Goal: Information Seeking & Learning: Learn about a topic

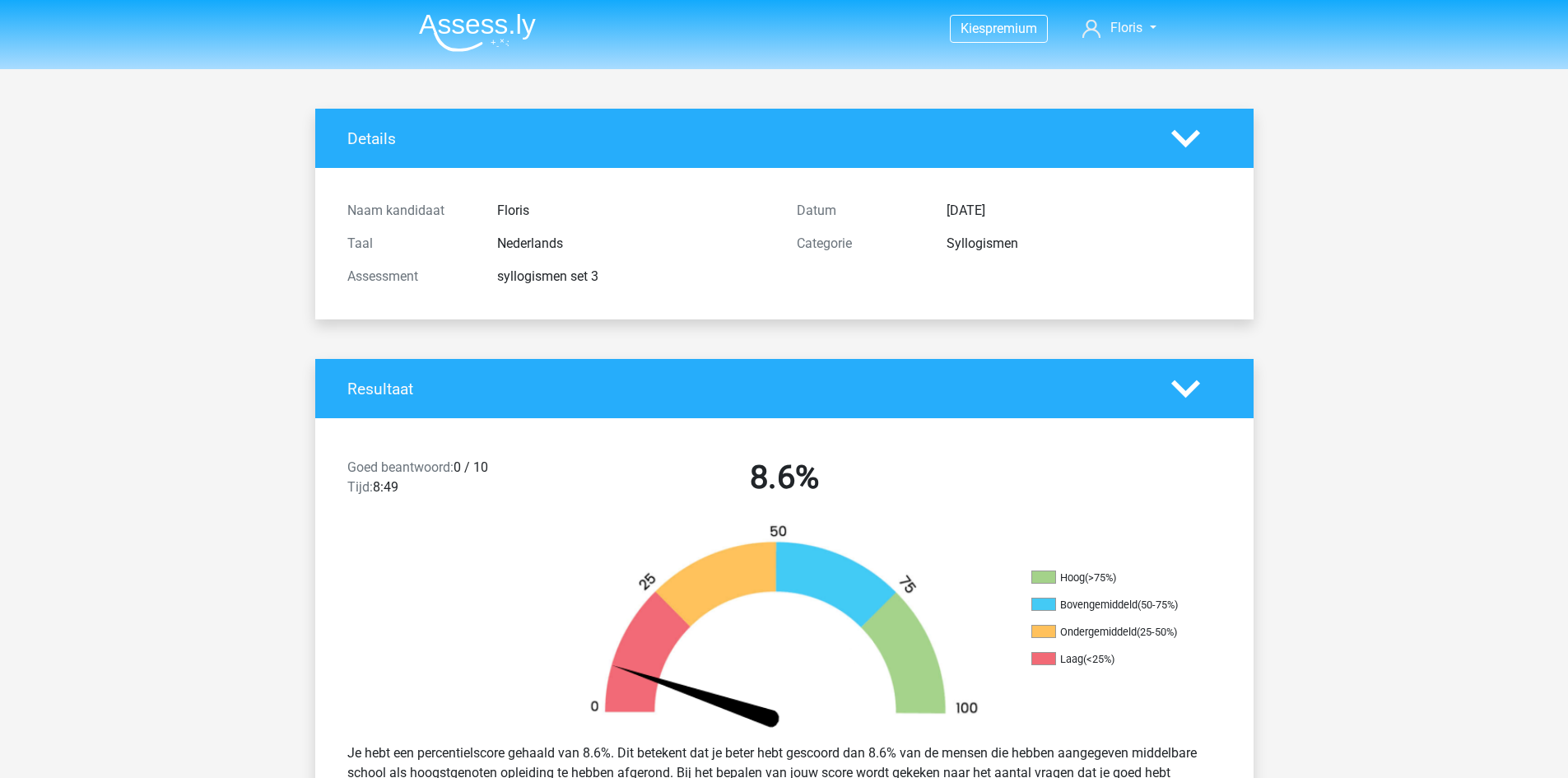
click at [453, 16] on img at bounding box center [477, 32] width 117 height 38
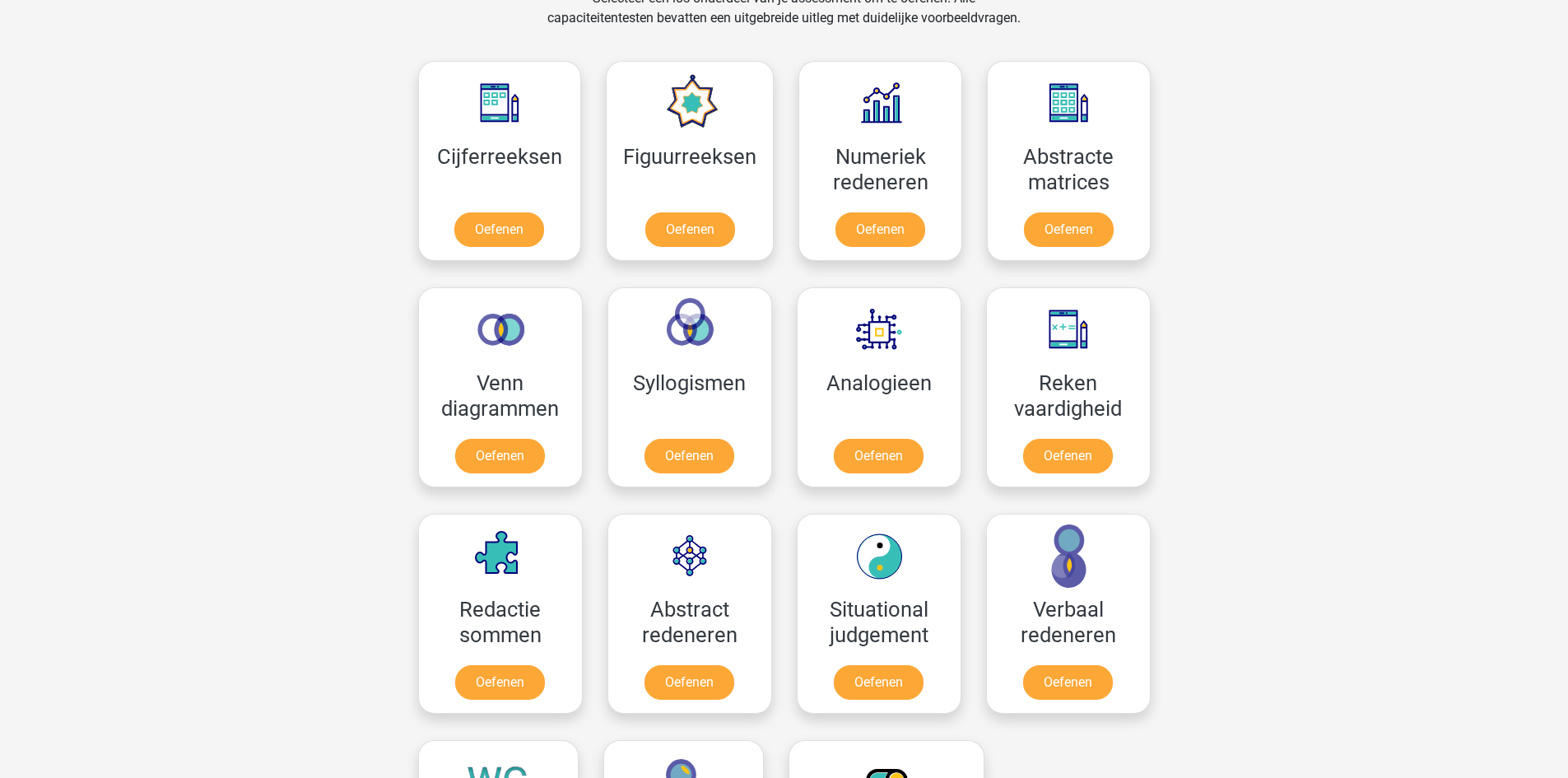
scroll to position [740, 0]
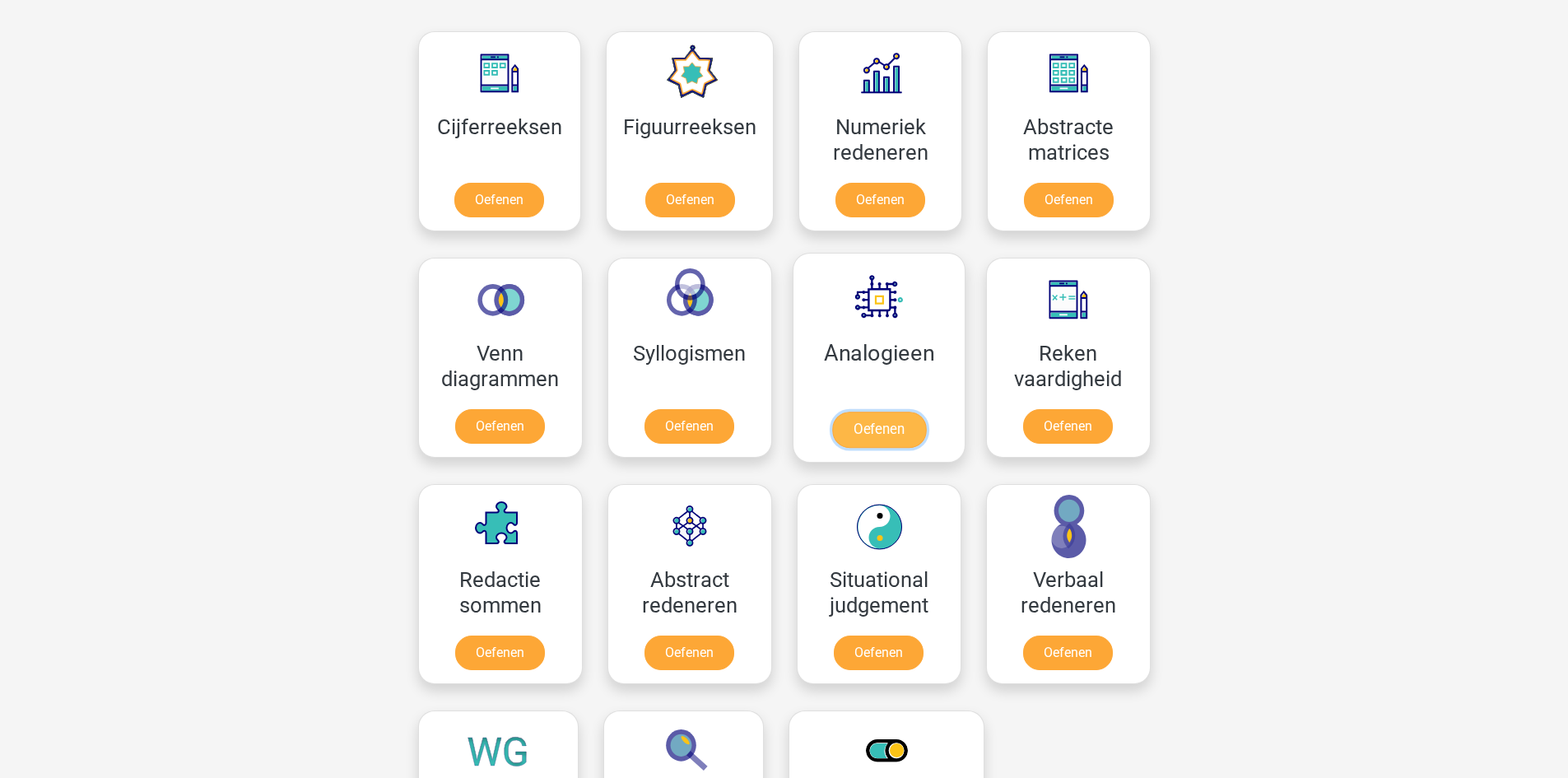
click at [874, 418] on link "Oefenen" at bounding box center [878, 430] width 94 height 36
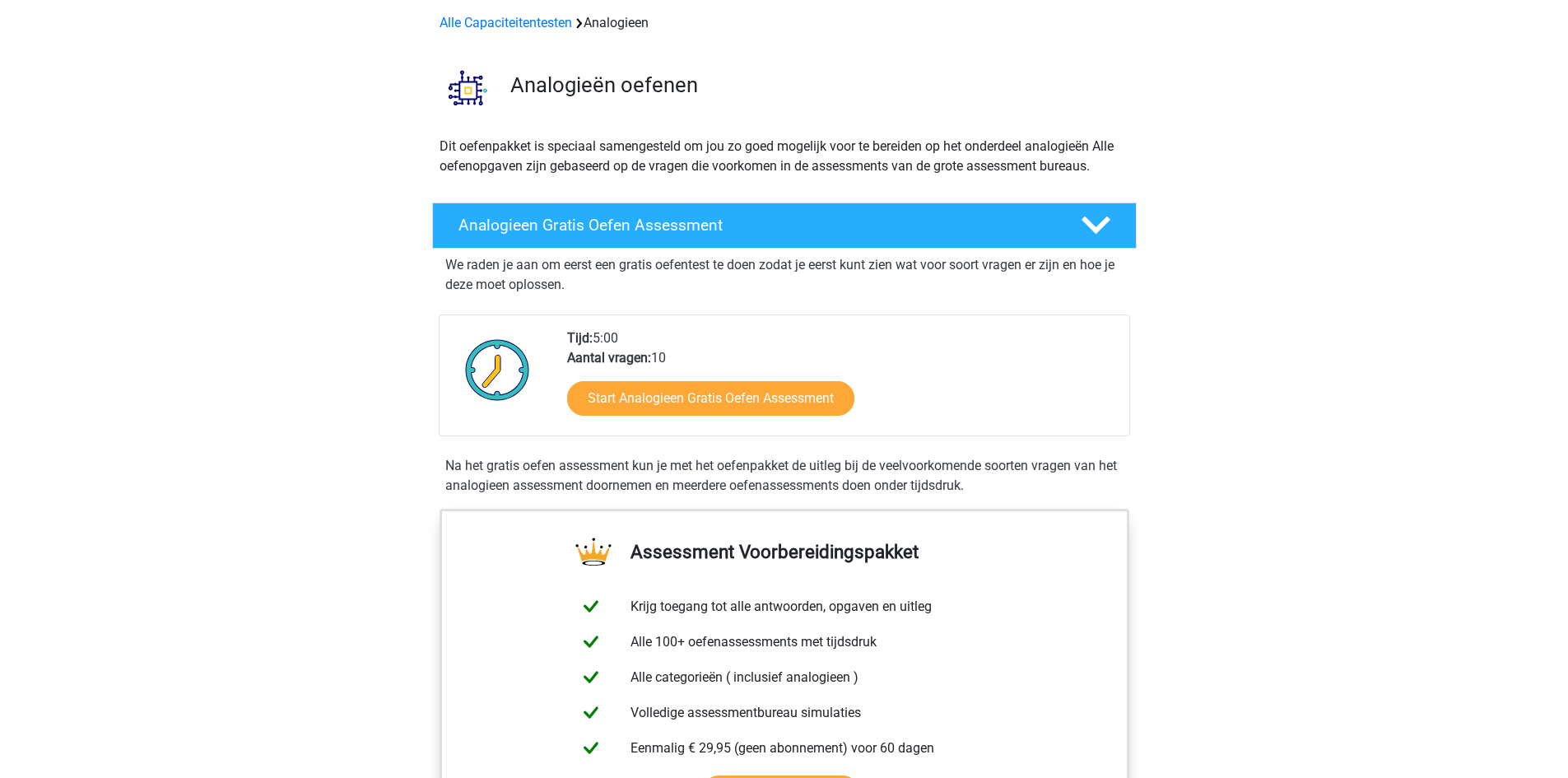
scroll to position [165, 0]
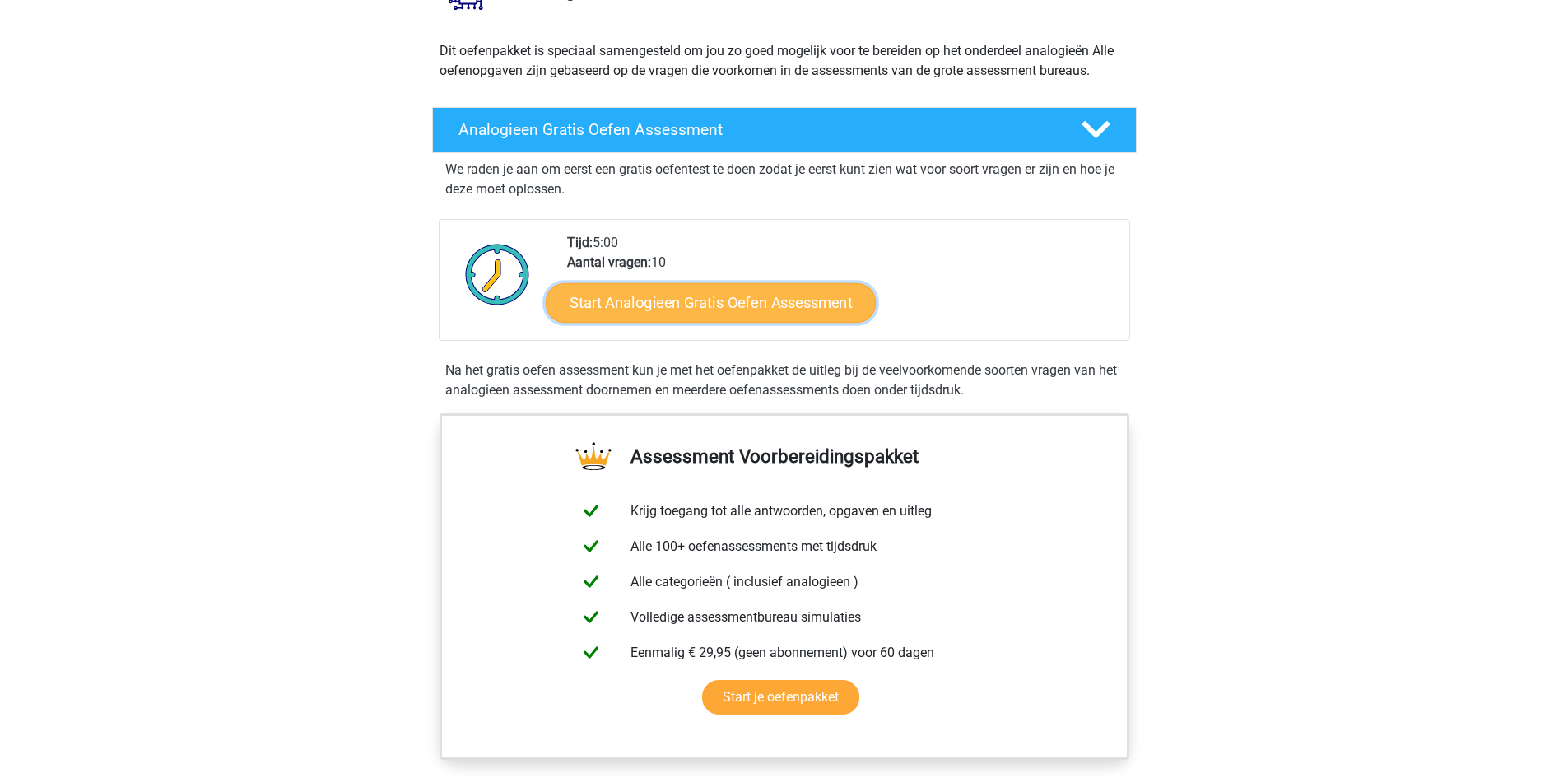
click at [693, 295] on link "Start Analogieen Gratis Oefen Assessment" at bounding box center [711, 302] width 331 height 39
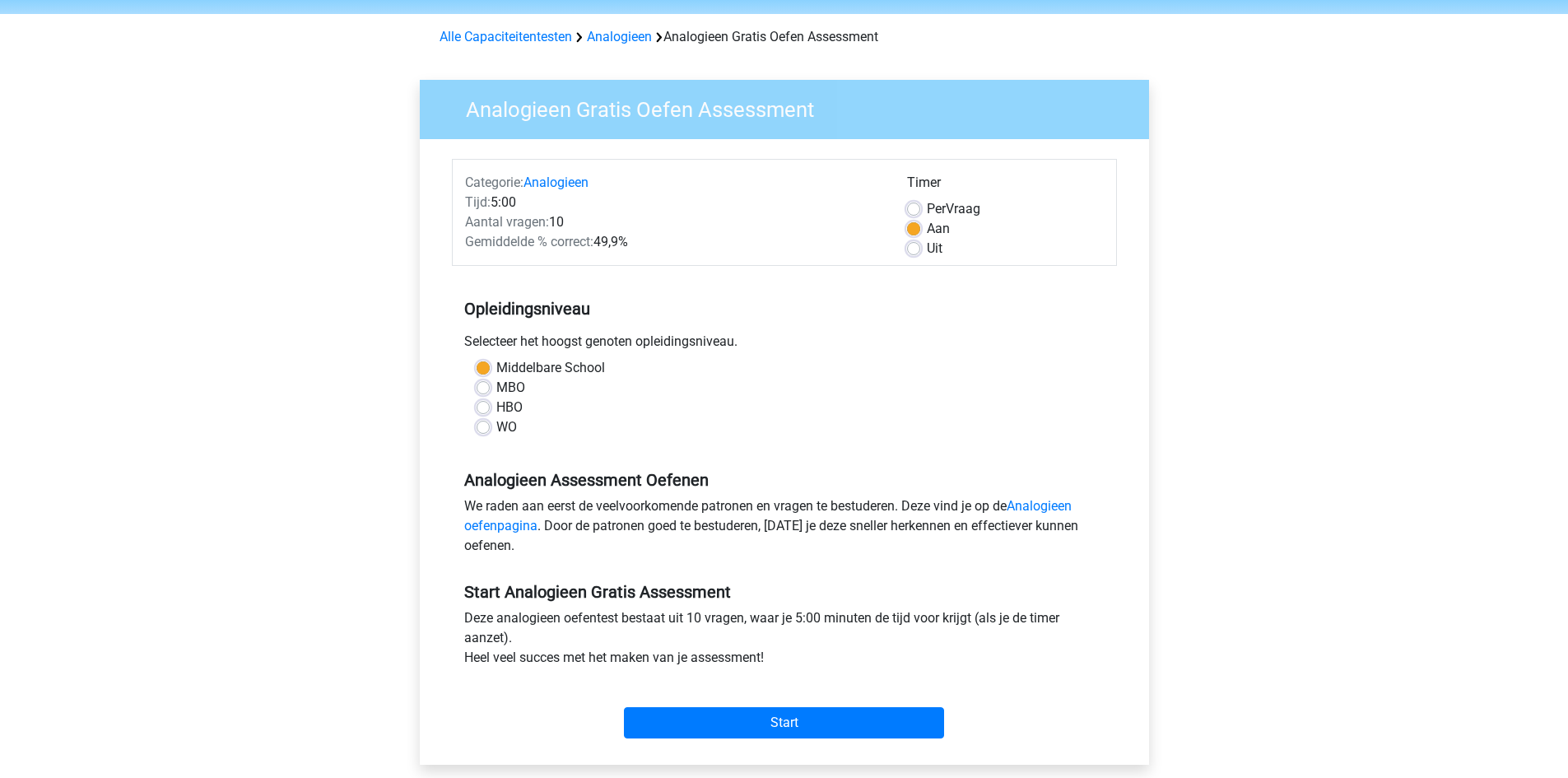
scroll to position [165, 0]
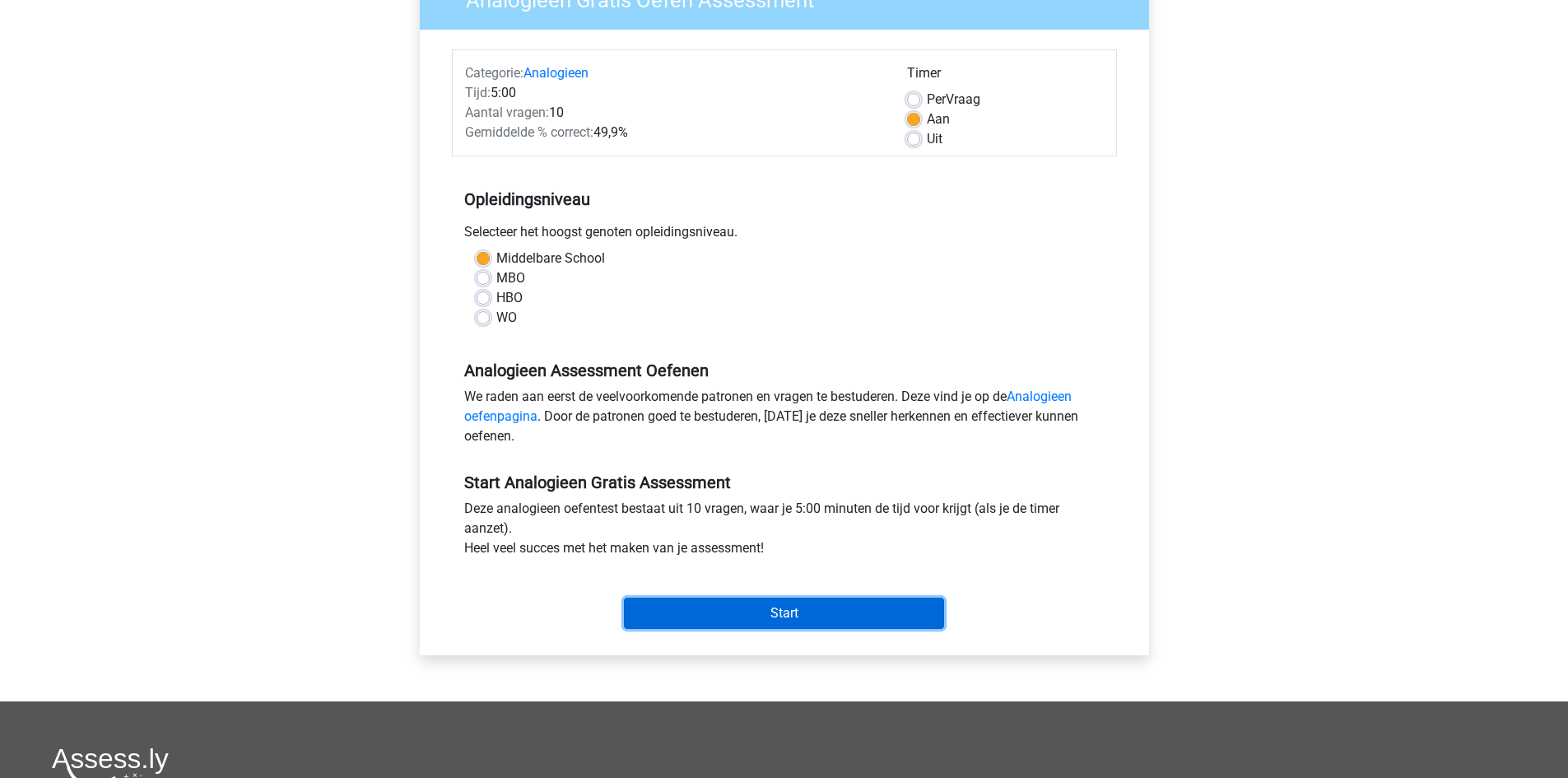
click at [786, 617] on input "Start" at bounding box center [784, 613] width 320 height 32
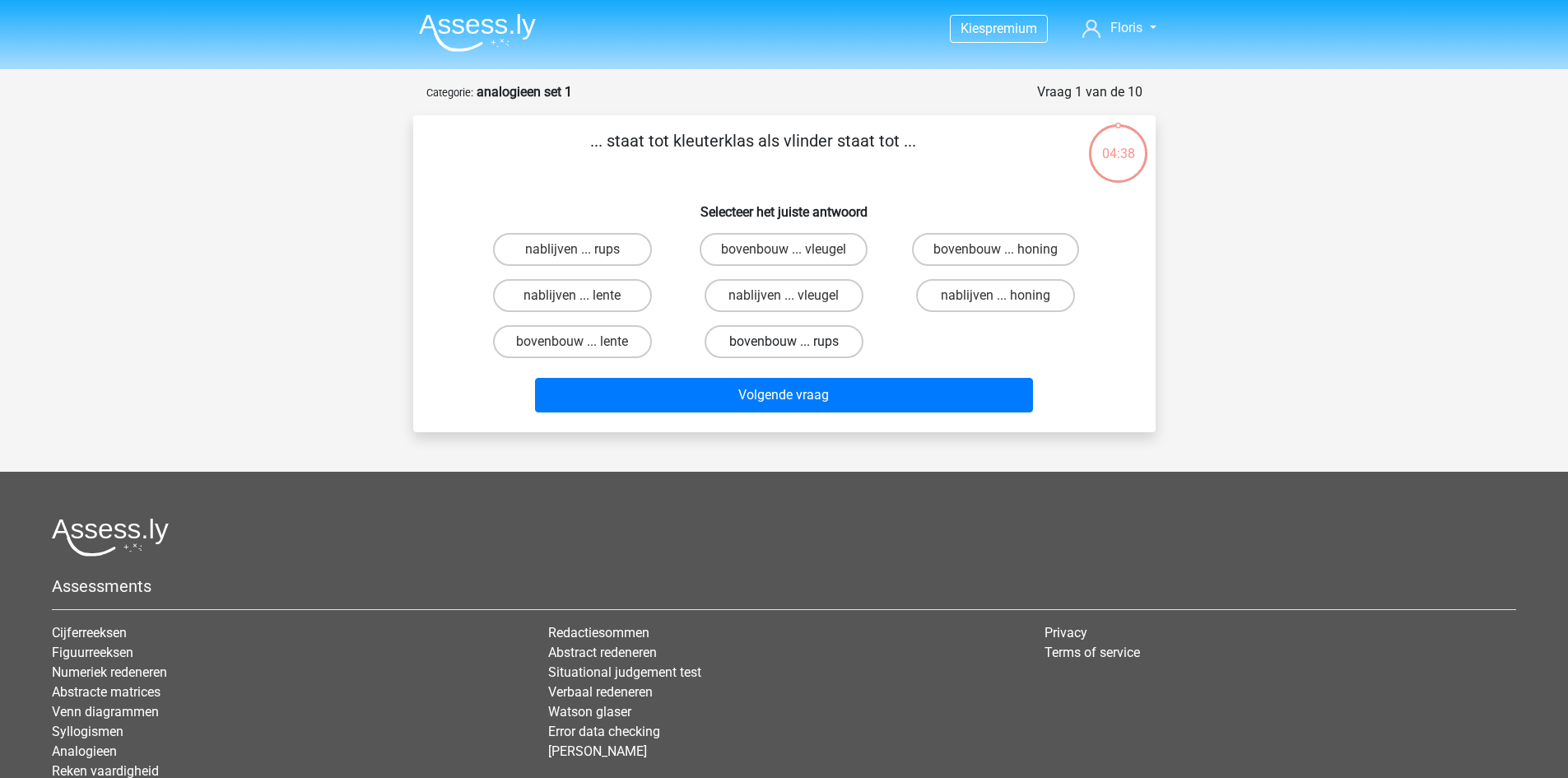
click at [768, 349] on label "bovenbouw ... rups" at bounding box center [784, 342] width 159 height 33
click at [784, 349] on input "bovenbouw ... rups" at bounding box center [789, 347] width 11 height 11
radio input "true"
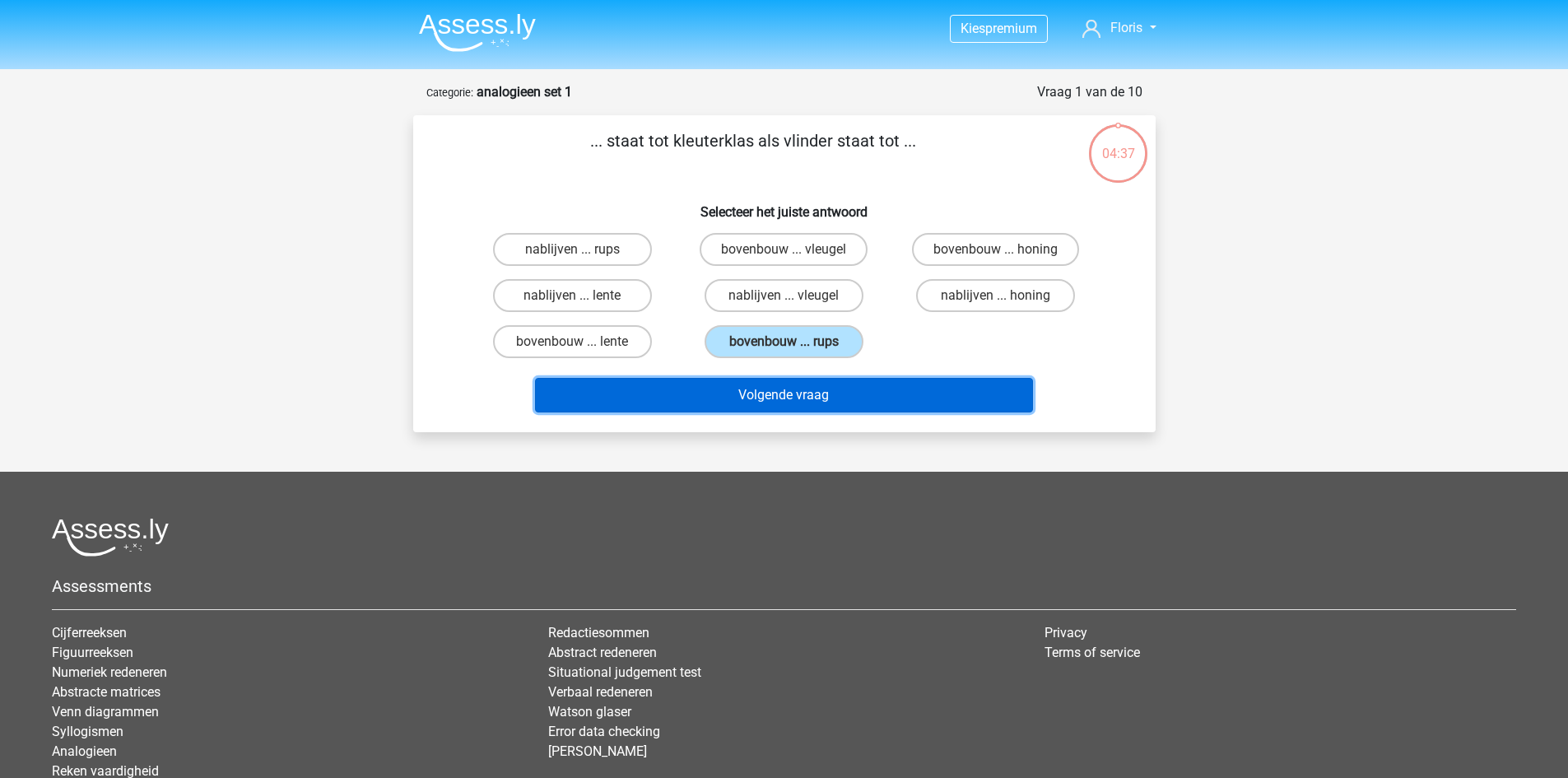
click at [821, 392] on button "Volgende vraag" at bounding box center [784, 395] width 498 height 34
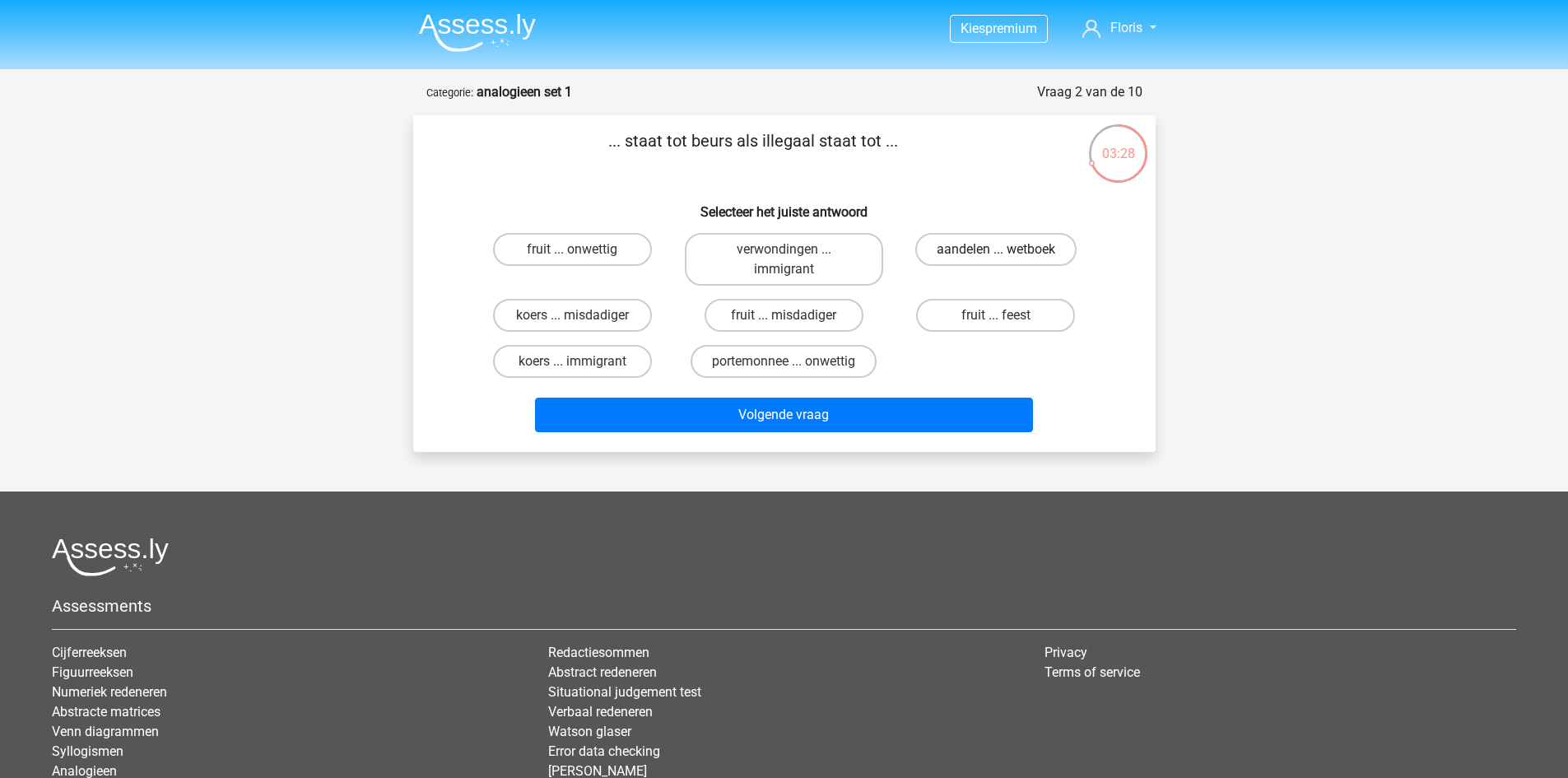
click at [1027, 250] on label "aandelen ... wetboek" at bounding box center [996, 249] width 161 height 33
click at [1007, 250] on input "aandelen ... wetboek" at bounding box center [1001, 254] width 11 height 11
radio input "true"
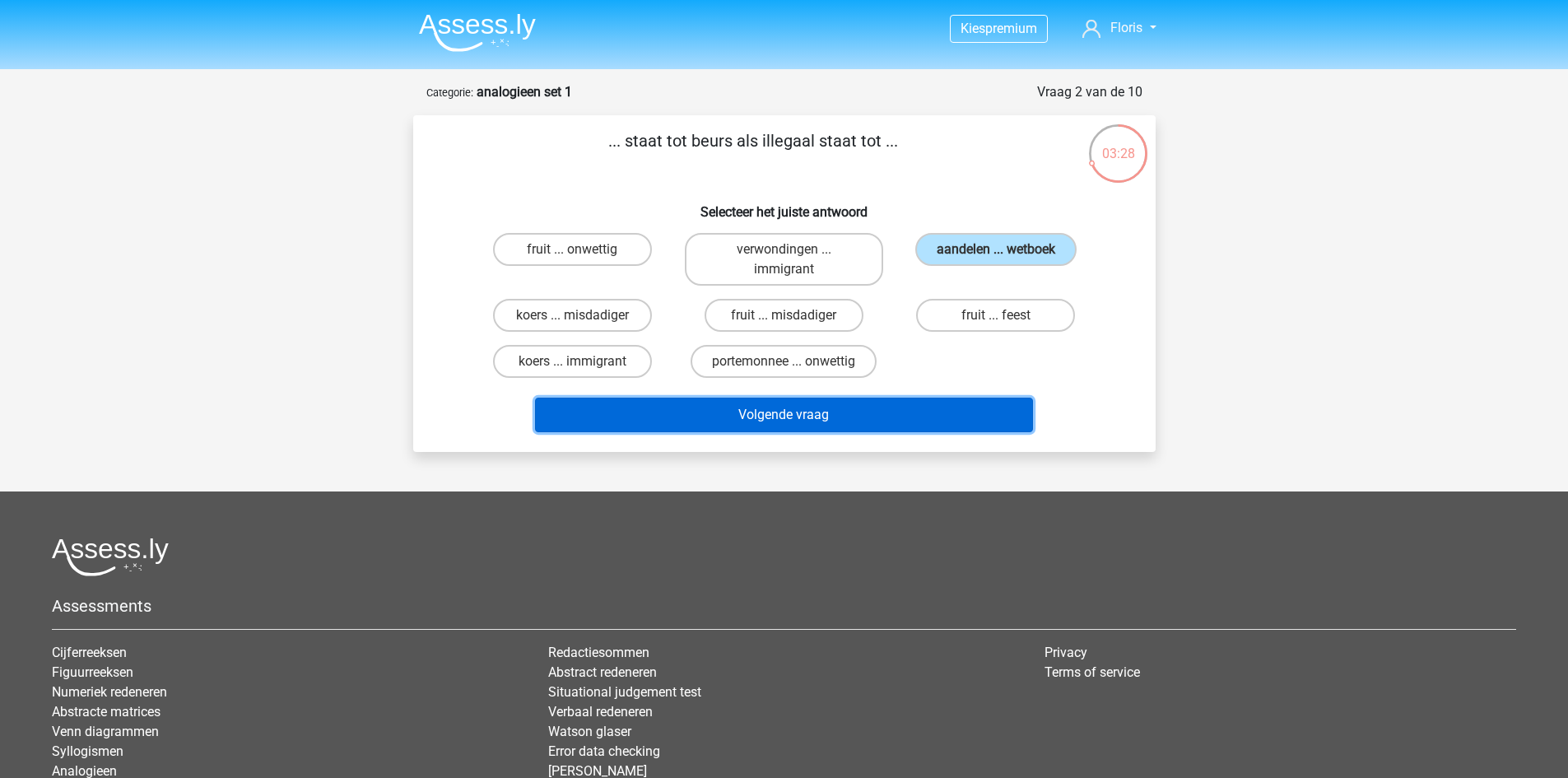
click at [784, 415] on button "Volgende vraag" at bounding box center [784, 415] width 498 height 34
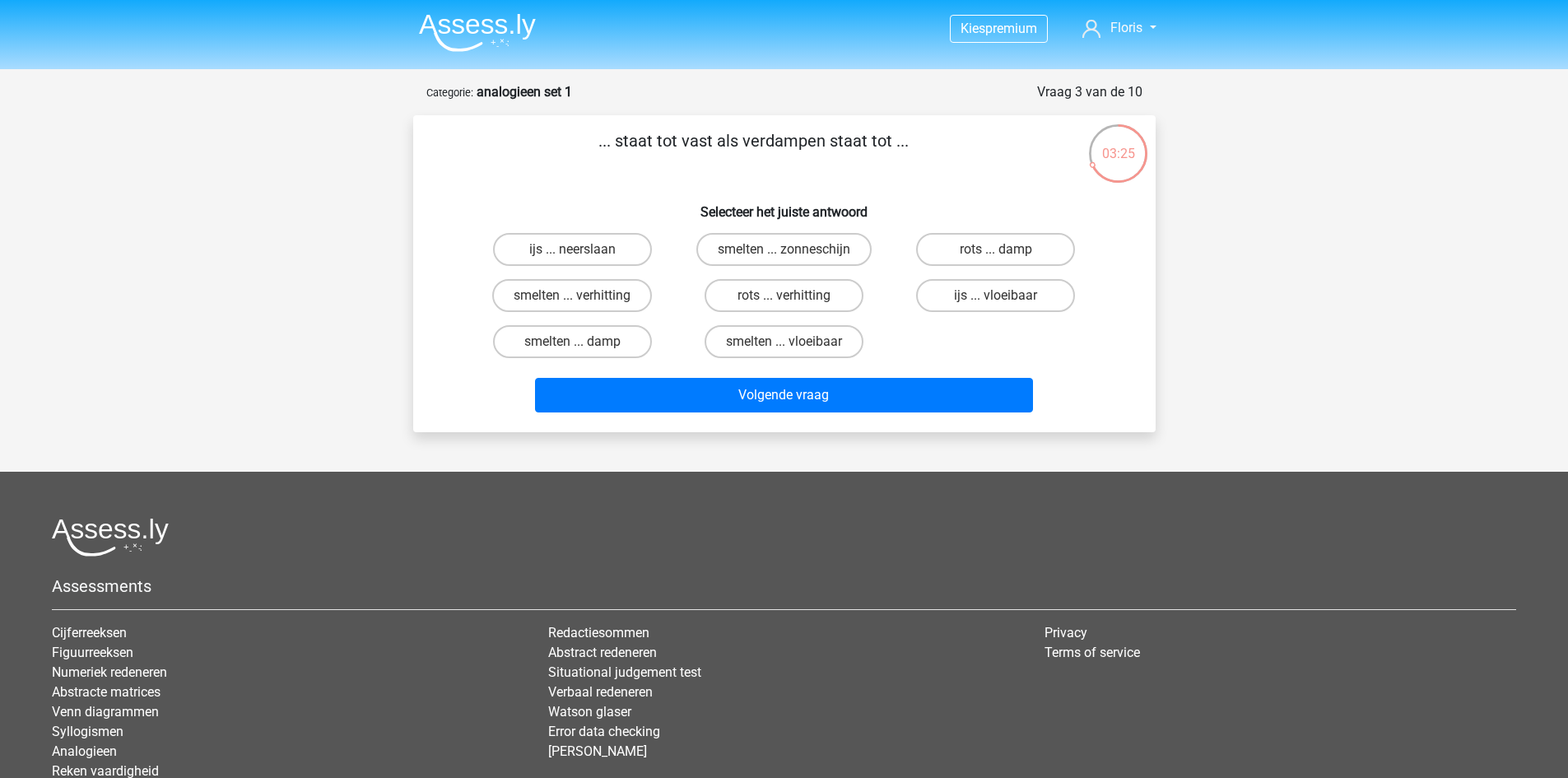
drag, startPoint x: 617, startPoint y: 142, endPoint x: 896, endPoint y: 137, distance: 279.0
click at [896, 137] on p "... staat tot vast als verdampen staat tot ..." at bounding box center [753, 153] width 628 height 50
click at [838, 297] on label "rots ... verhitting" at bounding box center [784, 295] width 159 height 33
click at [794, 297] on input "rots ... verhitting" at bounding box center [789, 301] width 11 height 11
radio input "true"
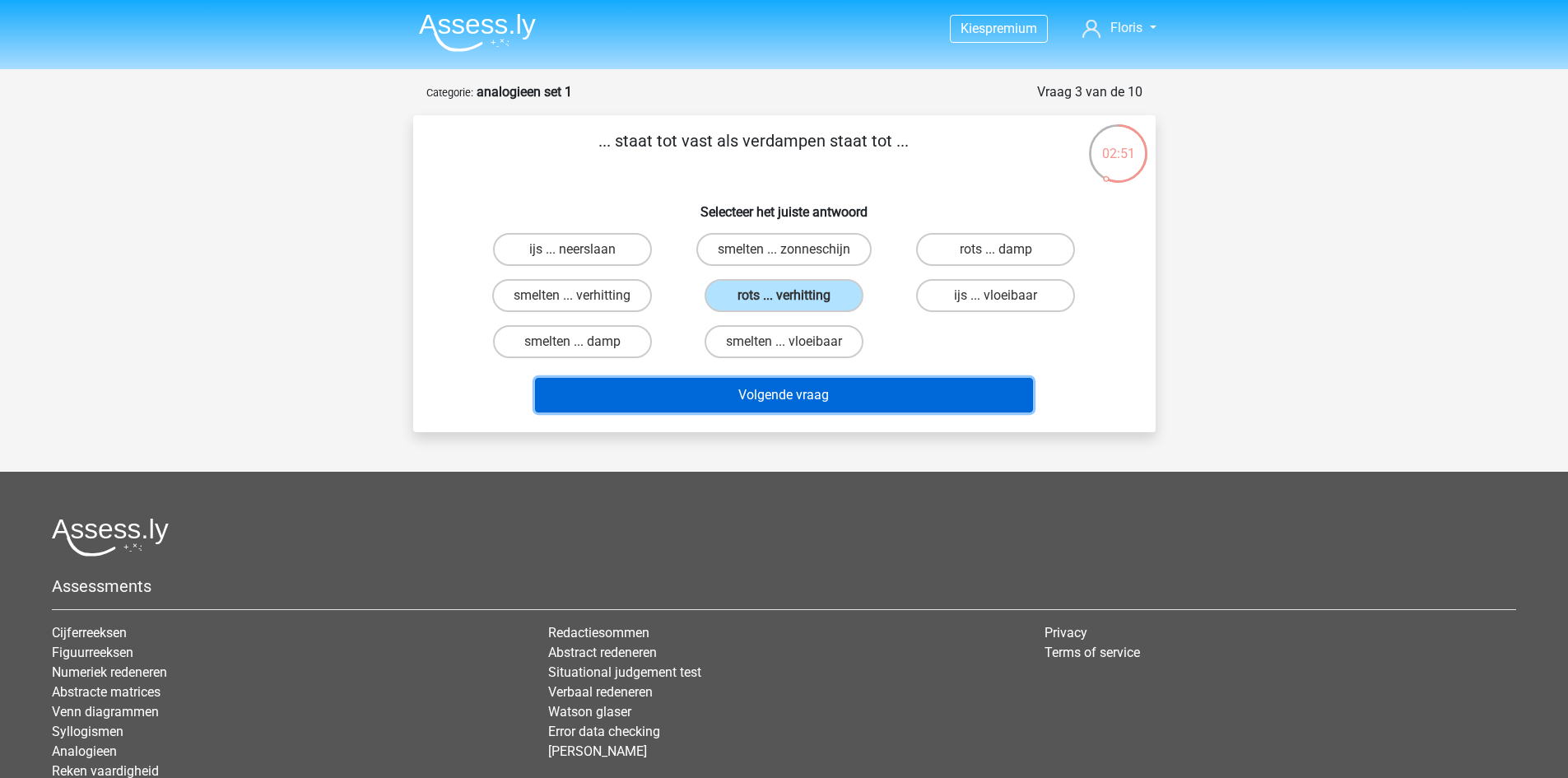
click at [915, 401] on button "Volgende vraag" at bounding box center [784, 395] width 498 height 34
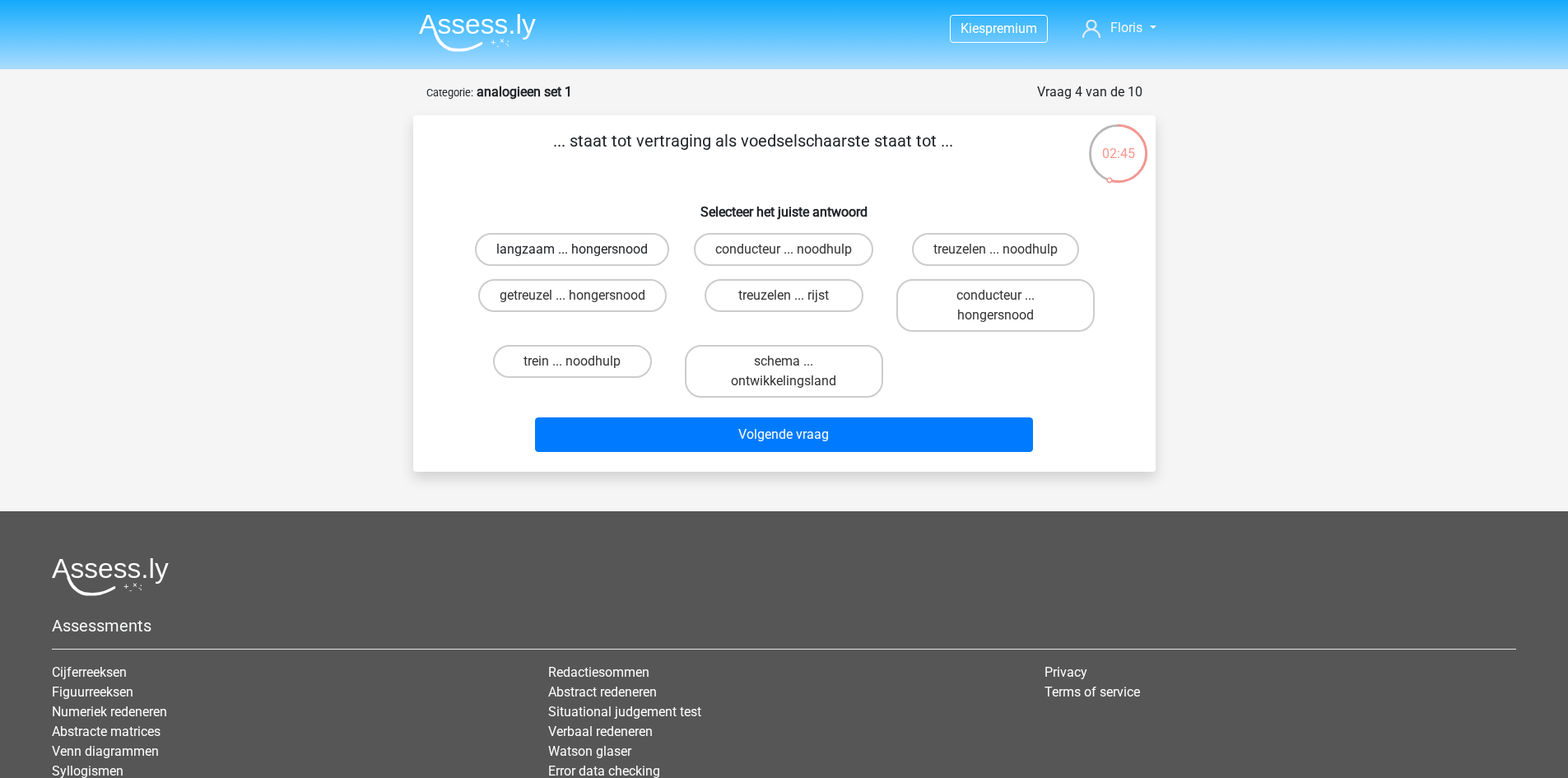
click at [542, 234] on label "langzaam ... hongersnood" at bounding box center [571, 249] width 194 height 33
click at [572, 249] on input "langzaam ... hongersnood" at bounding box center [577, 254] width 11 height 11
radio input "true"
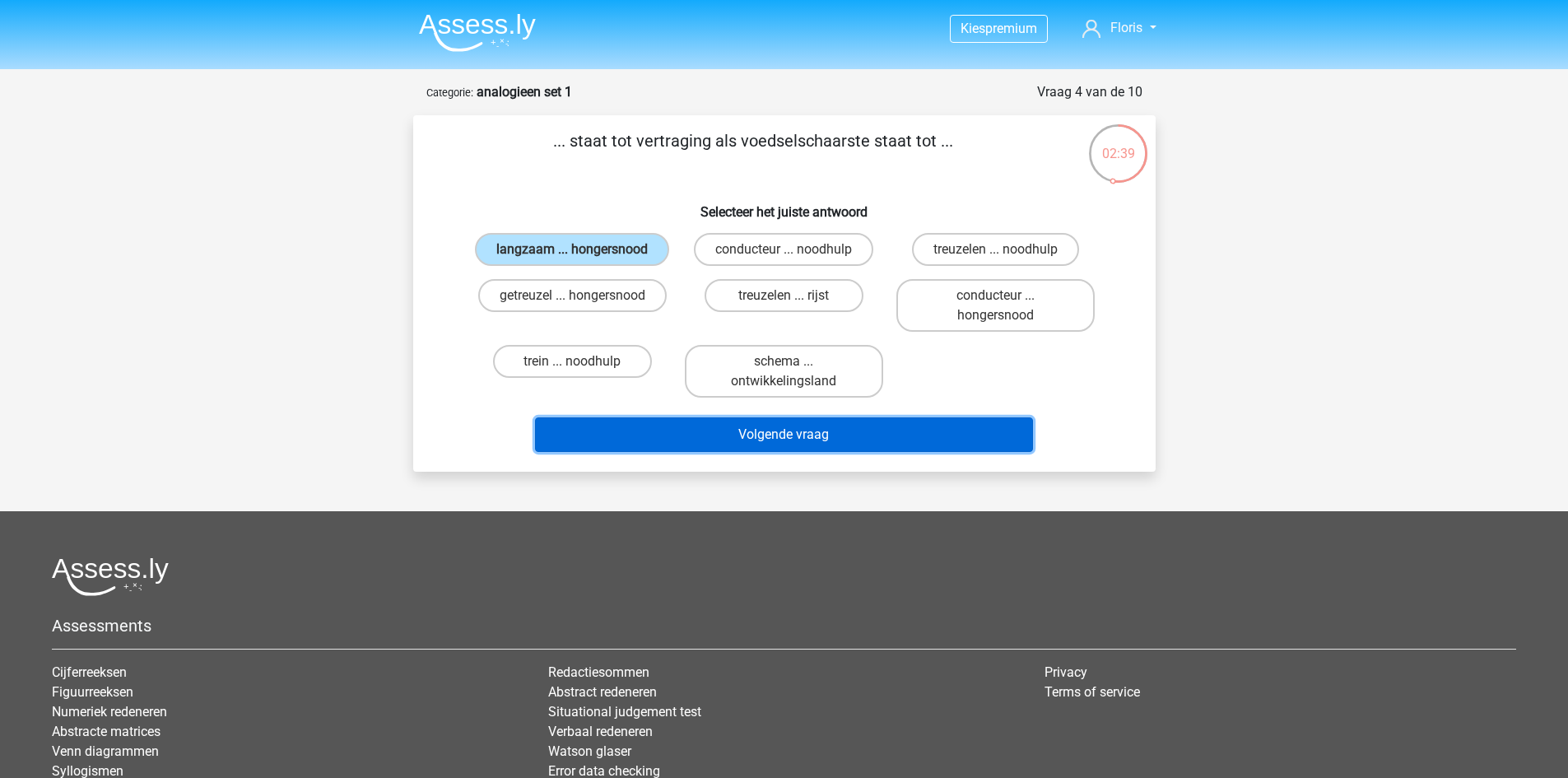
click at [657, 423] on button "Volgende vraag" at bounding box center [784, 435] width 498 height 34
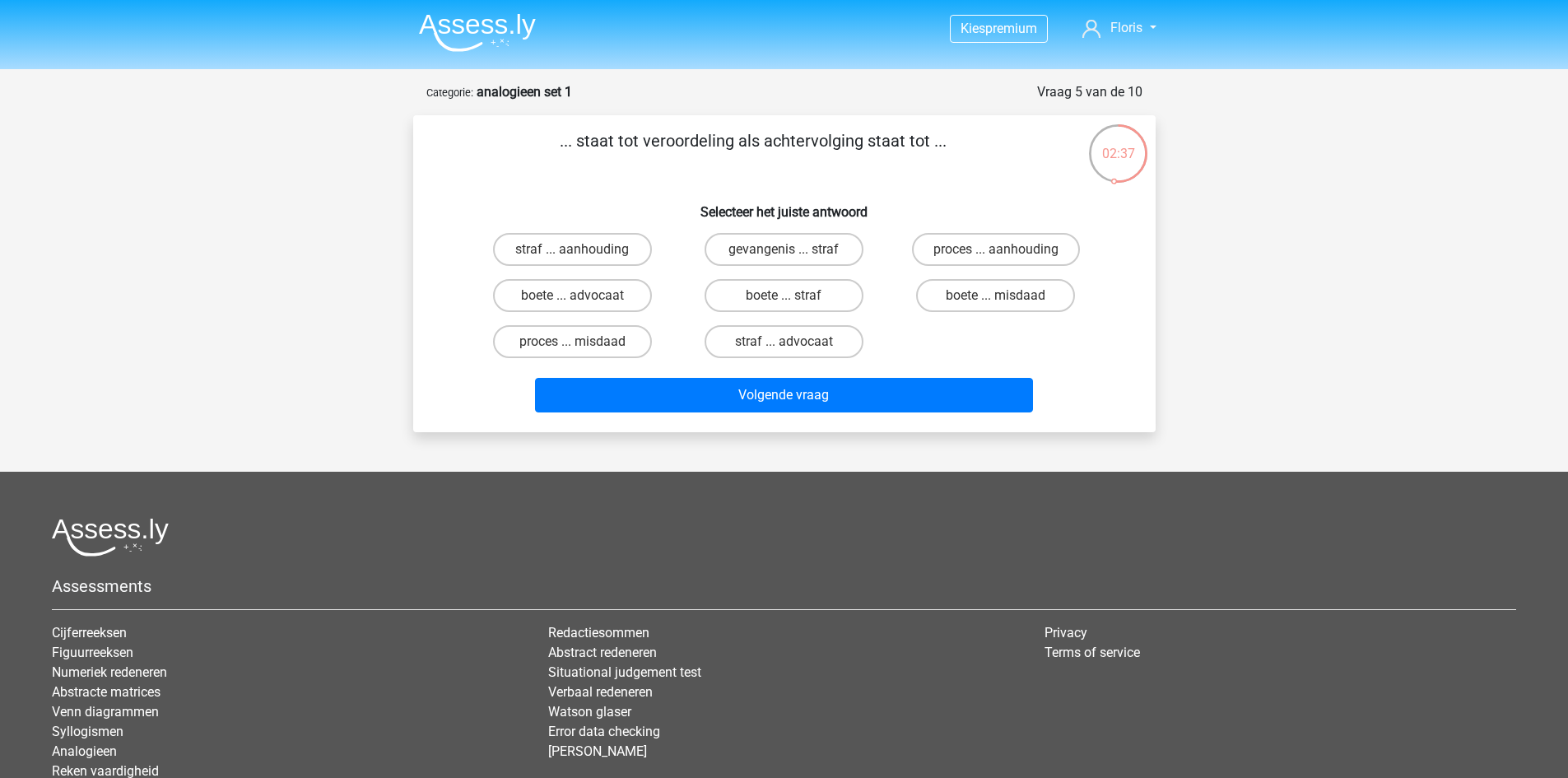
drag, startPoint x: 623, startPoint y: 155, endPoint x: 875, endPoint y: 132, distance: 253.0
click at [875, 132] on p "... staat tot veroordeling als achtervolging staat tot ..." at bounding box center [753, 153] width 628 height 50
click at [853, 167] on p "... staat tot veroordeling als achtervolging staat tot ..." at bounding box center [753, 153] width 628 height 50
click at [621, 247] on label "straf ... aanhouding" at bounding box center [572, 249] width 159 height 33
click at [582, 249] on input "straf ... aanhouding" at bounding box center [577, 254] width 11 height 11
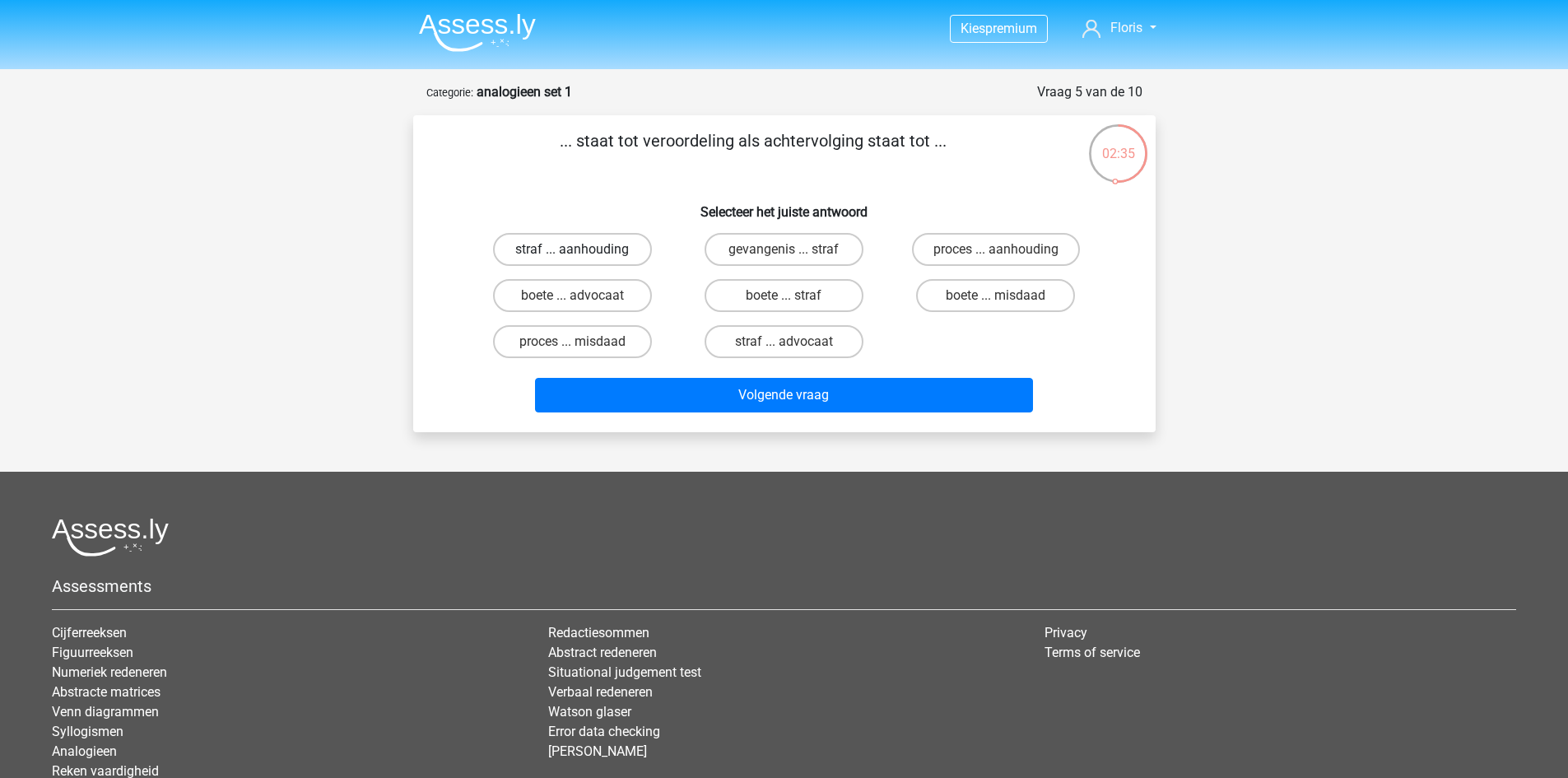
radio input "true"
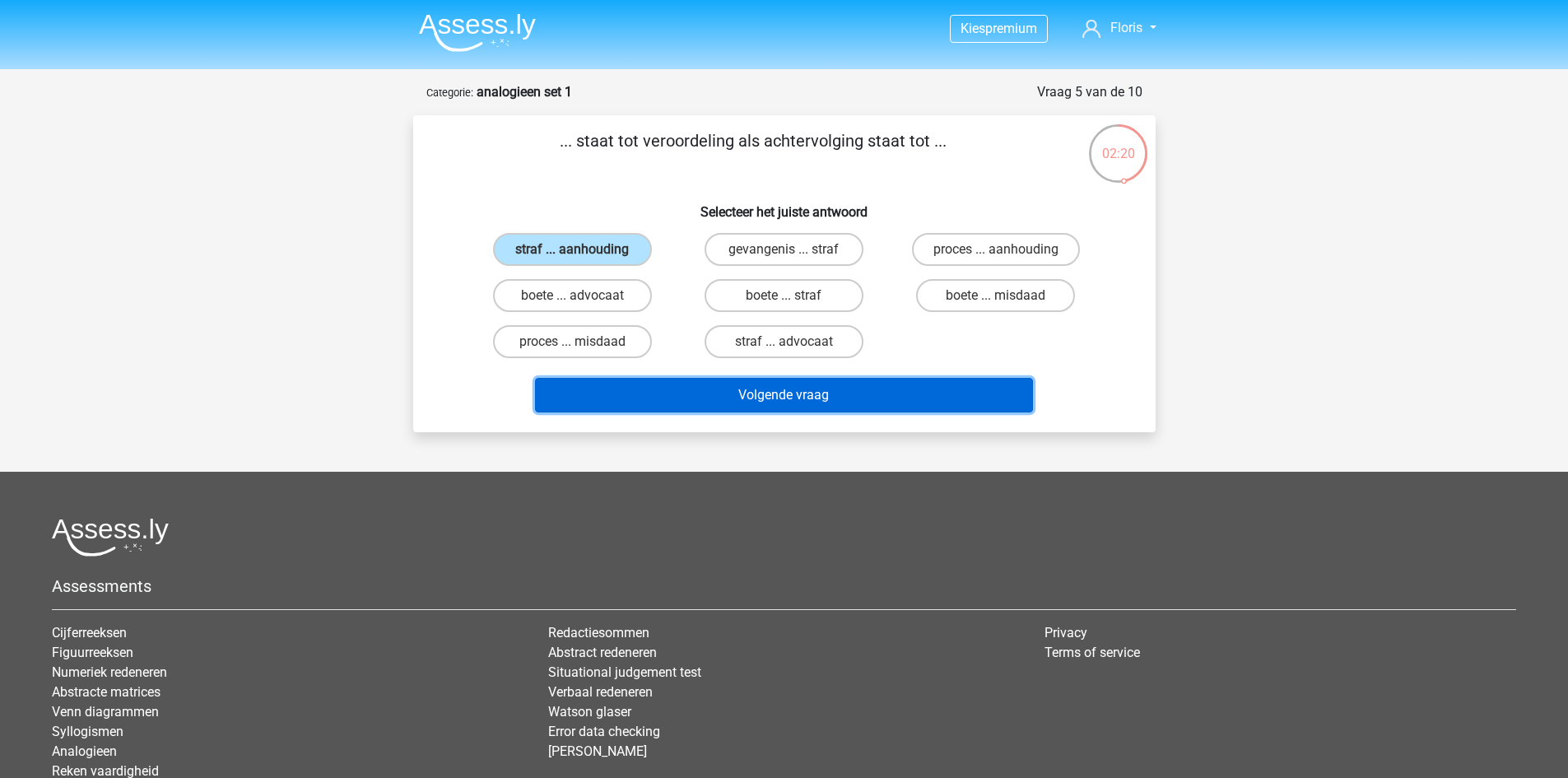
click at [763, 387] on button "Volgende vraag" at bounding box center [784, 395] width 498 height 34
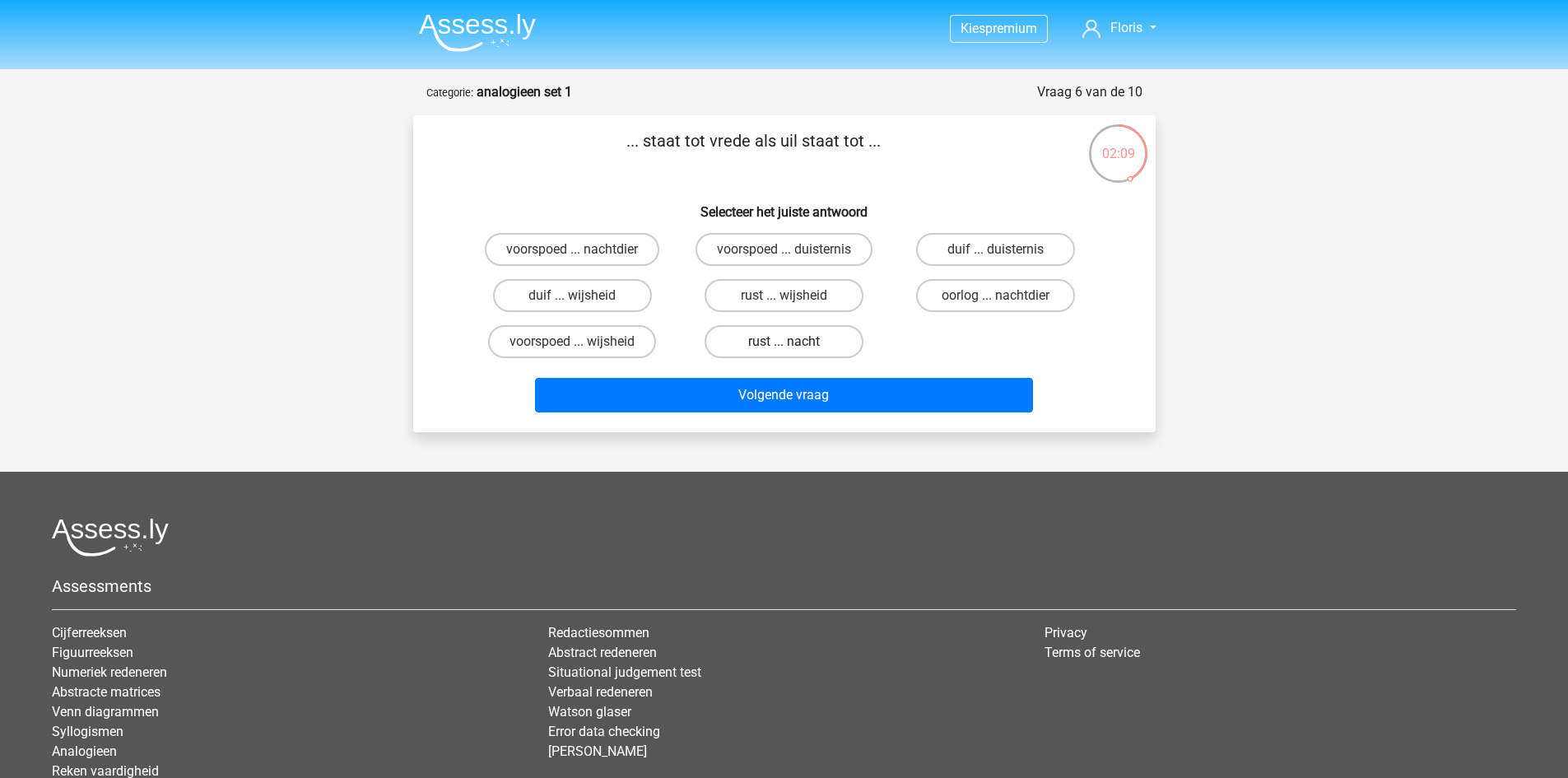
click at [826, 343] on label "rust ... nacht" at bounding box center [784, 342] width 159 height 33
click at [794, 343] on input "rust ... nacht" at bounding box center [789, 347] width 11 height 11
radio input "true"
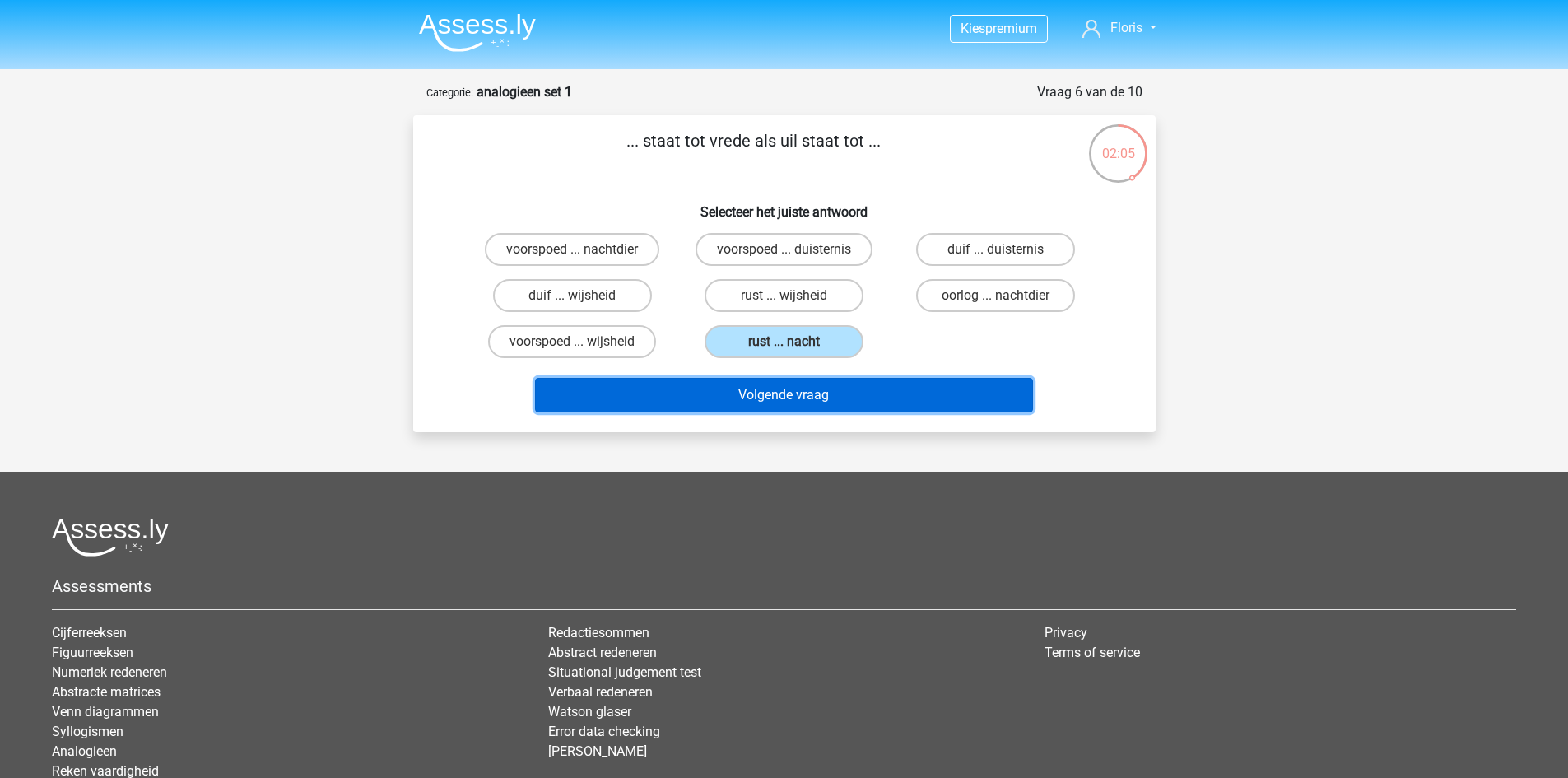
click at [887, 396] on button "Volgende vraag" at bounding box center [784, 395] width 498 height 34
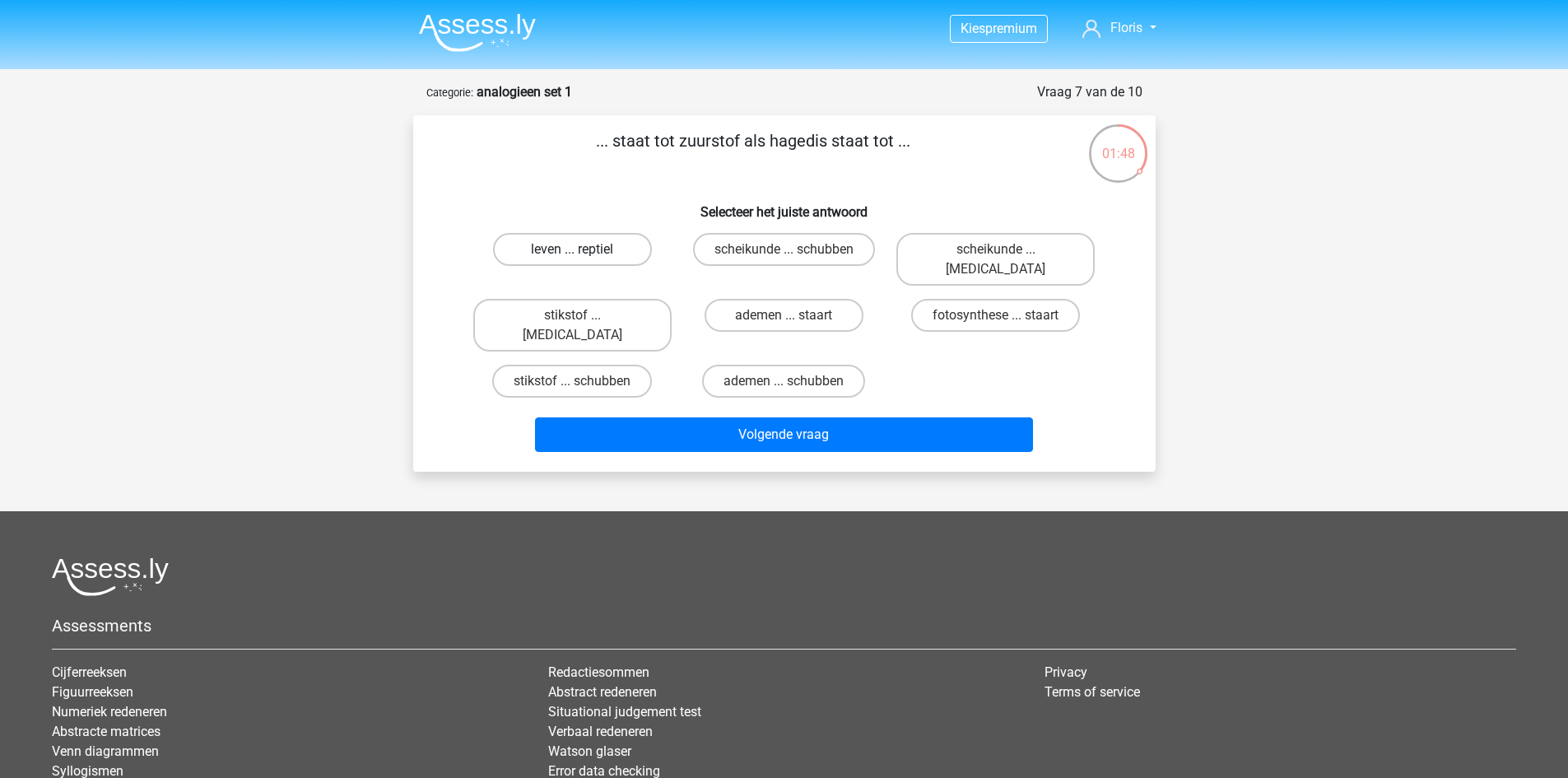
click at [618, 251] on label "leven ... reptiel" at bounding box center [572, 249] width 159 height 33
click at [582, 251] on input "leven ... reptiel" at bounding box center [577, 254] width 11 height 11
radio input "true"
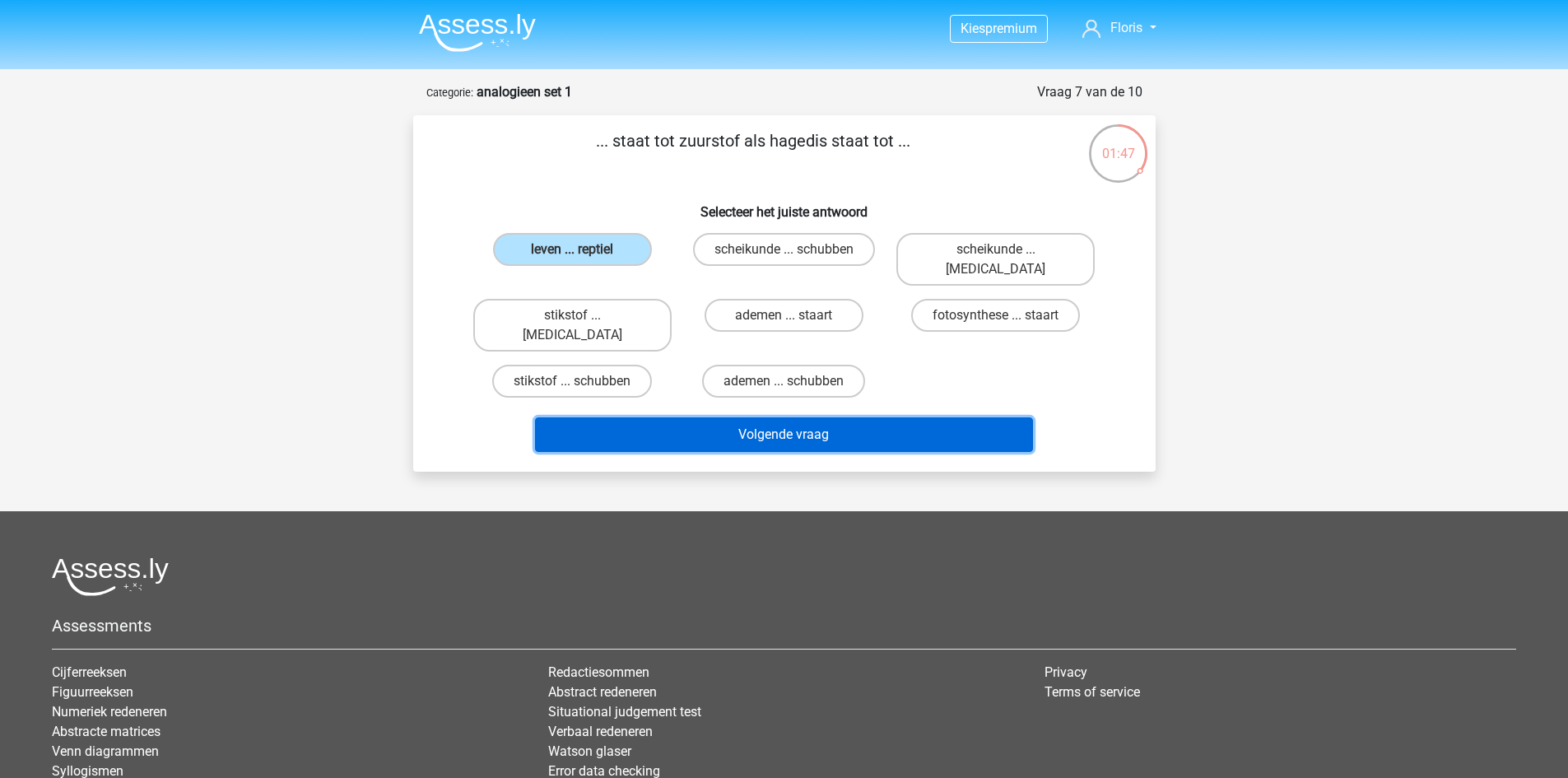
click at [707, 418] on button "Volgende vraag" at bounding box center [784, 435] width 498 height 34
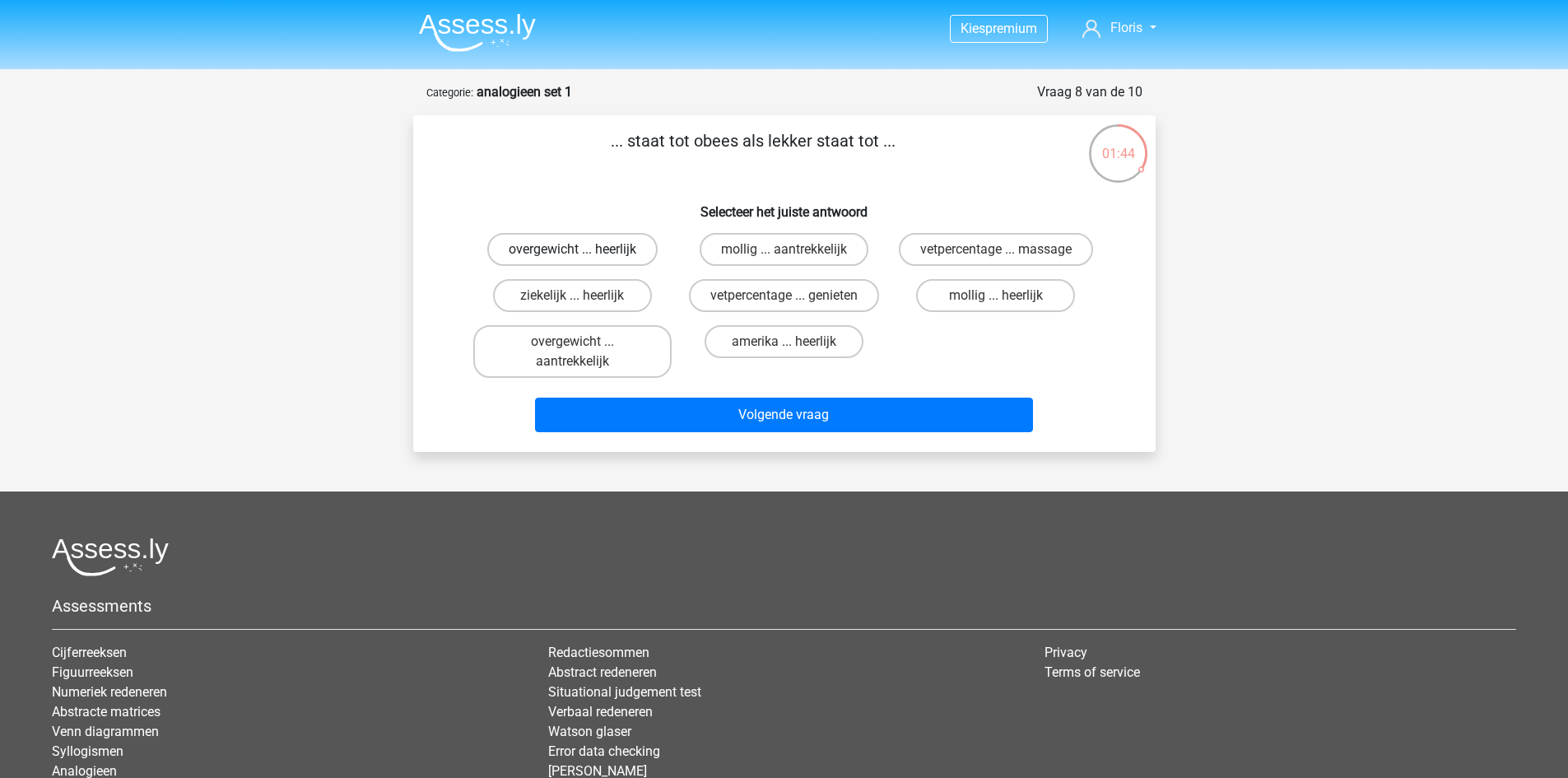
click at [586, 254] on label "overgewicht ... heerlijk" at bounding box center [573, 249] width 171 height 33
click at [582, 254] on input "overgewicht ... heerlijk" at bounding box center [577, 254] width 11 height 11
radio input "true"
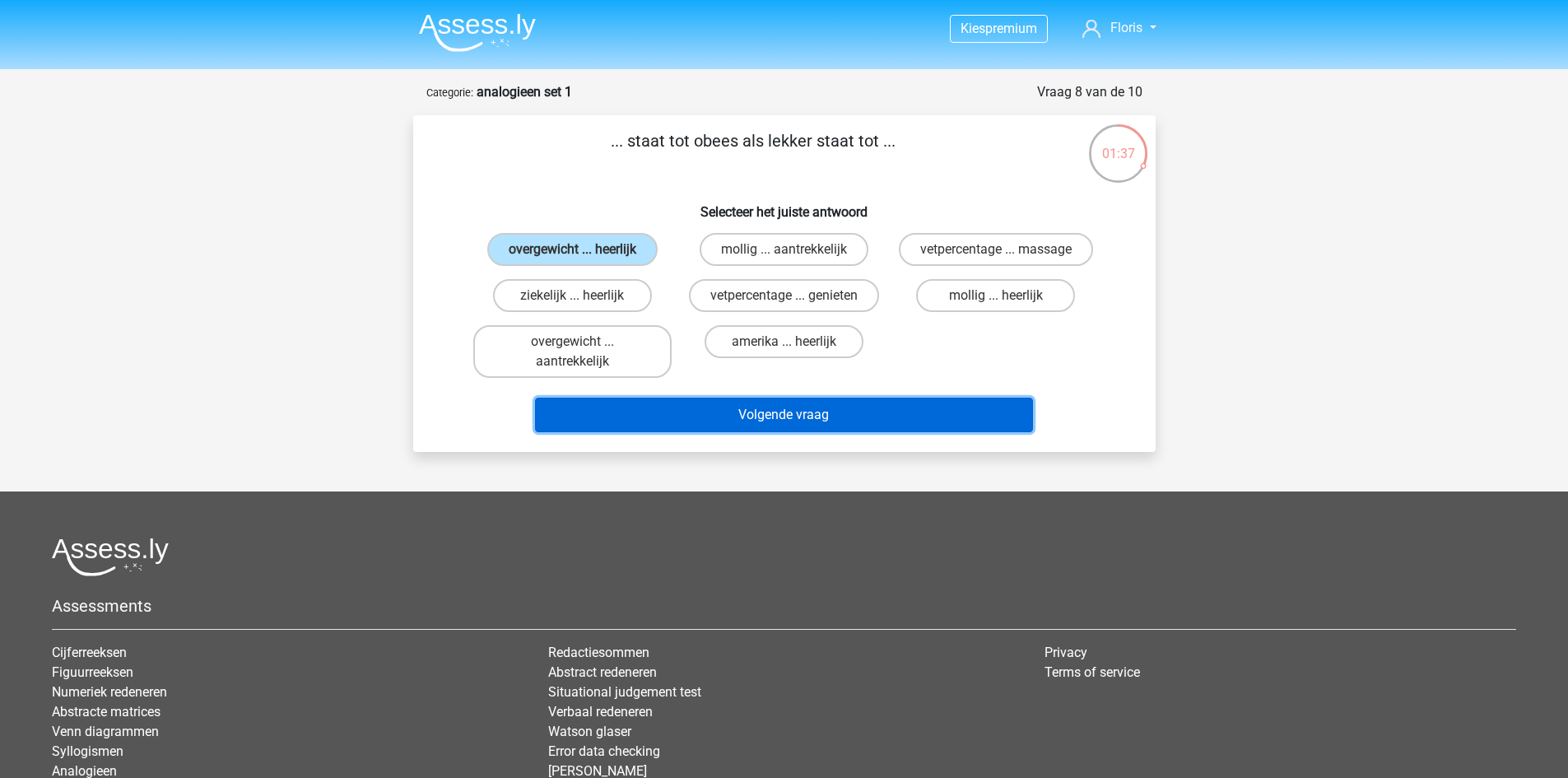
click at [781, 418] on button "Volgende vraag" at bounding box center [784, 415] width 498 height 34
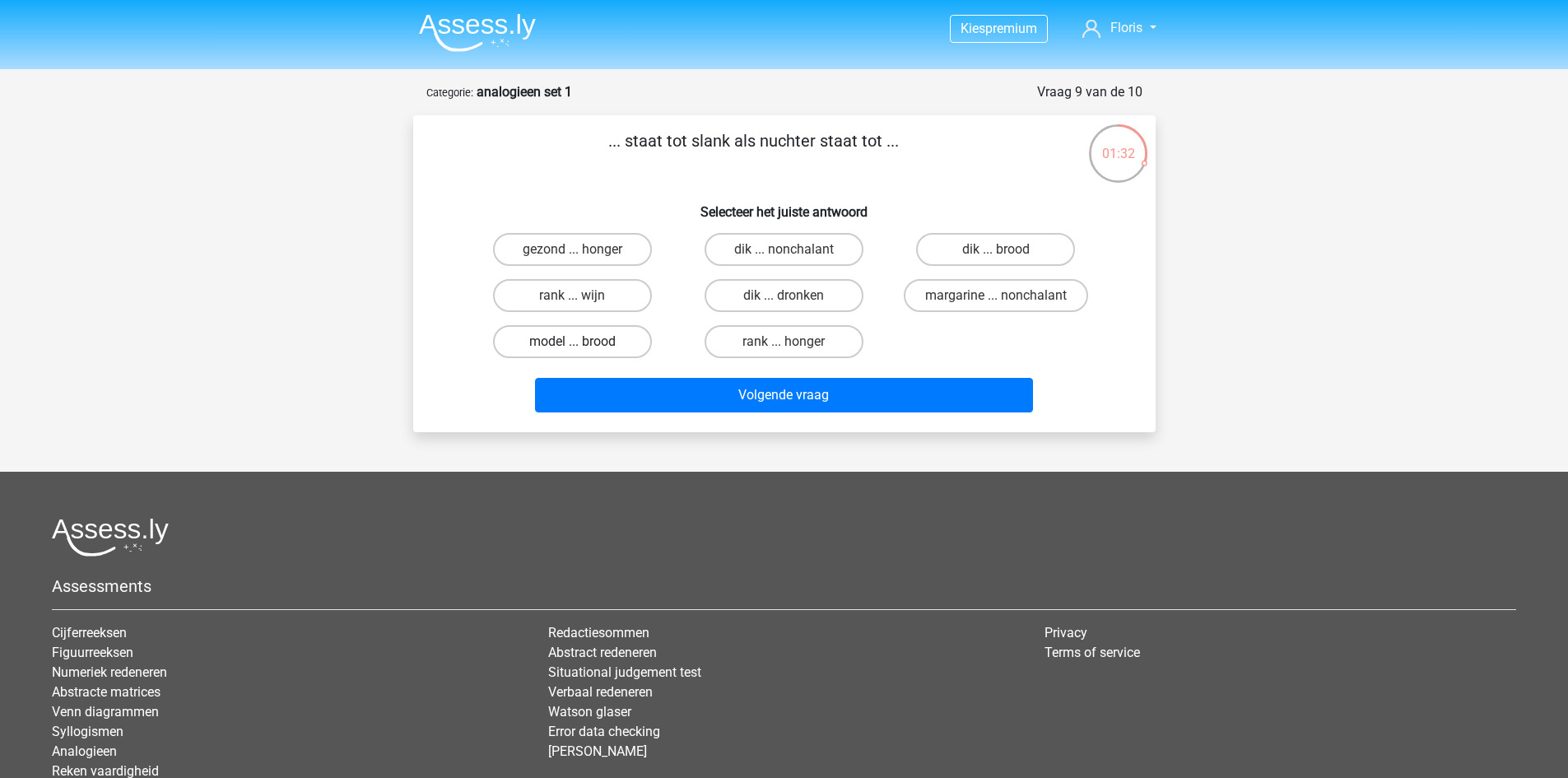
click at [629, 342] on label "model ... brood" at bounding box center [572, 342] width 159 height 33
click at [582, 342] on input "model ... brood" at bounding box center [577, 347] width 11 height 11
radio input "true"
click at [717, 290] on label "dik ... dronken" at bounding box center [784, 295] width 159 height 33
click at [784, 295] on input "dik ... dronken" at bounding box center [789, 301] width 11 height 11
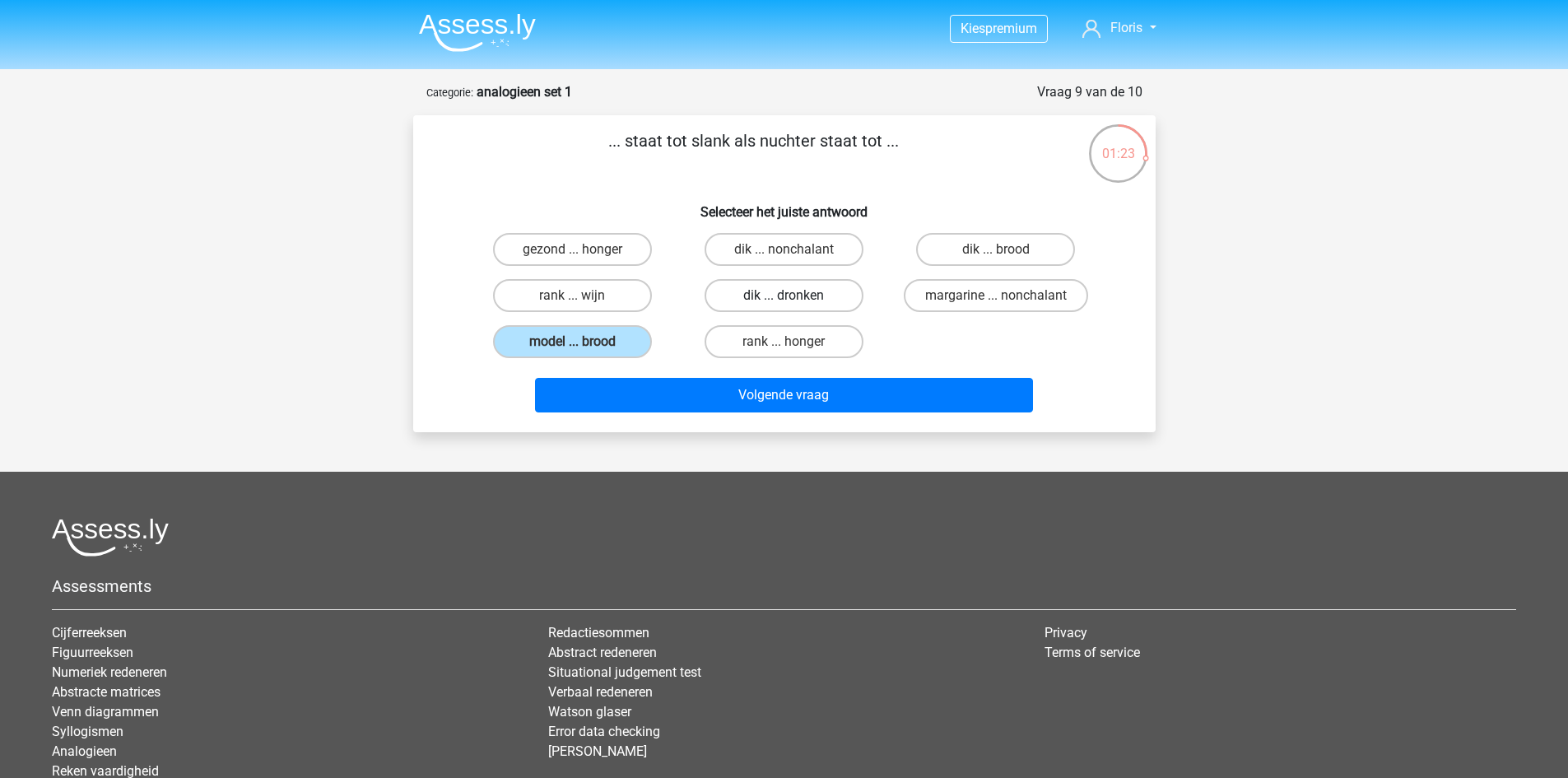
radio input "true"
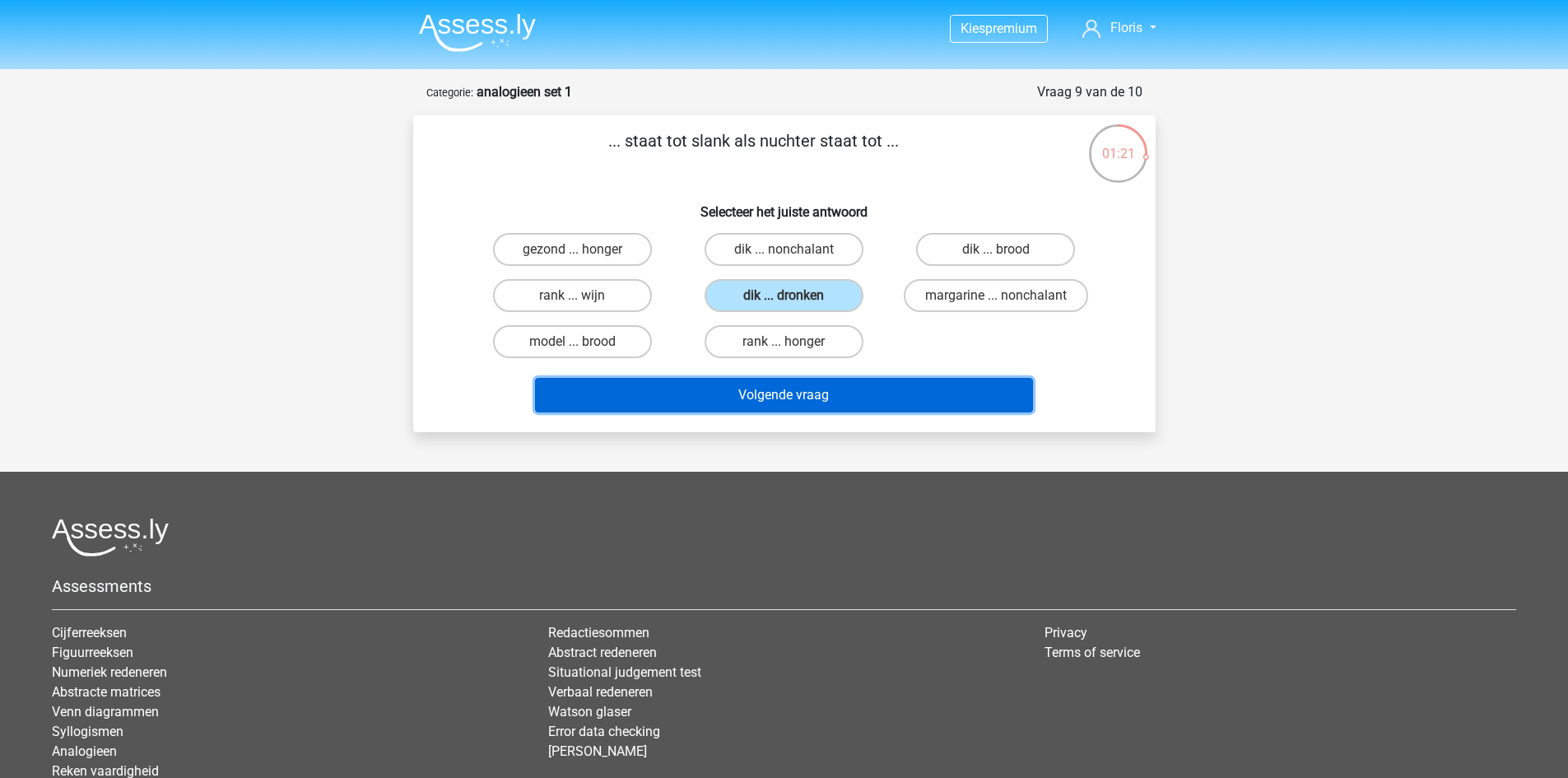
click at [806, 404] on button "Volgende vraag" at bounding box center [784, 395] width 498 height 34
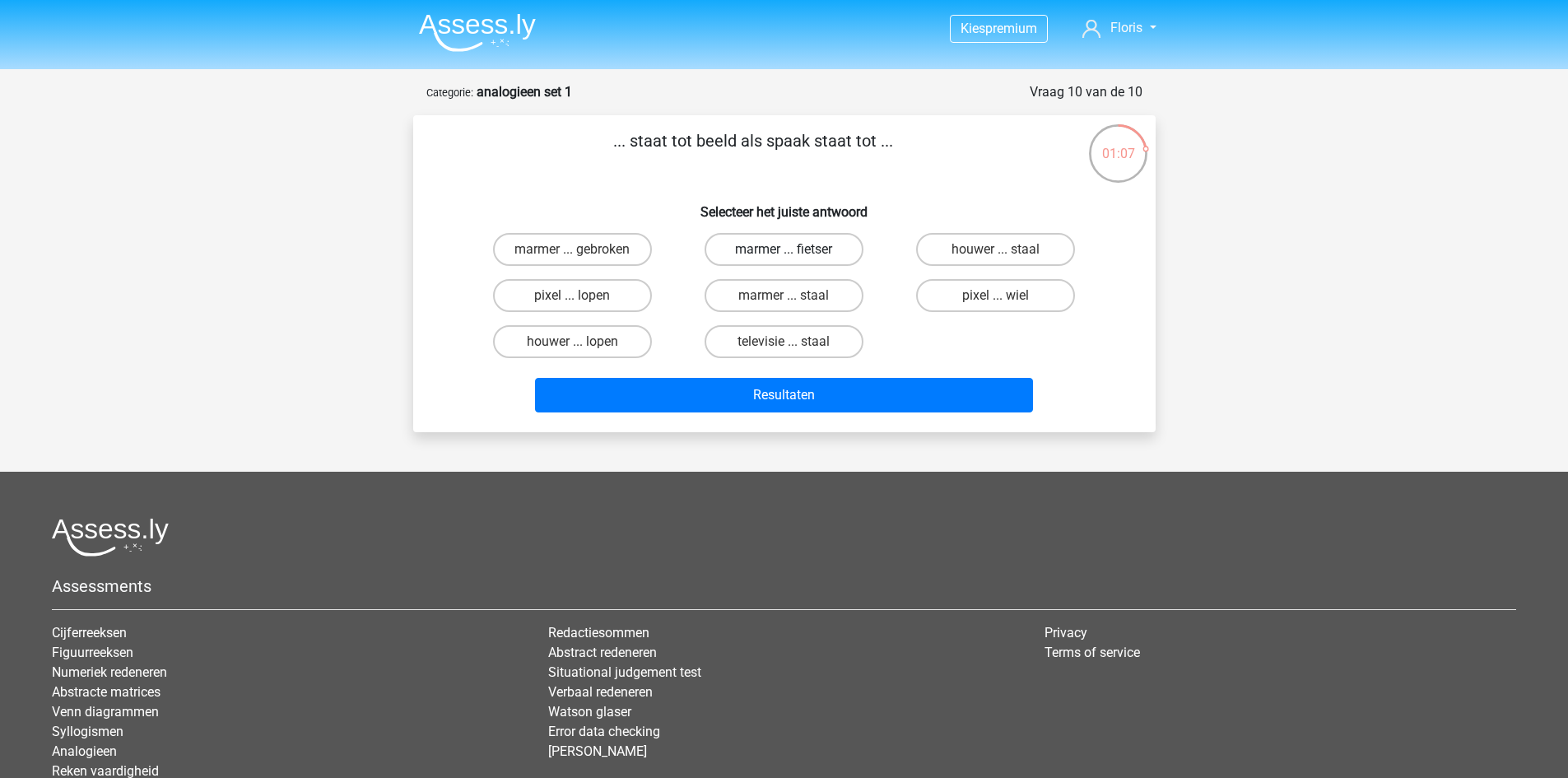
click at [745, 251] on label "marmer ... fietser" at bounding box center [784, 249] width 159 height 33
click at [784, 251] on input "marmer ... fietser" at bounding box center [789, 254] width 11 height 11
radio input "true"
click at [821, 291] on label "marmer ... staal" at bounding box center [784, 295] width 159 height 33
click at [794, 295] on input "marmer ... staal" at bounding box center [789, 301] width 11 height 11
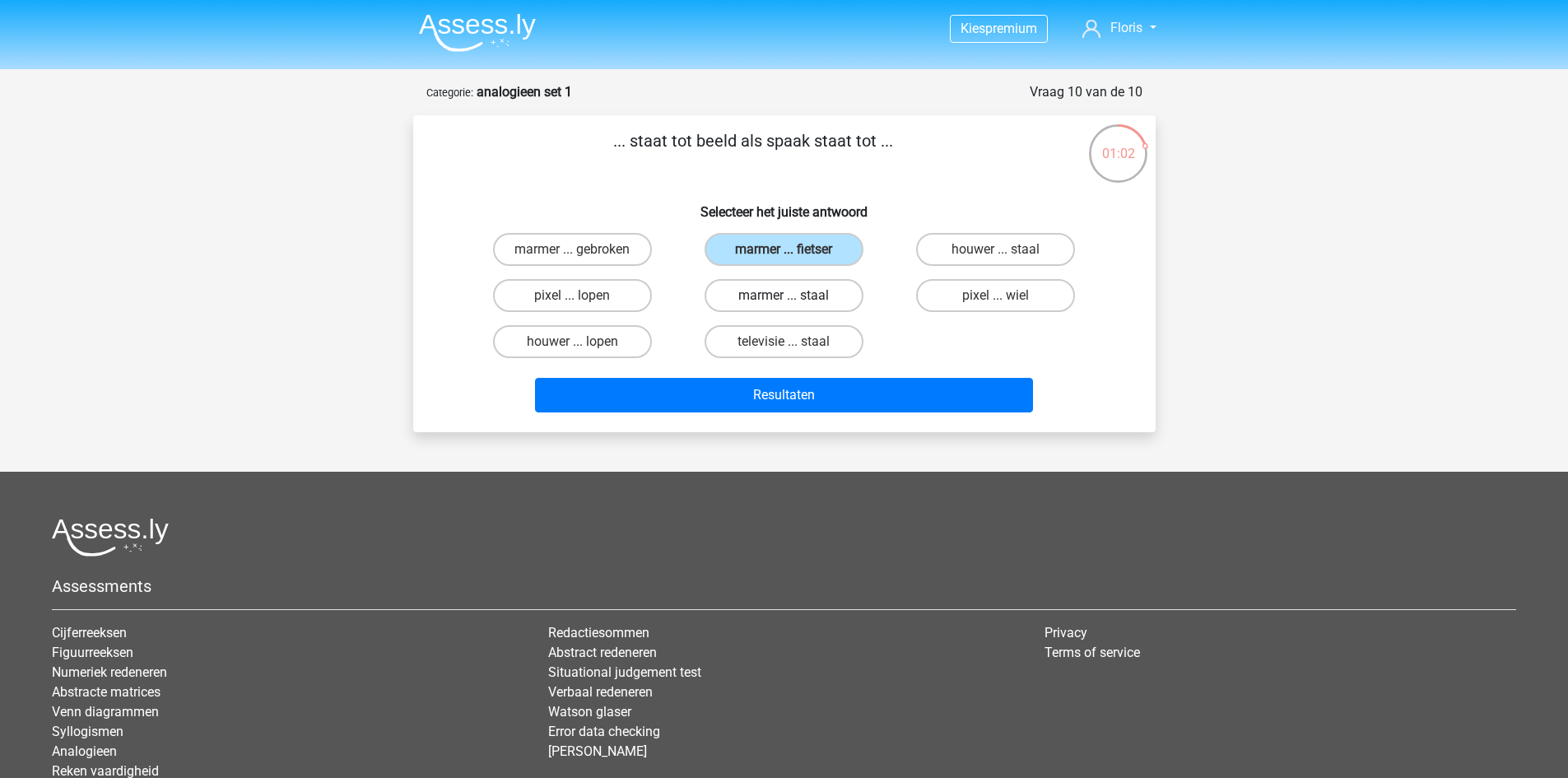
radio input "true"
click at [819, 250] on label "marmer ... fietser" at bounding box center [784, 249] width 159 height 33
click at [794, 250] on input "marmer ... fietser" at bounding box center [789, 254] width 11 height 11
radio input "true"
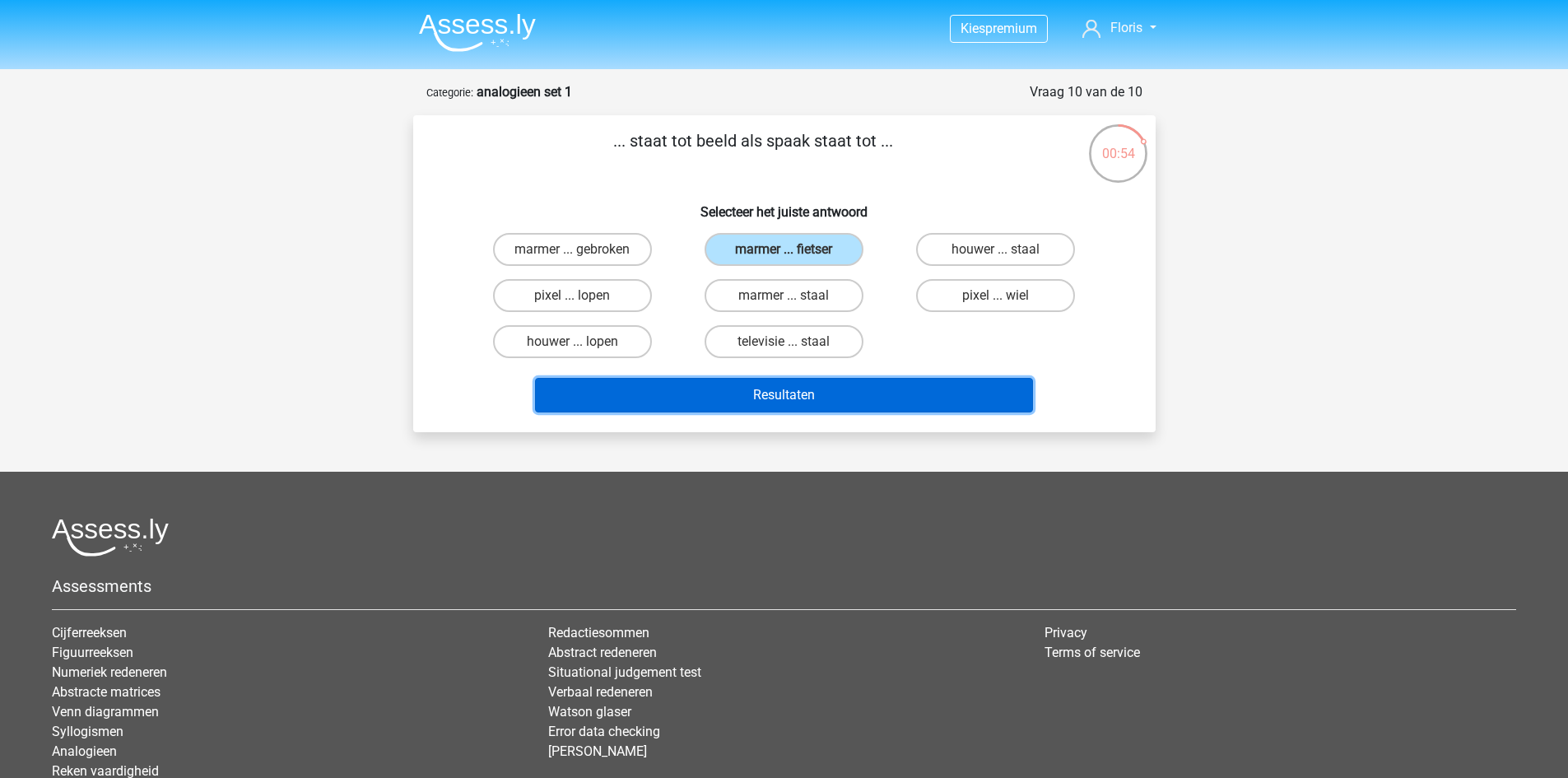
click at [900, 393] on button "Resultaten" at bounding box center [784, 395] width 498 height 34
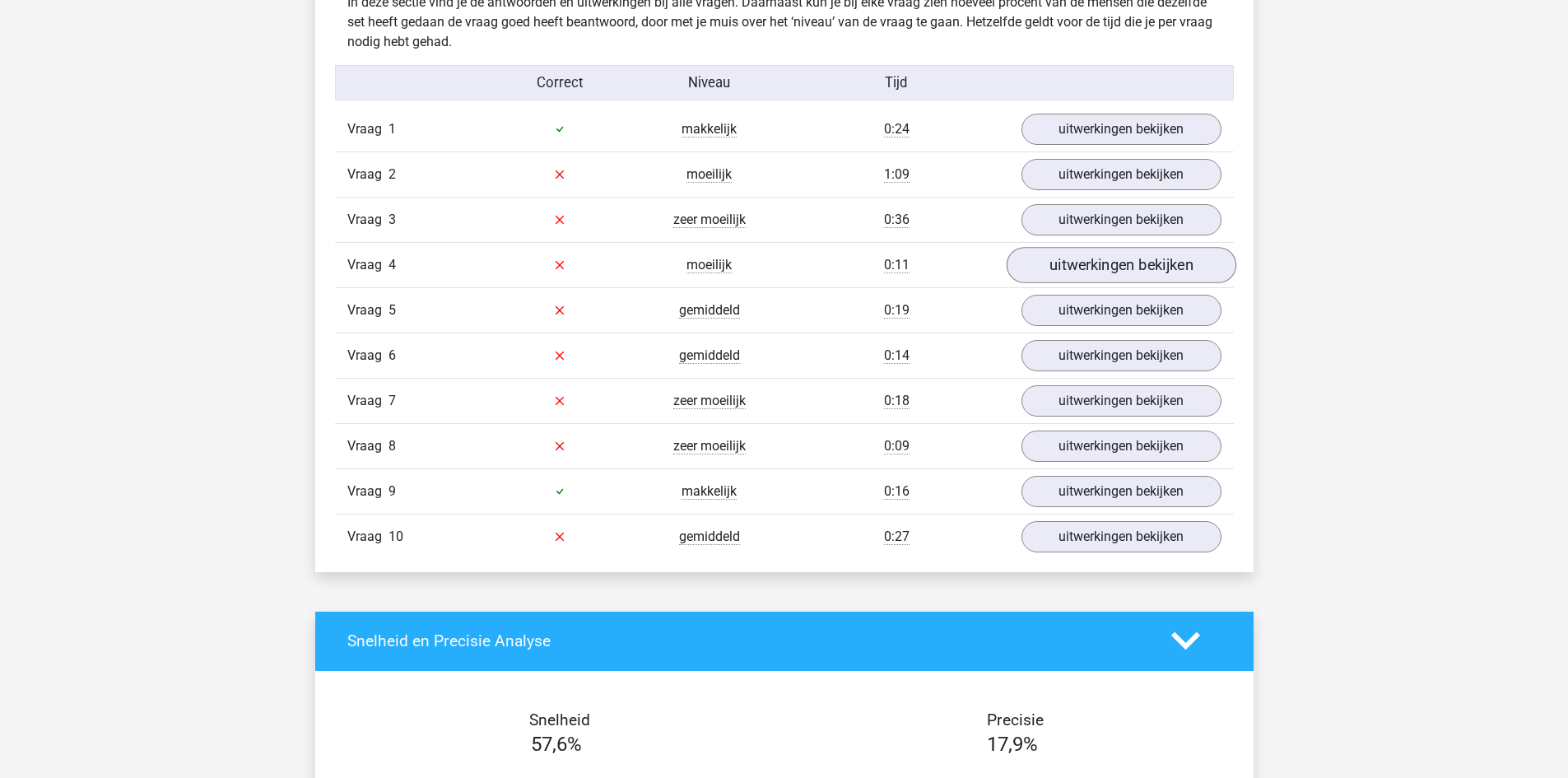
scroll to position [1152, 0]
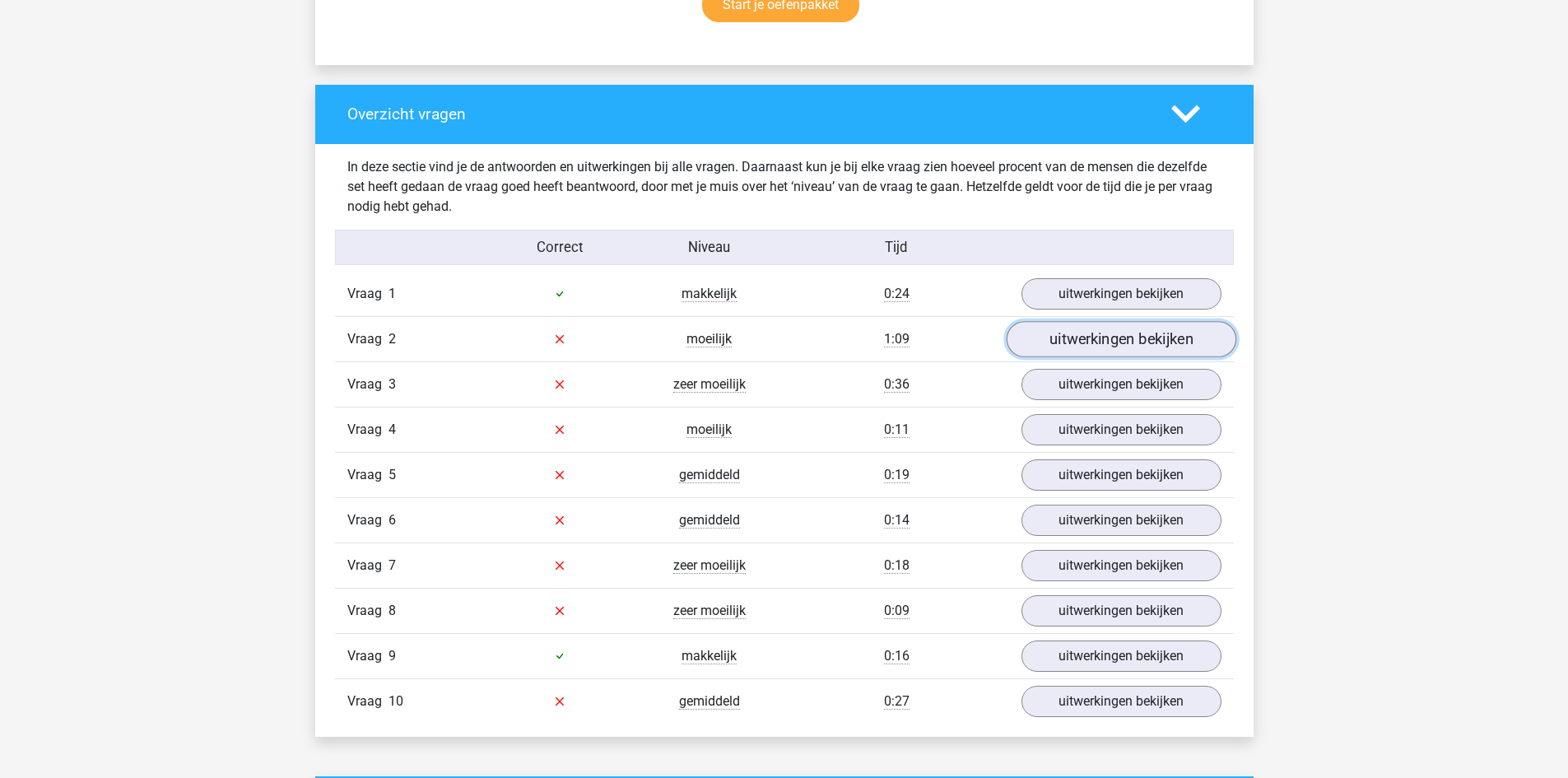
click at [1061, 328] on link "uitwerkingen bekijken" at bounding box center [1120, 339] width 230 height 36
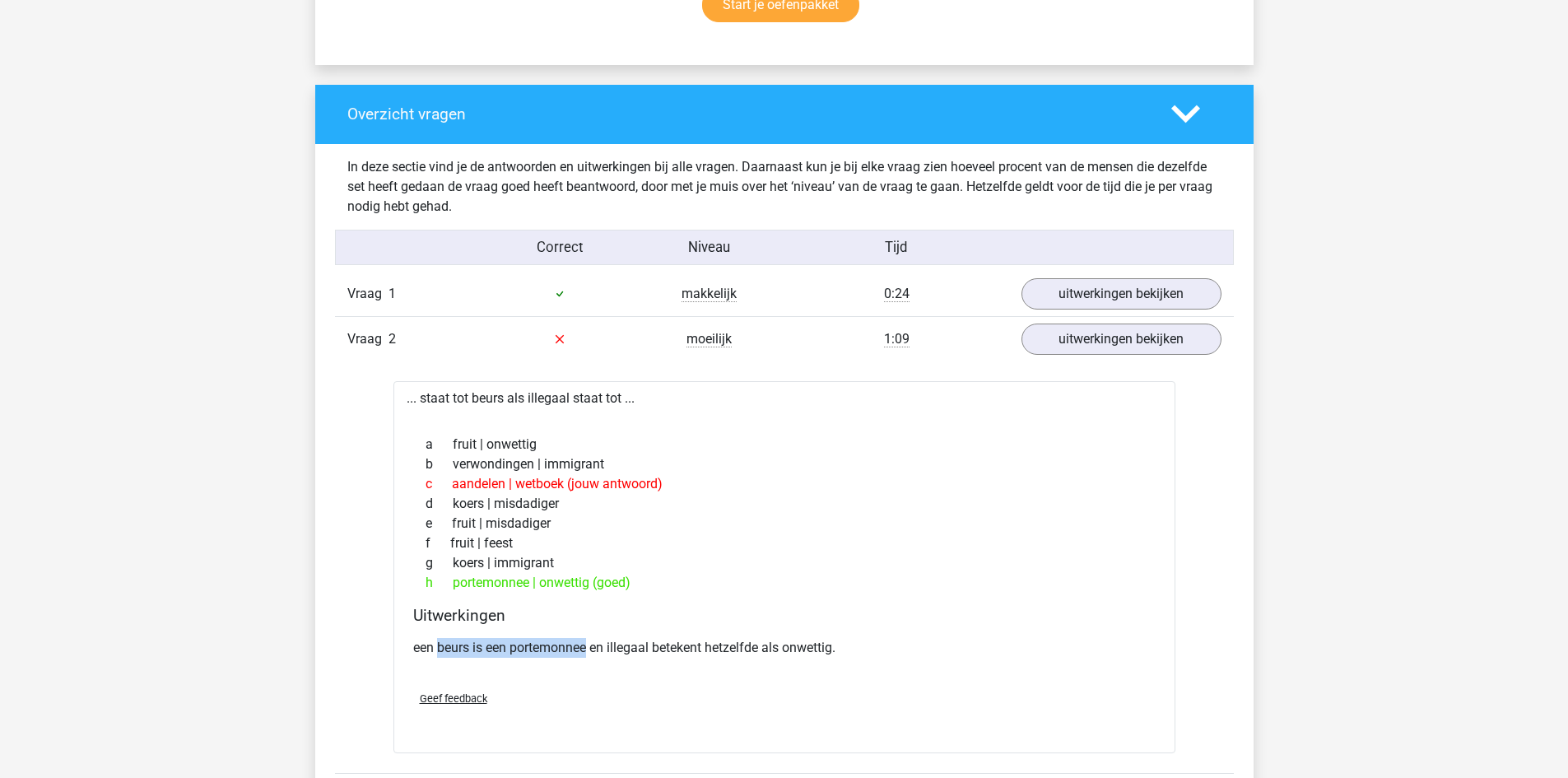
drag, startPoint x: 436, startPoint y: 648, endPoint x: 590, endPoint y: 653, distance: 154.1
click at [590, 653] on p "een beurs is een portemonnee en illegaal betekent hetzelfde als onwettig." at bounding box center [784, 647] width 742 height 20
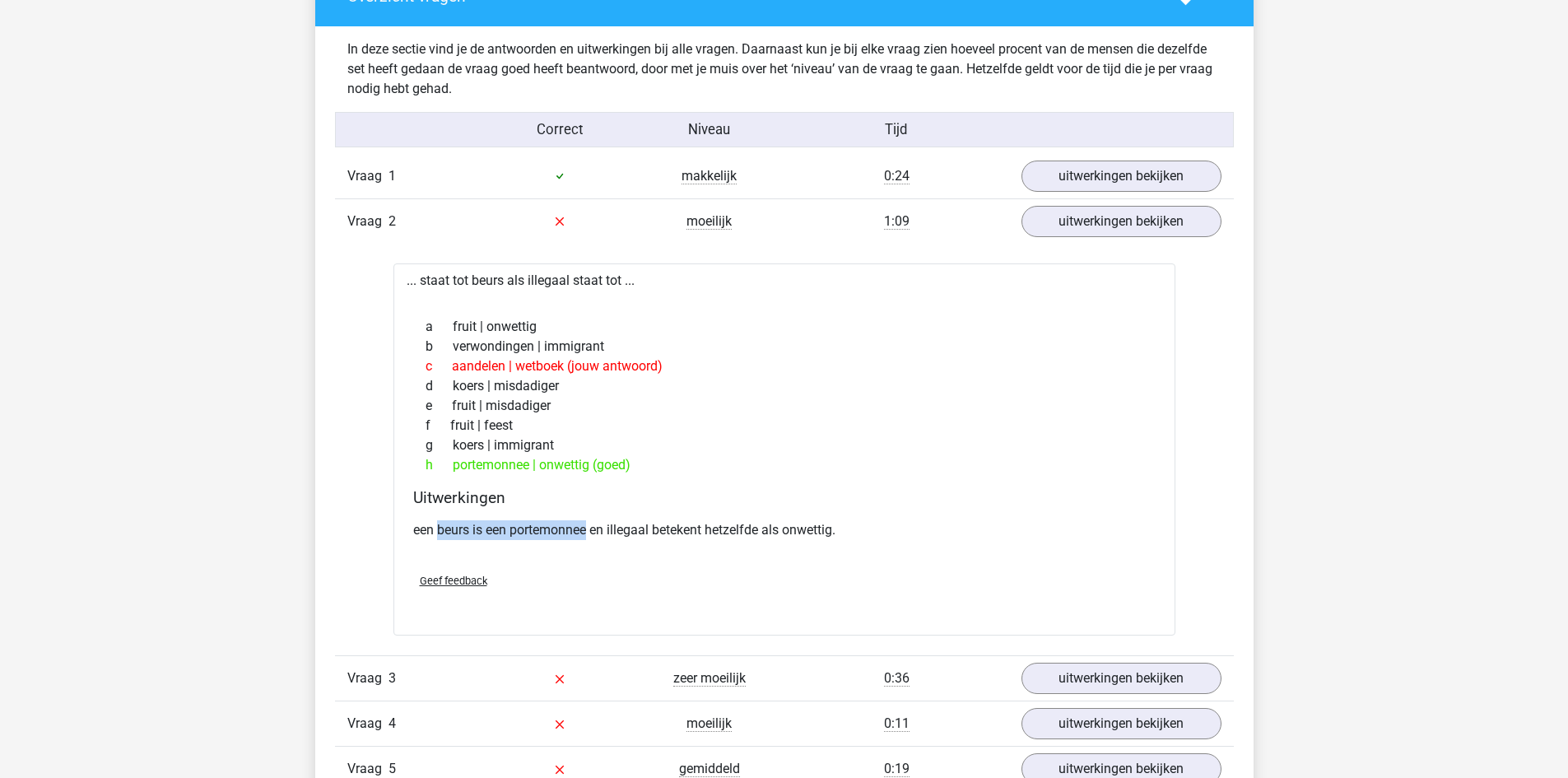
scroll to position [1400, 0]
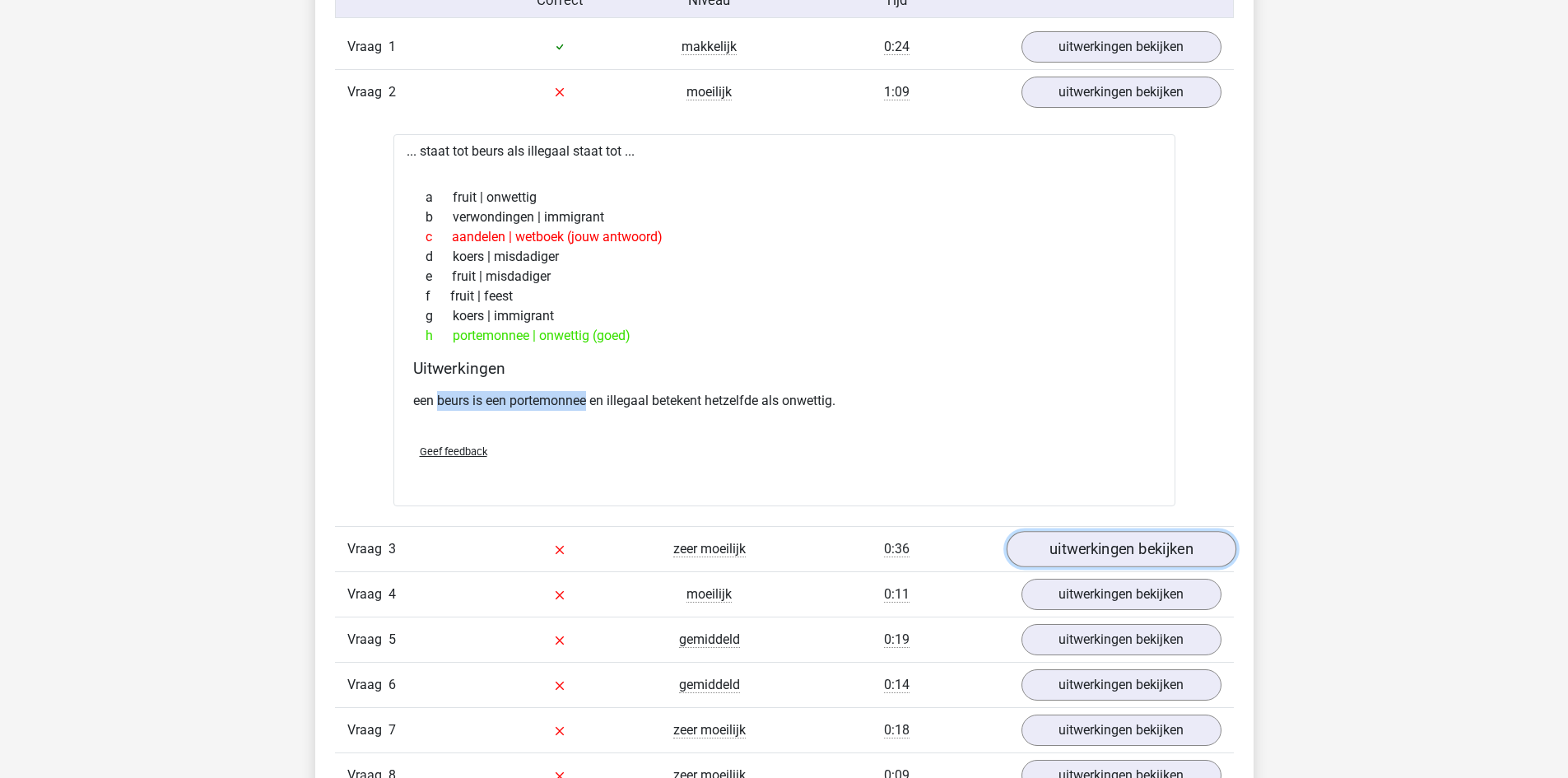
click at [1156, 559] on link "uitwerkingen bekijken" at bounding box center [1120, 549] width 230 height 36
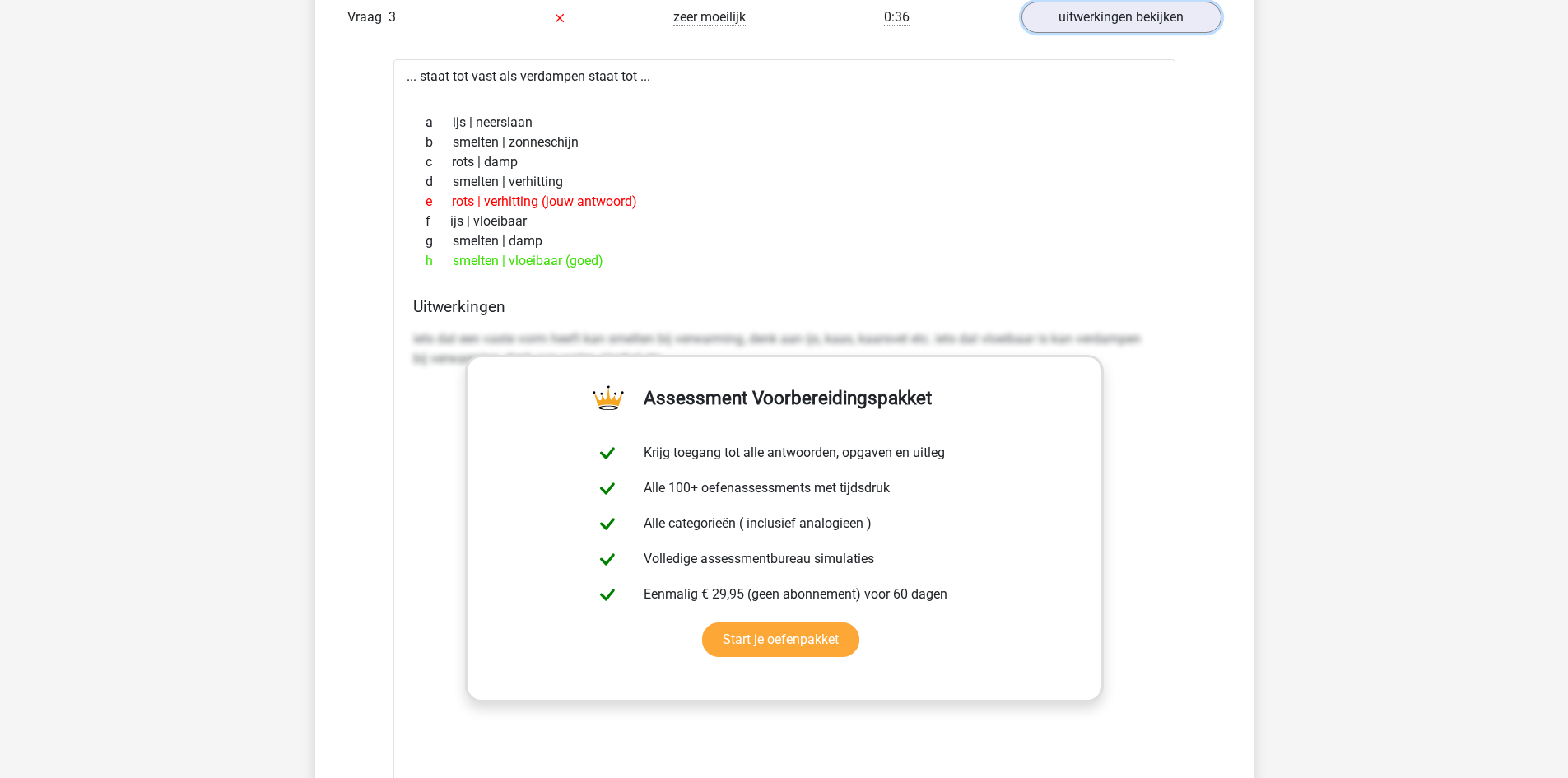
scroll to position [1893, 0]
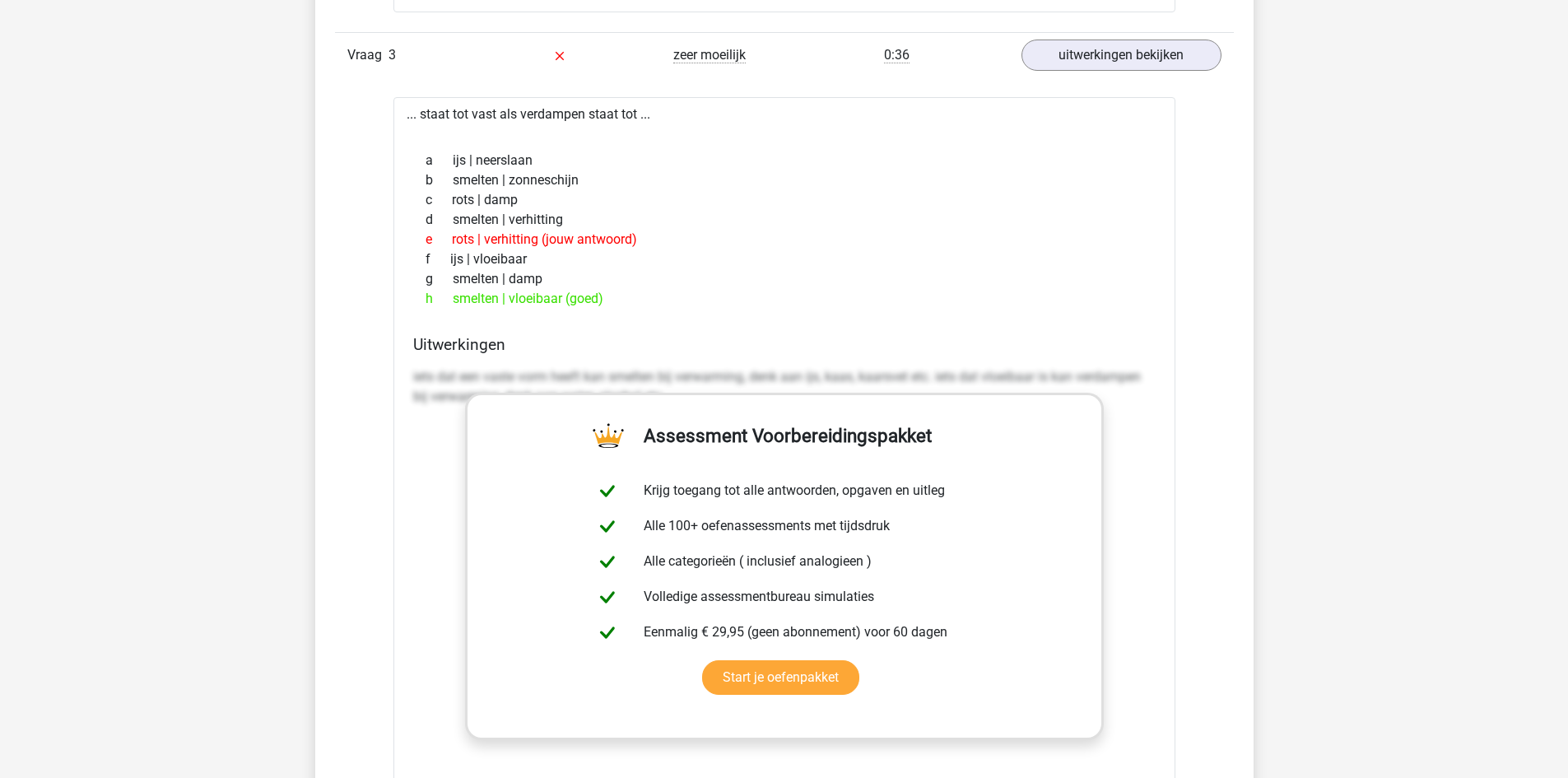
click at [379, 219] on div "Vraag 1 makkelijk 0:24 uitwerkingen bekijken ... staat tot kleuterklas als vlin…" at bounding box center [785, 399] width 875 height 1736
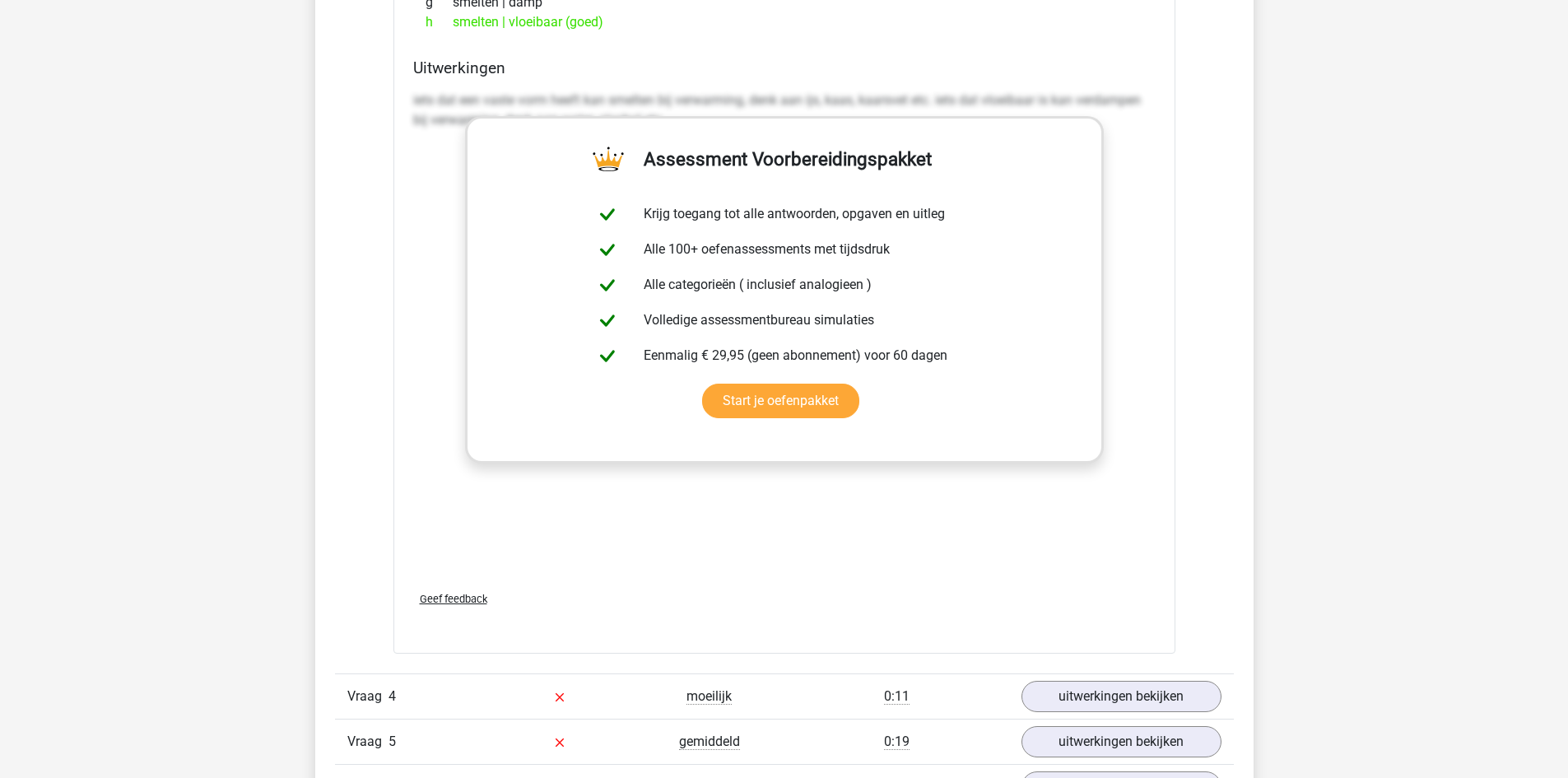
scroll to position [2387, 0]
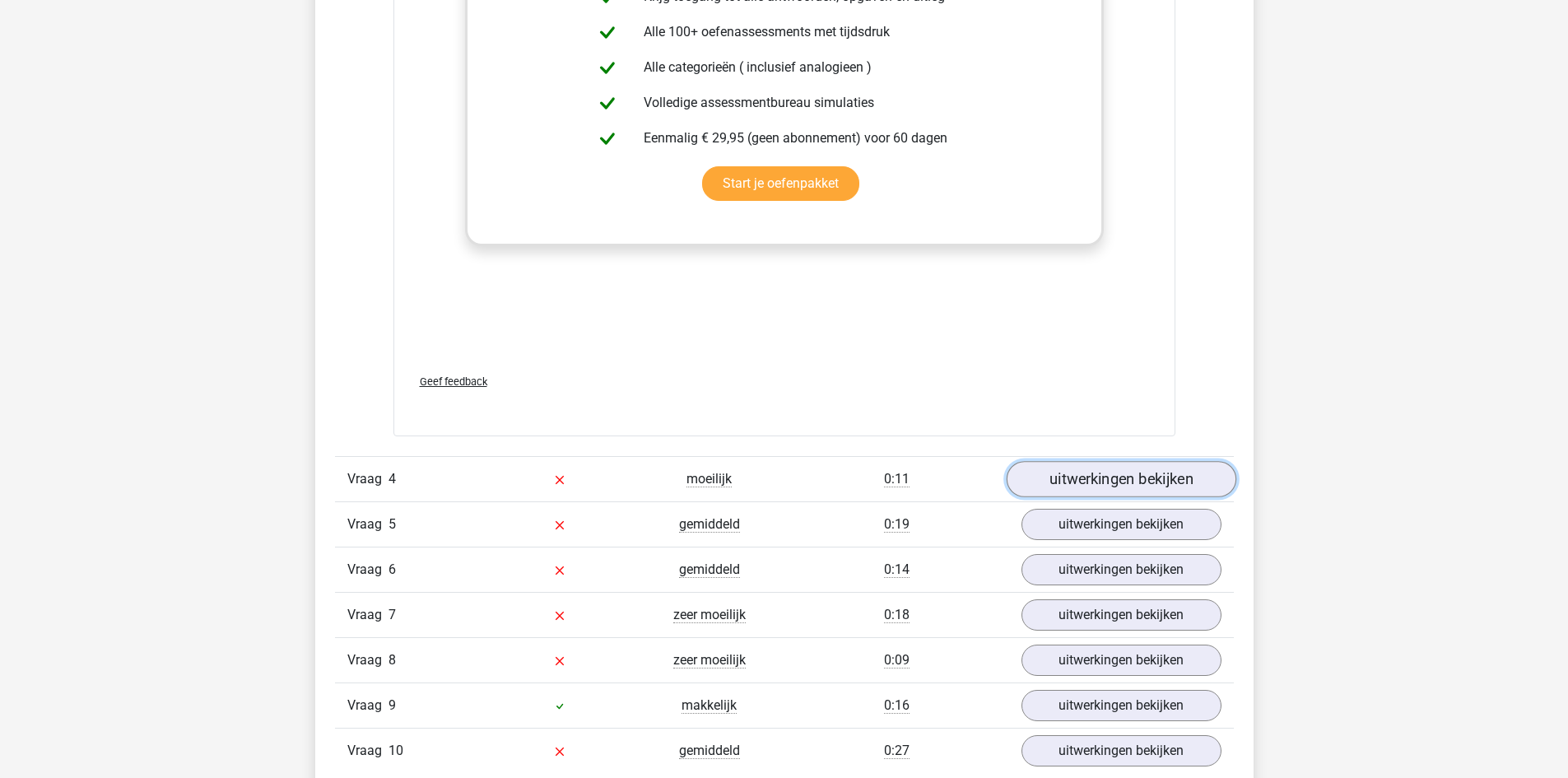
click at [1115, 477] on link "uitwerkingen bekijken" at bounding box center [1120, 479] width 230 height 36
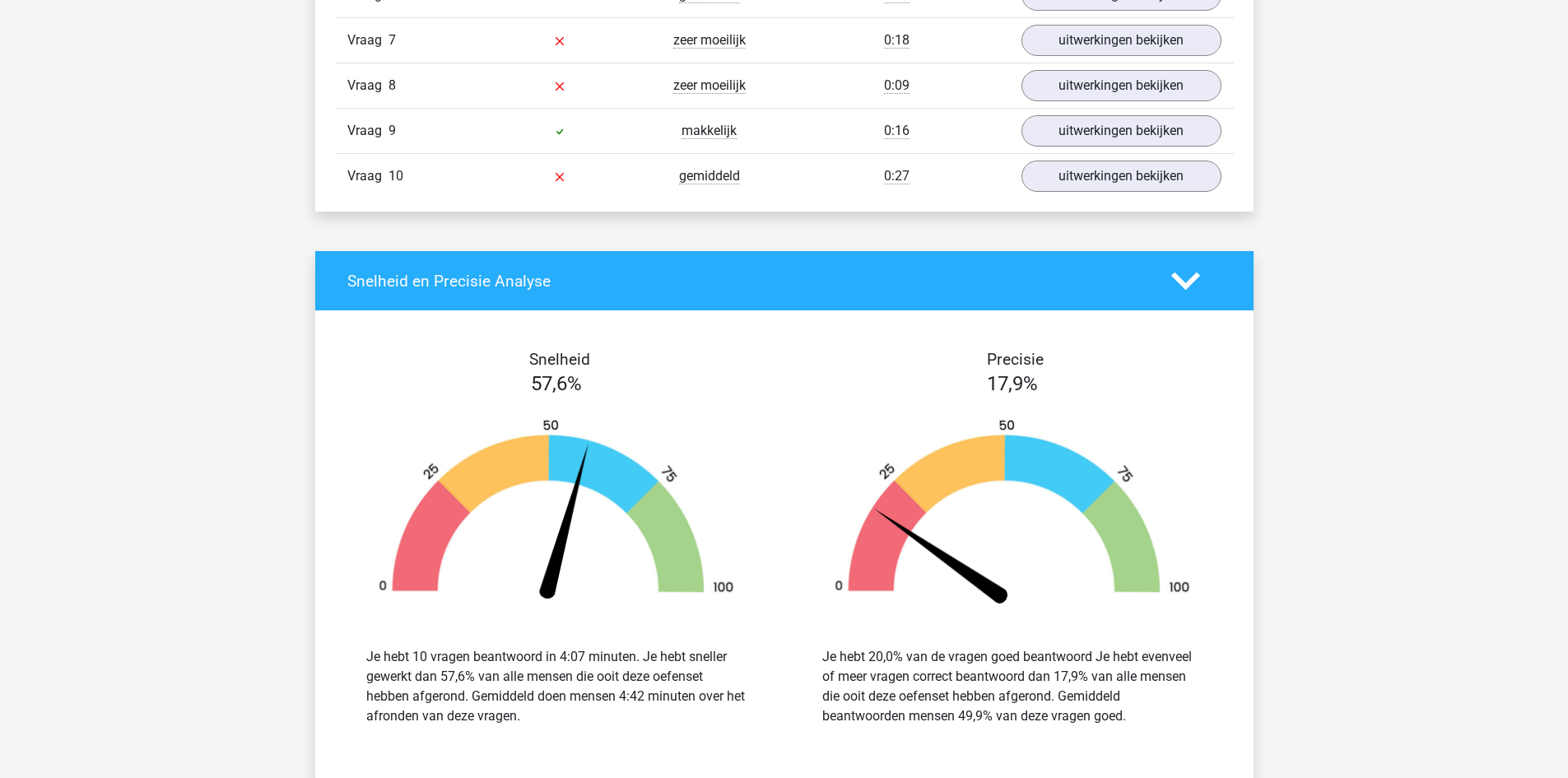
scroll to position [3334, 0]
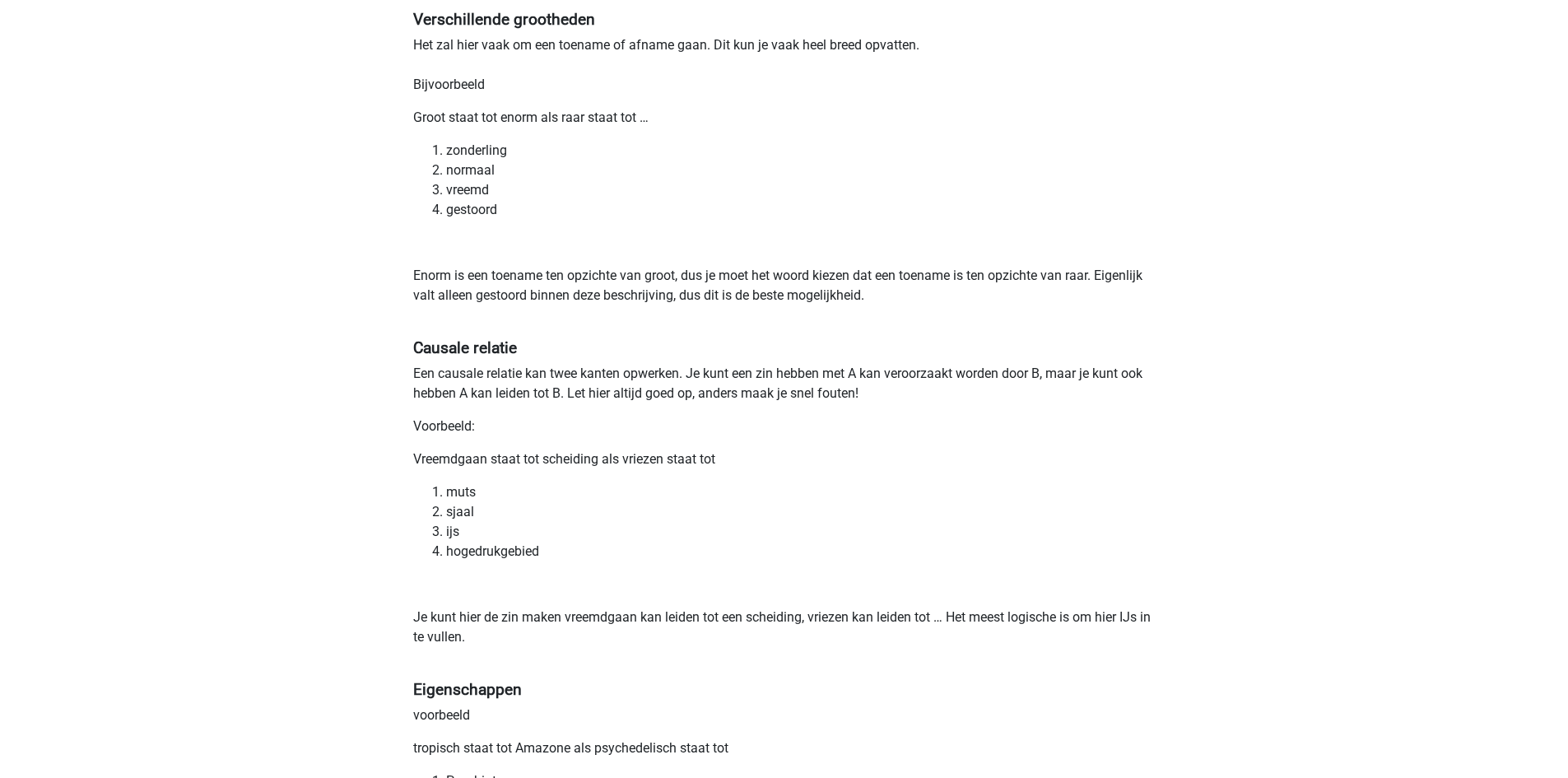
scroll to position [1235, 0]
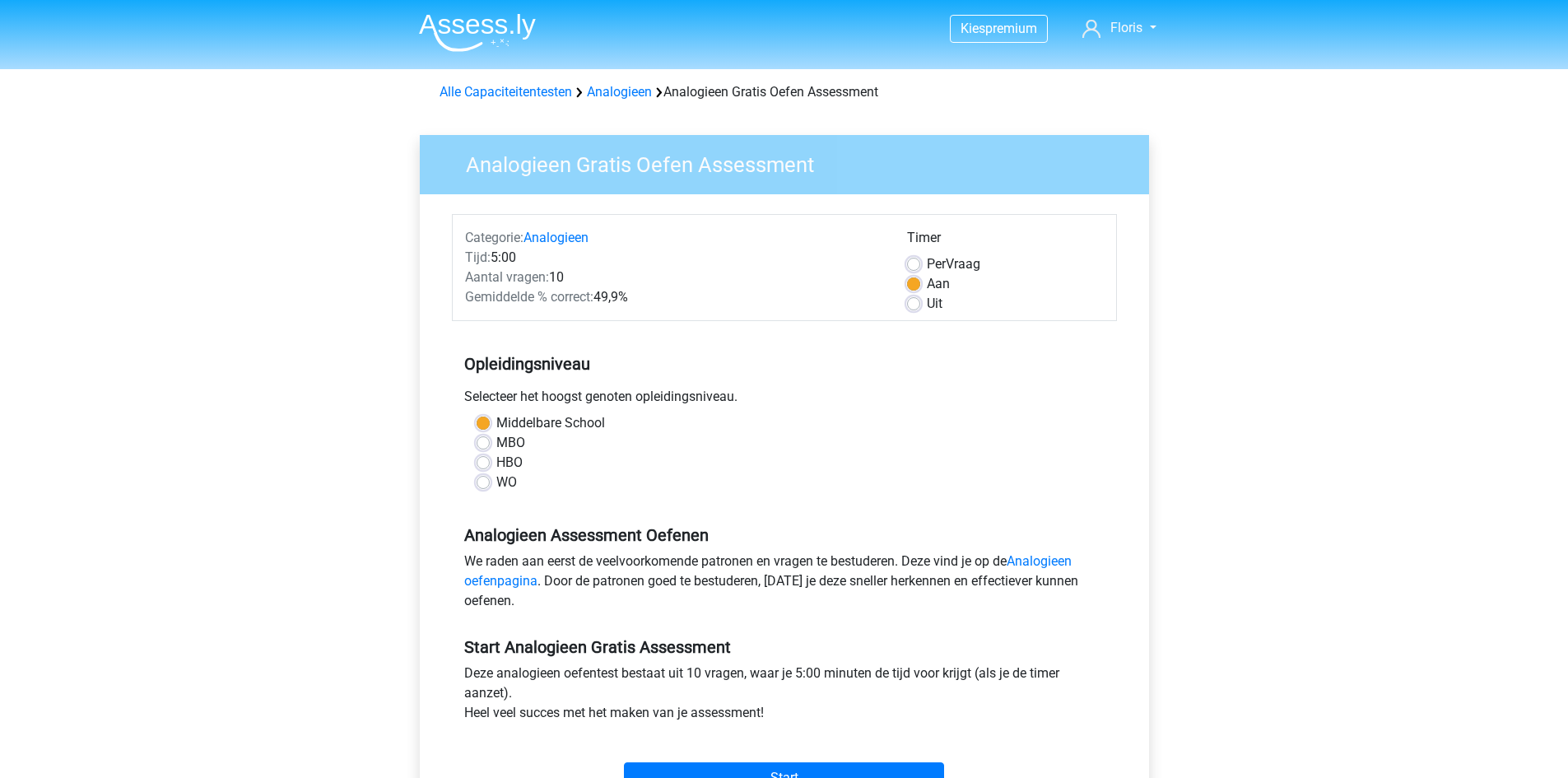
scroll to position [165, 0]
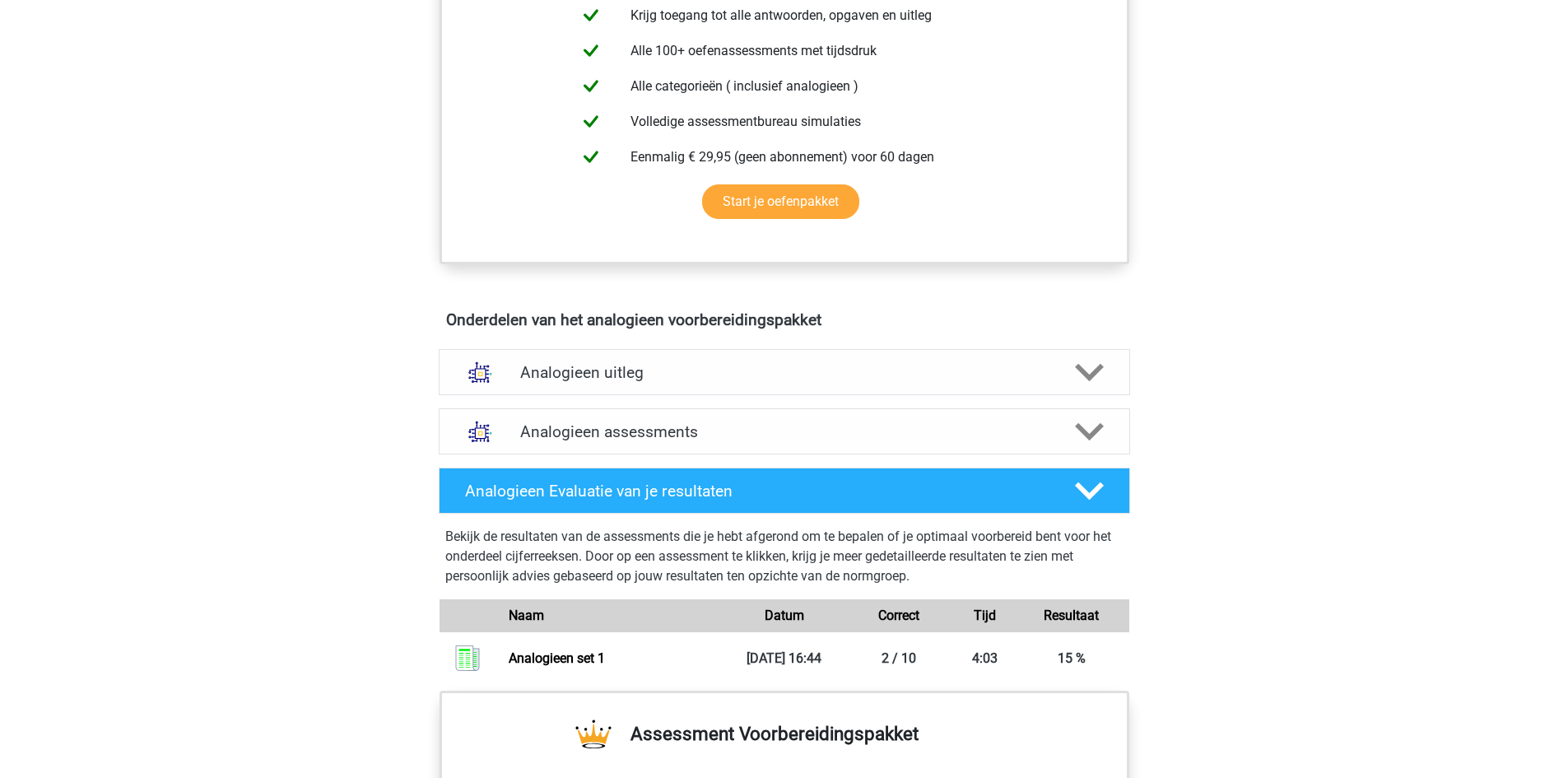
scroll to position [740, 0]
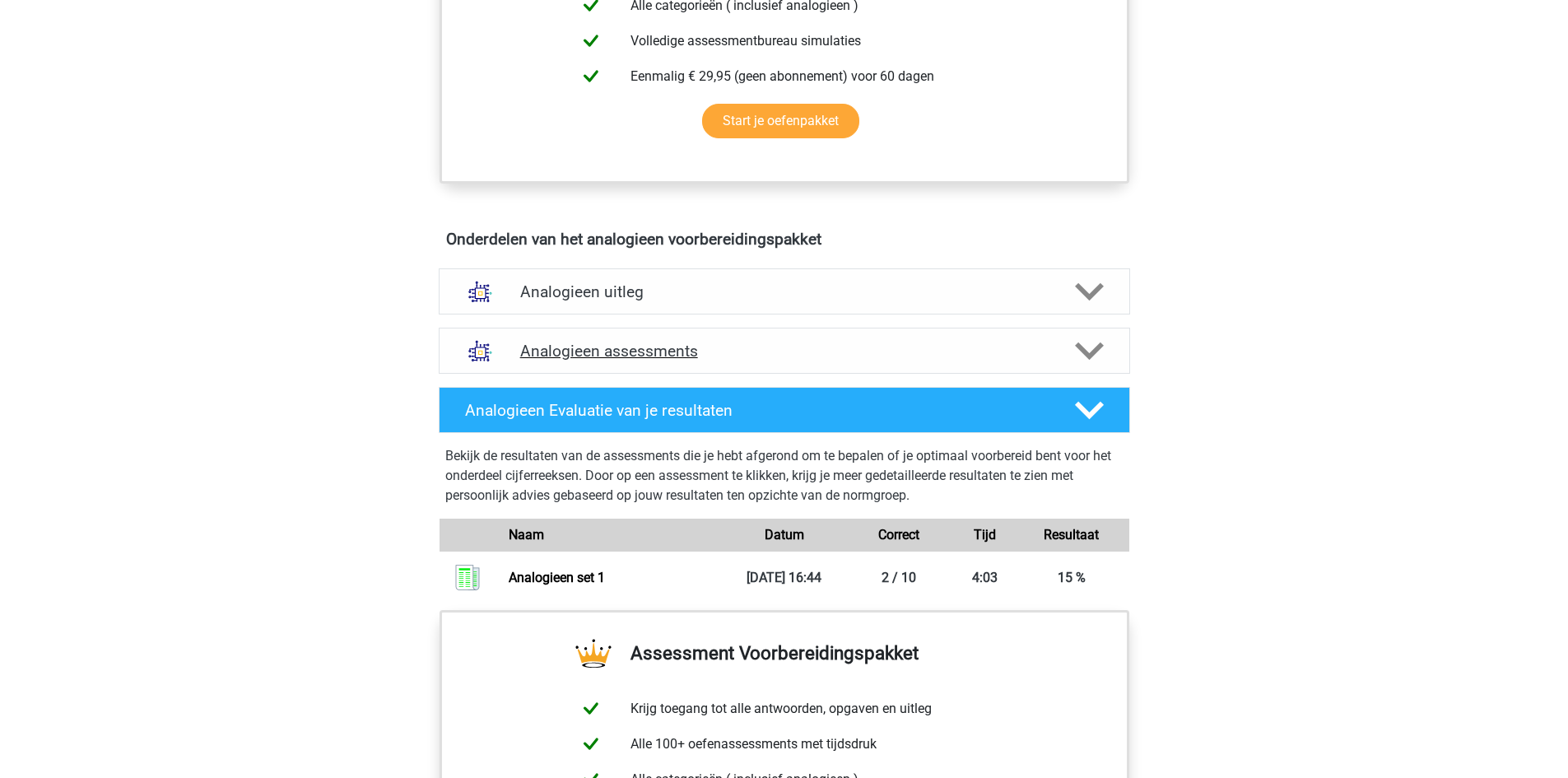
click at [749, 346] on h4 "Analogieen assessments" at bounding box center [784, 351] width 529 height 19
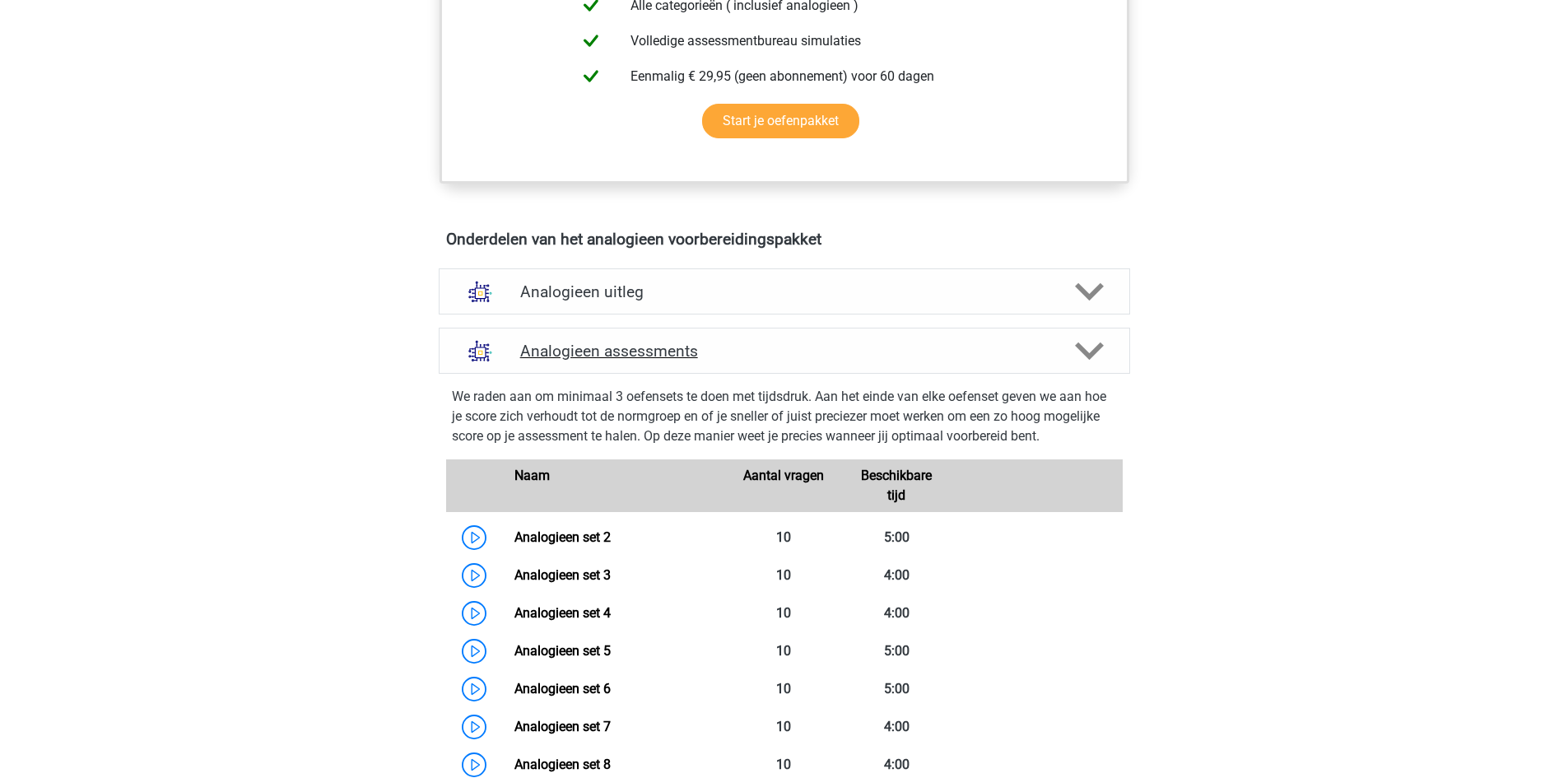
scroll to position [905, 0]
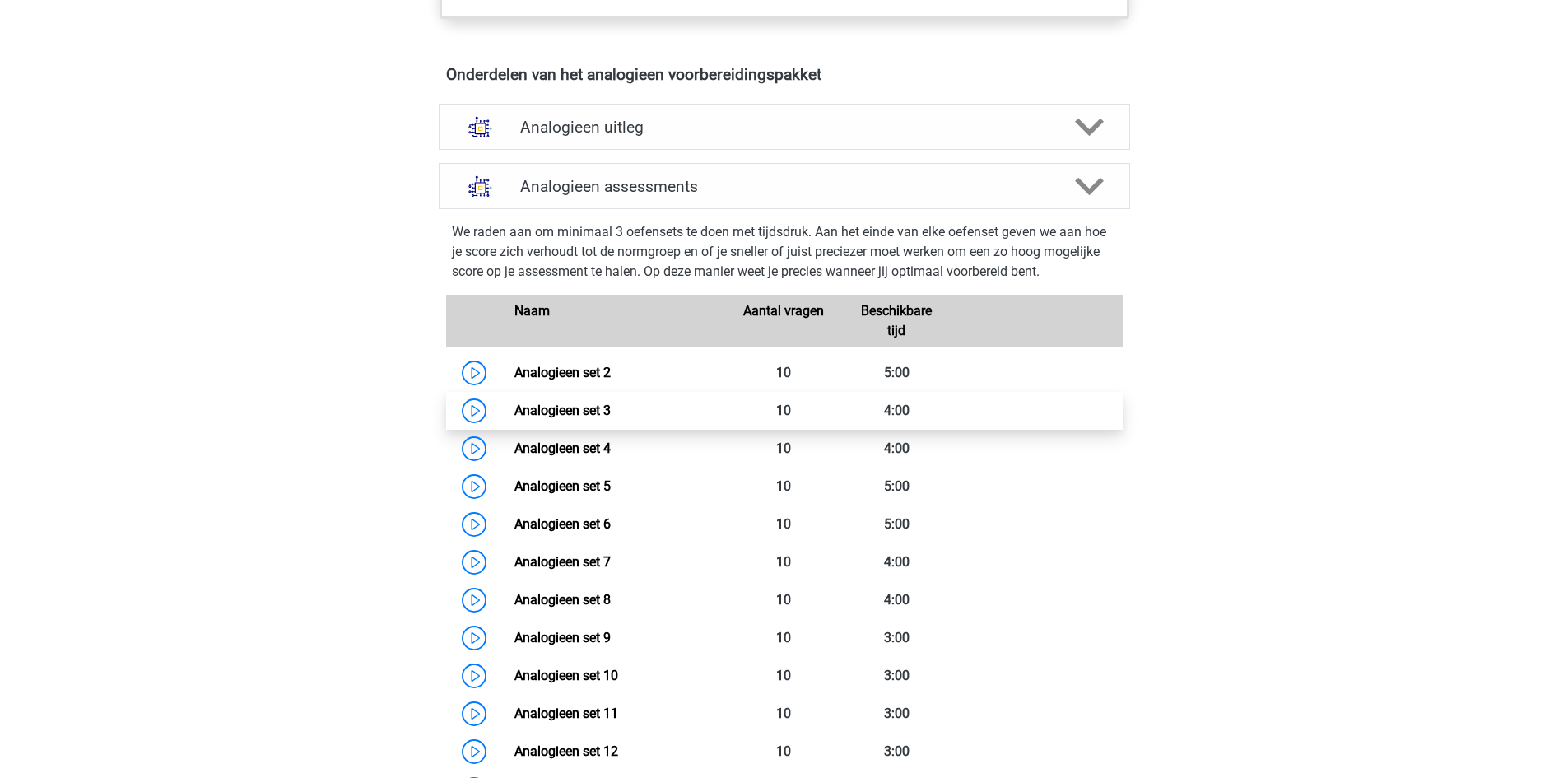
click at [514, 410] on link "Analogieen set 3" at bounding box center [562, 410] width 97 height 15
click at [611, 402] on link "Analogieen set 3" at bounding box center [562, 410] width 97 height 15
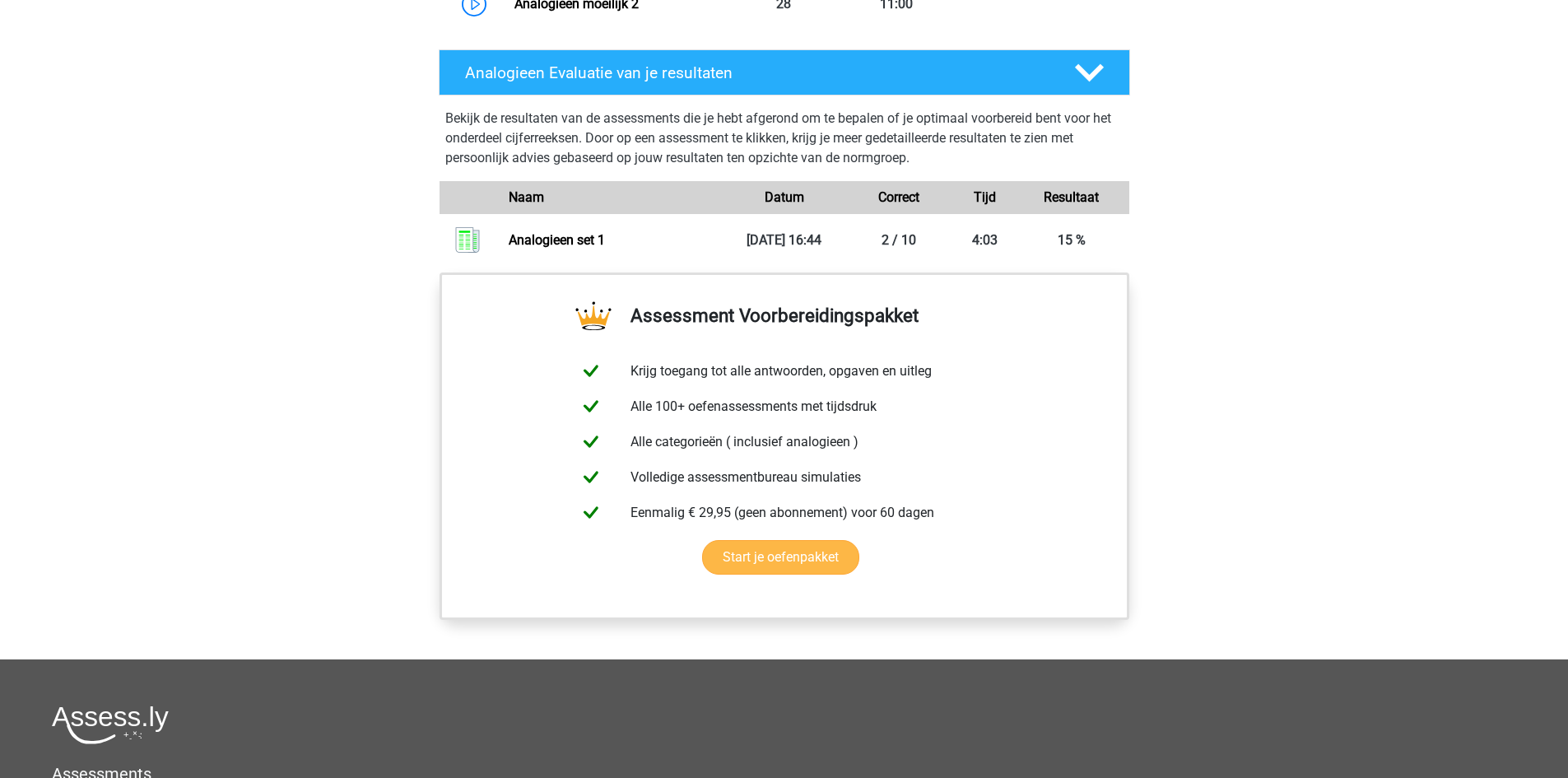
scroll to position [2058, 0]
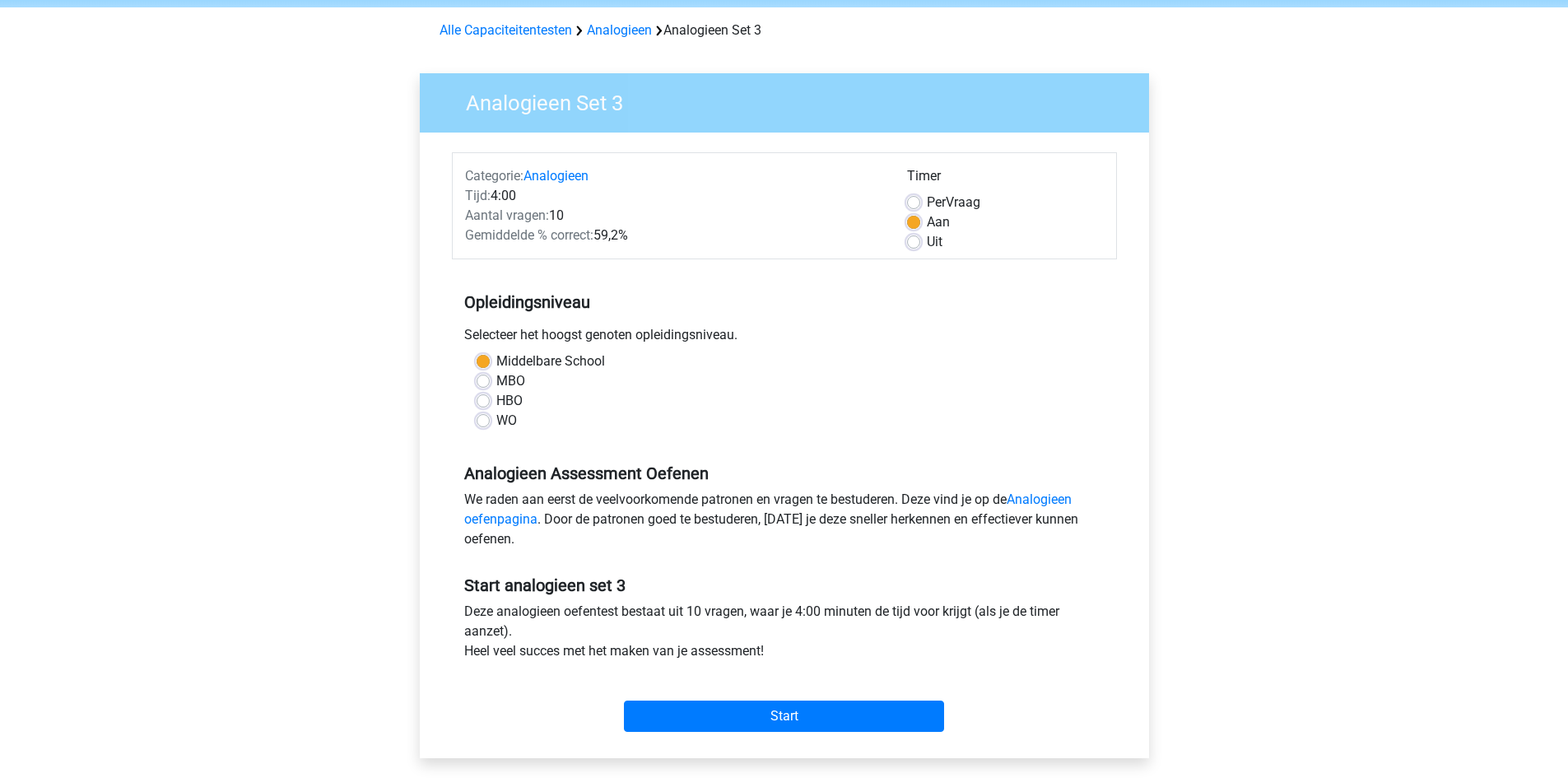
scroll to position [165, 0]
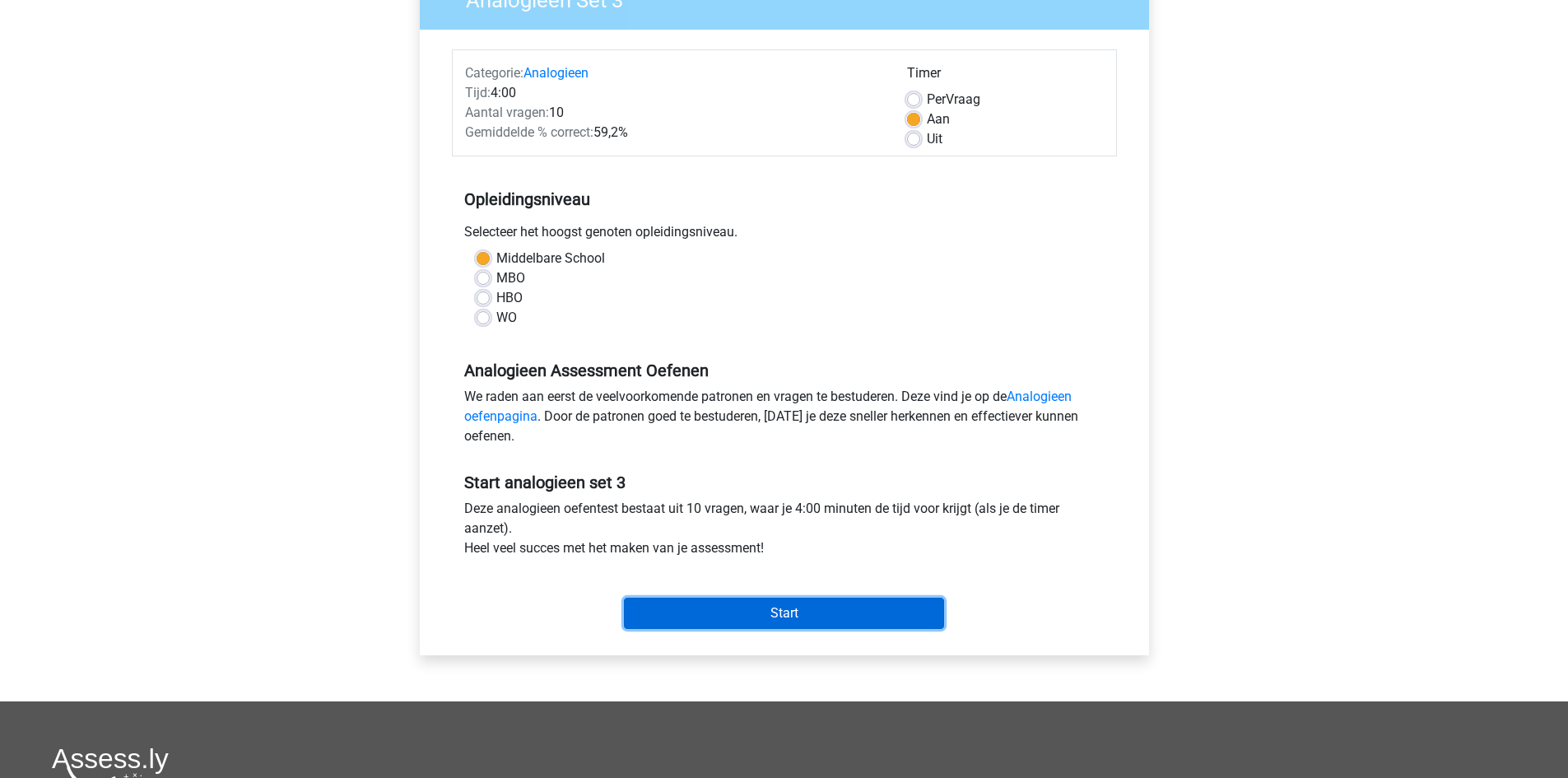
click at [793, 617] on input "Start" at bounding box center [784, 613] width 320 height 32
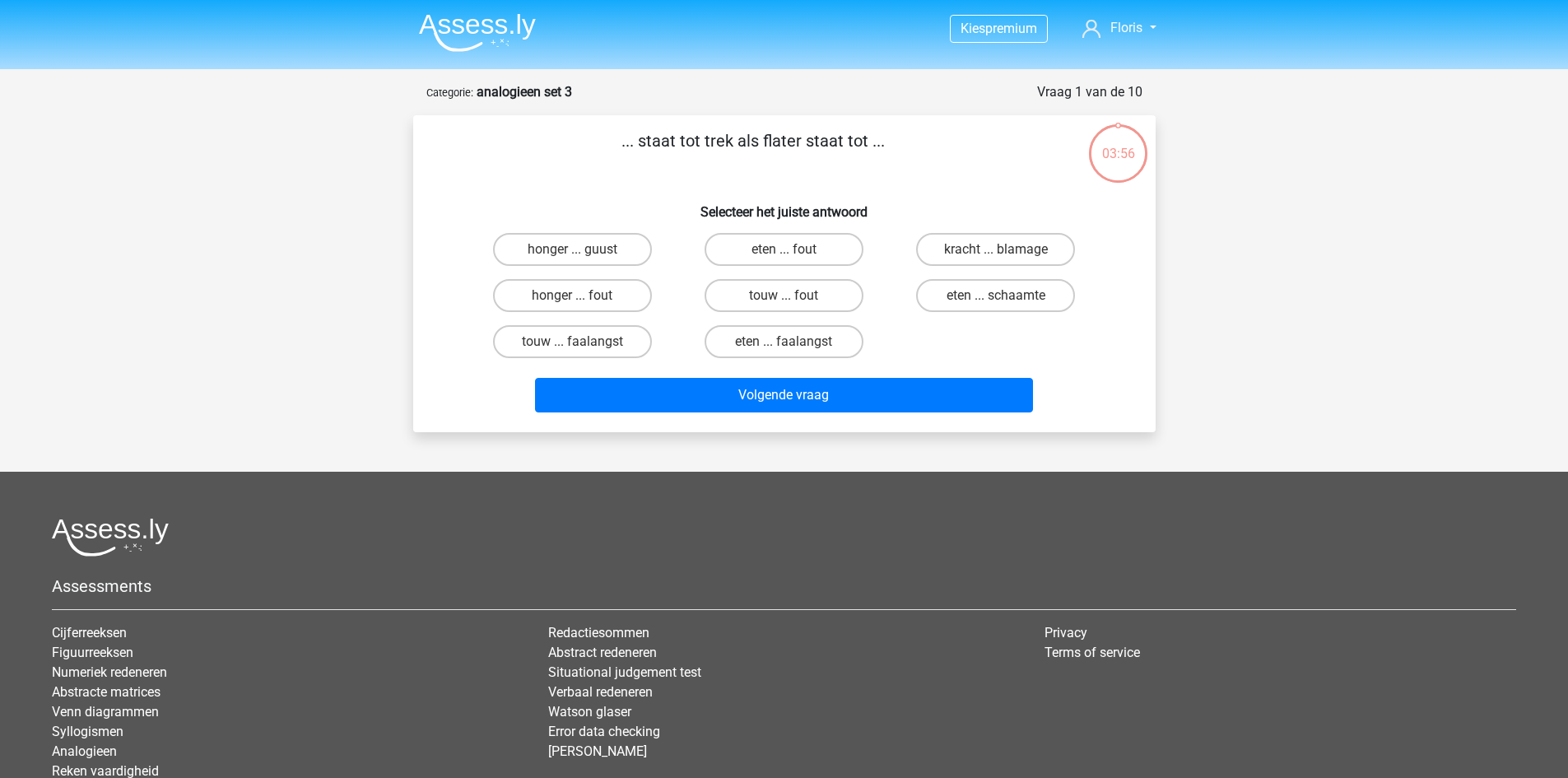
drag, startPoint x: 651, startPoint y: 137, endPoint x: 831, endPoint y: 144, distance: 180.1
click at [831, 144] on p "... staat tot trek als flater staat tot ..." at bounding box center [753, 153] width 628 height 50
drag, startPoint x: 822, startPoint y: 187, endPoint x: 740, endPoint y: 174, distance: 83.0
click at [740, 174] on p "... staat tot trek als flater staat tot ..." at bounding box center [753, 153] width 628 height 50
click at [609, 293] on label "honger ... fout" at bounding box center [572, 295] width 159 height 33
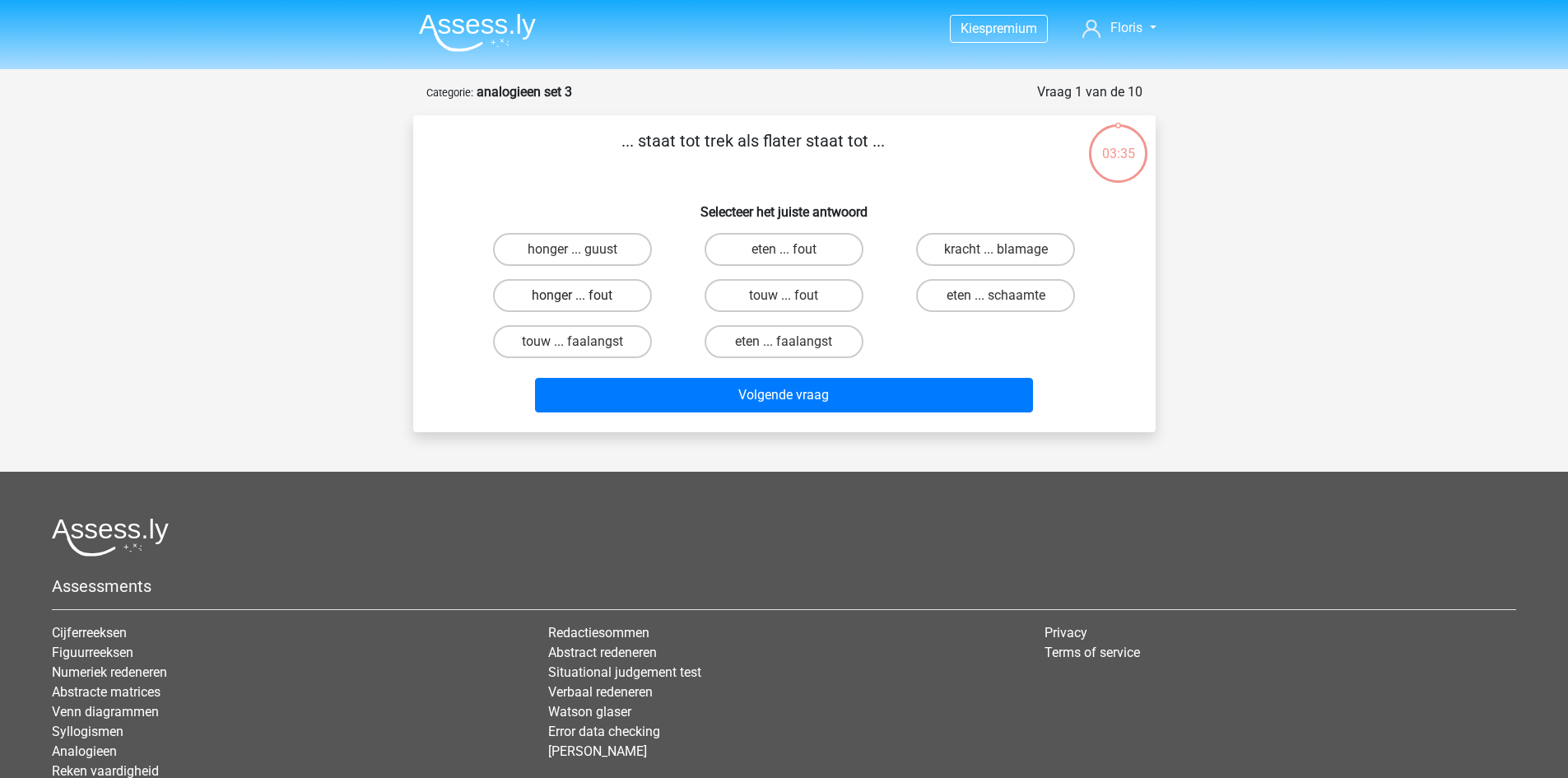
click at [582, 295] on input "honger ... fout" at bounding box center [577, 301] width 11 height 11
radio input "true"
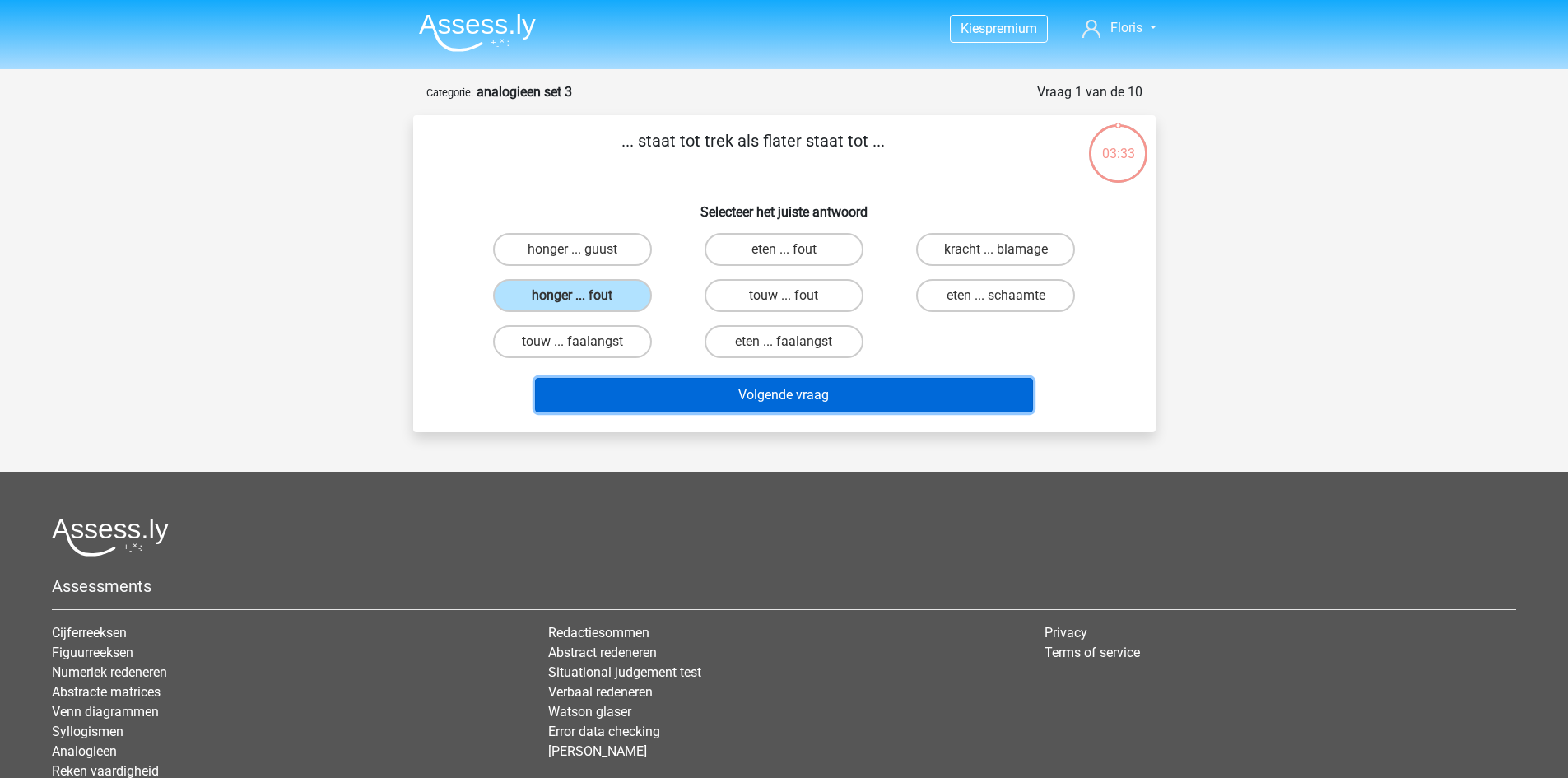
click at [769, 400] on button "Volgende vraag" at bounding box center [784, 395] width 498 height 34
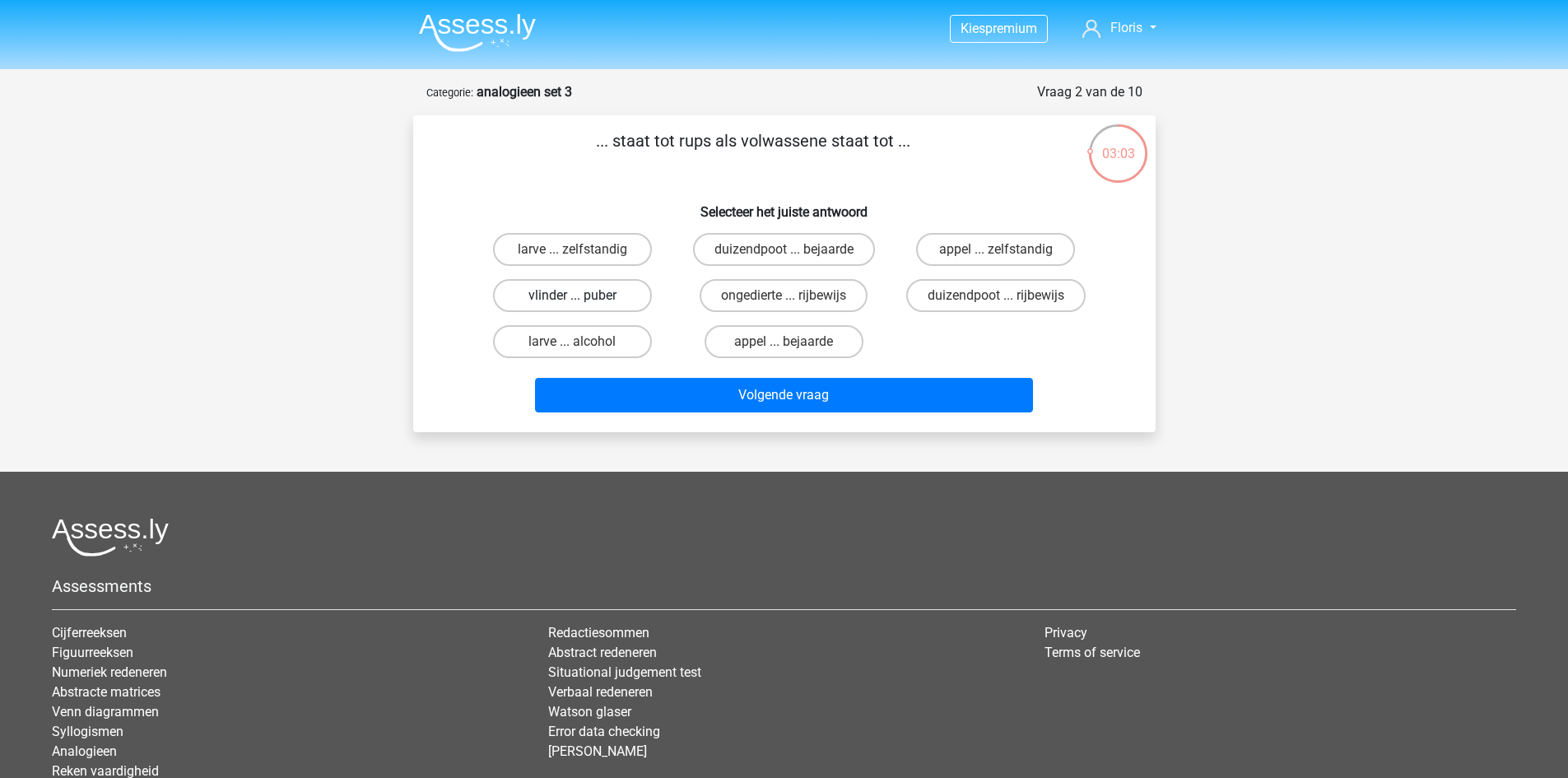
click at [581, 293] on label "vlinder ... puber" at bounding box center [572, 295] width 159 height 33
click at [581, 295] on input "vlinder ... puber" at bounding box center [577, 301] width 11 height 11
radio input "true"
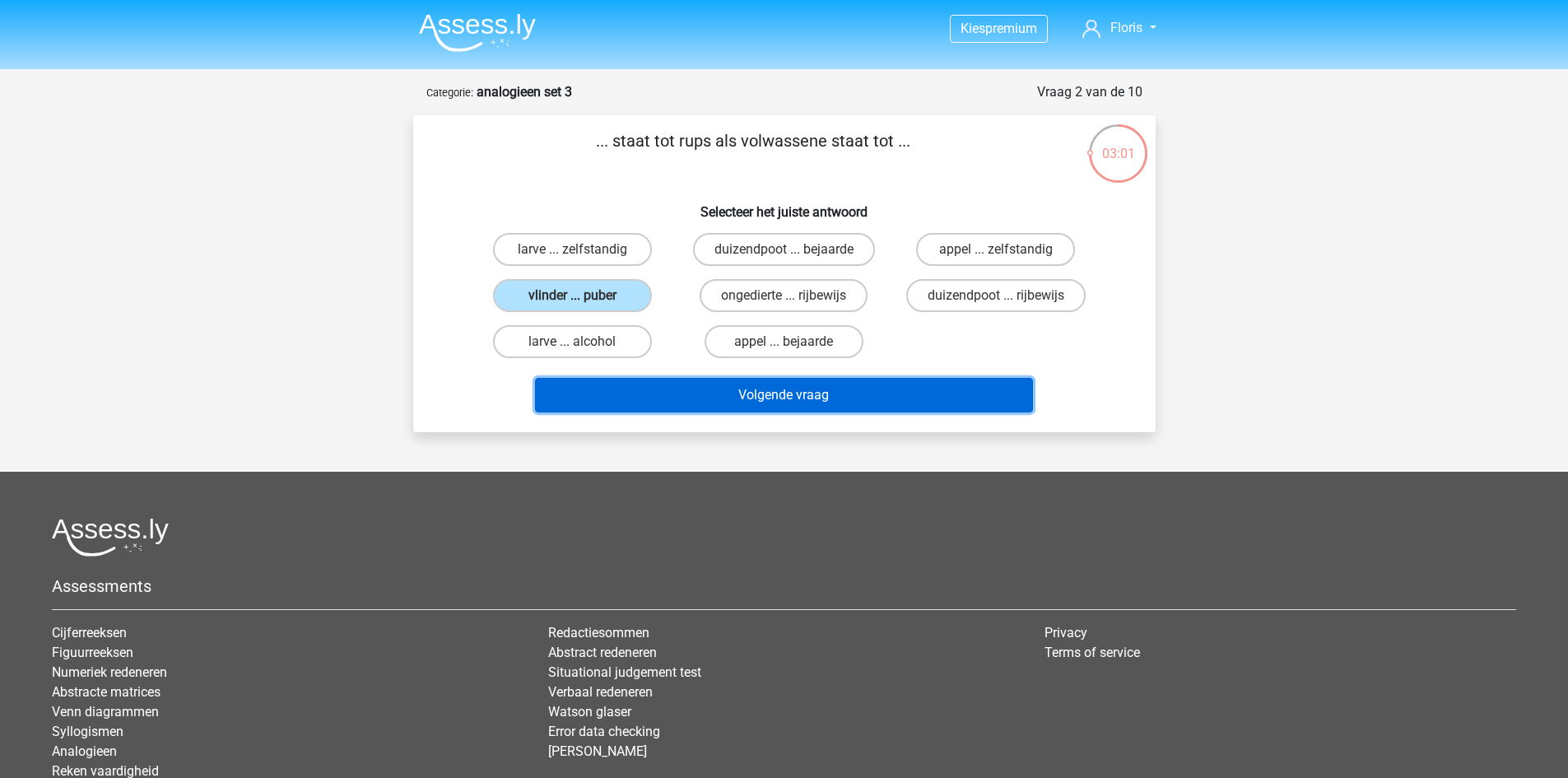
click at [776, 391] on button "Volgende vraag" at bounding box center [784, 395] width 498 height 34
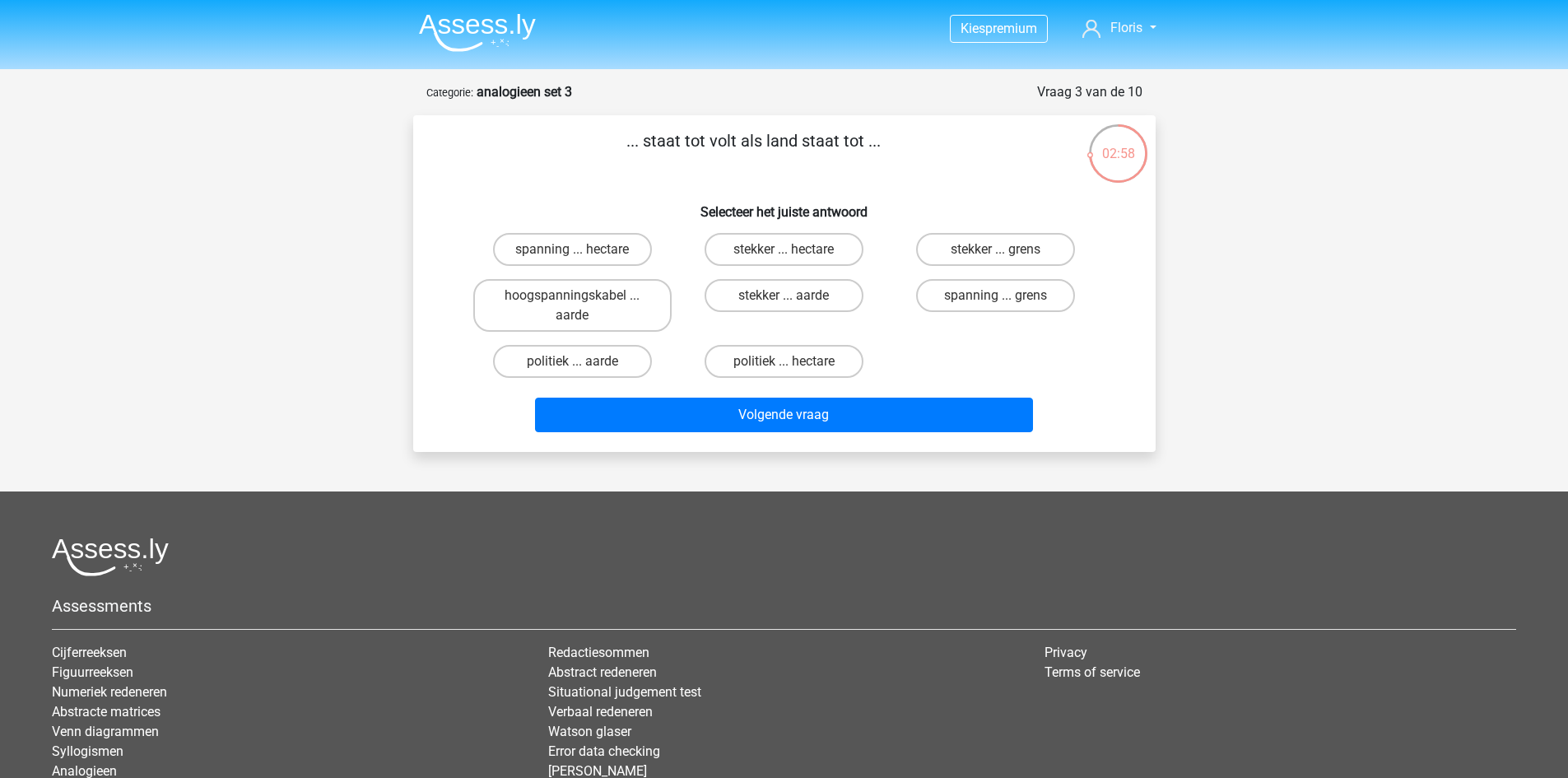
drag, startPoint x: 659, startPoint y: 145, endPoint x: 742, endPoint y: 132, distance: 84.0
click at [742, 132] on p "... staat tot volt als land staat tot ..." at bounding box center [753, 153] width 628 height 50
click at [615, 250] on label "spanning ... hectare" at bounding box center [572, 249] width 159 height 33
click at [582, 250] on input "spanning ... hectare" at bounding box center [577, 254] width 11 height 11
radio input "true"
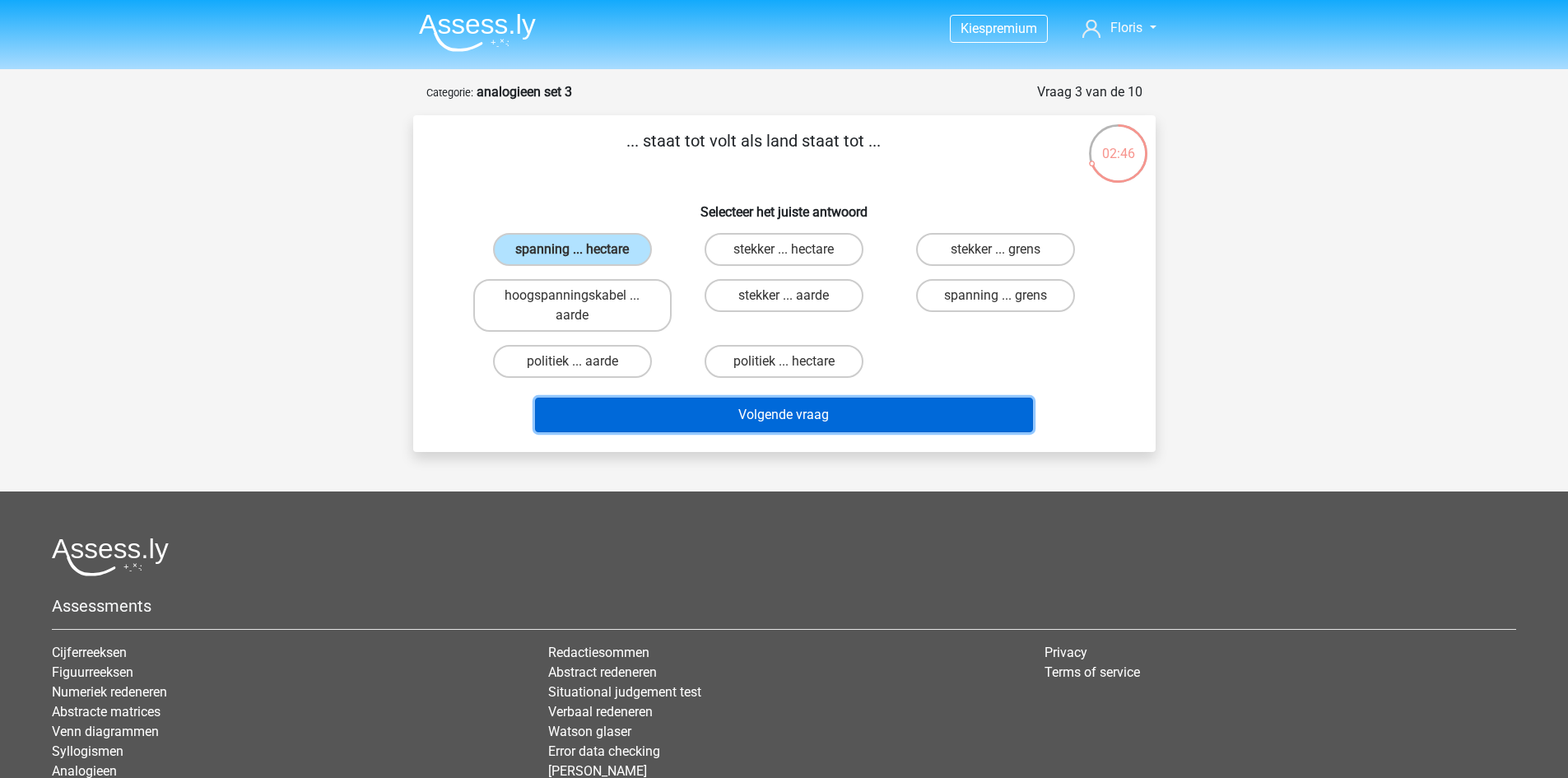
click at [728, 418] on button "Volgende vraag" at bounding box center [784, 415] width 498 height 34
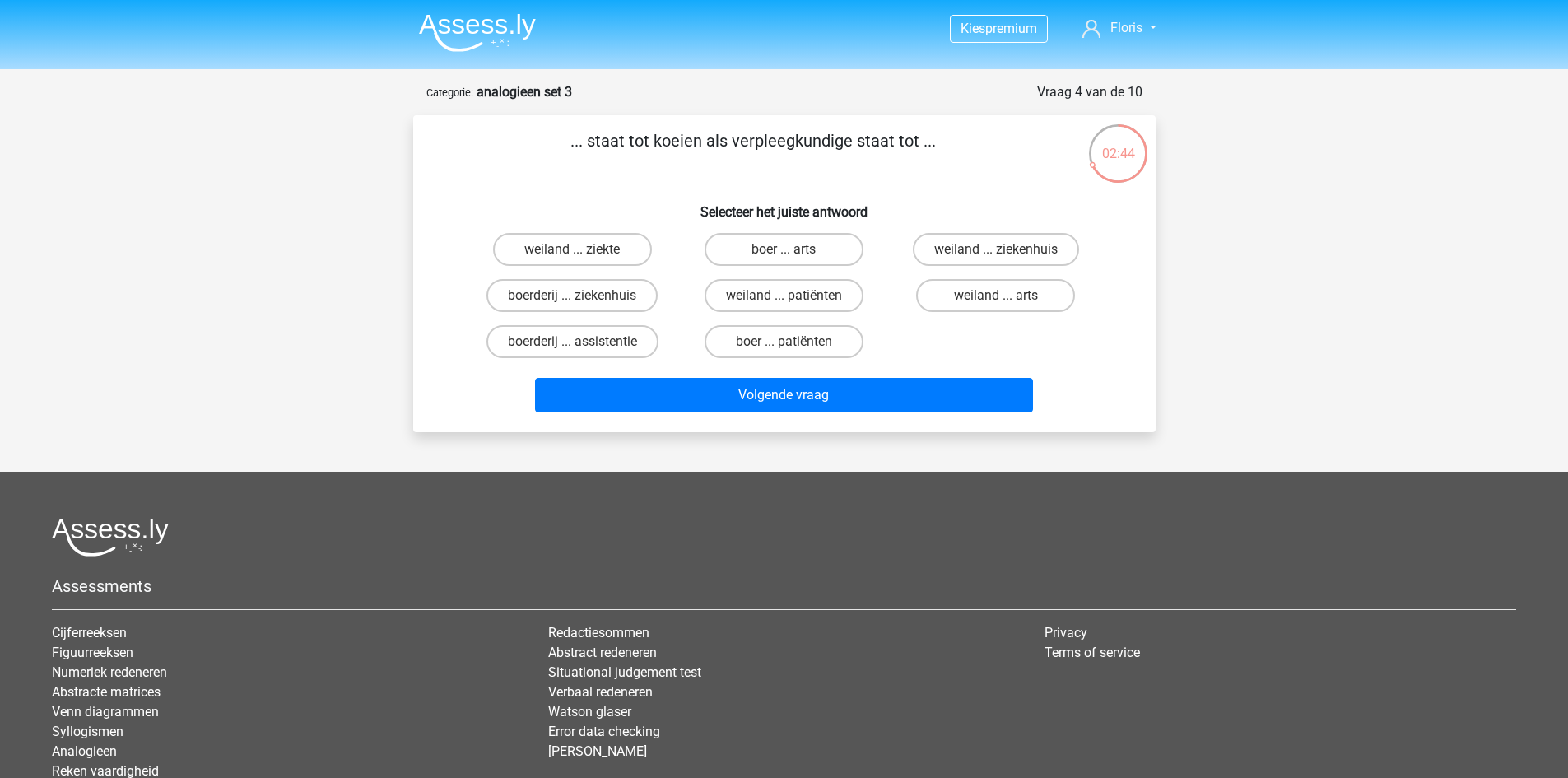
drag, startPoint x: 652, startPoint y: 138, endPoint x: 717, endPoint y: 136, distance: 65.0
click at [717, 136] on p "... staat tot koeien als verpleegkundige staat tot ..." at bounding box center [753, 153] width 628 height 50
drag, startPoint x: 740, startPoint y: 141, endPoint x: 967, endPoint y: 132, distance: 227.2
click at [967, 132] on p "... staat tot koeien als verpleegkundige staat tot ..." at bounding box center [753, 153] width 628 height 50
click at [939, 175] on p "... staat tot koeien als verpleegkundige staat tot ..." at bounding box center [753, 153] width 628 height 50
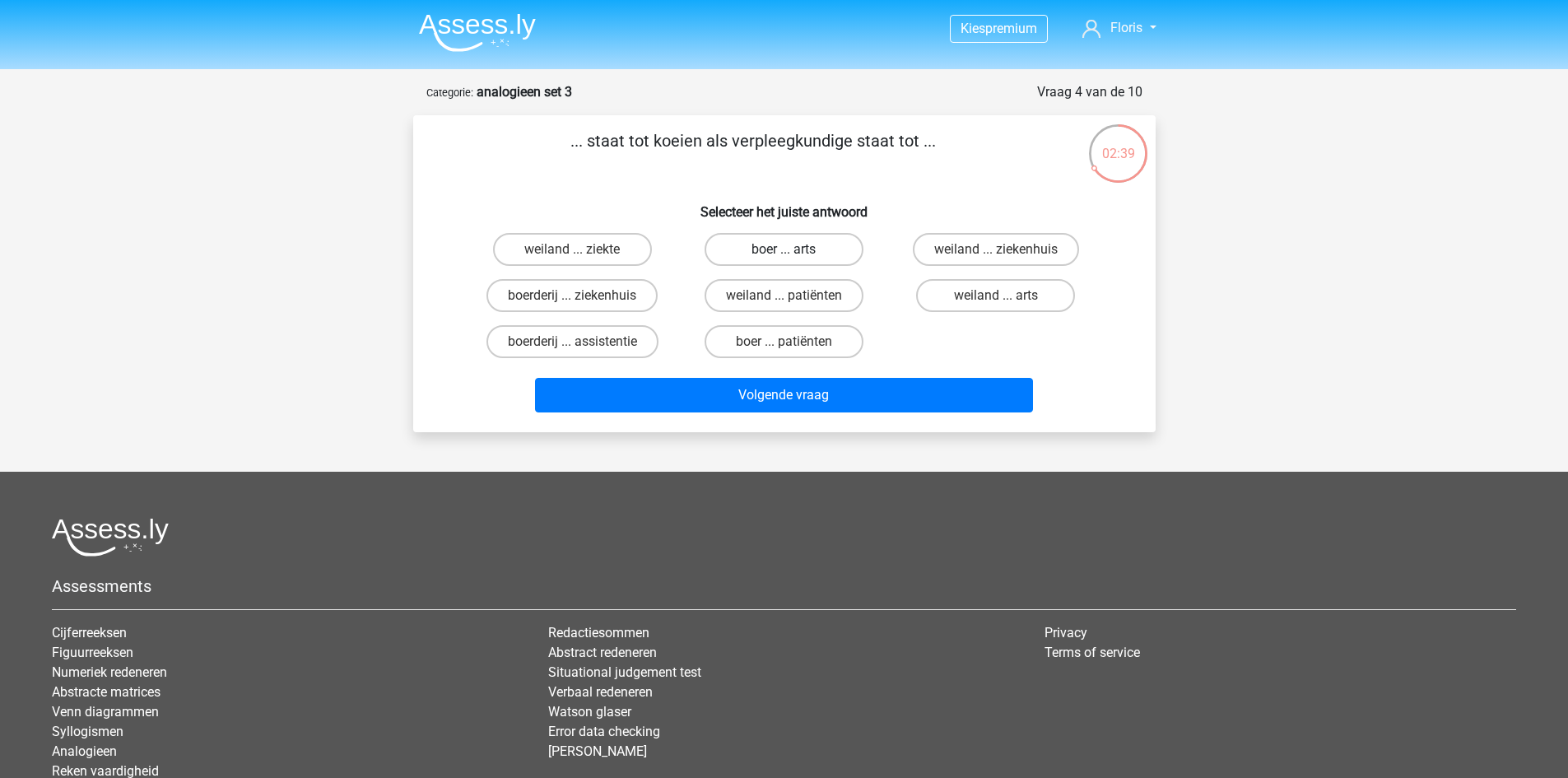
click at [798, 253] on label "boer ... arts" at bounding box center [784, 249] width 159 height 33
click at [794, 253] on input "boer ... arts" at bounding box center [789, 254] width 11 height 11
radio input "true"
drag, startPoint x: 735, startPoint y: 142, endPoint x: 978, endPoint y: 138, distance: 243.0
click at [978, 138] on p "... staat tot koeien als verpleegkundige staat tot ..." at bounding box center [753, 153] width 628 height 50
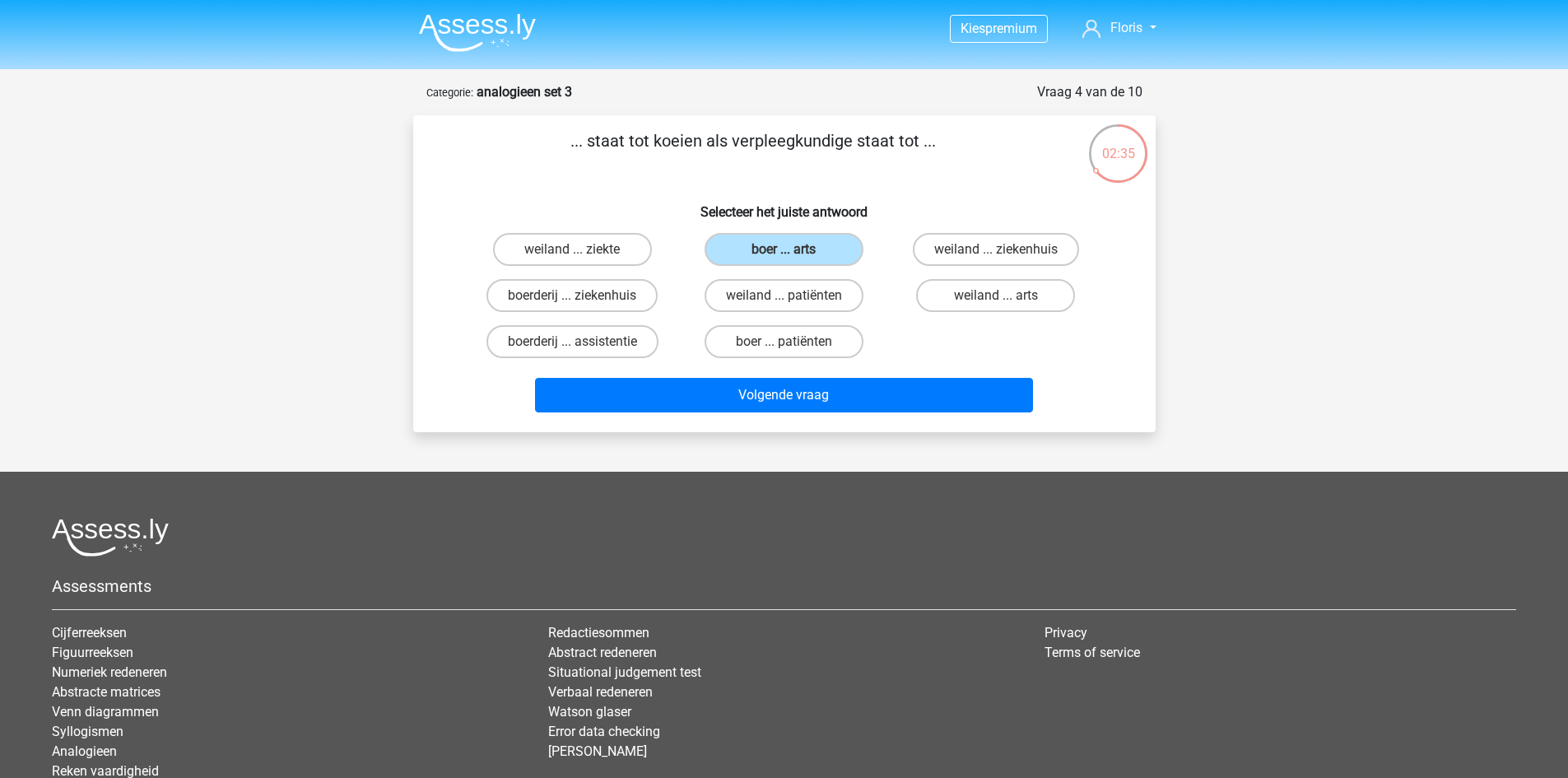
click at [915, 196] on h6 "Selecteer het juiste antwoord" at bounding box center [785, 206] width 690 height 29
drag, startPoint x: 759, startPoint y: 141, endPoint x: 945, endPoint y: 134, distance: 186.1
click at [945, 134] on p "... staat tot koeien als verpleegkundige staat tot ..." at bounding box center [753, 153] width 628 height 50
click at [623, 140] on p "... staat tot koeien als verpleegkundige staat tot ..." at bounding box center [753, 153] width 628 height 50
drag, startPoint x: 746, startPoint y: 140, endPoint x: 961, endPoint y: 166, distance: 216.6
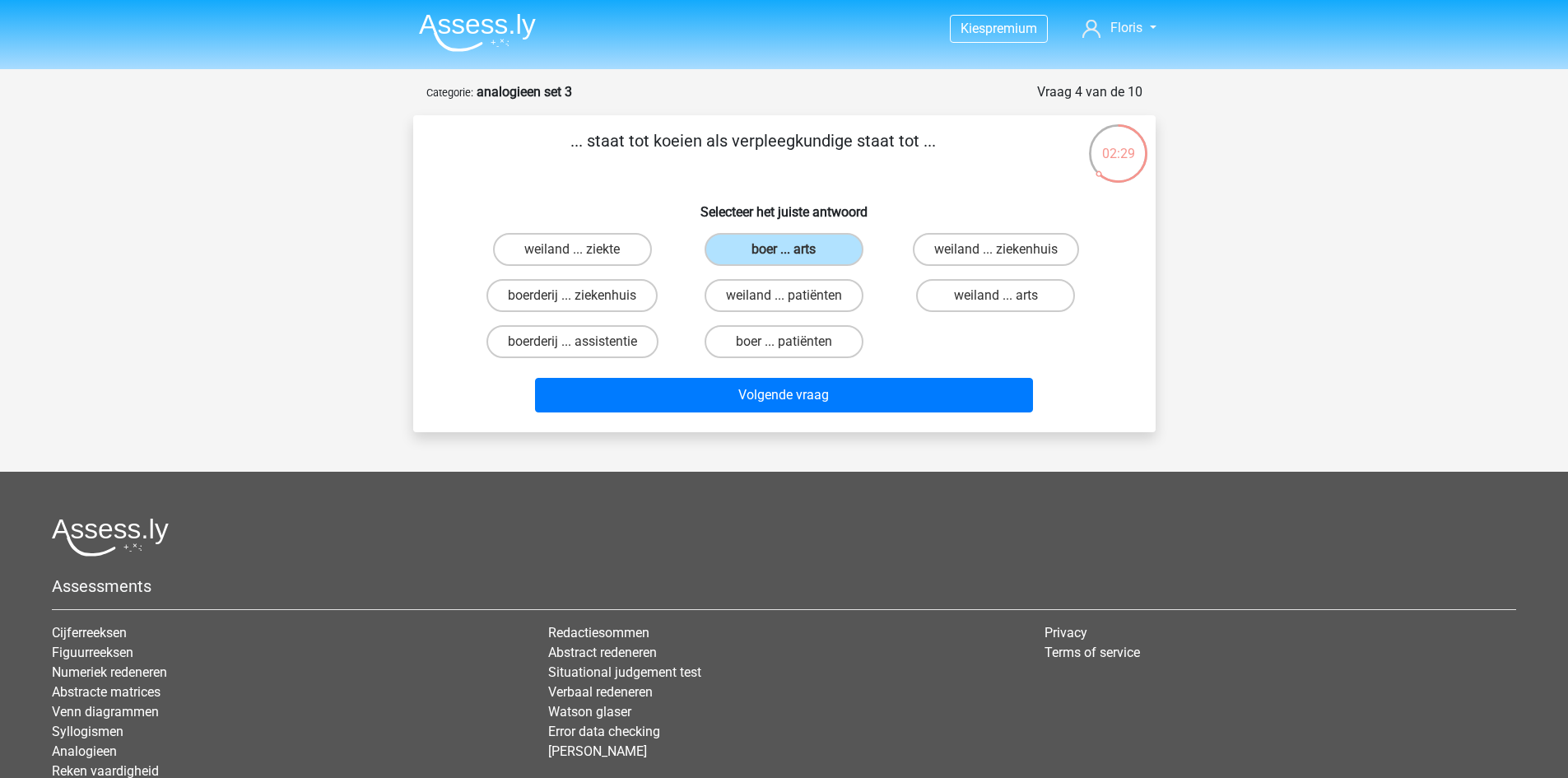
click at [986, 146] on p "... staat tot koeien als verpleegkundige staat tot ..." at bounding box center [753, 153] width 628 height 50
click at [759, 344] on label "boer ... patiënten" at bounding box center [784, 342] width 159 height 33
click at [784, 344] on input "boer ... patiënten" at bounding box center [789, 347] width 11 height 11
radio input "true"
drag, startPoint x: 575, startPoint y: 141, endPoint x: 699, endPoint y: 137, distance: 124.1
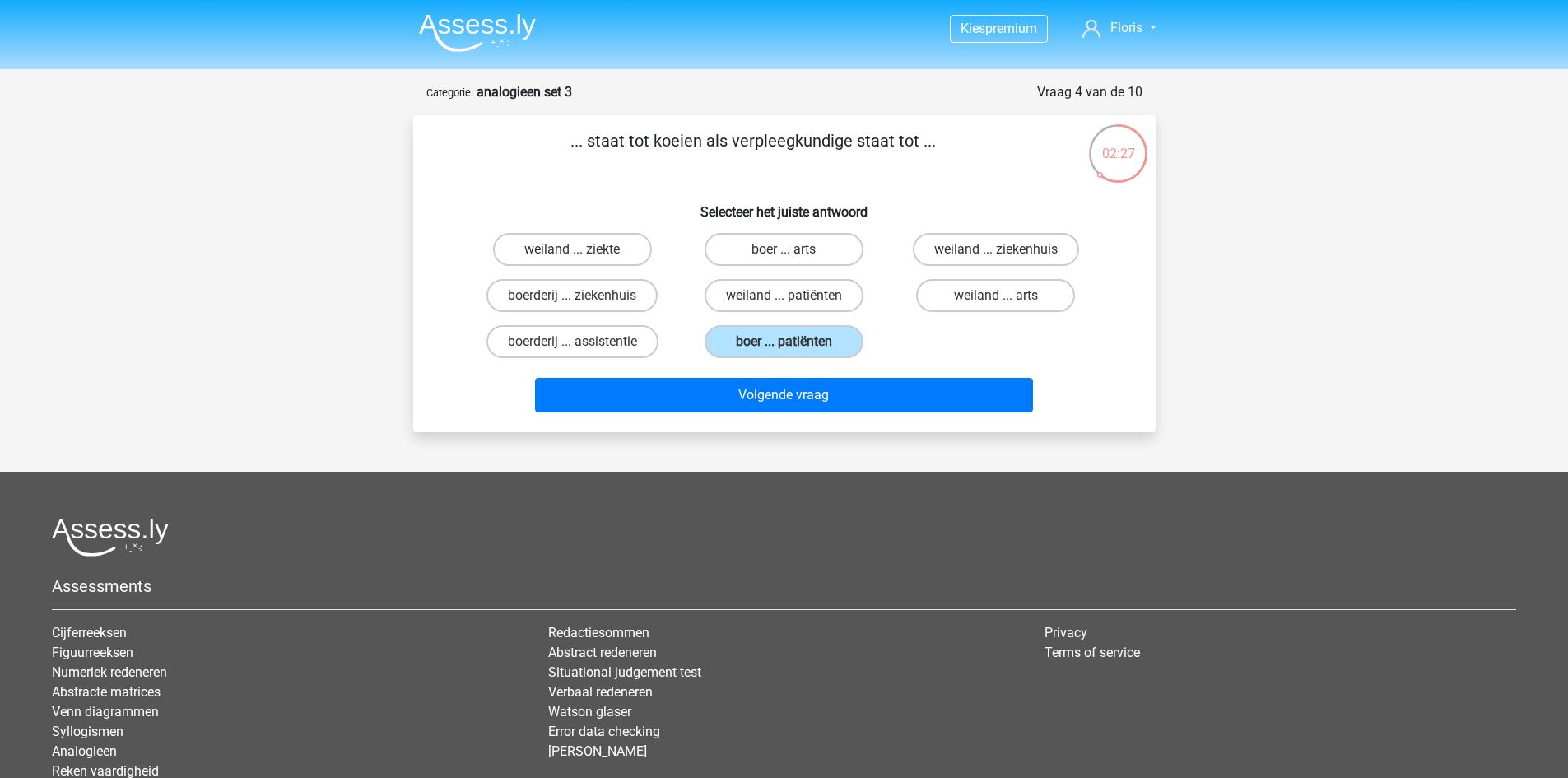
click at [699, 137] on p "... staat tot koeien als verpleegkundige staat tot ..." at bounding box center [753, 153] width 628 height 50
click at [758, 137] on p "... staat tot koeien als verpleegkundige staat tot ..." at bounding box center [753, 153] width 628 height 50
drag, startPoint x: 740, startPoint y: 143, endPoint x: 945, endPoint y: 155, distance: 205.4
click at [945, 155] on p "... staat tot koeien als verpleegkundige staat tot ..." at bounding box center [753, 153] width 628 height 50
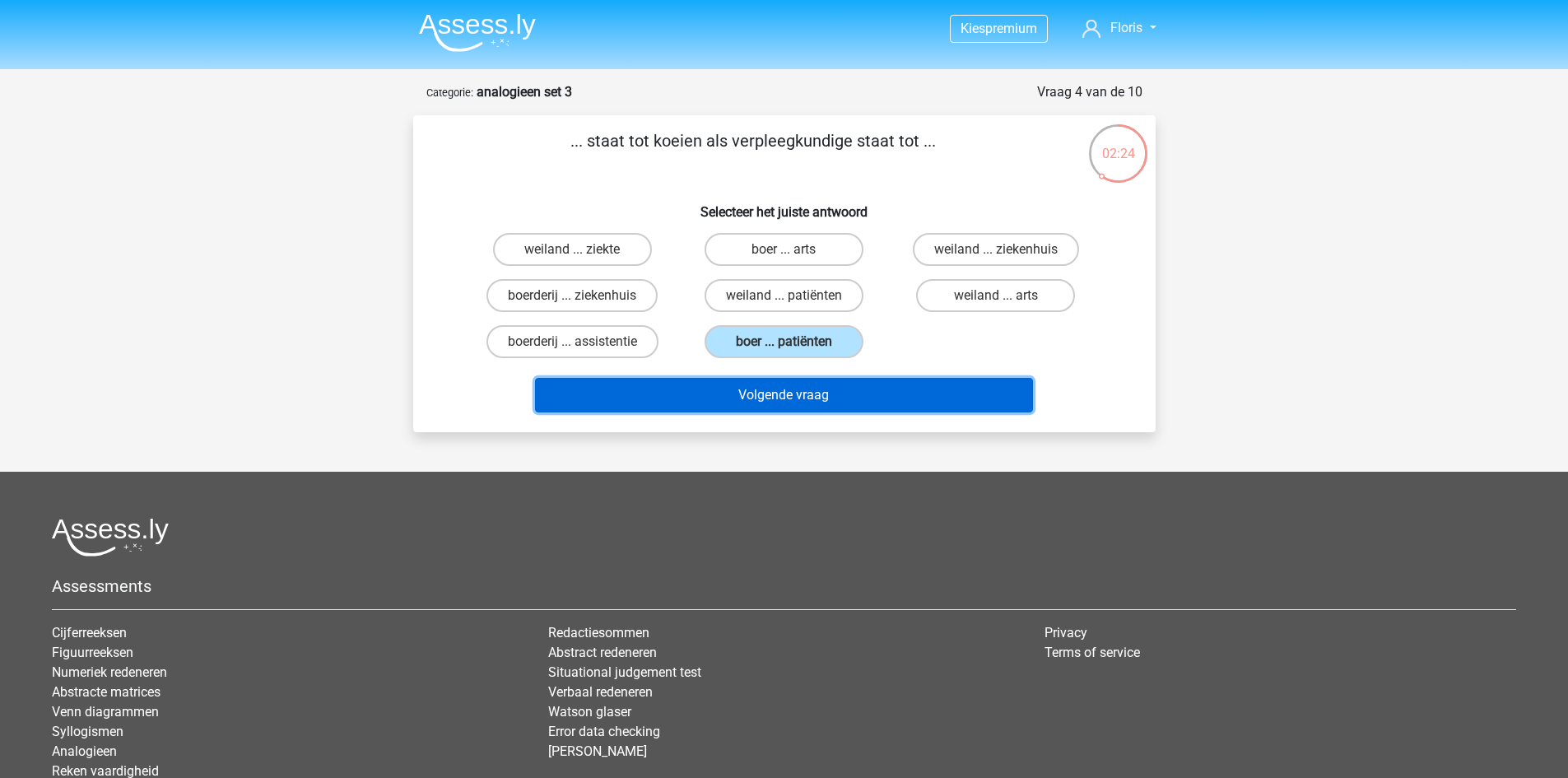
click at [927, 399] on button "Volgende vraag" at bounding box center [784, 395] width 498 height 34
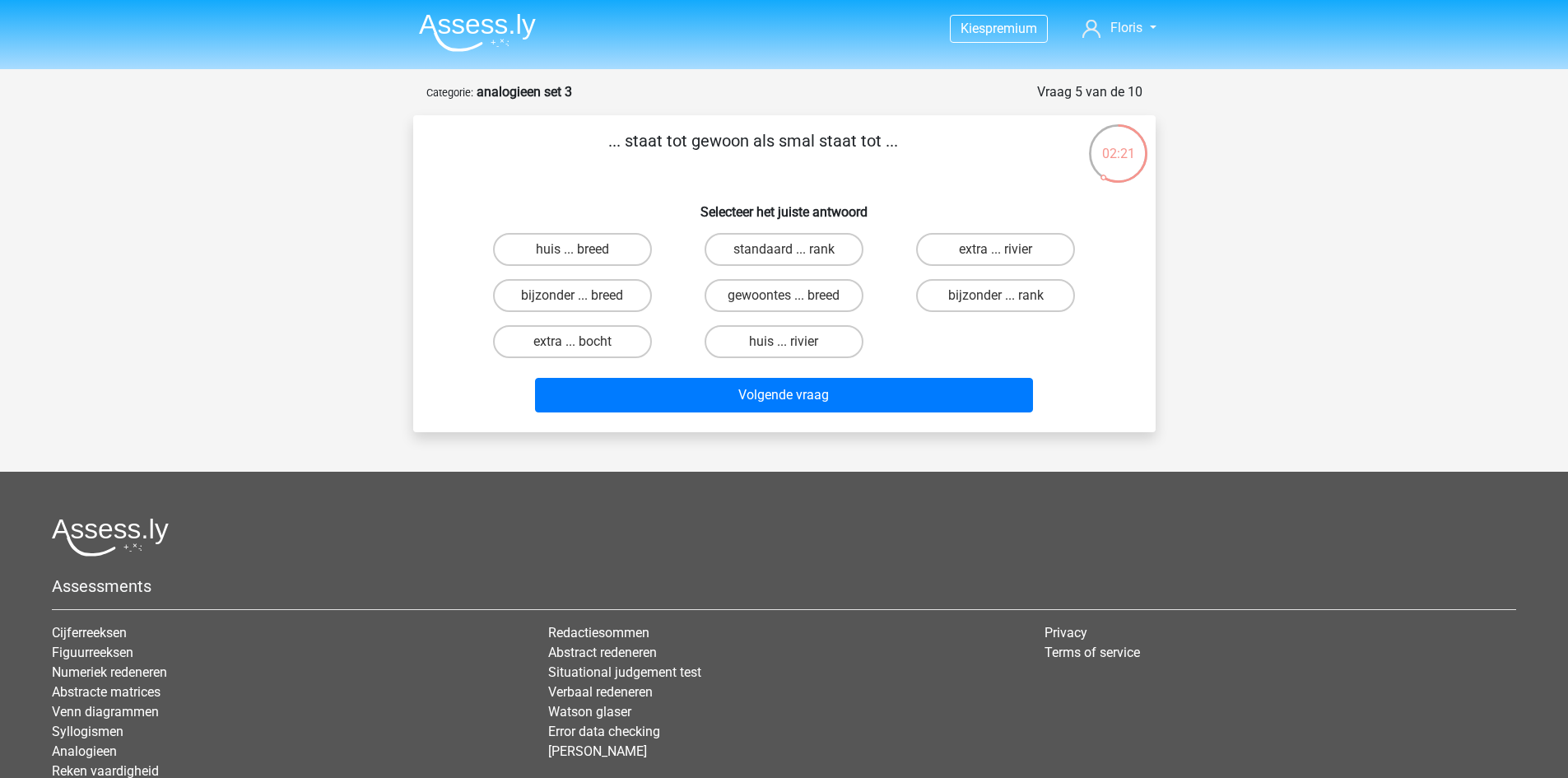
drag, startPoint x: 697, startPoint y: 146, endPoint x: 927, endPoint y: 145, distance: 230.0
click at [927, 145] on p "... staat tot gewoon als smal staat tot ..." at bounding box center [753, 153] width 628 height 50
click at [758, 248] on label "standaard ... rank" at bounding box center [784, 249] width 159 height 33
click at [784, 249] on input "standaard ... rank" at bounding box center [789, 254] width 11 height 11
radio input "true"
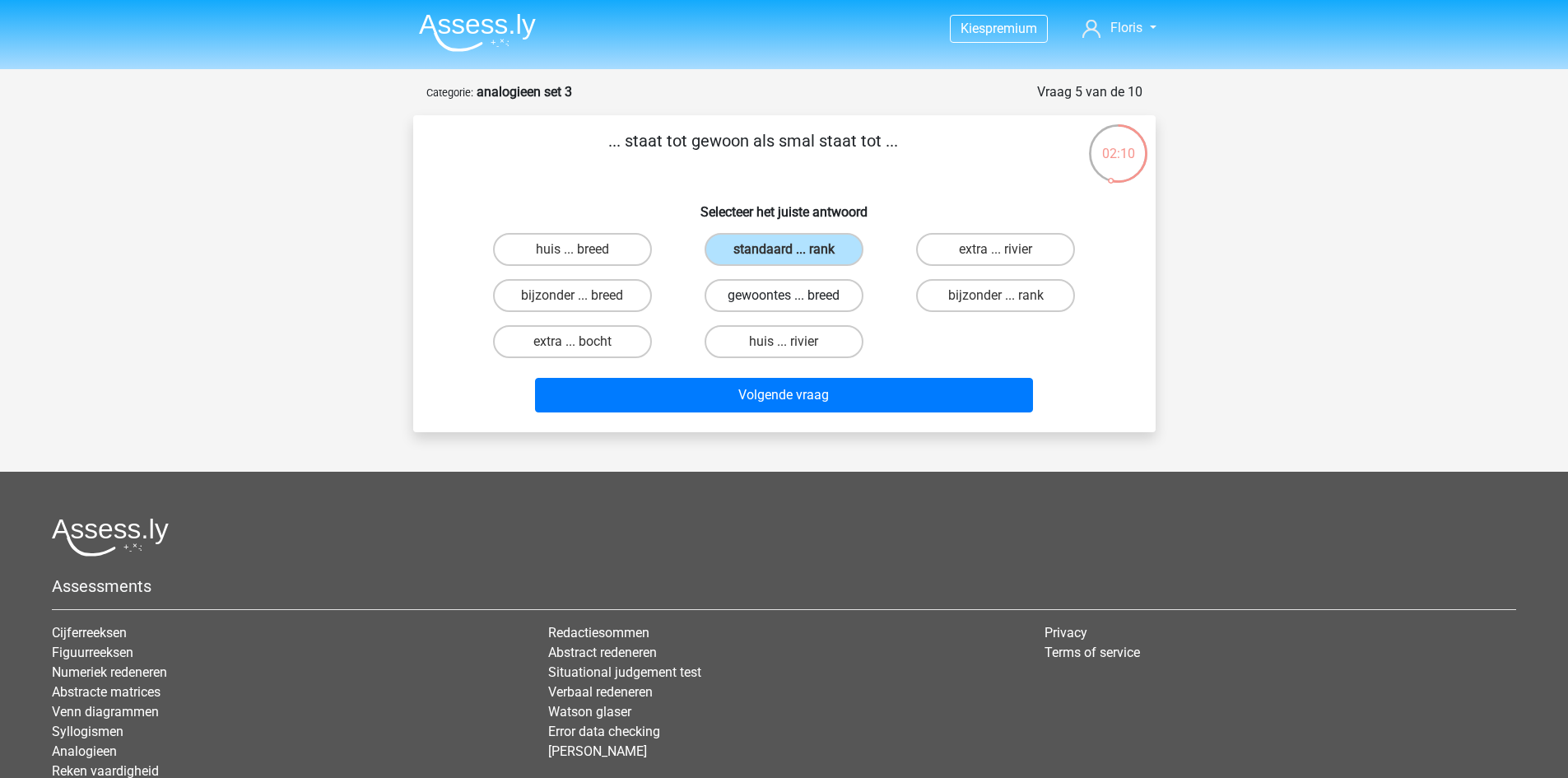
click at [782, 292] on label "gewoontes ... breed" at bounding box center [784, 295] width 159 height 33
click at [784, 295] on input "gewoontes ... breed" at bounding box center [789, 301] width 11 height 11
radio input "true"
click at [811, 351] on label "huis ... rivier" at bounding box center [784, 342] width 159 height 33
click at [794, 351] on input "huis ... rivier" at bounding box center [789, 347] width 11 height 11
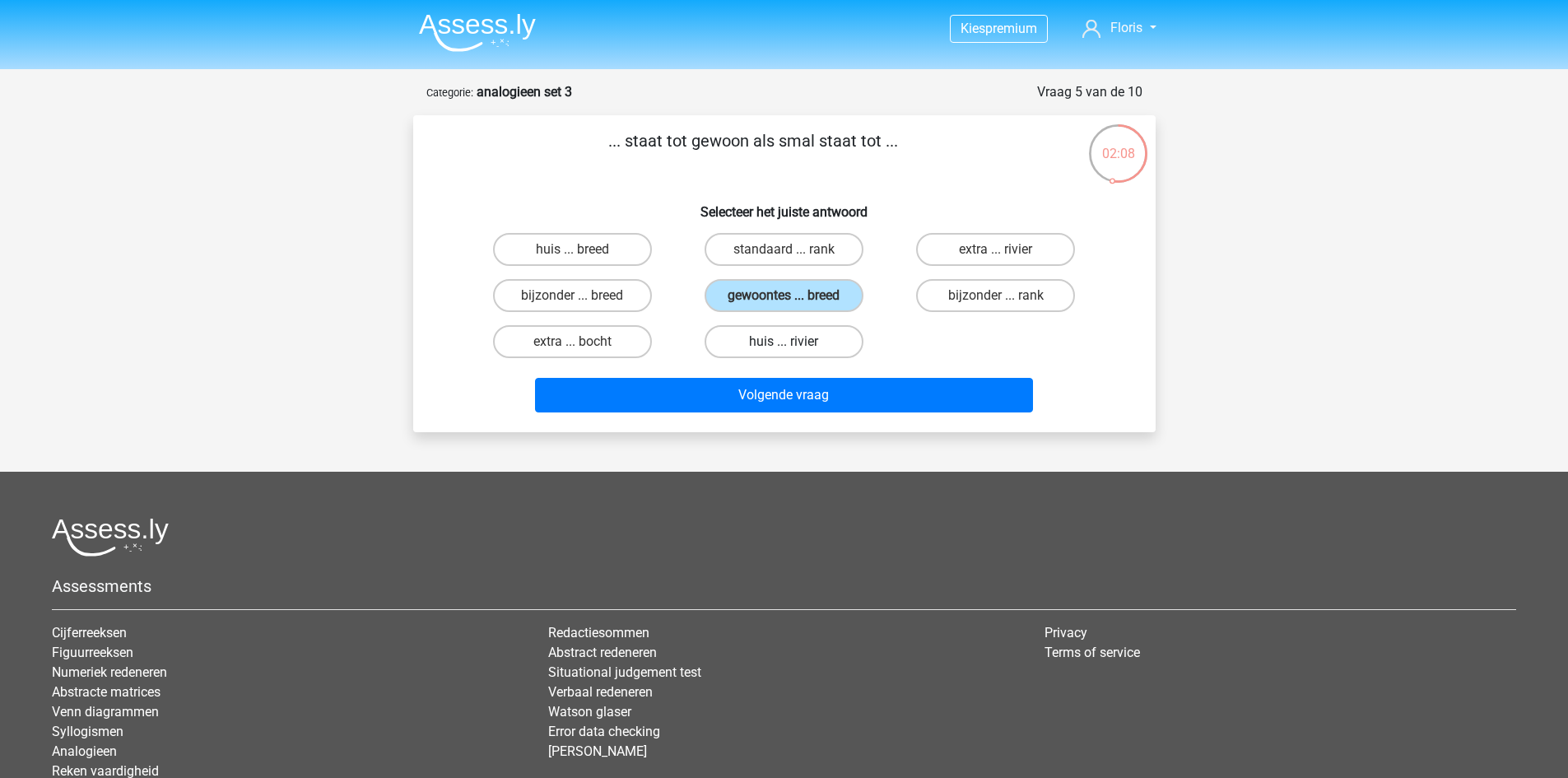
radio input "true"
click at [997, 248] on label "extra ... rivier" at bounding box center [996, 249] width 159 height 33
click at [997, 249] on input "extra ... rivier" at bounding box center [1001, 254] width 11 height 11
radio input "true"
click at [983, 293] on label "bijzonder ... rank" at bounding box center [996, 295] width 159 height 33
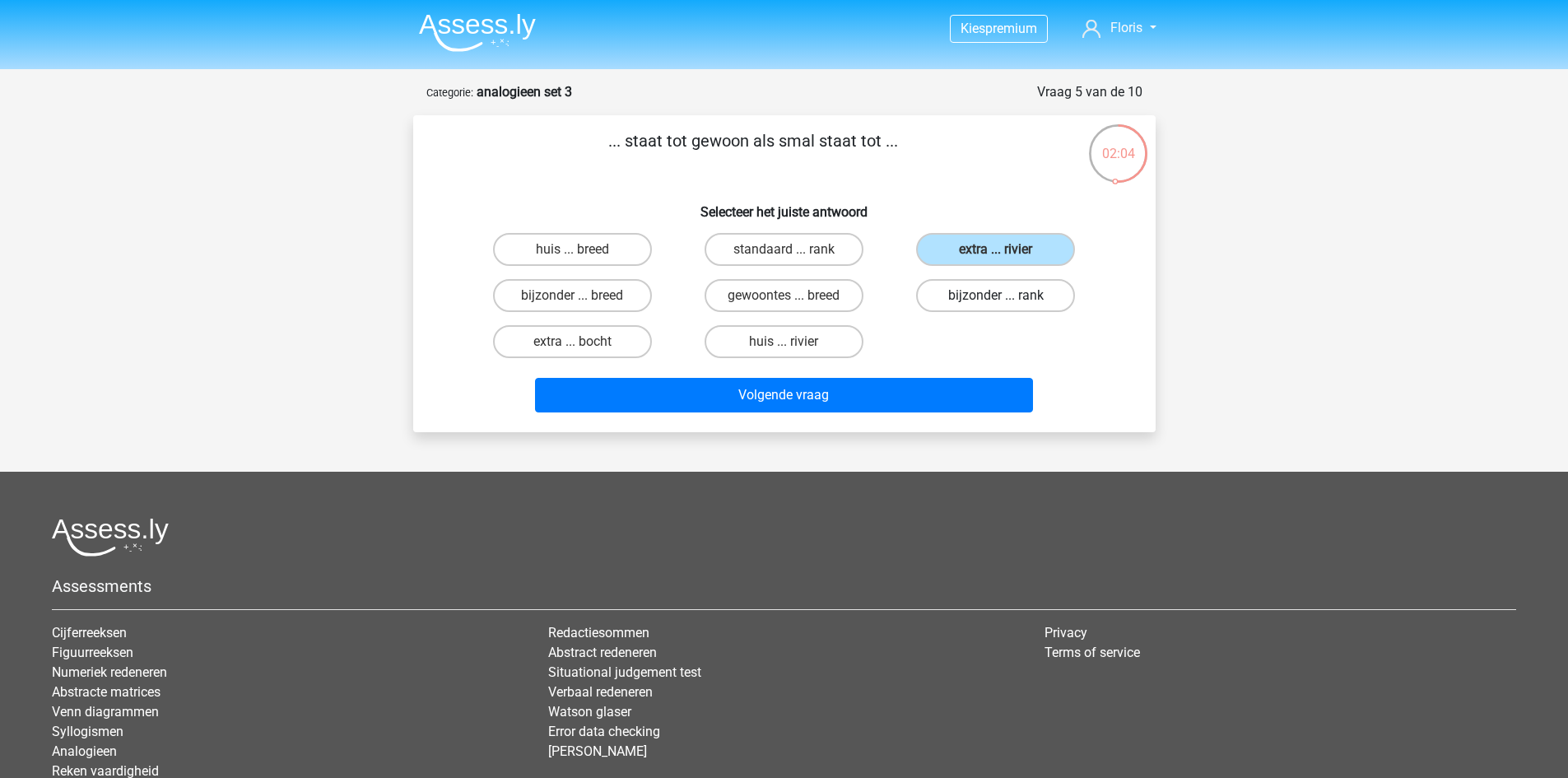
click at [996, 295] on input "bijzonder ... rank" at bounding box center [1001, 301] width 11 height 11
radio input "true"
click at [565, 249] on label "huis ... breed" at bounding box center [572, 249] width 159 height 33
click at [572, 249] on input "huis ... breed" at bounding box center [577, 254] width 11 height 11
radio input "true"
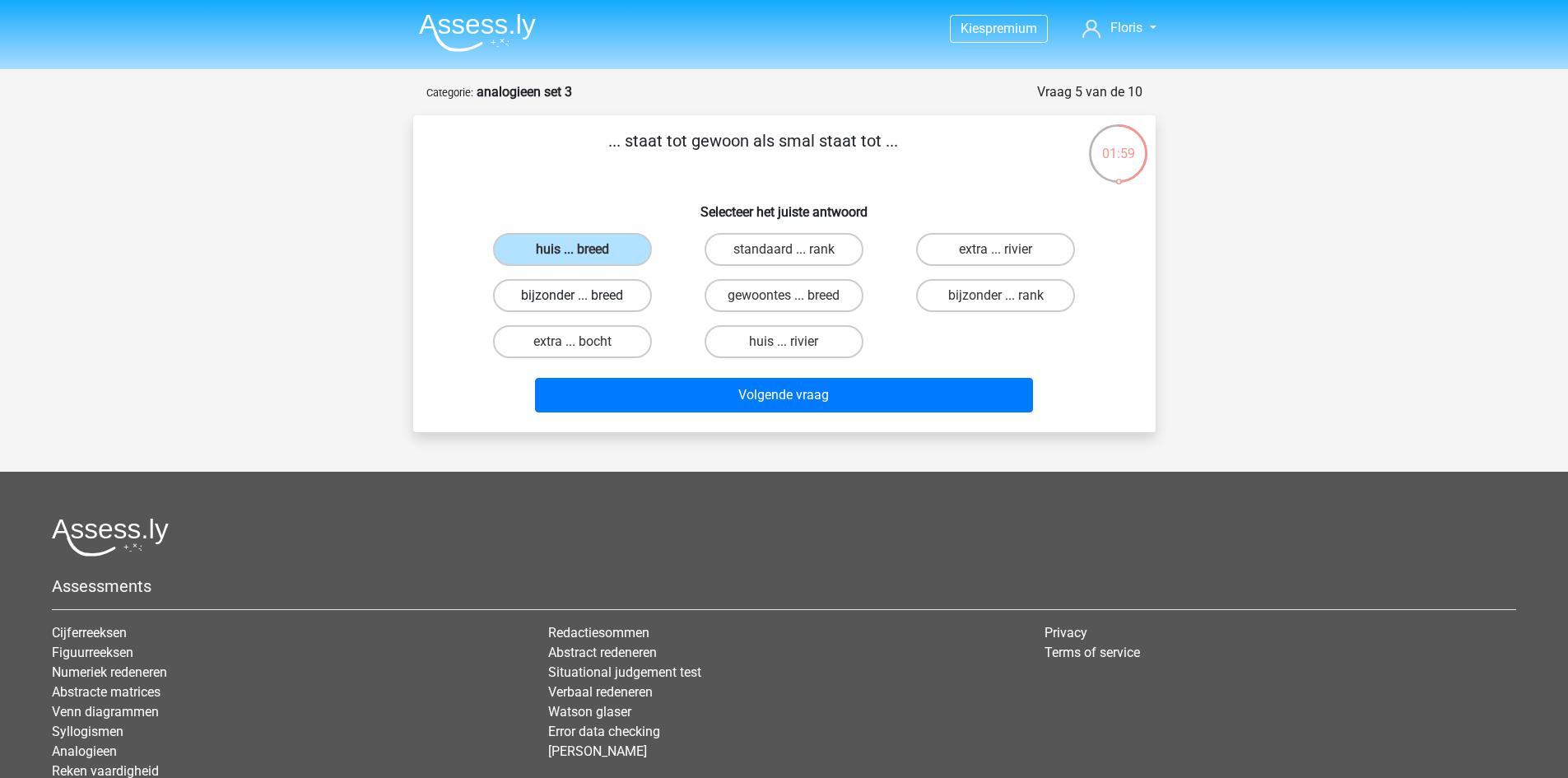
click at [599, 303] on label "bijzonder ... breed" at bounding box center [572, 295] width 159 height 33
click at [582, 303] on input "bijzonder ... breed" at bounding box center [577, 301] width 11 height 11
radio input "true"
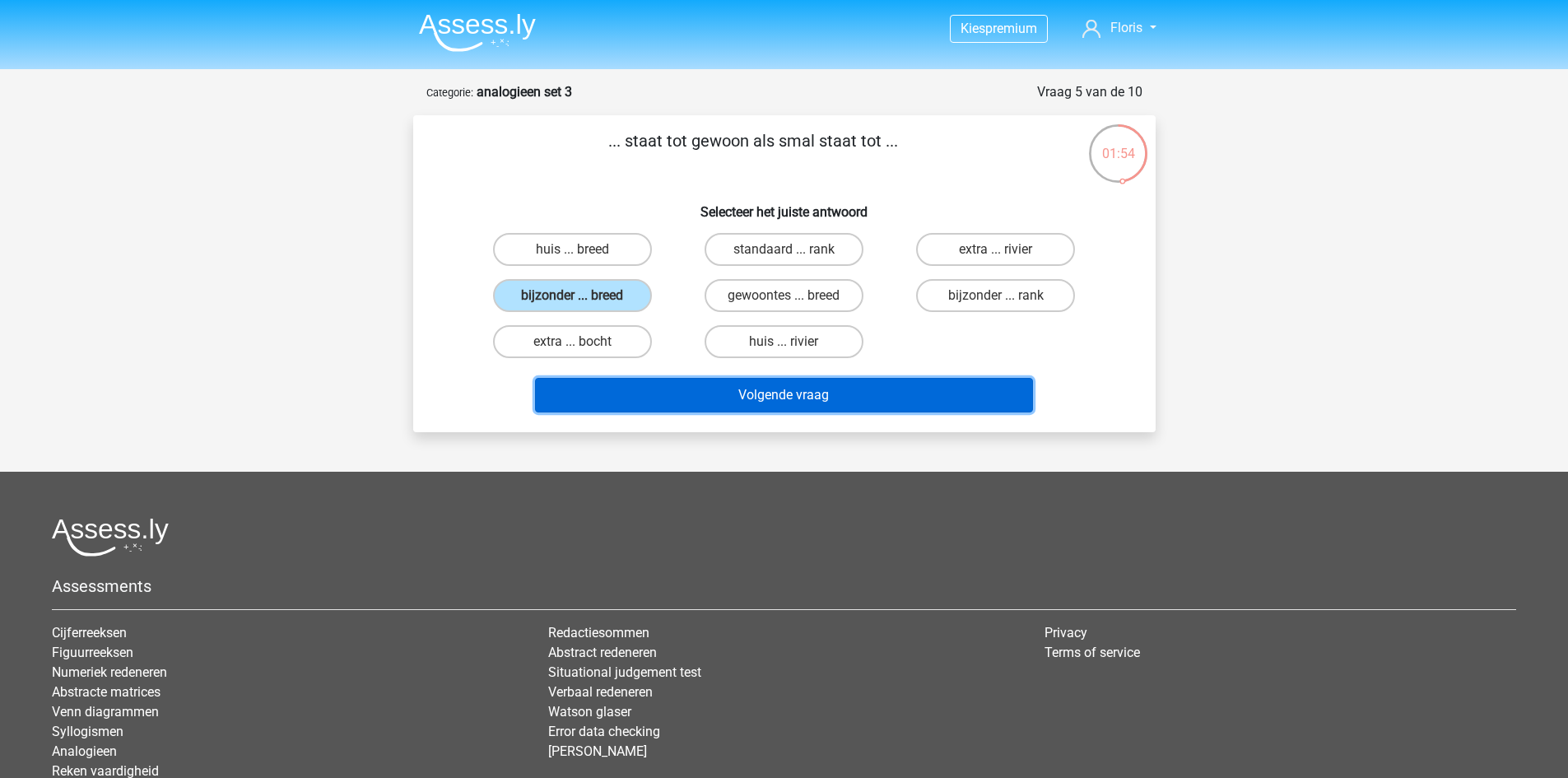
click at [740, 389] on button "Volgende vraag" at bounding box center [784, 395] width 498 height 34
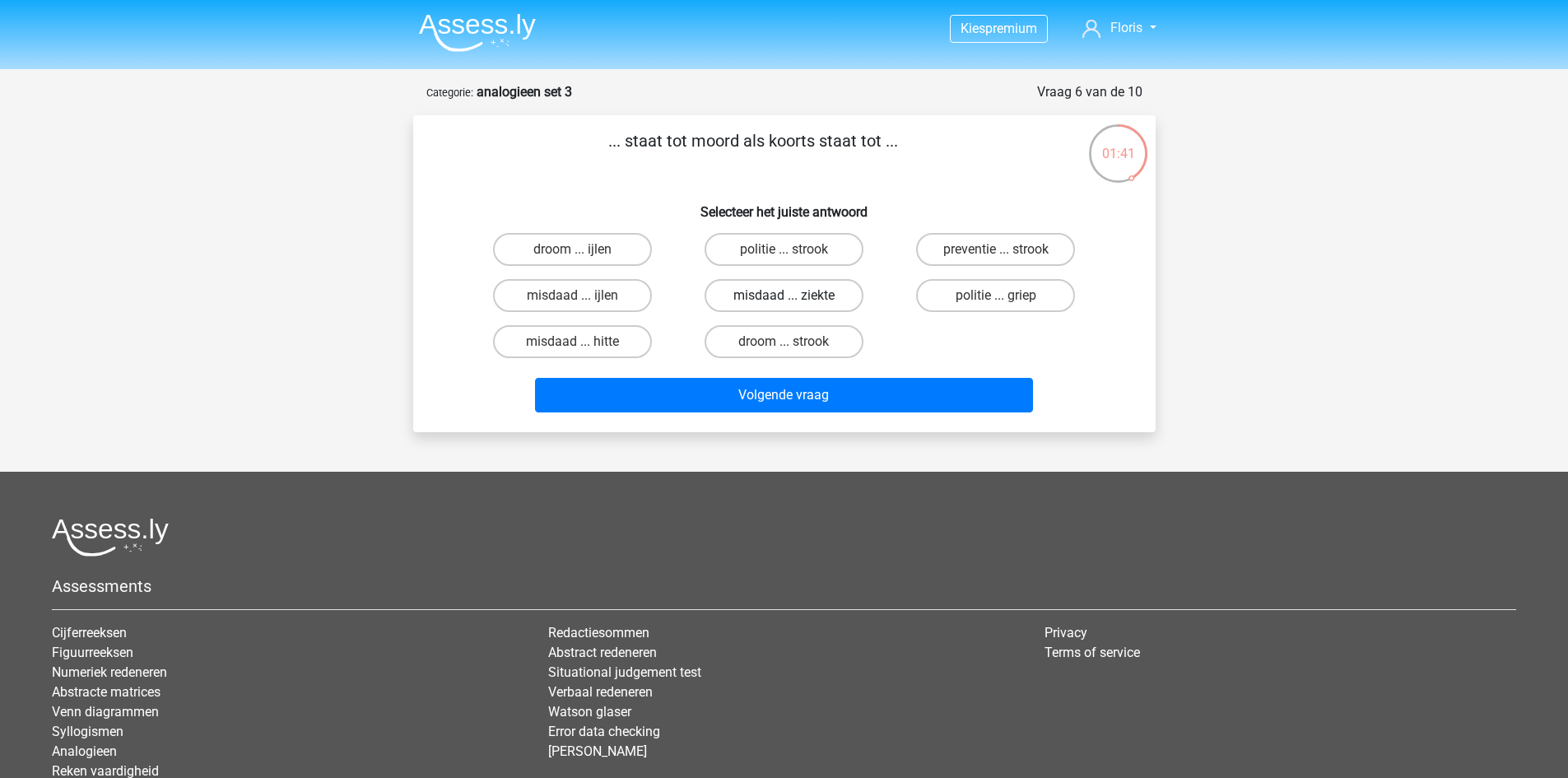
click at [755, 293] on label "misdaad ... ziekte" at bounding box center [784, 295] width 159 height 33
click at [784, 295] on input "misdaad ... ziekte" at bounding box center [789, 301] width 11 height 11
radio input "true"
click at [1004, 298] on input "politie ... griep" at bounding box center [1001, 301] width 11 height 11
radio input "true"
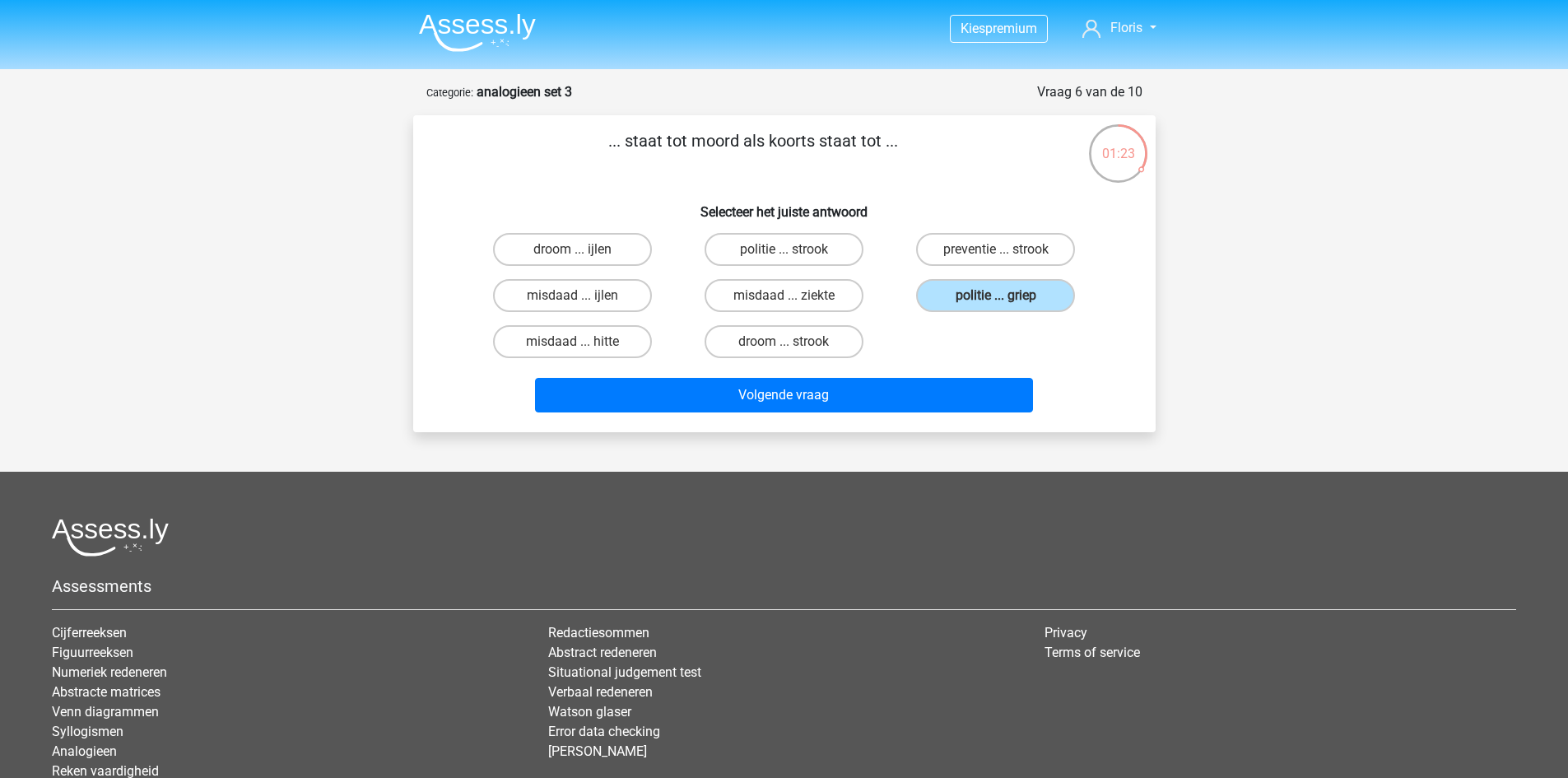
drag, startPoint x: 606, startPoint y: 142, endPoint x: 735, endPoint y: 145, distance: 129.0
click at [735, 145] on p "... staat tot moord als koorts staat tot ..." at bounding box center [753, 153] width 628 height 50
click at [581, 331] on label "misdaad ... hitte" at bounding box center [572, 342] width 159 height 33
click at [581, 342] on input "misdaad ... hitte" at bounding box center [577, 347] width 11 height 11
radio input "true"
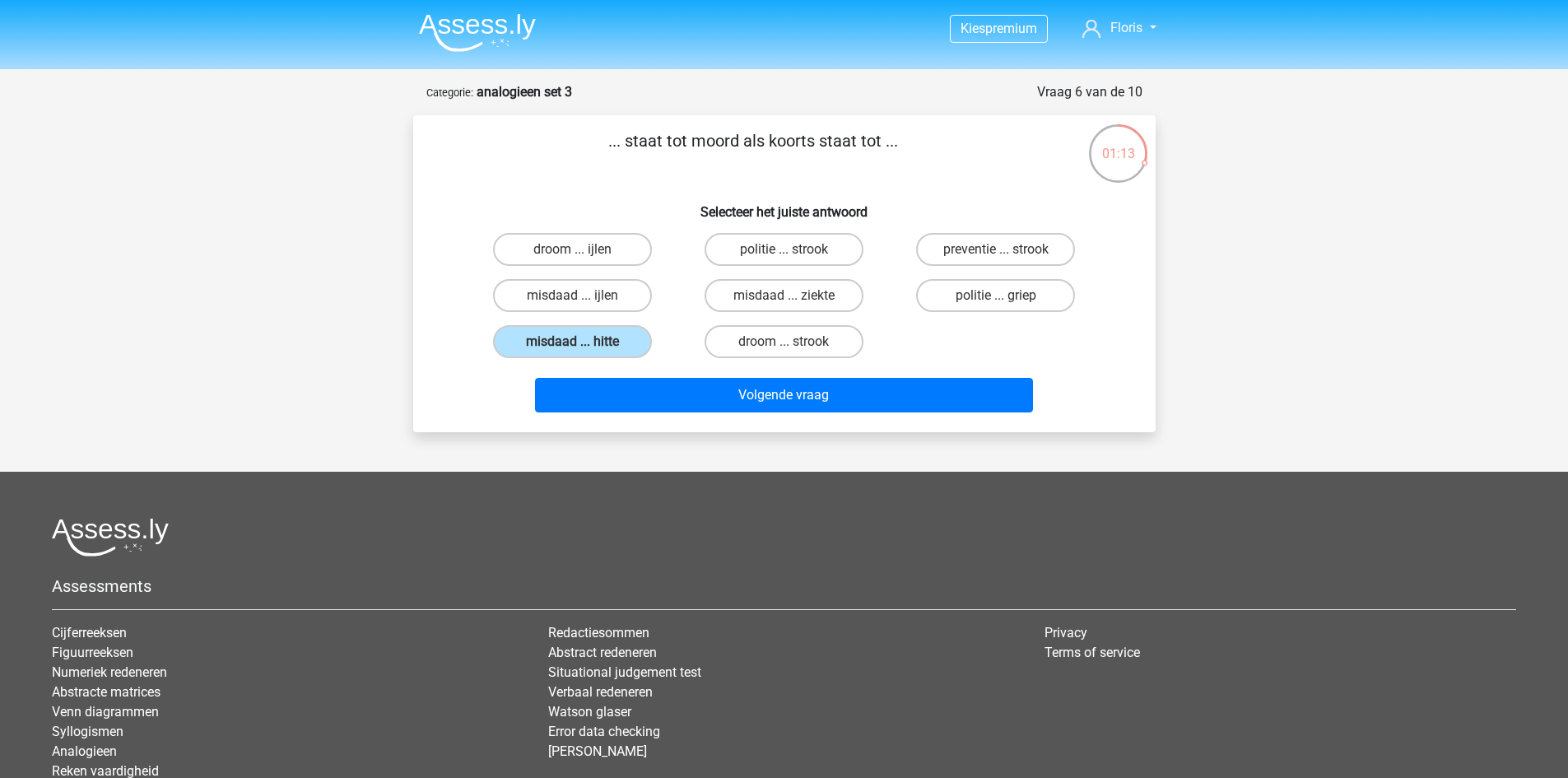
click at [615, 137] on p "... staat tot moord als koorts staat tot ..." at bounding box center [753, 153] width 628 height 50
drag, startPoint x: 603, startPoint y: 139, endPoint x: 738, endPoint y: 141, distance: 135.0
click at [738, 141] on p "... staat tot moord als koorts staat tot ..." at bounding box center [753, 153] width 628 height 50
click at [766, 142] on p "... staat tot moord als koorts staat tot ..." at bounding box center [753, 153] width 628 height 50
drag, startPoint x: 766, startPoint y: 142, endPoint x: 903, endPoint y: 161, distance: 138.3
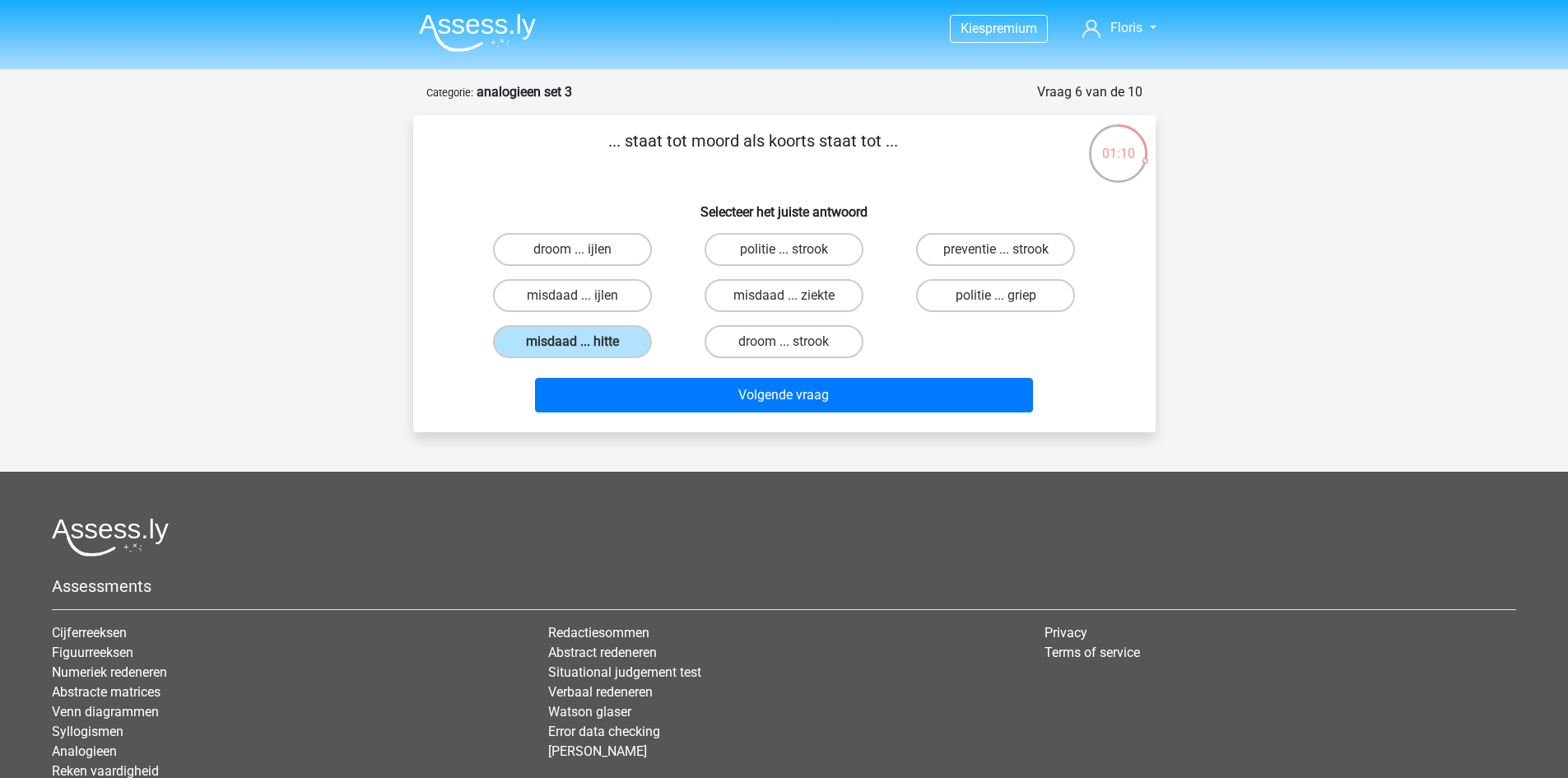
click at [903, 161] on p "... staat tot moord als koorts staat tot ..." at bounding box center [753, 153] width 628 height 50
click at [856, 183] on div "... staat tot moord als koorts staat tot ... Selecteer het juiste antwoord droo…" at bounding box center [785, 273] width 729 height 290
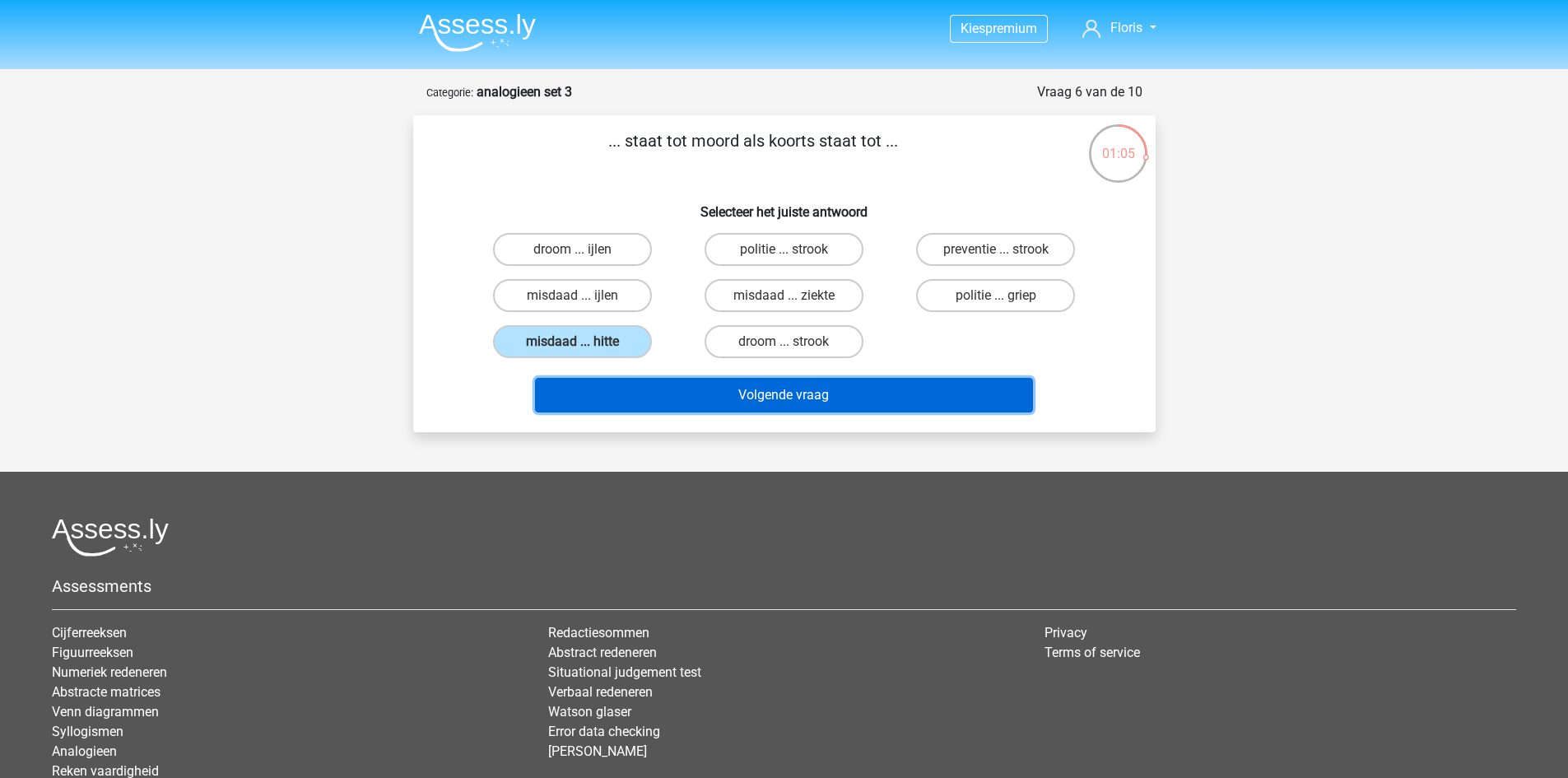
click at [855, 398] on button "Volgende vraag" at bounding box center [784, 395] width 498 height 34
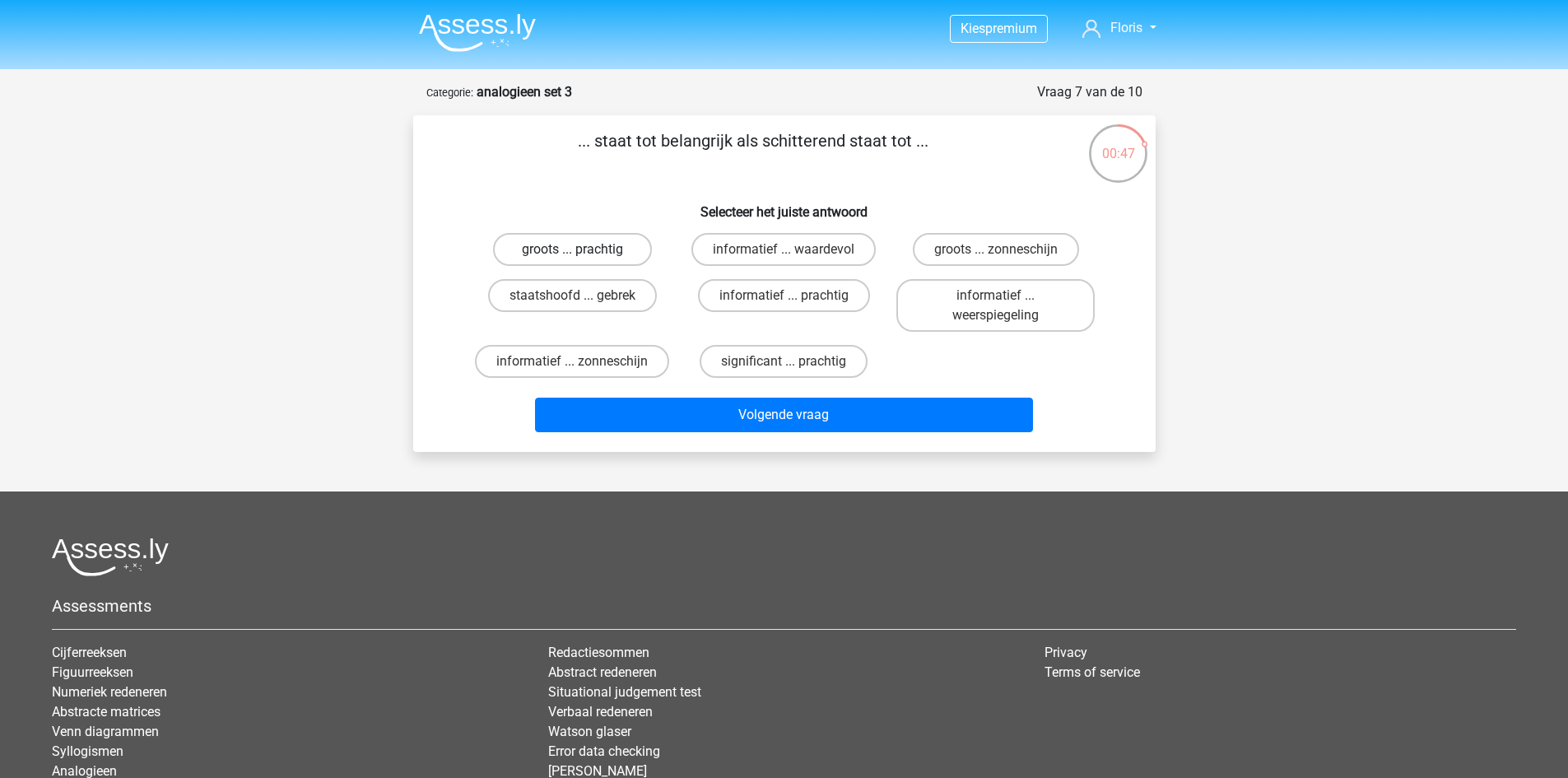
click at [557, 246] on label "groots ... prachtig" at bounding box center [572, 249] width 159 height 33
click at [572, 249] on input "groots ... prachtig" at bounding box center [577, 254] width 11 height 11
radio input "true"
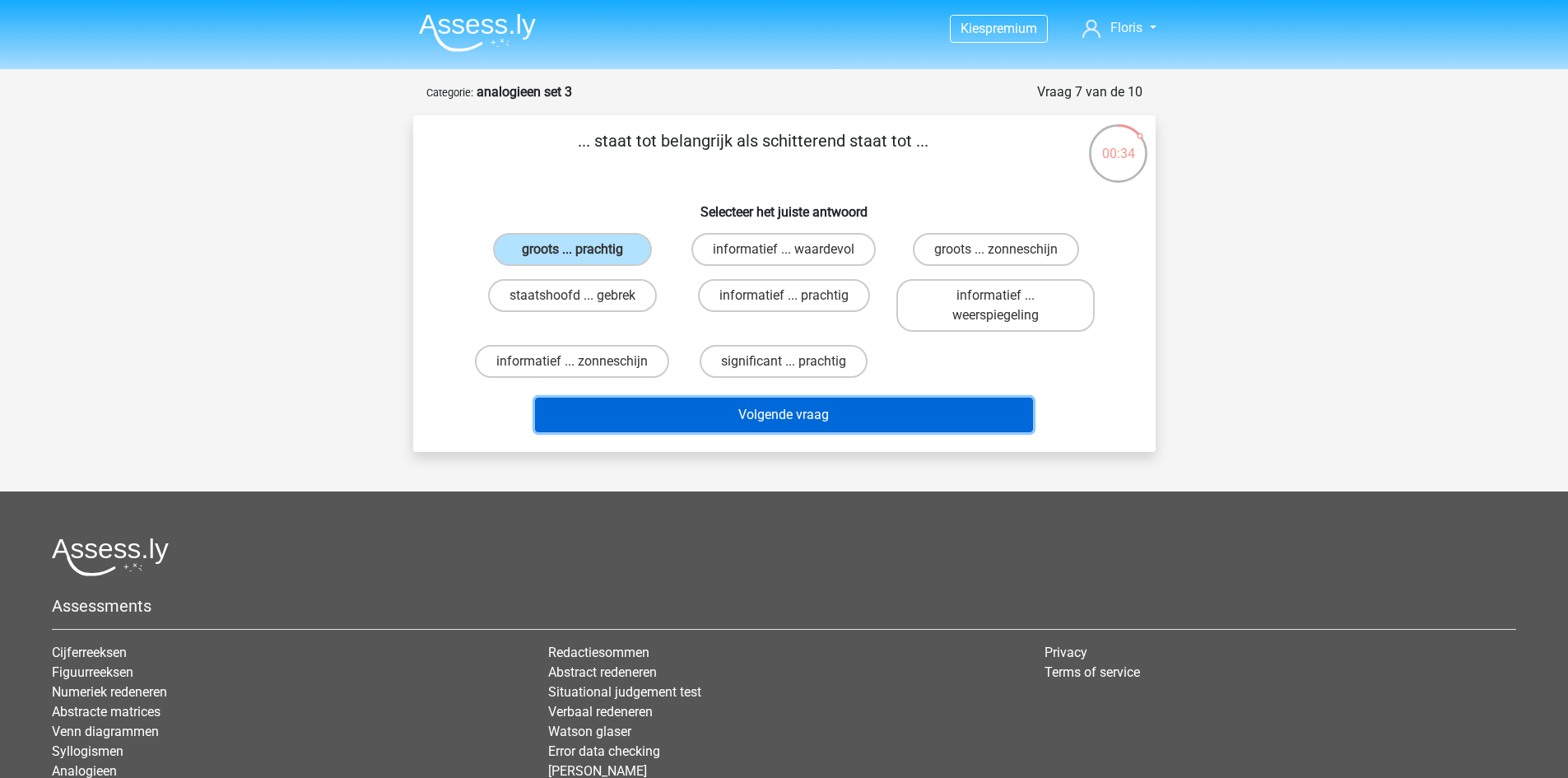
click at [834, 421] on button "Volgende vraag" at bounding box center [784, 415] width 498 height 34
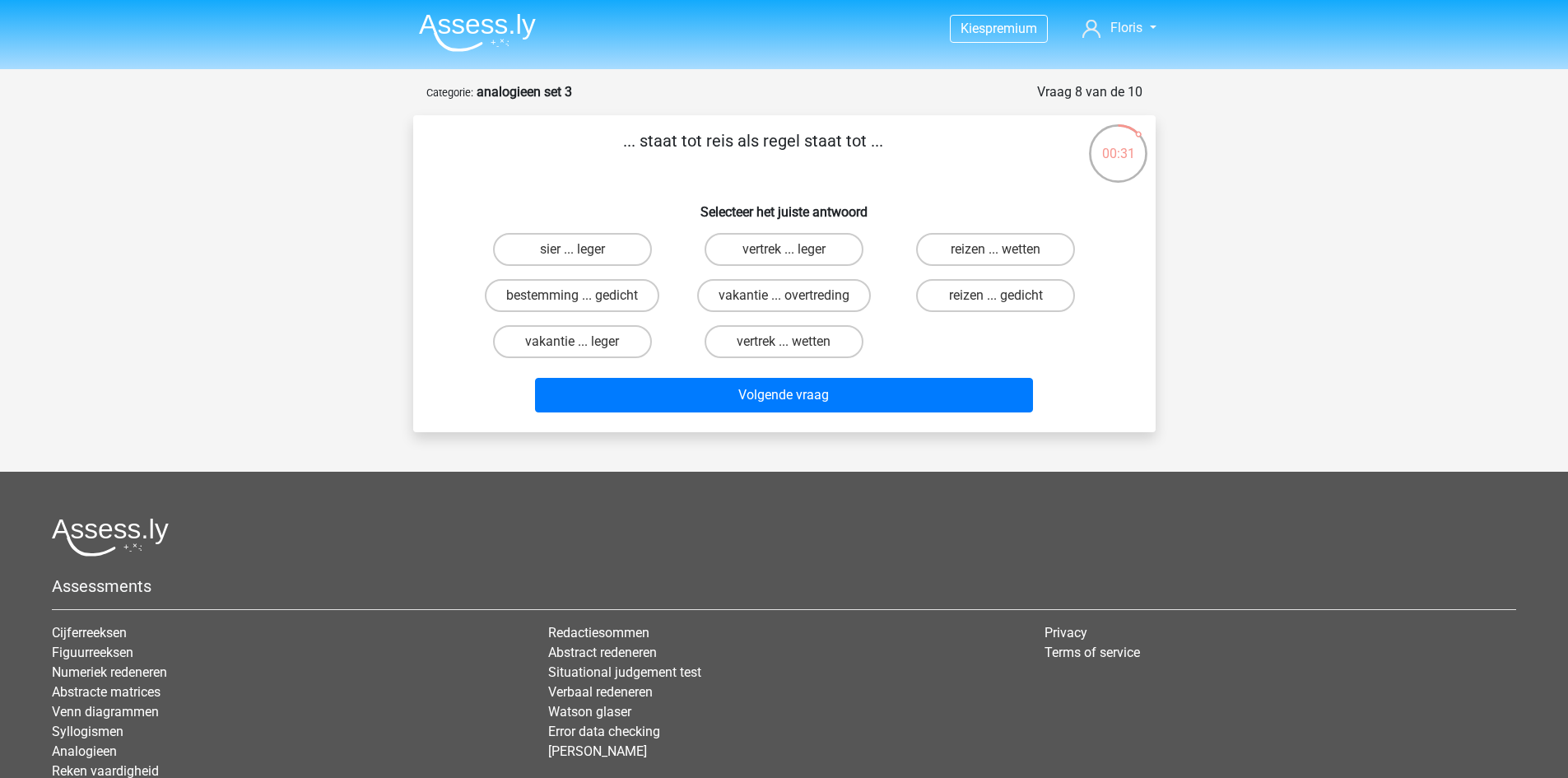
drag, startPoint x: 647, startPoint y: 148, endPoint x: 863, endPoint y: 139, distance: 216.2
click at [863, 139] on p "... staat tot reis als regel staat tot ..." at bounding box center [753, 153] width 628 height 50
click at [713, 193] on h6 "Selecteer het juiste antwoord" at bounding box center [785, 206] width 690 height 29
click at [631, 336] on label "vakantie ... leger" at bounding box center [572, 342] width 159 height 33
click at [582, 342] on input "vakantie ... leger" at bounding box center [577, 347] width 11 height 11
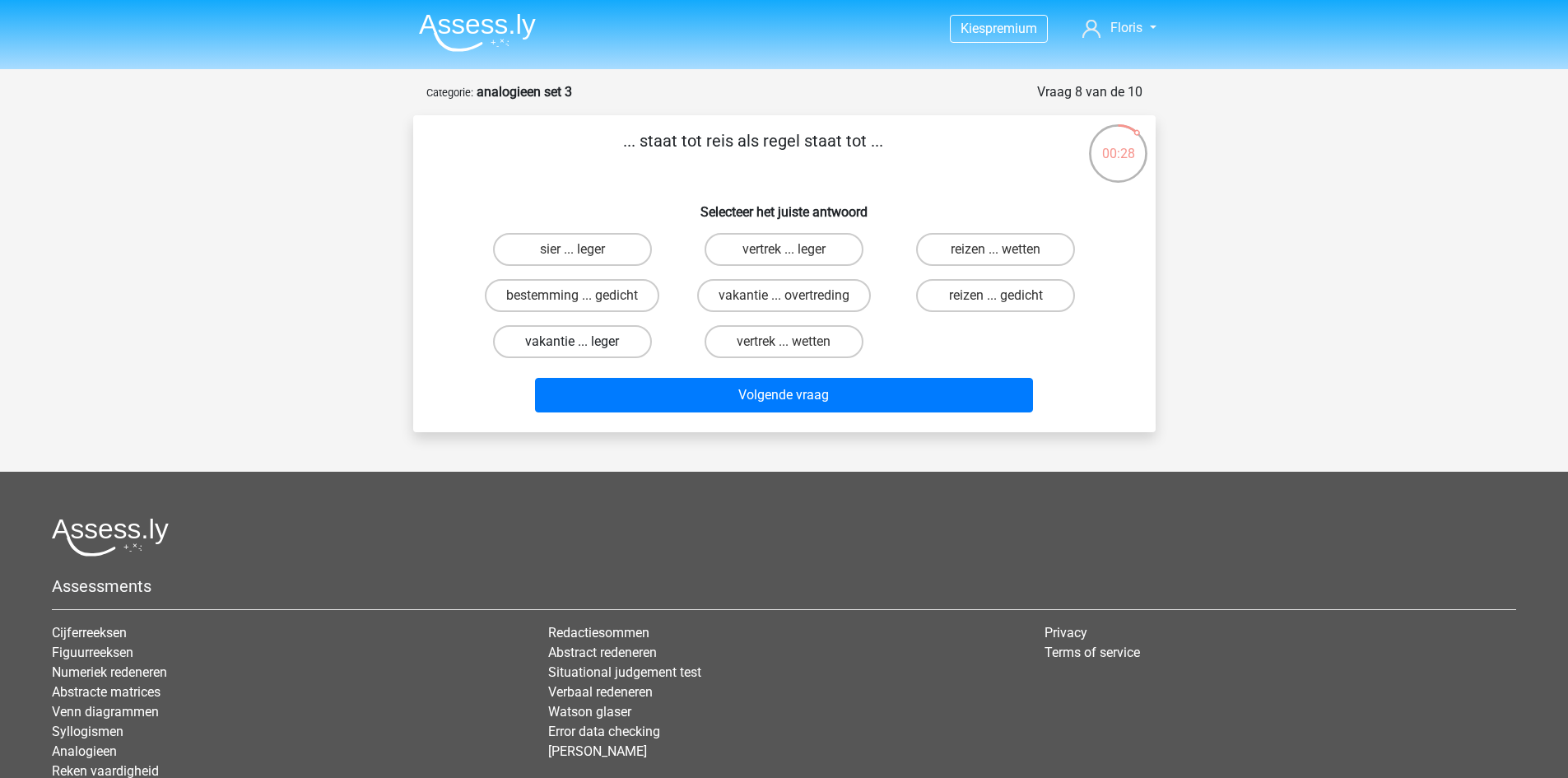
radio input "true"
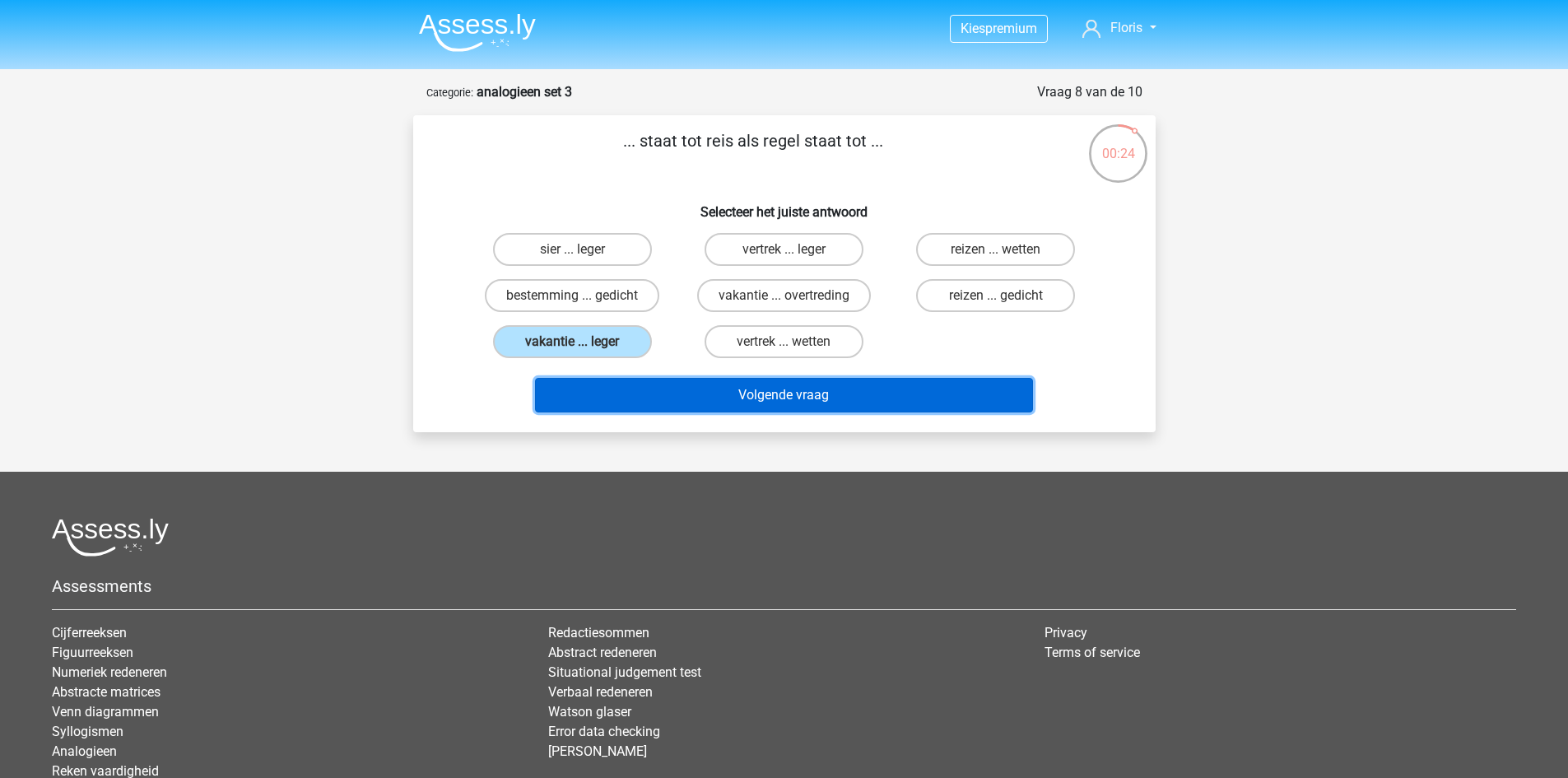
click at [725, 394] on button "Volgende vraag" at bounding box center [784, 395] width 498 height 34
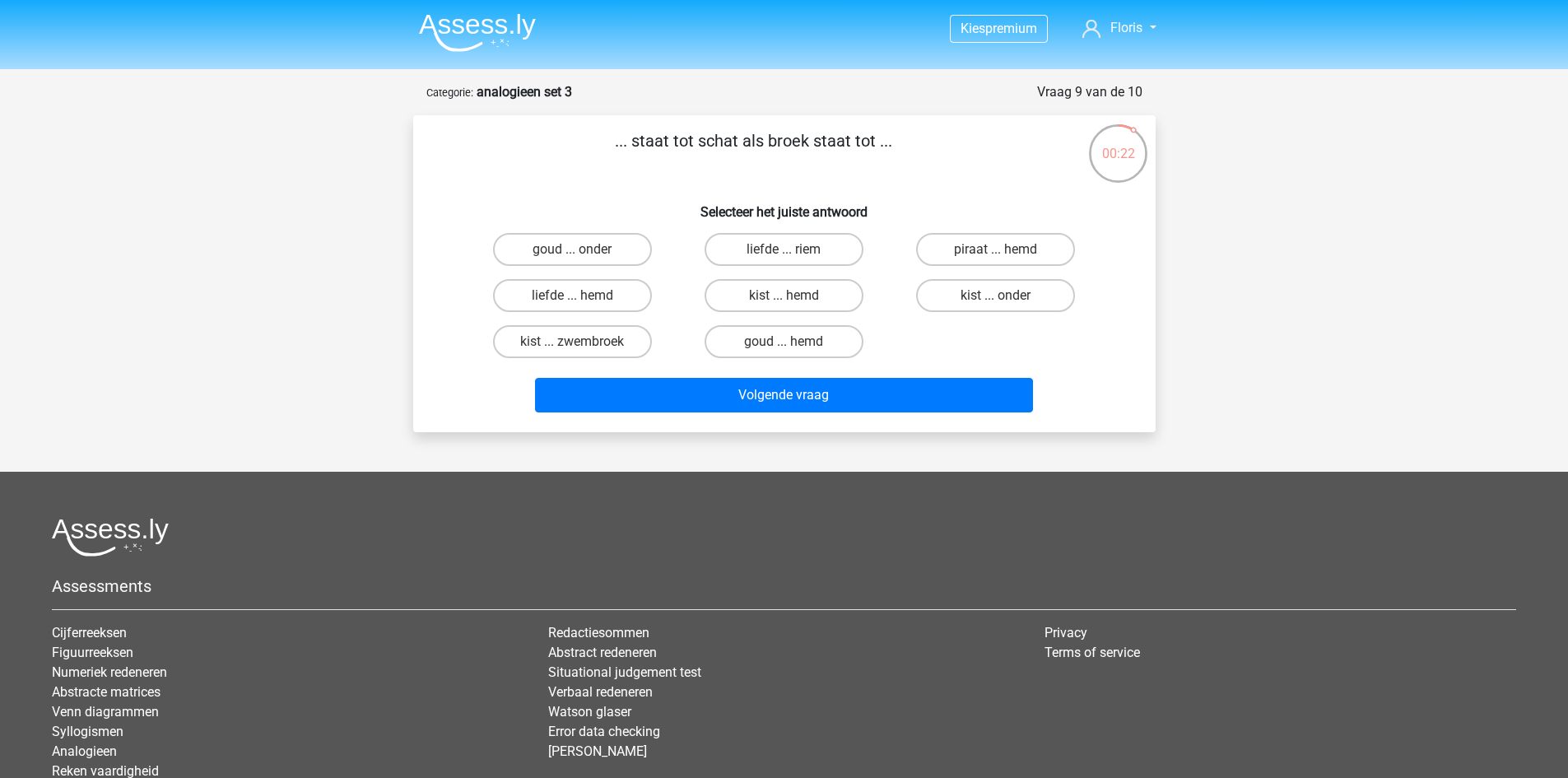
drag, startPoint x: 639, startPoint y: 147, endPoint x: 881, endPoint y: 145, distance: 242.0
click at [881, 145] on p "... staat tot schat als broek staat tot ..." at bounding box center [753, 153] width 628 height 50
click at [843, 180] on div "... staat tot schat als broek staat tot ... Selecteer het juiste antwoord goud …" at bounding box center [785, 273] width 729 height 290
click at [596, 258] on label "goud ... onder" at bounding box center [572, 249] width 159 height 33
click at [582, 258] on input "goud ... onder" at bounding box center [577, 254] width 11 height 11
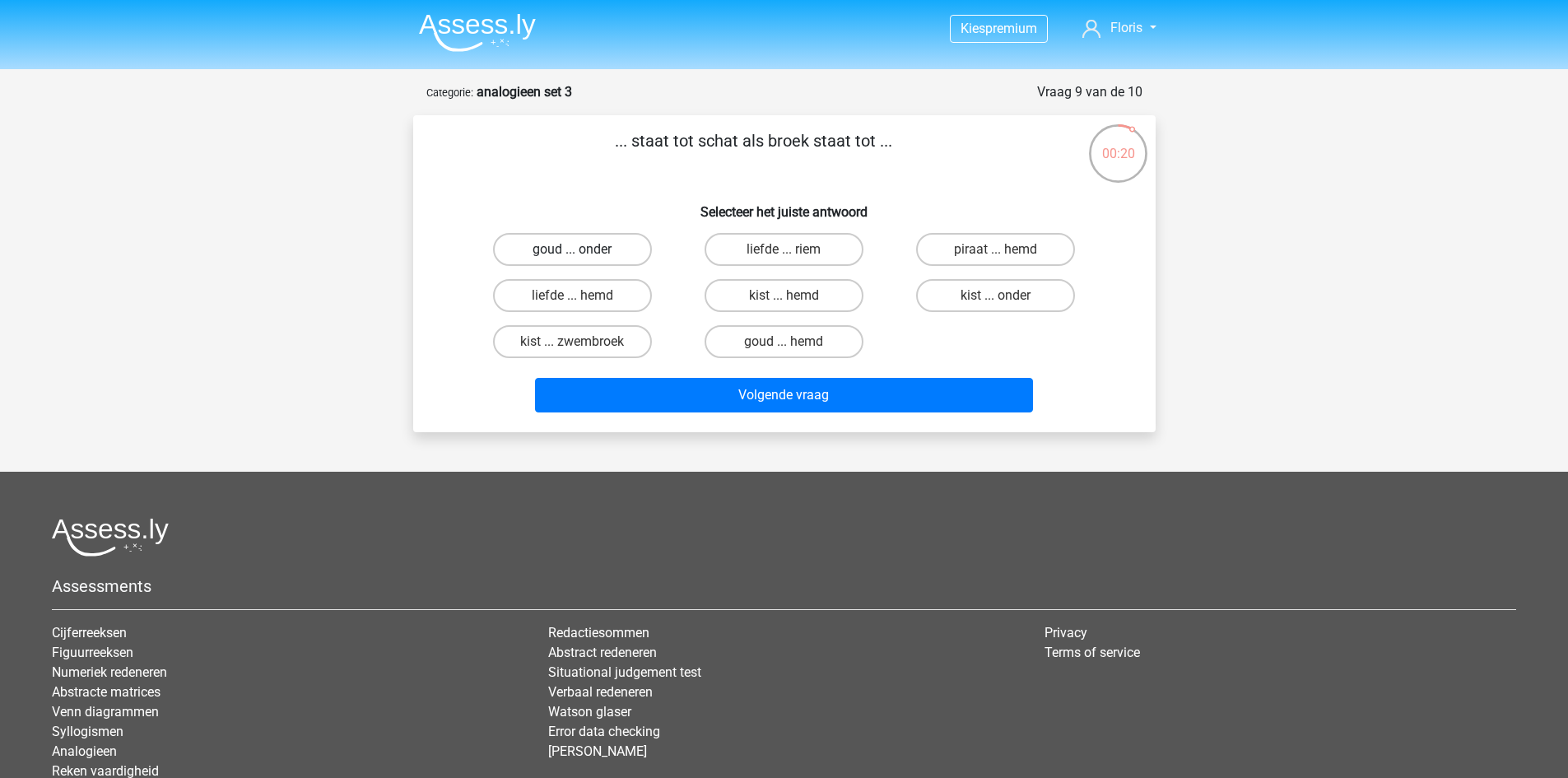
radio input "true"
click at [786, 247] on label "liefde ... riem" at bounding box center [784, 249] width 159 height 33
click at [786, 249] on input "liefde ... riem" at bounding box center [789, 254] width 11 height 11
radio input "true"
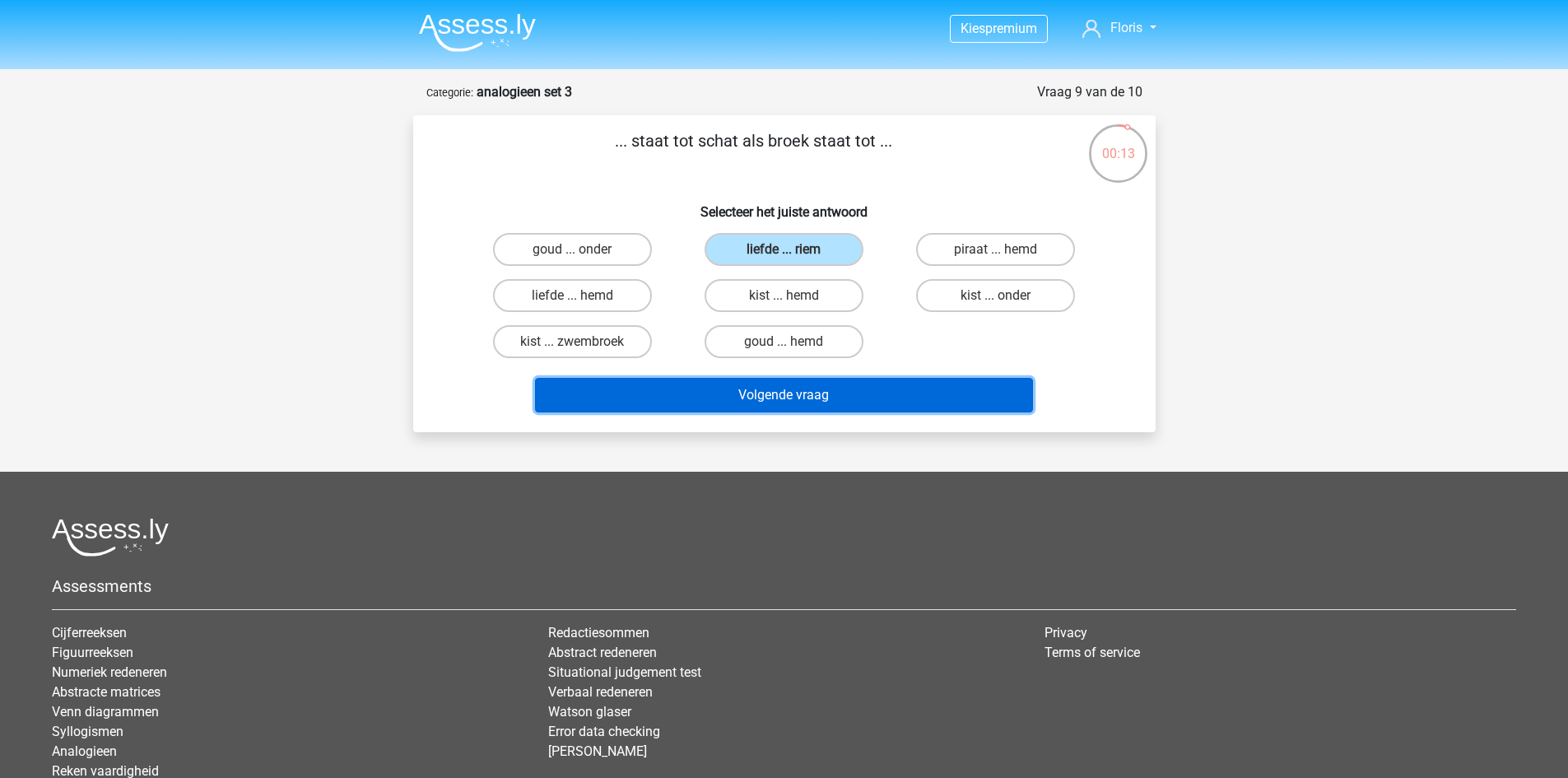
click at [865, 394] on button "Volgende vraag" at bounding box center [784, 395] width 498 height 34
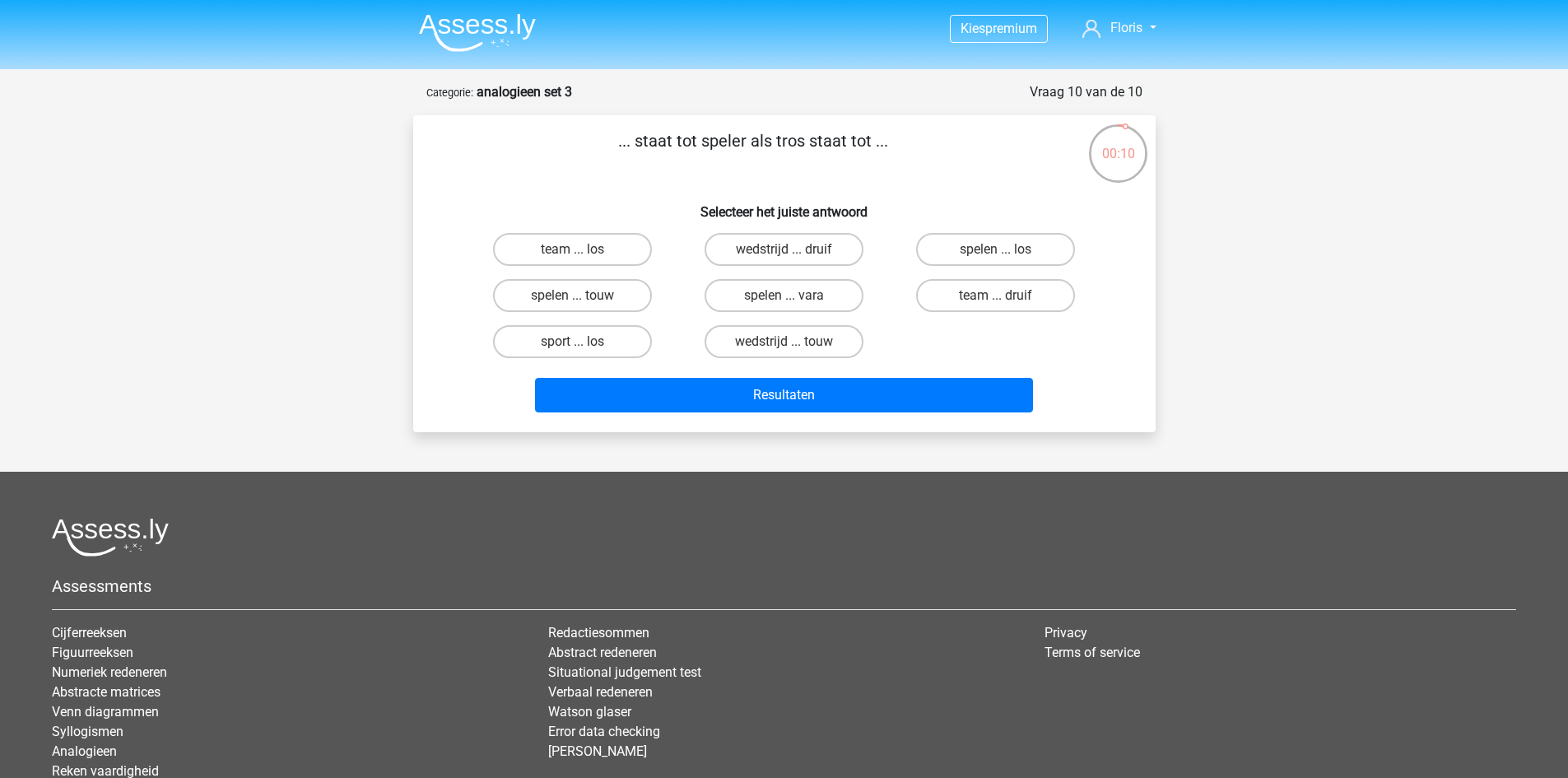
drag, startPoint x: 658, startPoint y: 137, endPoint x: 853, endPoint y: 137, distance: 195.0
click at [853, 137] on p "... staat tot speler als tros staat tot ..." at bounding box center [753, 153] width 628 height 50
click at [613, 251] on label "team ... los" at bounding box center [572, 249] width 159 height 33
click at [582, 251] on input "team ... los" at bounding box center [577, 254] width 11 height 11
radio input "true"
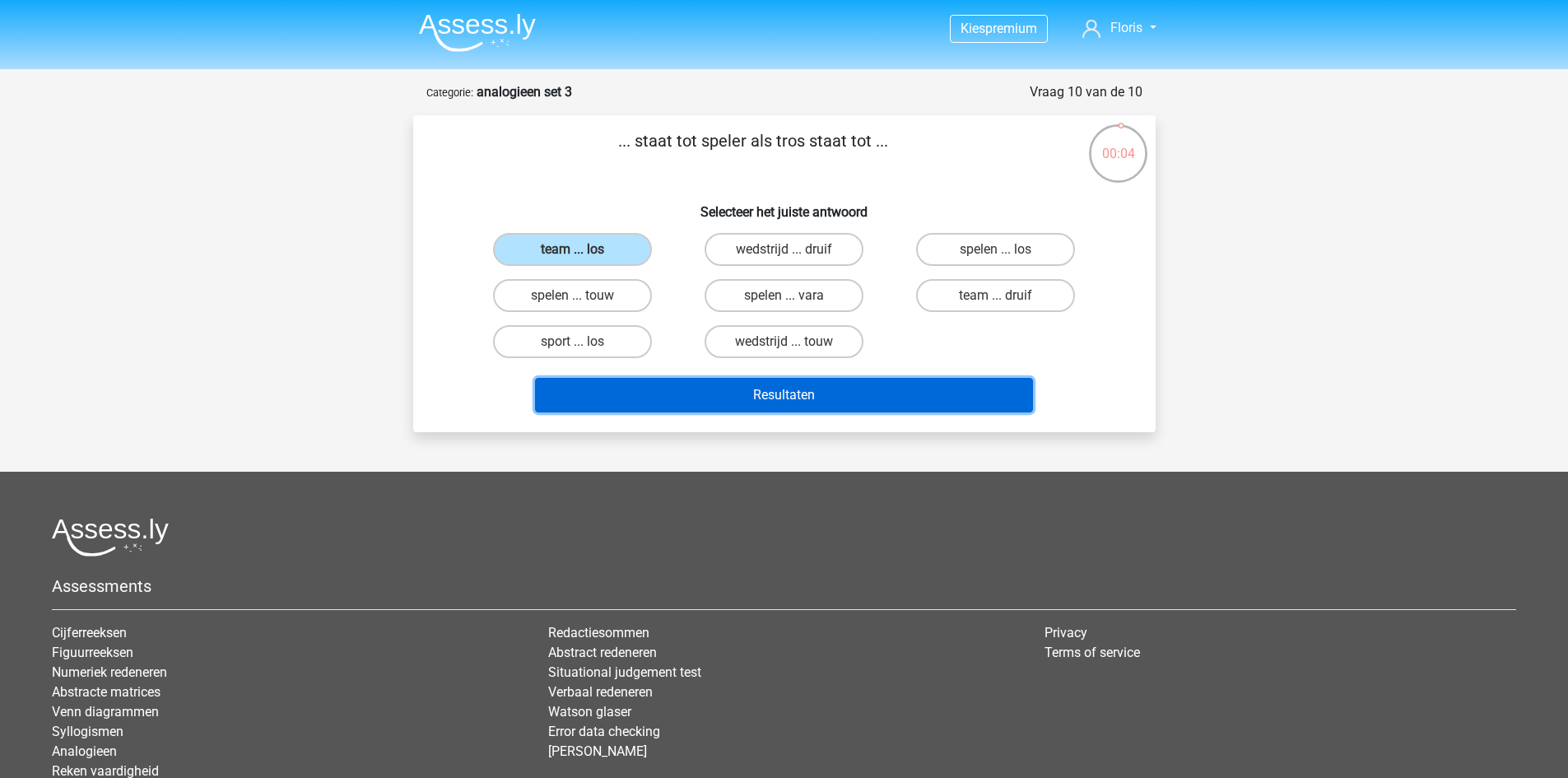
click at [796, 388] on button "Resultaten" at bounding box center [784, 395] width 498 height 34
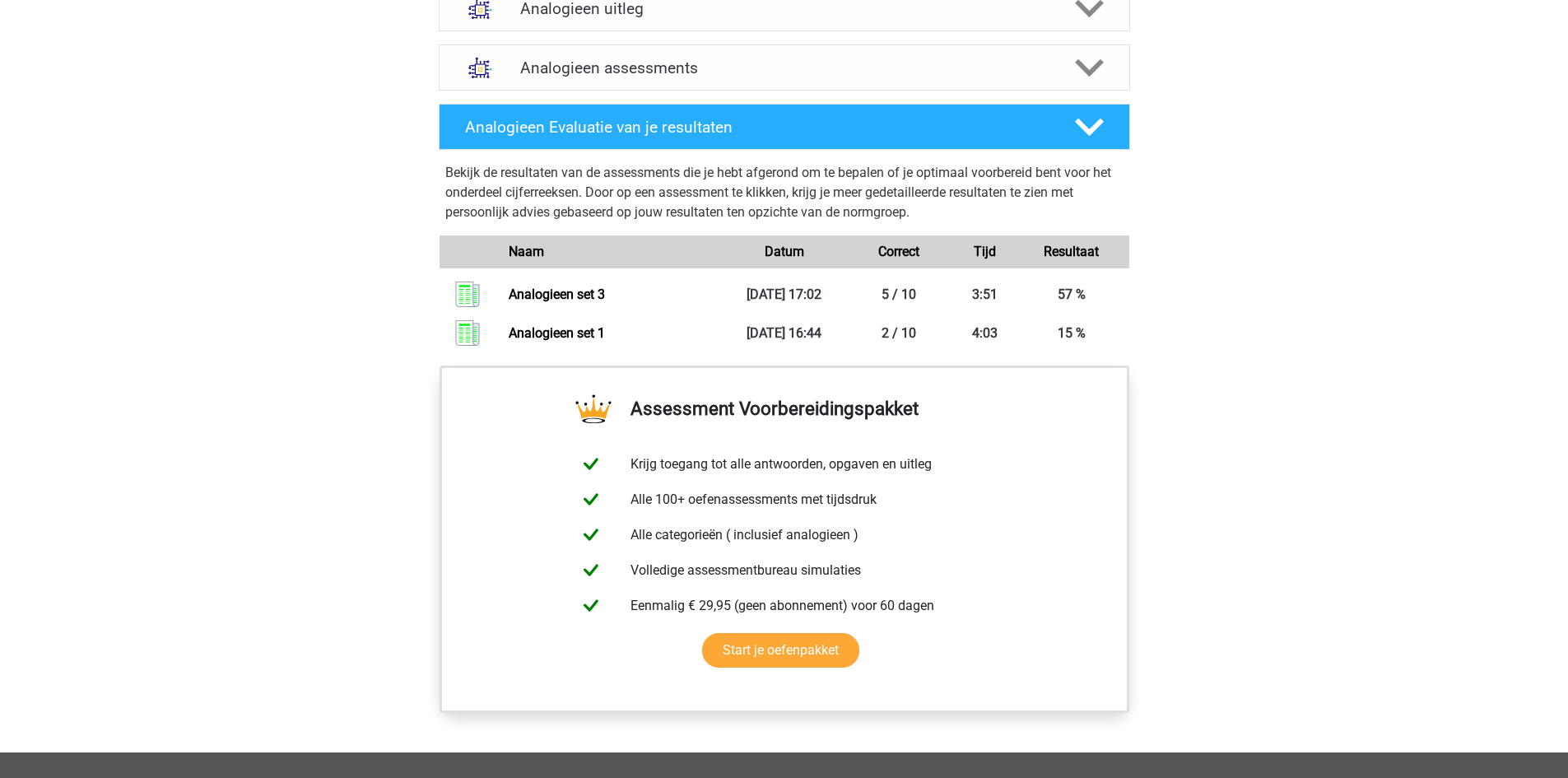
scroll to position [1021, 0]
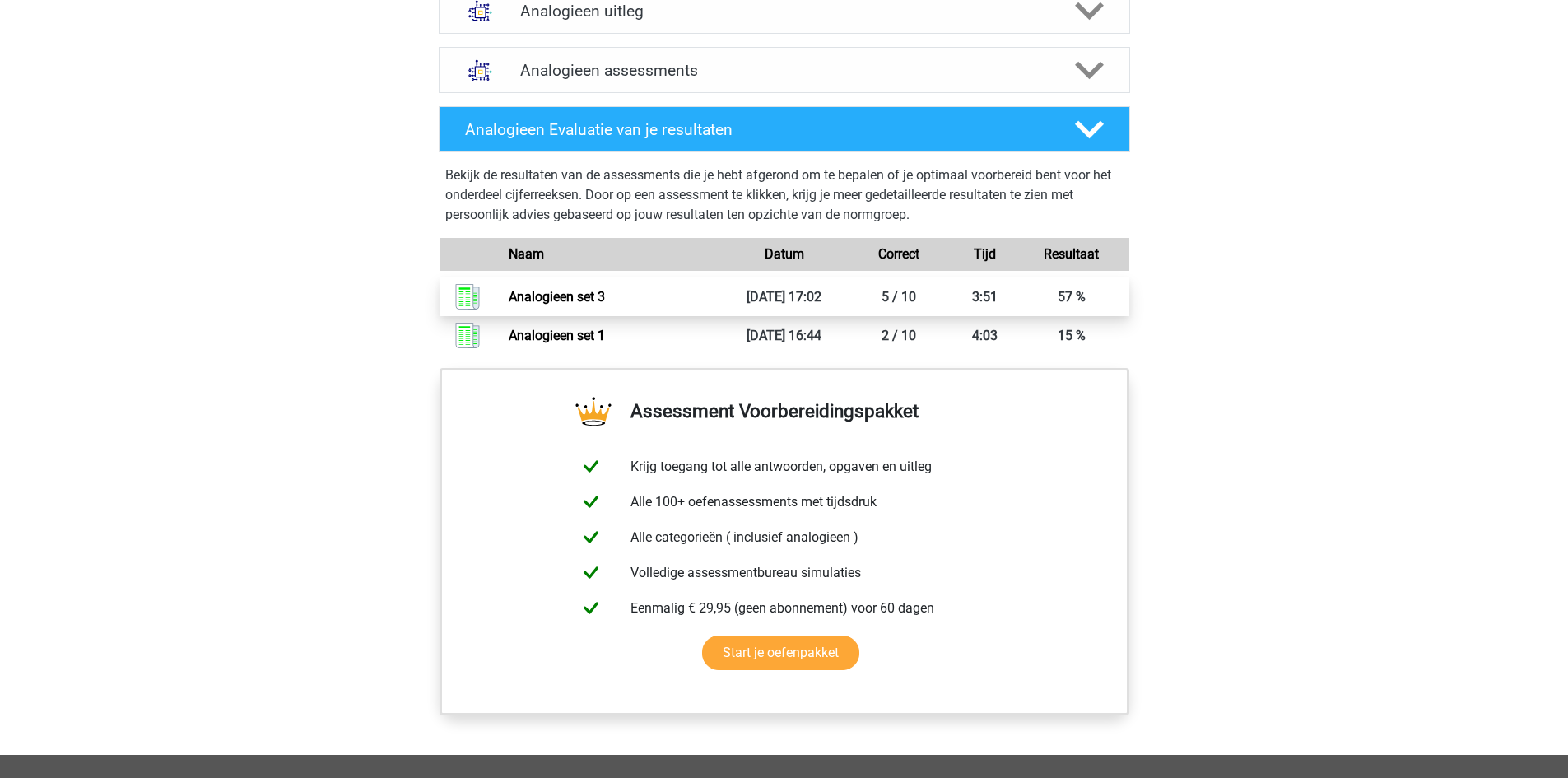
click at [605, 297] on link "Analogieen set 3" at bounding box center [557, 296] width 97 height 15
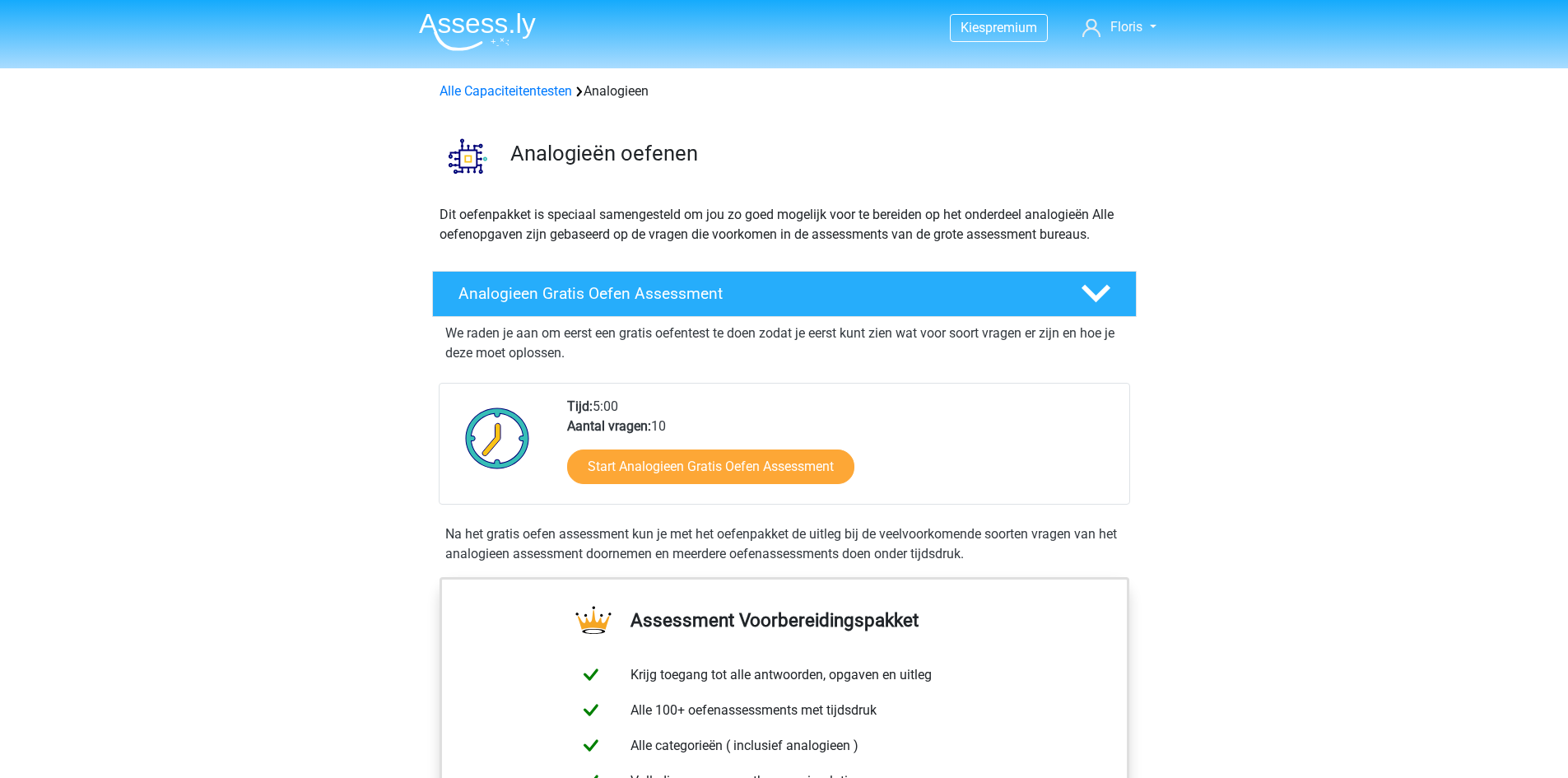
scroll to position [0, 0]
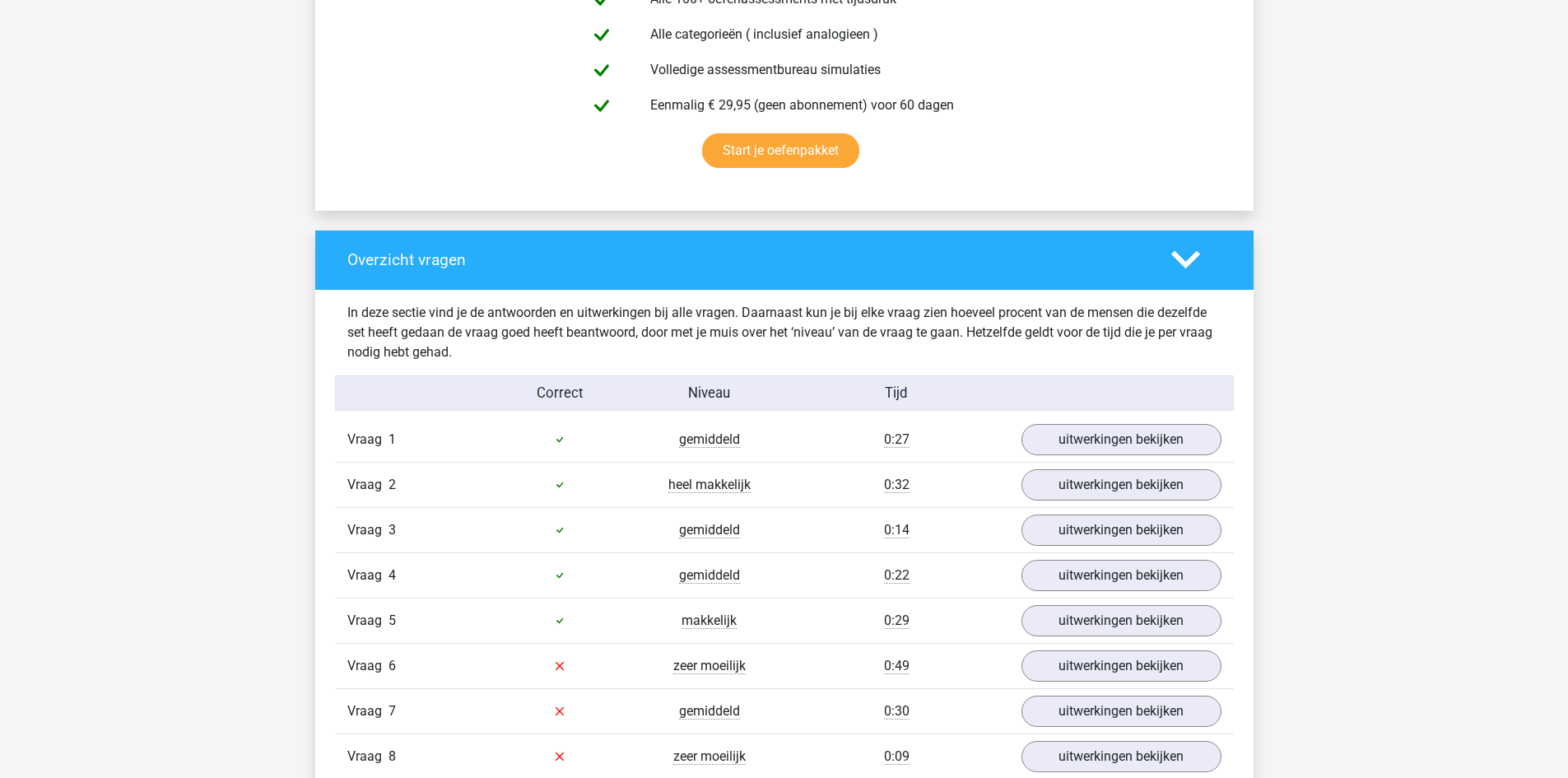
scroll to position [1152, 0]
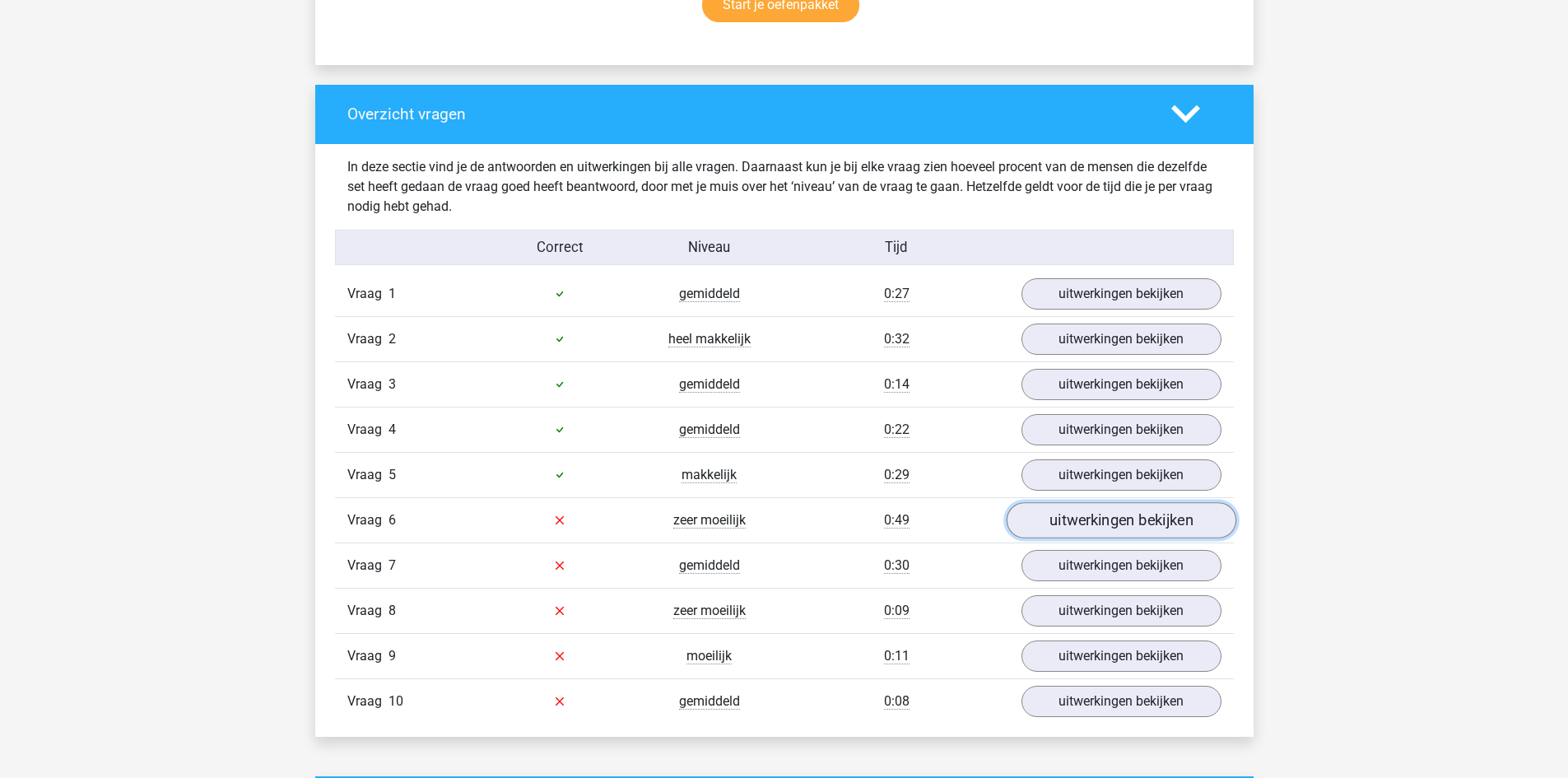
click at [1076, 531] on link "uitwerkingen bekijken" at bounding box center [1120, 520] width 230 height 36
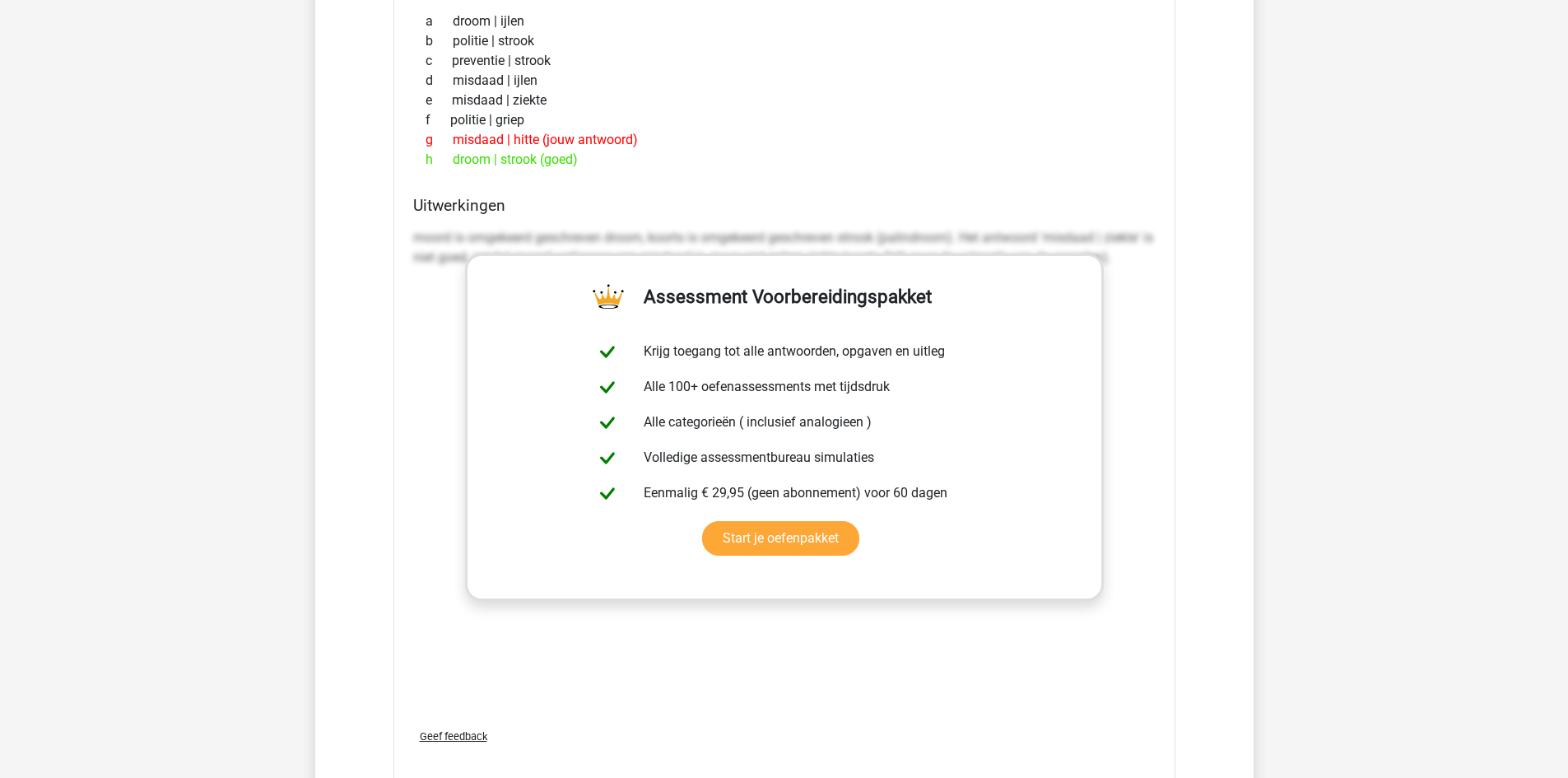
scroll to position [1975, 0]
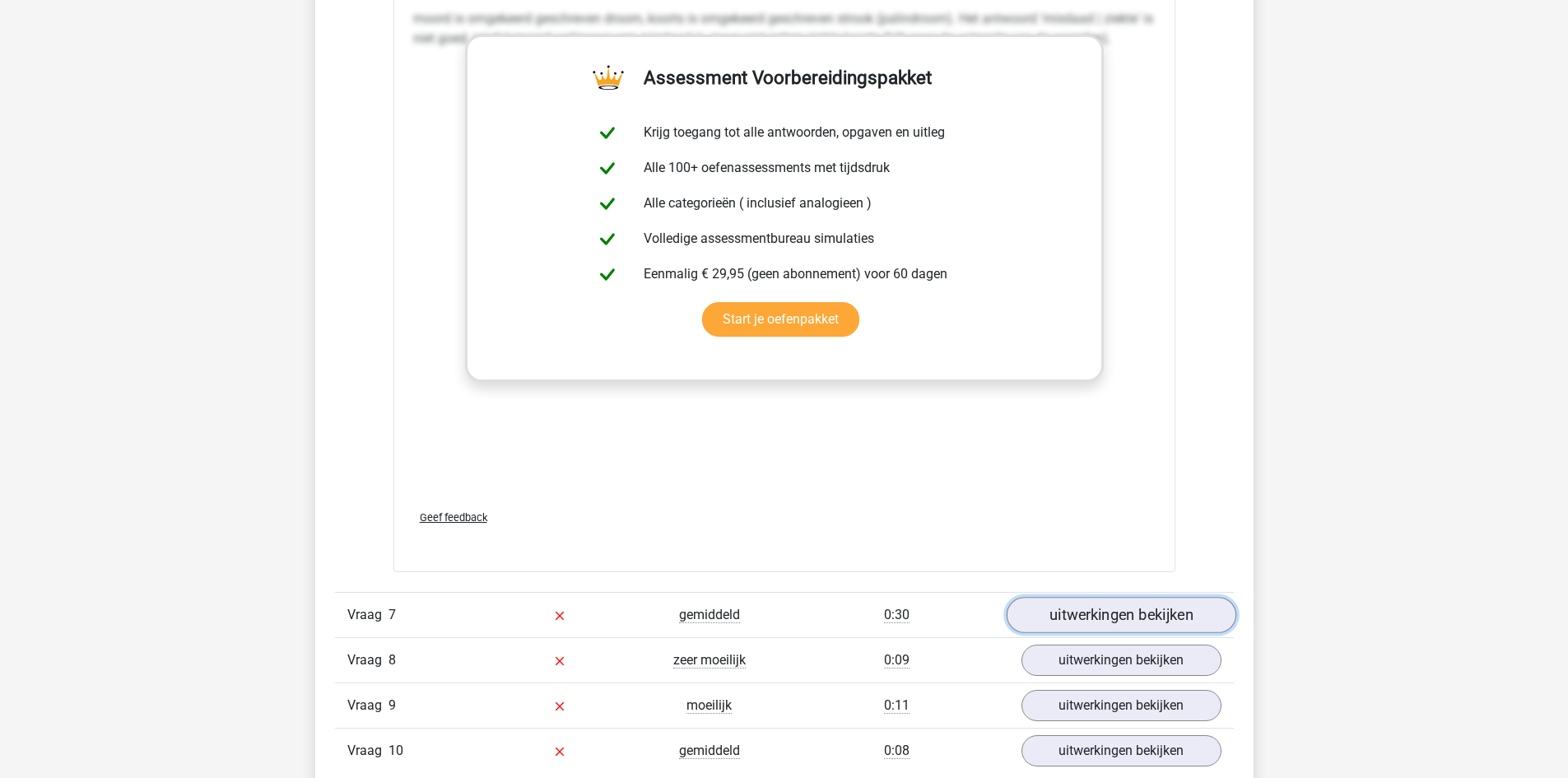
click at [1078, 613] on link "uitwerkingen bekijken" at bounding box center [1120, 615] width 230 height 36
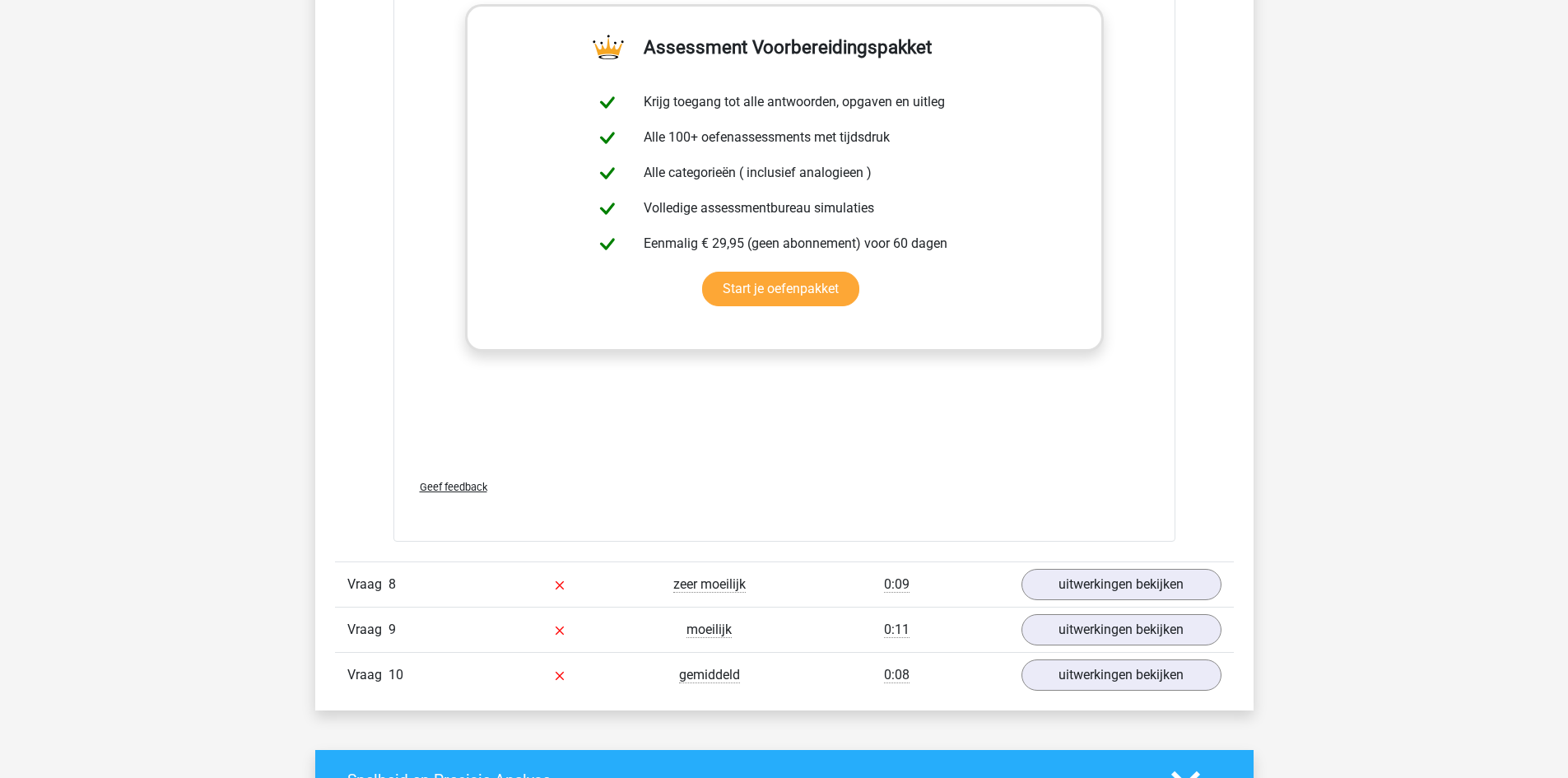
scroll to position [2963, 0]
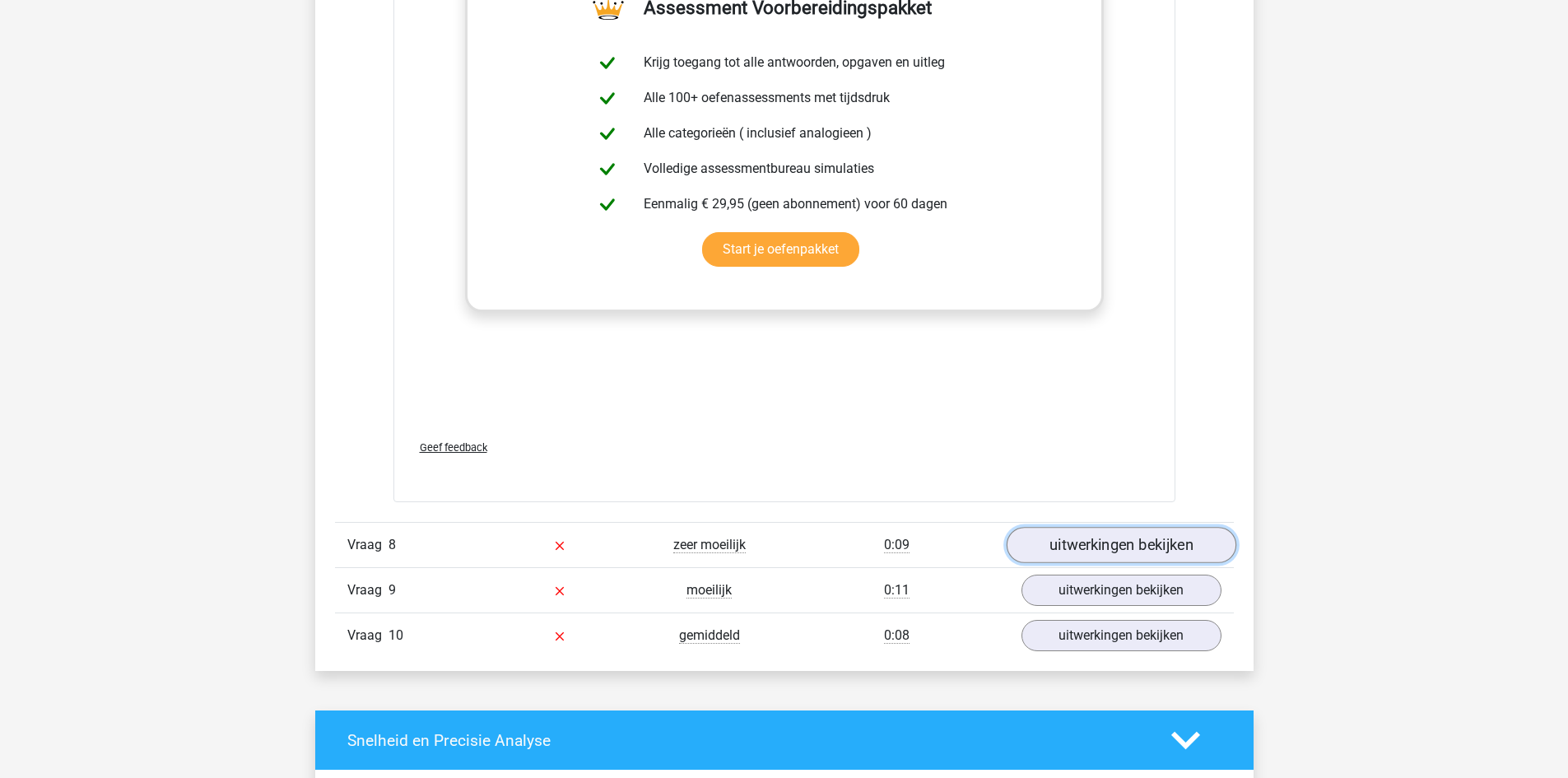
click at [1104, 551] on link "uitwerkingen bekijken" at bounding box center [1120, 545] width 230 height 36
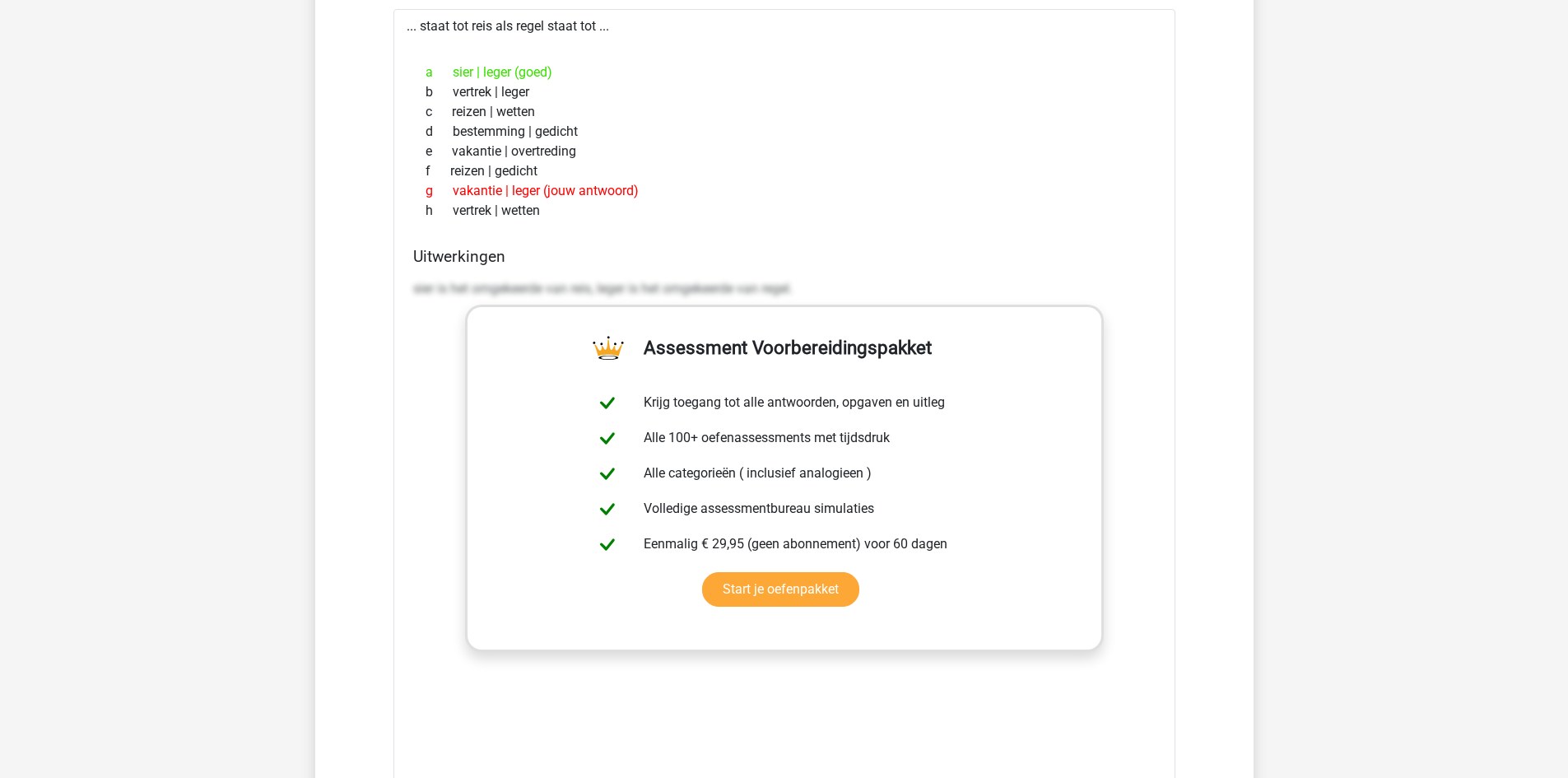
scroll to position [3869, 0]
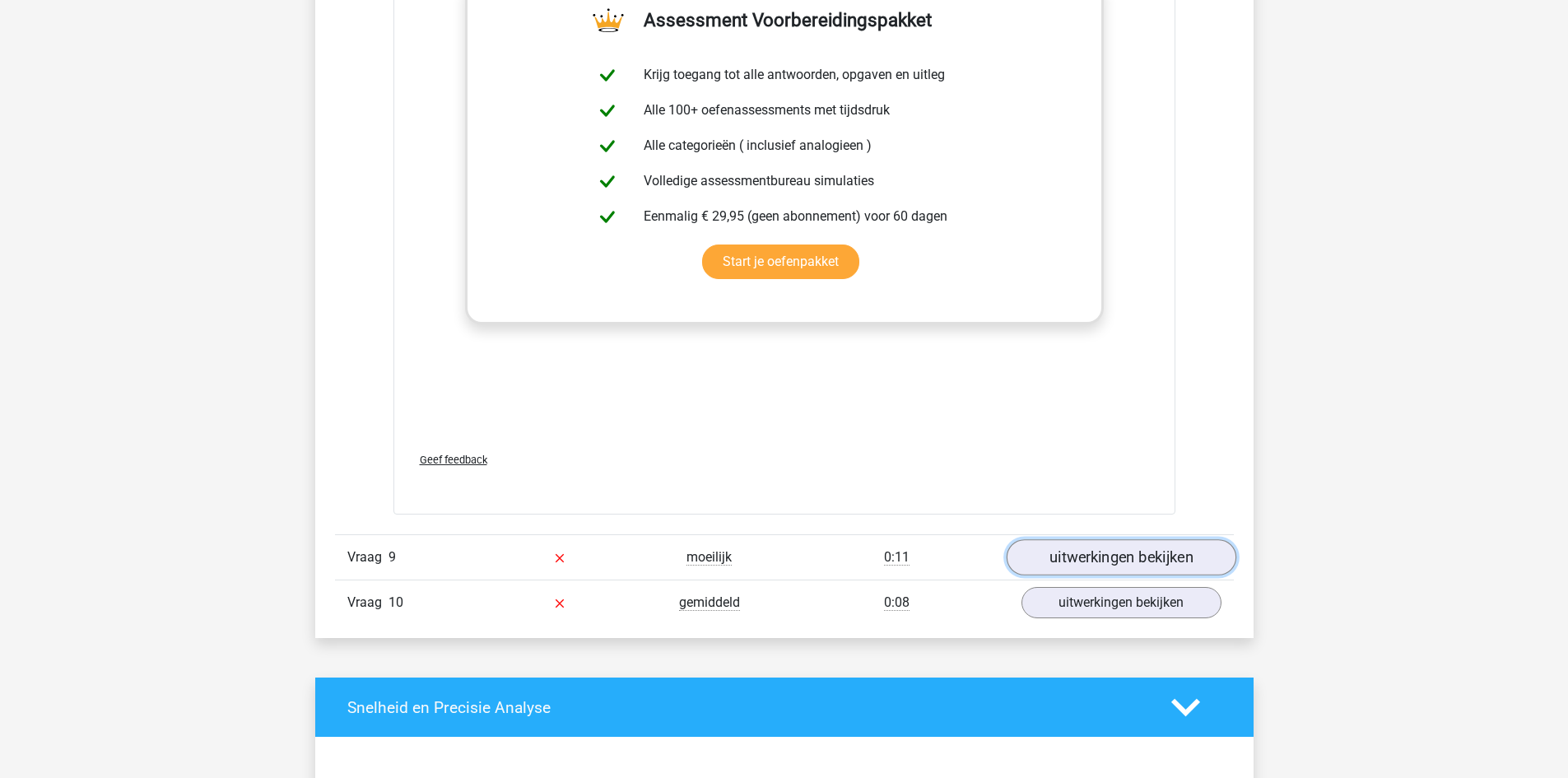
click at [1080, 553] on link "uitwerkingen bekijken" at bounding box center [1120, 557] width 230 height 36
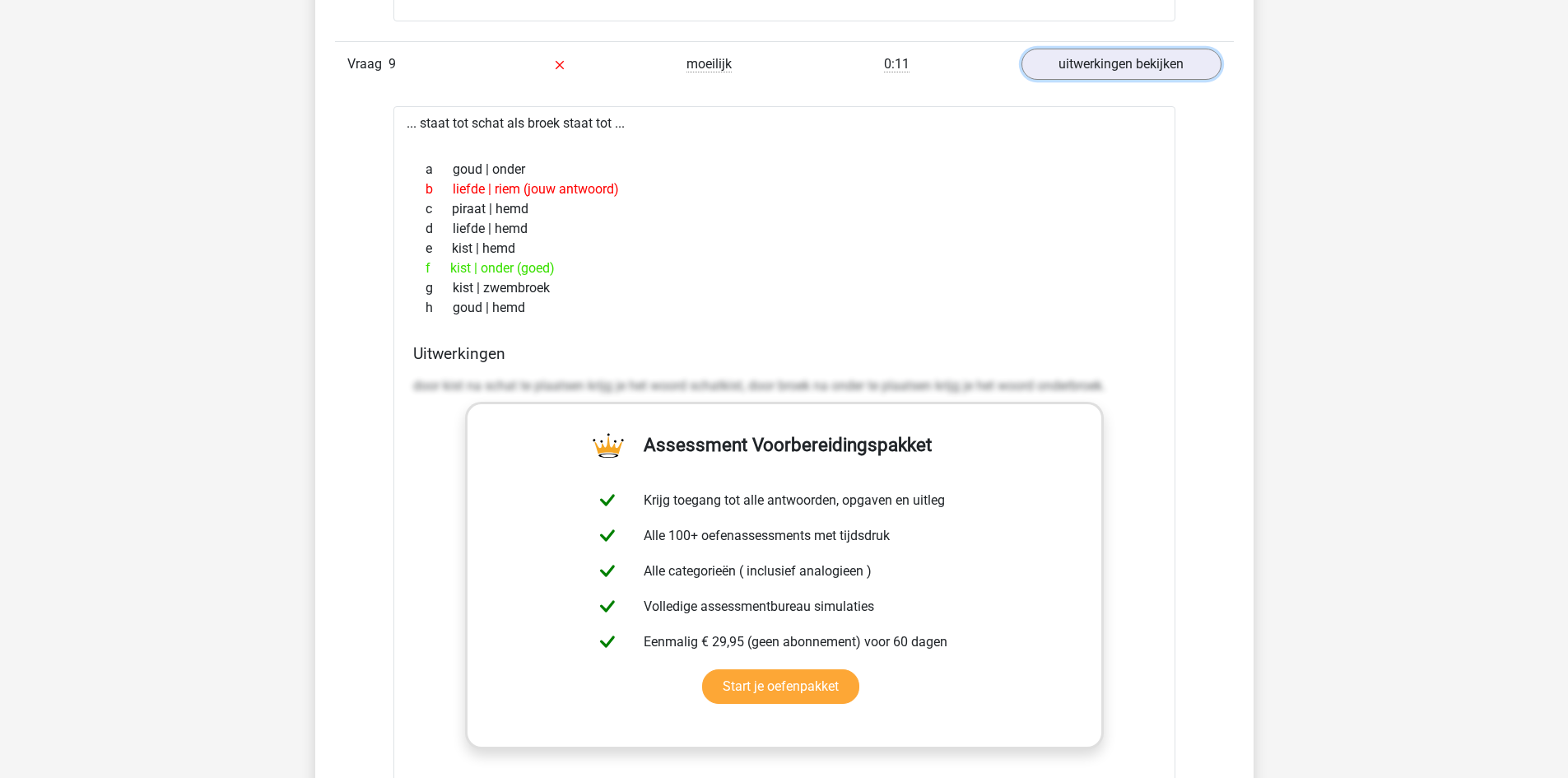
scroll to position [4692, 0]
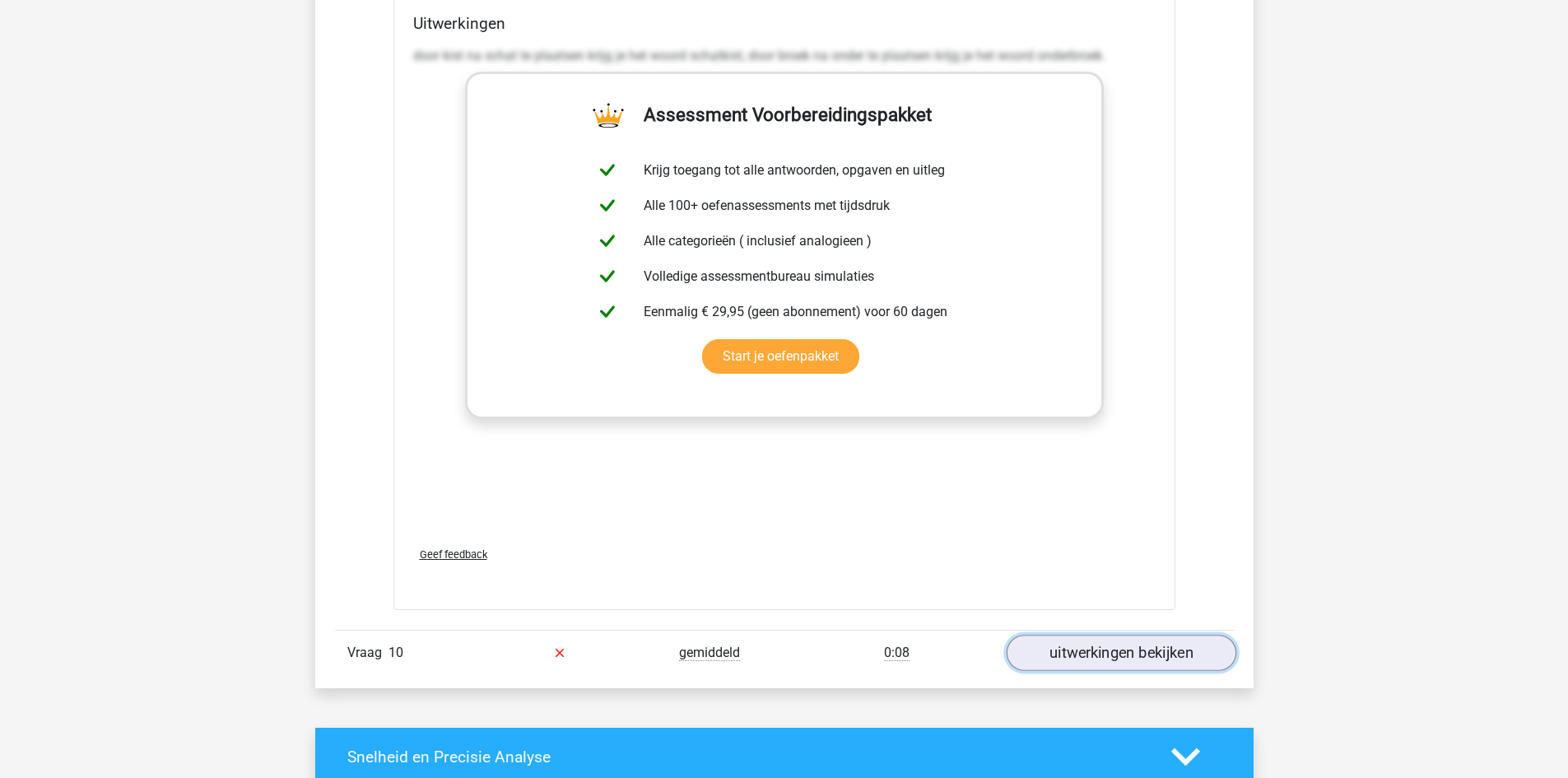
click at [1107, 654] on link "uitwerkingen bekijken" at bounding box center [1120, 652] width 230 height 36
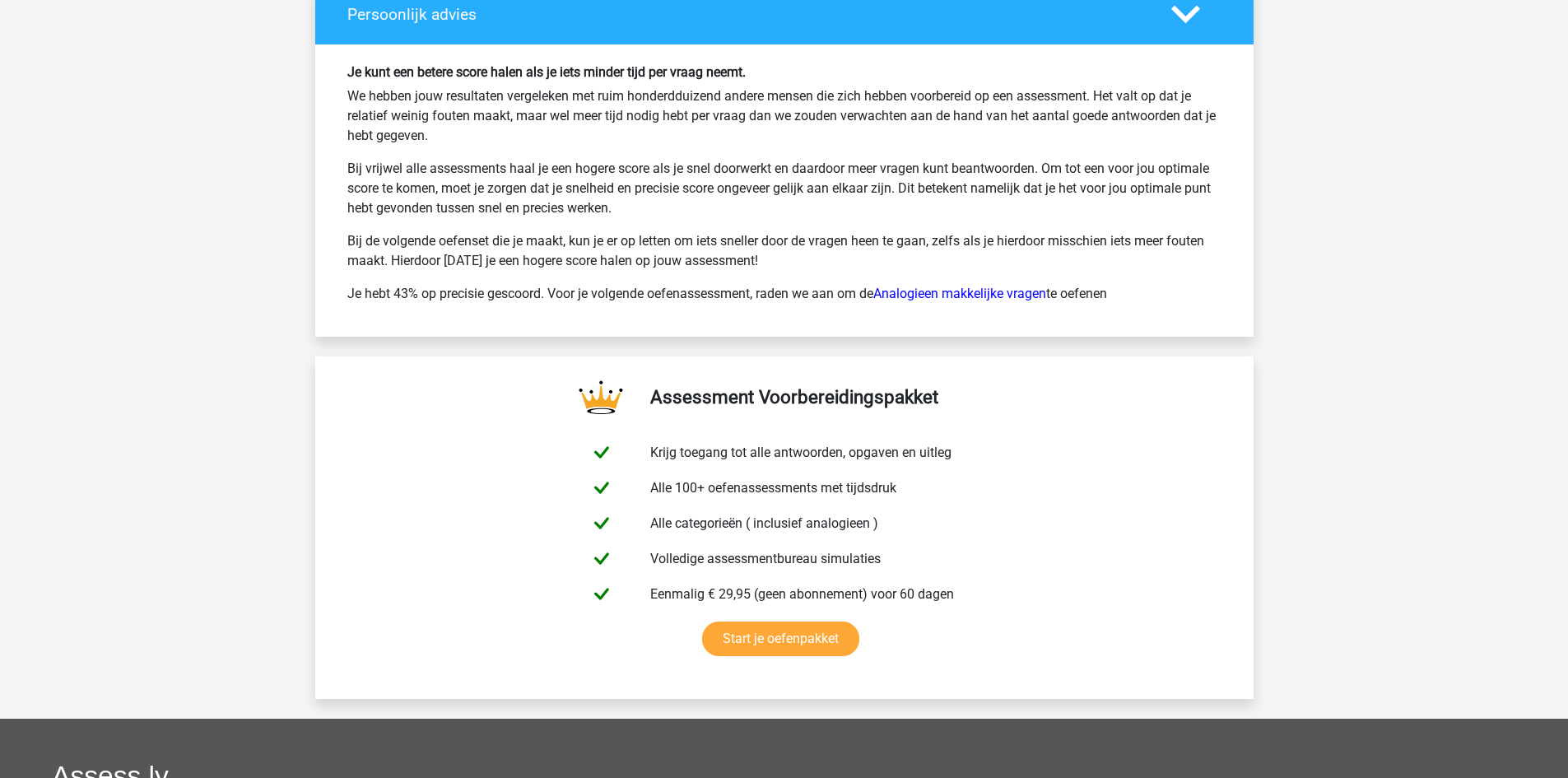
scroll to position [6824, 0]
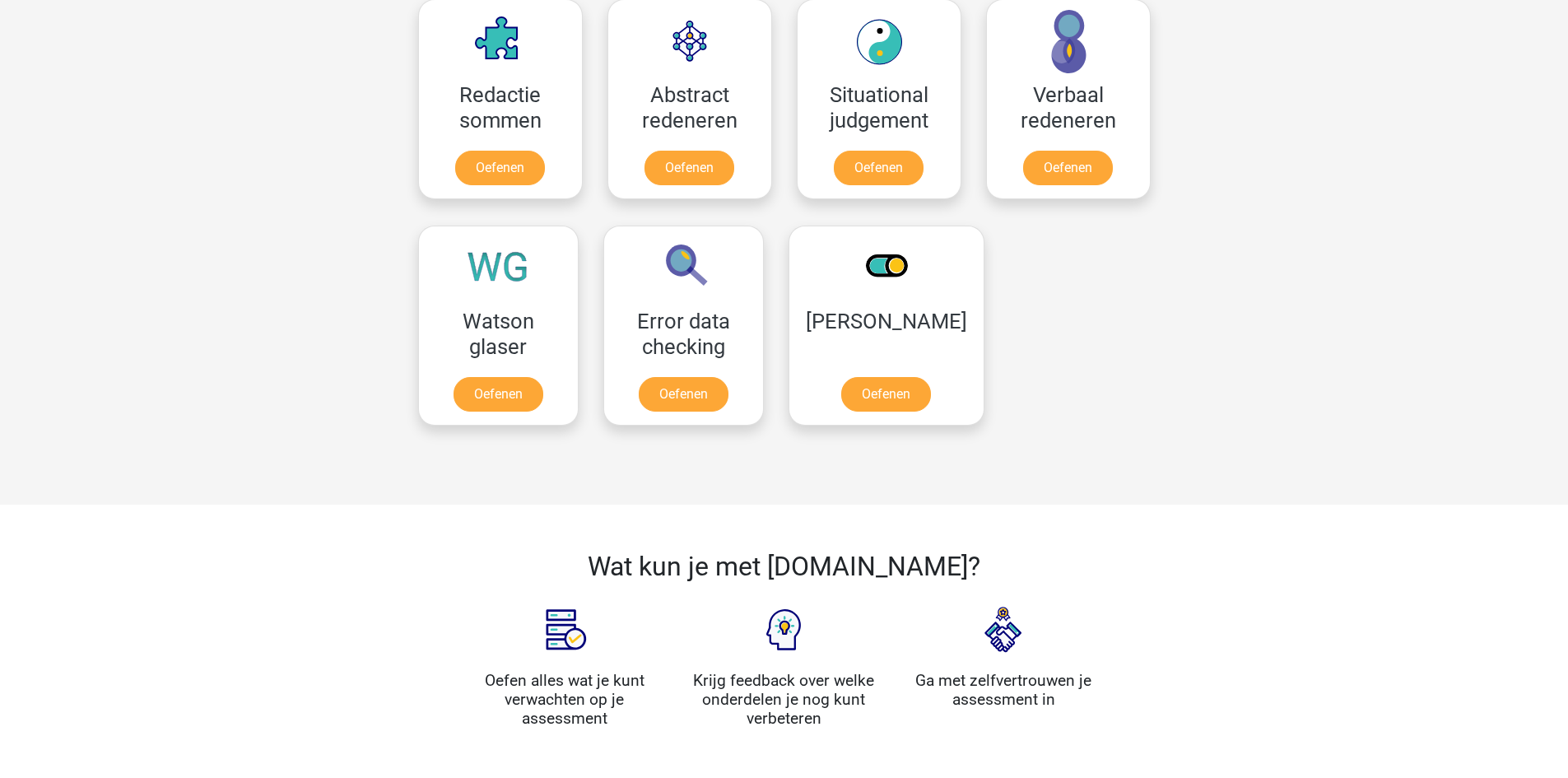
scroll to position [988, 0]
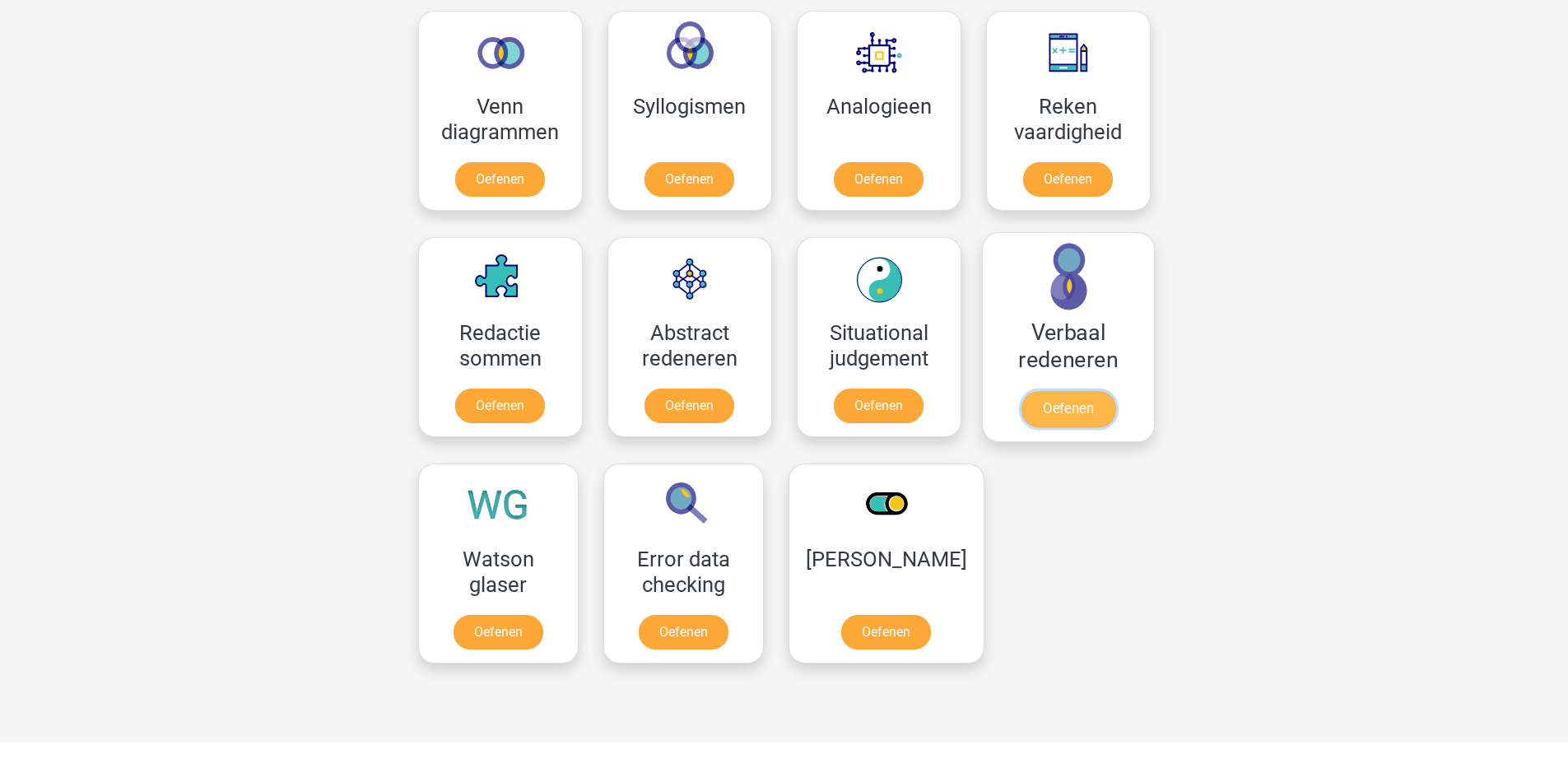
click at [1083, 412] on link "Oefenen" at bounding box center [1068, 409] width 94 height 36
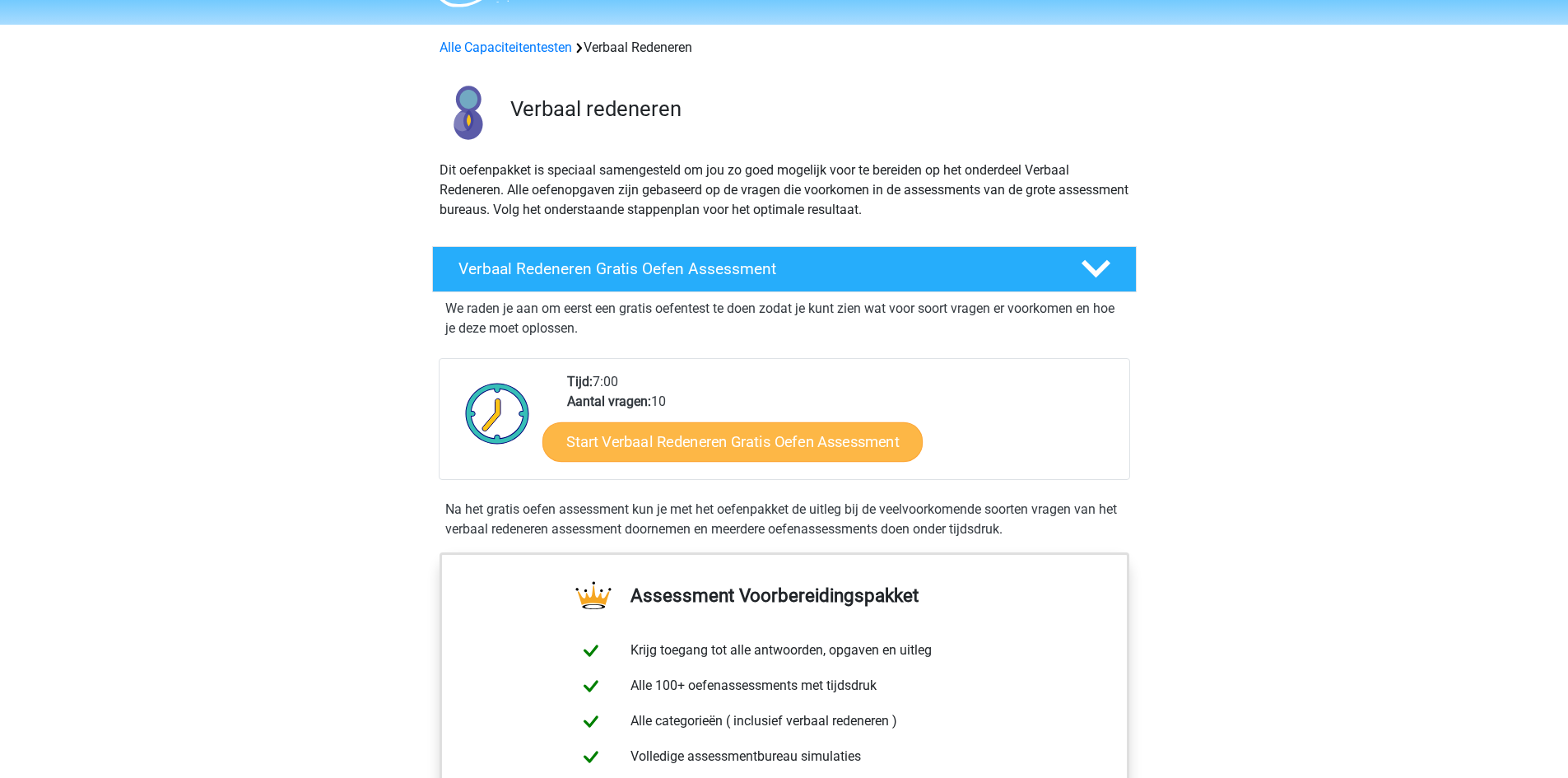
scroll to position [82, 0]
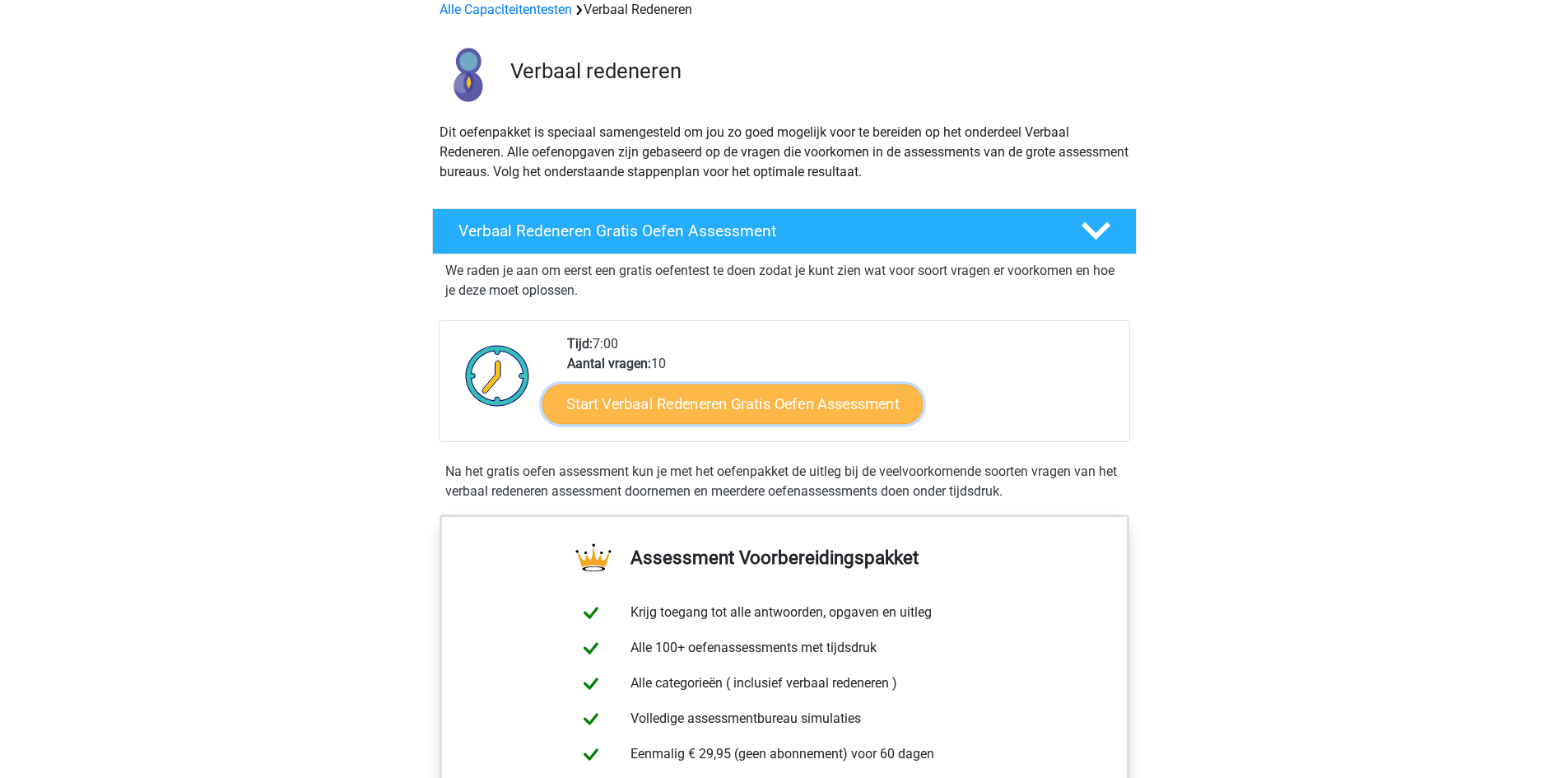
click at [751, 400] on link "Start Verbaal Redeneren Gratis Oefen Assessment" at bounding box center [732, 404] width 380 height 39
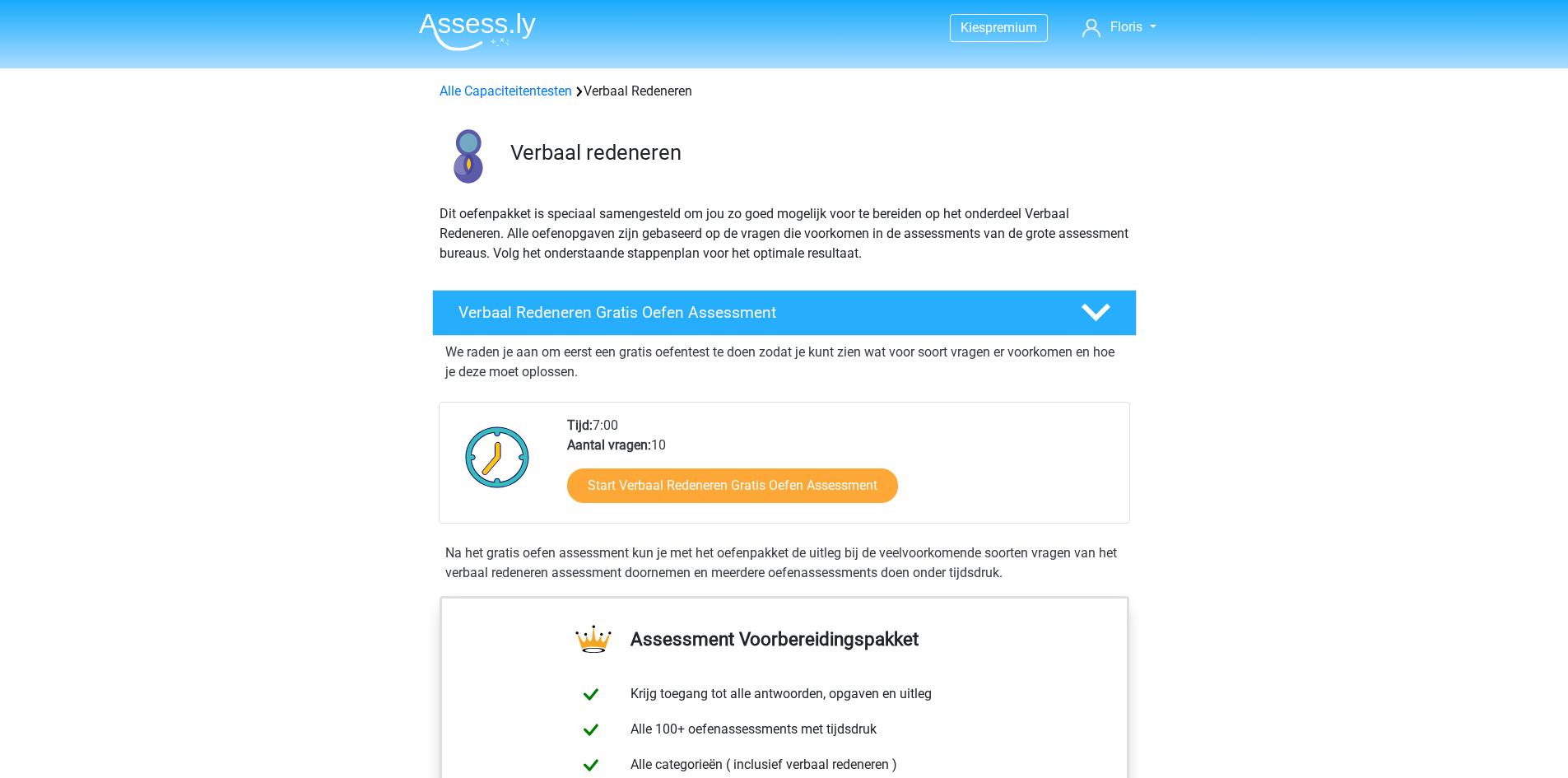
scroll to position [0, 0]
click at [485, 95] on link "Alle Capaciteitentesten" at bounding box center [506, 91] width 132 height 15
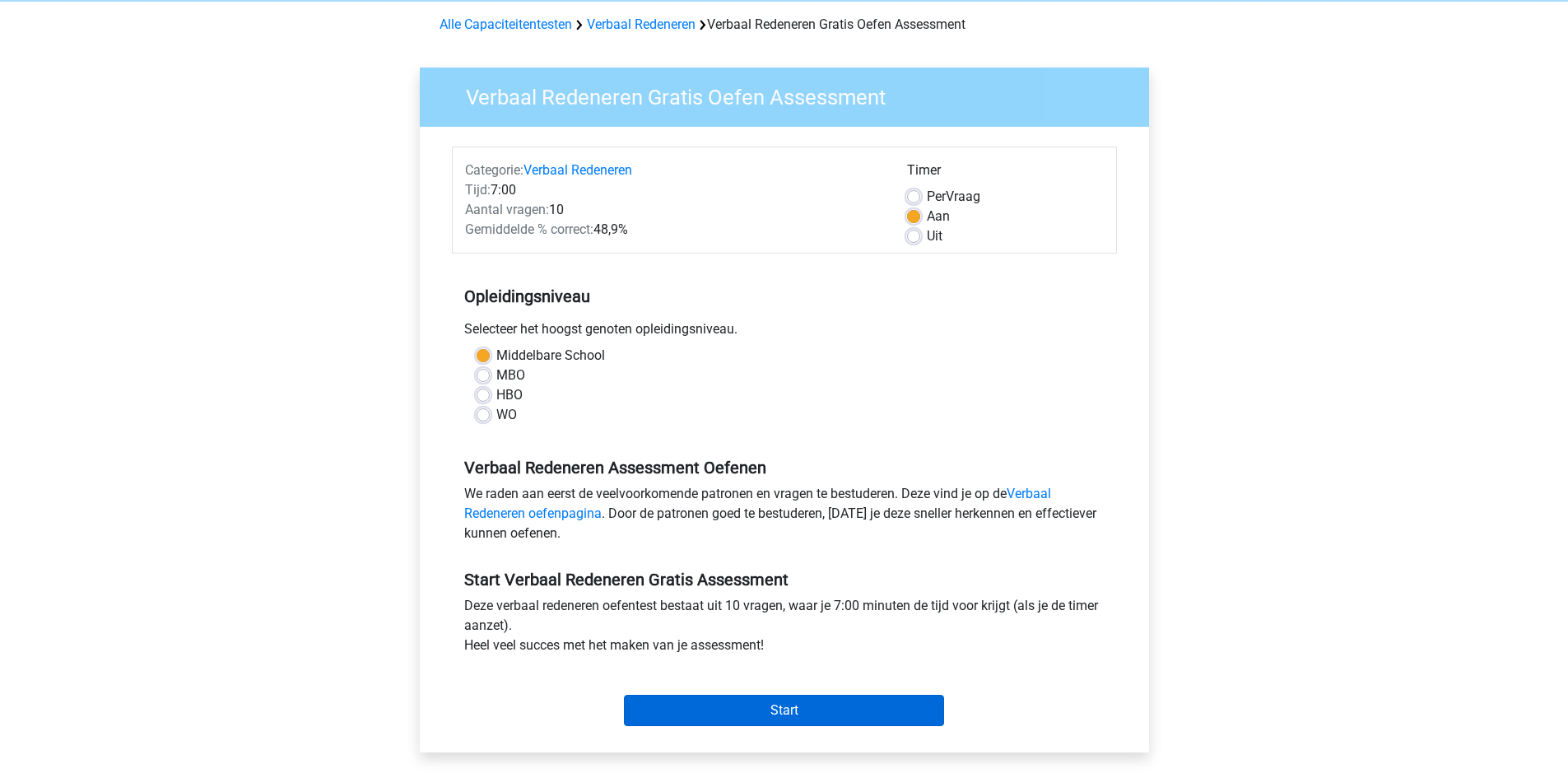
scroll to position [165, 0]
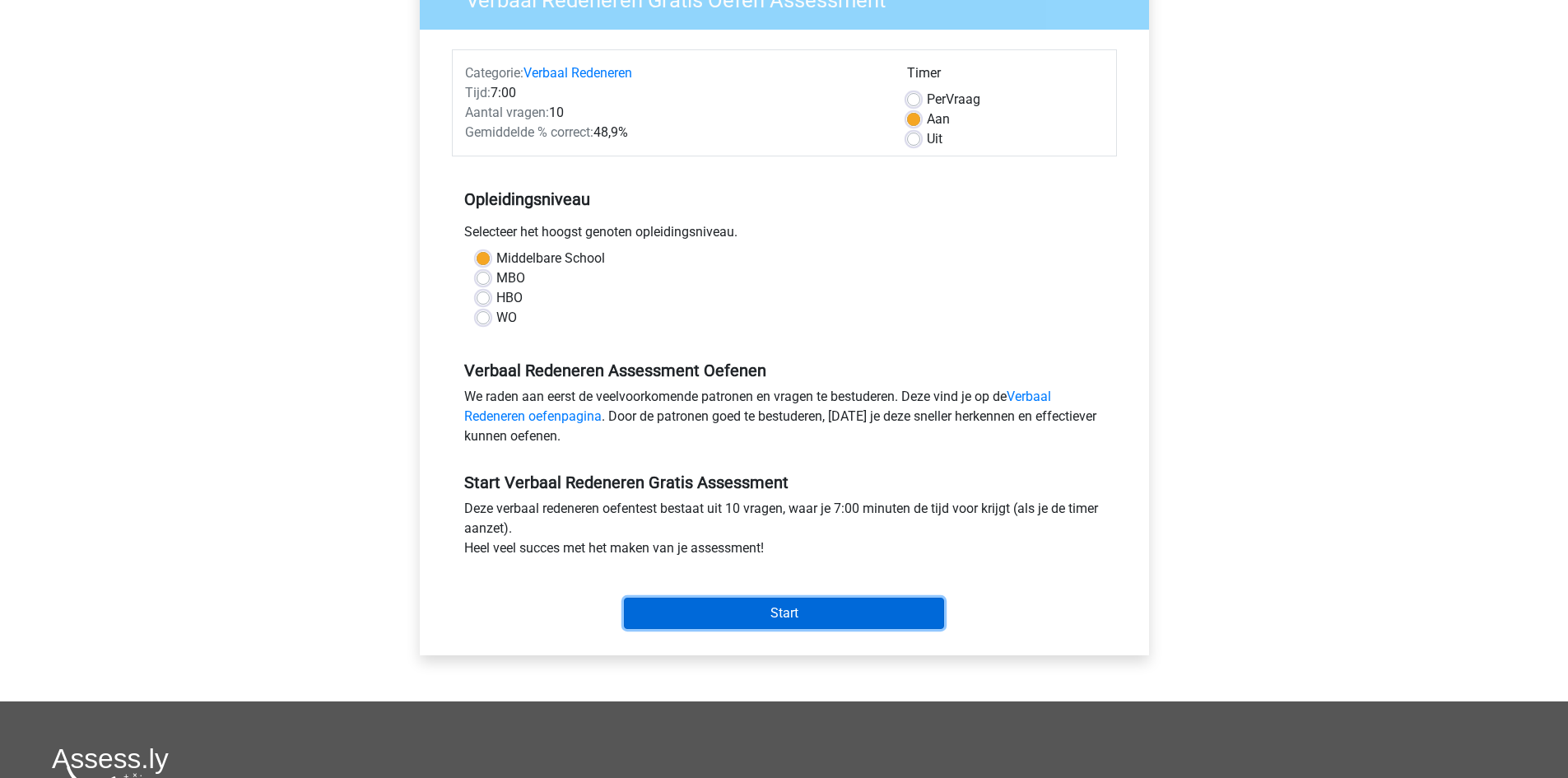
click at [804, 617] on input "Start" at bounding box center [784, 613] width 320 height 32
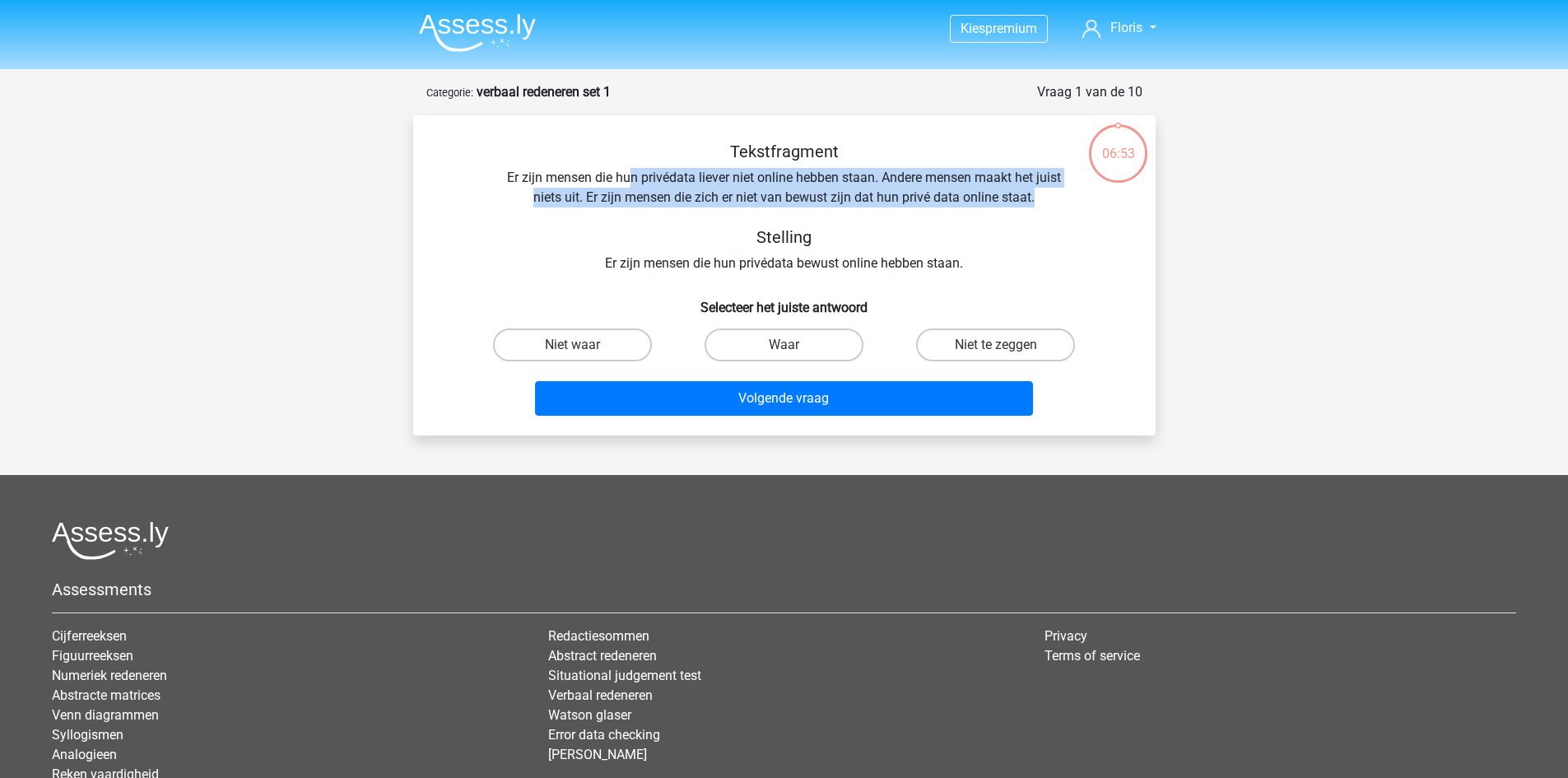
drag, startPoint x: 628, startPoint y: 176, endPoint x: 1062, endPoint y: 189, distance: 434.2
click at [1062, 189] on div "Tekstfragment Er zijn mensen die hun privédata liever niet online hebben staan.…" at bounding box center [785, 208] width 690 height 132
click at [1061, 192] on div "Tekstfragment Er zijn mensen die hun privédata liever niet online hebben staan.…" at bounding box center [785, 208] width 690 height 132
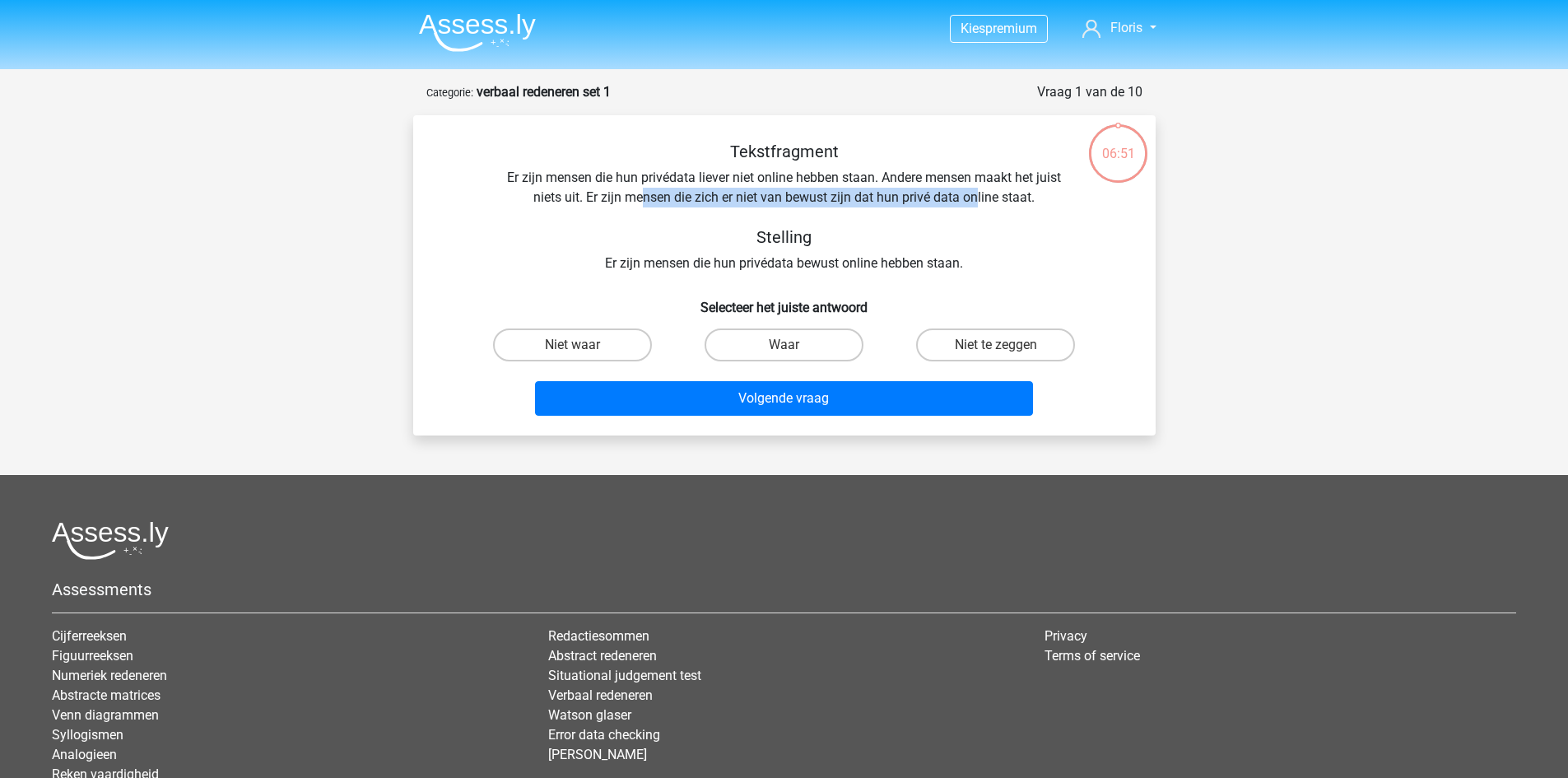
drag, startPoint x: 645, startPoint y: 196, endPoint x: 977, endPoint y: 198, distance: 332.0
click at [977, 198] on div "Tekstfragment Er zijn mensen die hun privédata liever niet online hebben staan.…" at bounding box center [785, 208] width 690 height 132
click at [805, 266] on div "Tekstfragment Er zijn mensen die hun privédata liever niet online hebben staan.…" at bounding box center [785, 208] width 690 height 132
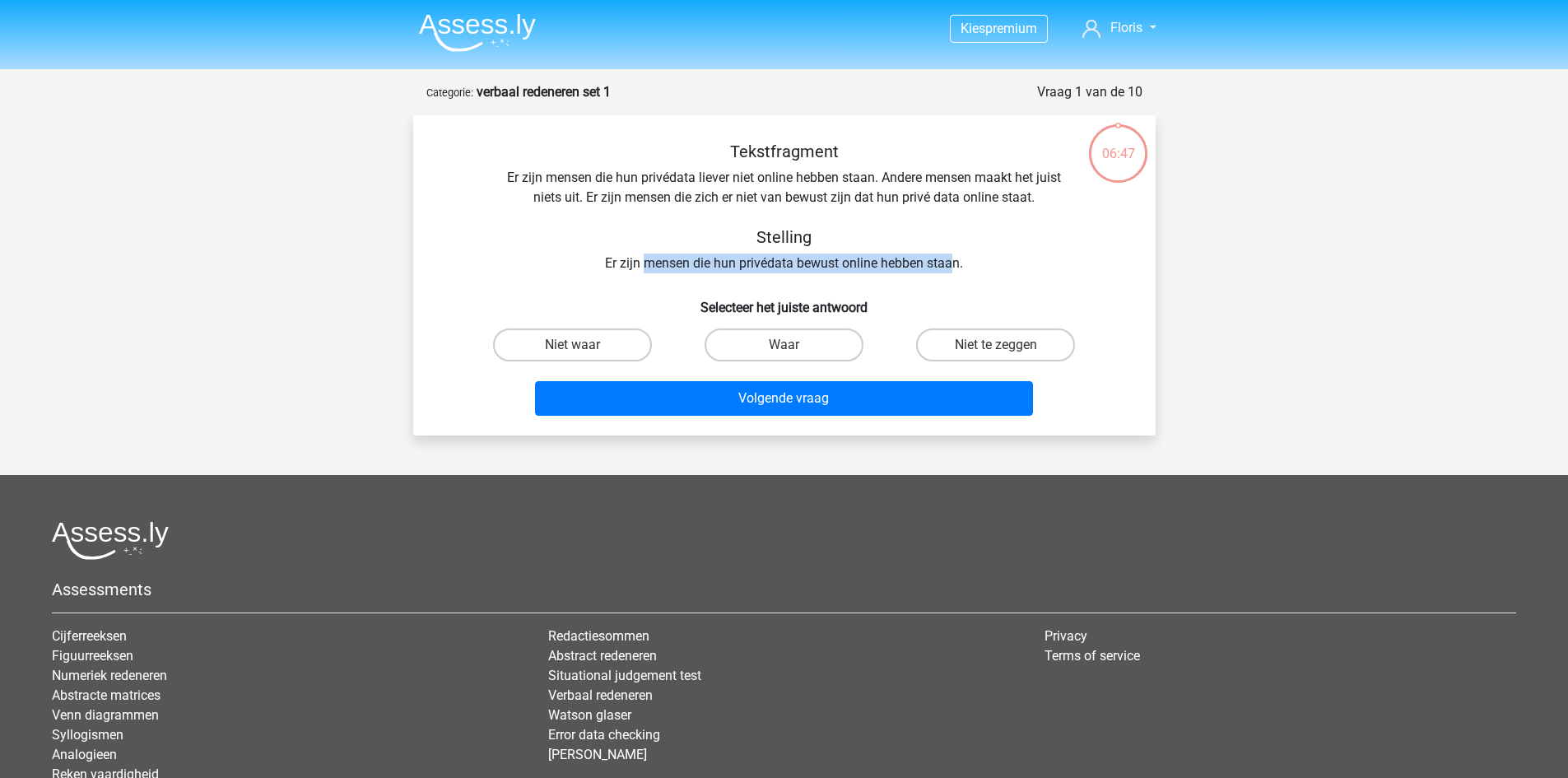
drag, startPoint x: 643, startPoint y: 261, endPoint x: 951, endPoint y: 255, distance: 308.1
click at [951, 255] on div "Tekstfragment Er zijn mensen die hun privédata liever niet online hebben staan.…" at bounding box center [785, 208] width 690 height 132
click at [814, 341] on label "Waar" at bounding box center [784, 345] width 159 height 33
click at [794, 345] on input "Waar" at bounding box center [789, 350] width 11 height 11
radio input "true"
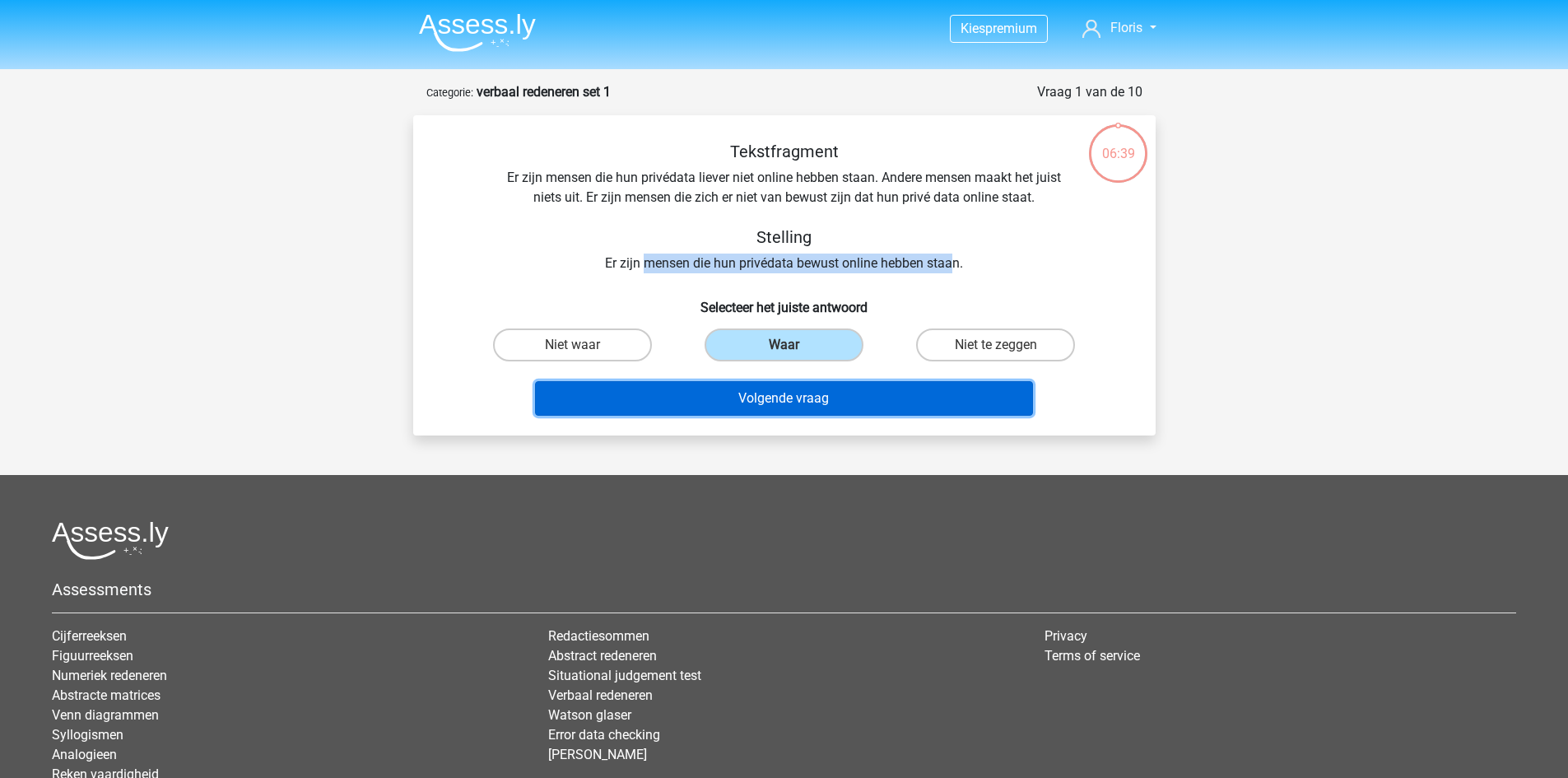
click at [815, 395] on button "Volgende vraag" at bounding box center [784, 398] width 498 height 34
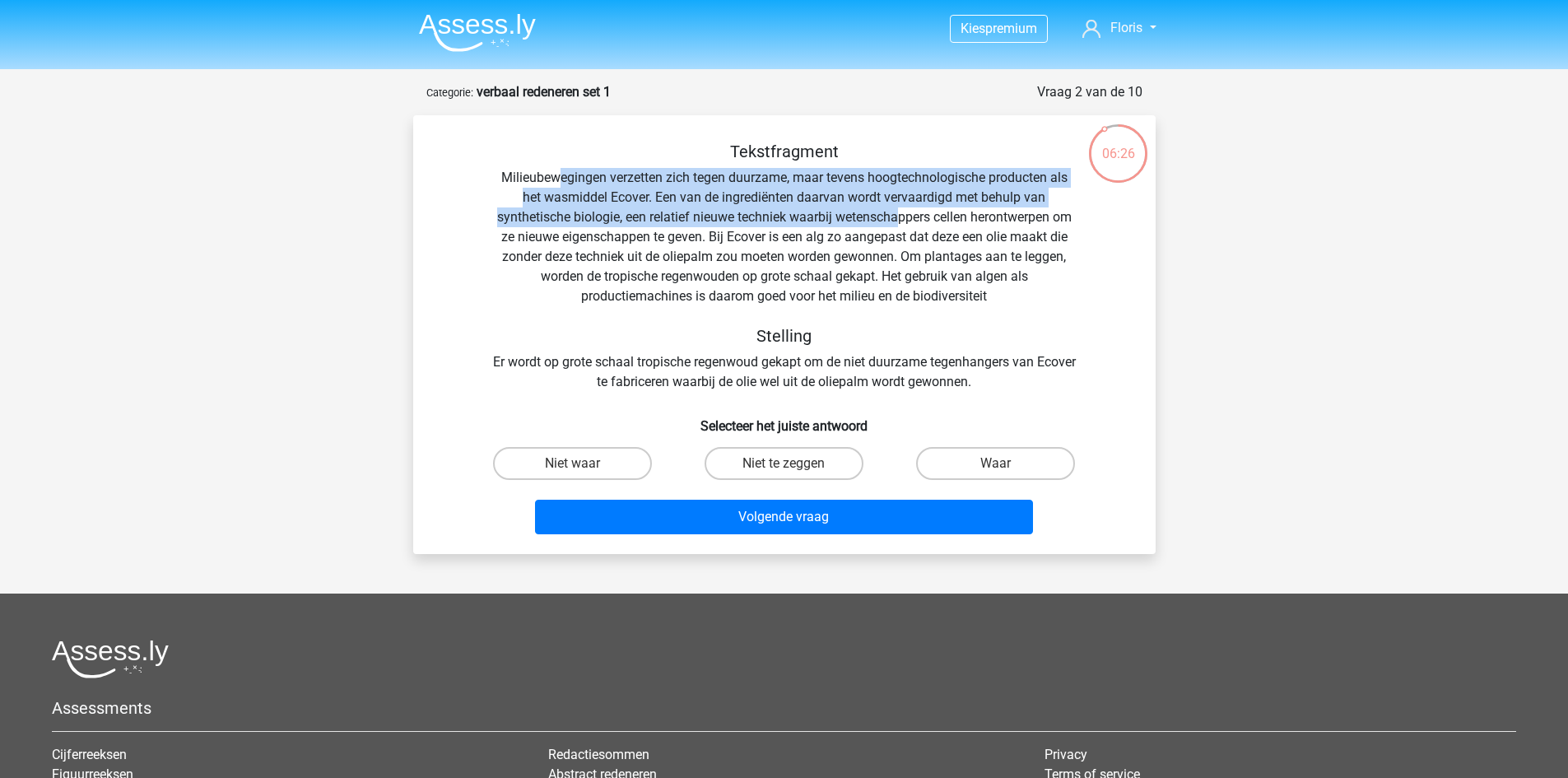
drag, startPoint x: 555, startPoint y: 173, endPoint x: 895, endPoint y: 219, distance: 343.1
click at [895, 219] on div "Tekstfragment Milieubewegingen verzetten zich tegen duurzame, maar tevens hoogt…" at bounding box center [785, 266] width 690 height 250
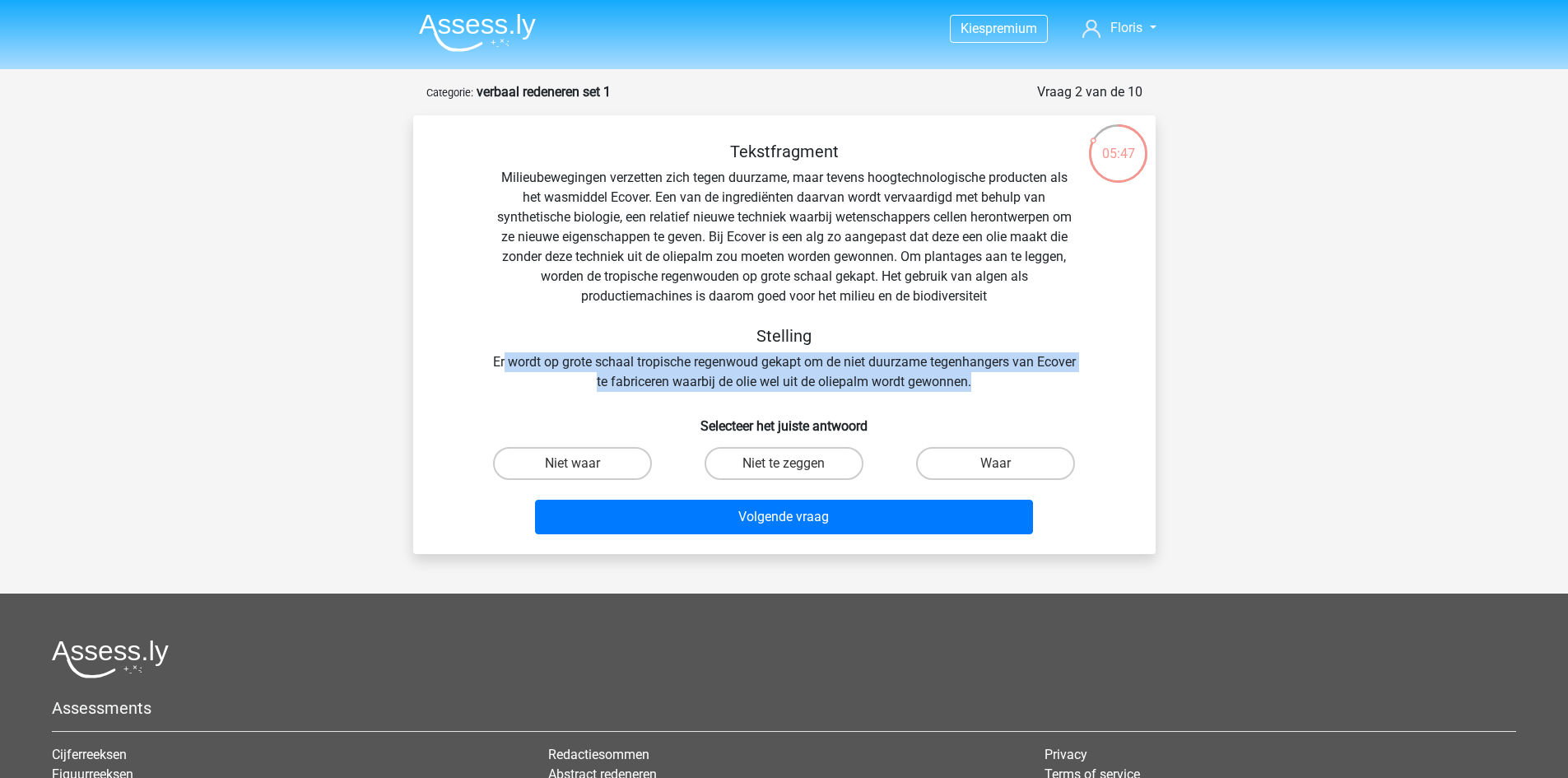
drag, startPoint x: 544, startPoint y: 355, endPoint x: 1076, endPoint y: 376, distance: 532.4
click at [1076, 376] on div "Tekstfragment Milieubewegingen verzetten zich tegen duurzame, maar tevens hoogt…" at bounding box center [785, 266] width 690 height 250
click at [1031, 379] on div "Tekstfragment Milieubewegingen verzetten zich tegen duurzame, maar tevens hoogt…" at bounding box center [785, 266] width 690 height 250
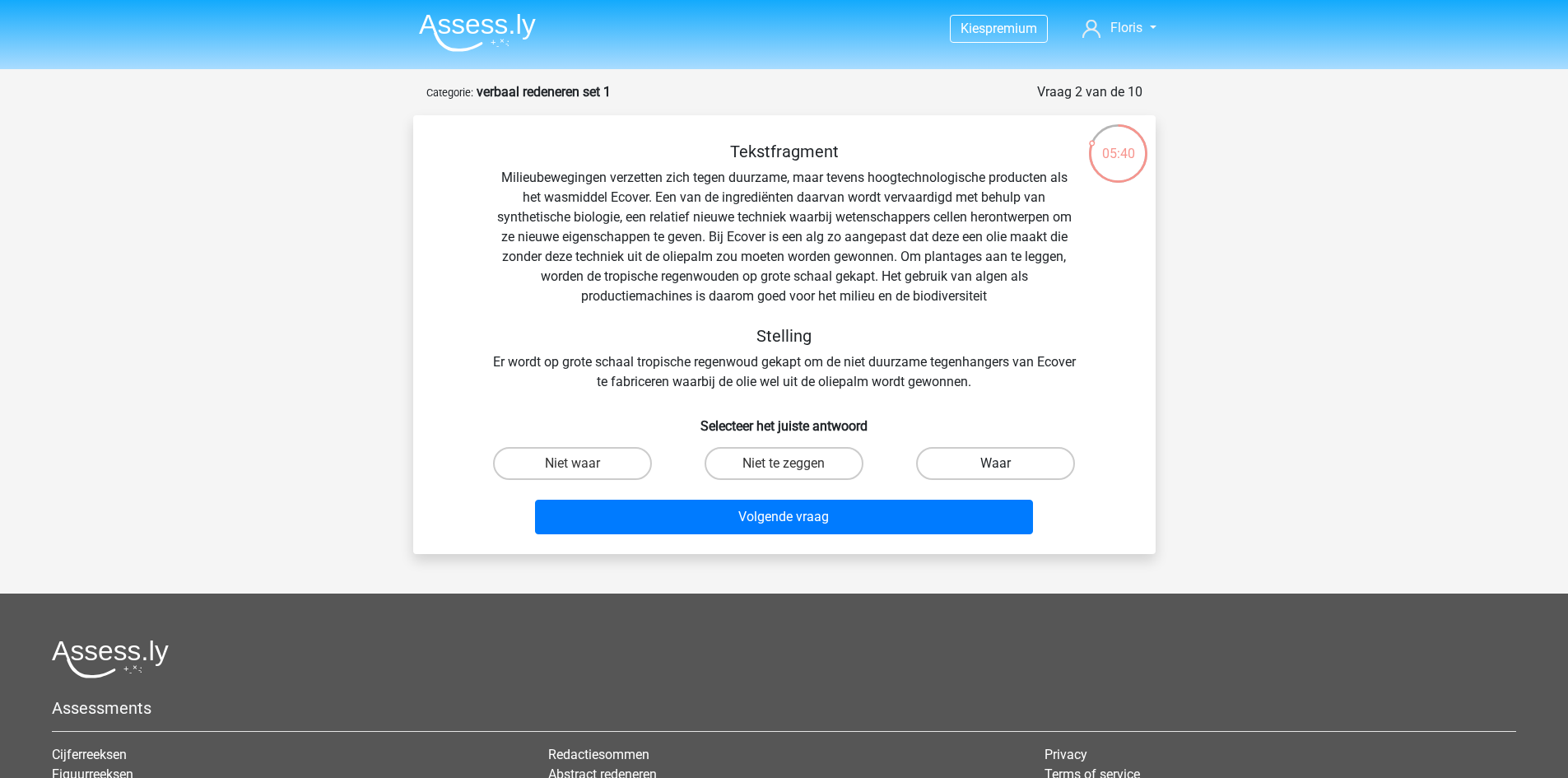
click at [1028, 471] on label "Waar" at bounding box center [996, 463] width 159 height 33
click at [1007, 471] on input "Waar" at bounding box center [1001, 469] width 11 height 11
radio input "true"
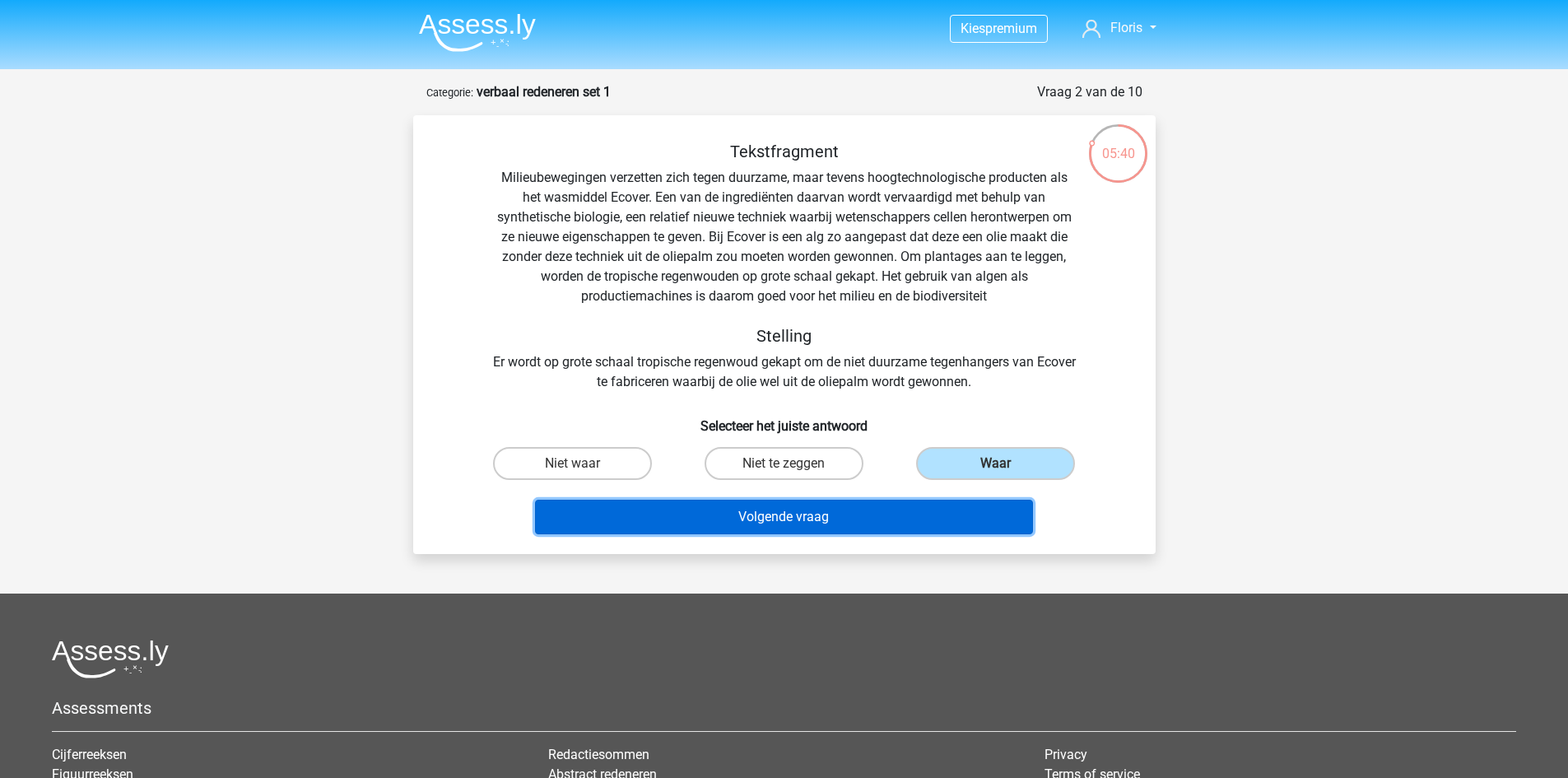
click at [841, 511] on button "Volgende vraag" at bounding box center [784, 517] width 498 height 34
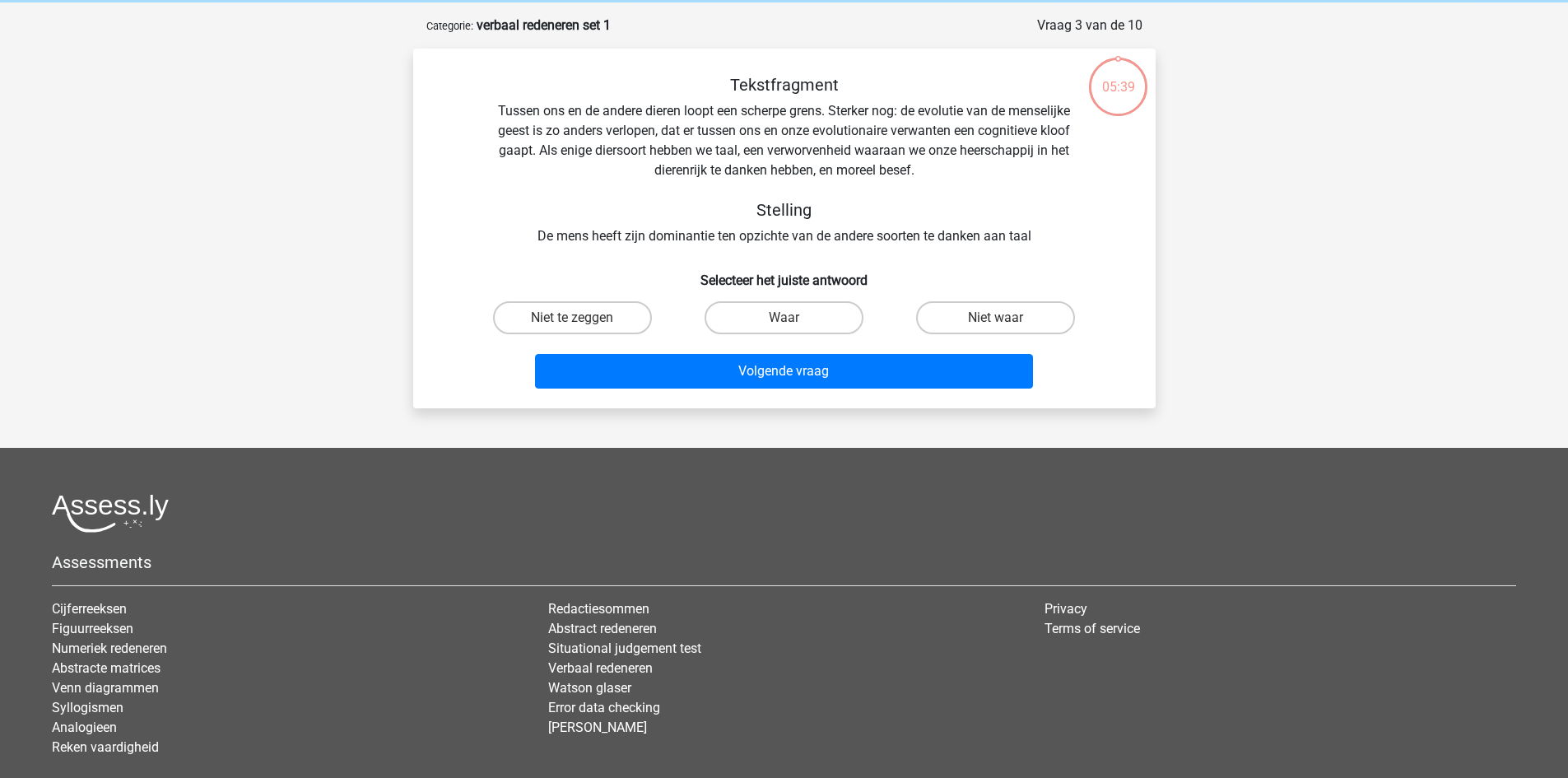
scroll to position [82, 0]
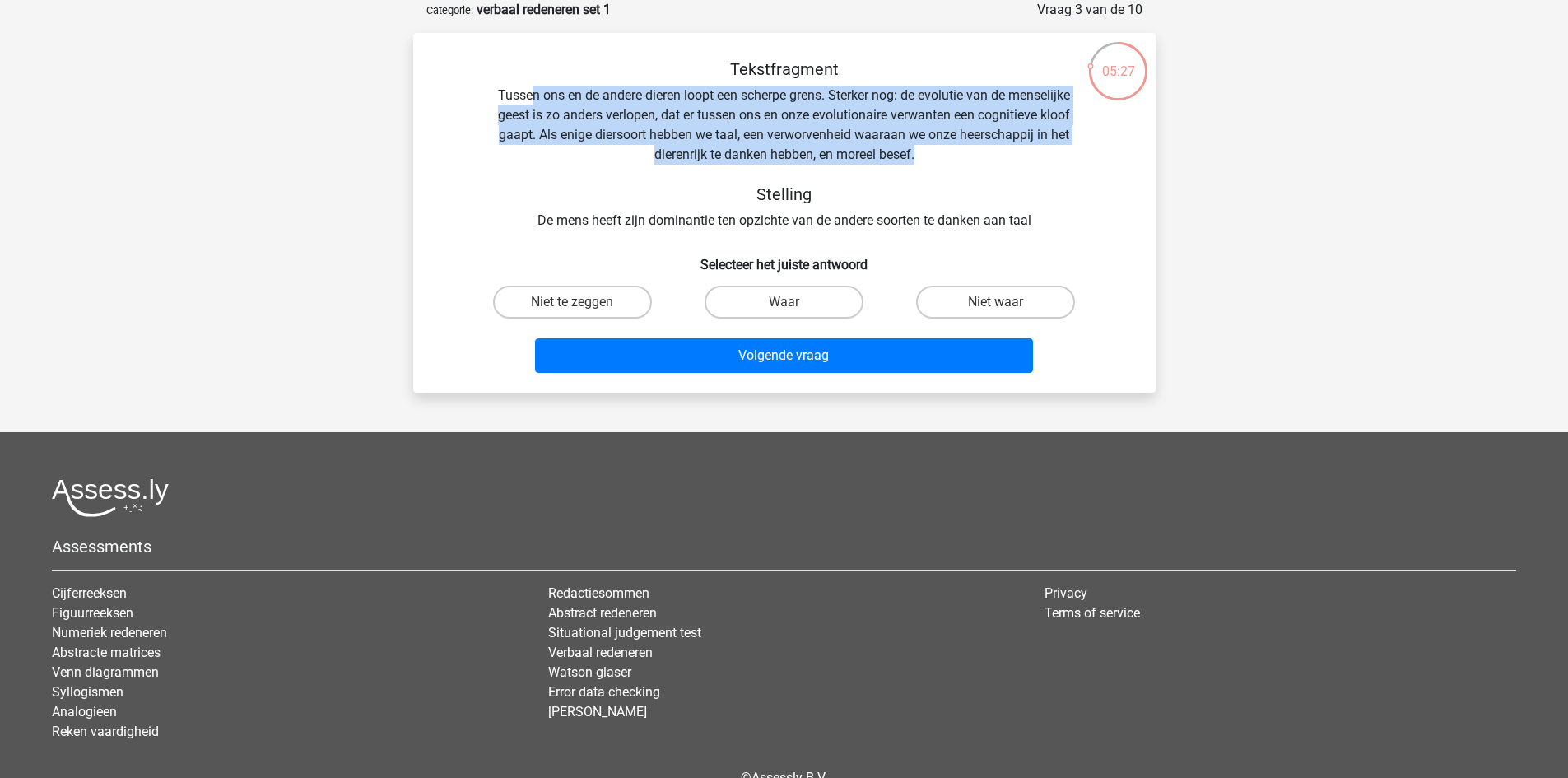
drag, startPoint x: 532, startPoint y: 96, endPoint x: 1068, endPoint y: 149, distance: 538.6
click at [1068, 149] on div "Tekstfragment Tussen ons en de andere dieren loopt een scherpe grens. Sterker n…" at bounding box center [785, 144] width 690 height 171
click at [939, 155] on div "Tekstfragment Tussen ons en de andere dieren loopt een scherpe grens. Sterker n…" at bounding box center [785, 144] width 690 height 171
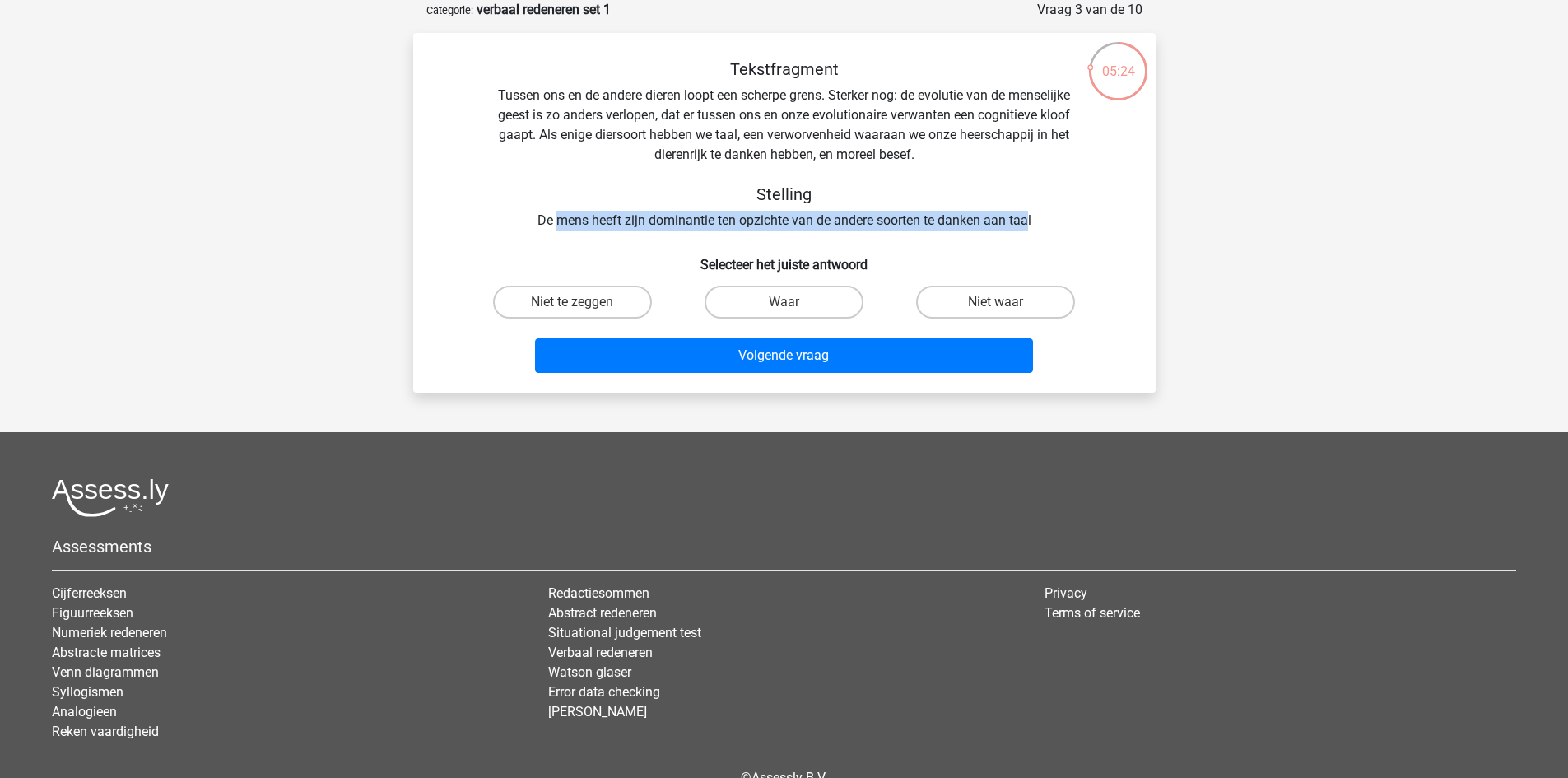
drag, startPoint x: 559, startPoint y: 214, endPoint x: 1028, endPoint y: 214, distance: 469.0
click at [1028, 214] on div "Tekstfragment Tussen ons en de andere dieren loopt een scherpe grens. Sterker n…" at bounding box center [785, 144] width 690 height 171
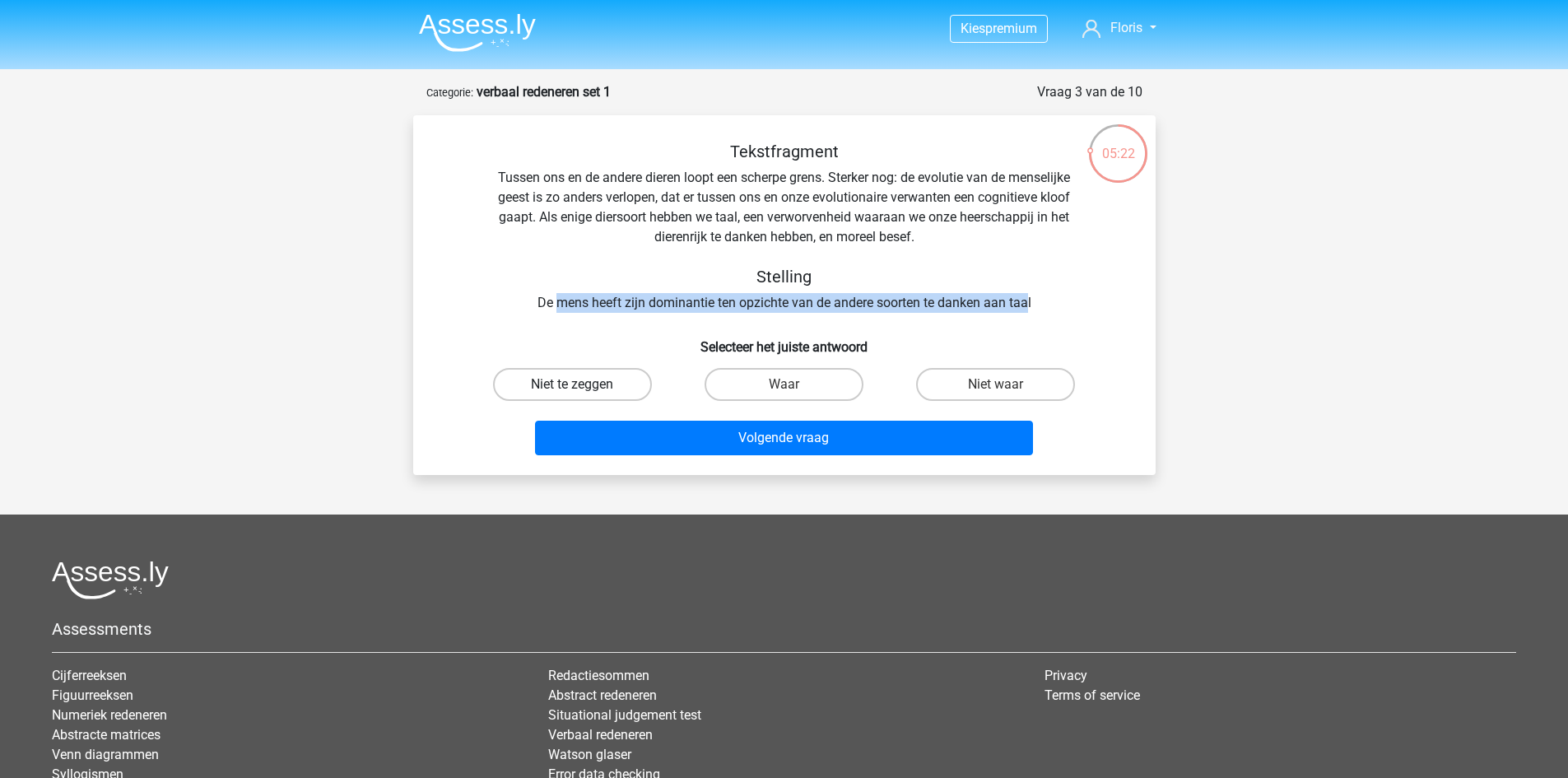
click at [599, 376] on label "Niet te zeggen" at bounding box center [572, 384] width 159 height 33
click at [582, 384] on input "Niet te zeggen" at bounding box center [577, 389] width 11 height 11
radio input "true"
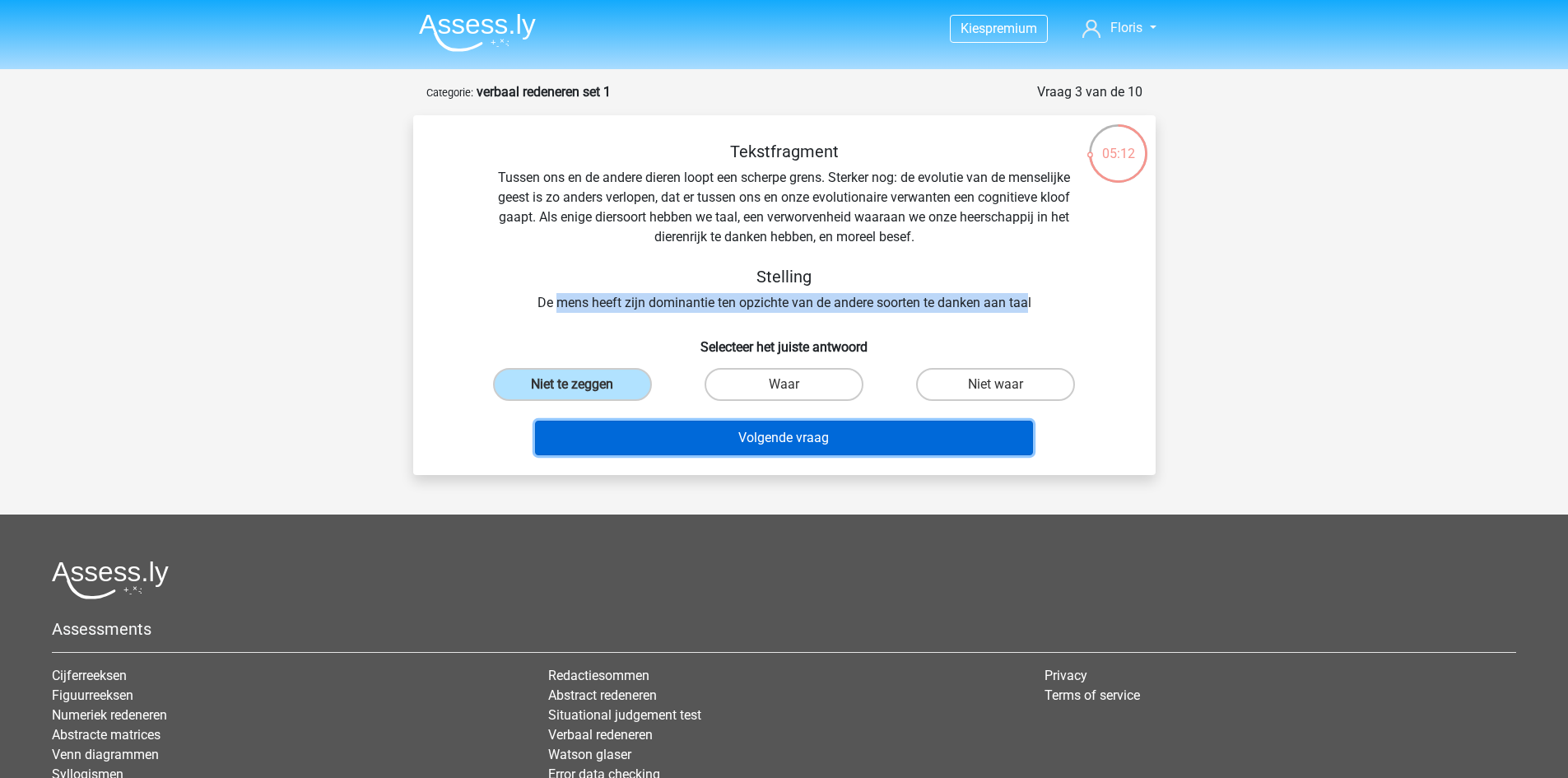
click at [714, 444] on button "Volgende vraag" at bounding box center [784, 438] width 498 height 34
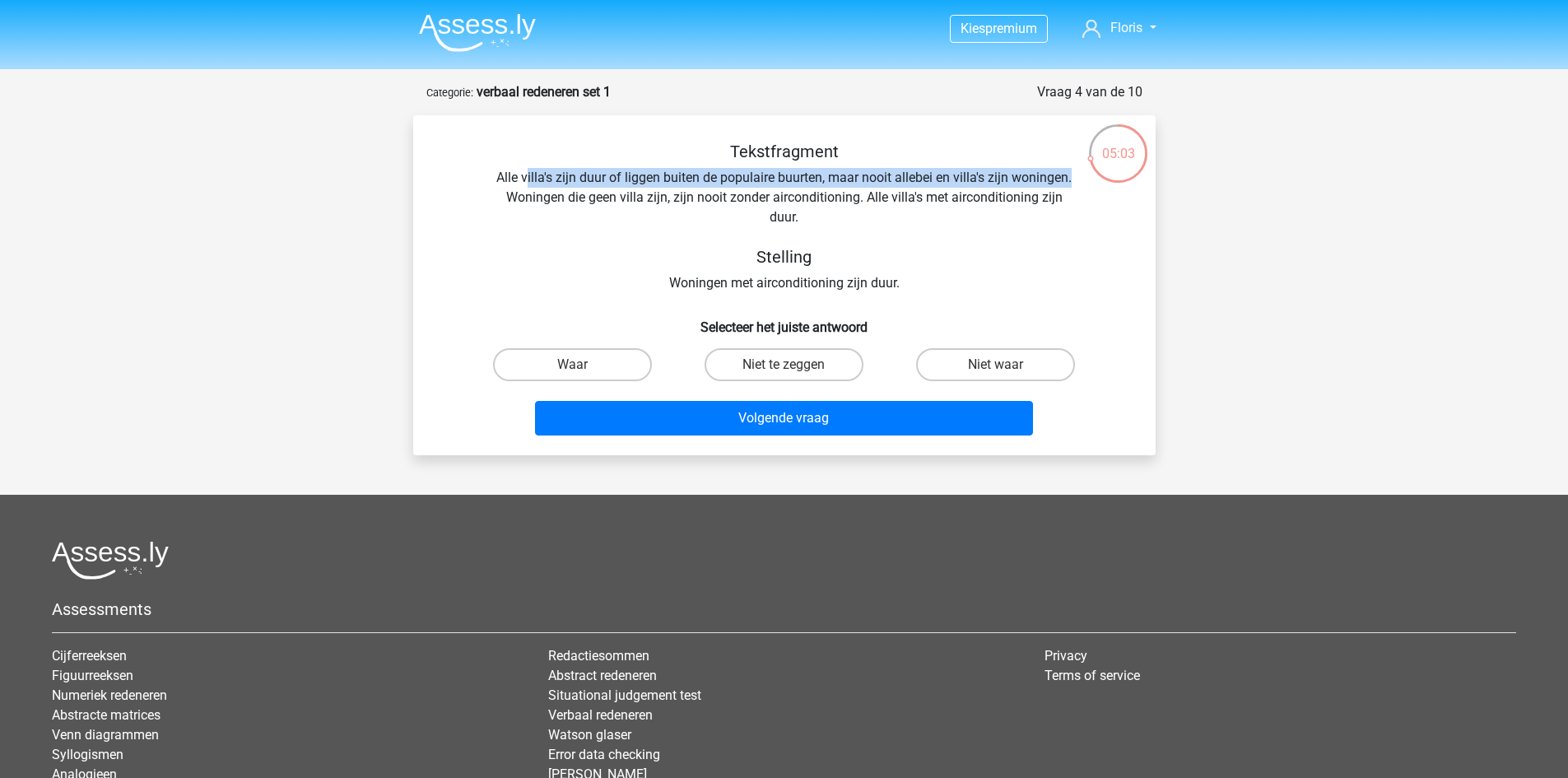
drag, startPoint x: 525, startPoint y: 173, endPoint x: 1076, endPoint y: 173, distance: 551.0
click at [1076, 173] on div "Tekstfragment Alle villa's zijn duur of liggen buiten de populaire buurten, maa…" at bounding box center [785, 217] width 690 height 151
click at [793, 365] on input "Niet te zeggen" at bounding box center [789, 370] width 11 height 11
radio input "true"
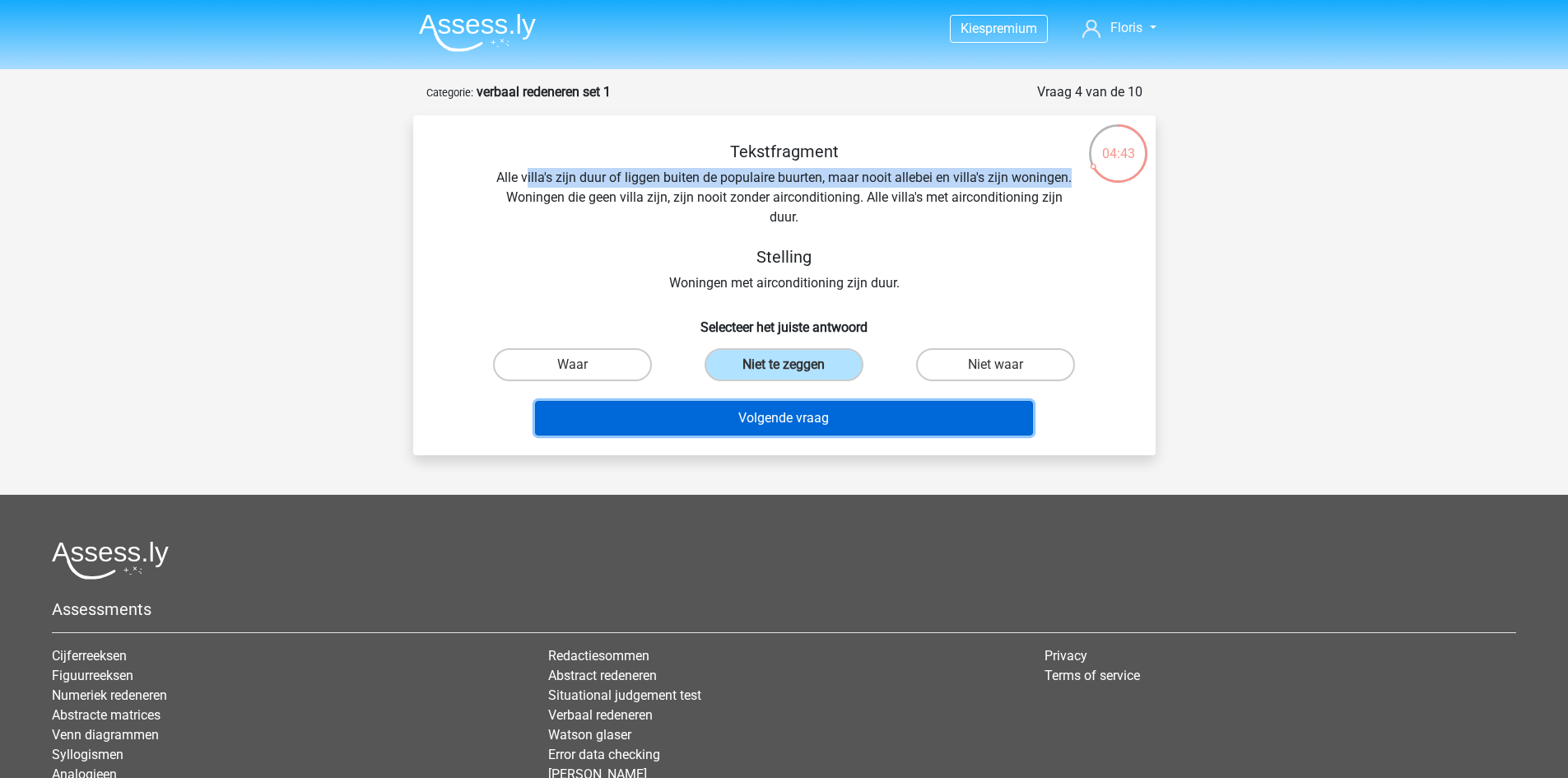
click at [886, 427] on button "Volgende vraag" at bounding box center [784, 418] width 498 height 34
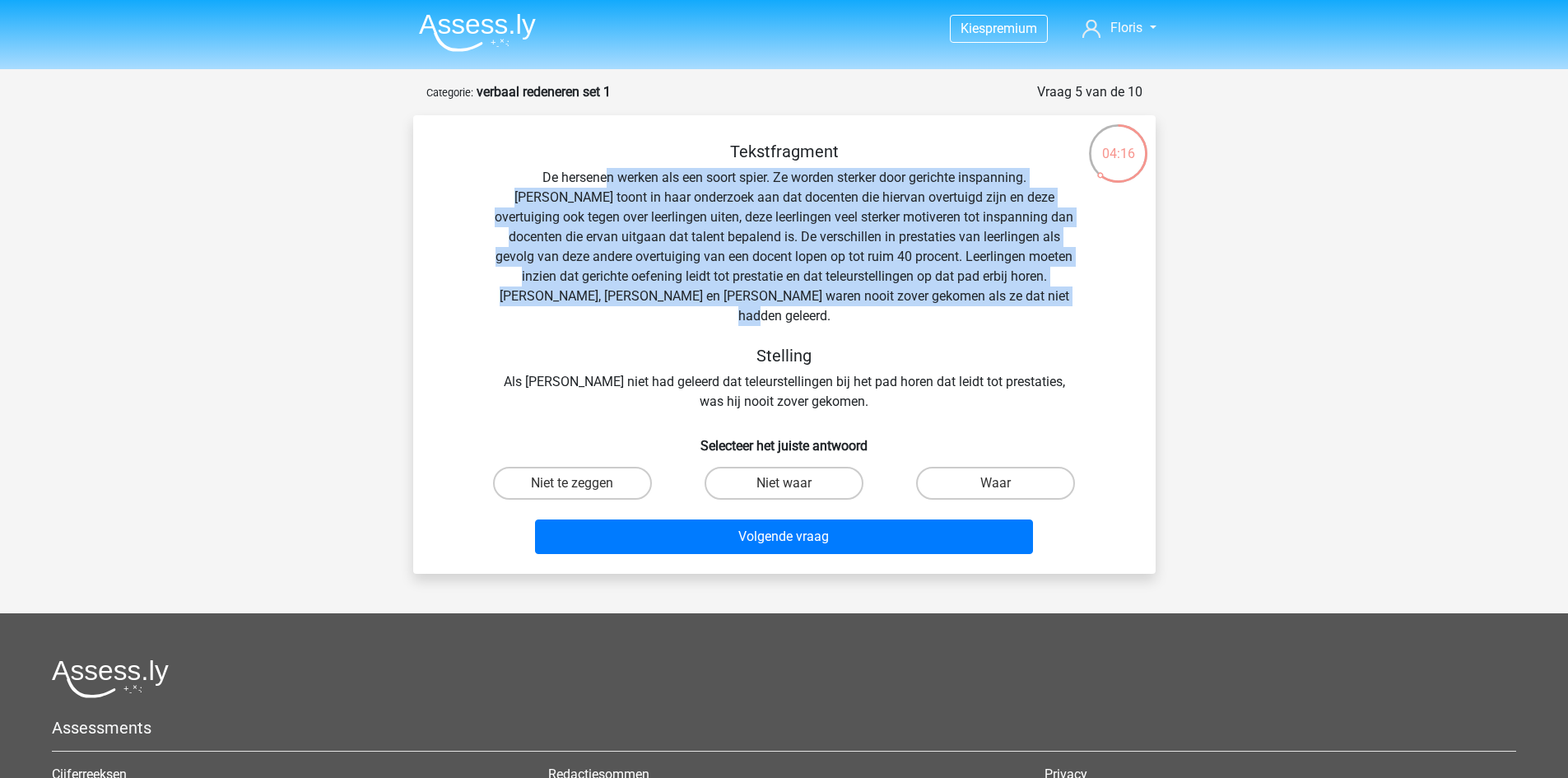
drag, startPoint x: 559, startPoint y: 173, endPoint x: 1033, endPoint y: 293, distance: 489.0
click at [1033, 293] on div "Tekstfragment De hersenen werken als een soort spier. Ze worden sterker door ge…" at bounding box center [785, 277] width 690 height 270
click at [1033, 294] on div "Tekstfragment De hersenen werken als een soort spier. Ze worden sterker door ge…" at bounding box center [785, 277] width 690 height 270
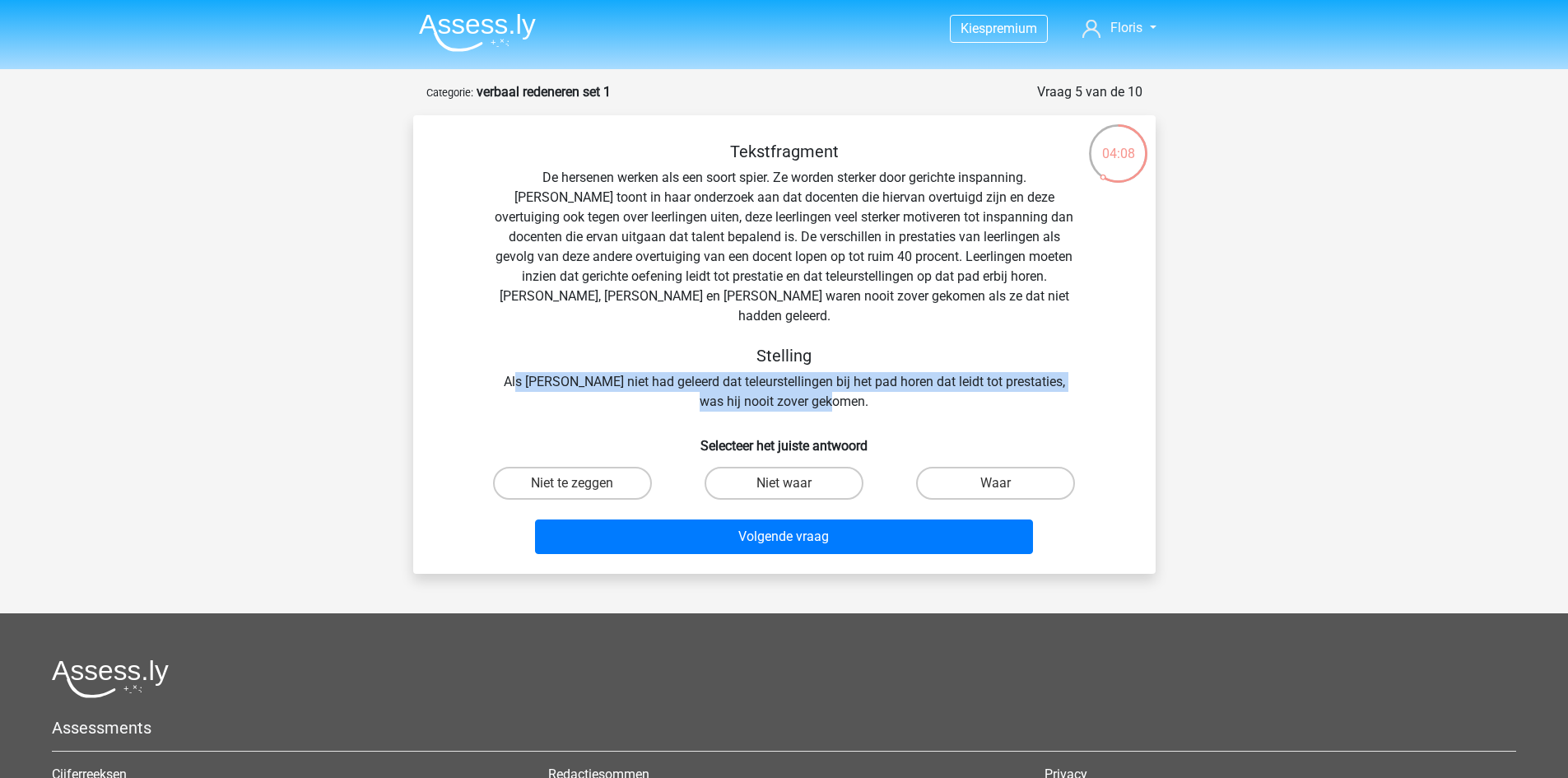
drag, startPoint x: 519, startPoint y: 361, endPoint x: 976, endPoint y: 382, distance: 457.5
click at [976, 382] on div "Tekstfragment De hersenen werken als een soort spier. Ze worden sterker door ge…" at bounding box center [785, 277] width 690 height 270
click at [524, 357] on div "Tekstfragment De hersenen werken als een soort spier. Ze worden sterker door ge…" at bounding box center [785, 277] width 690 height 270
drag, startPoint x: 559, startPoint y: 356, endPoint x: 1001, endPoint y: 393, distance: 443.5
click at [1001, 393] on div "Tekstfragment De hersenen werken als een soort spier. Ze worden sterker door ge…" at bounding box center [785, 351] width 729 height 419
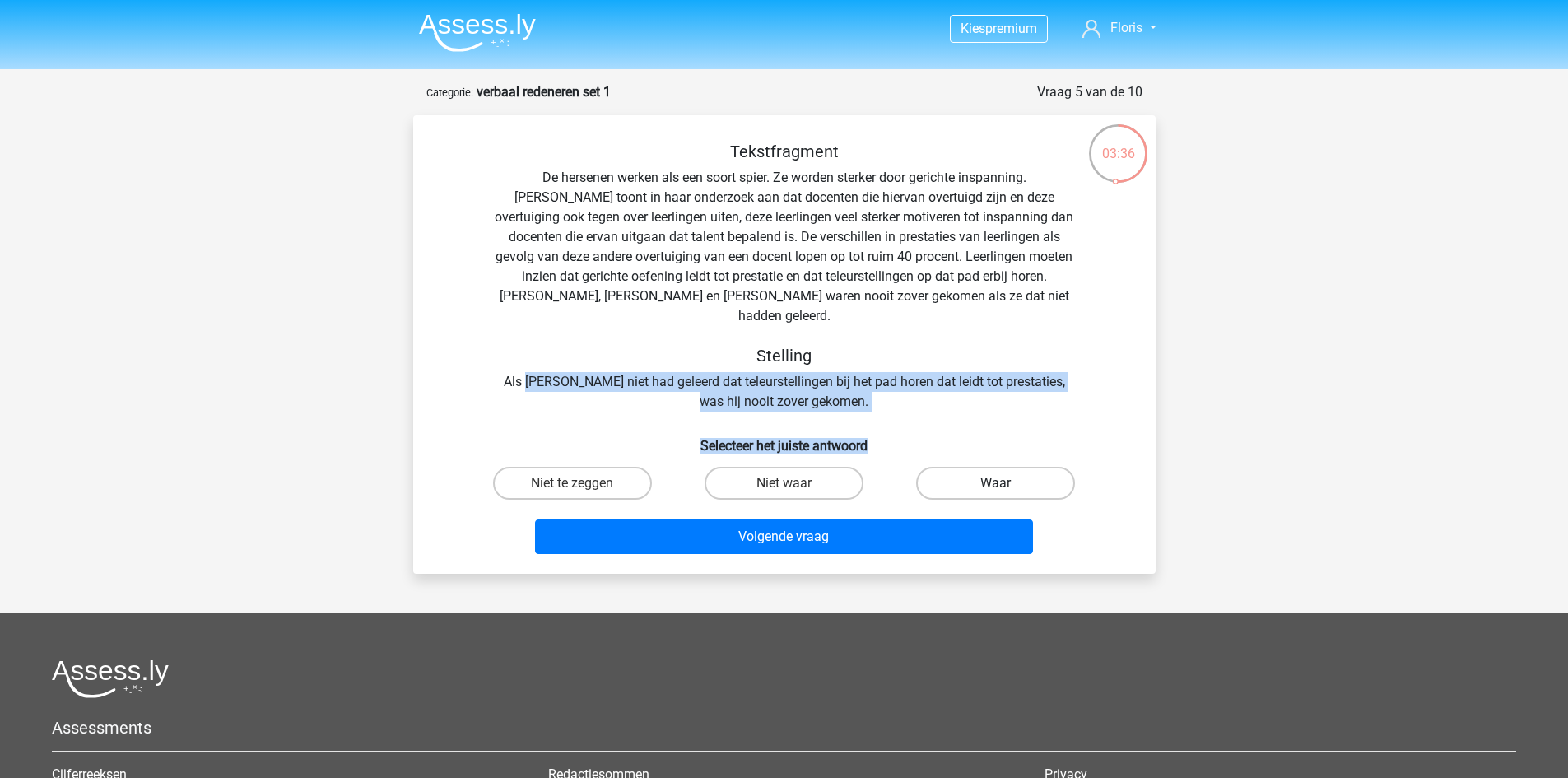
click at [975, 467] on label "Waar" at bounding box center [996, 483] width 159 height 33
click at [996, 483] on input "Waar" at bounding box center [1001, 488] width 11 height 11
radio input "true"
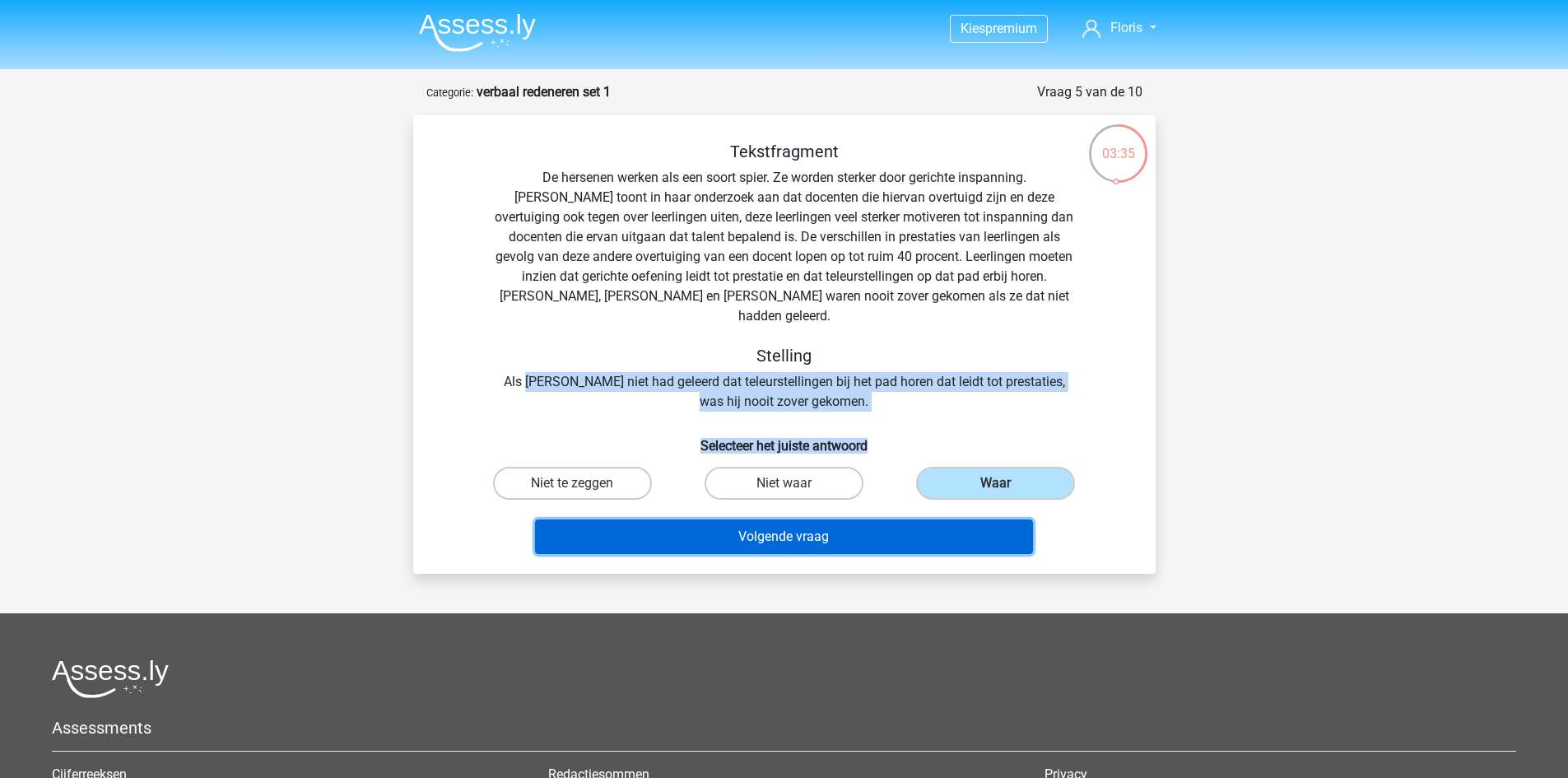
click at [834, 519] on button "Volgende vraag" at bounding box center [784, 536] width 498 height 34
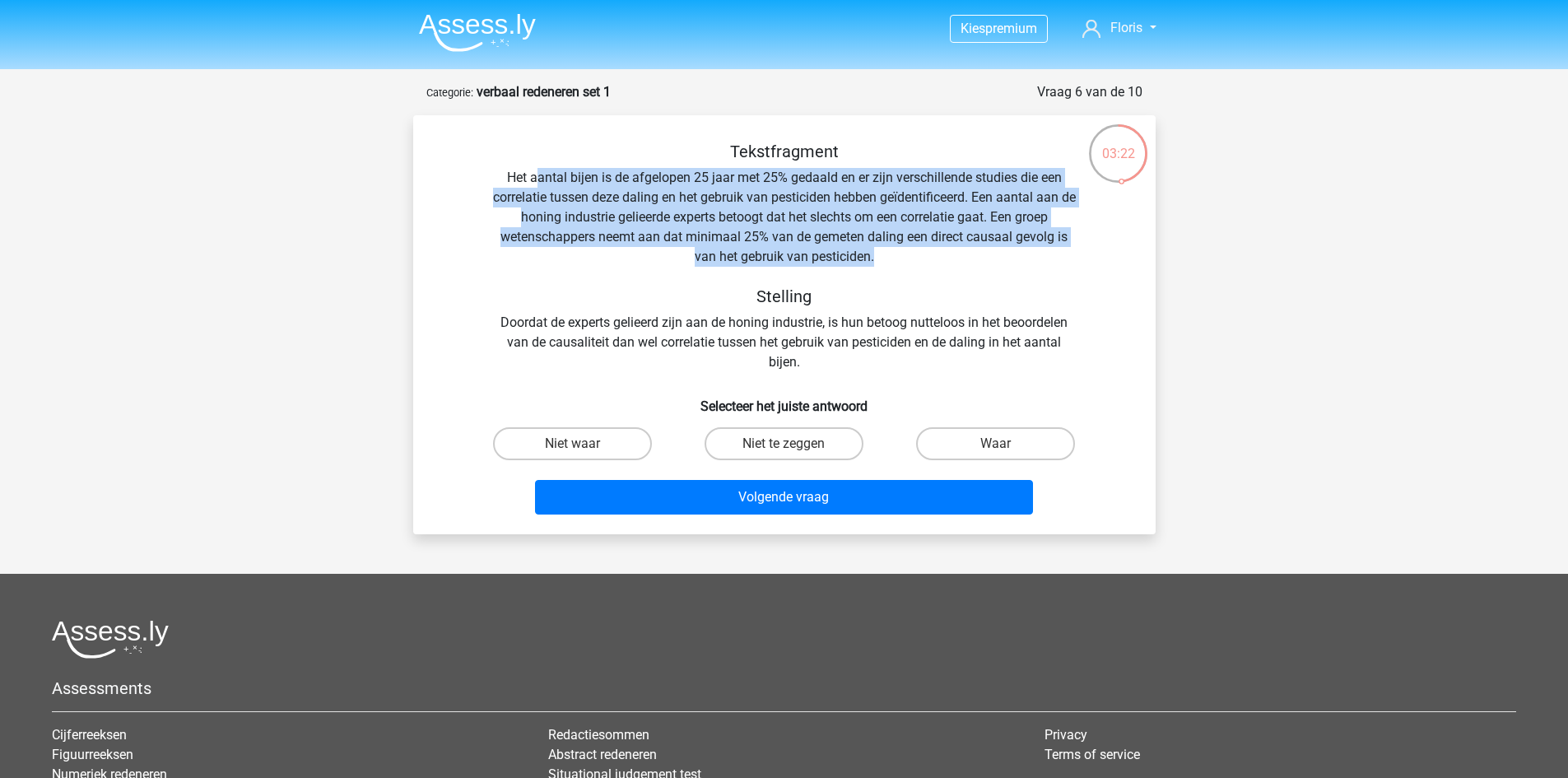
drag, startPoint x: 535, startPoint y: 170, endPoint x: 974, endPoint y: 262, distance: 448.5
click at [974, 262] on div "Tekstfragment Het aantal bijen is de afgelopen 25 jaar met 25% gedaald en er zi…" at bounding box center [785, 257] width 690 height 231
click at [971, 262] on div "Tekstfragment Het aantal bijen is de afgelopen 25 jaar met 25% gedaald en er zi…" at bounding box center [785, 257] width 690 height 231
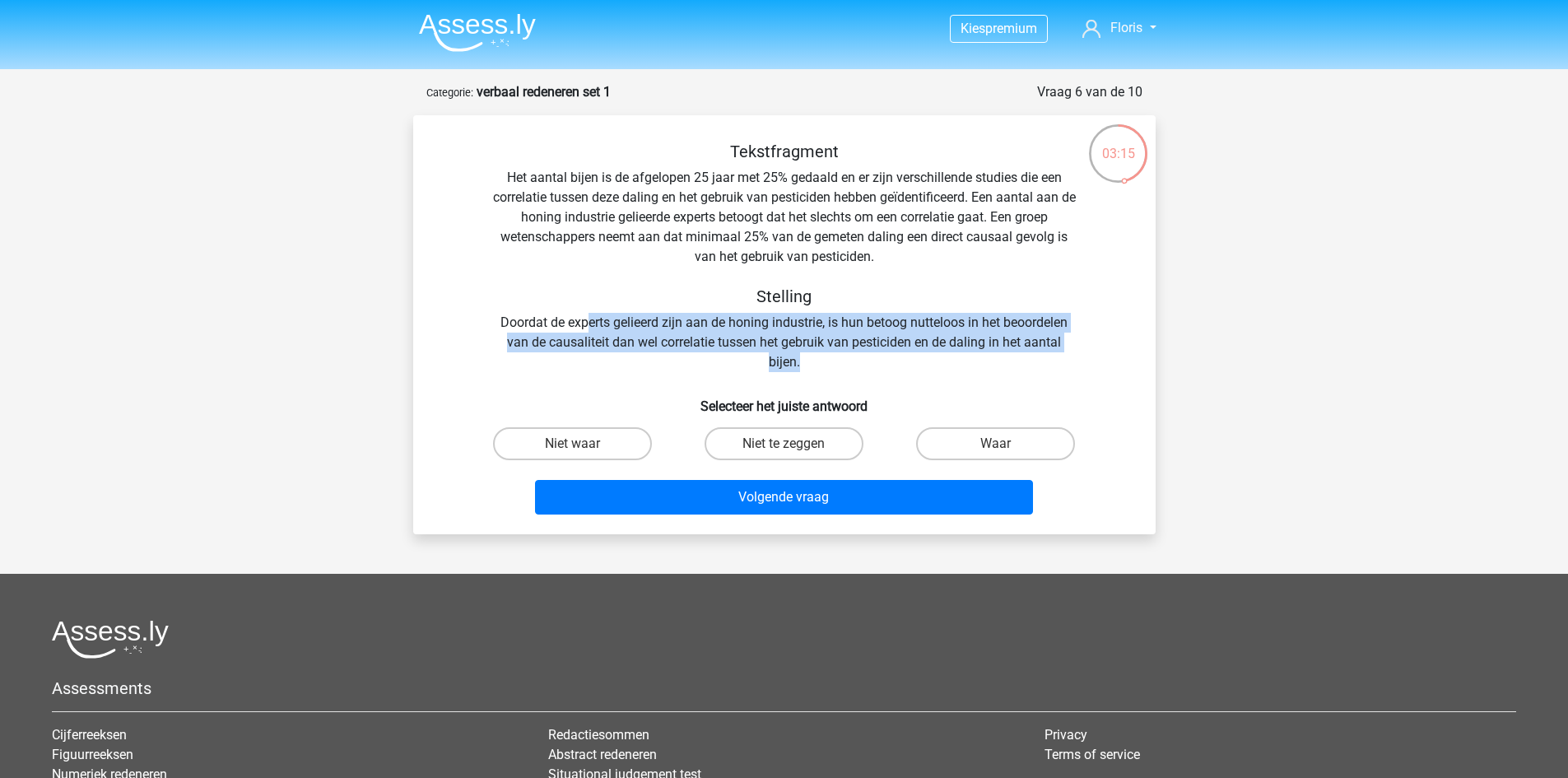
drag, startPoint x: 586, startPoint y: 325, endPoint x: 931, endPoint y: 360, distance: 346.8
click at [931, 360] on div "Tekstfragment Het aantal bijen is de afgelopen 25 jaar met 25% gedaald en er zi…" at bounding box center [785, 257] width 690 height 231
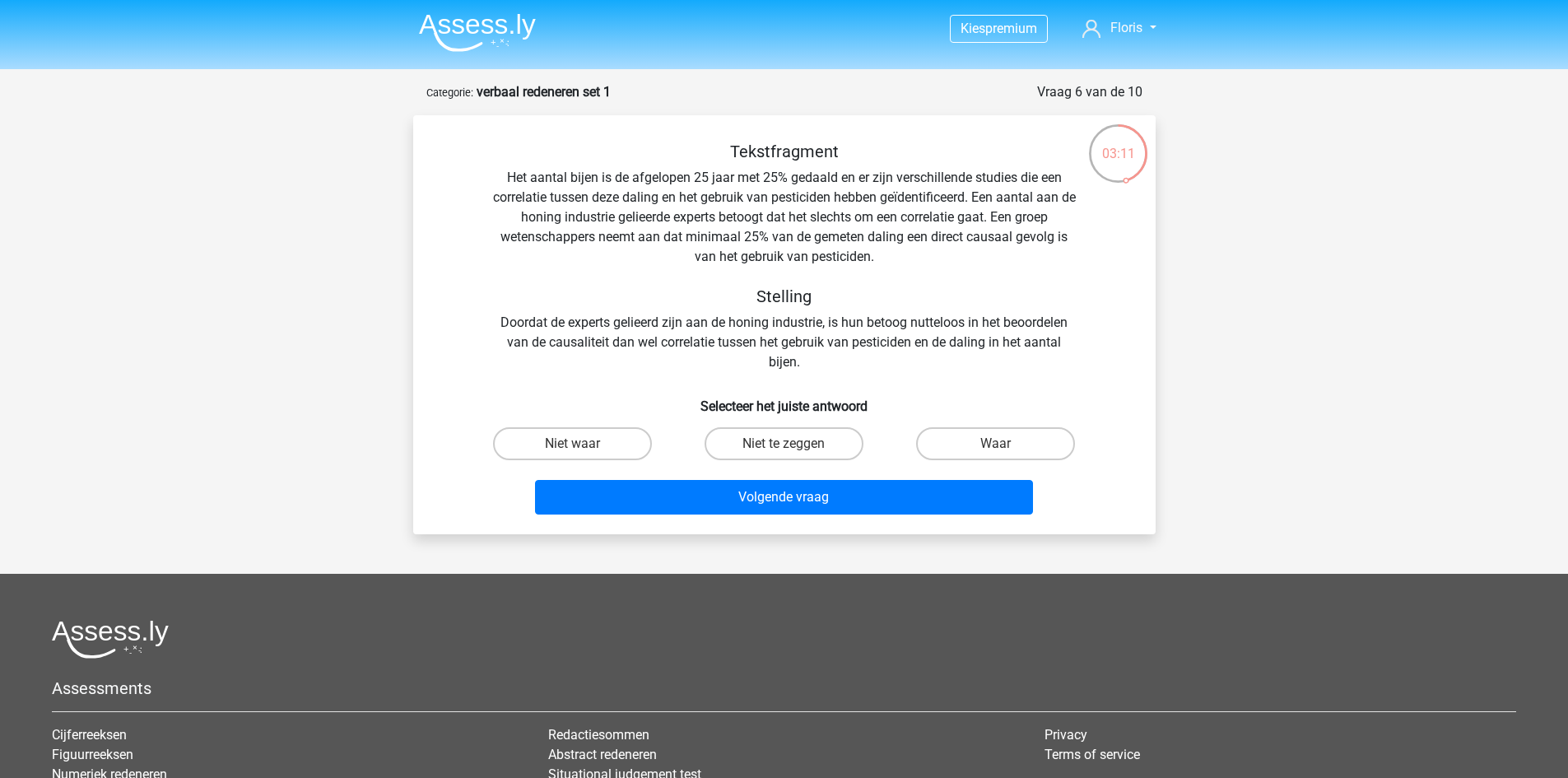
click at [552, 312] on div "Tekstfragment Het aantal bijen is de afgelopen 25 jaar met 25% gedaald en er zi…" at bounding box center [785, 257] width 690 height 231
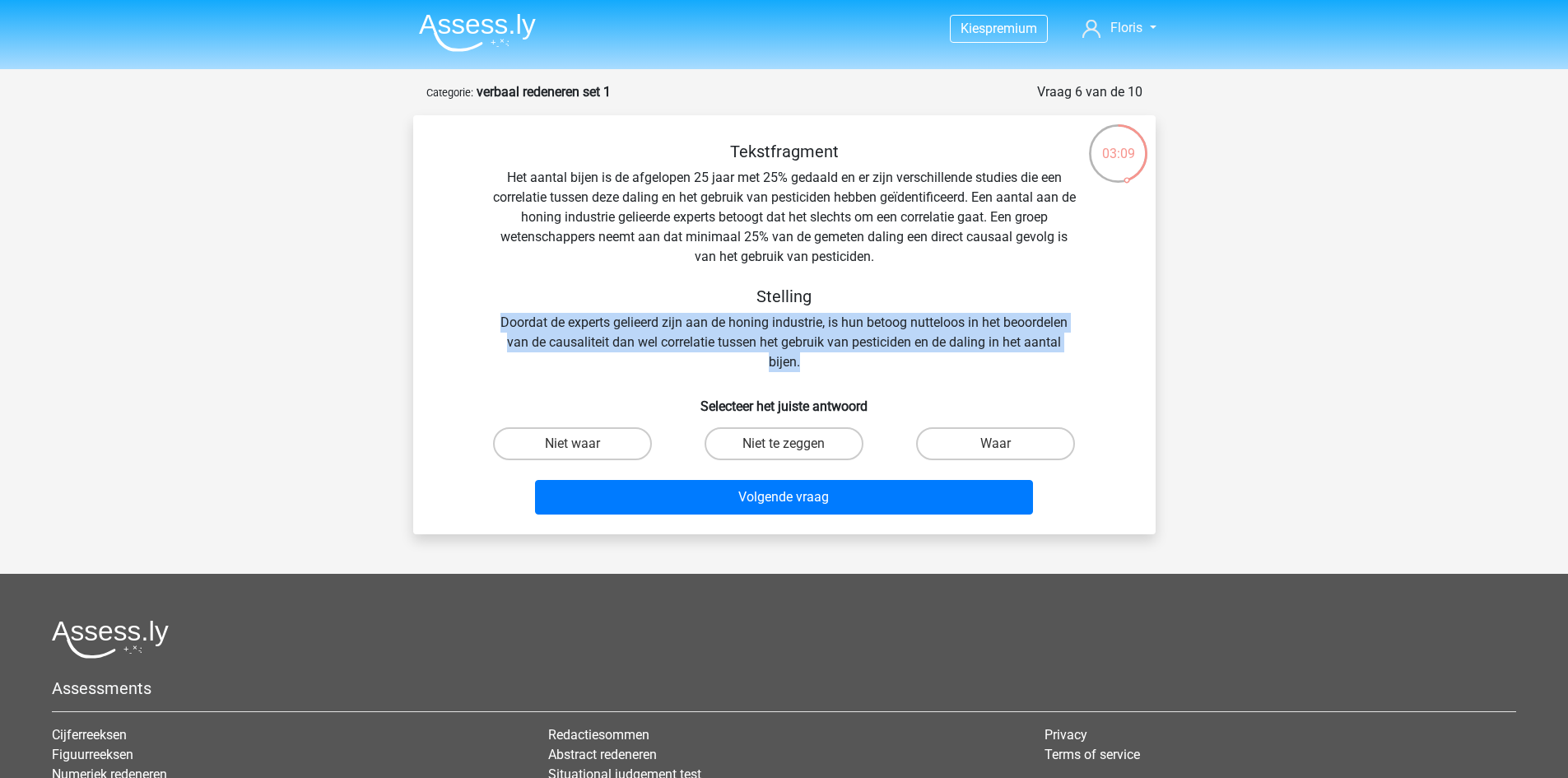
drag, startPoint x: 494, startPoint y: 320, endPoint x: 817, endPoint y: 360, distance: 325.5
click at [817, 360] on div "Tekstfragment Het aantal bijen is de afgelopen 25 jaar met 25% gedaald en er zi…" at bounding box center [785, 257] width 690 height 231
click at [639, 319] on div "Tekstfragment Het aantal bijen is de afgelopen 25 jaar met 25% gedaald en er zi…" at bounding box center [785, 257] width 690 height 231
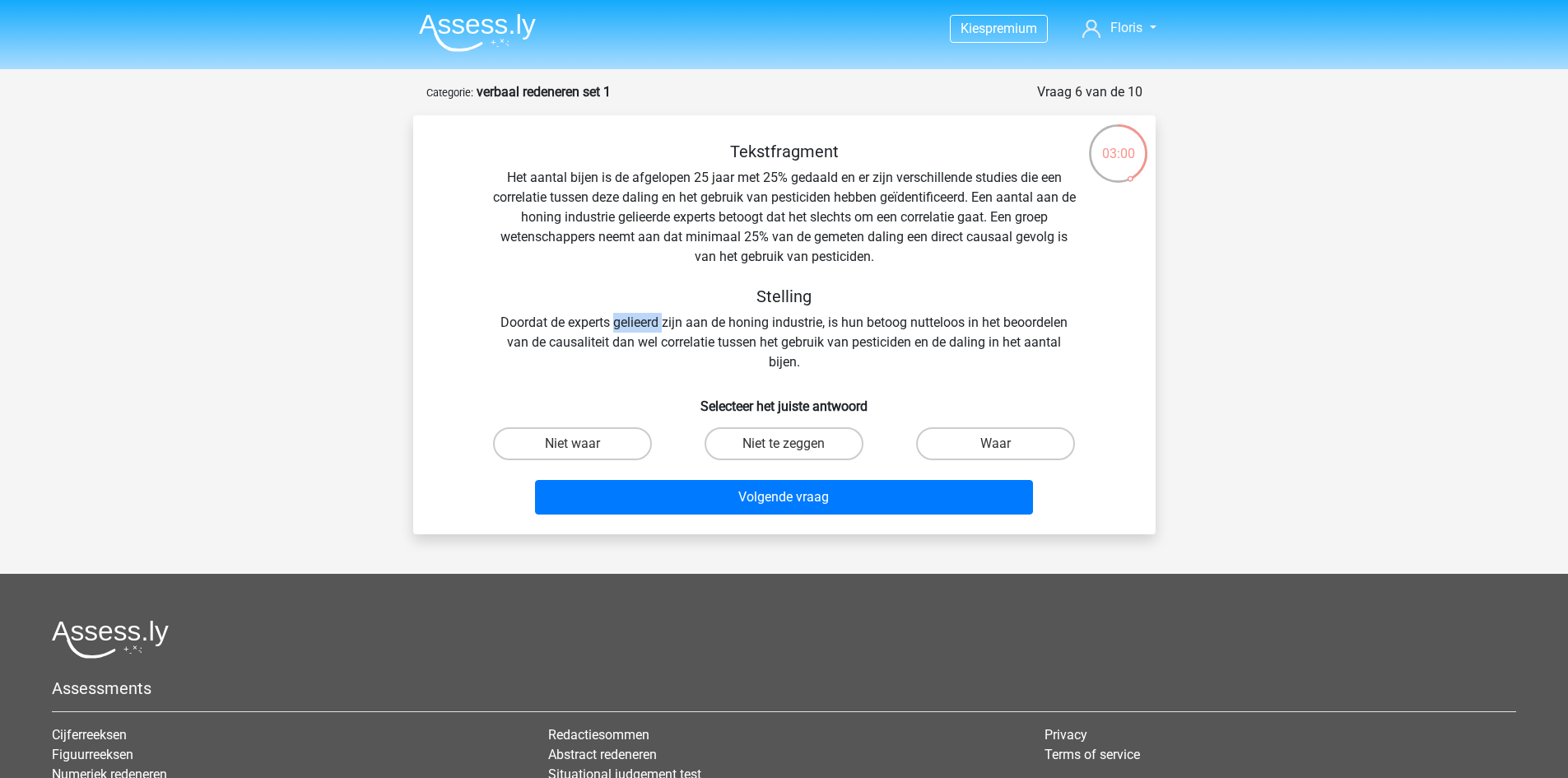
click at [639, 319] on div "Tekstfragment Het aantal bijen is de afgelopen 25 jaar met 25% gedaald en er zi…" at bounding box center [785, 257] width 690 height 231
click at [767, 444] on label "Niet te zeggen" at bounding box center [784, 443] width 159 height 33
click at [784, 444] on input "Niet te zeggen" at bounding box center [789, 449] width 11 height 11
radio input "true"
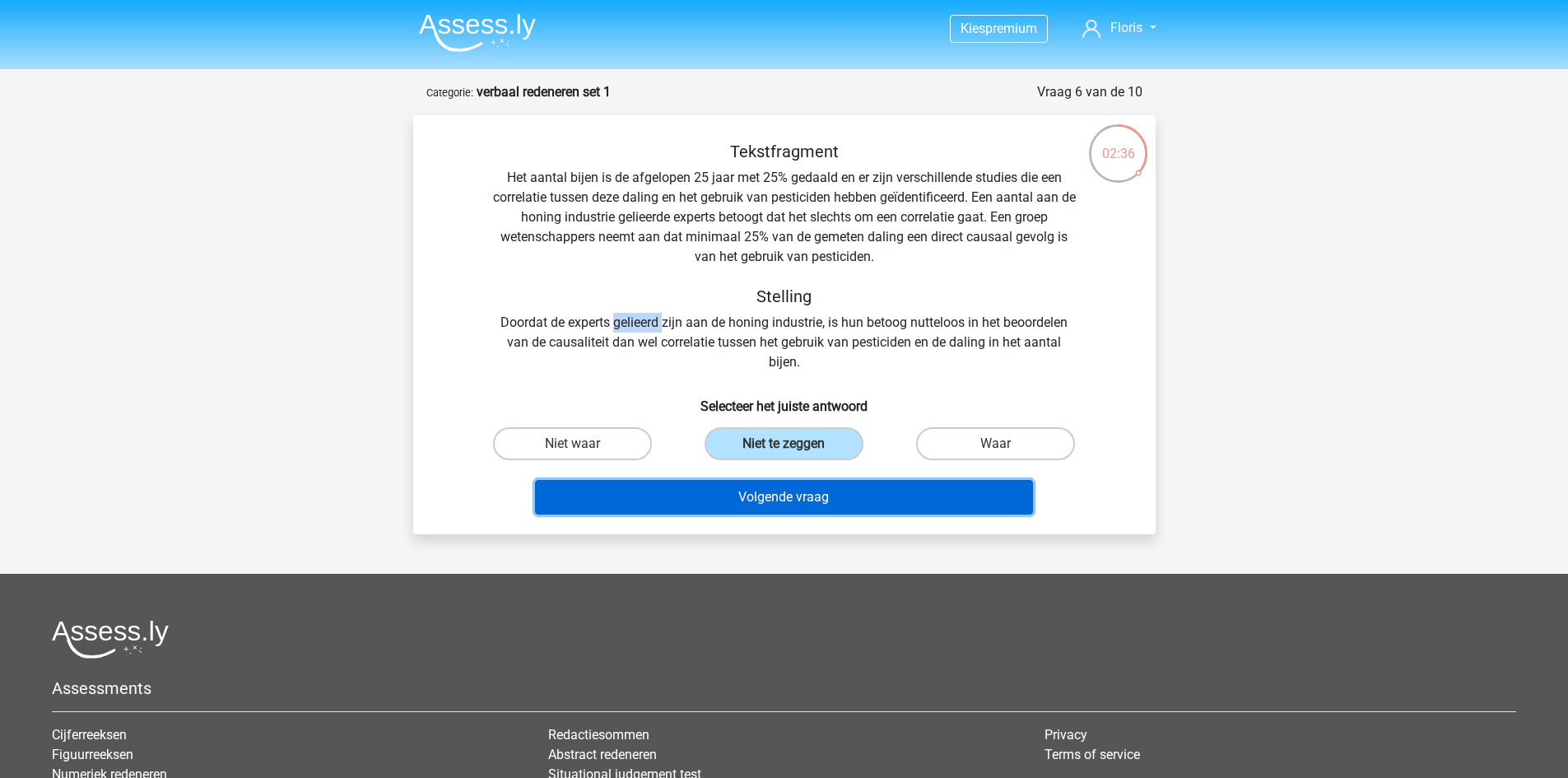
click at [816, 496] on button "Volgende vraag" at bounding box center [784, 497] width 498 height 34
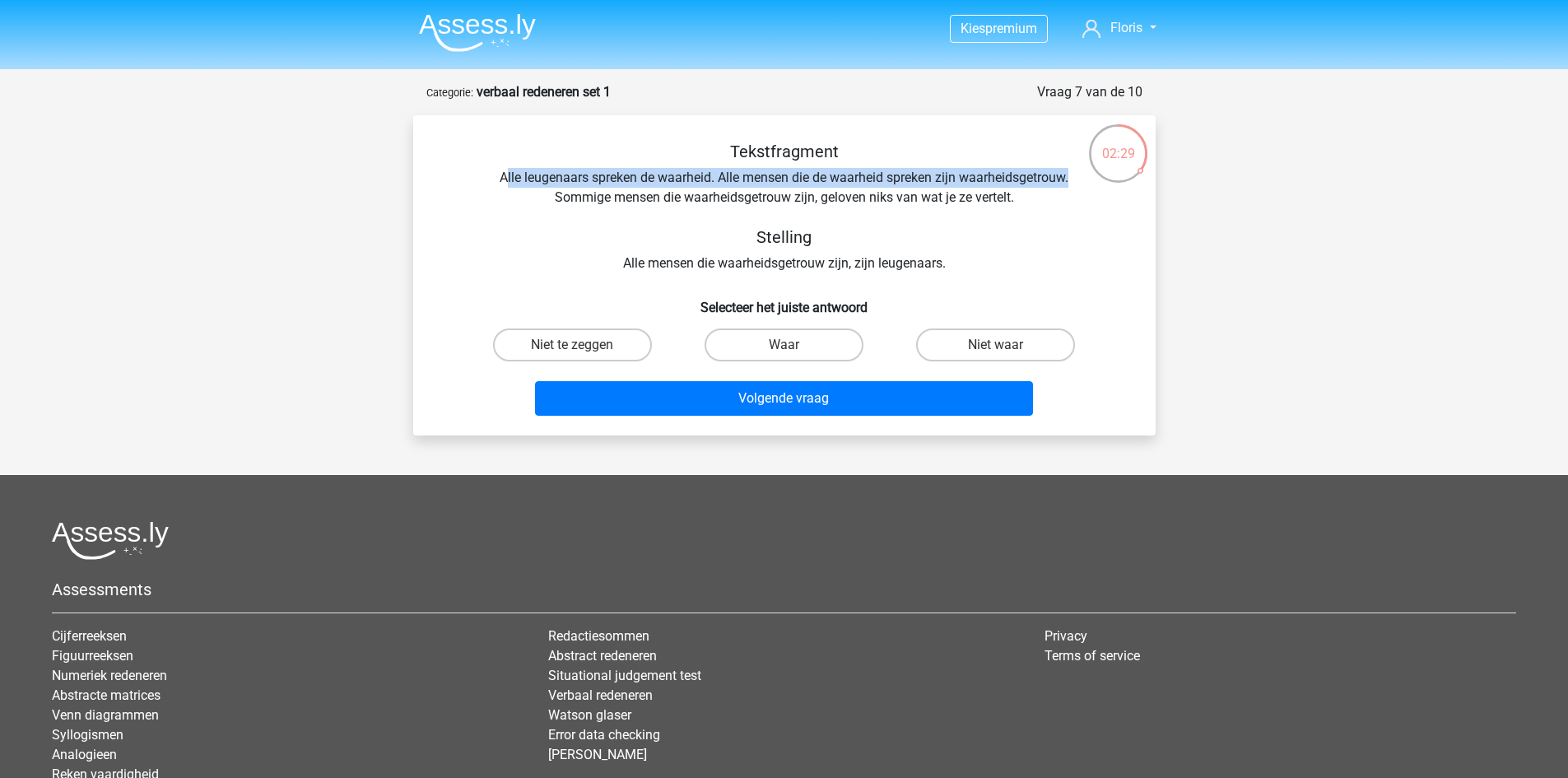
drag, startPoint x: 506, startPoint y: 178, endPoint x: 1075, endPoint y: 179, distance: 569.0
click at [1075, 179] on div "Tekstfragment Alle leugenaars spreken de waarheid. Alle mensen die de waarheid …" at bounding box center [785, 208] width 690 height 132
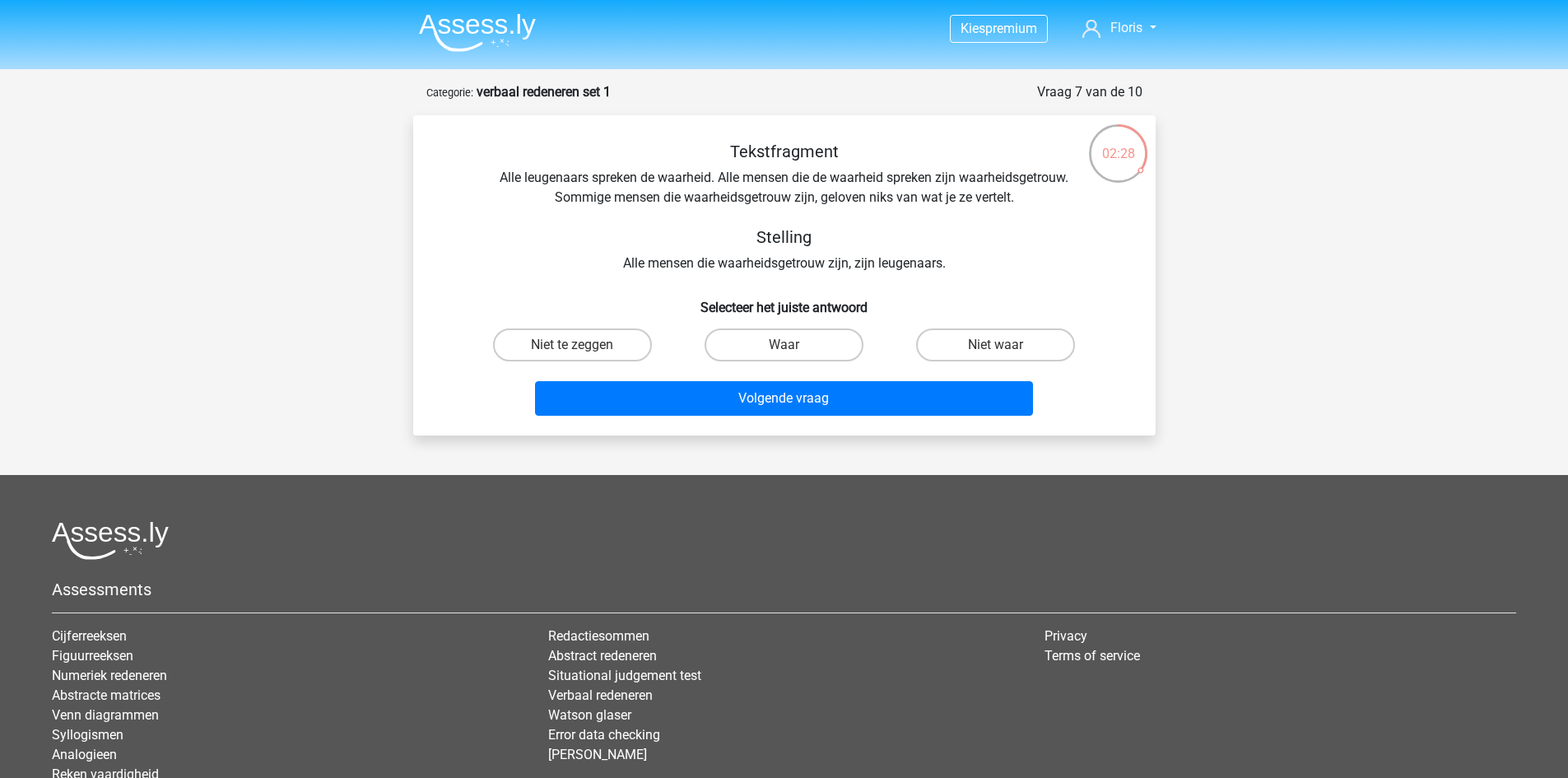
click at [1028, 201] on div "Tekstfragment Alle leugenaars spreken de waarheid. Alle mensen die de waarheid …" at bounding box center [785, 208] width 690 height 132
drag, startPoint x: 567, startPoint y: 194, endPoint x: 1024, endPoint y: 201, distance: 457.1
click at [1024, 201] on div "Tekstfragment Alle leugenaars spreken de waarheid. Alle mensen die de waarheid …" at bounding box center [785, 208] width 690 height 132
click at [962, 334] on label "Niet waar" at bounding box center [996, 345] width 159 height 33
click at [996, 345] on input "Niet waar" at bounding box center [1001, 350] width 11 height 11
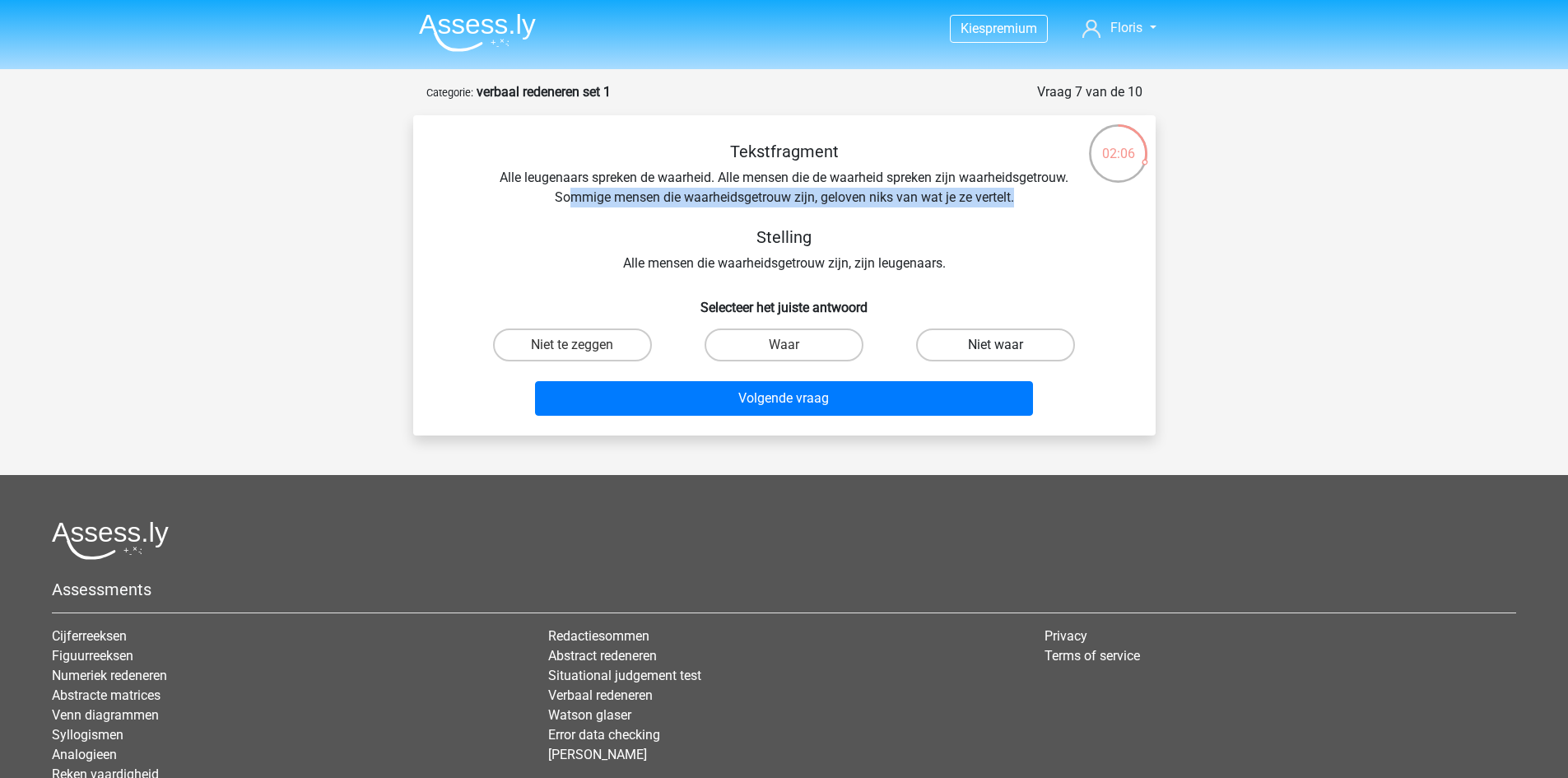
radio input "true"
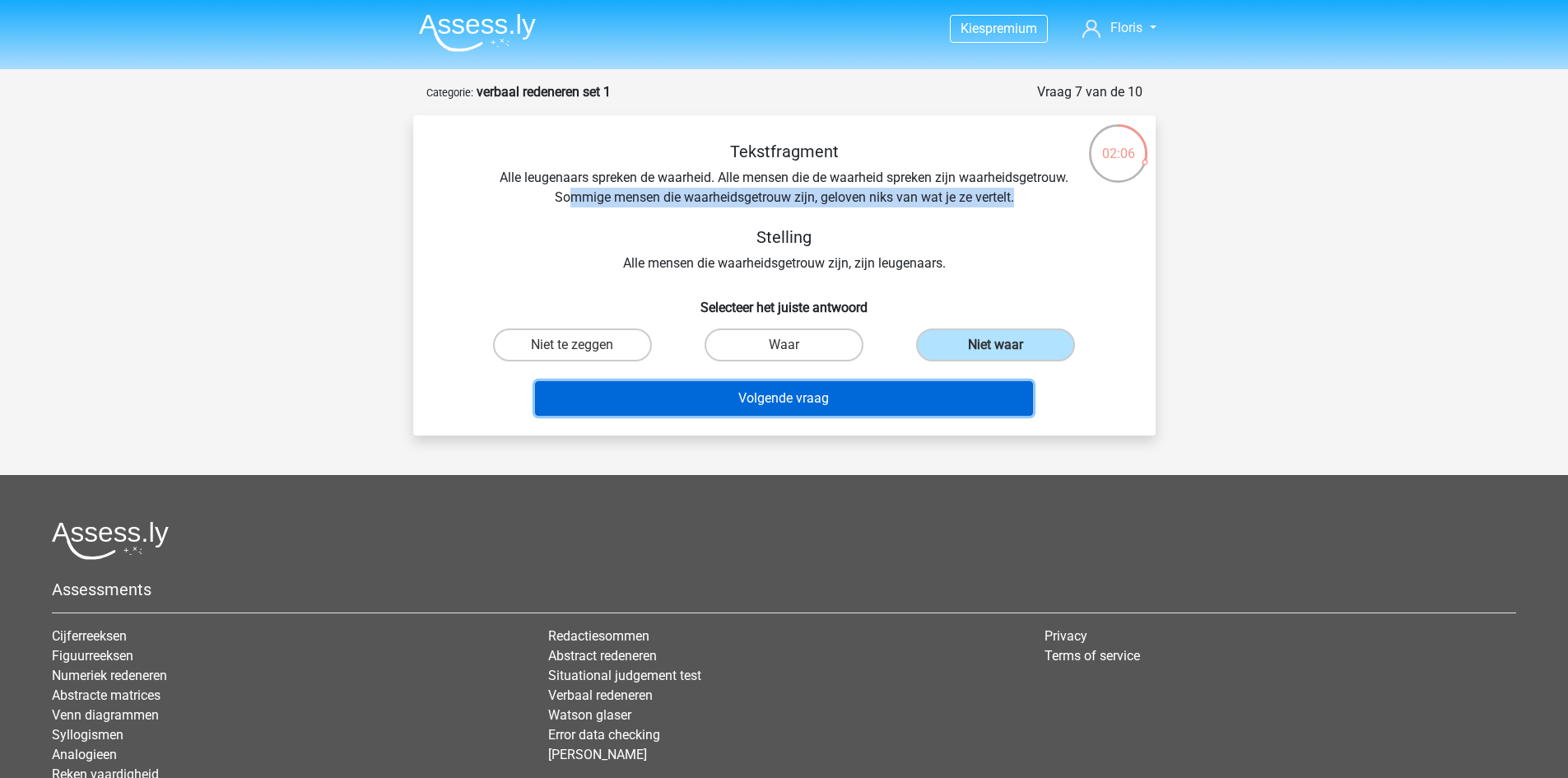
click at [848, 411] on button "Volgende vraag" at bounding box center [784, 398] width 498 height 34
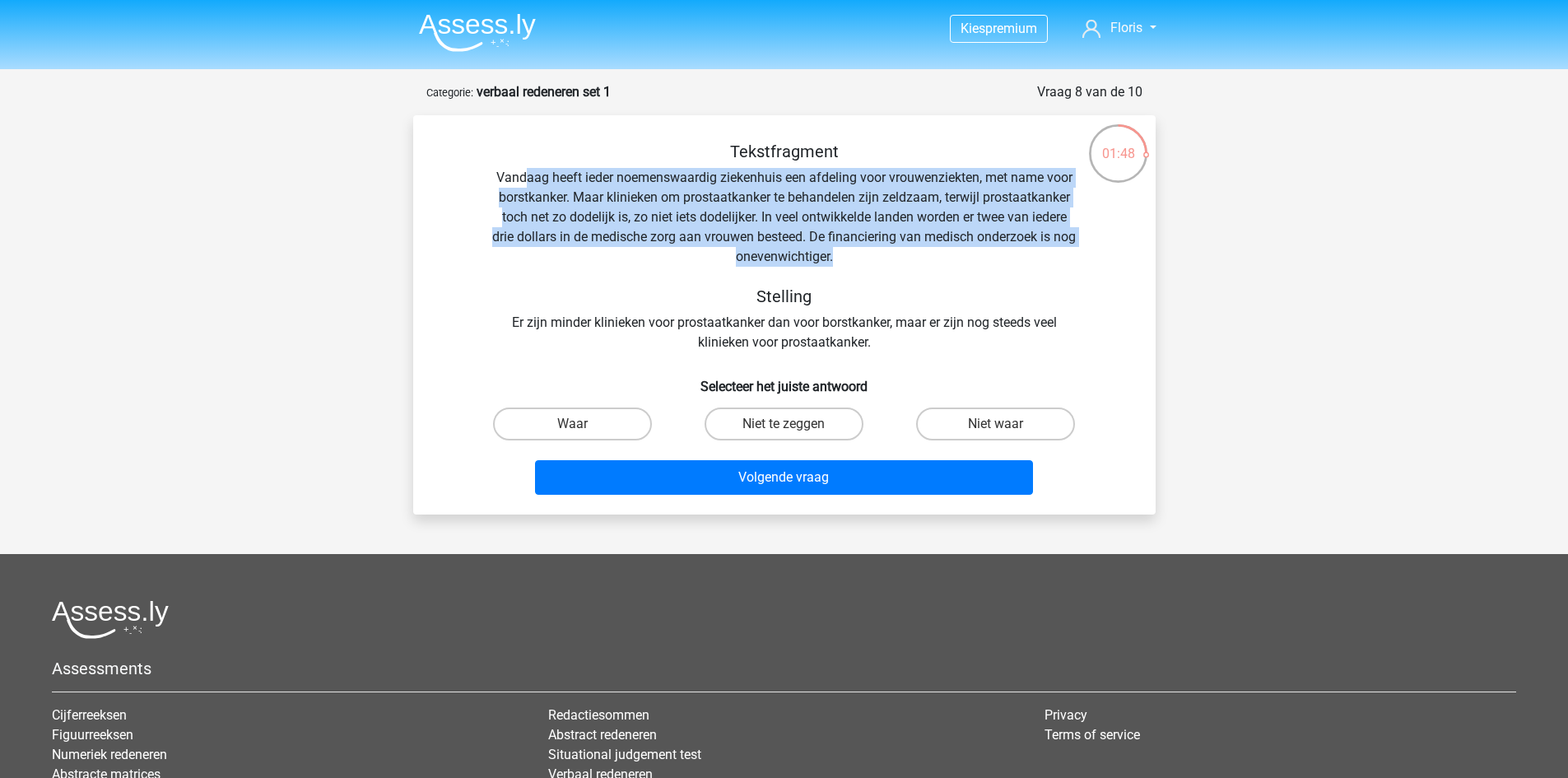
drag, startPoint x: 588, startPoint y: 179, endPoint x: 1058, endPoint y: 255, distance: 476.1
click at [1058, 255] on div "Tekstfragment Vandaag heeft ieder noemenswaardig ziekenhuis een afdeling voor v…" at bounding box center [785, 247] width 690 height 211
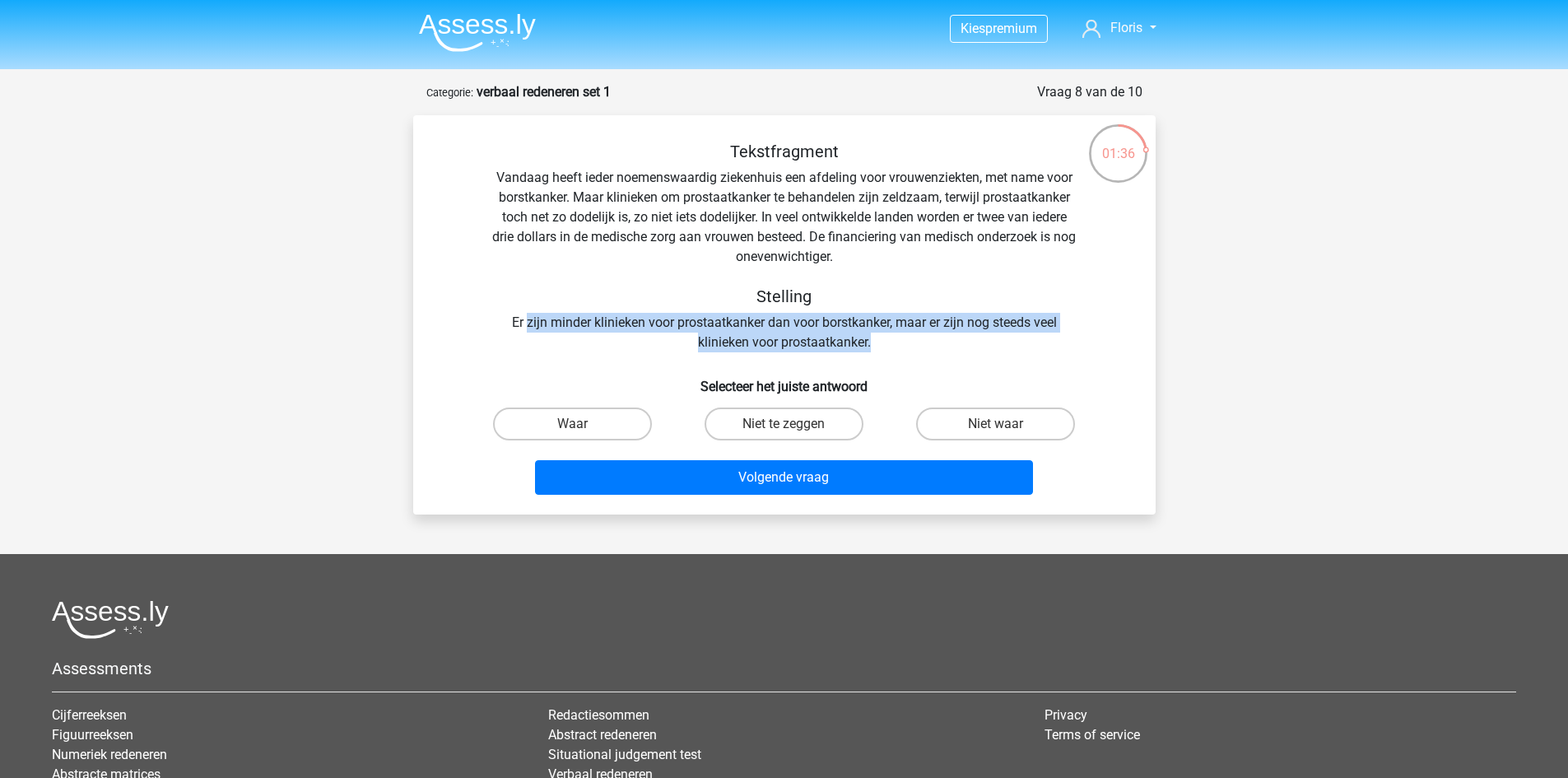
drag, startPoint x: 524, startPoint y: 319, endPoint x: 1041, endPoint y: 342, distance: 517.5
click at [1041, 342] on div "Tekstfragment Vandaag heeft ieder noemenswaardig ziekenhuis een afdeling voor v…" at bounding box center [785, 247] width 690 height 211
click at [756, 423] on label "Niet te zeggen" at bounding box center [784, 424] width 159 height 33
click at [784, 424] on input "Niet te zeggen" at bounding box center [789, 429] width 11 height 11
radio input "true"
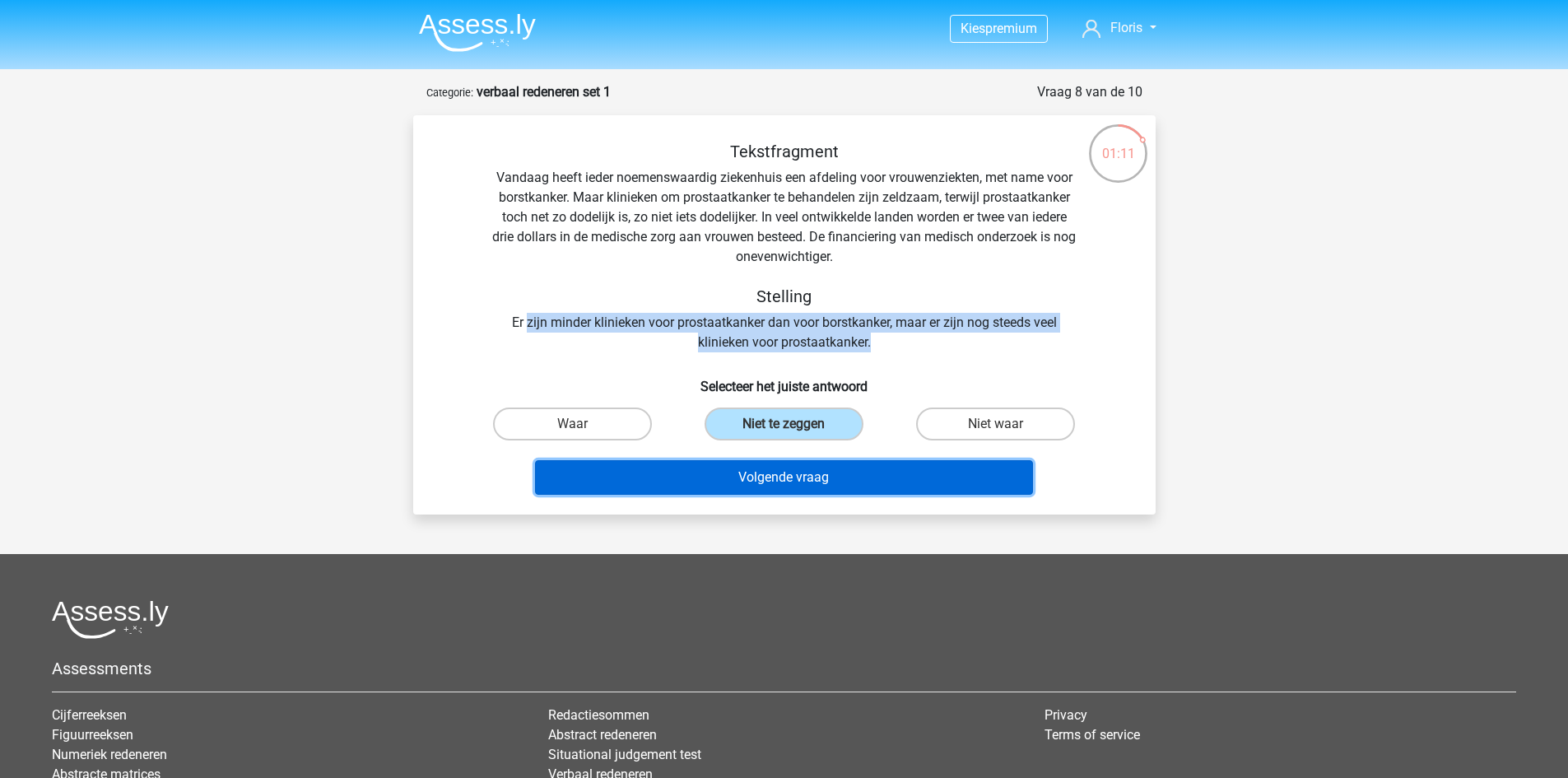
click at [785, 474] on button "Volgende vraag" at bounding box center [784, 477] width 498 height 34
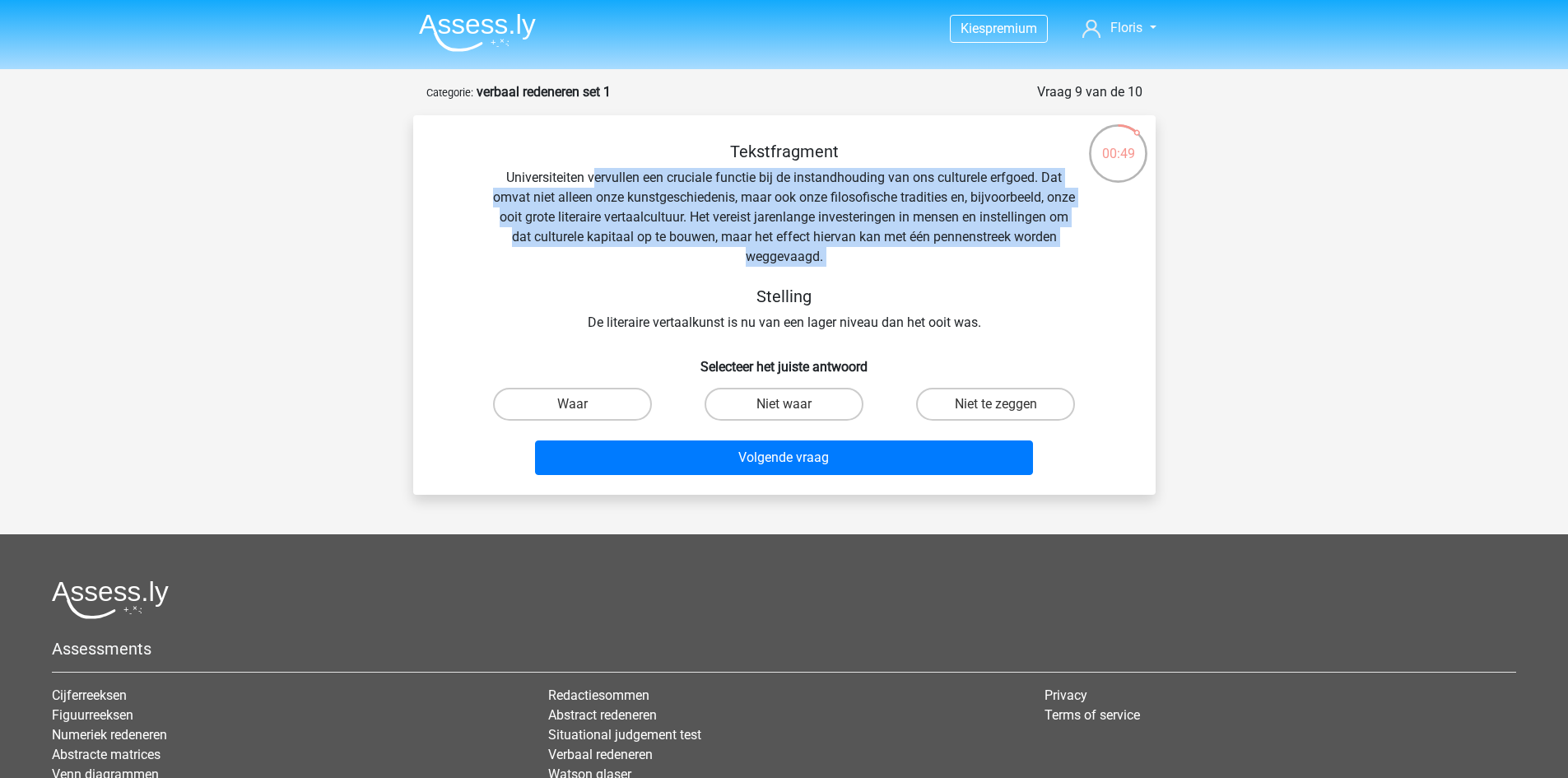
drag, startPoint x: 615, startPoint y: 171, endPoint x: 931, endPoint y: 268, distance: 330.6
click at [931, 268] on div "Tekstfragment Universiteiten vervullen een cruciale functie bij de instandhoudi…" at bounding box center [785, 237] width 690 height 191
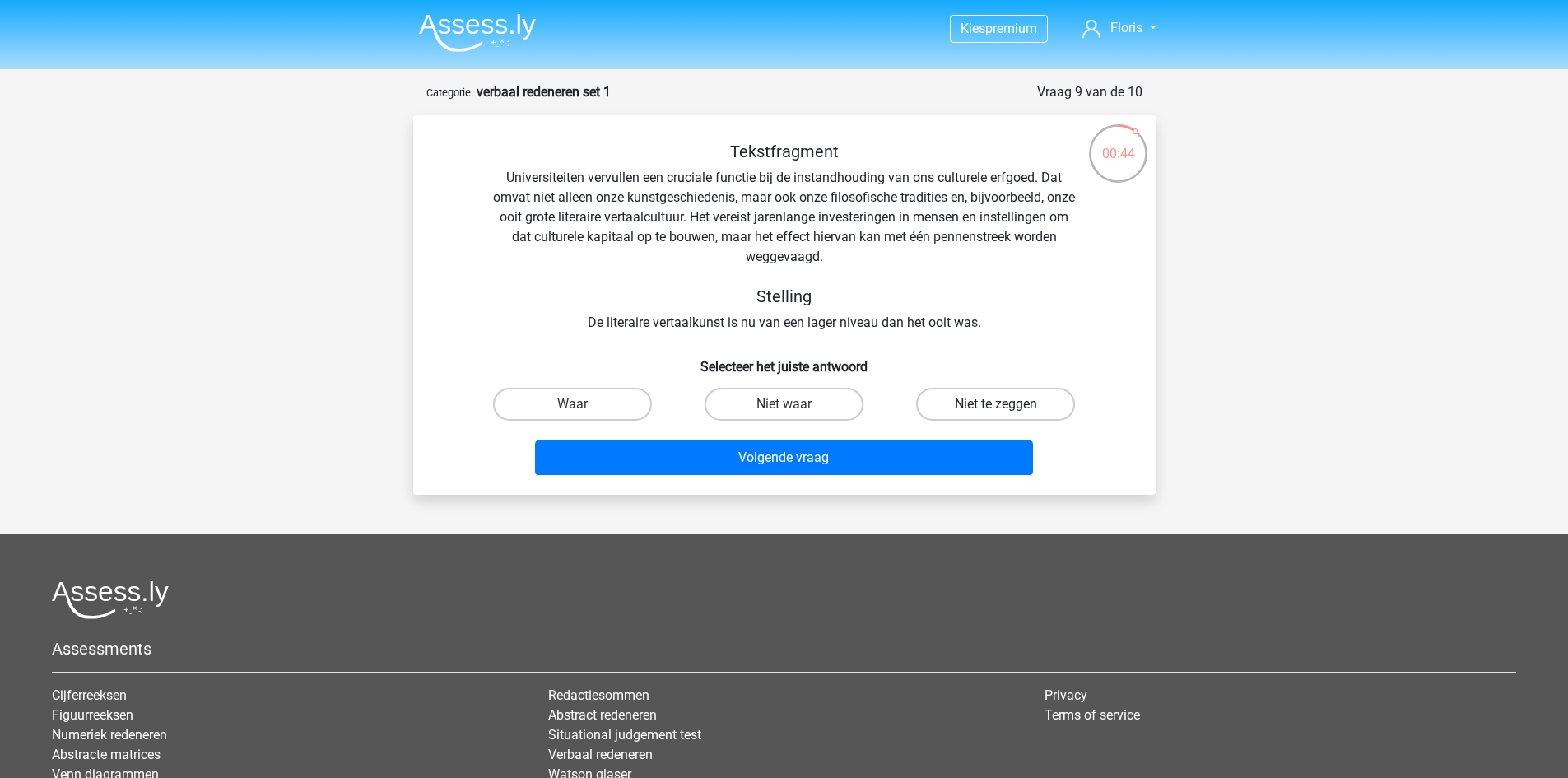
click at [922, 406] on label "Niet te zeggen" at bounding box center [996, 404] width 159 height 33
click at [996, 406] on input "Niet te zeggen" at bounding box center [1001, 409] width 11 height 11
radio input "true"
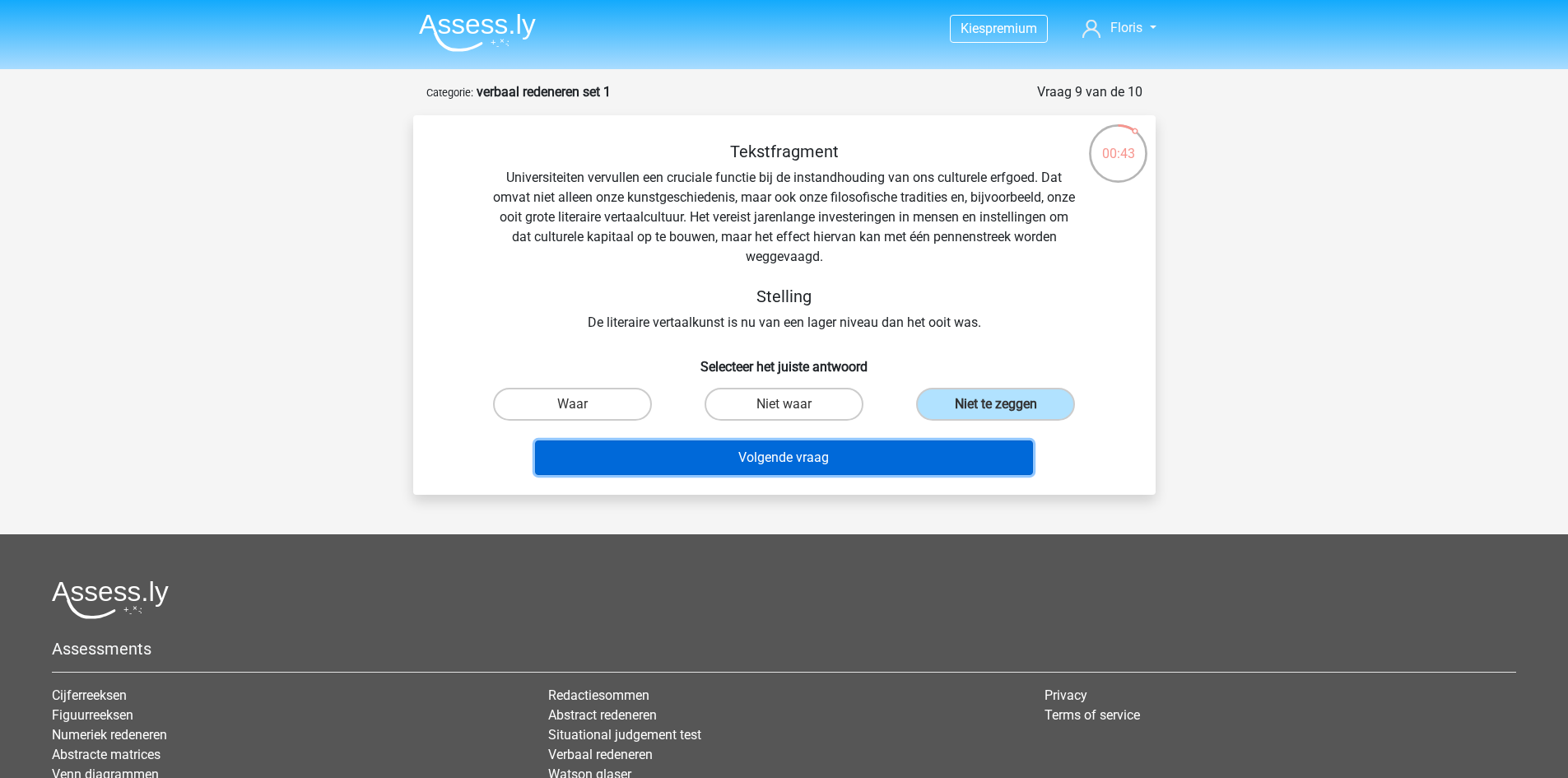
click at [890, 465] on button "Volgende vraag" at bounding box center [784, 458] width 498 height 34
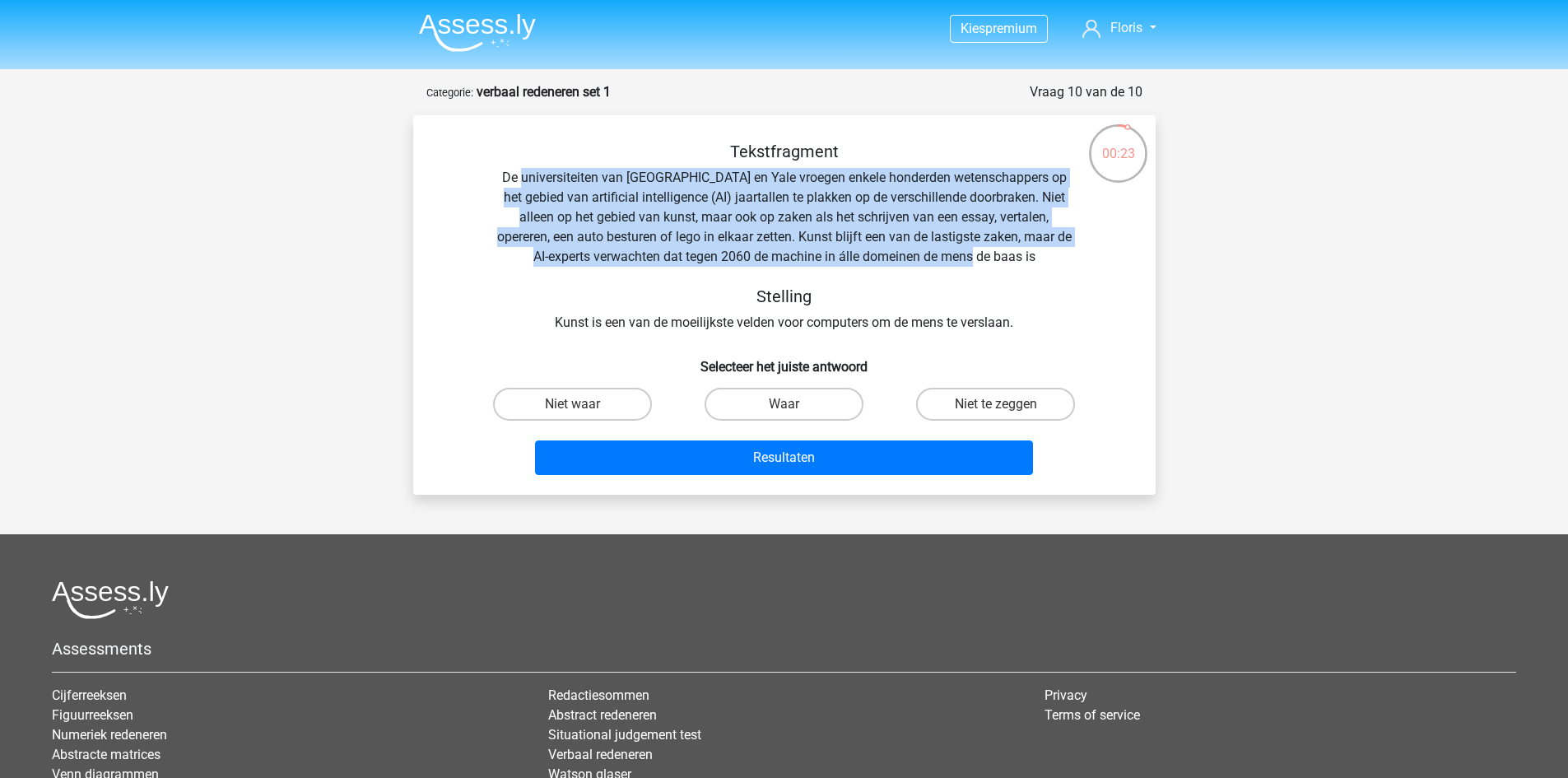
drag, startPoint x: 519, startPoint y: 175, endPoint x: 1037, endPoint y: 261, distance: 525.1
click at [1037, 261] on div "Tekstfragment De universiteiten van Oxford en Yale vroegen enkele honderden wet…" at bounding box center [785, 237] width 690 height 191
click at [763, 412] on label "Waar" at bounding box center [784, 404] width 159 height 33
click at [784, 412] on input "Waar" at bounding box center [789, 409] width 11 height 11
radio input "true"
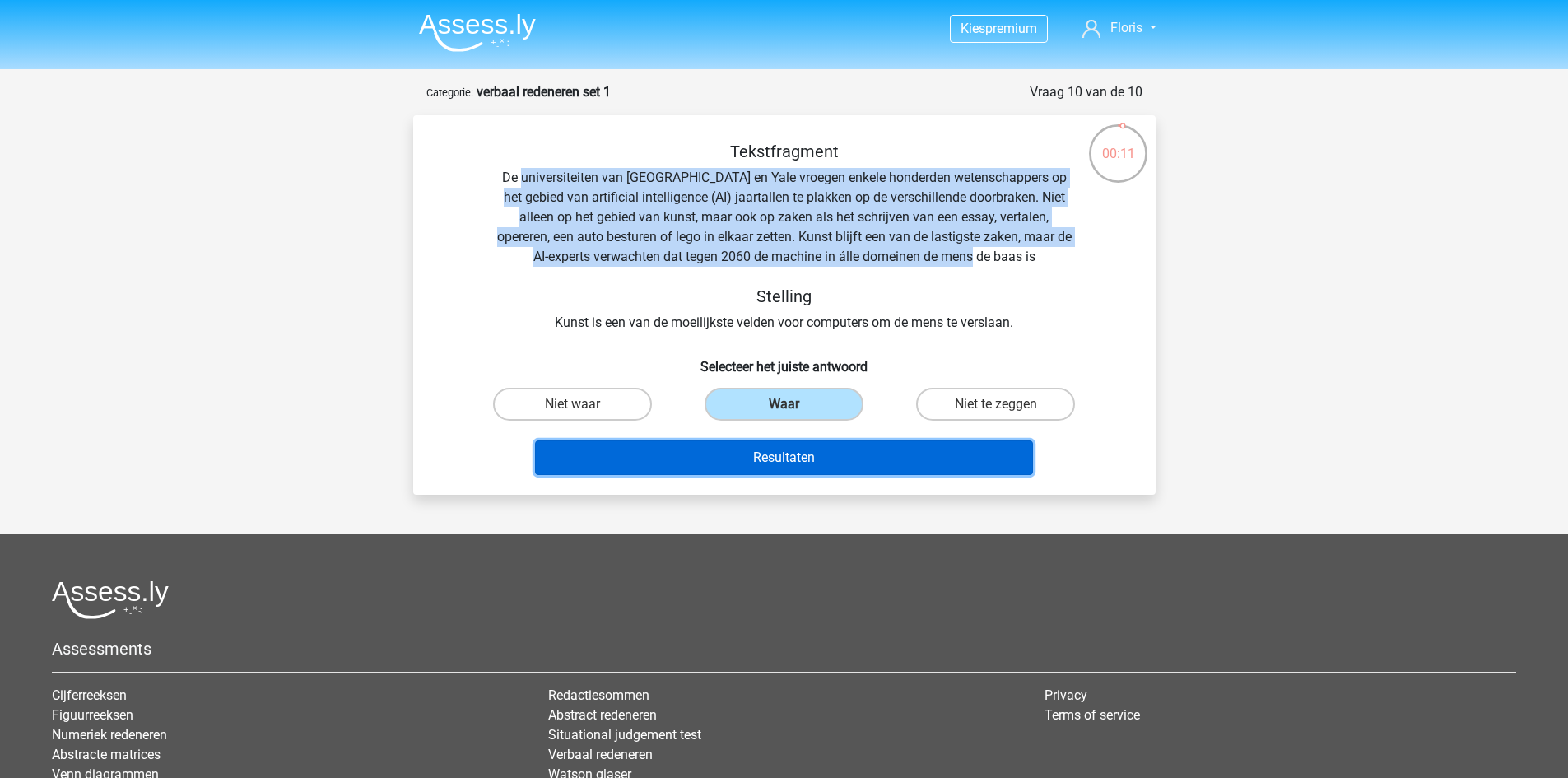
click at [769, 459] on button "Resultaten" at bounding box center [784, 458] width 498 height 34
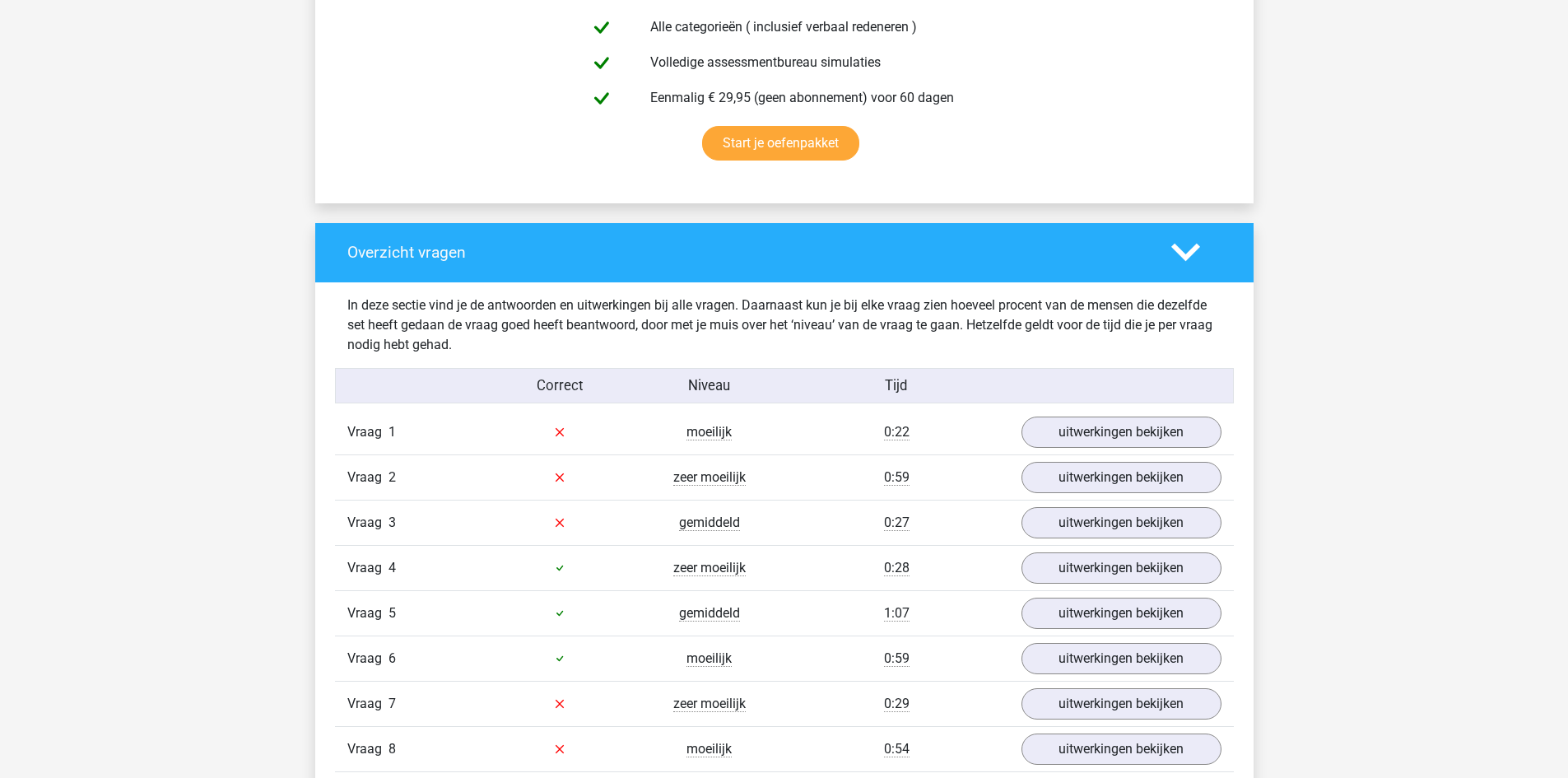
scroll to position [1152, 0]
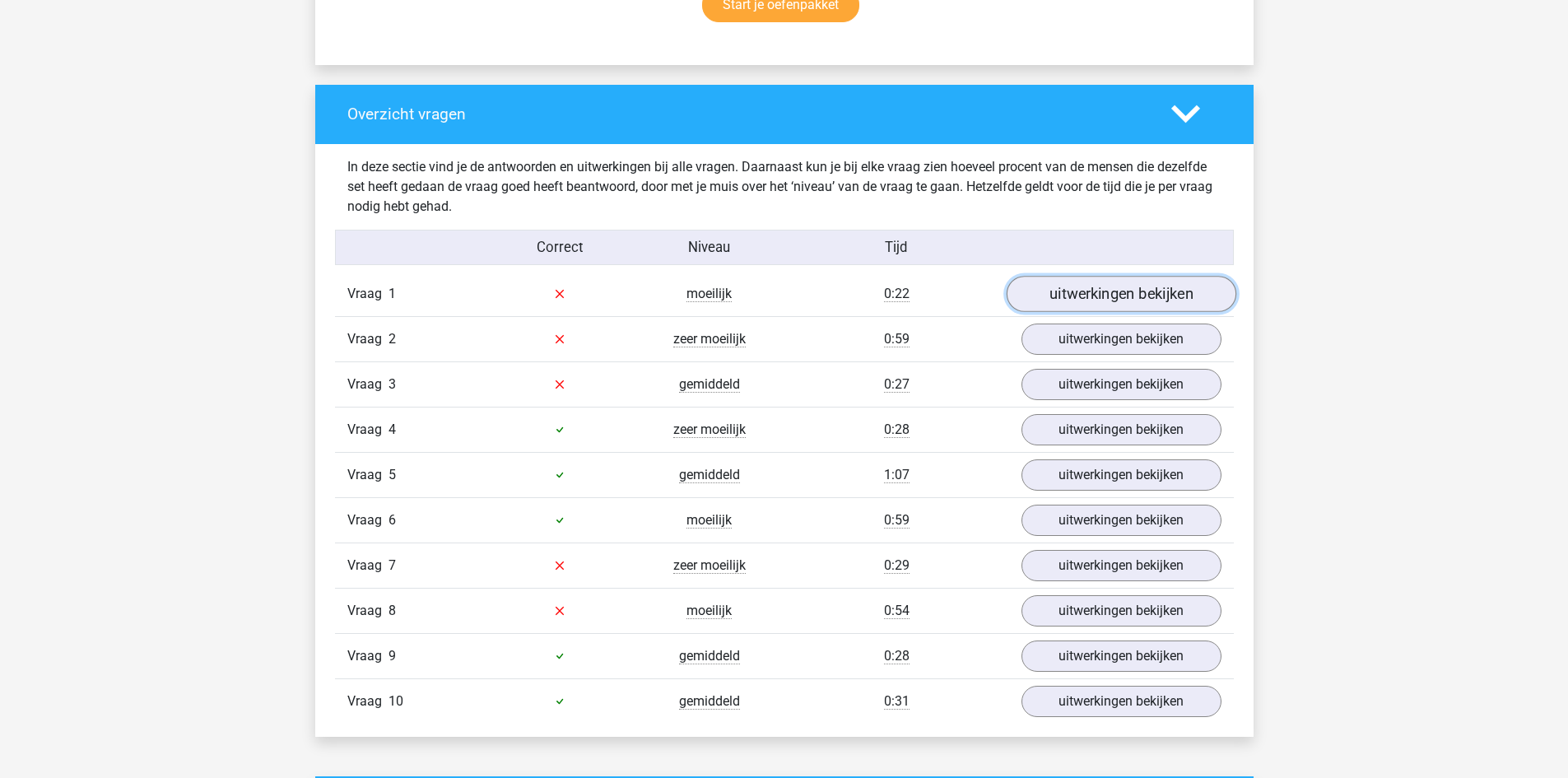
click at [1059, 290] on link "uitwerkingen bekijken" at bounding box center [1120, 294] width 230 height 36
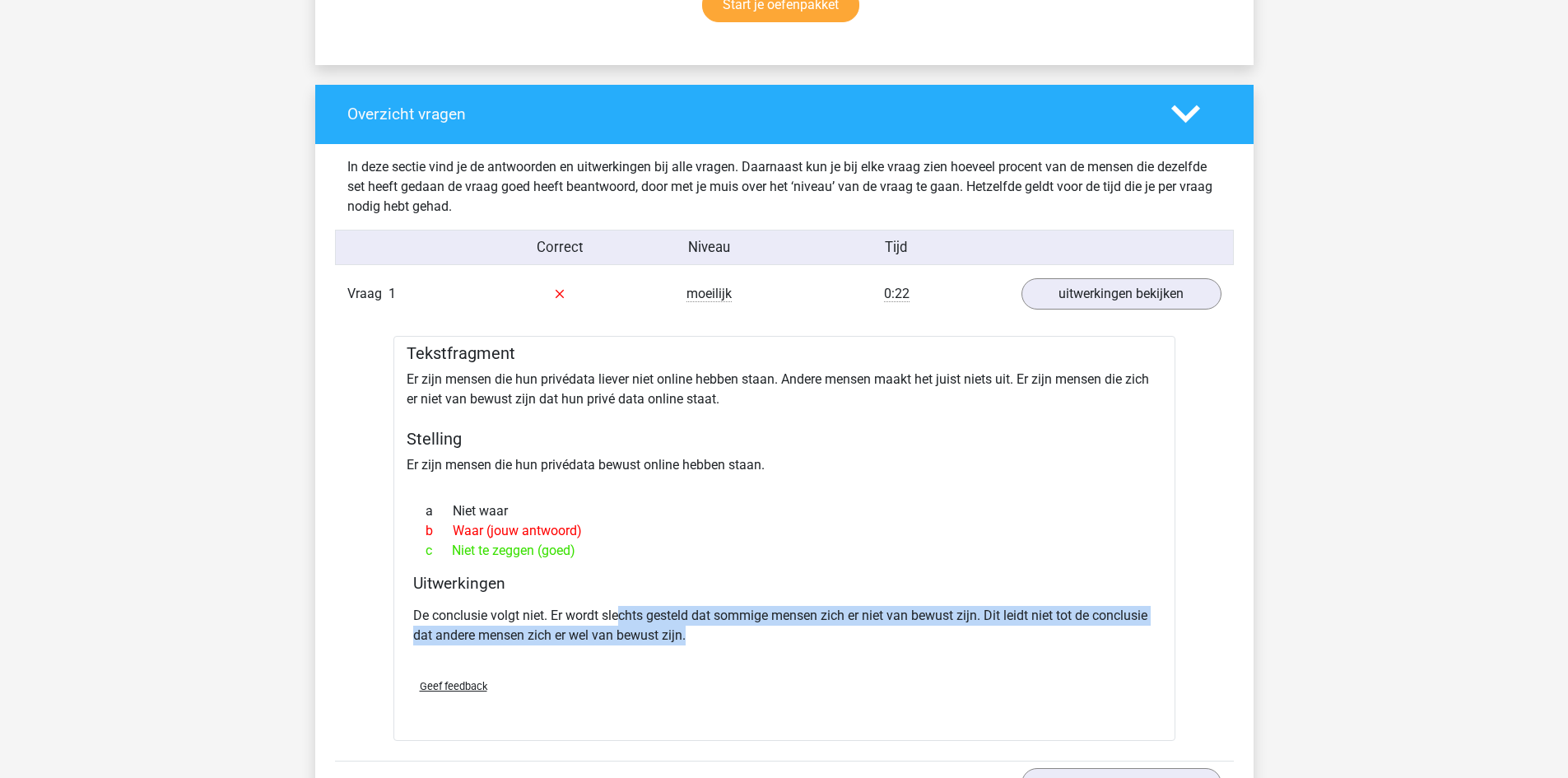
drag, startPoint x: 620, startPoint y: 611, endPoint x: 814, endPoint y: 626, distance: 194.6
click at [814, 626] on p "De conclusie volgt niet. Er wordt slechts gesteld dat sommige mensen zich er ni…" at bounding box center [784, 625] width 742 height 39
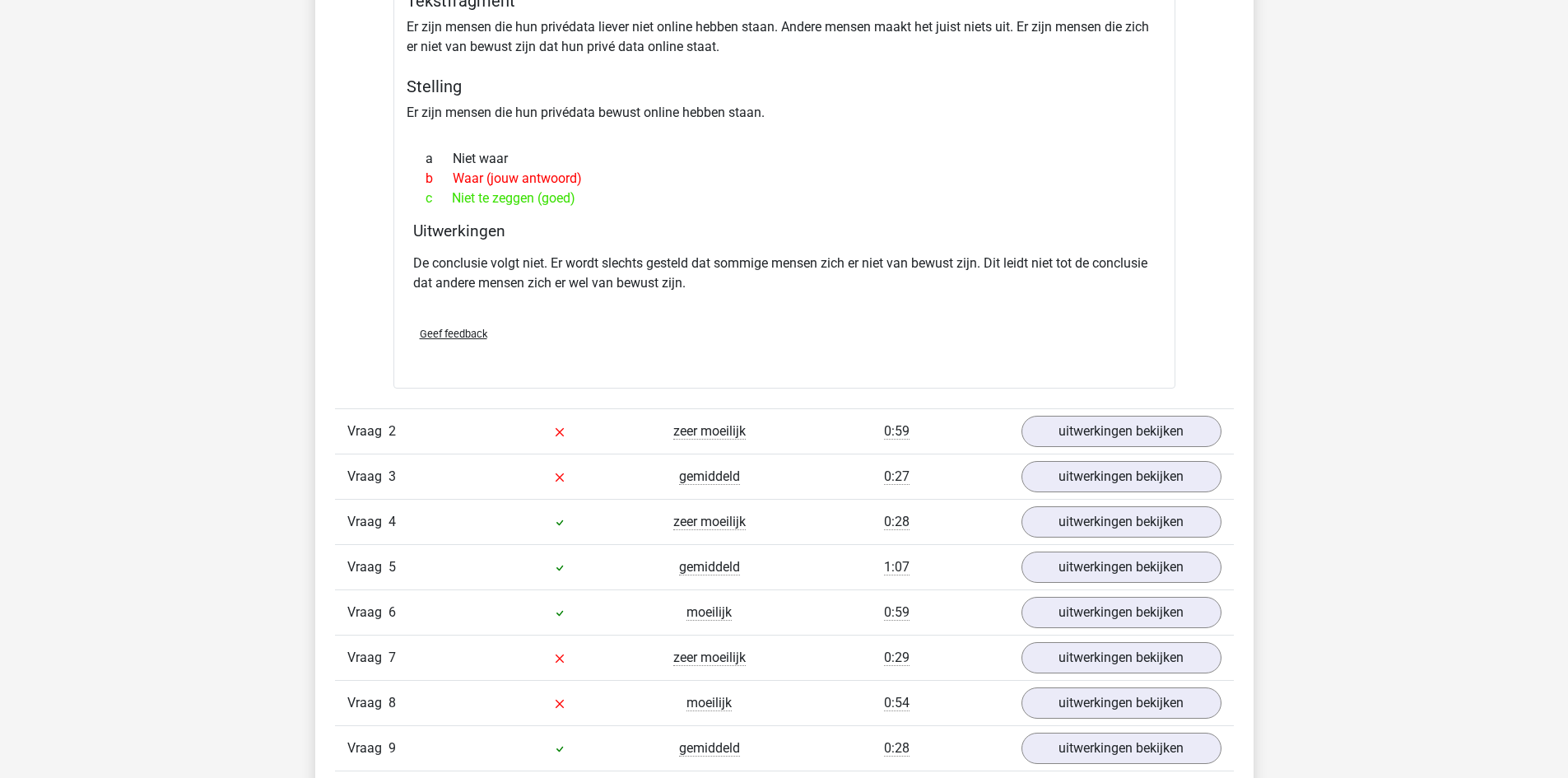
scroll to position [1564, 0]
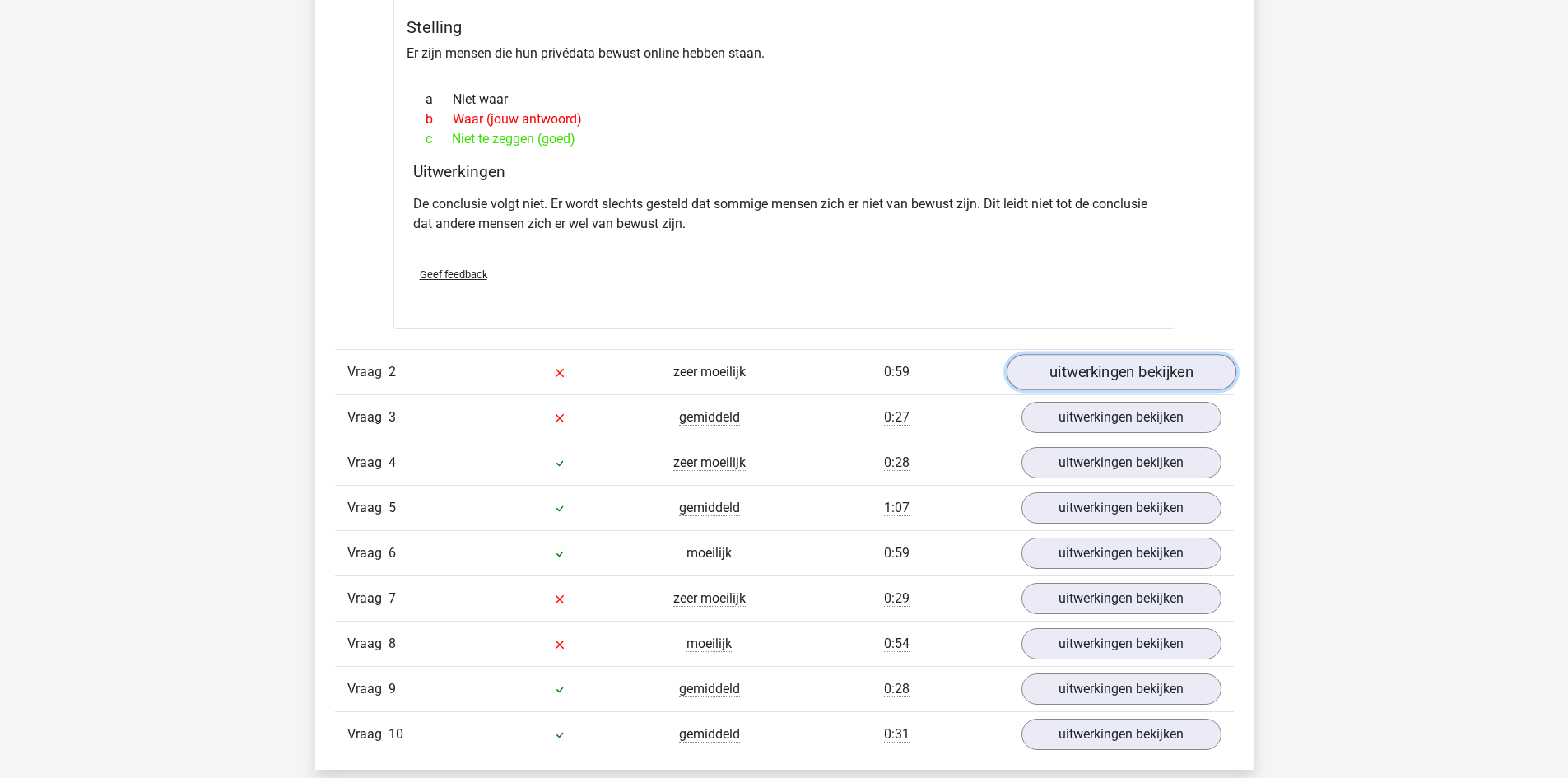
click at [1131, 377] on link "uitwerkingen bekijken" at bounding box center [1120, 371] width 230 height 36
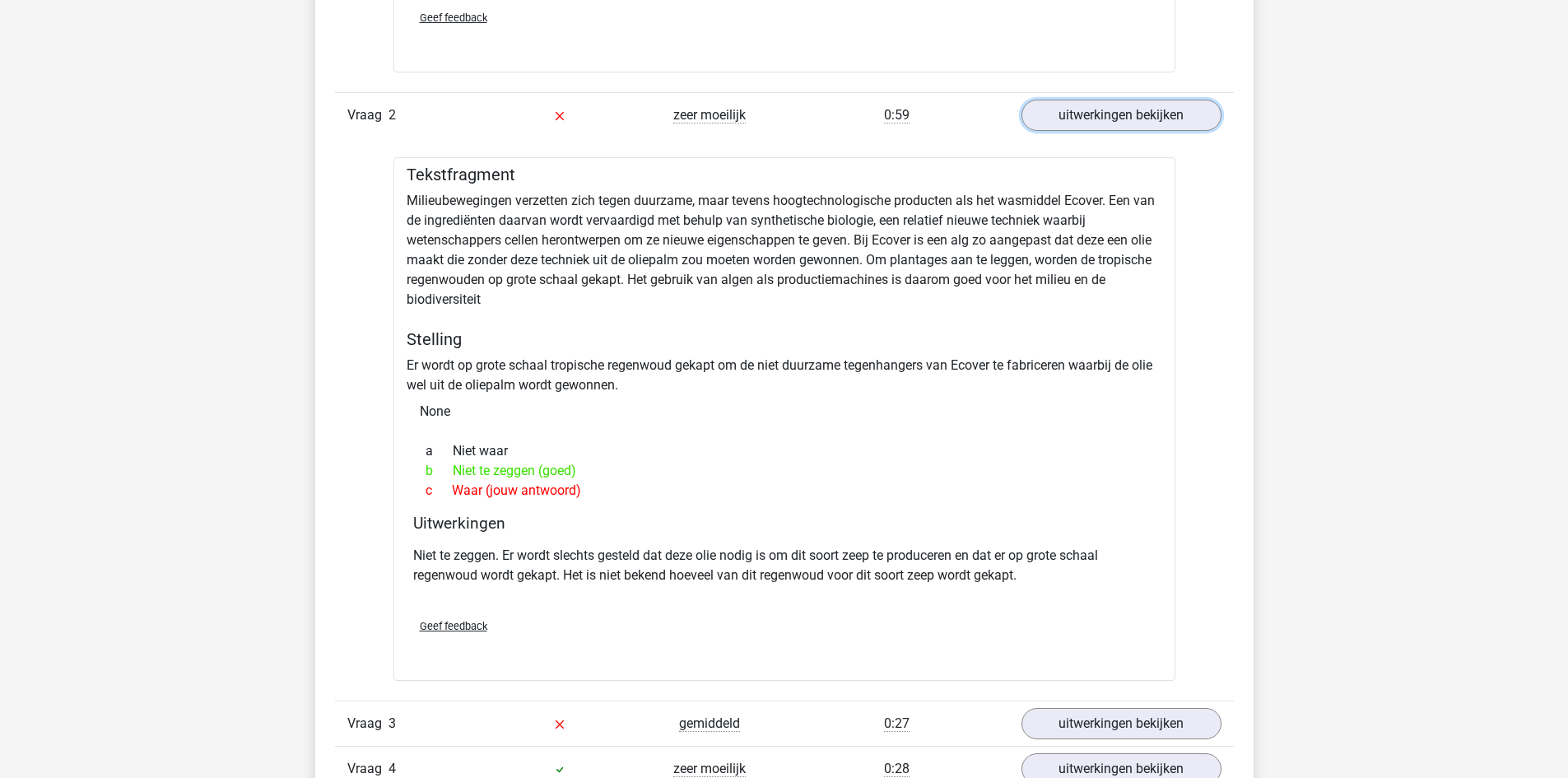
scroll to position [2222, 0]
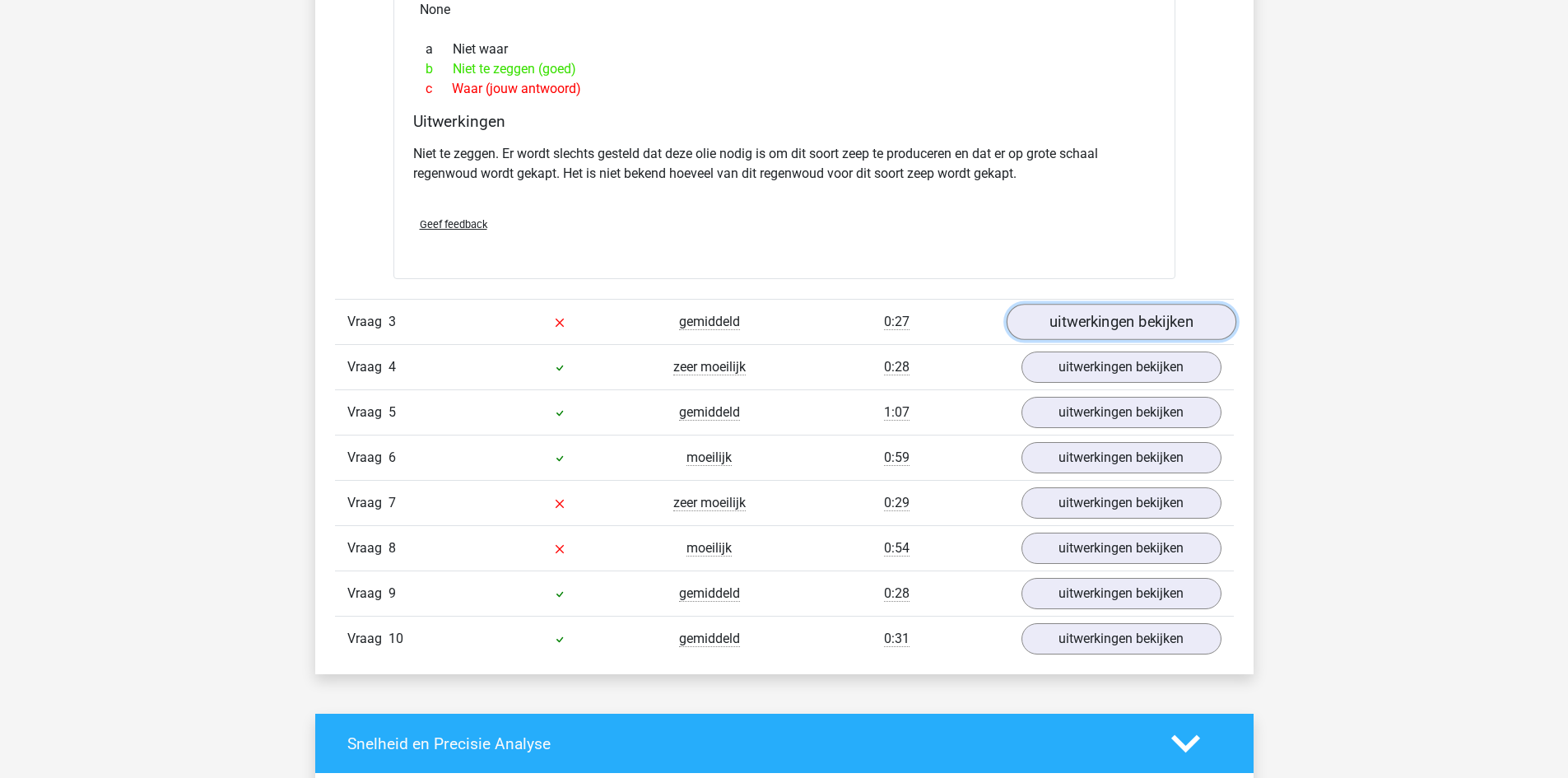
click at [1107, 311] on link "uitwerkingen bekijken" at bounding box center [1120, 322] width 230 height 36
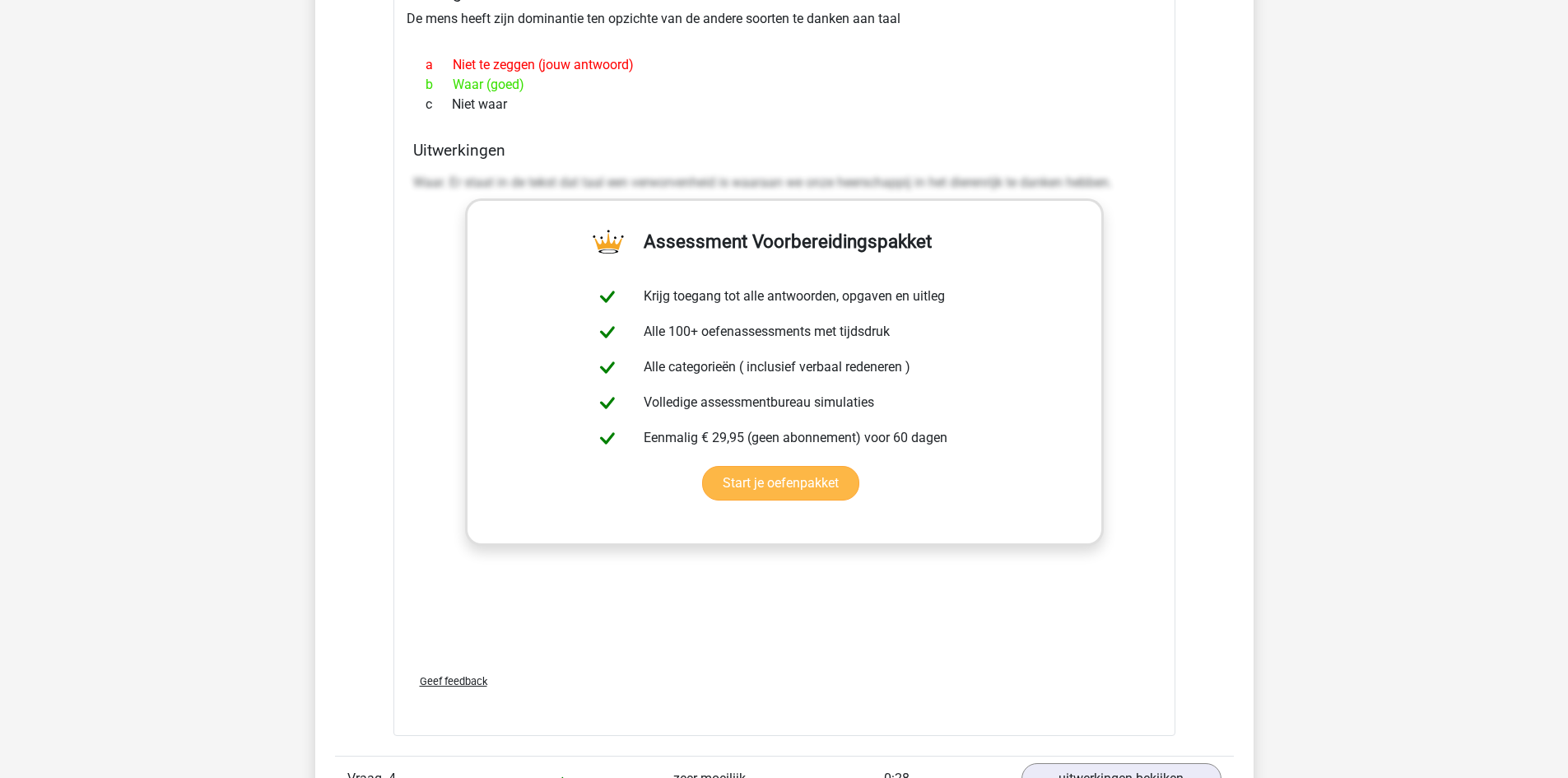
scroll to position [3128, 0]
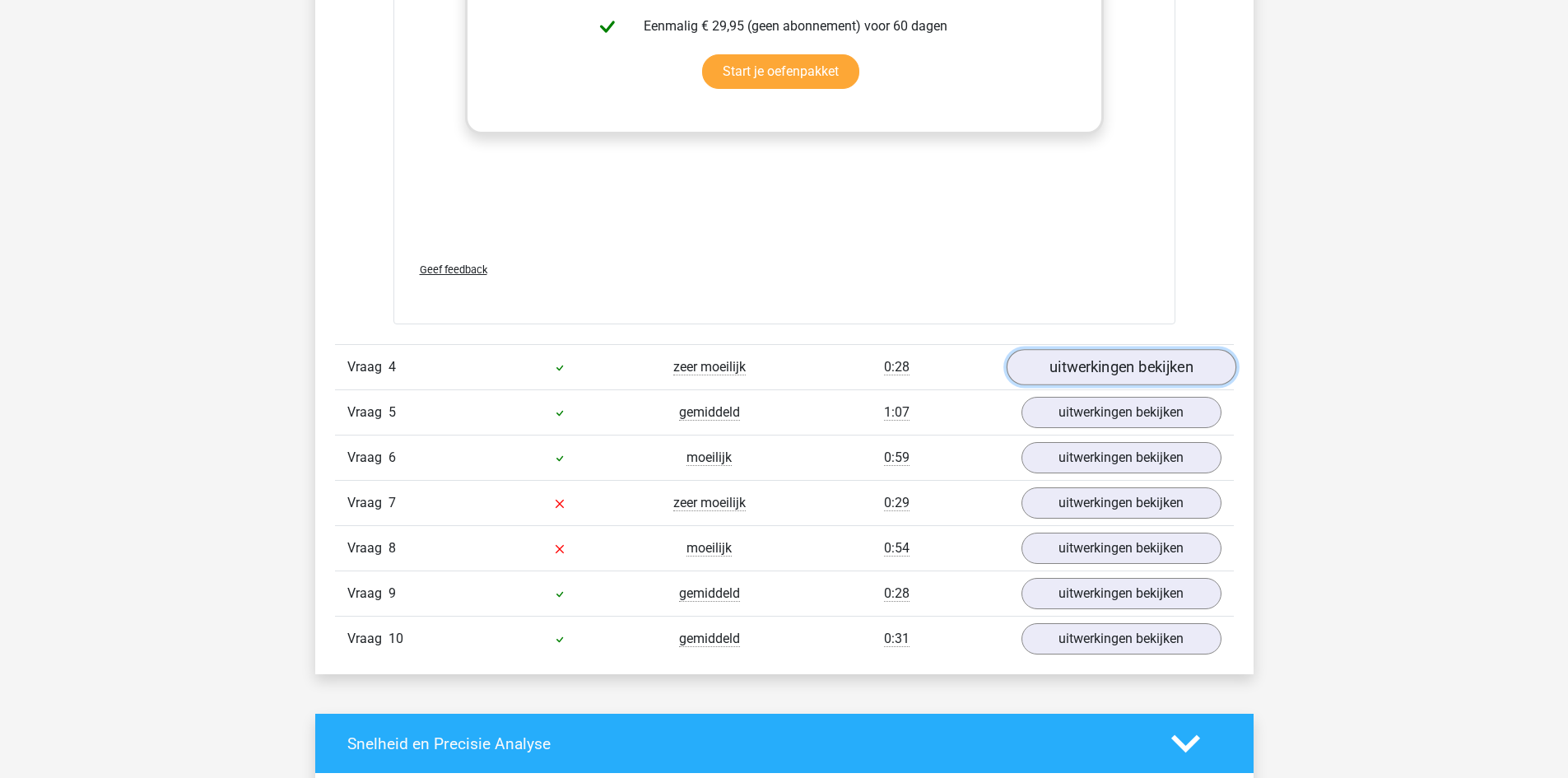
click at [1134, 376] on link "uitwerkingen bekijken" at bounding box center [1120, 367] width 230 height 36
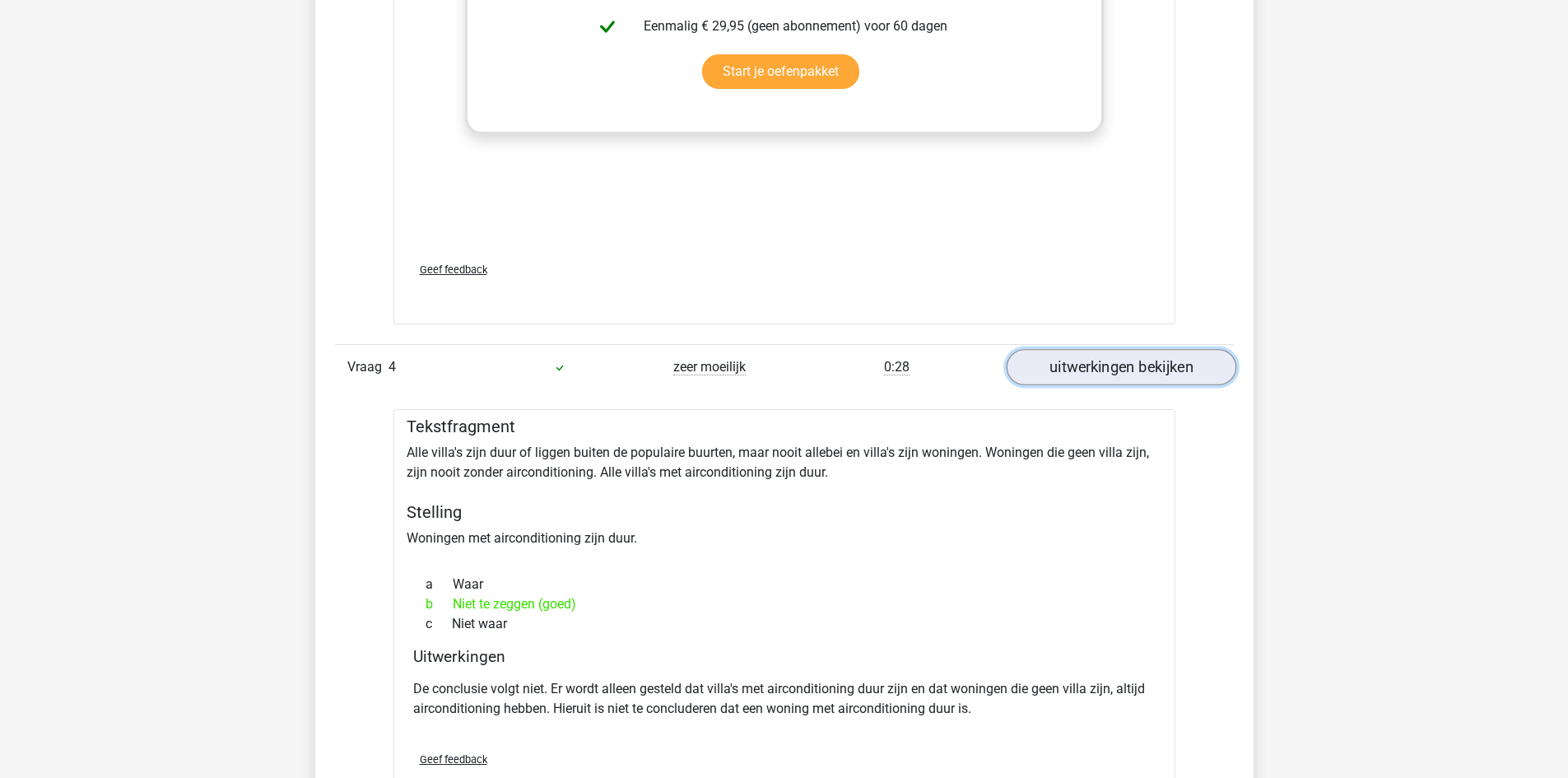
click at [1133, 376] on link "uitwerkingen bekijken" at bounding box center [1120, 367] width 230 height 36
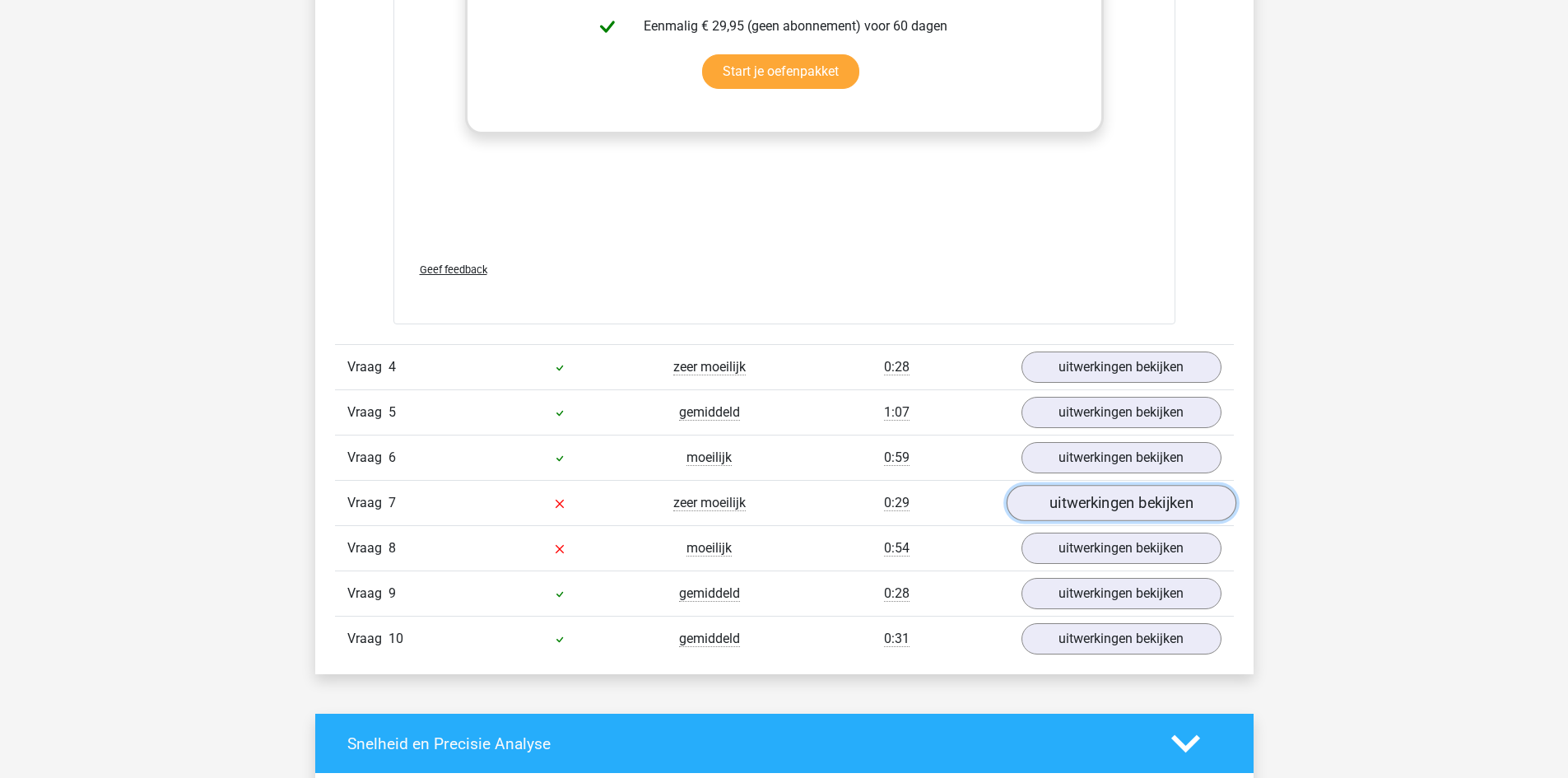
click at [1114, 495] on link "uitwerkingen bekijken" at bounding box center [1120, 503] width 230 height 36
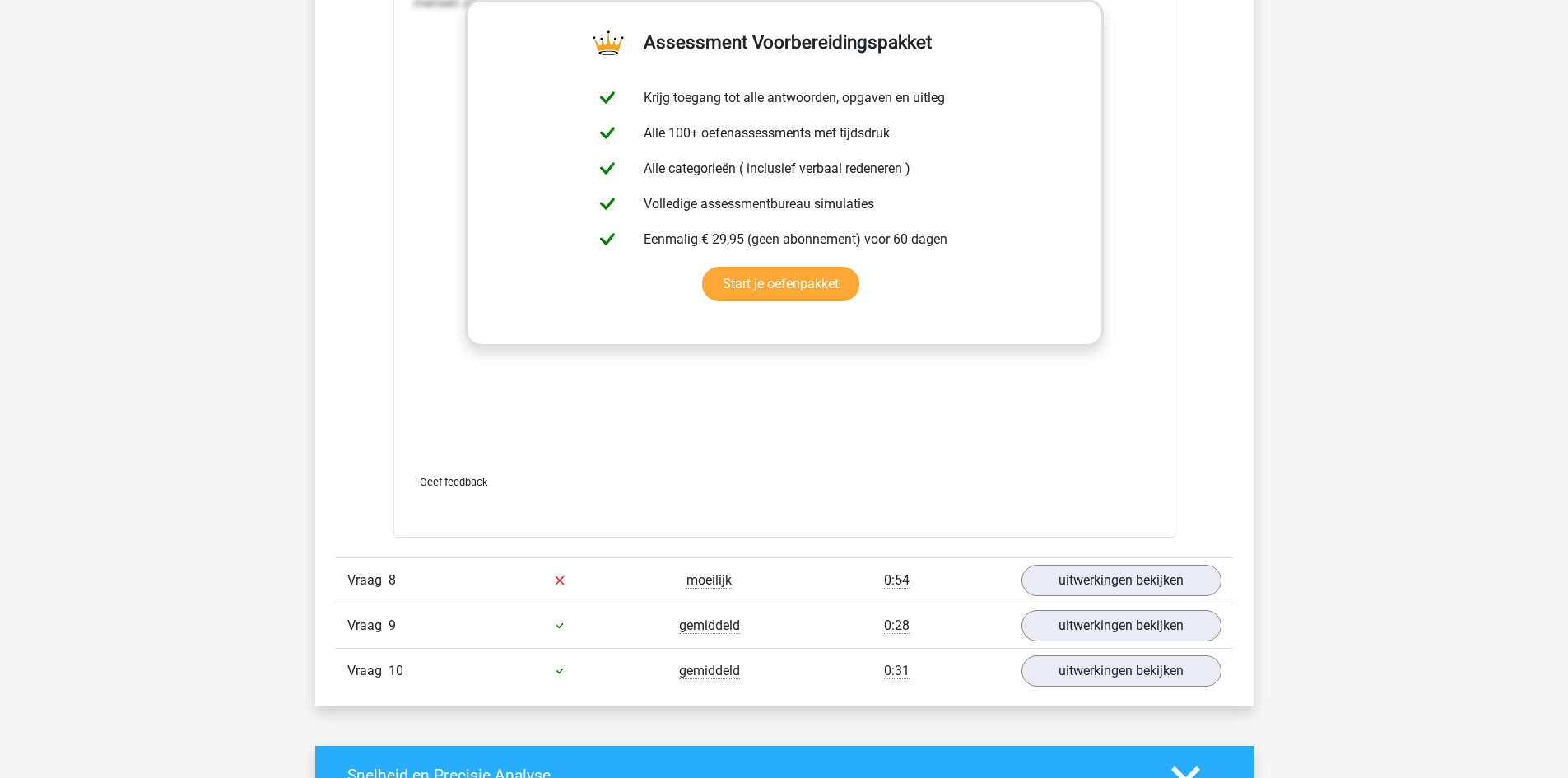
scroll to position [4115, 0]
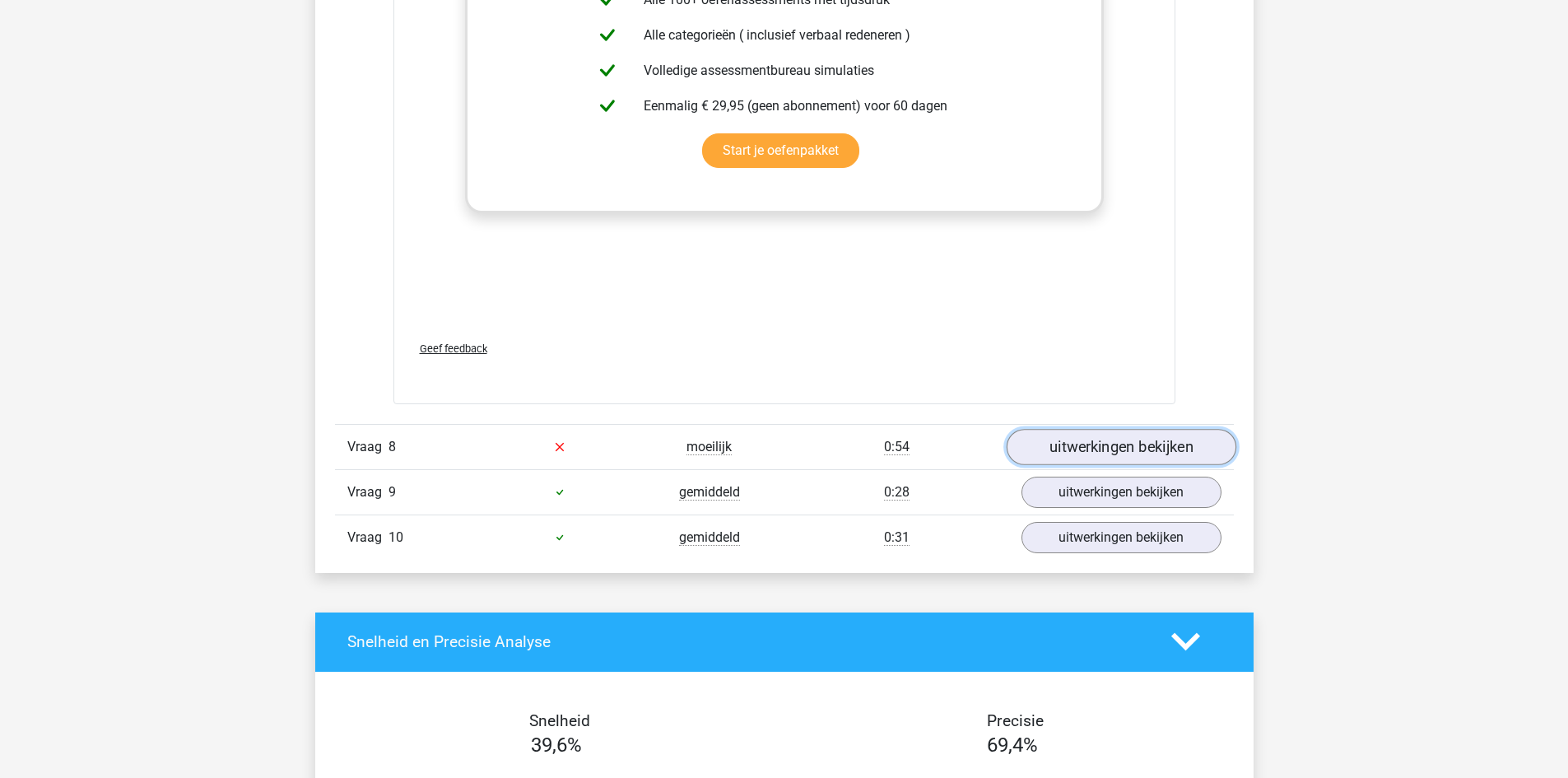
click at [1063, 444] on link "uitwerkingen bekijken" at bounding box center [1120, 447] width 230 height 36
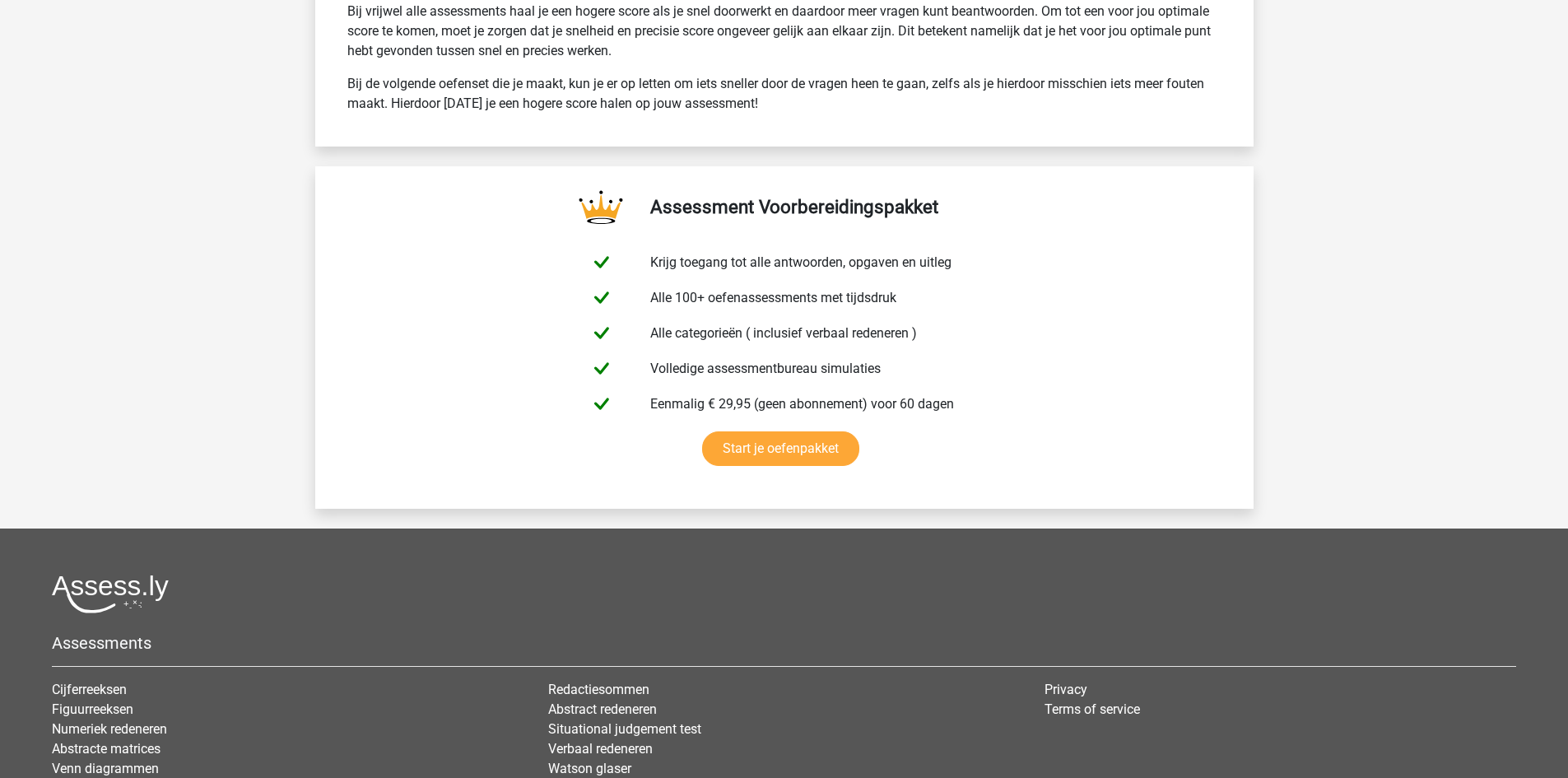
scroll to position [5515, 0]
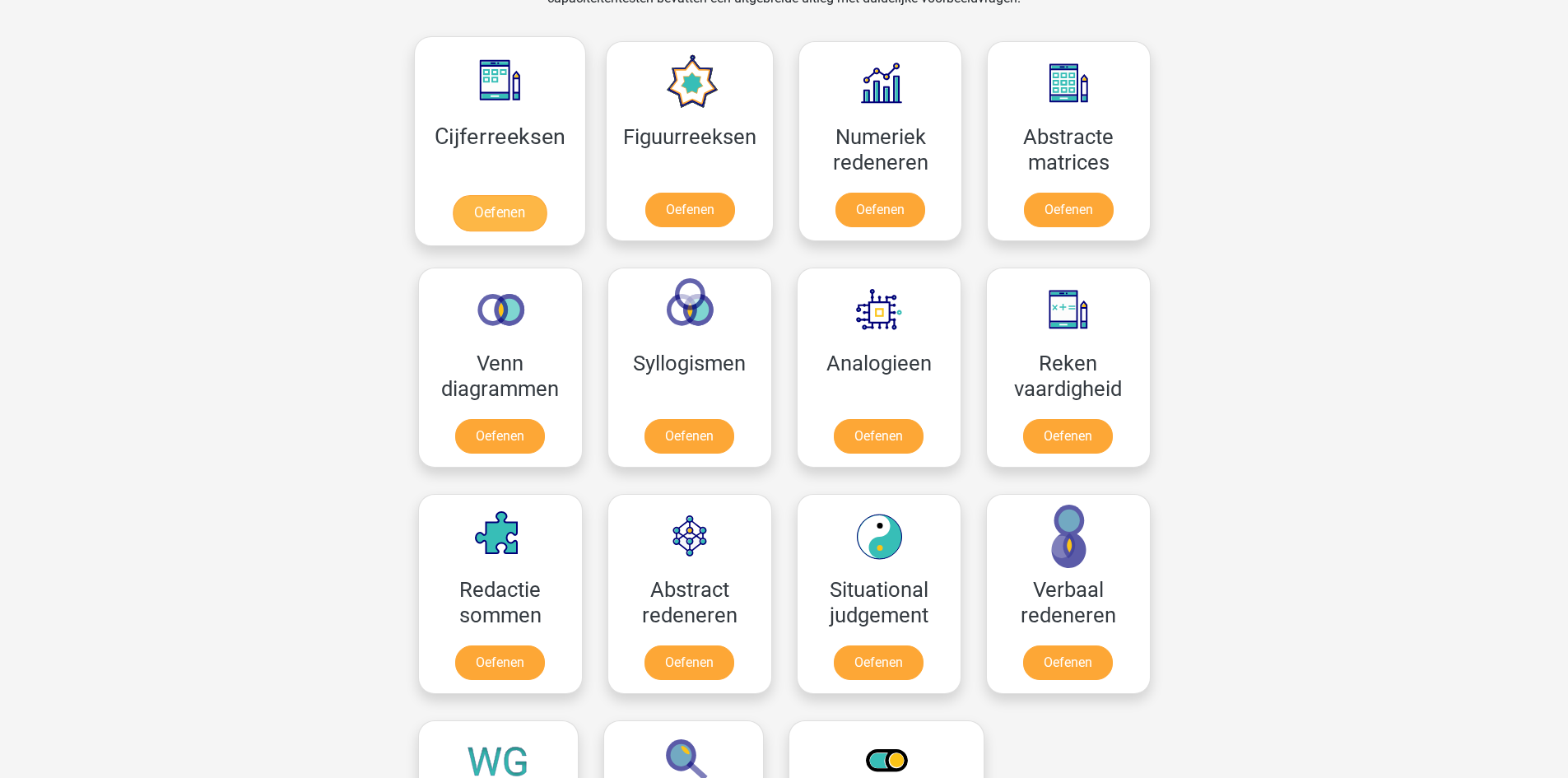
scroll to position [782, 0]
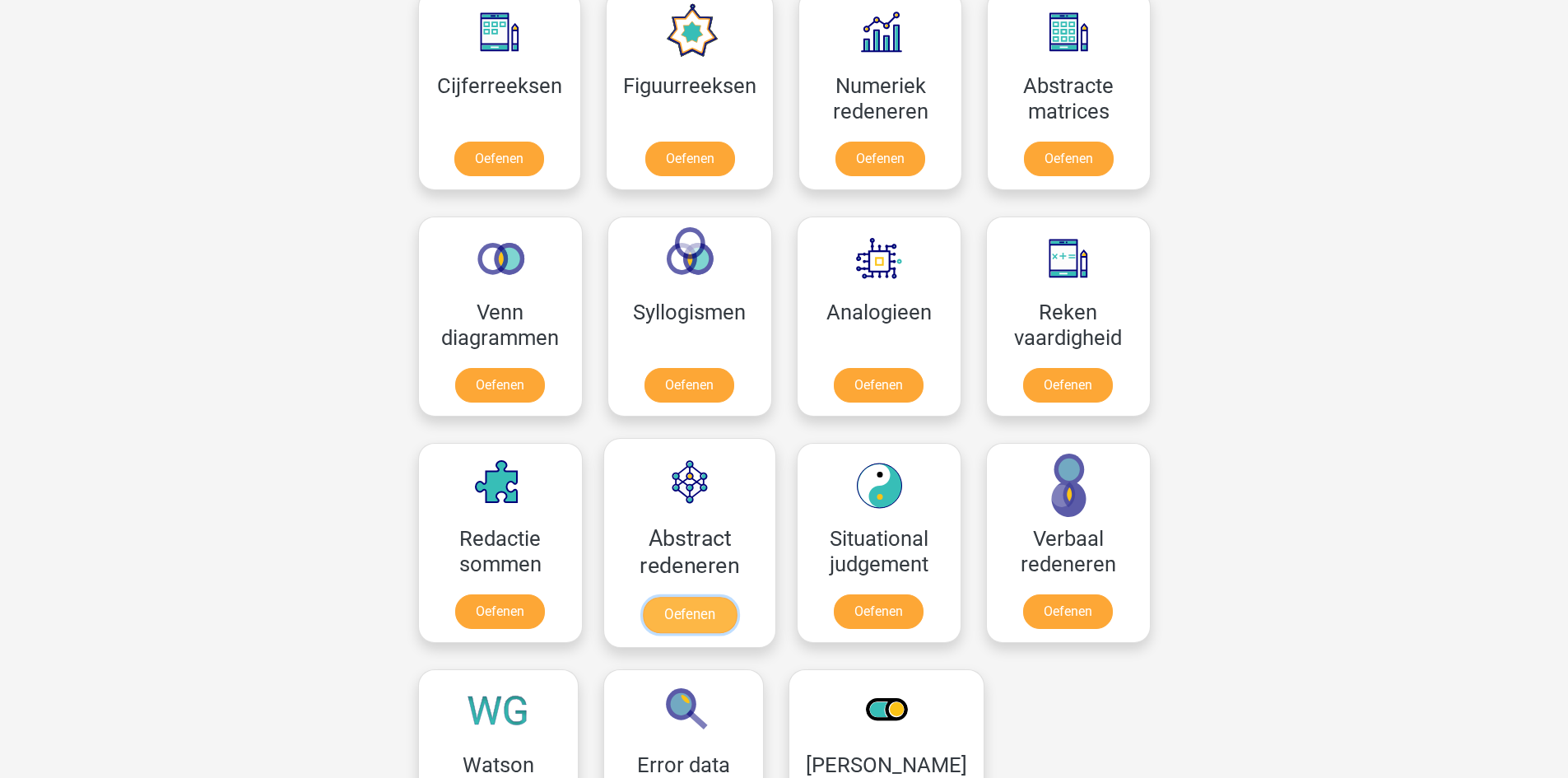
click at [696, 611] on link "Oefenen" at bounding box center [689, 615] width 94 height 36
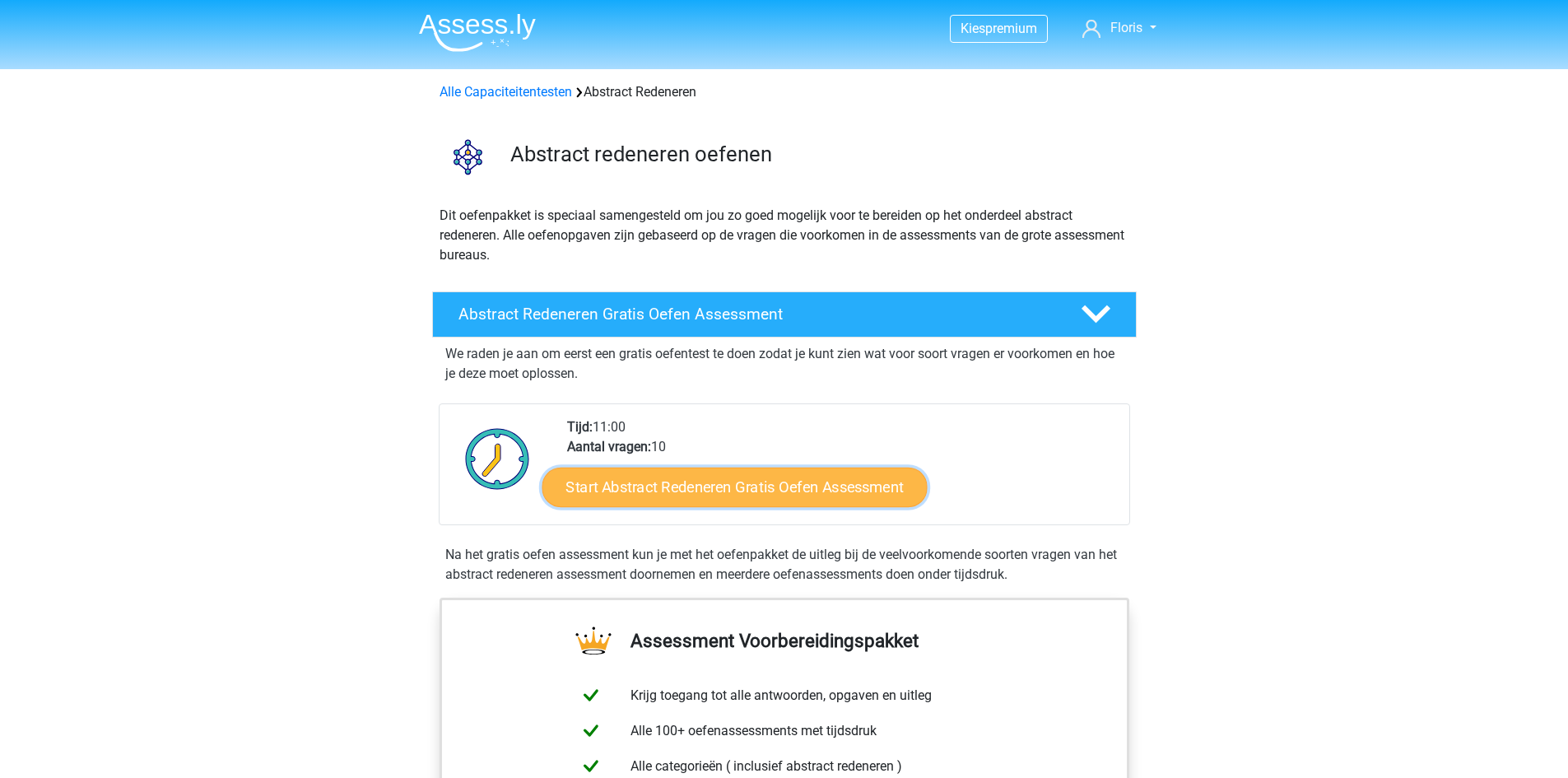
click at [736, 482] on link "Start Abstract Redeneren Gratis Oefen Assessment" at bounding box center [734, 487] width 385 height 39
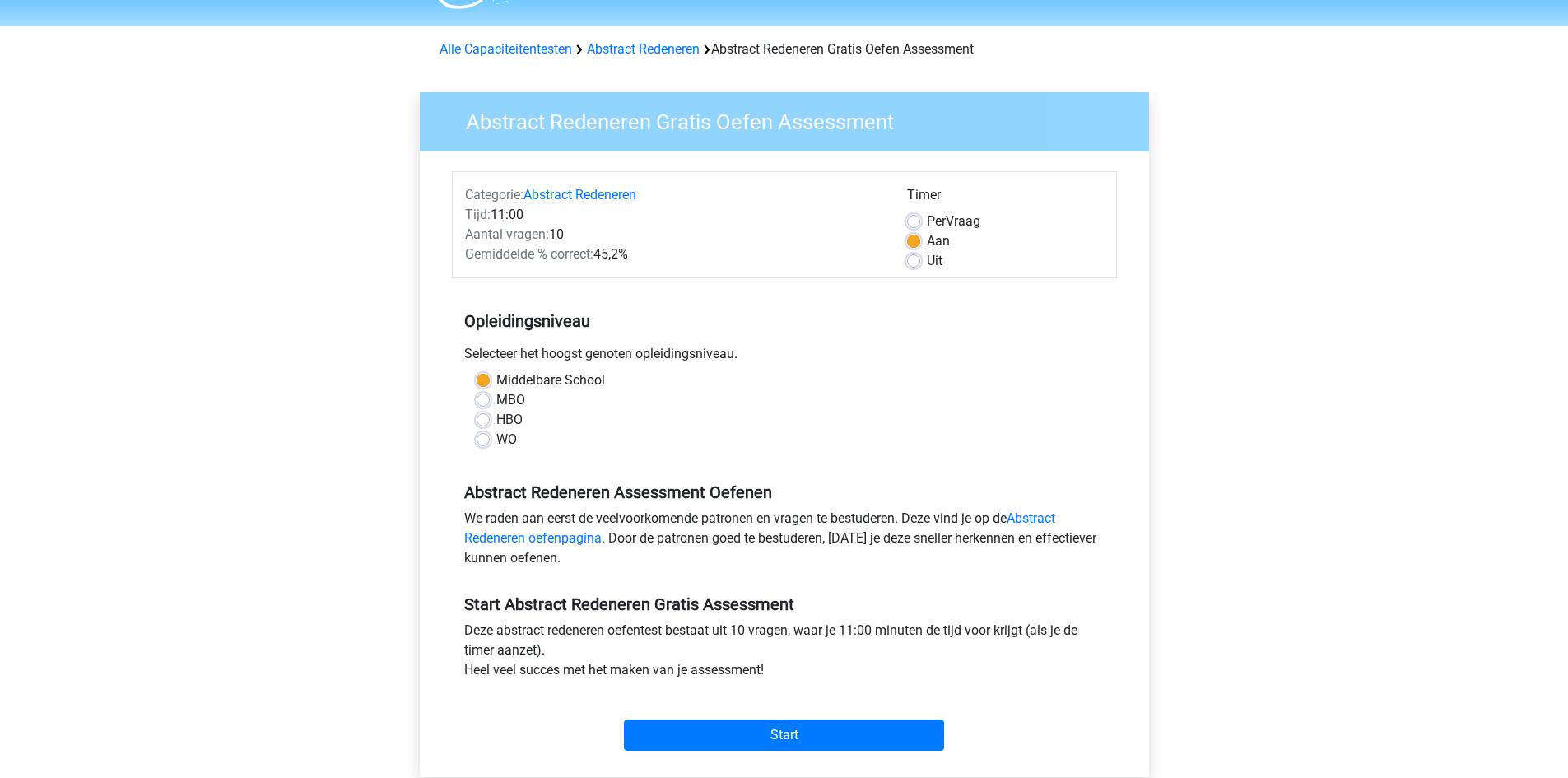
scroll to position [82, 0]
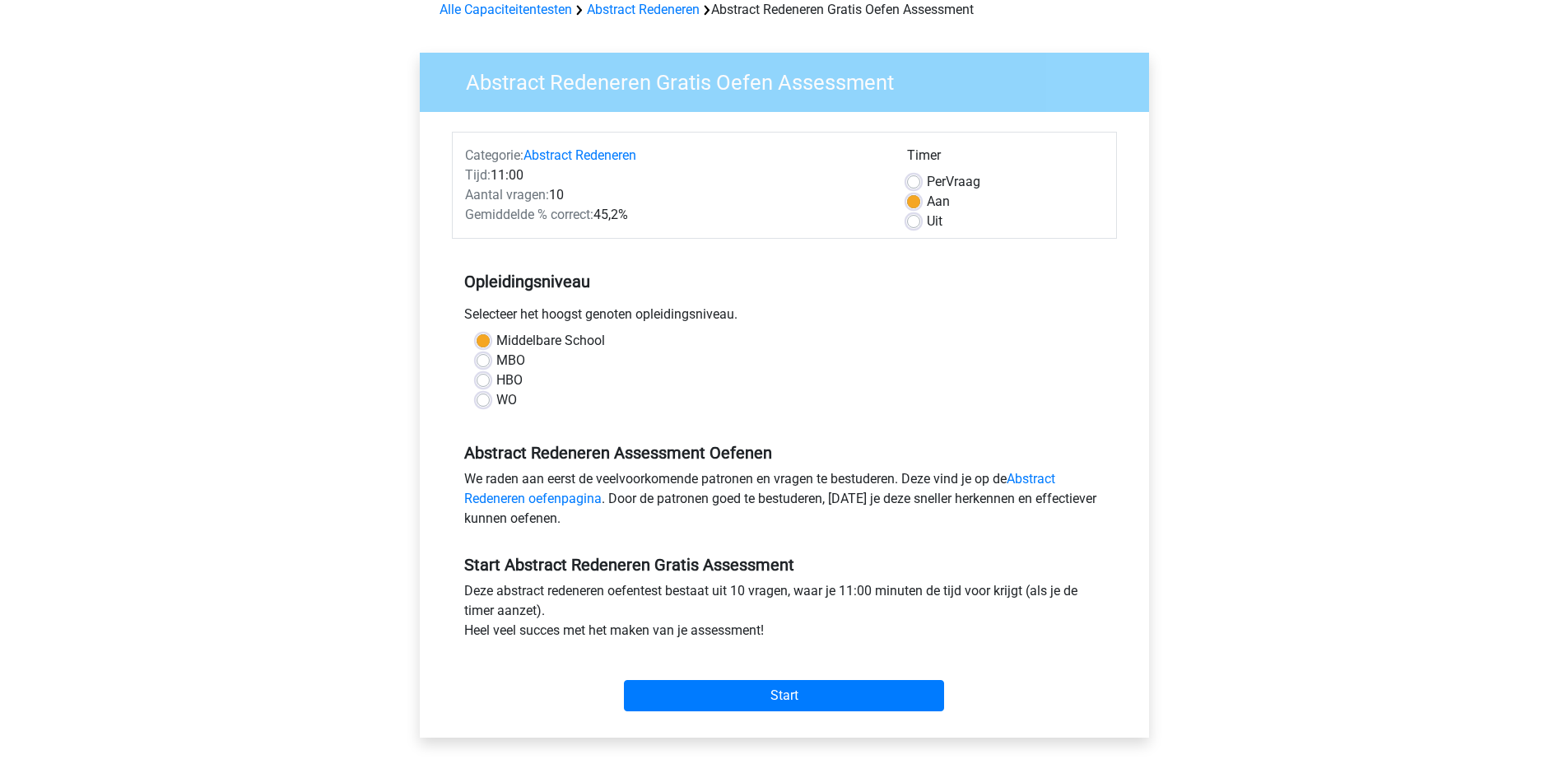
click at [496, 401] on label "WO" at bounding box center [506, 400] width 20 height 20
click at [483, 401] on input "WO" at bounding box center [483, 398] width 13 height 16
radio input "true"
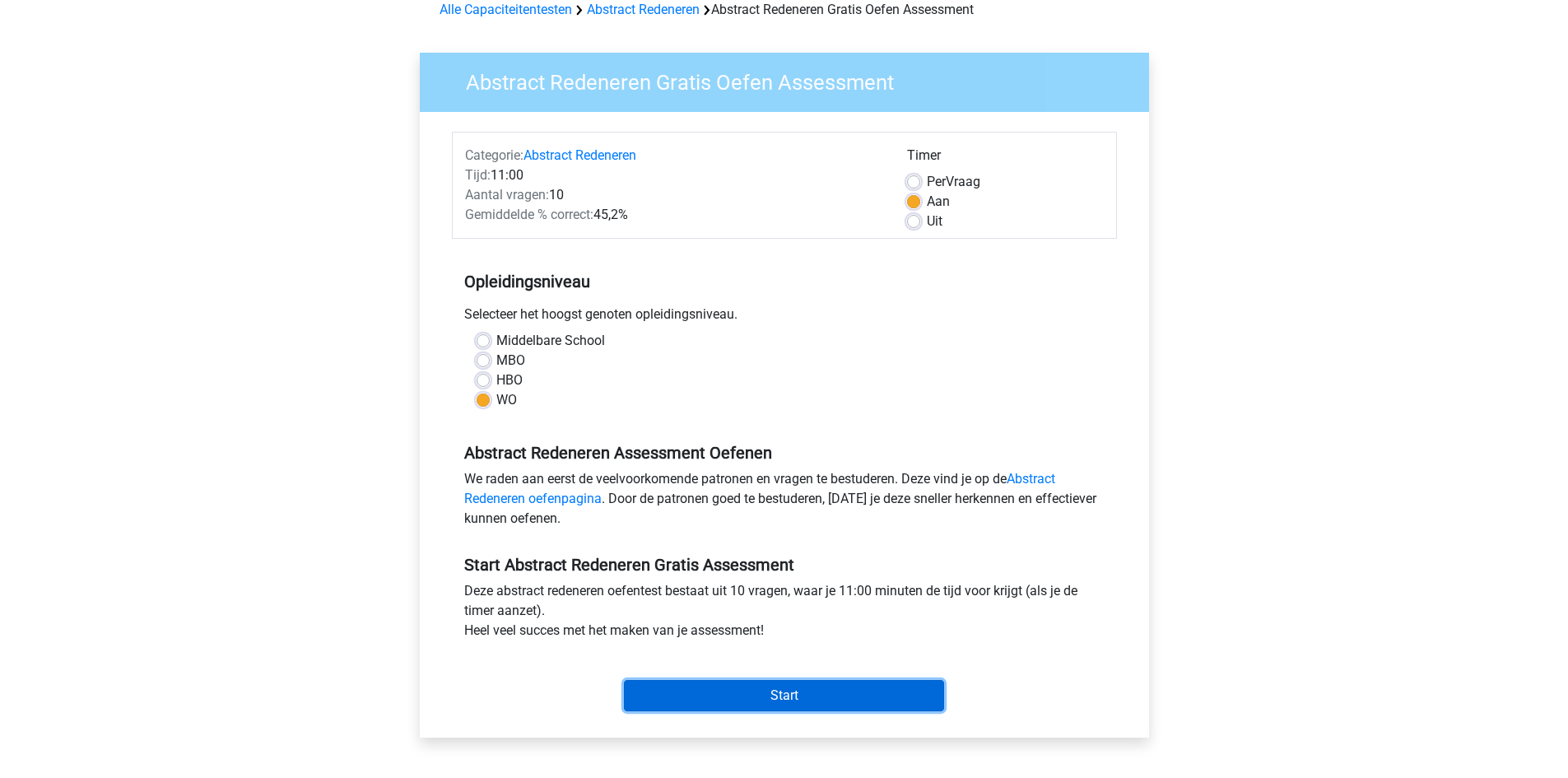
click at [780, 695] on input "Start" at bounding box center [784, 695] width 320 height 32
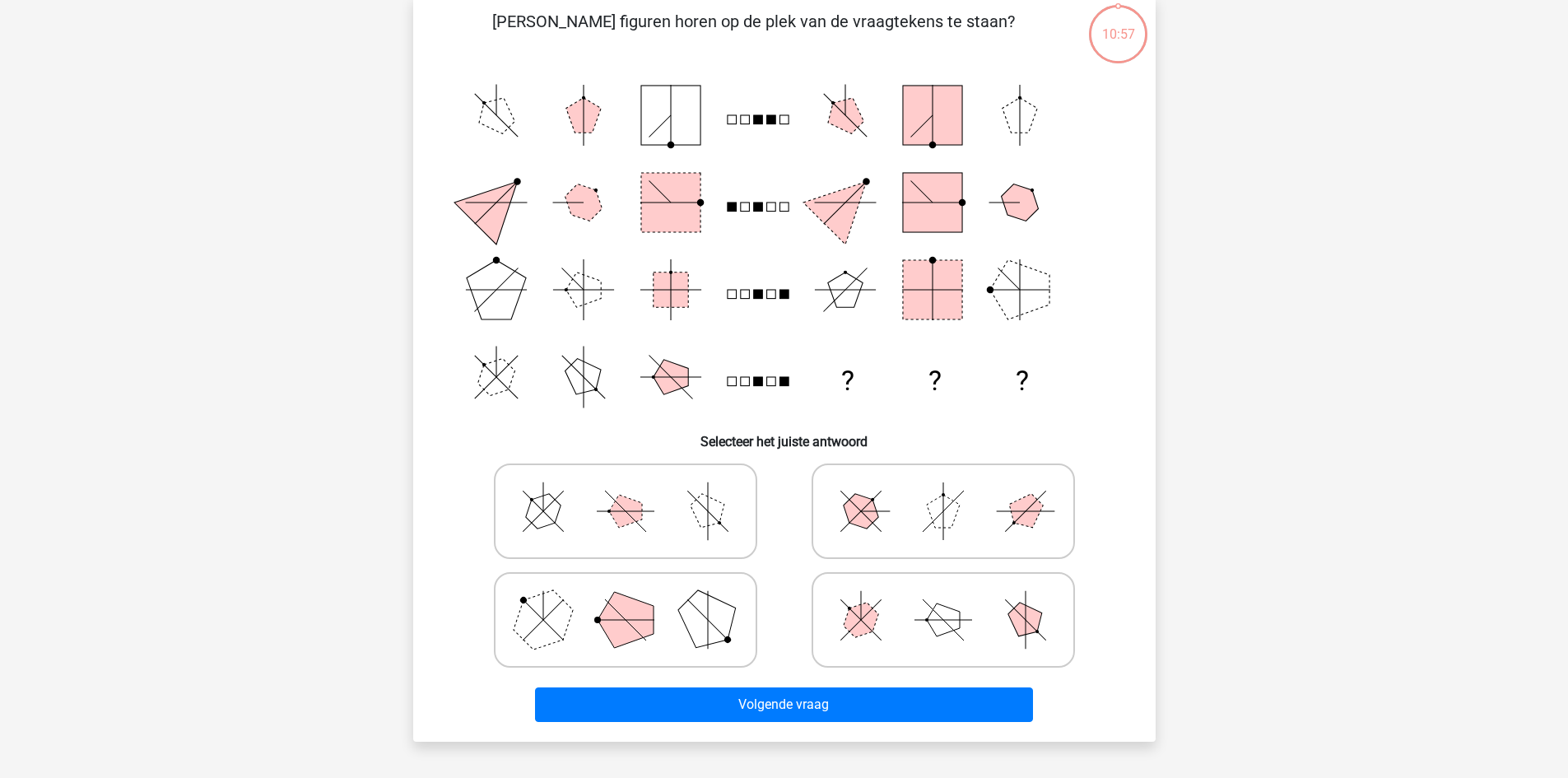
scroll to position [82, 0]
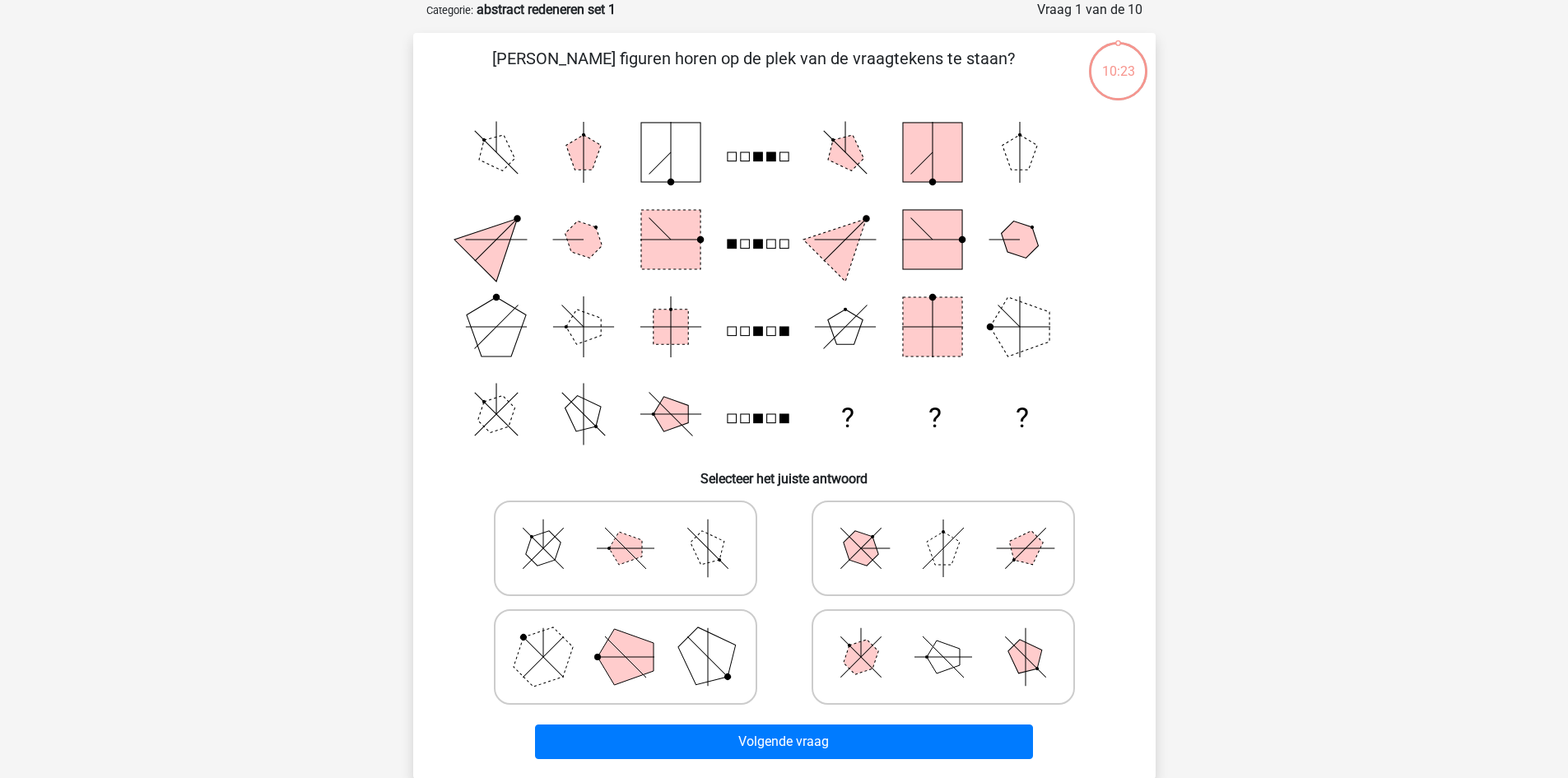
click at [672, 215] on rect at bounding box center [670, 239] width 59 height 59
click at [769, 348] on icon "? ? ?" at bounding box center [784, 283] width 664 height 349
click at [837, 410] on icon "? ? ?" at bounding box center [784, 283] width 664 height 349
click at [679, 398] on icon "? ? ?" at bounding box center [784, 283] width 664 height 349
click at [917, 420] on icon "? ? ?" at bounding box center [784, 283] width 664 height 349
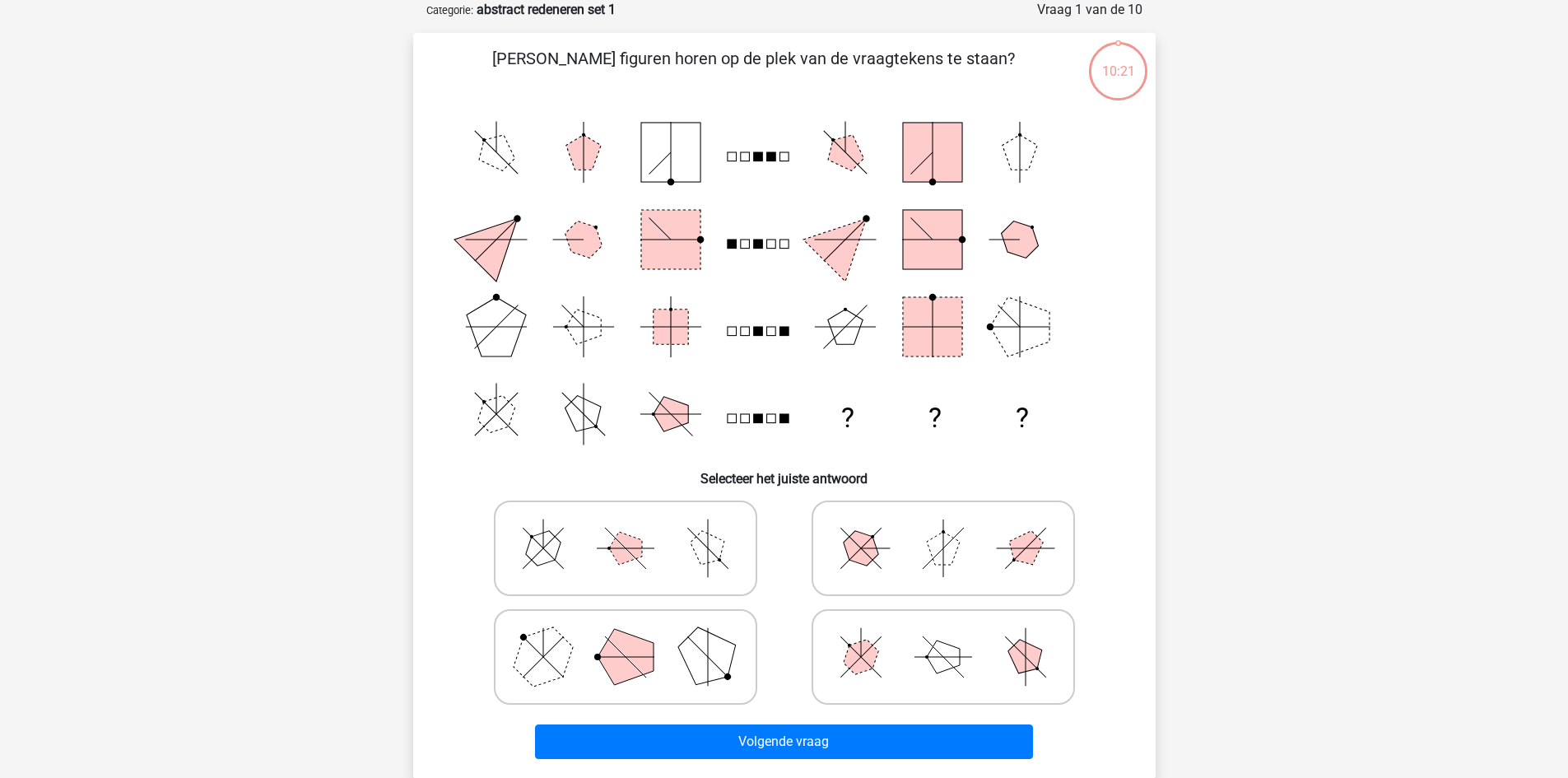
click at [592, 362] on icon "? ? ?" at bounding box center [784, 283] width 664 height 349
click at [575, 290] on icon "? ? ?" at bounding box center [784, 283] width 664 height 349
click at [885, 652] on icon at bounding box center [943, 657] width 247 height 82
click at [944, 636] on input "radio" at bounding box center [949, 631] width 11 height 11
radio input "true"
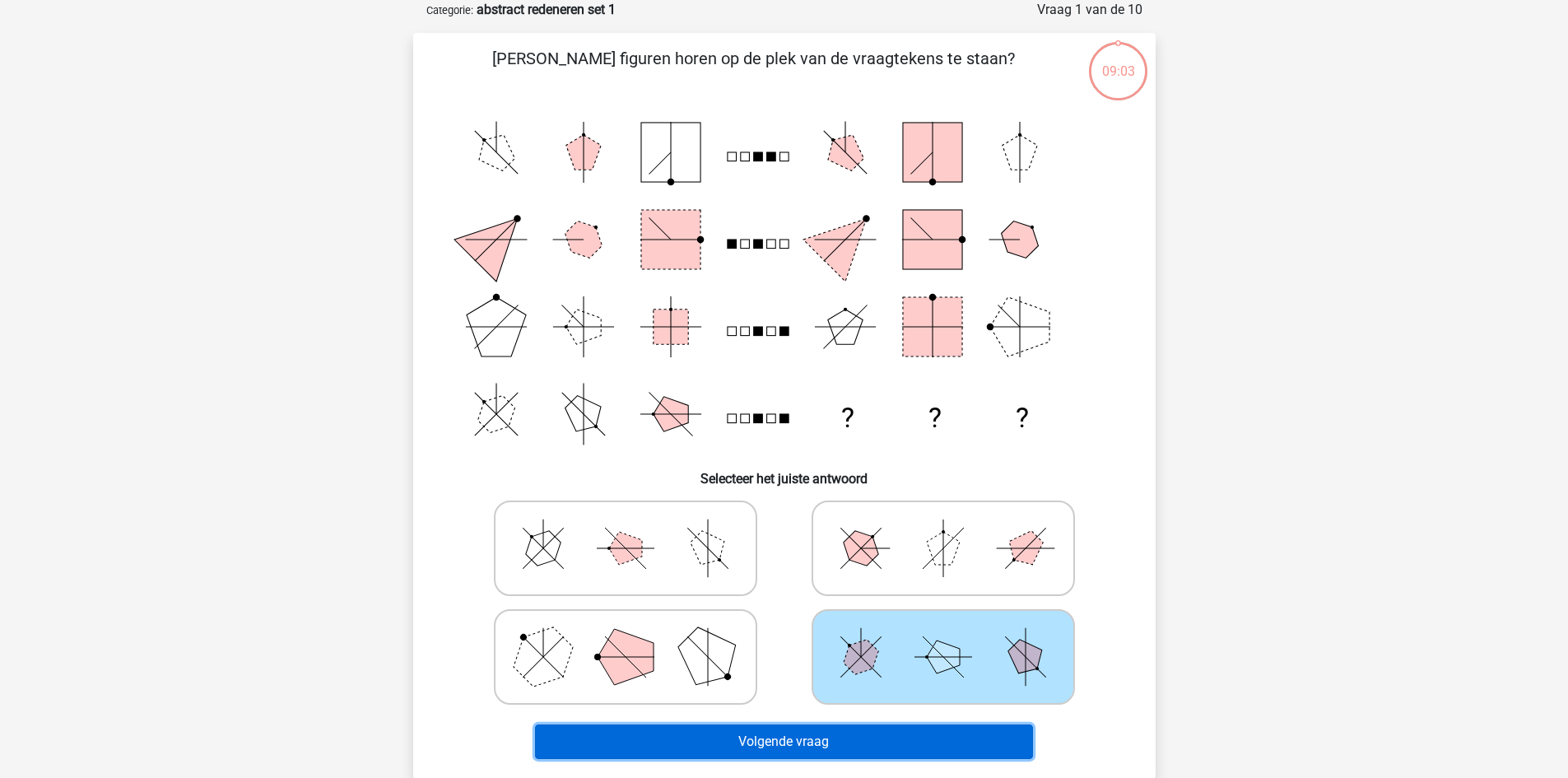
click at [879, 749] on button "Volgende vraag" at bounding box center [784, 741] width 498 height 34
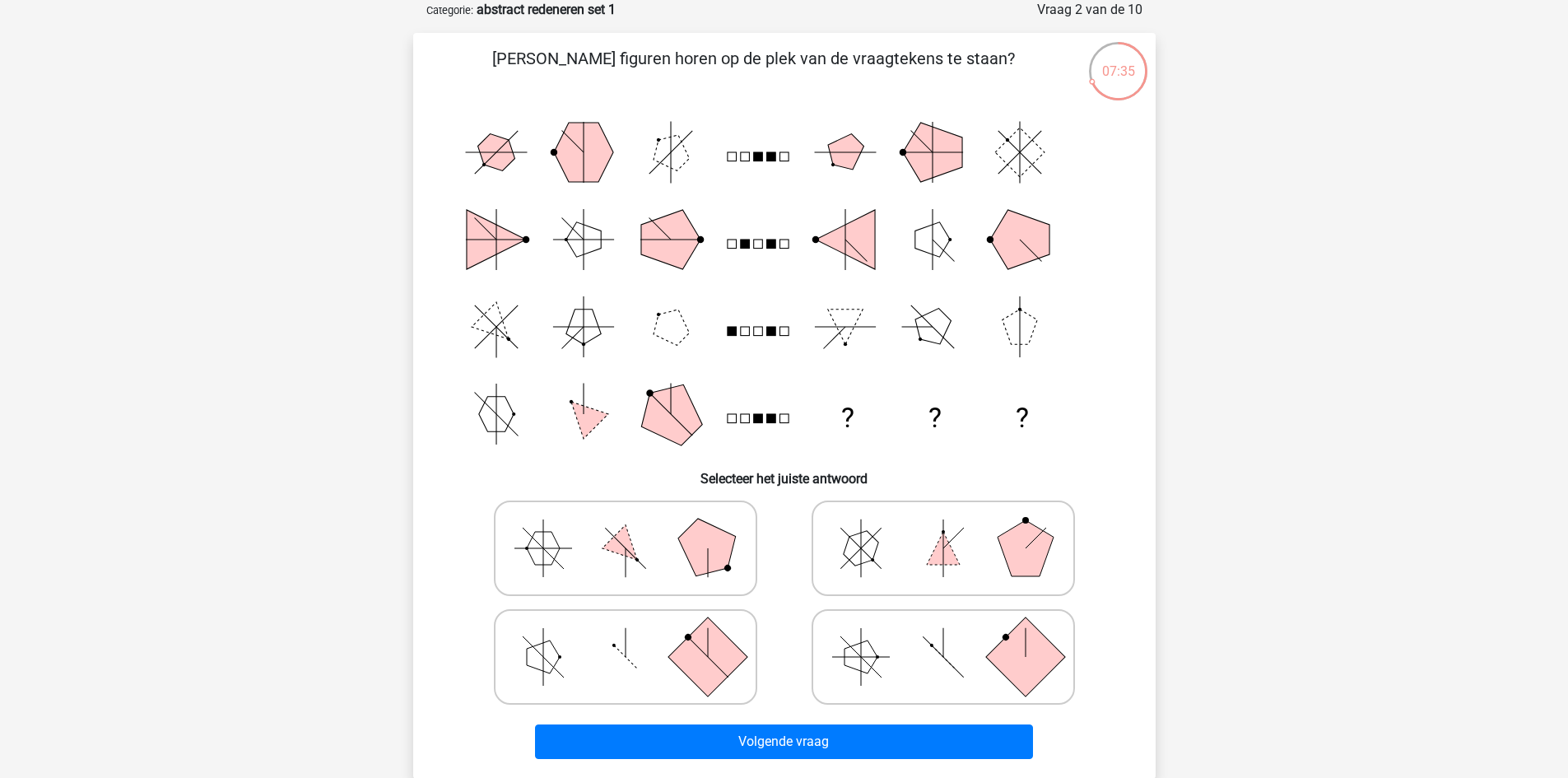
click at [1034, 548] on polygon at bounding box center [1026, 548] width 56 height 56
click at [954, 528] on input "radio" at bounding box center [949, 522] width 11 height 11
radio input "true"
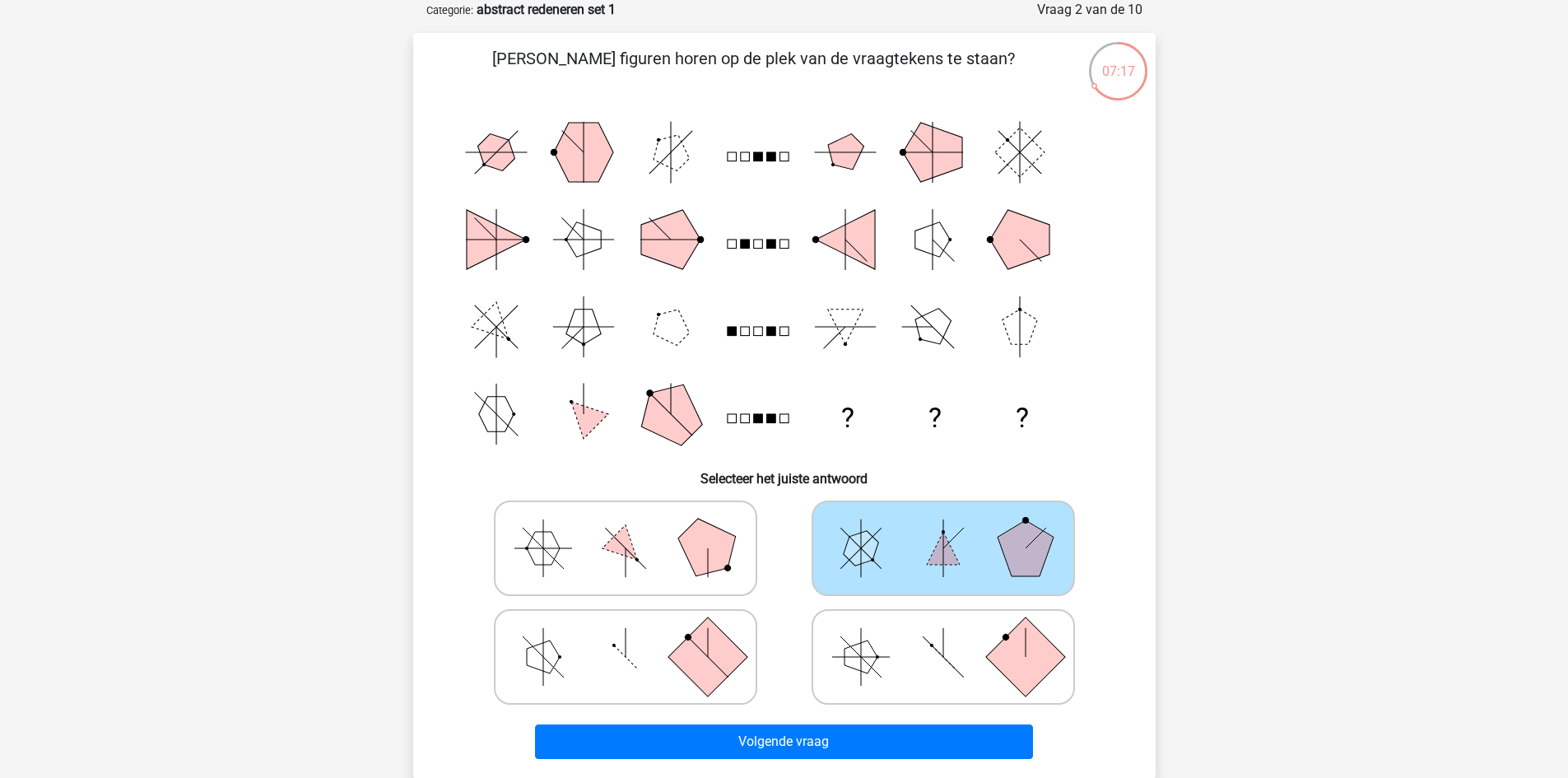
drag, startPoint x: 677, startPoint y: 540, endPoint x: 718, endPoint y: 612, distance: 82.9
click at [676, 541] on icon at bounding box center [625, 548] width 247 height 82
click at [636, 528] on input "radio" at bounding box center [631, 522] width 11 height 11
radio input "true"
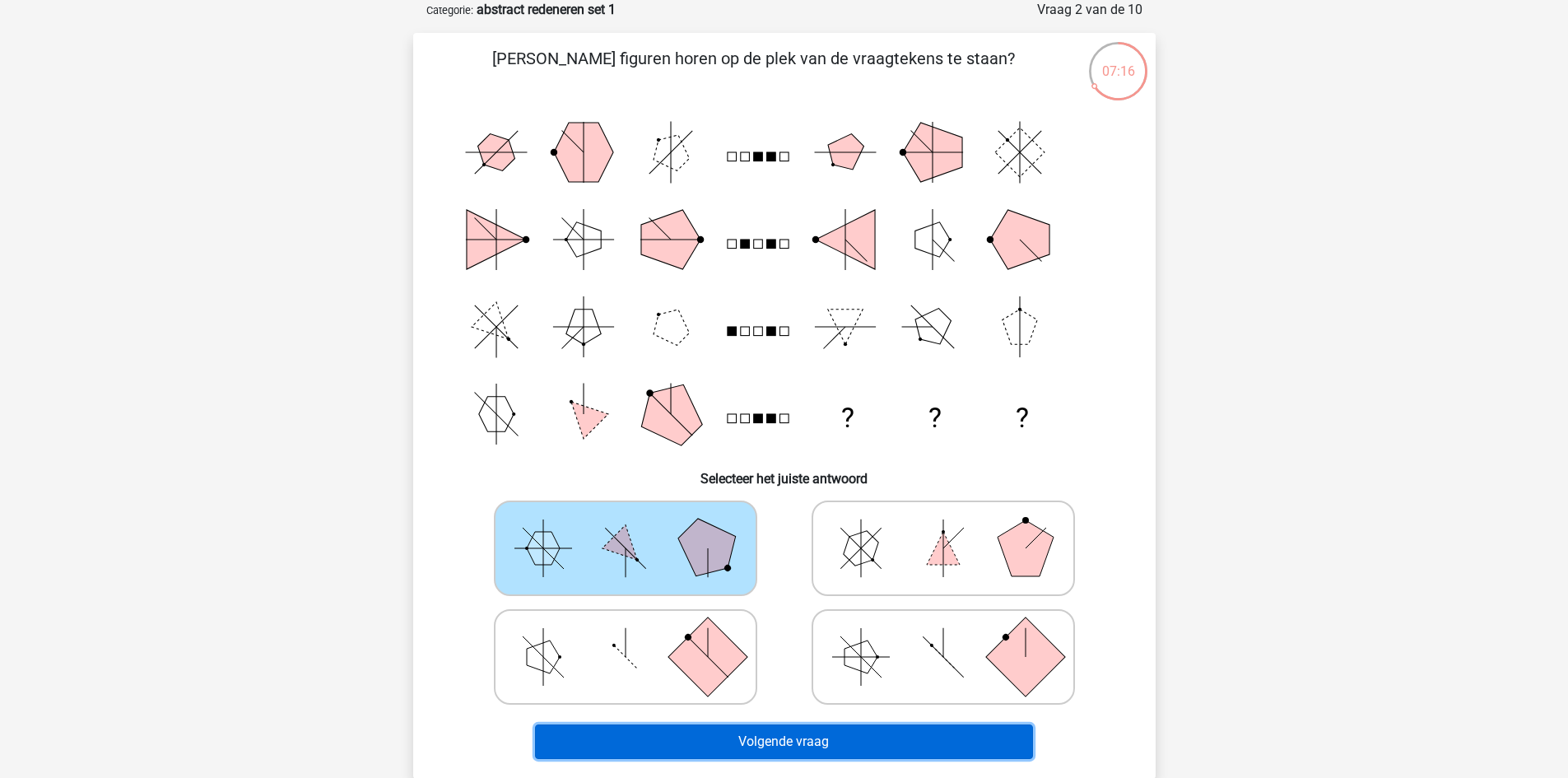
click at [783, 740] on button "Volgende vraag" at bounding box center [784, 741] width 498 height 34
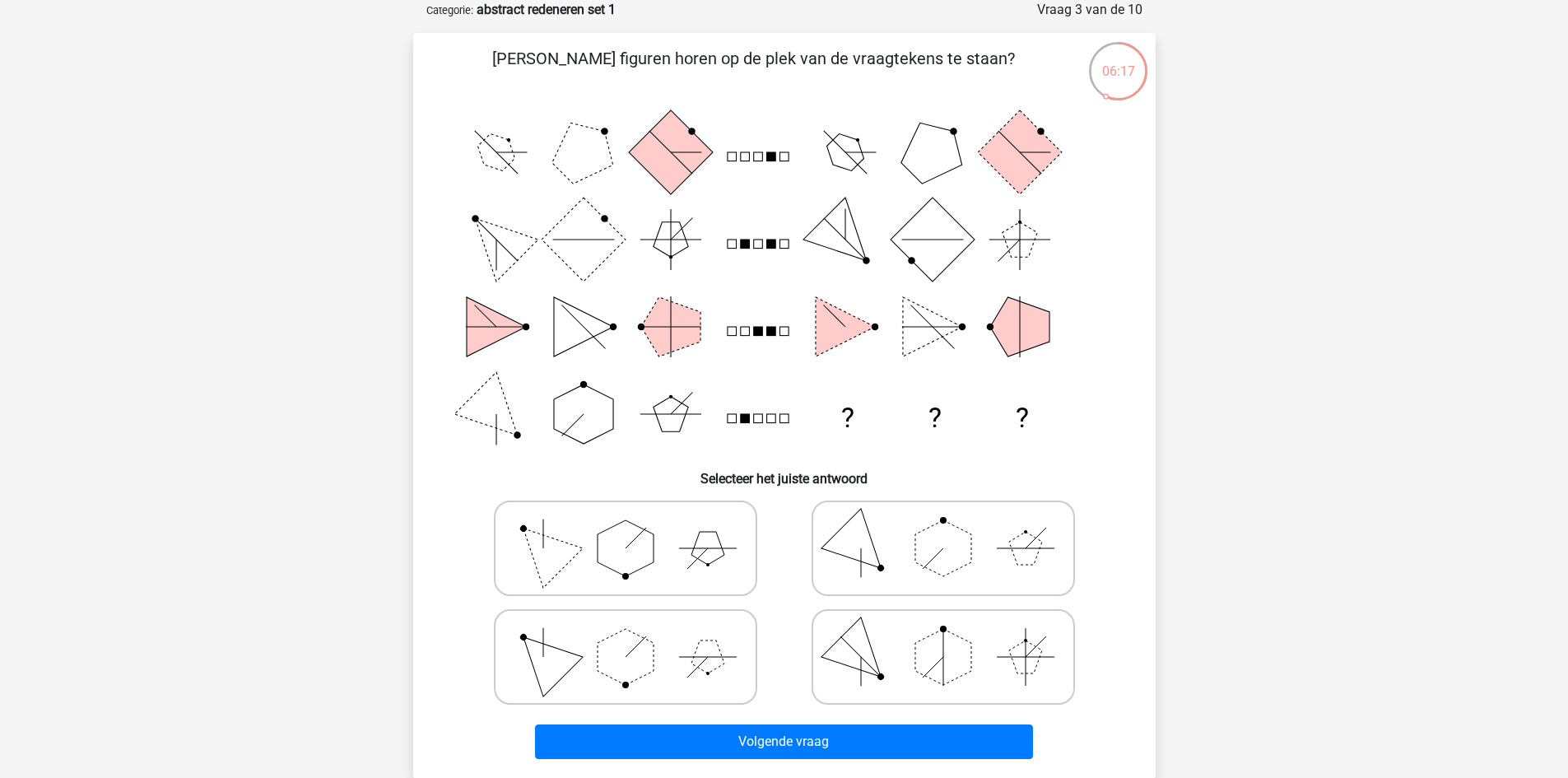
click at [649, 654] on polygon at bounding box center [626, 657] width 56 height 56
click at [636, 636] on input "radio" at bounding box center [631, 631] width 11 height 11
radio input "true"
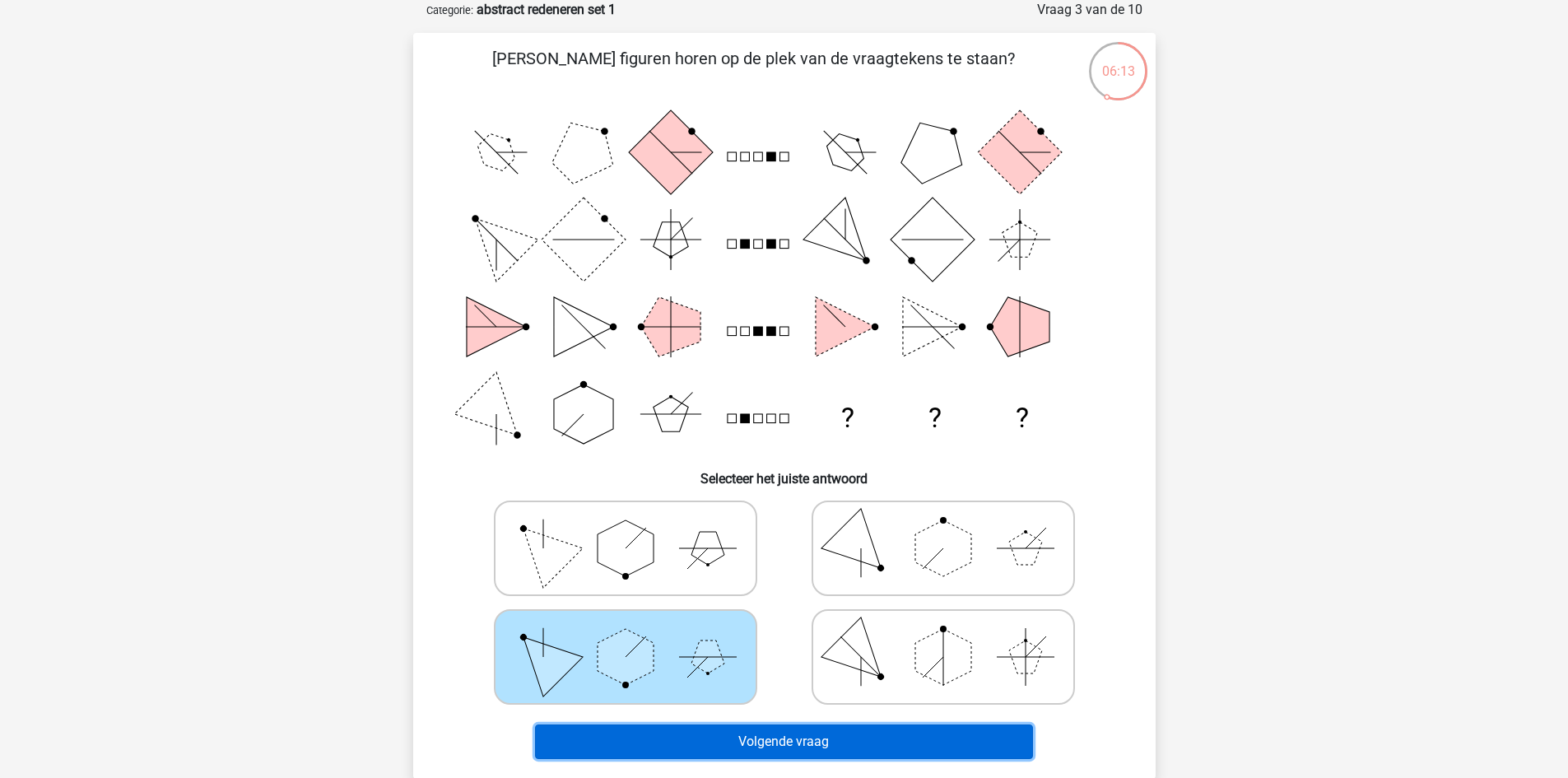
click at [819, 733] on button "Volgende vraag" at bounding box center [784, 741] width 498 height 34
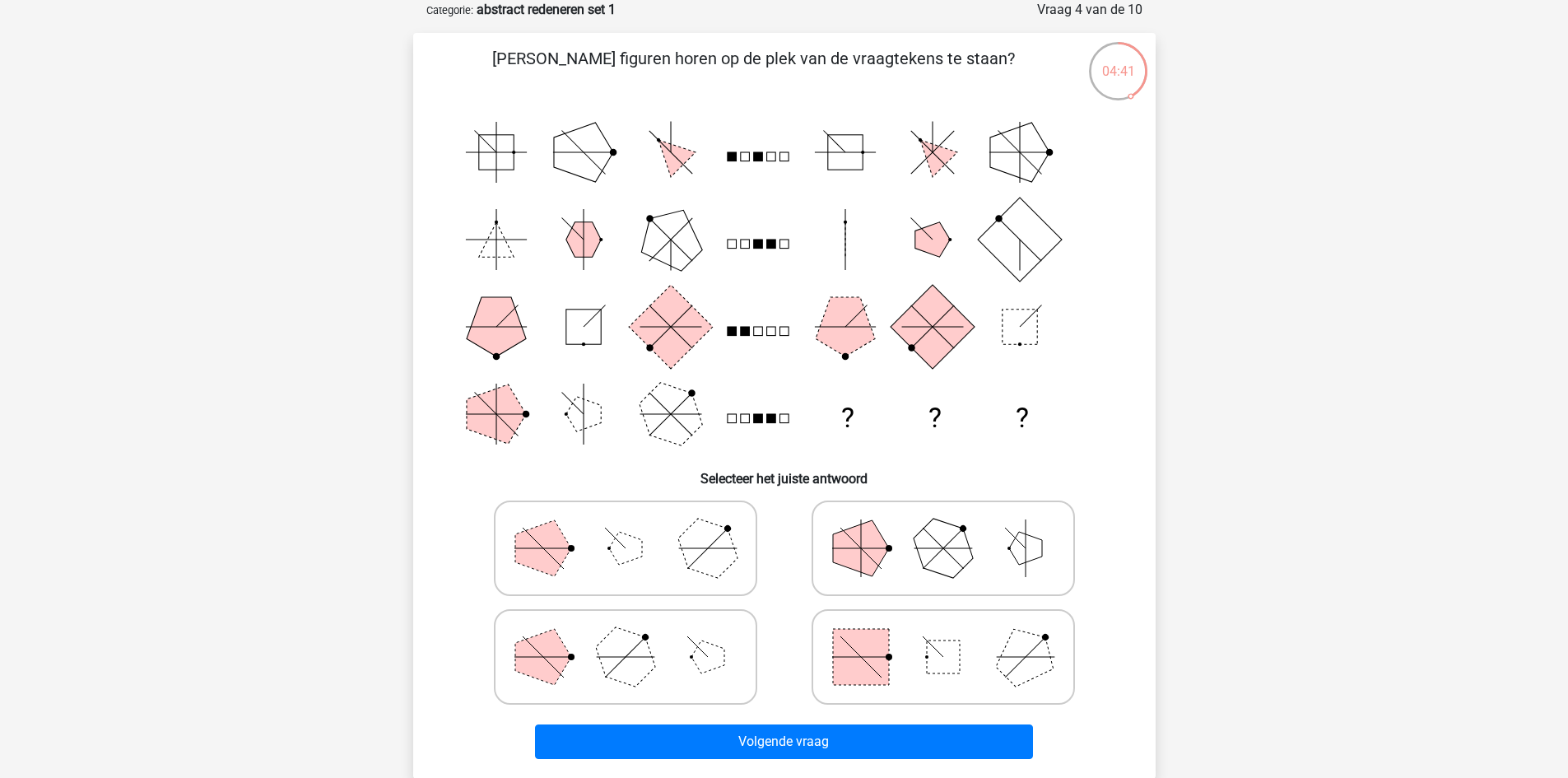
click at [635, 557] on polygon at bounding box center [625, 548] width 33 height 33
click at [635, 528] on input "radio" at bounding box center [631, 522] width 11 height 11
radio input "true"
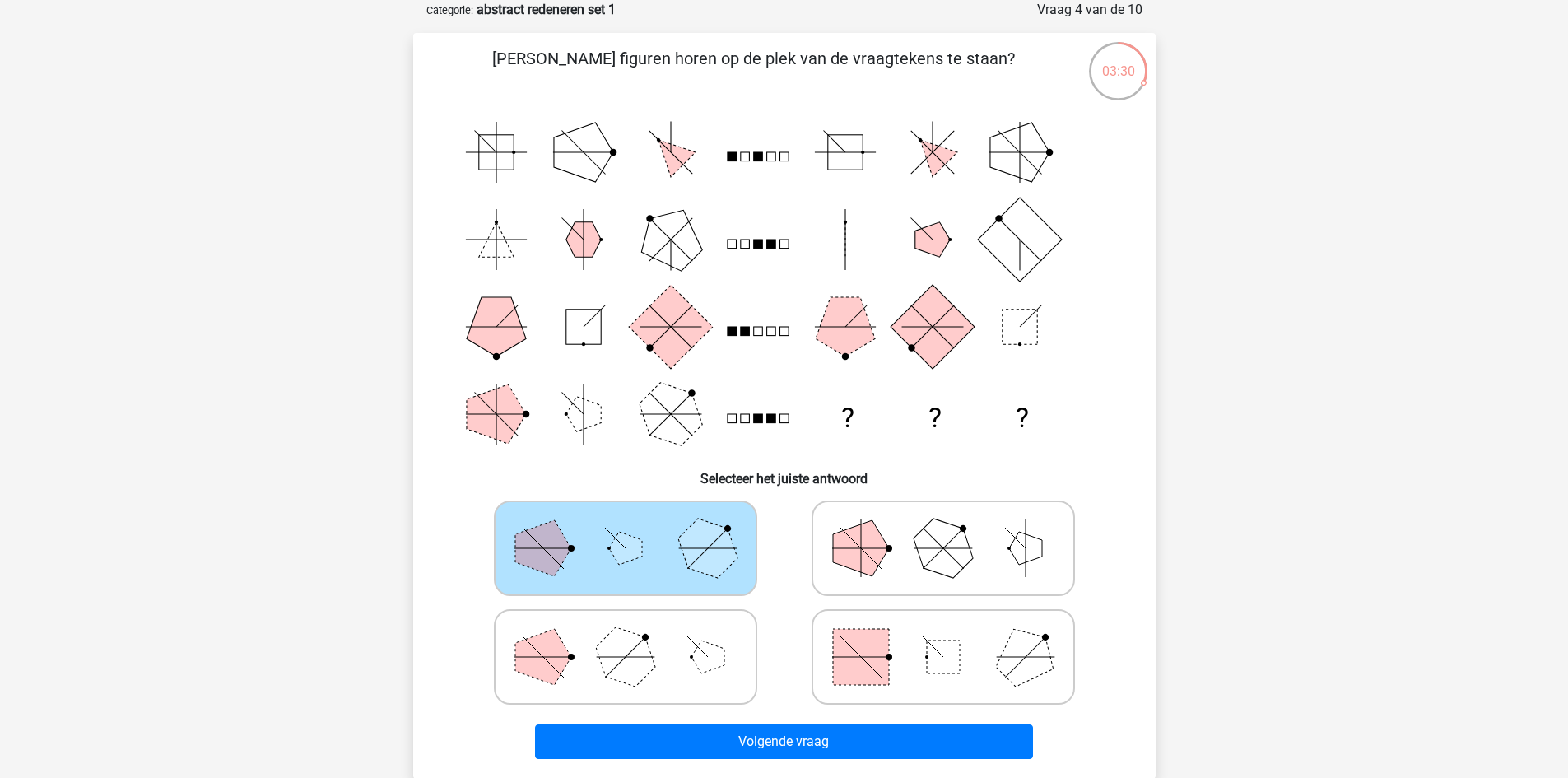
drag, startPoint x: 920, startPoint y: 574, endPoint x: 899, endPoint y: 588, distance: 25.2
click at [919, 574] on icon at bounding box center [943, 548] width 247 height 82
click at [944, 528] on input "radio" at bounding box center [949, 522] width 11 height 11
radio input "true"
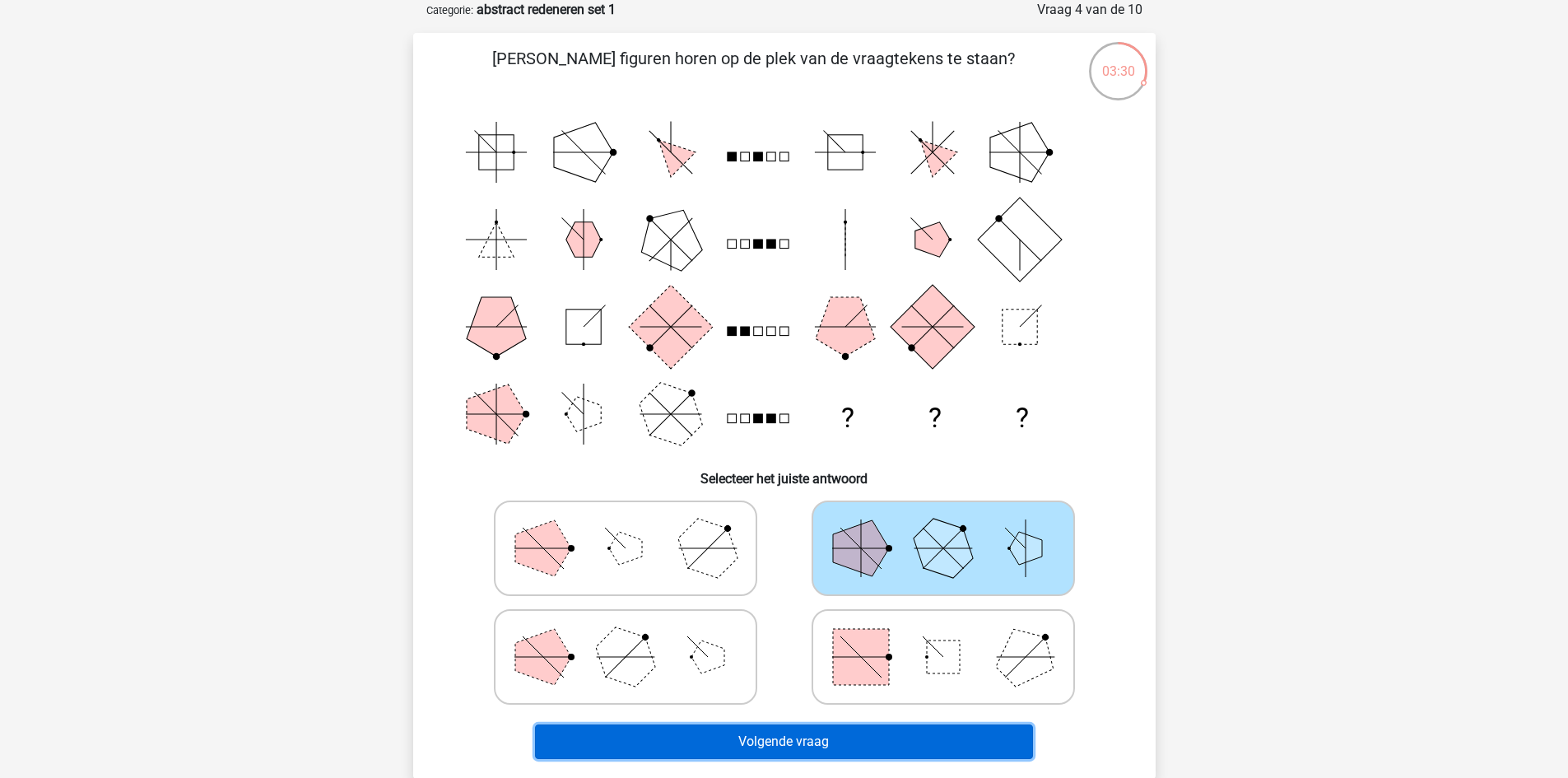
click at [828, 739] on button "Volgende vraag" at bounding box center [784, 741] width 498 height 34
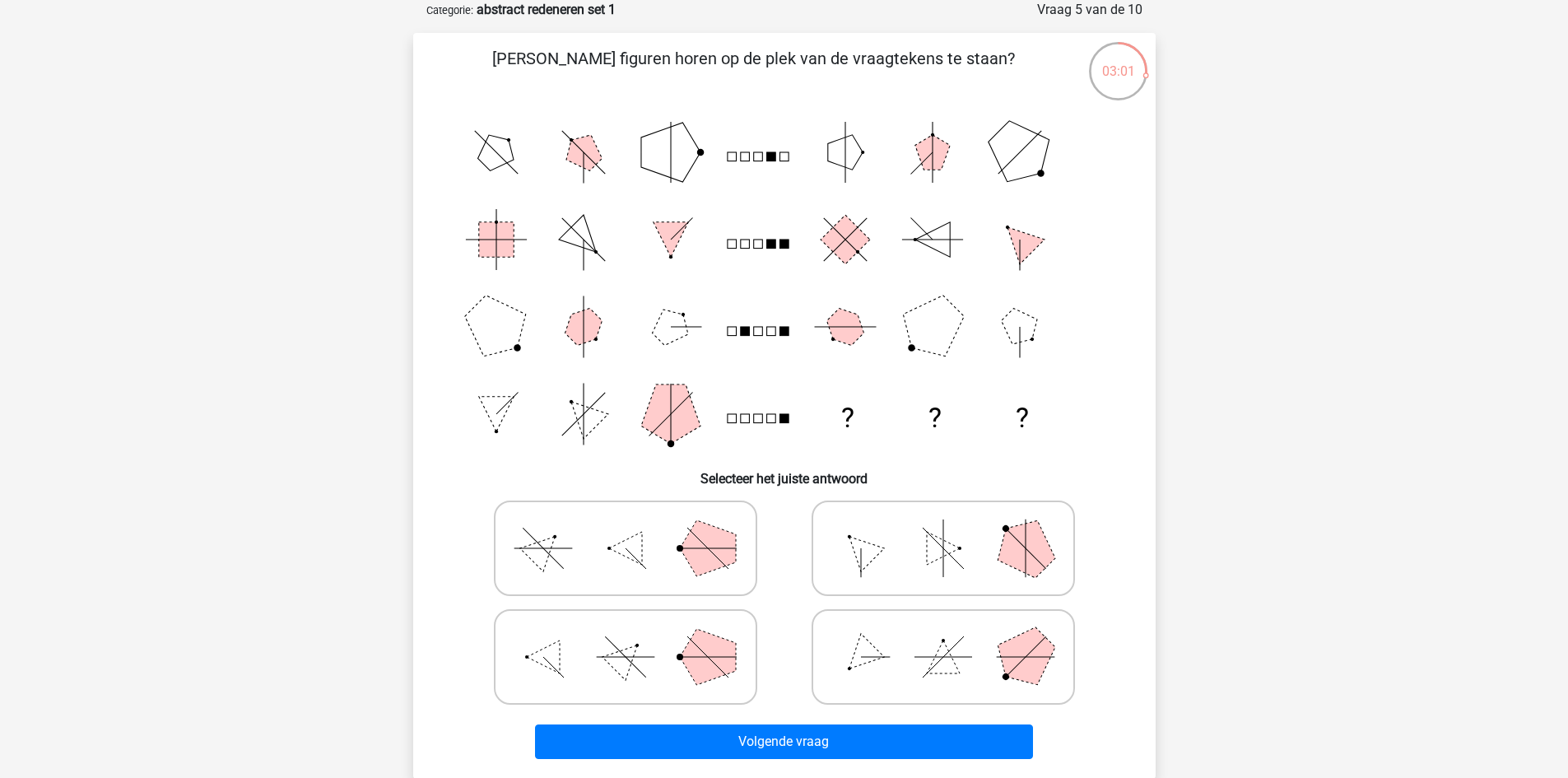
click at [722, 651] on polygon at bounding box center [708, 657] width 56 height 56
click at [636, 636] on input "radio" at bounding box center [631, 631] width 11 height 11
radio input "true"
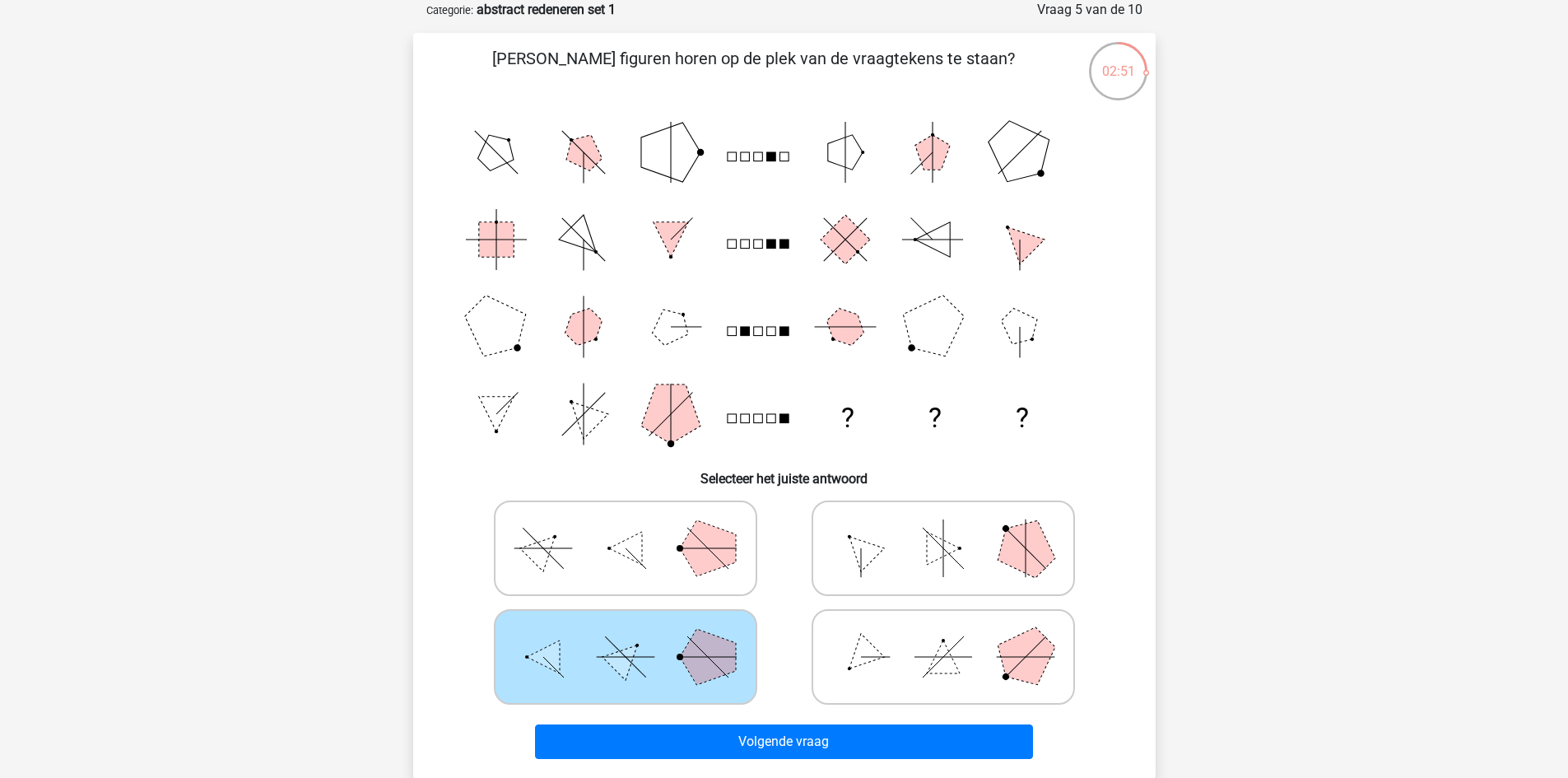
click at [605, 561] on icon at bounding box center [625, 548] width 247 height 82
click at [626, 528] on input "radio" at bounding box center [631, 522] width 11 height 11
radio input "true"
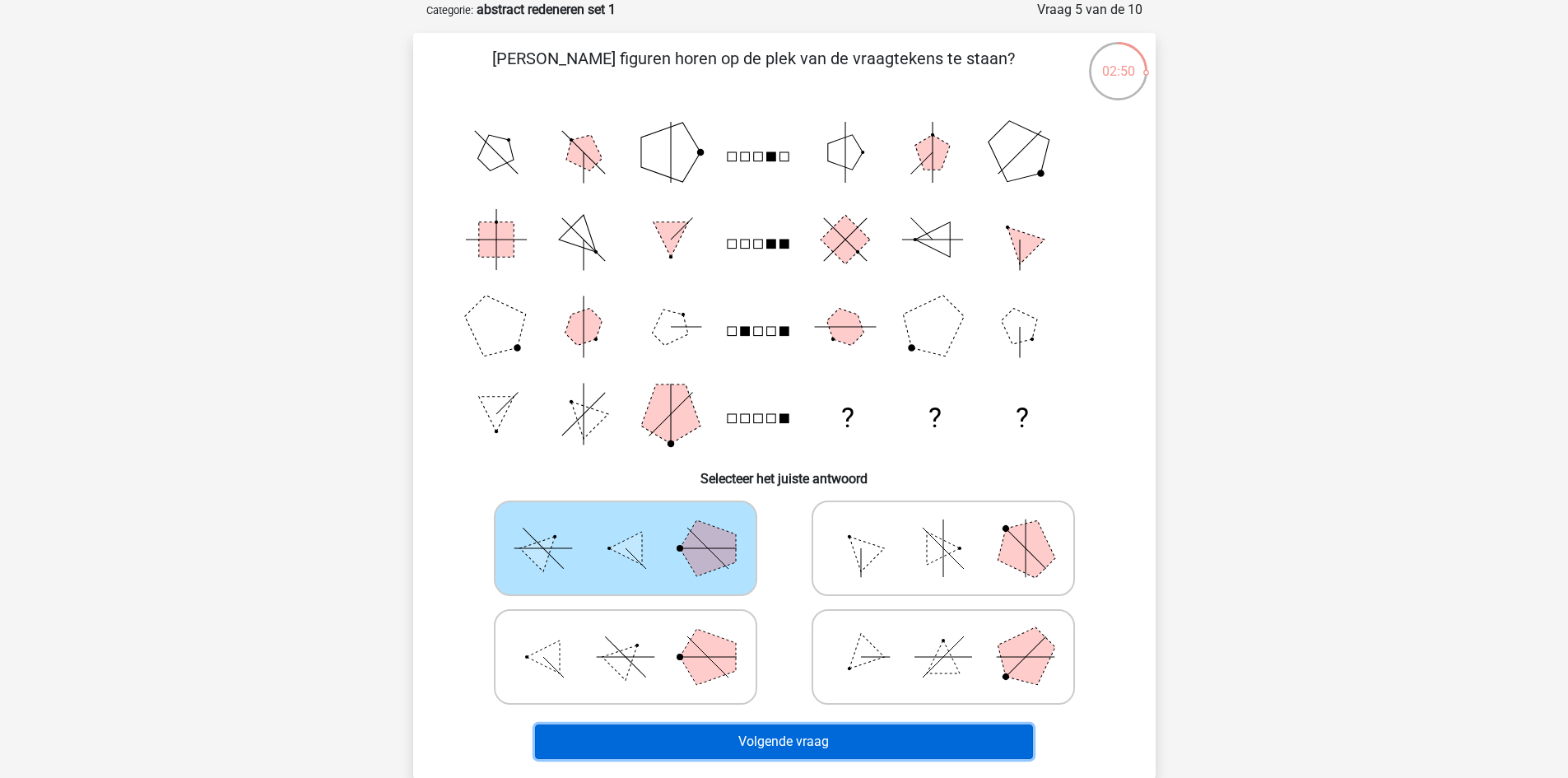
click at [784, 745] on button "Volgende vraag" at bounding box center [784, 741] width 498 height 34
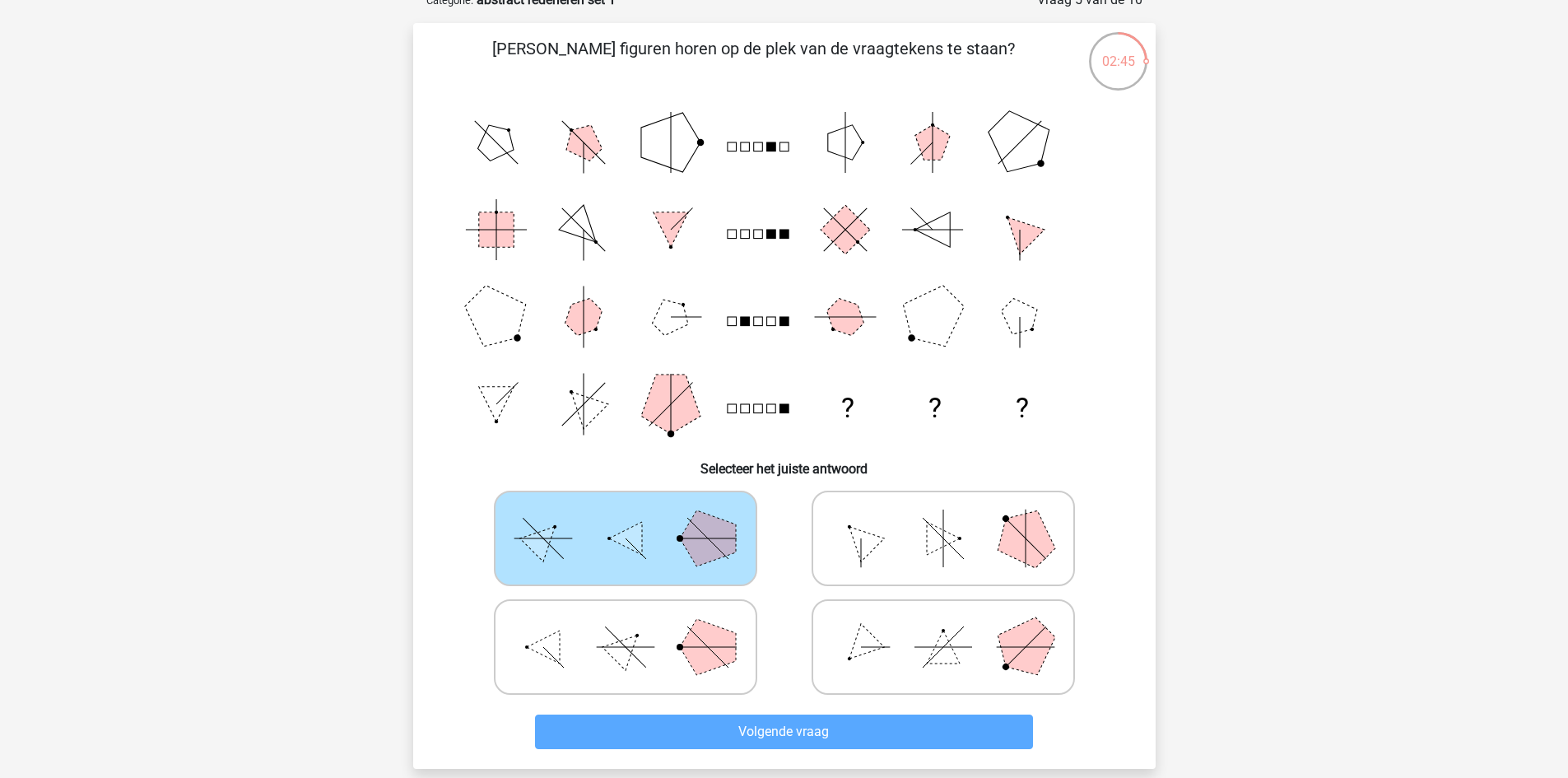
scroll to position [165, 0]
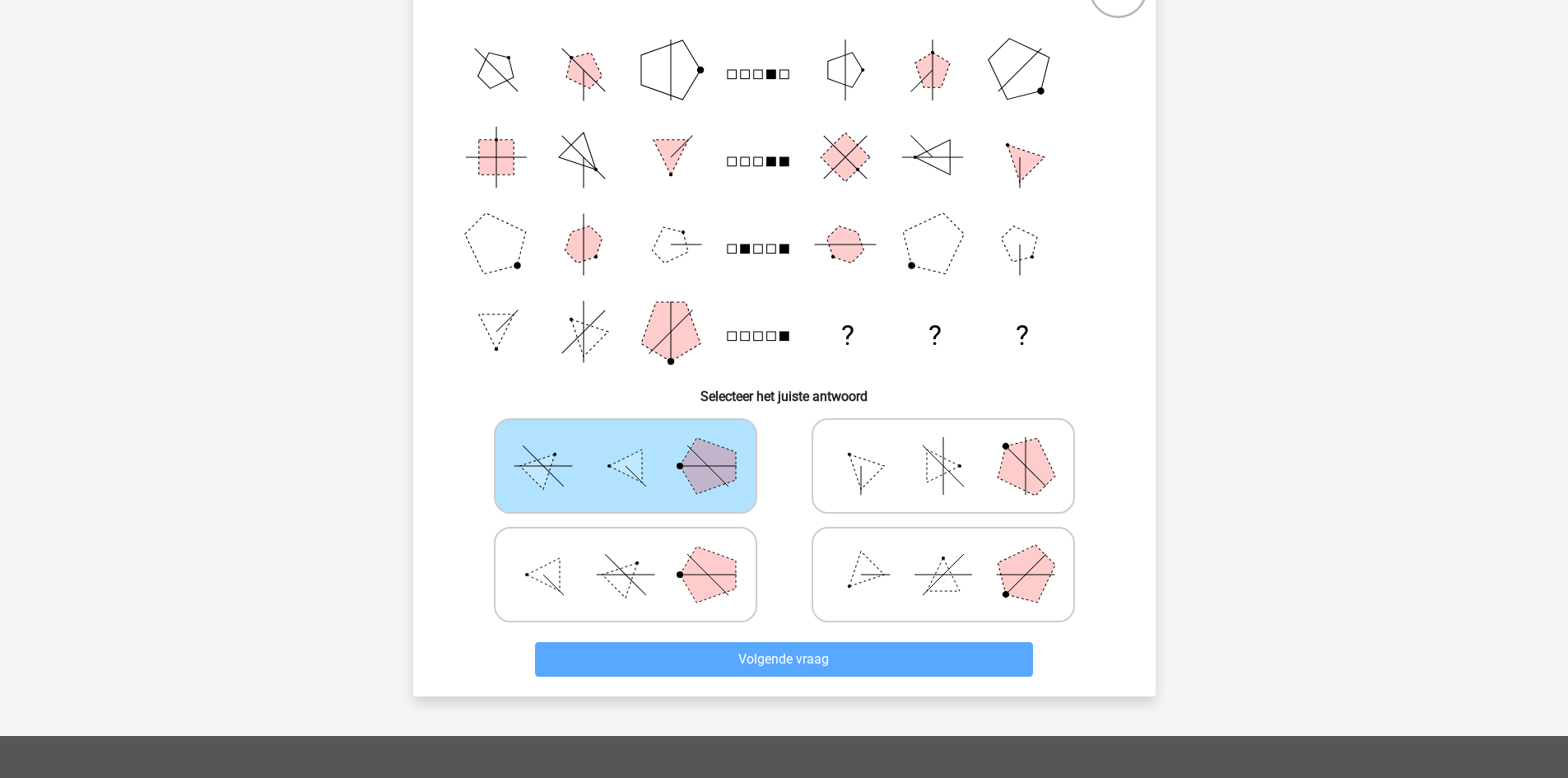
click at [879, 474] on icon at bounding box center [943, 465] width 247 height 82
click at [944, 445] on input "radio" at bounding box center [949, 440] width 11 height 11
radio input "true"
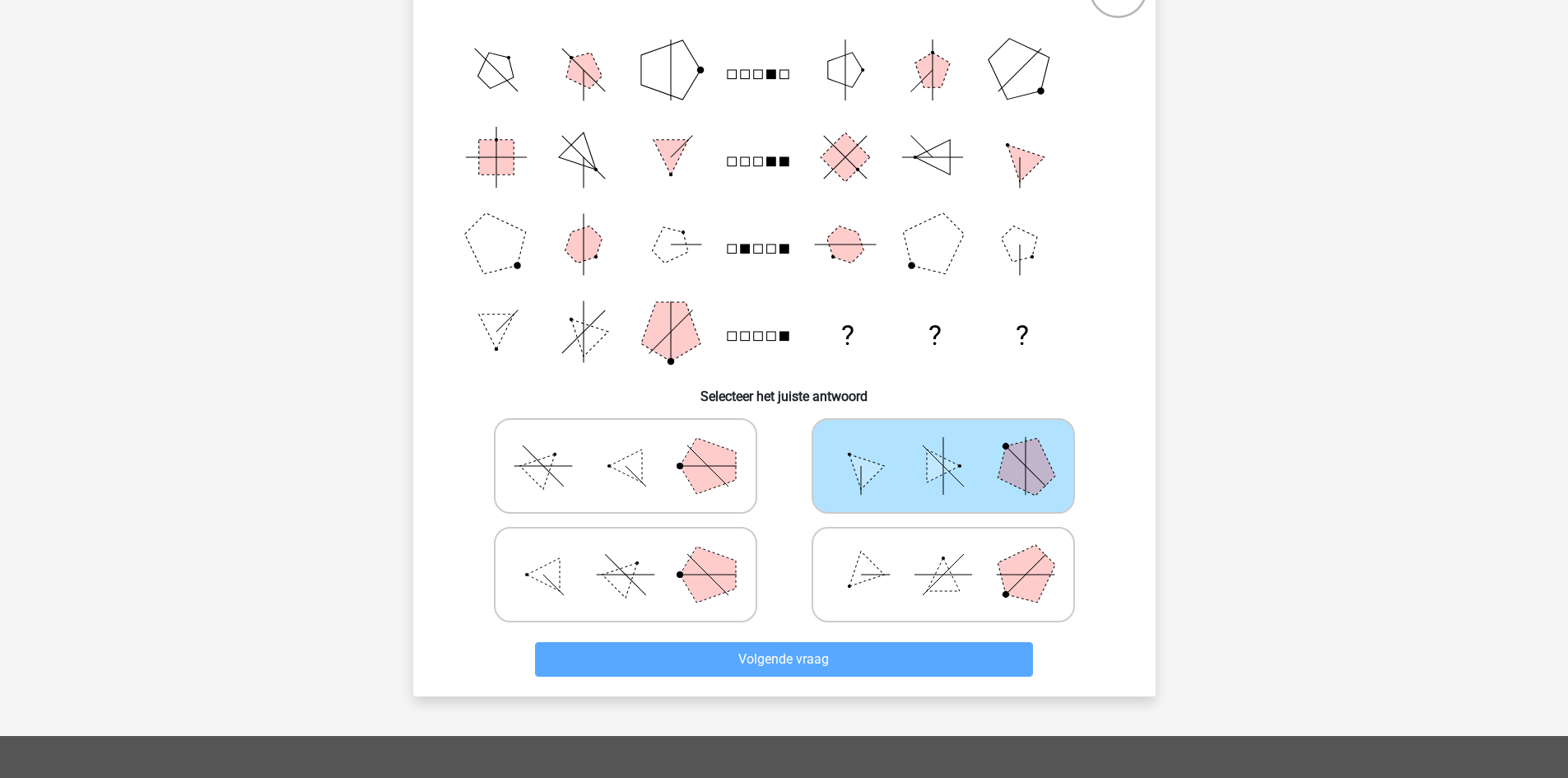
click at [730, 477] on polygon at bounding box center [708, 466] width 56 height 56
click at [636, 445] on input "radio" at bounding box center [631, 440] width 11 height 11
radio input "true"
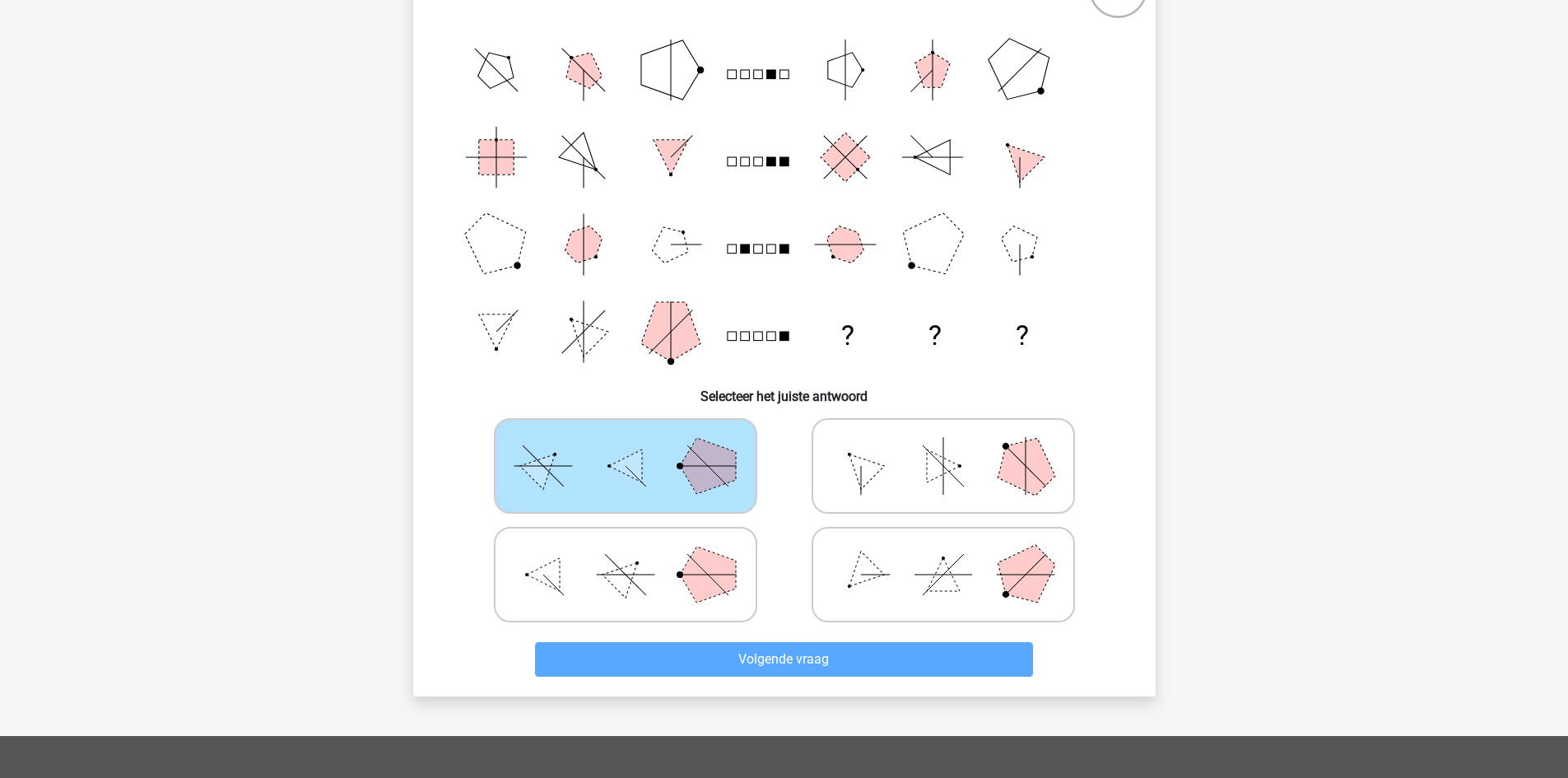
click at [697, 588] on polygon at bounding box center [708, 575] width 56 height 56
click at [636, 554] on input "radio" at bounding box center [631, 548] width 11 height 11
radio input "true"
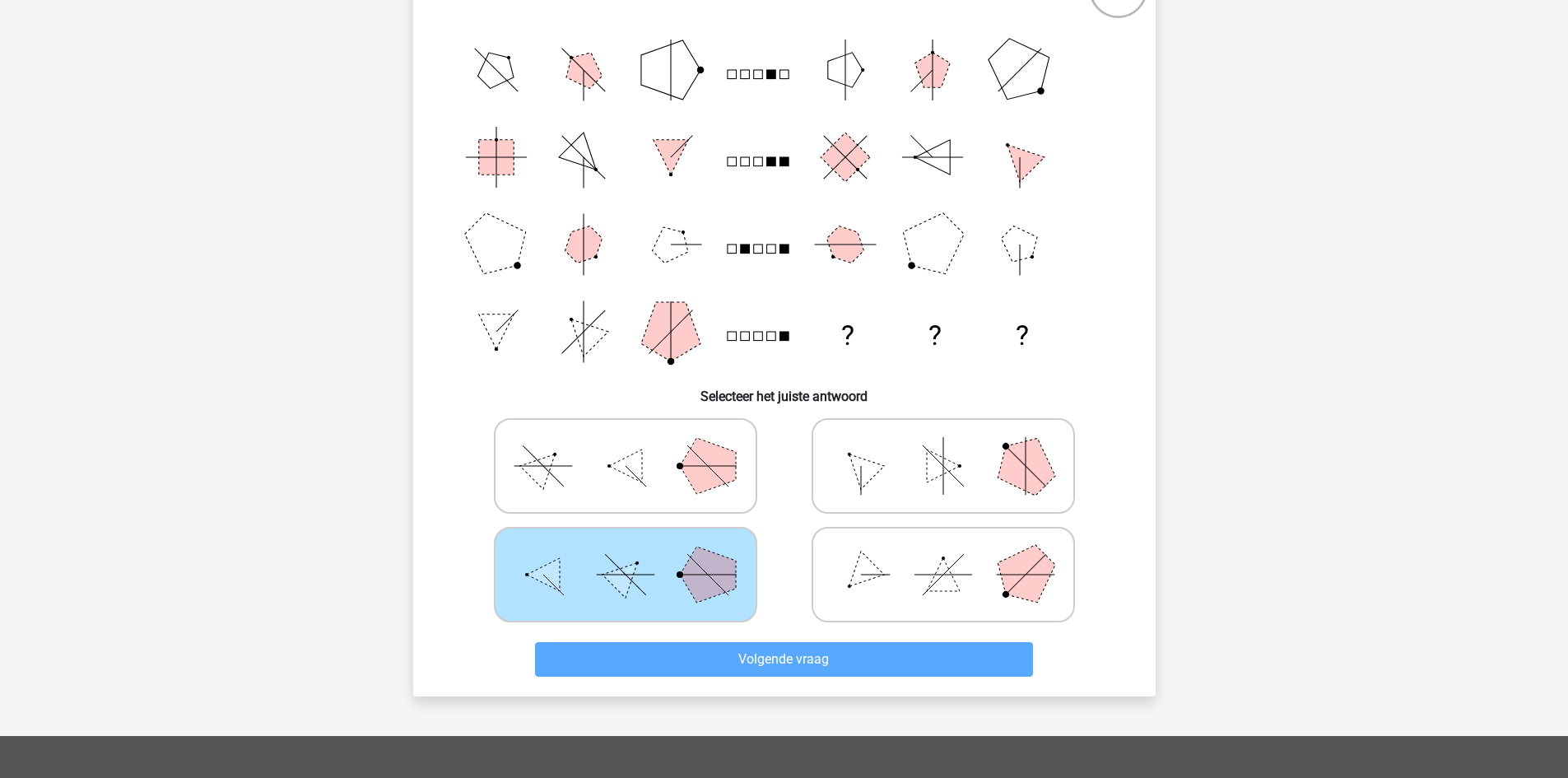
drag, startPoint x: 861, startPoint y: 604, endPoint x: 677, endPoint y: 477, distance: 223.6
click at [861, 604] on icon at bounding box center [943, 575] width 247 height 82
click at [944, 554] on input "radio" at bounding box center [949, 548] width 11 height 11
radio input "true"
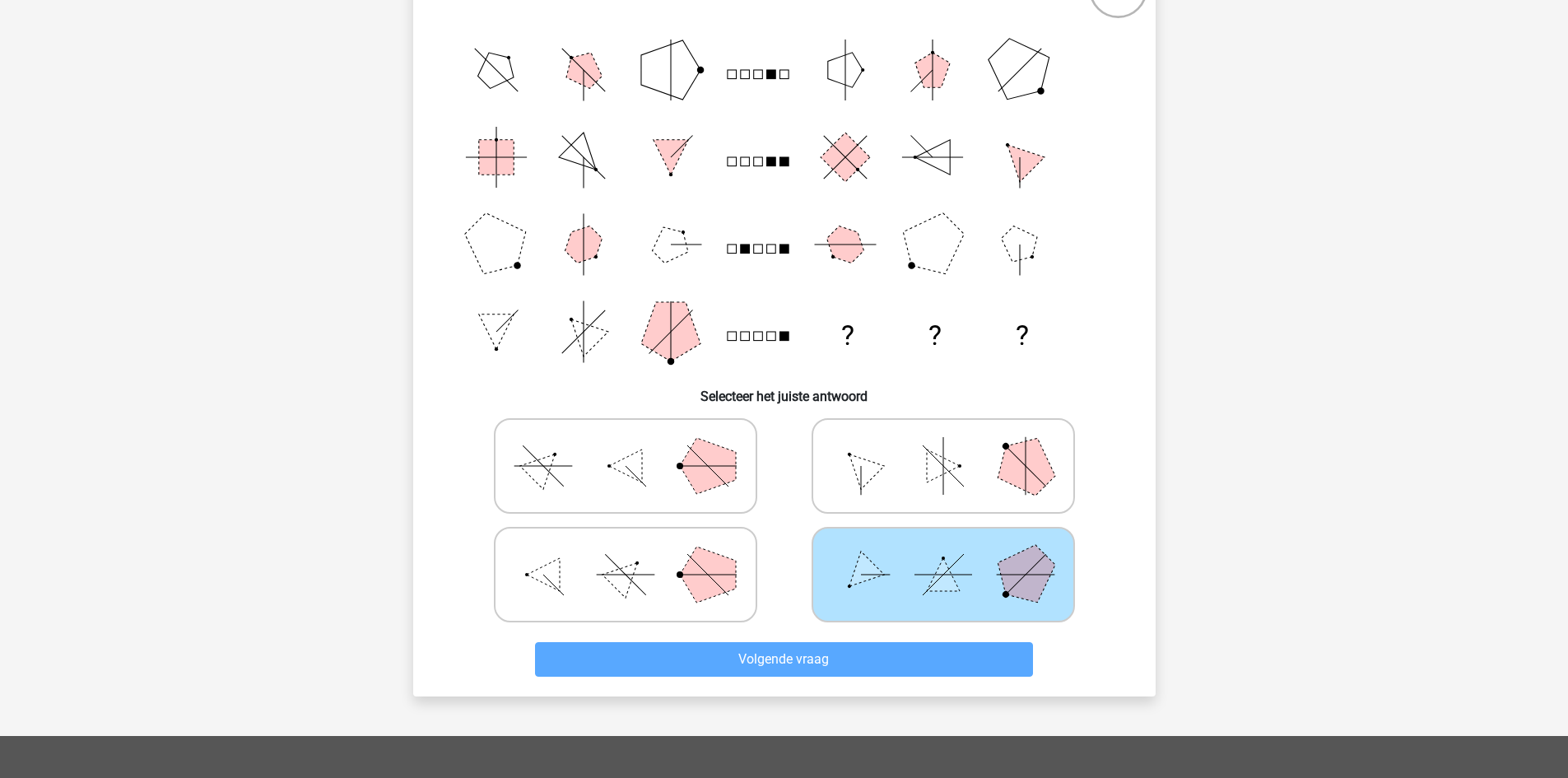
click at [659, 459] on icon at bounding box center [625, 465] width 247 height 82
click at [636, 445] on input "radio" at bounding box center [631, 440] width 11 height 11
radio input "true"
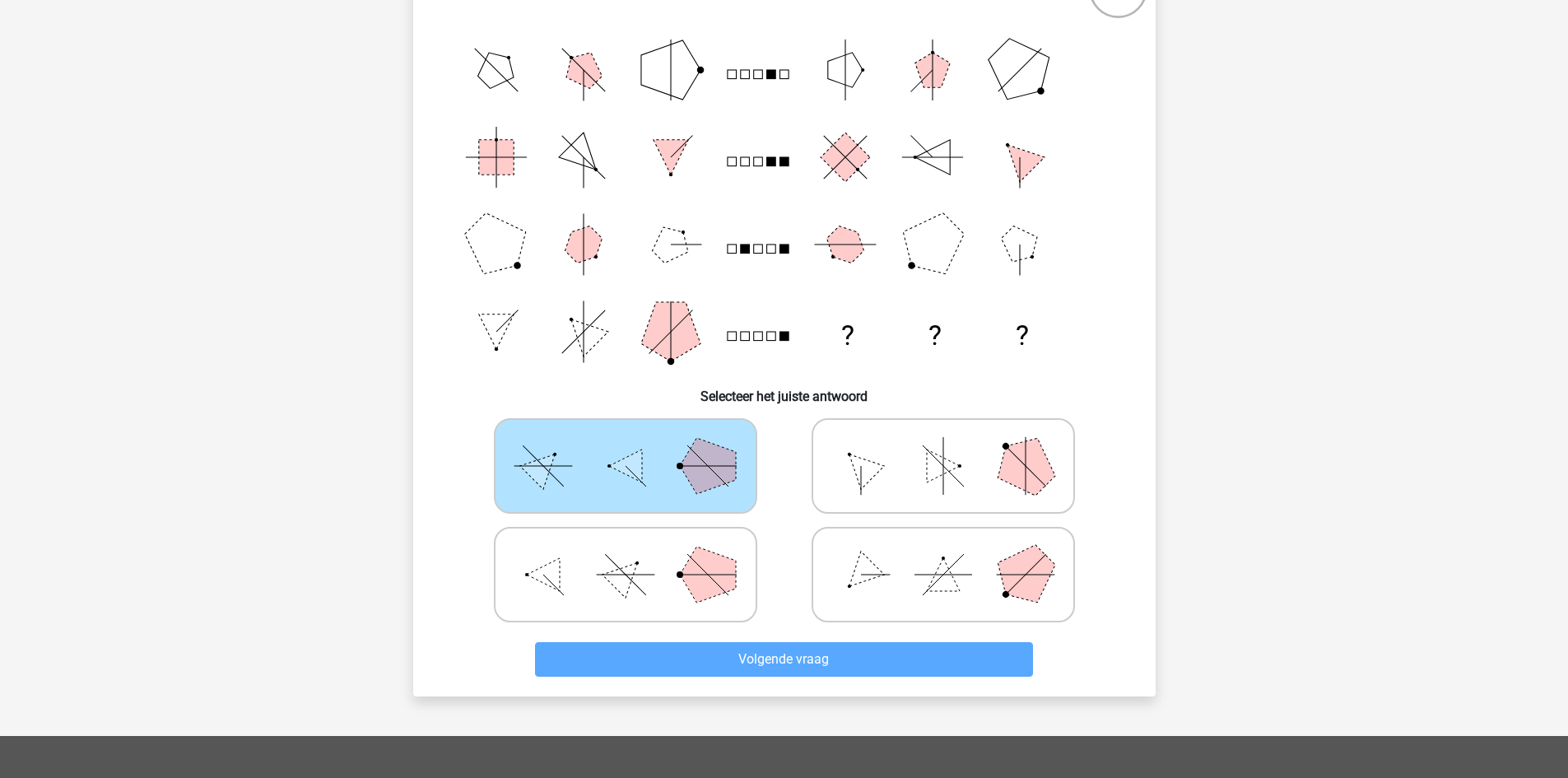
click at [770, 635] on div "Volgende vraag" at bounding box center [785, 656] width 690 height 55
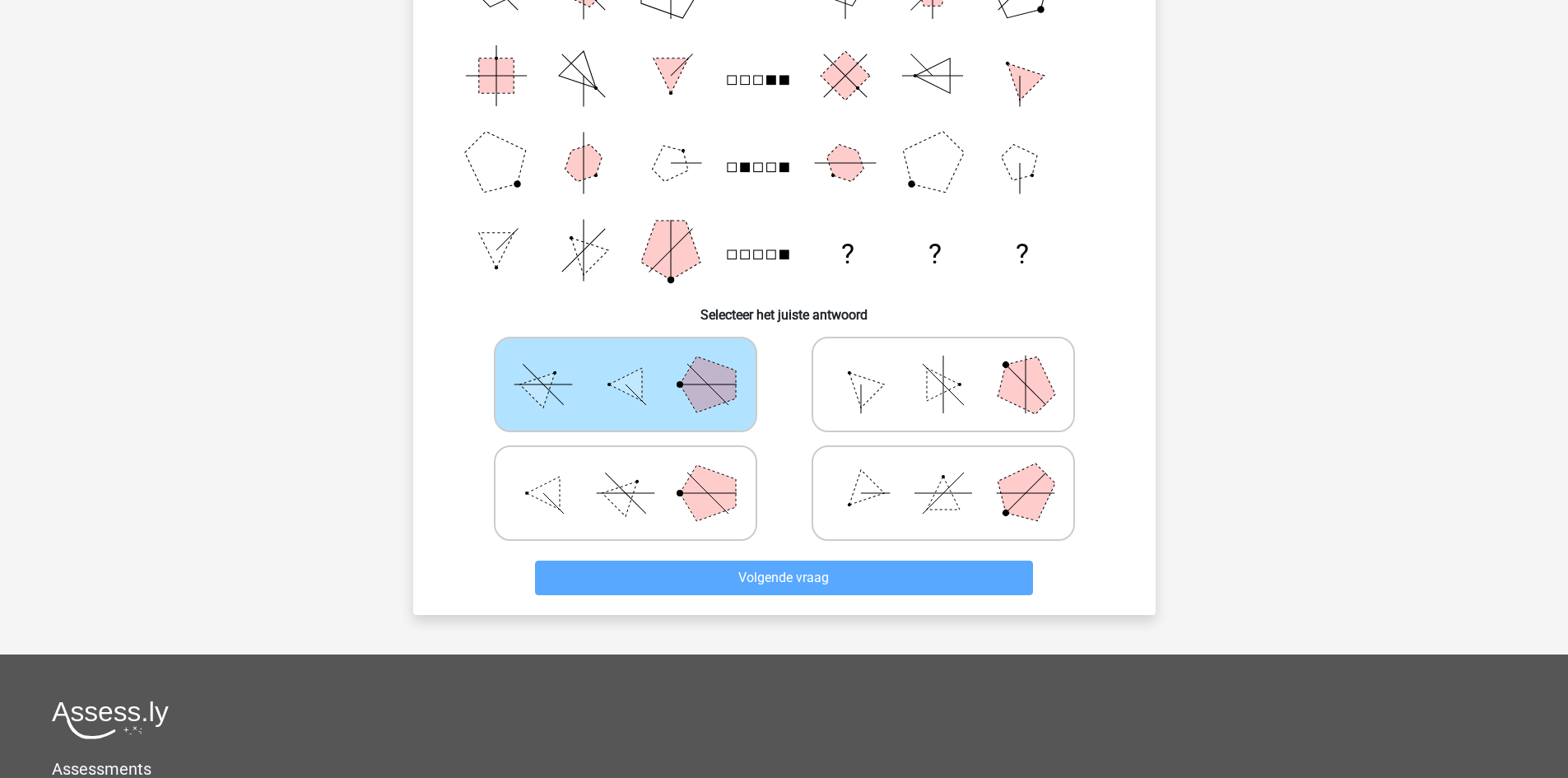
scroll to position [247, 0]
click at [725, 554] on div "Volgende vraag" at bounding box center [785, 574] width 690 height 55
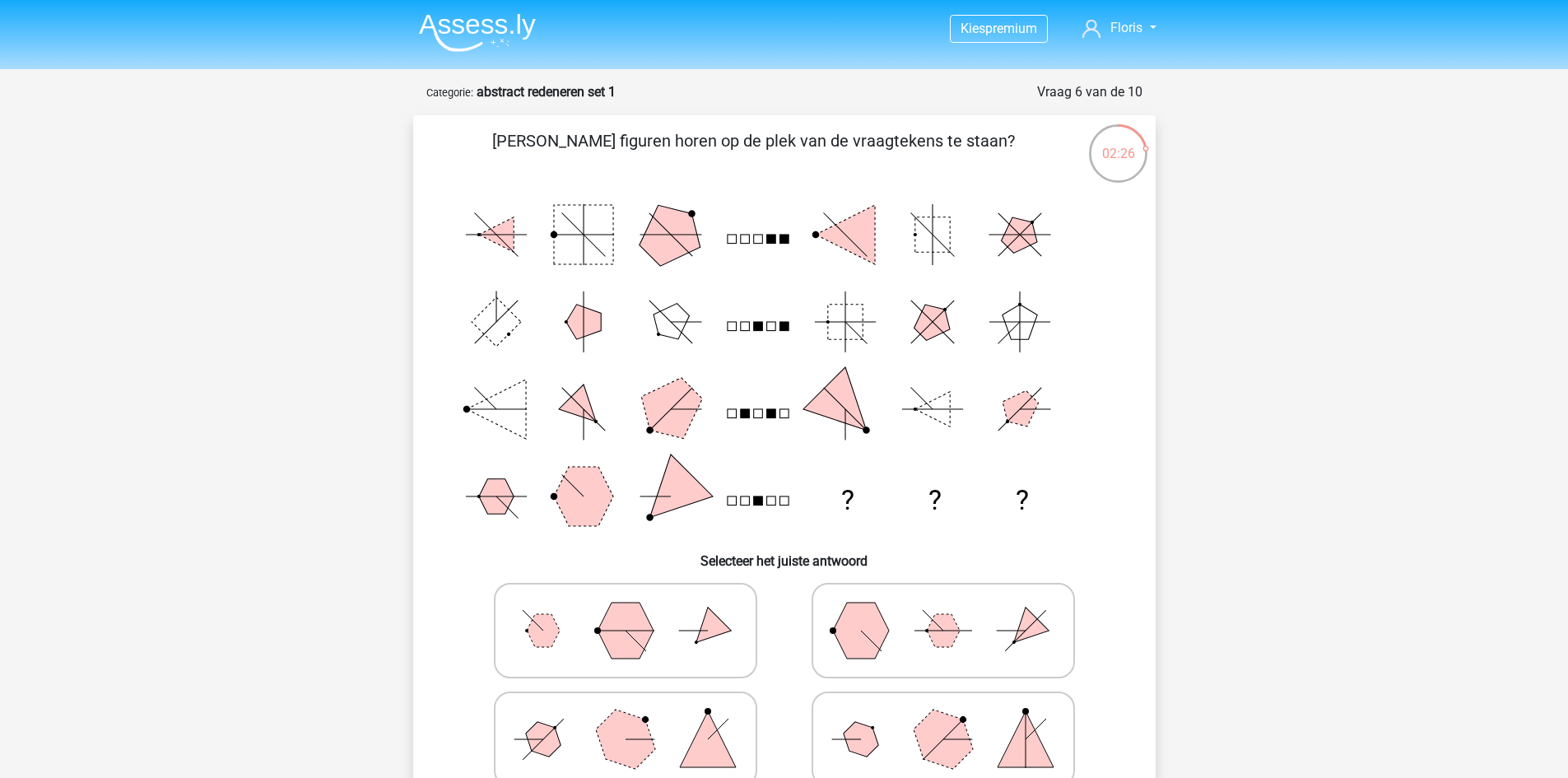
scroll to position [82, 0]
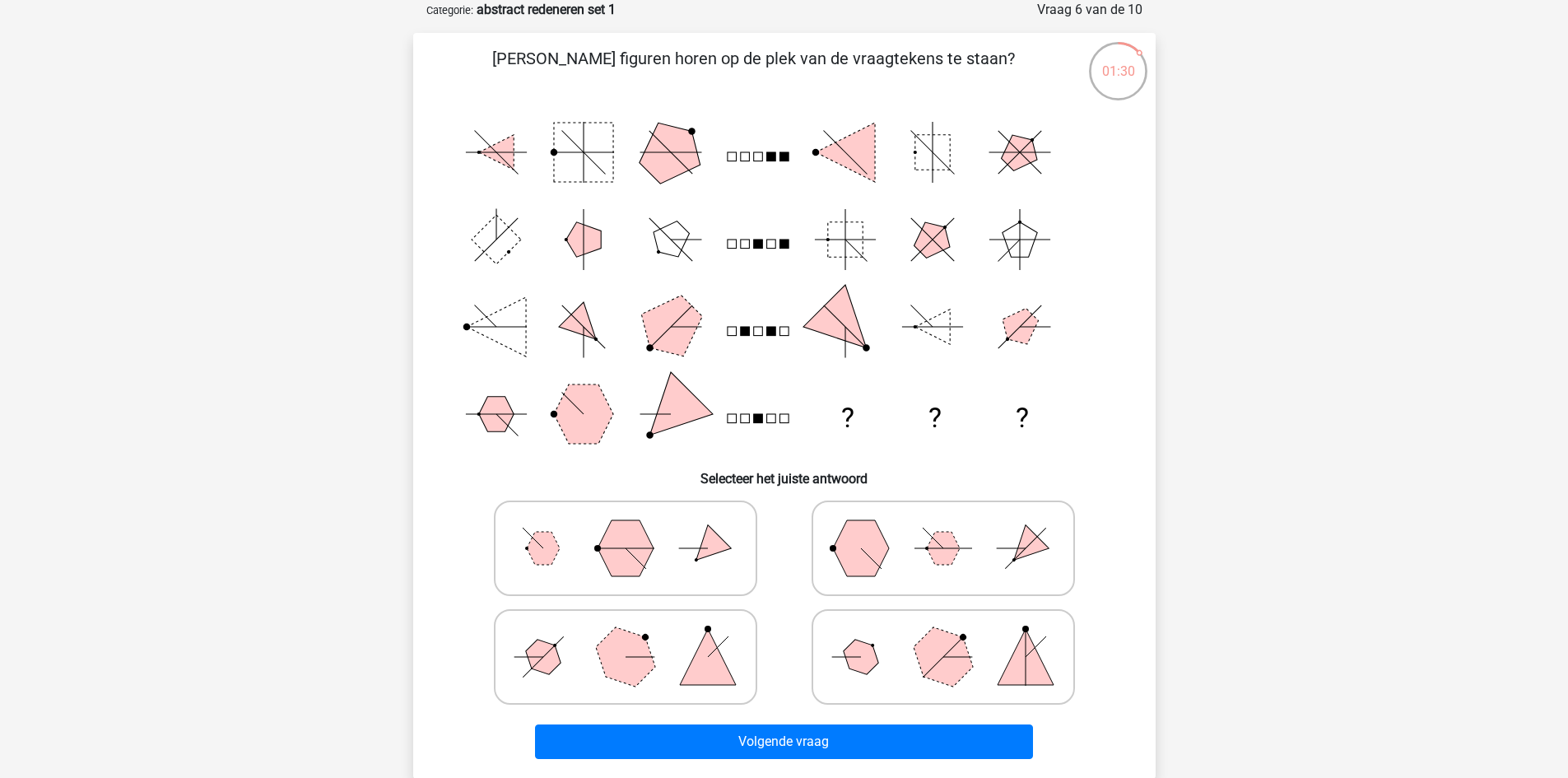
click at [559, 646] on icon at bounding box center [625, 657] width 247 height 82
click at [626, 636] on input "radio" at bounding box center [631, 631] width 11 height 11
radio input "true"
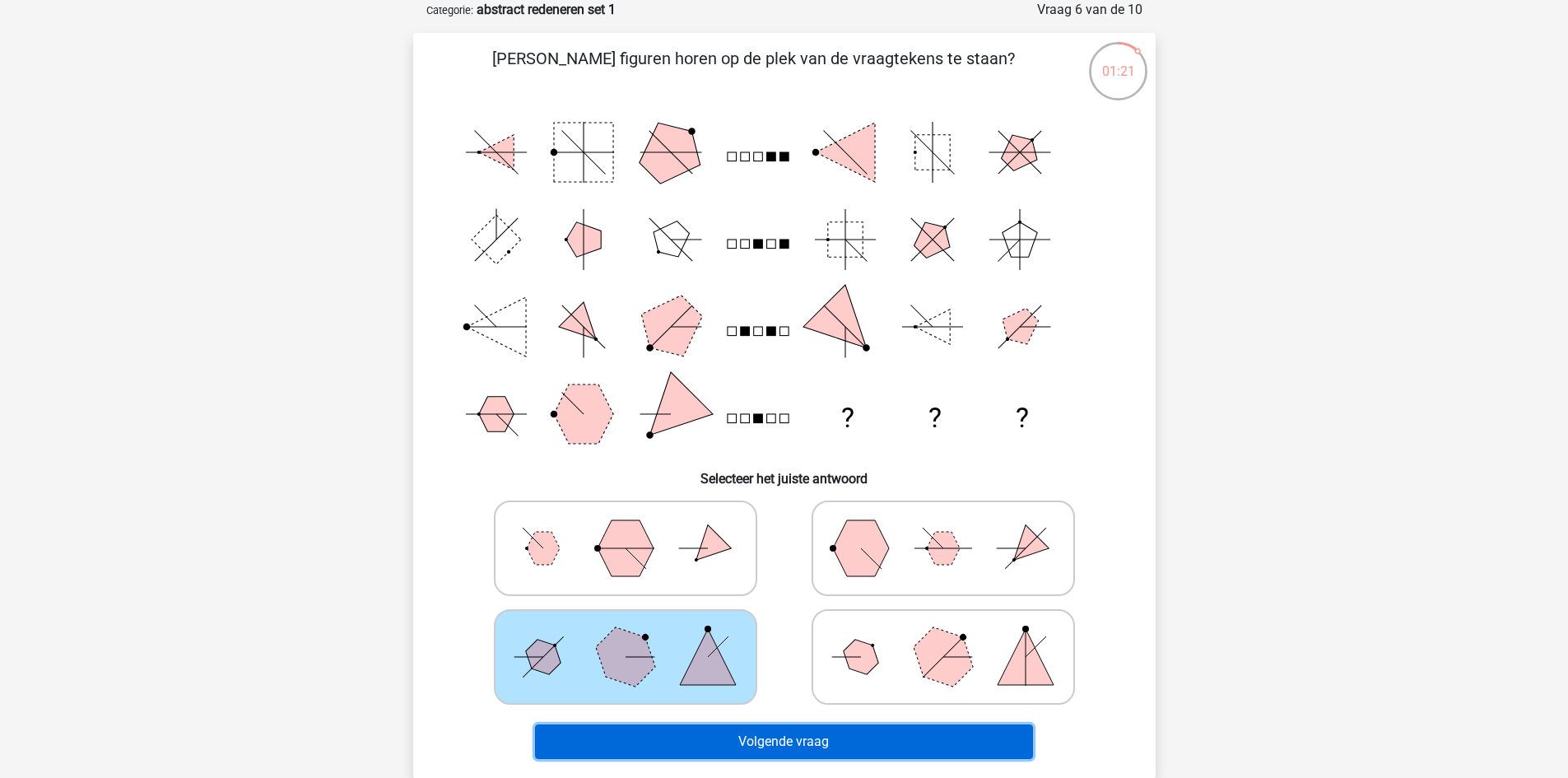
click at [827, 752] on button "Volgende vraag" at bounding box center [784, 741] width 498 height 34
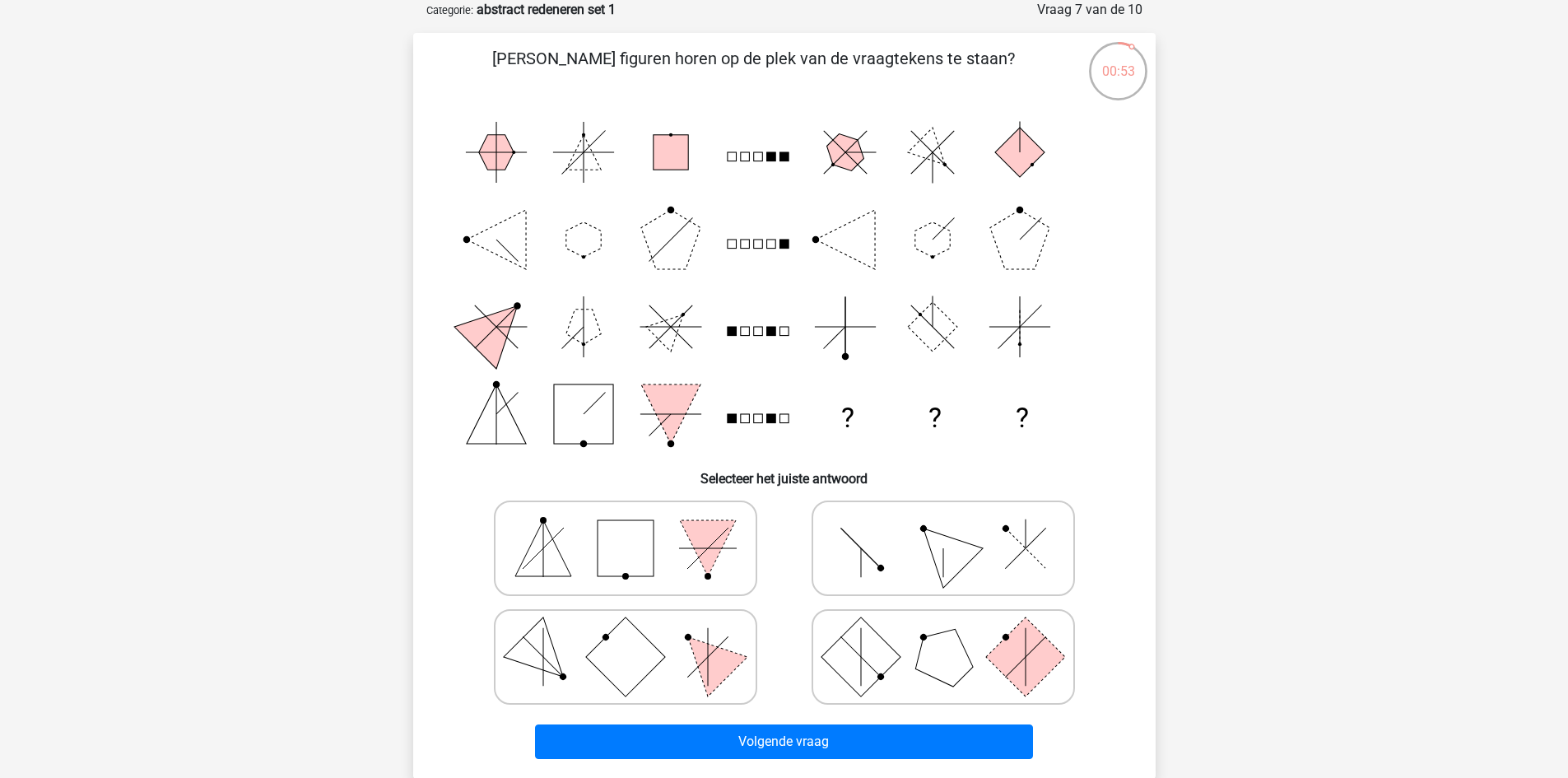
click at [691, 661] on icon at bounding box center [625, 657] width 247 height 82
click at [636, 636] on input "radio" at bounding box center [631, 631] width 11 height 11
radio input "true"
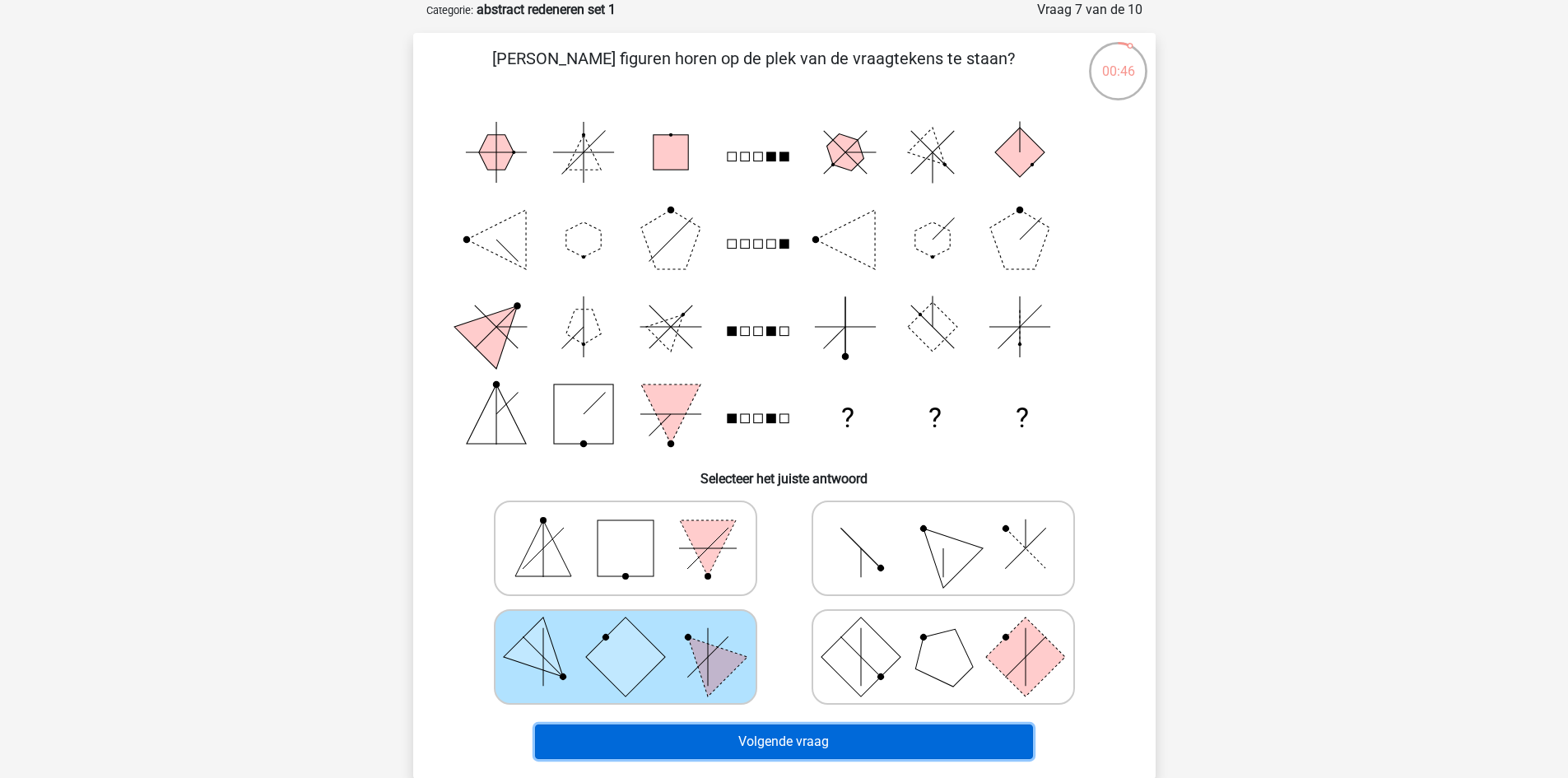
click at [743, 742] on button "Volgende vraag" at bounding box center [784, 741] width 498 height 34
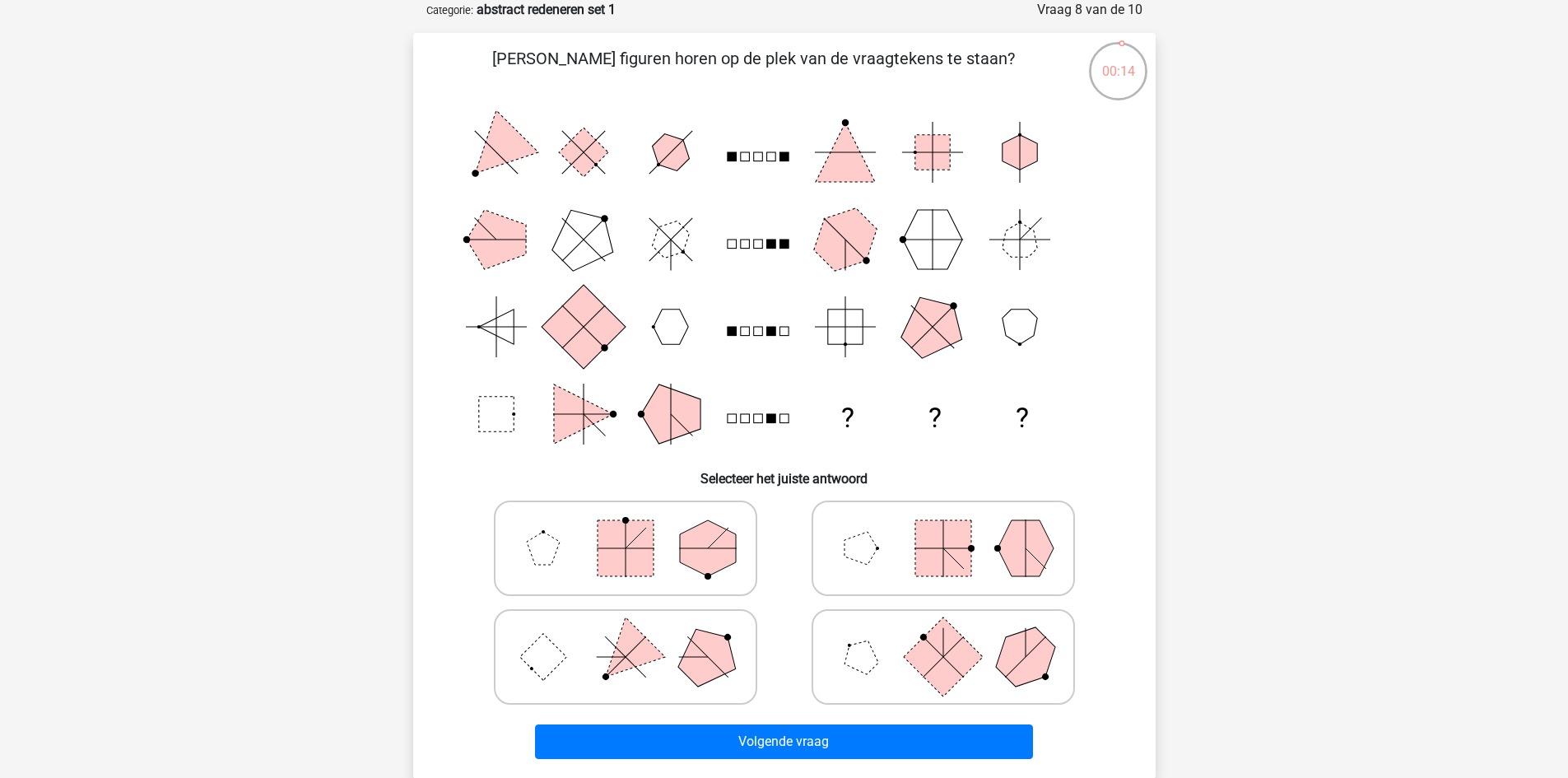
click at [850, 552] on polygon at bounding box center [861, 548] width 33 height 33
click at [944, 528] on input "radio" at bounding box center [949, 522] width 11 height 11
radio input "true"
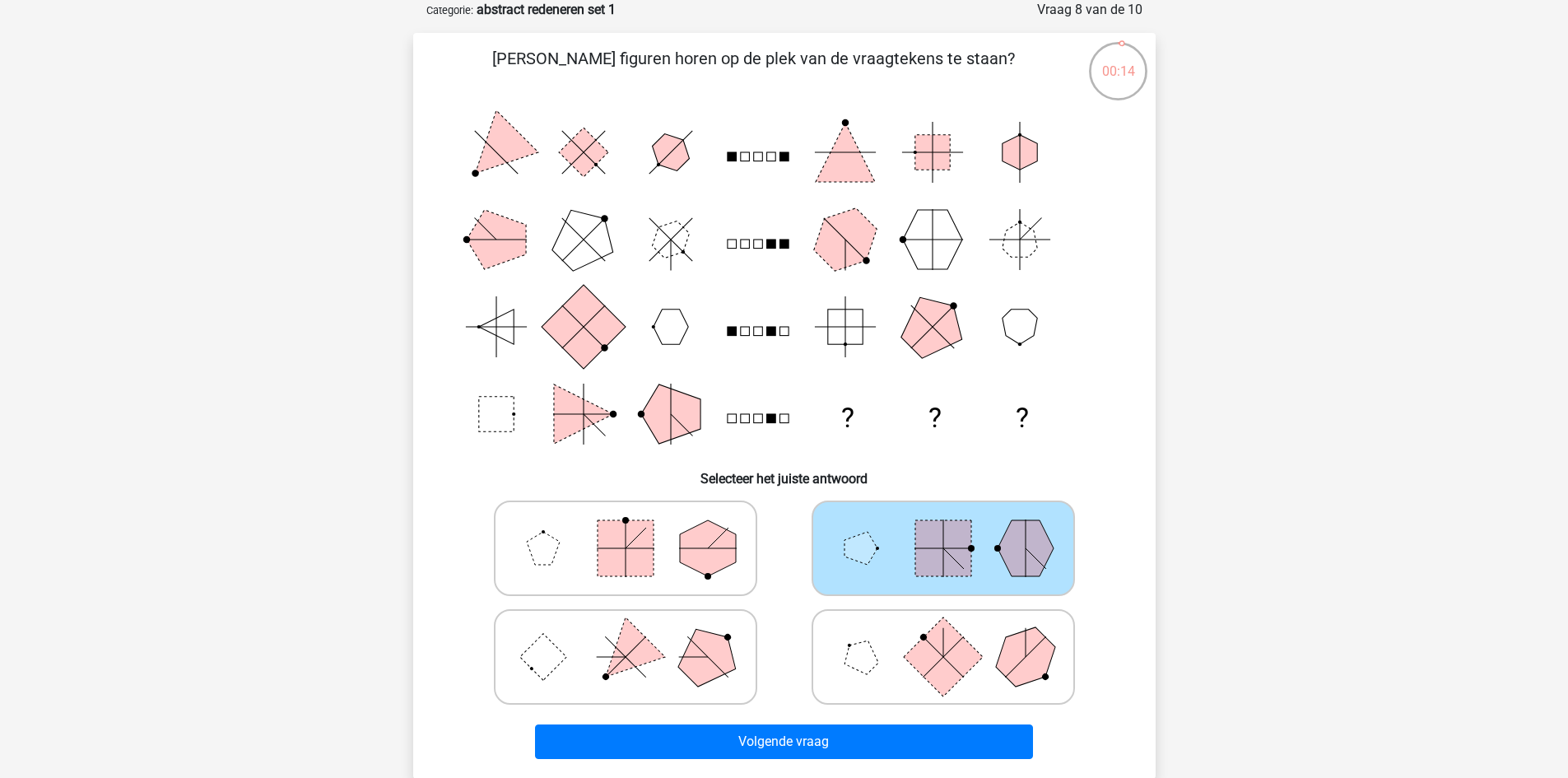
click at [847, 721] on div "Volgende vraag" at bounding box center [785, 739] width 690 height 55
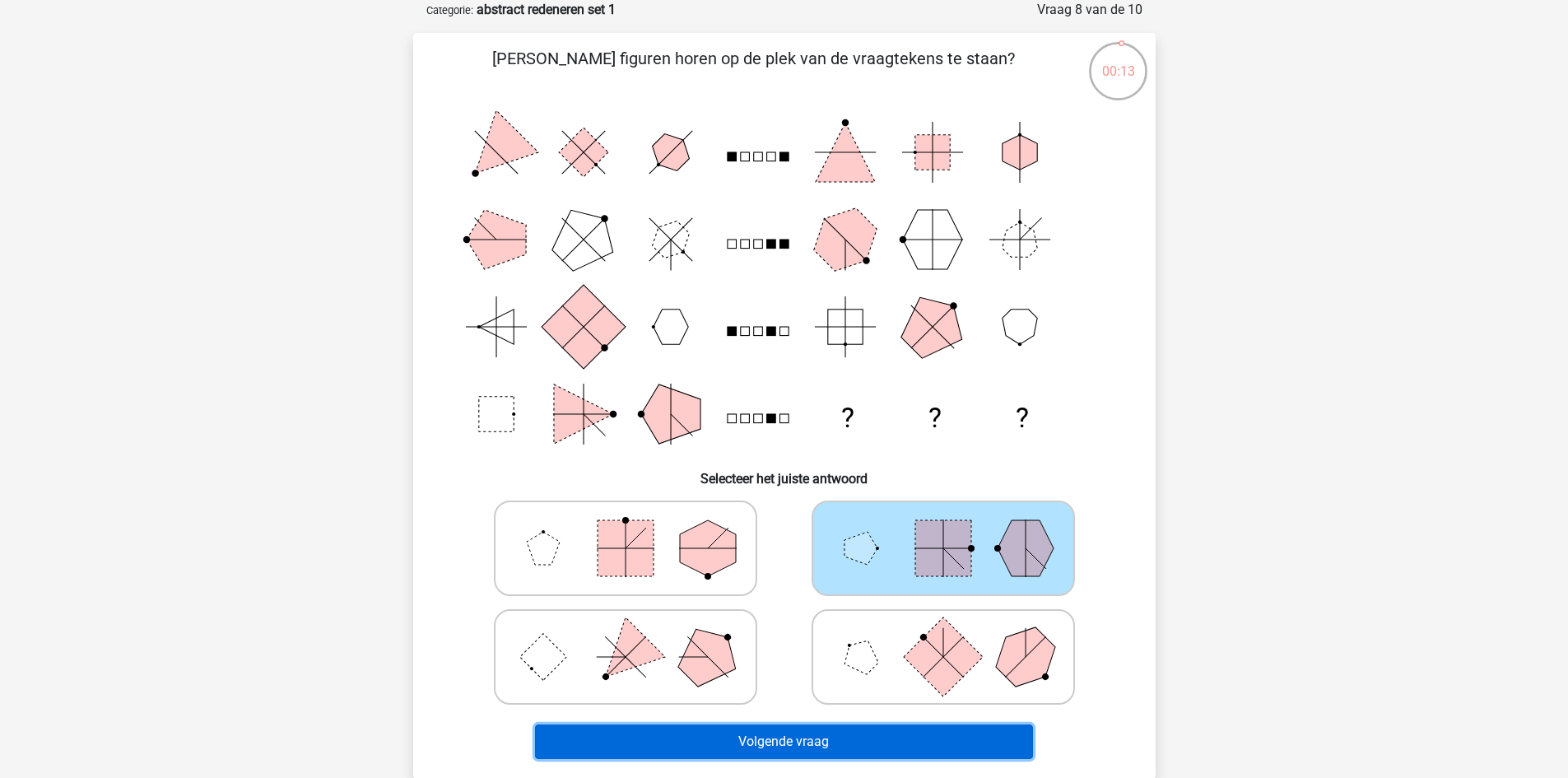
click at [847, 728] on button "Volgende vraag" at bounding box center [784, 741] width 498 height 34
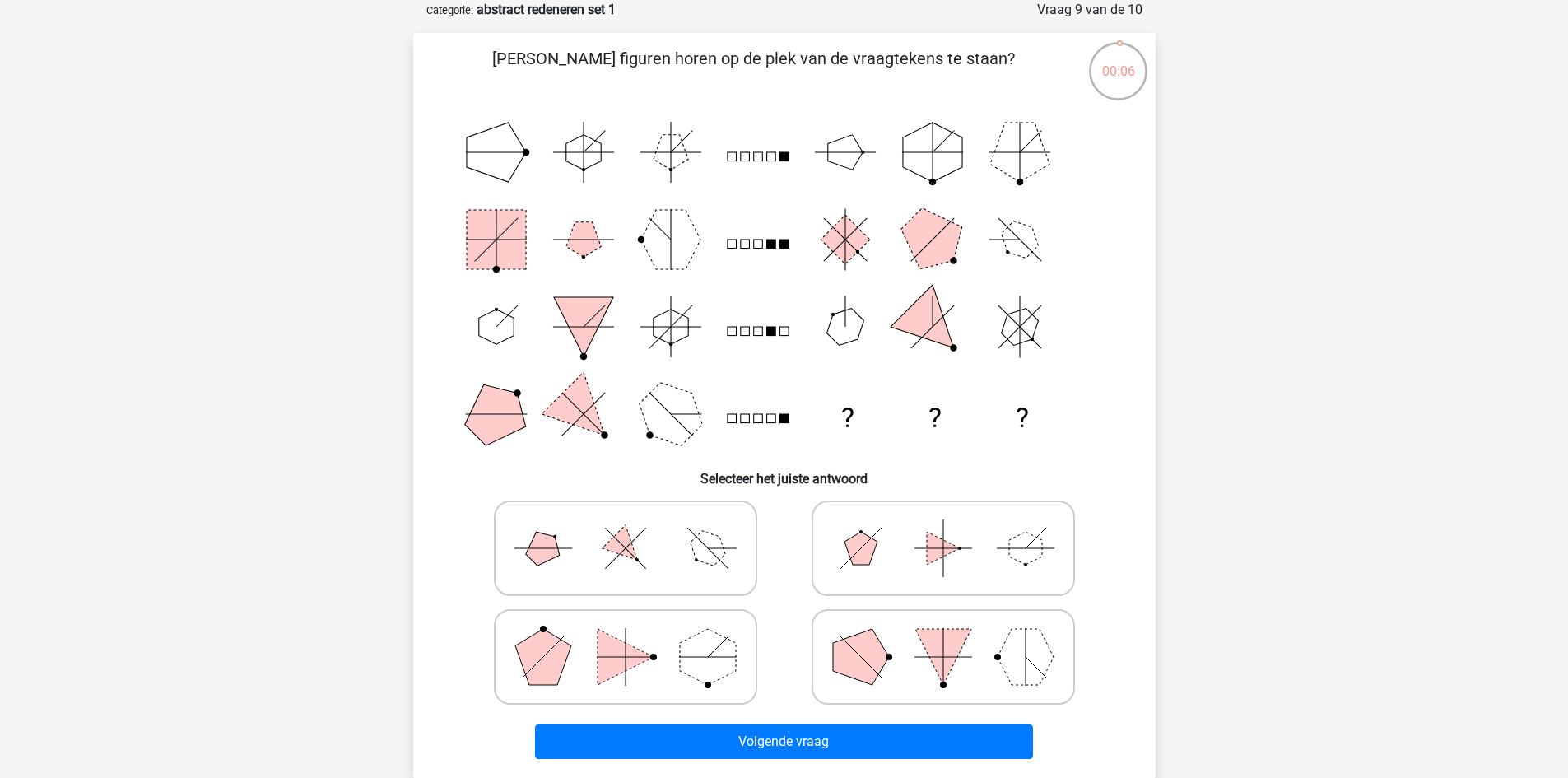
click at [870, 659] on polygon at bounding box center [861, 657] width 56 height 56
click at [944, 636] on input "radio" at bounding box center [949, 631] width 11 height 11
radio input "true"
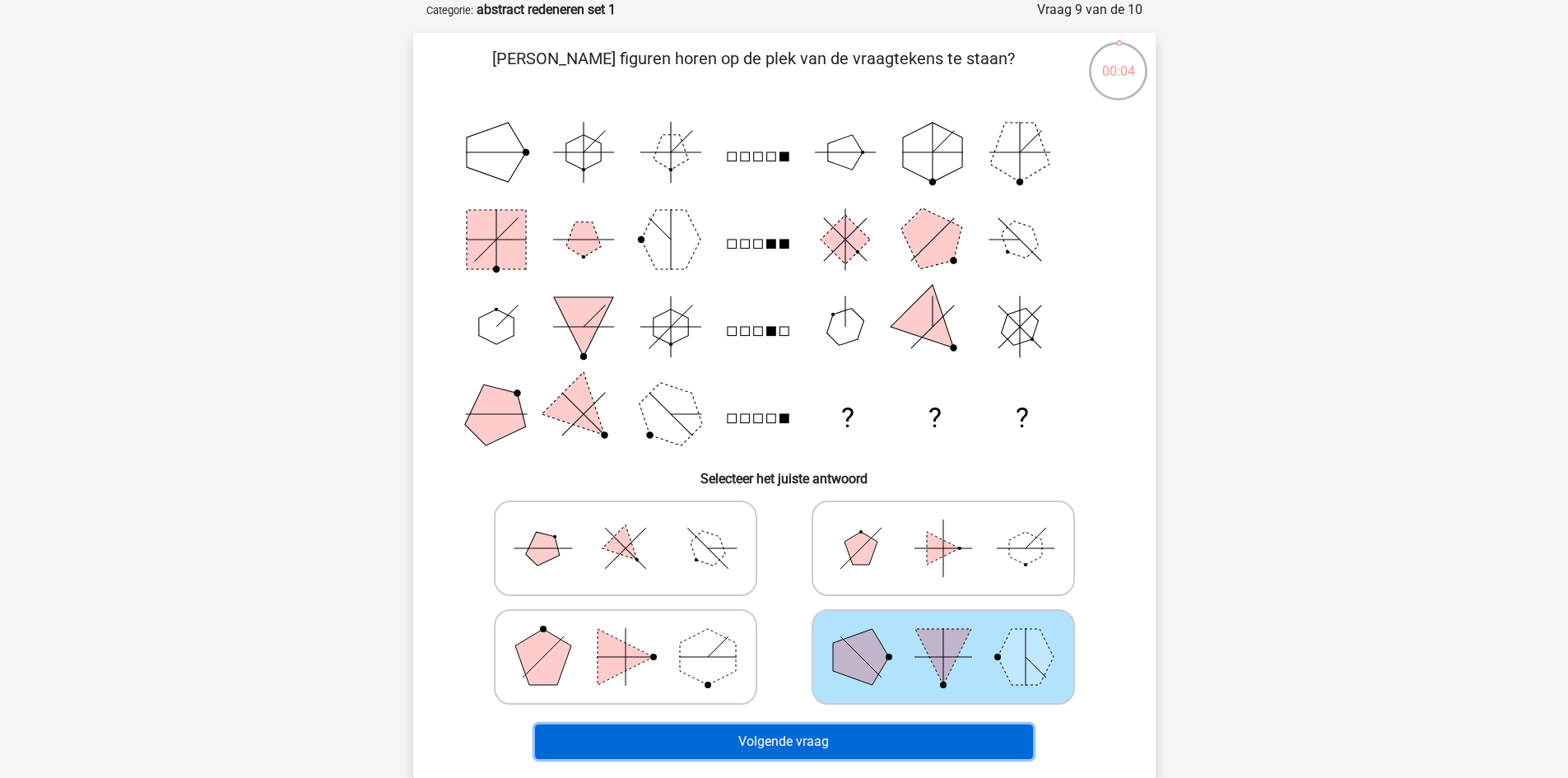
click at [874, 728] on button "Volgende vraag" at bounding box center [784, 741] width 498 height 34
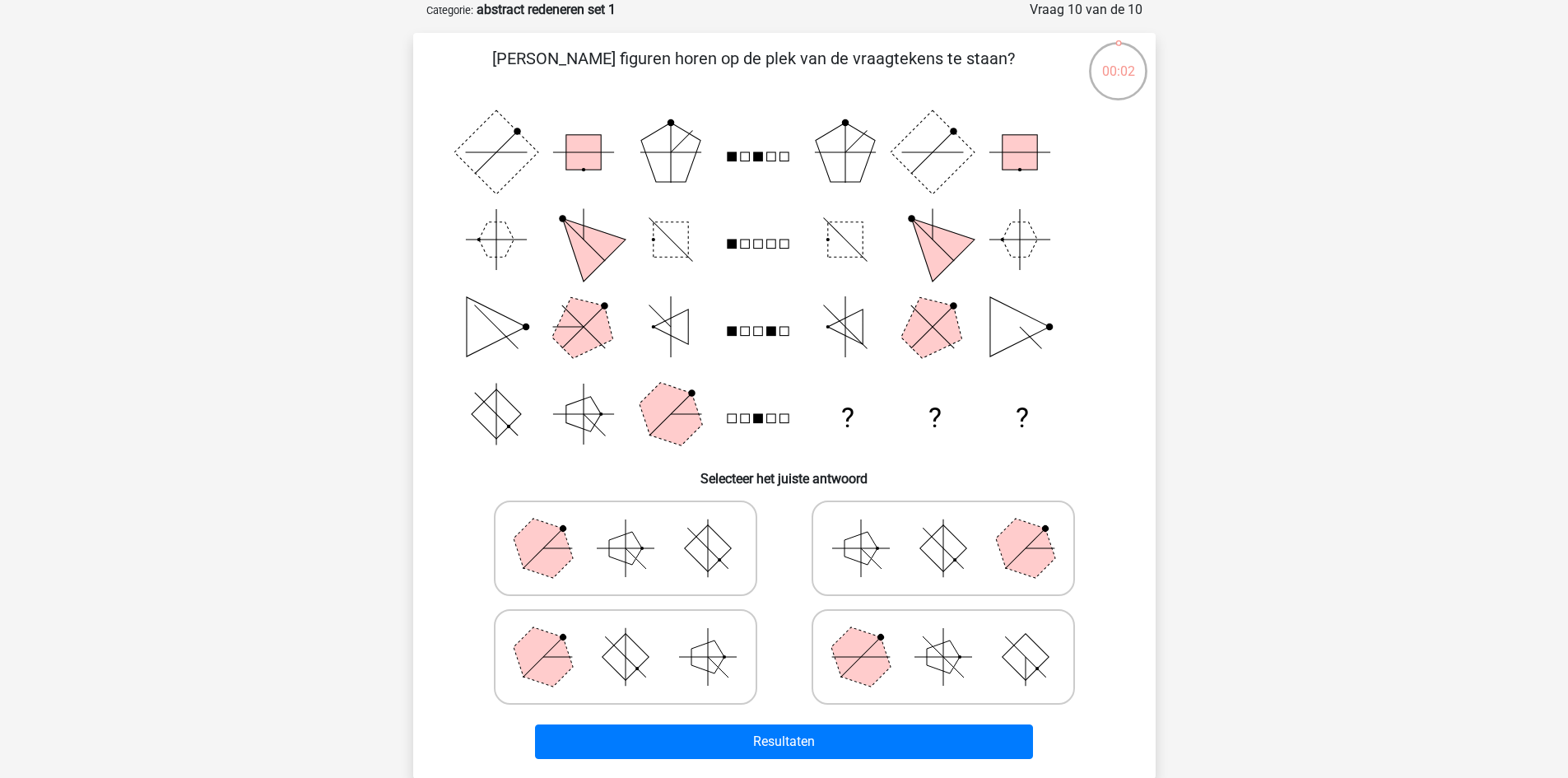
click at [699, 575] on icon at bounding box center [625, 548] width 247 height 82
click at [636, 528] on input "radio" at bounding box center [631, 522] width 11 height 11
radio input "true"
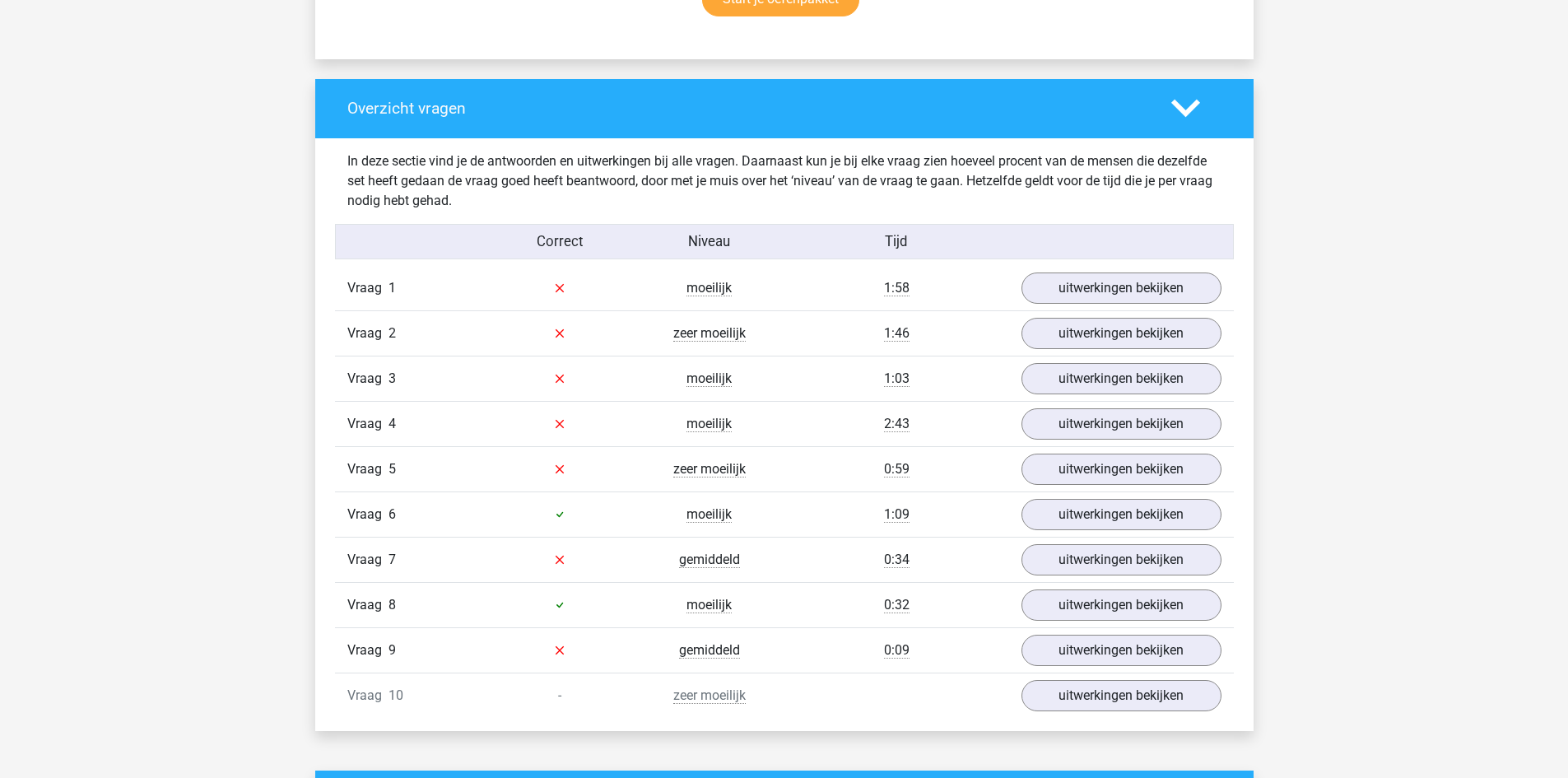
scroll to position [1152, 0]
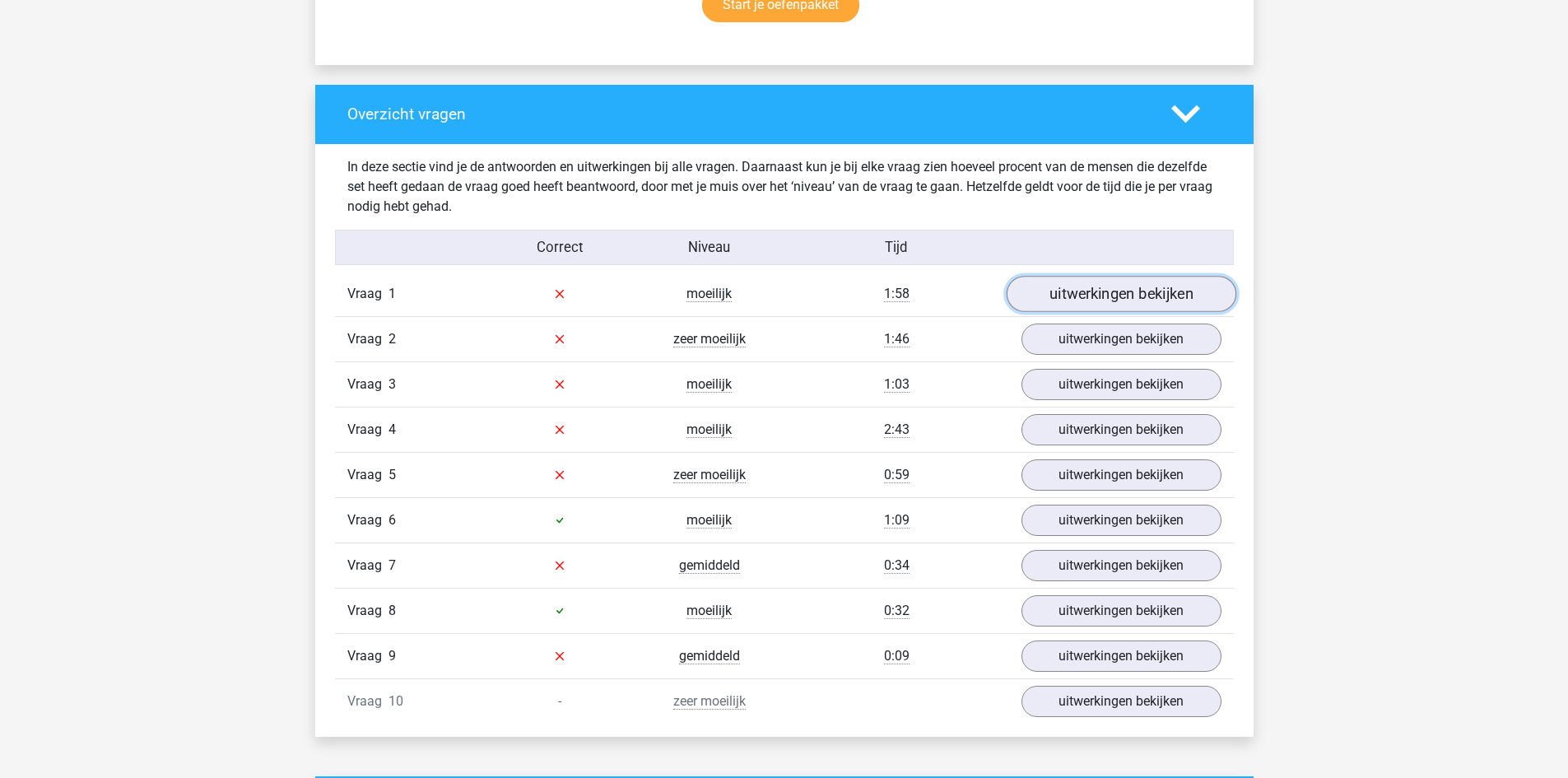
click at [1125, 297] on link "uitwerkingen bekijken" at bounding box center [1120, 294] width 230 height 36
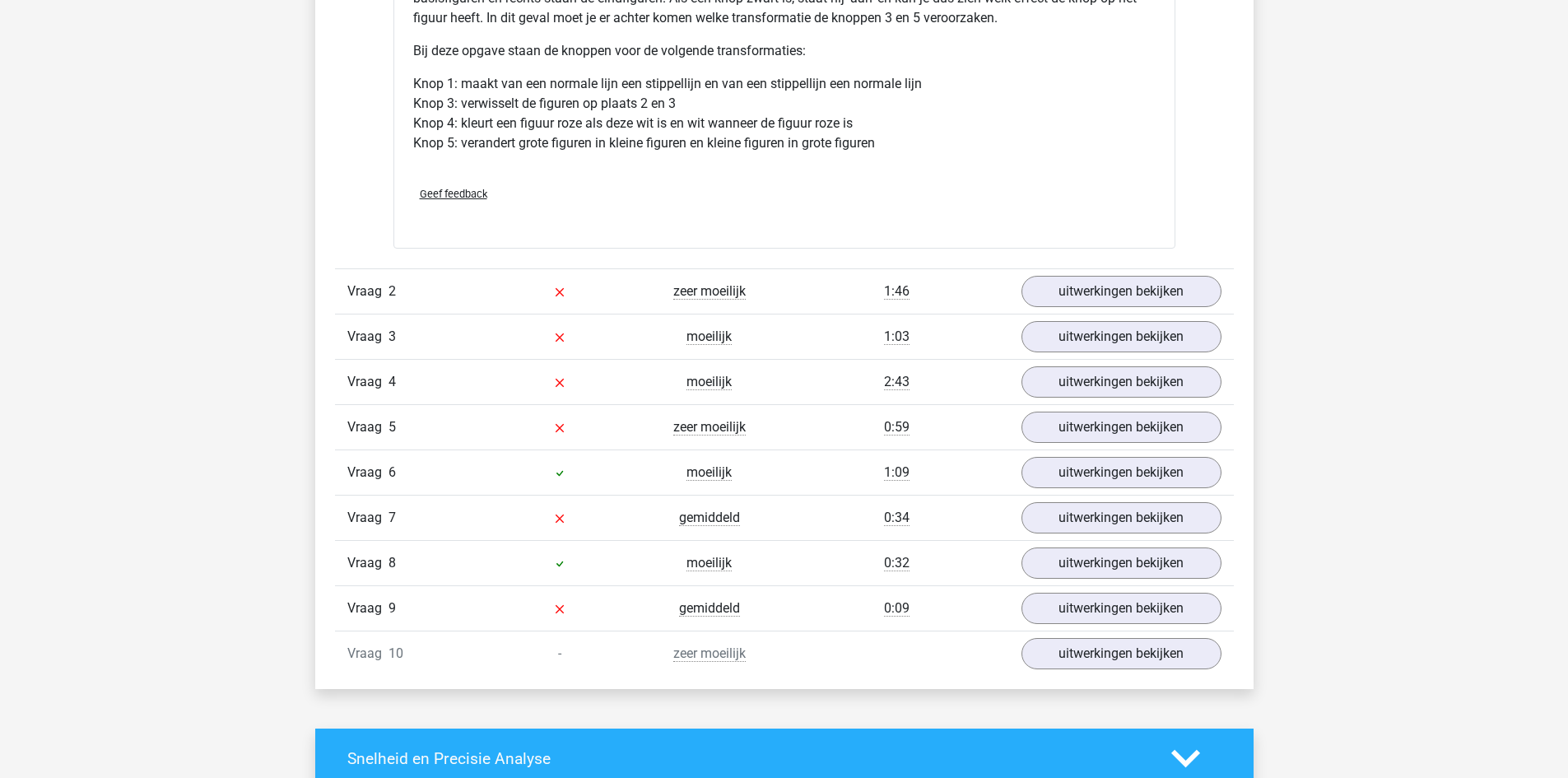
scroll to position [2305, 0]
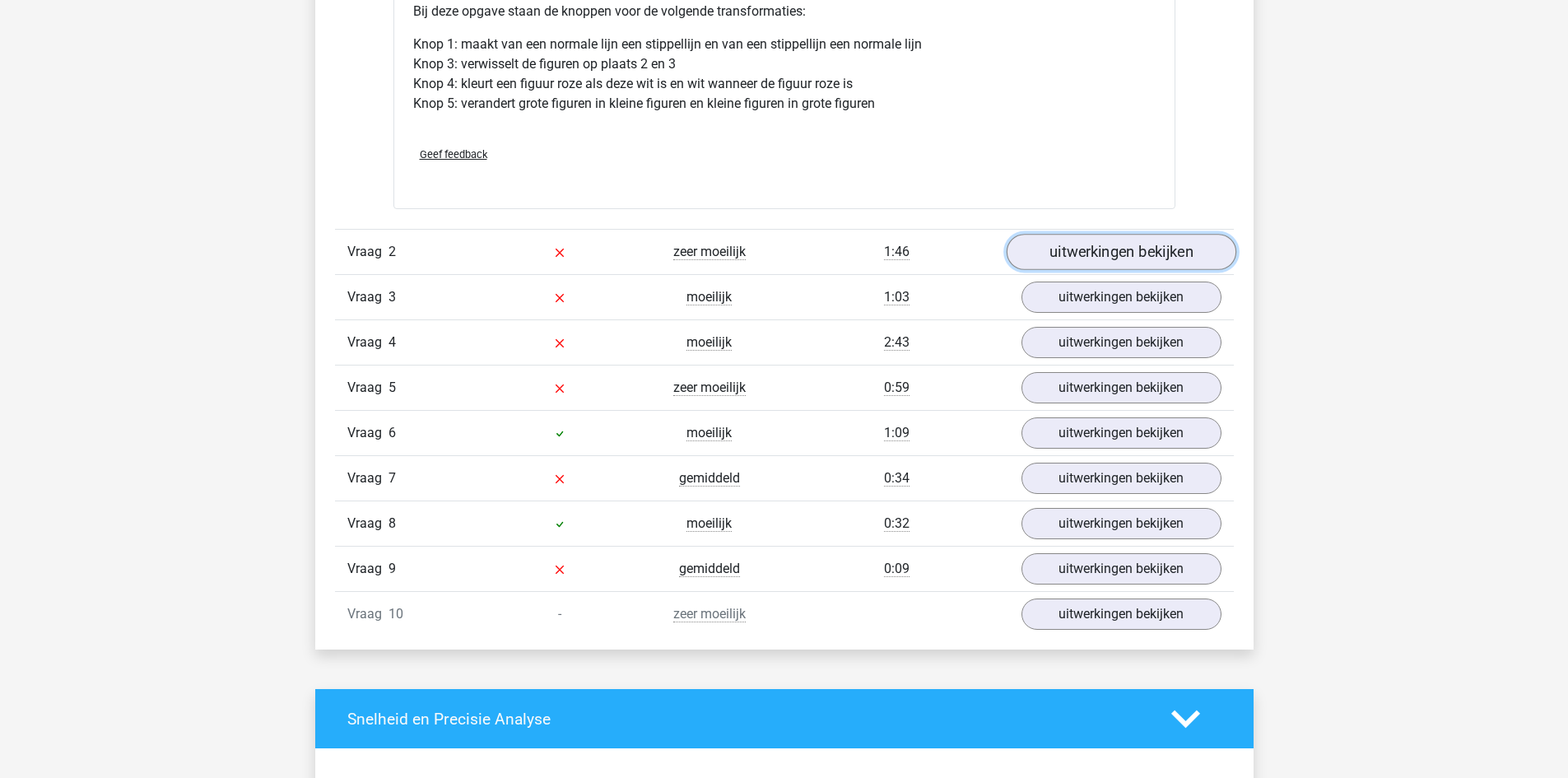
click at [1068, 251] on link "uitwerkingen bekijken" at bounding box center [1120, 252] width 230 height 36
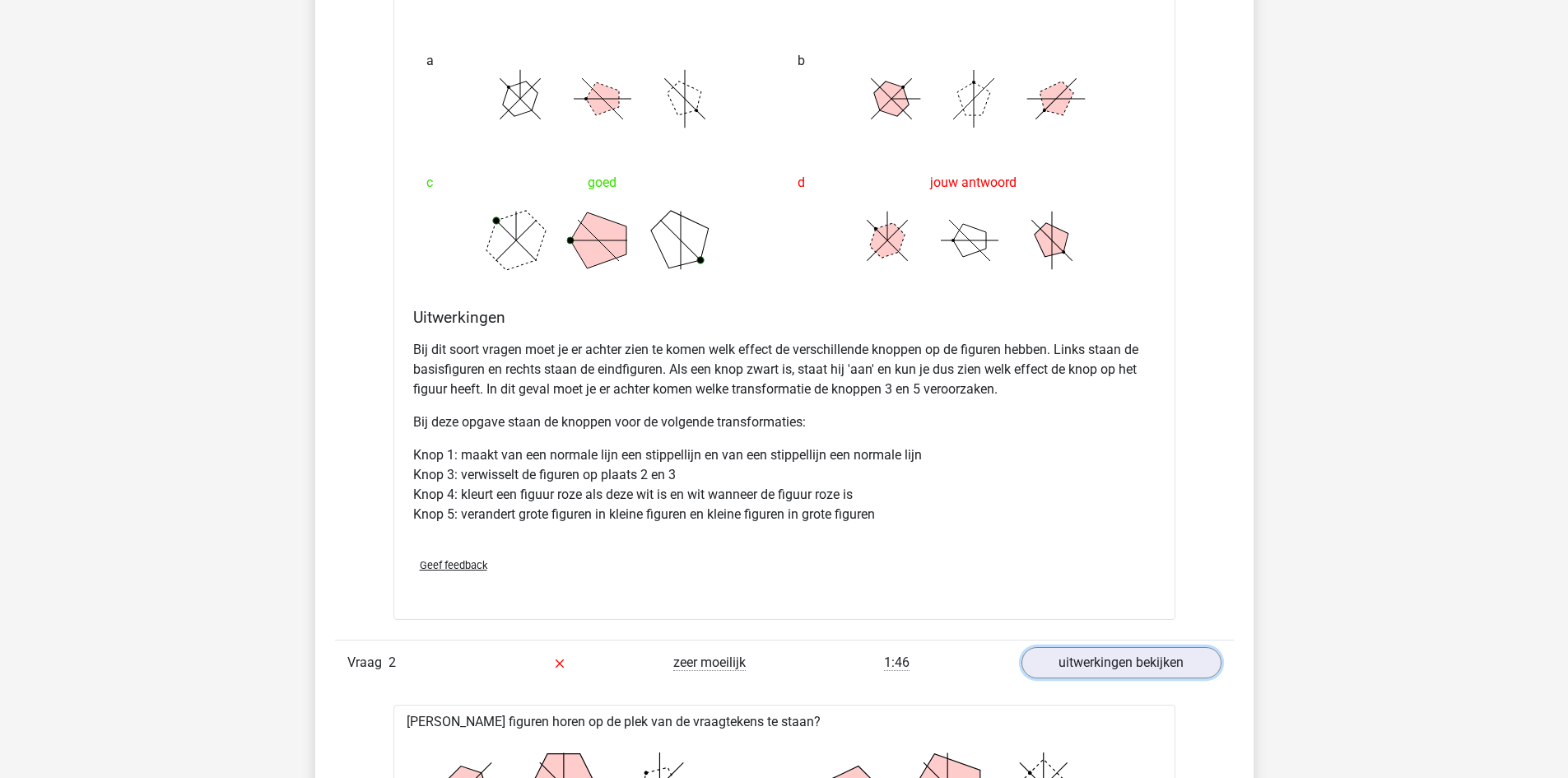
scroll to position [1893, 0]
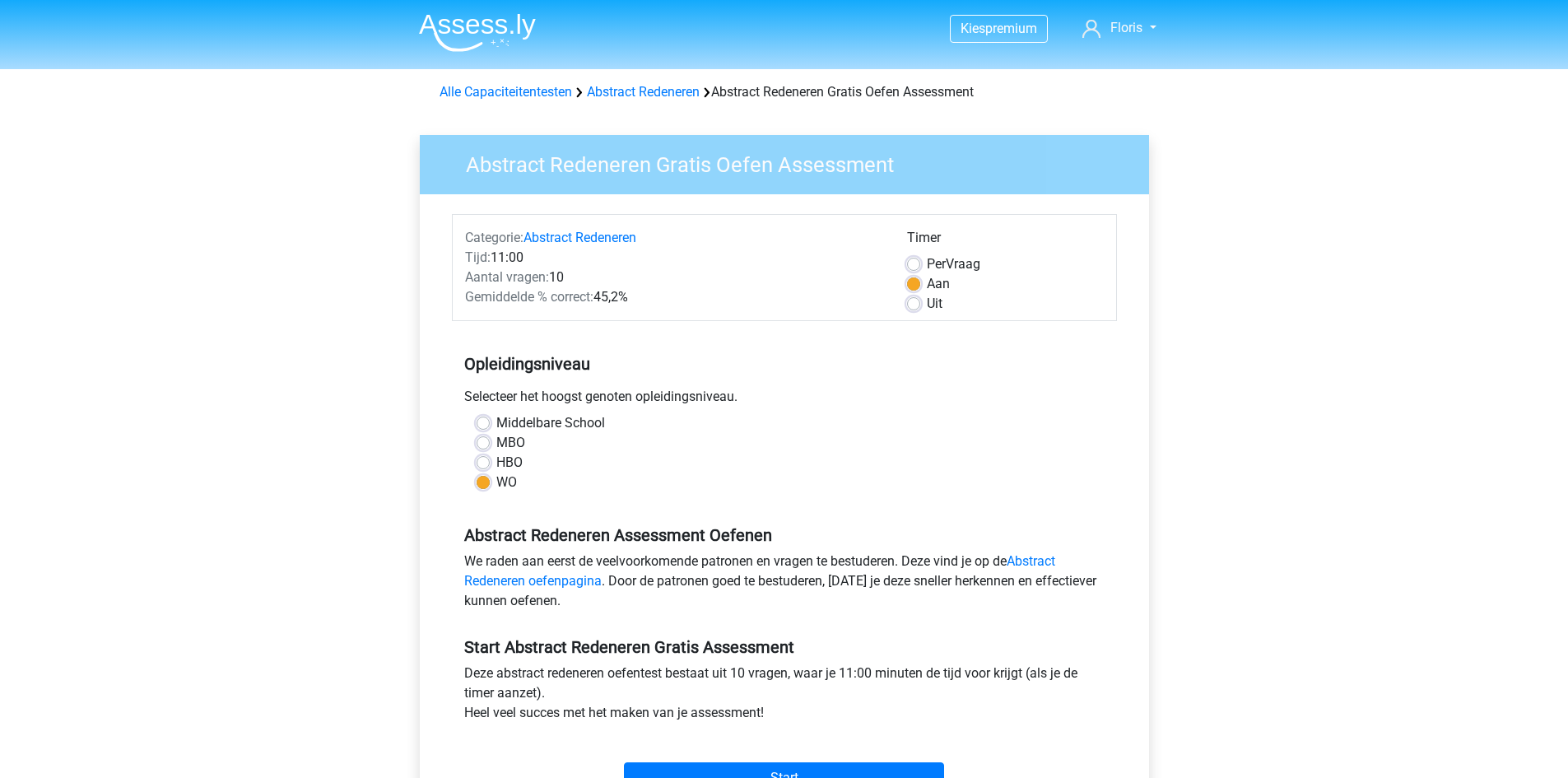
scroll to position [82, 0]
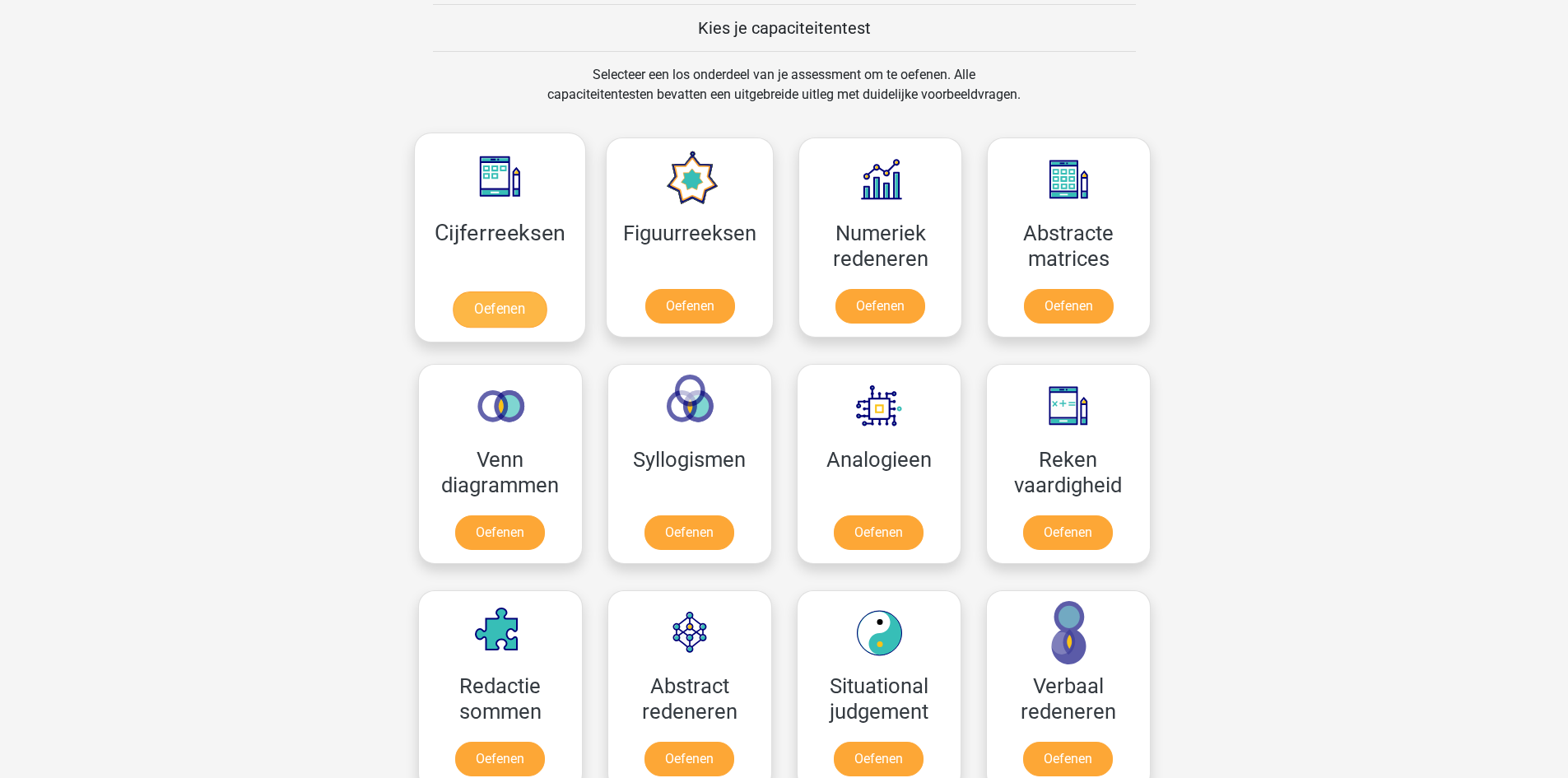
scroll to position [617, 0]
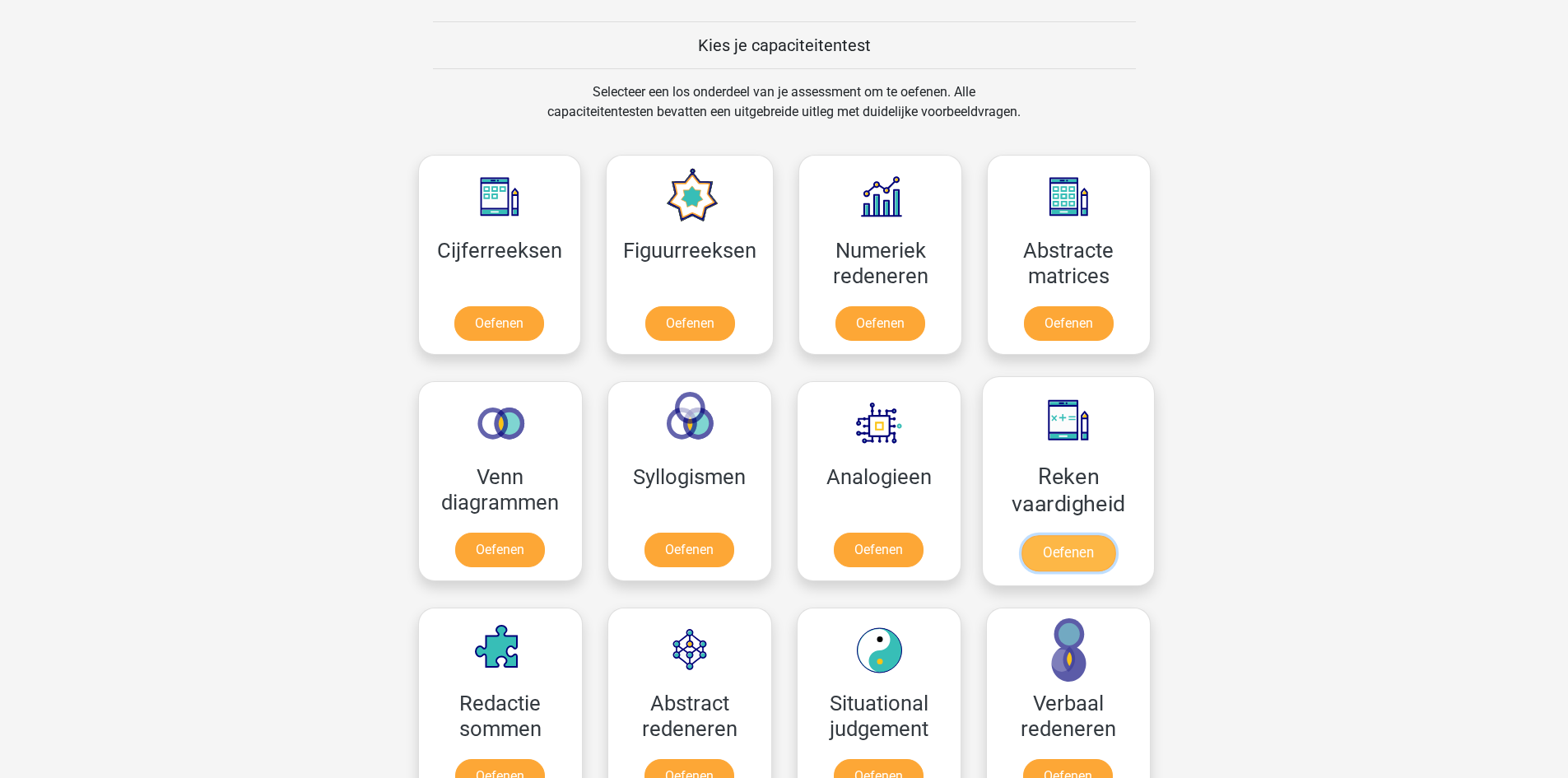
click at [1050, 539] on link "Oefenen" at bounding box center [1068, 553] width 94 height 36
click at [494, 552] on link "Oefenen" at bounding box center [500, 553] width 94 height 36
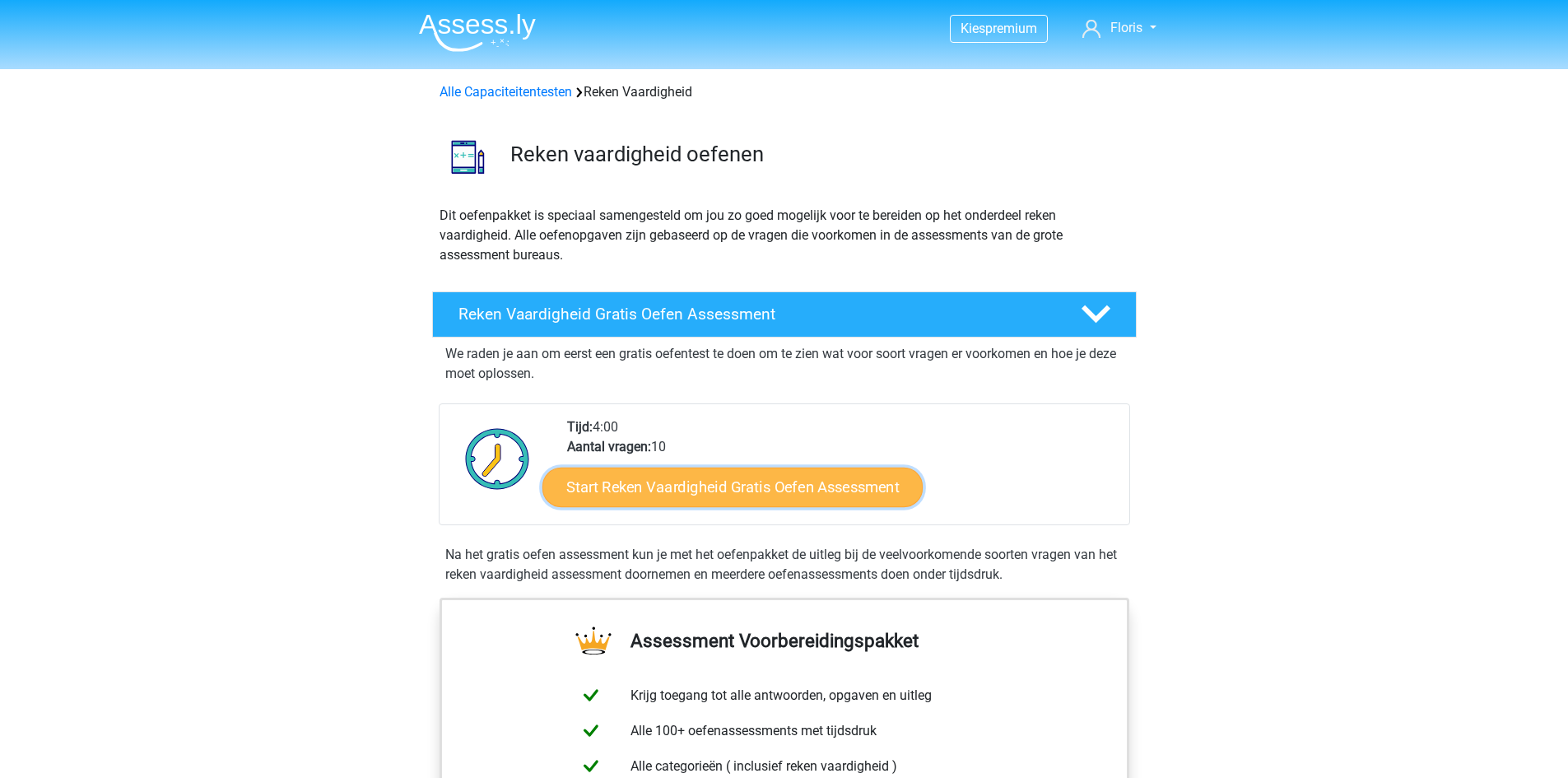
click at [786, 467] on link "Start Reken Vaardigheid Gratis Oefen Assessment" at bounding box center [732, 487] width 380 height 39
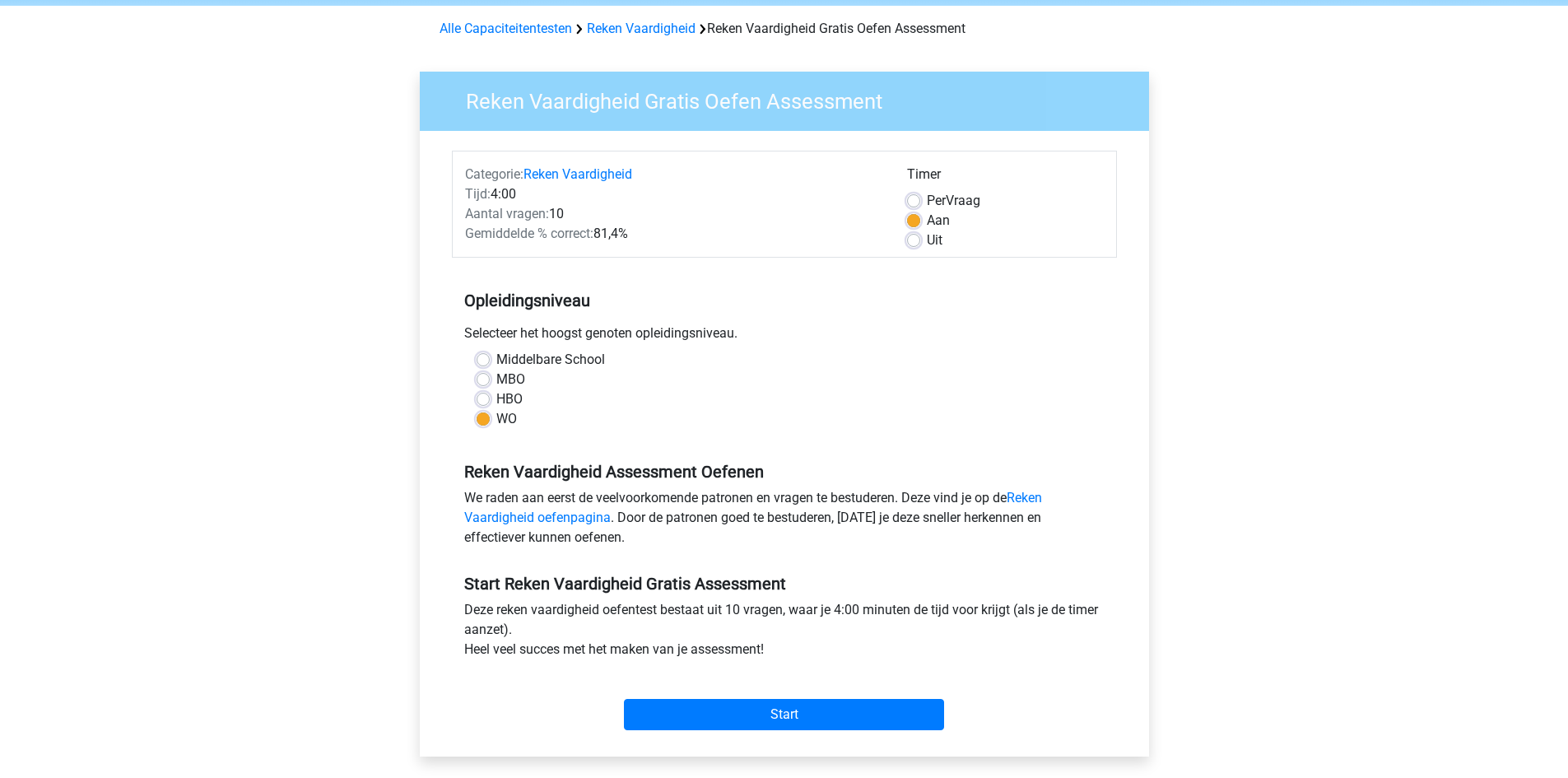
scroll to position [165, 0]
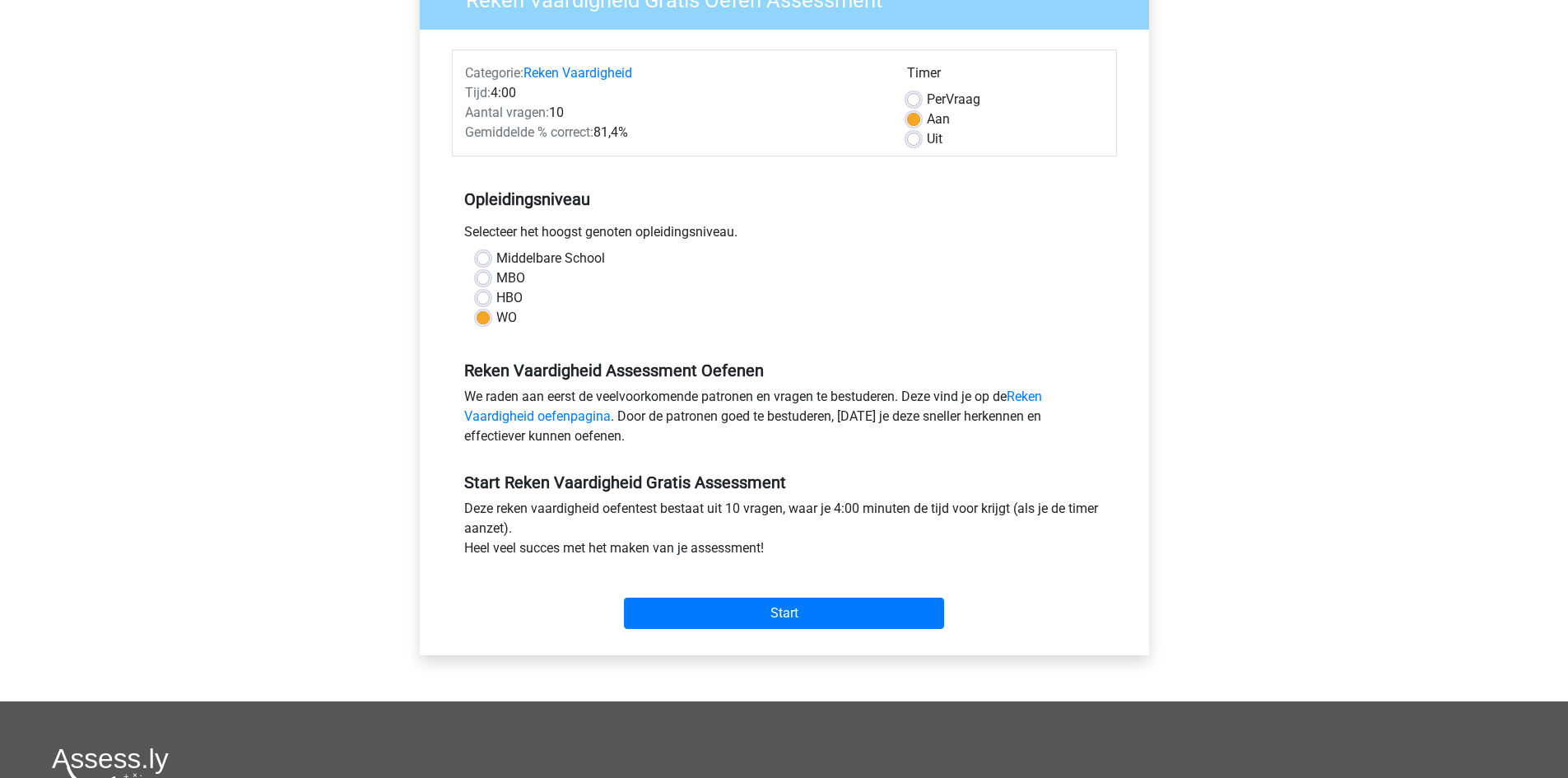
click at [734, 589] on div "Start" at bounding box center [784, 600] width 665 height 57
click at [737, 606] on input "Start" at bounding box center [784, 613] width 320 height 32
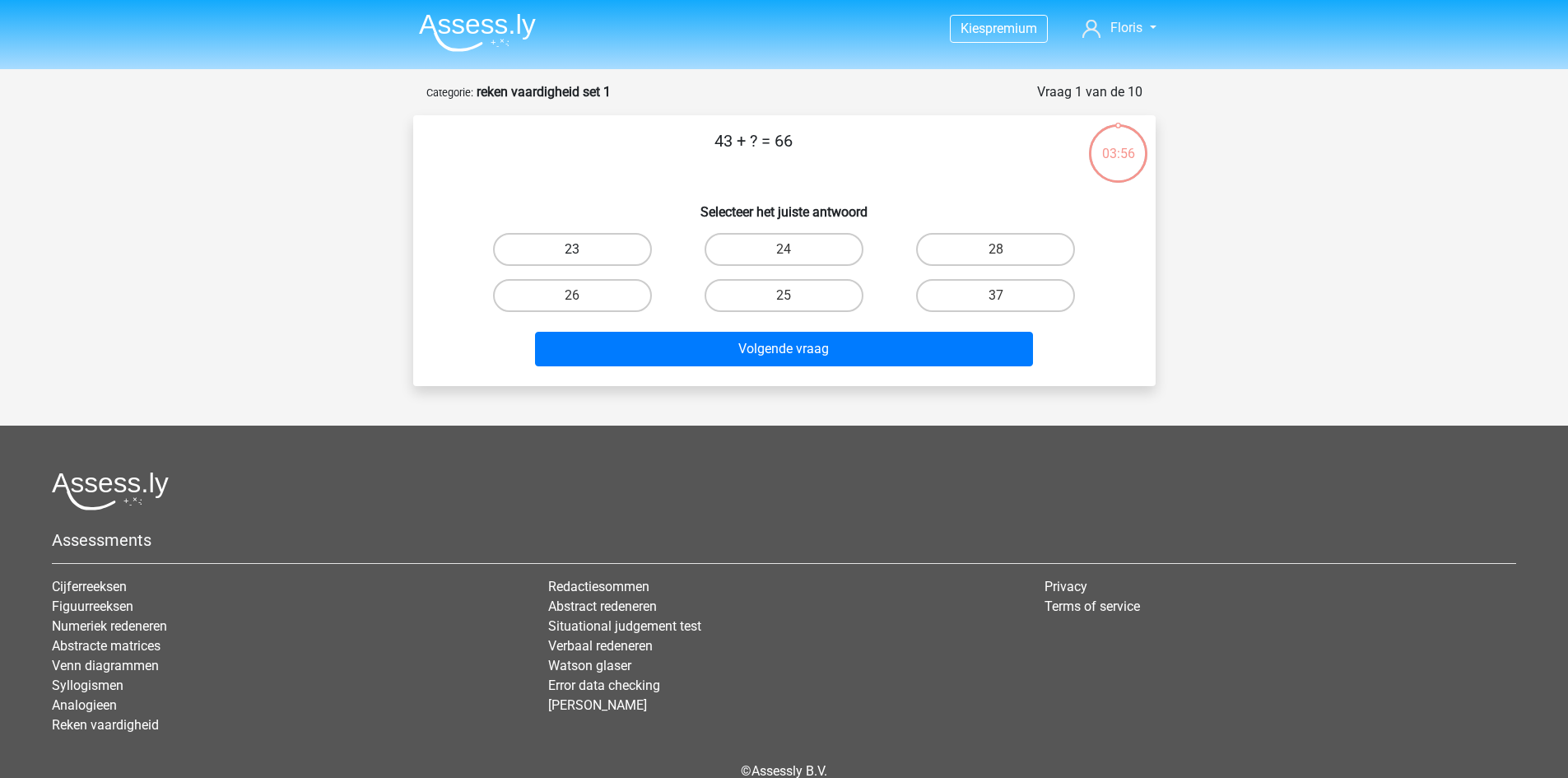
click at [617, 249] on label "23" at bounding box center [572, 249] width 159 height 33
click at [582, 249] on input "23" at bounding box center [577, 254] width 11 height 11
radio input "true"
click at [714, 331] on div "Volgende vraag" at bounding box center [785, 346] width 690 height 55
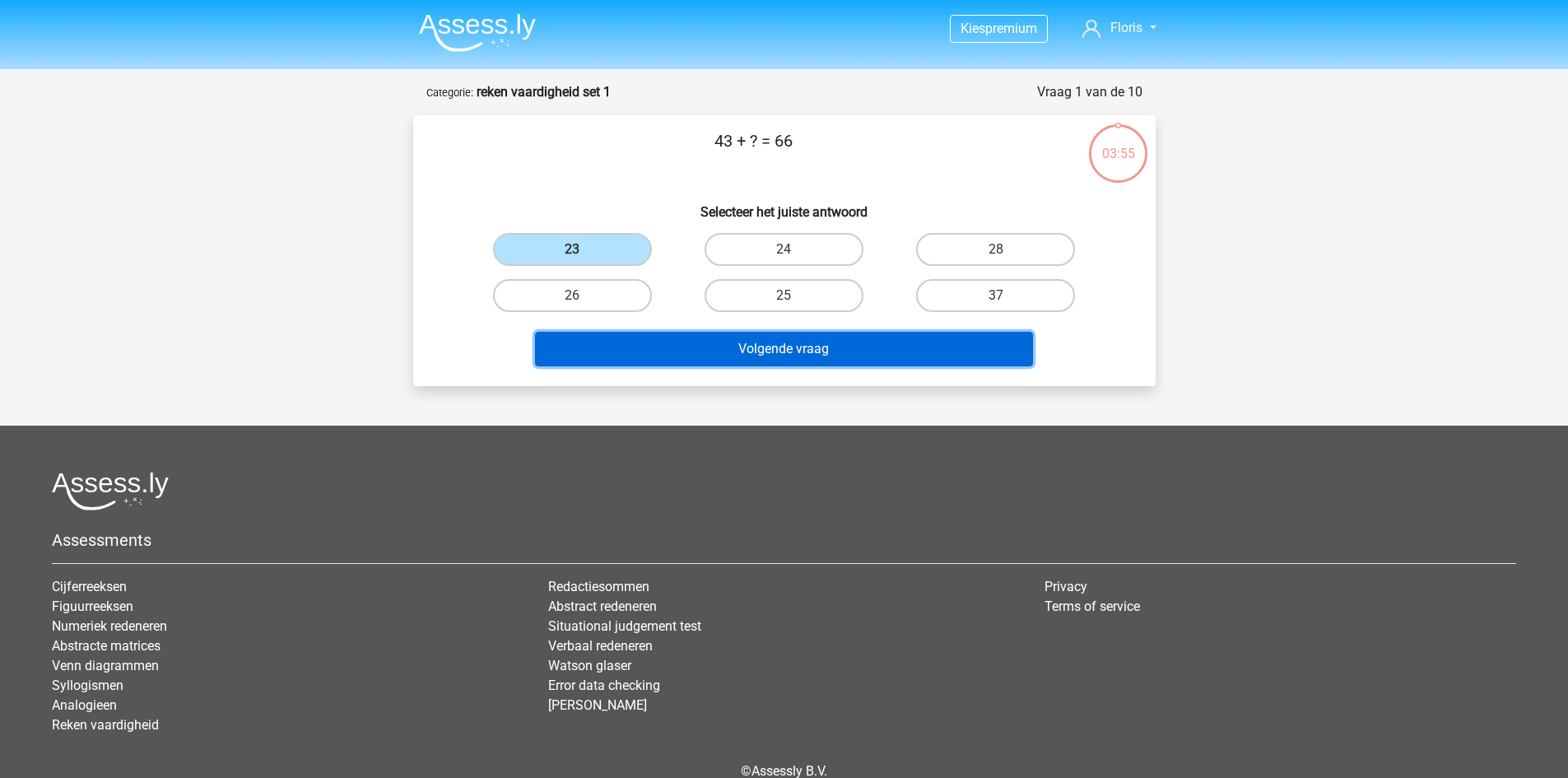
click at [711, 342] on button "Volgende vraag" at bounding box center [784, 348] width 498 height 34
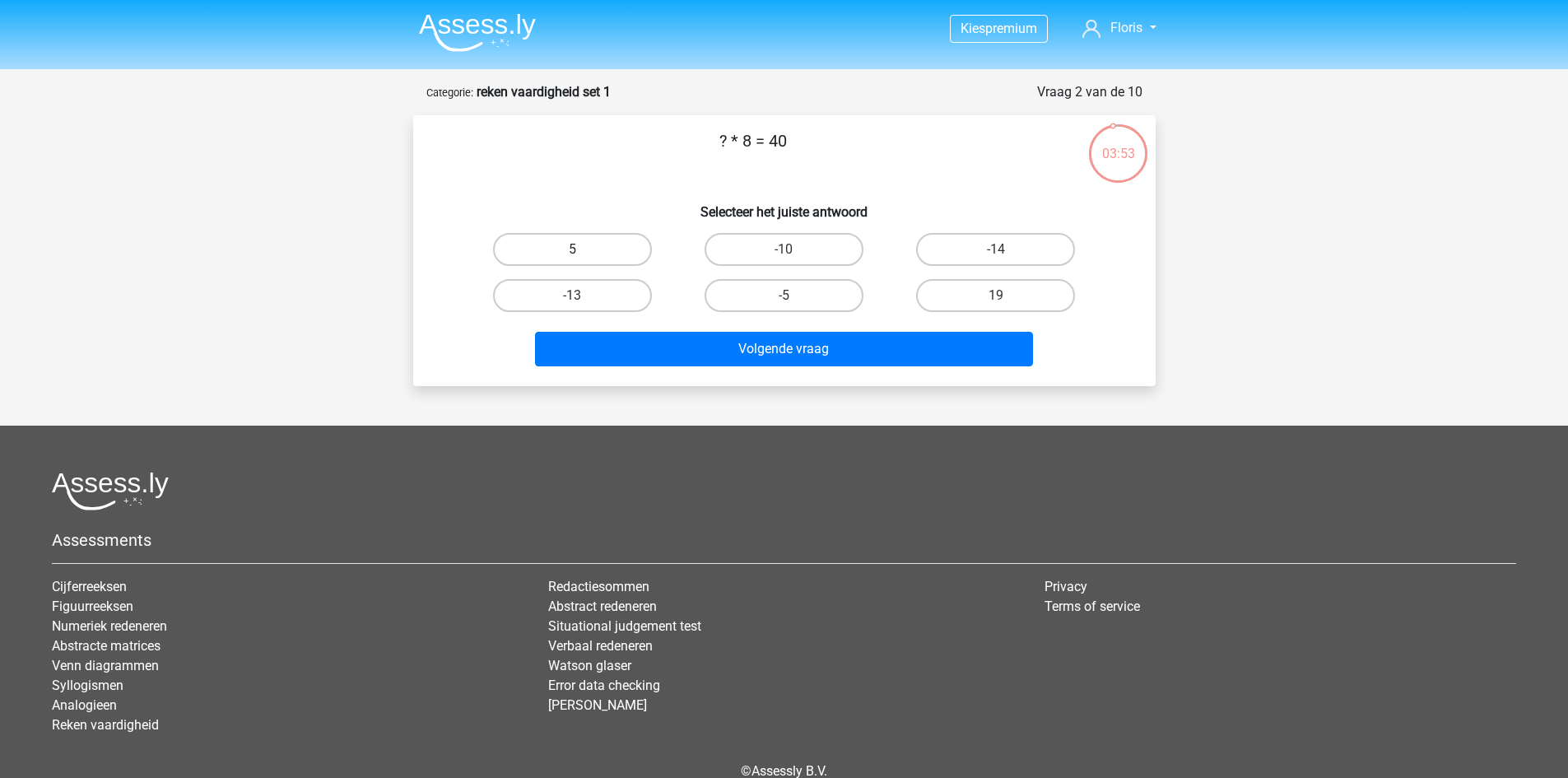
click at [605, 253] on label "5" at bounding box center [572, 249] width 159 height 33
click at [582, 253] on input "5" at bounding box center [577, 254] width 11 height 11
radio input "true"
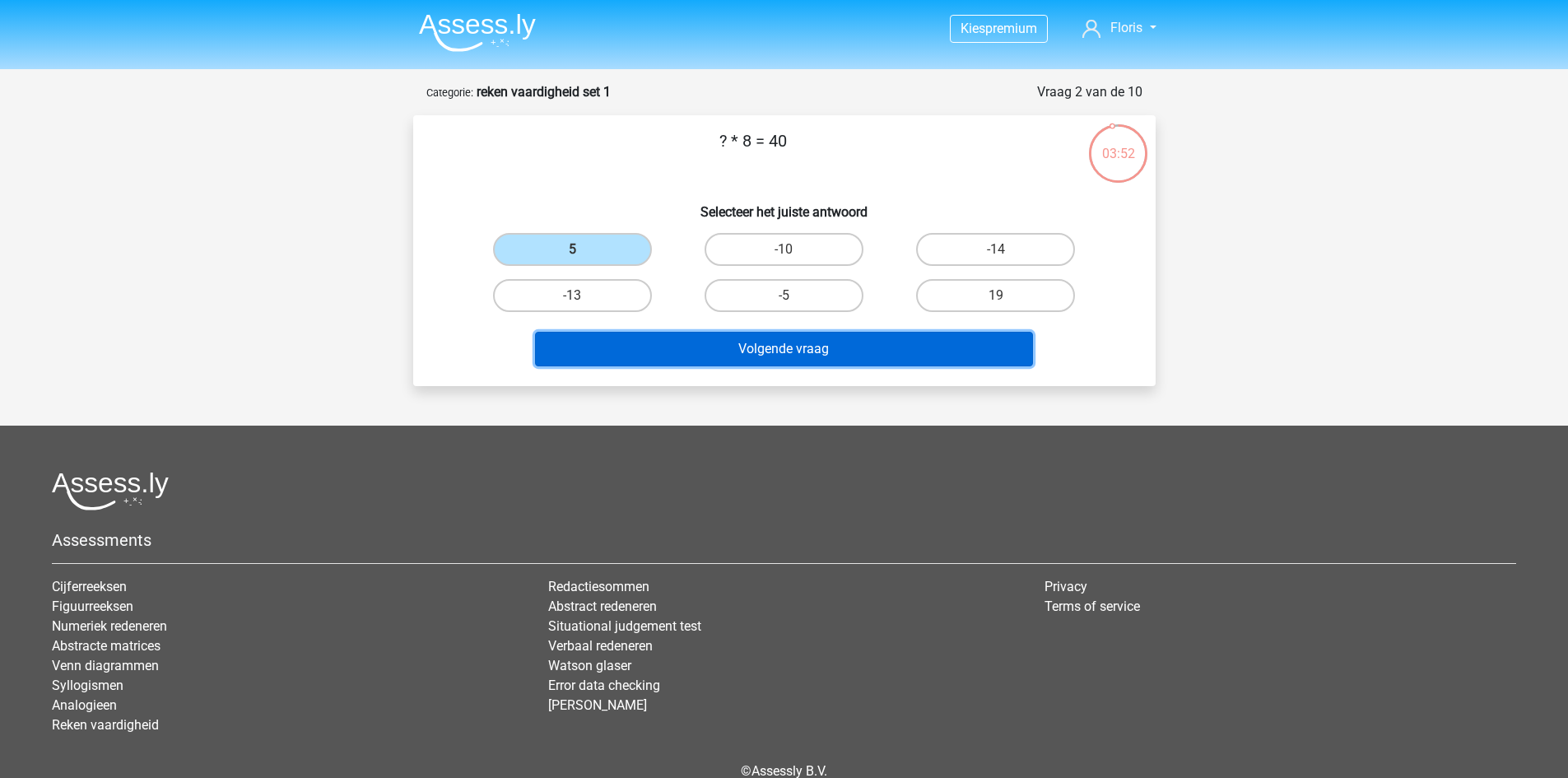
click at [686, 336] on button "Volgende vraag" at bounding box center [784, 348] width 498 height 34
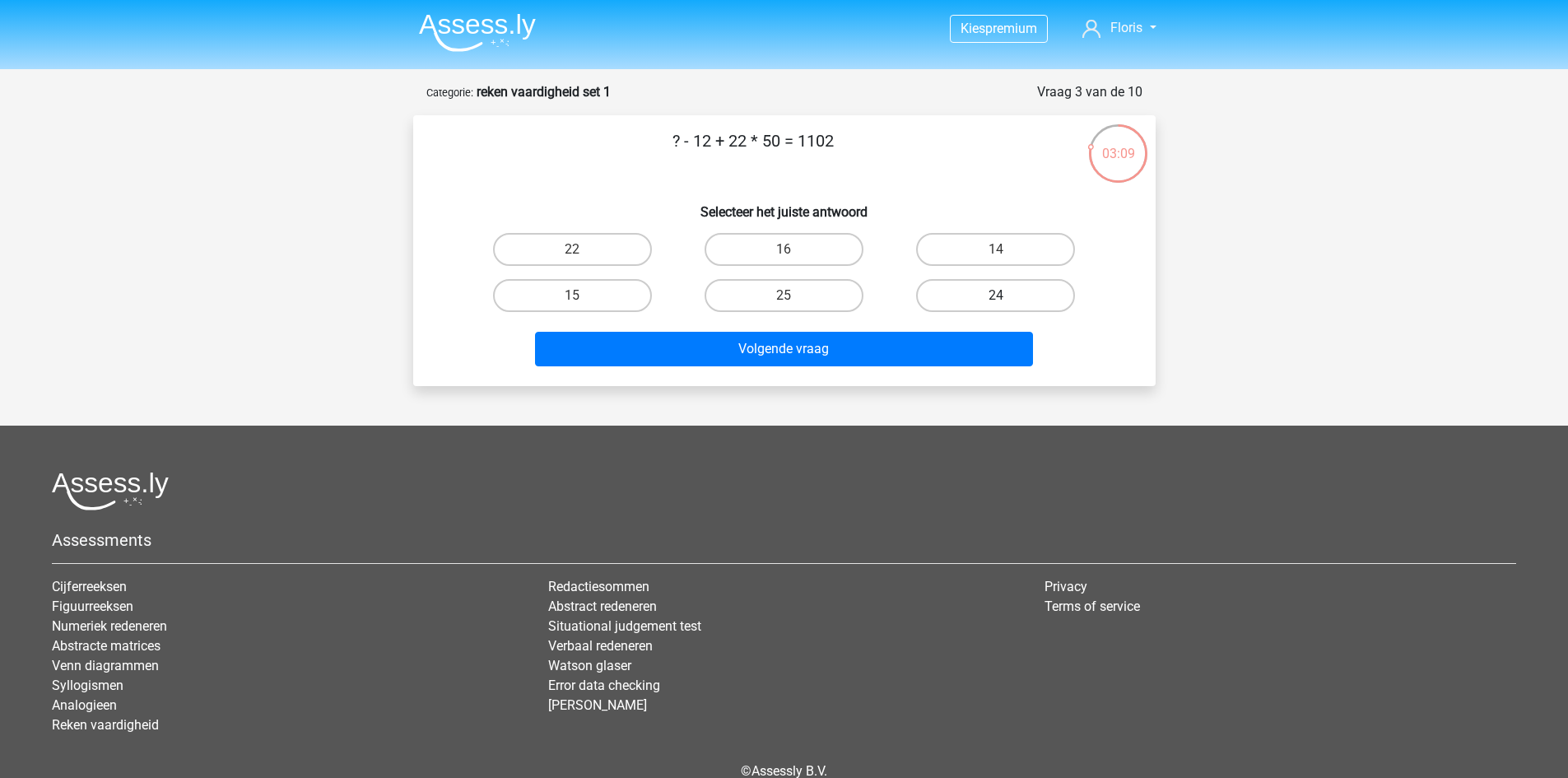
click at [1031, 292] on label "24" at bounding box center [996, 295] width 159 height 33
click at [1007, 295] on input "24" at bounding box center [1001, 301] width 11 height 11
radio input "true"
click at [1011, 236] on label "14" at bounding box center [996, 249] width 159 height 33
click at [1007, 249] on input "14" at bounding box center [1001, 254] width 11 height 11
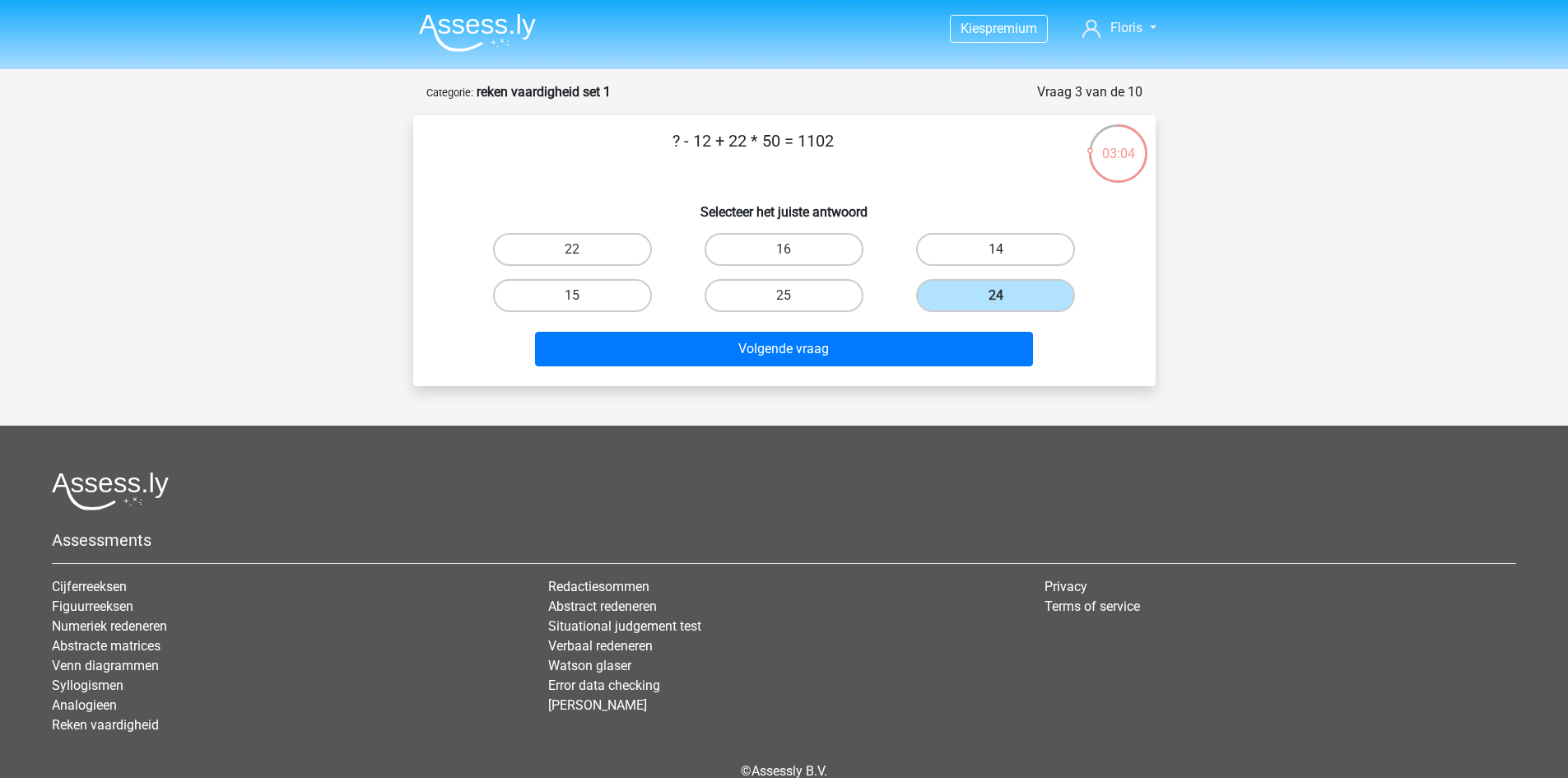
radio input "true"
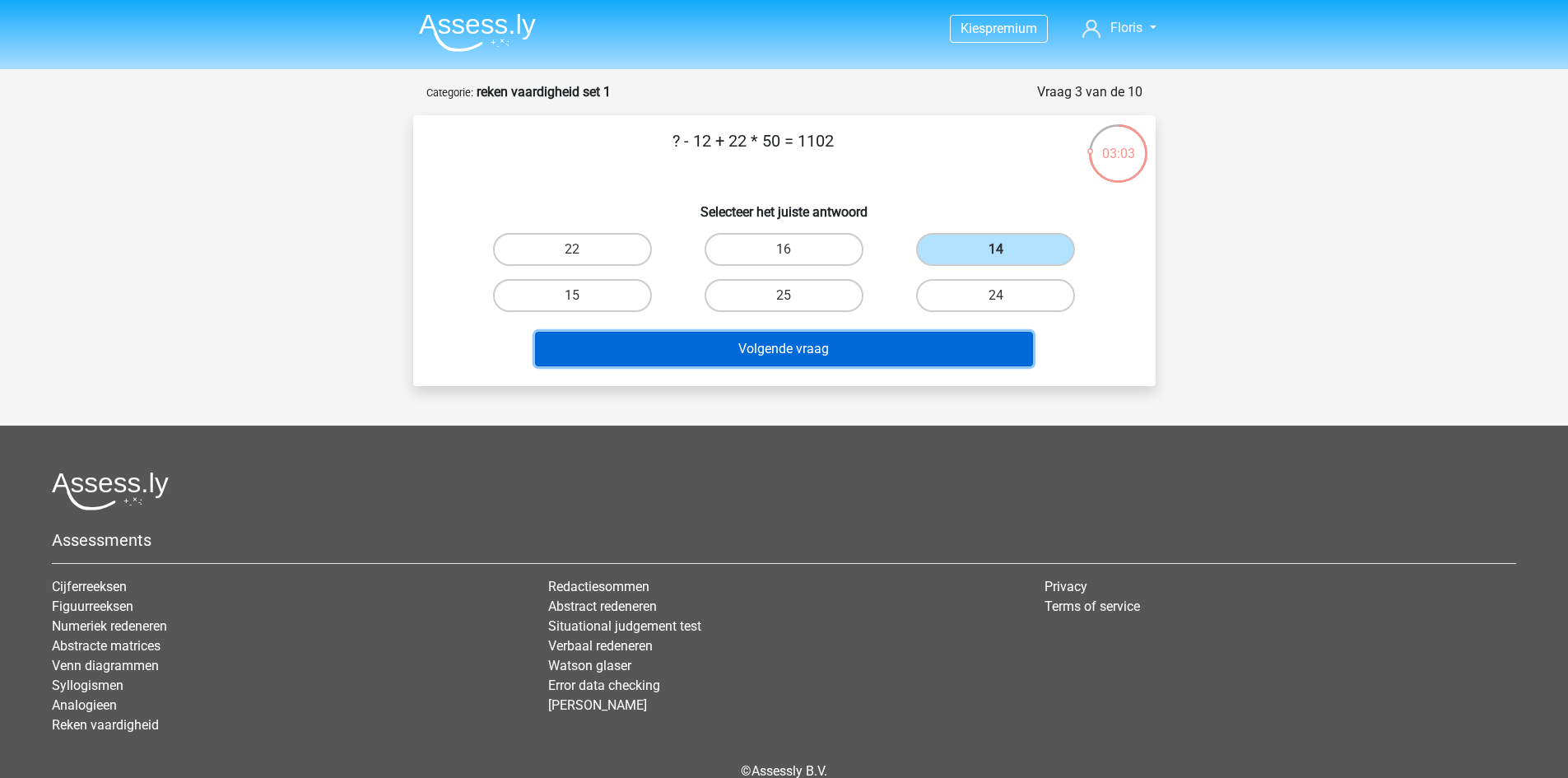
click at [921, 353] on button "Volgende vraag" at bounding box center [784, 348] width 498 height 34
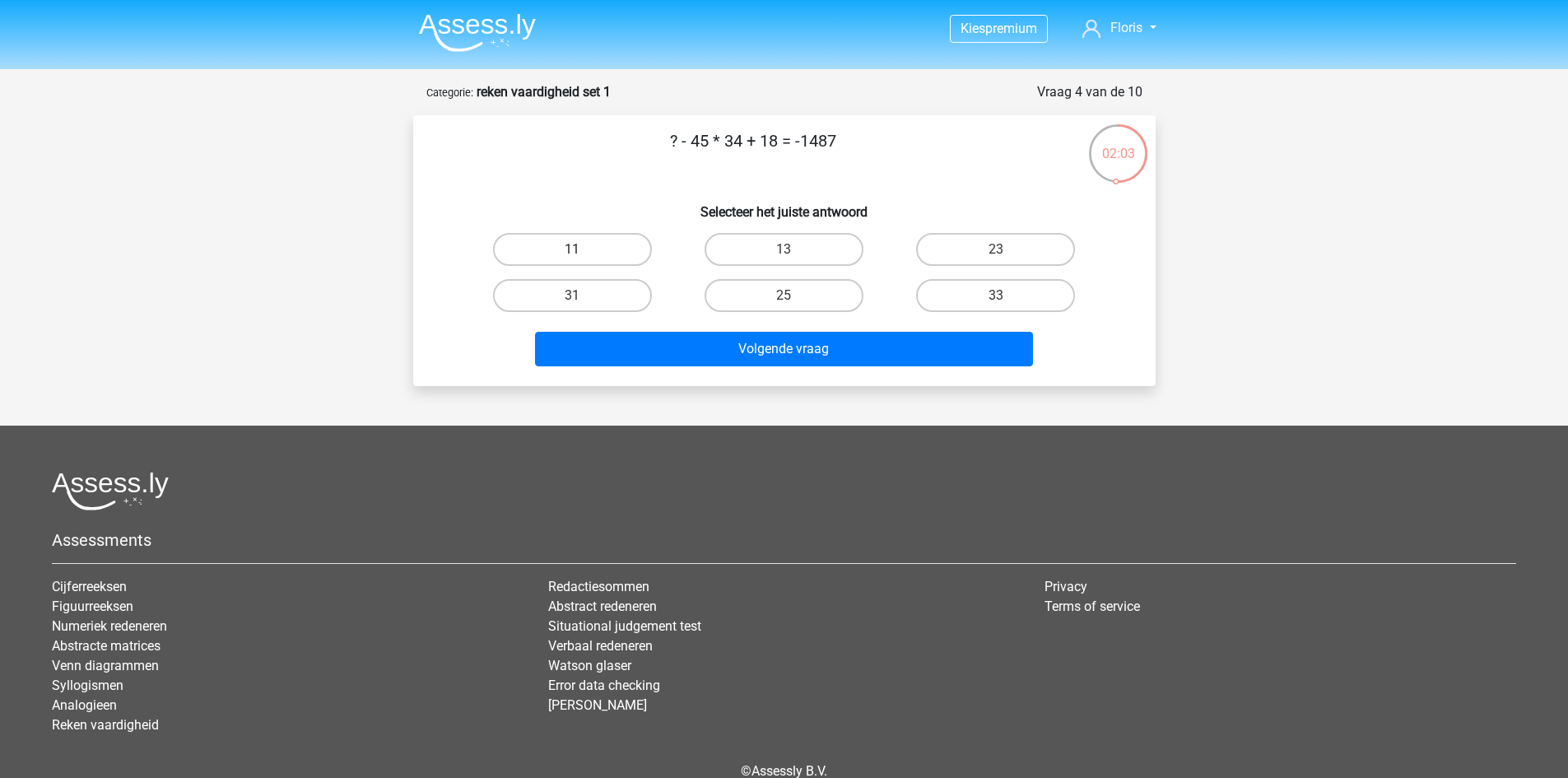
click at [599, 247] on label "11" at bounding box center [572, 249] width 159 height 33
click at [582, 249] on input "11" at bounding box center [577, 254] width 11 height 11
radio input "true"
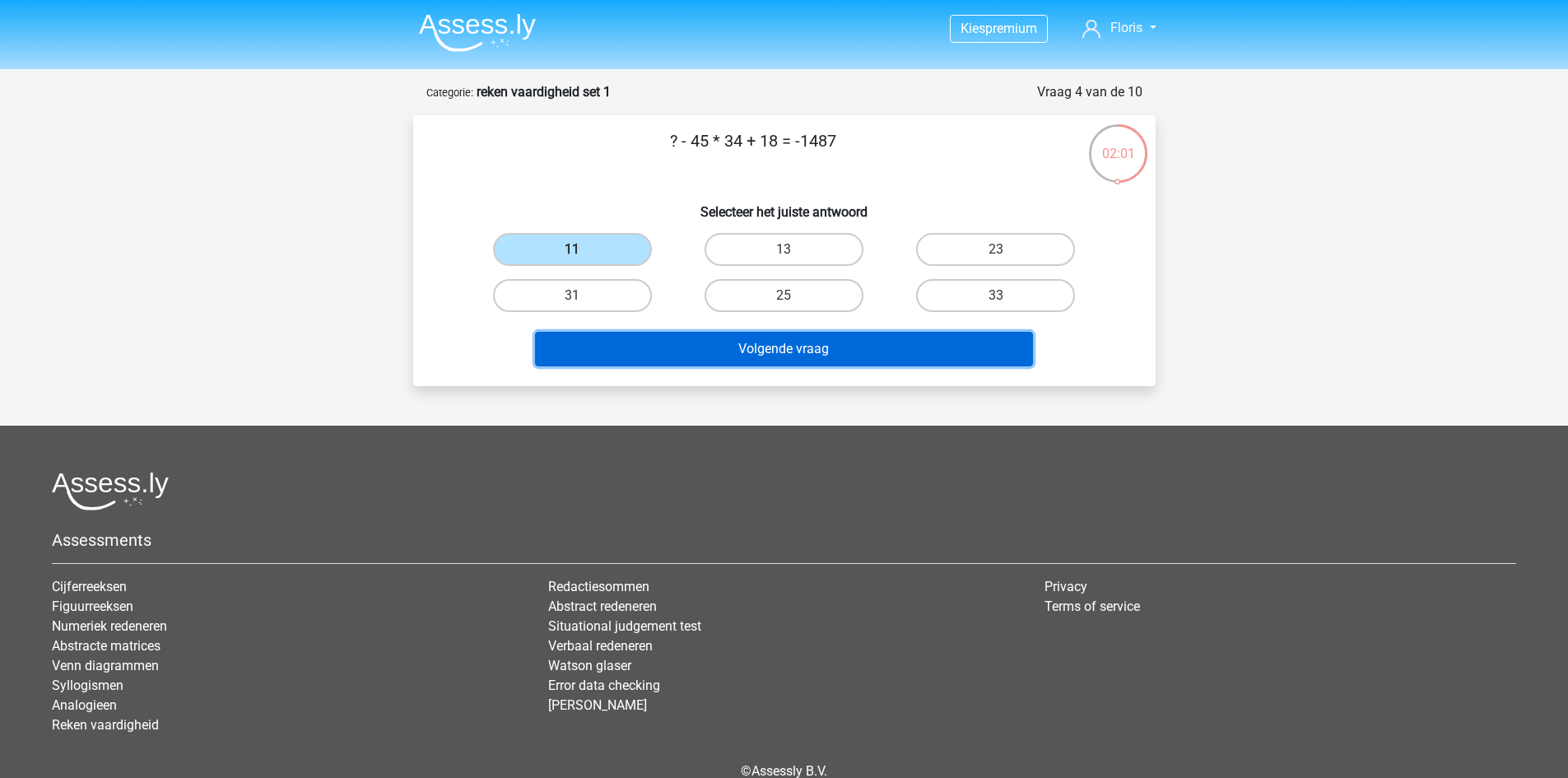
click at [738, 345] on button "Volgende vraag" at bounding box center [784, 348] width 498 height 34
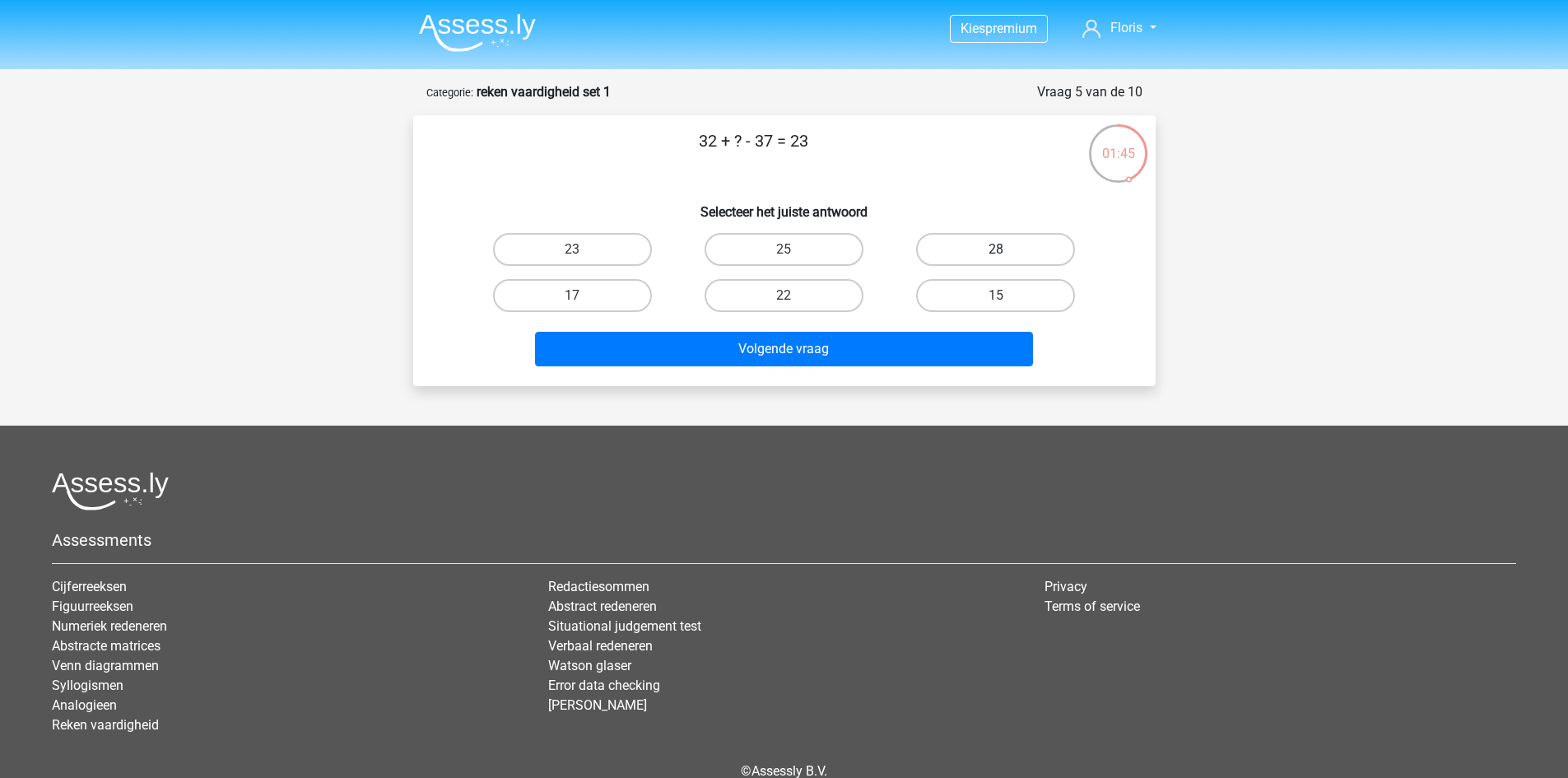
click at [1035, 243] on label "28" at bounding box center [996, 249] width 159 height 33
click at [1007, 249] on input "28" at bounding box center [1001, 254] width 11 height 11
radio input "true"
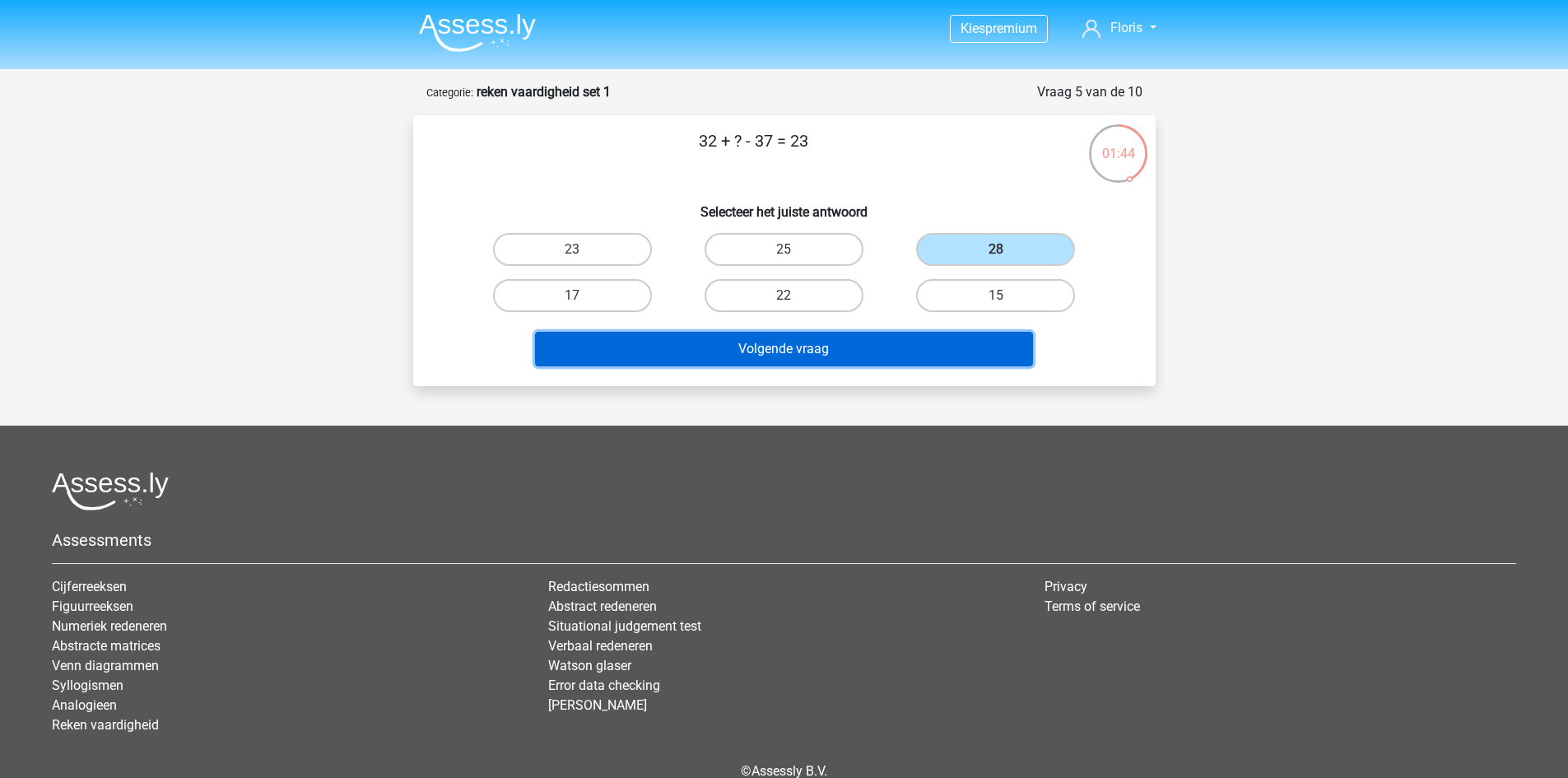
click at [904, 349] on button "Volgende vraag" at bounding box center [784, 348] width 498 height 34
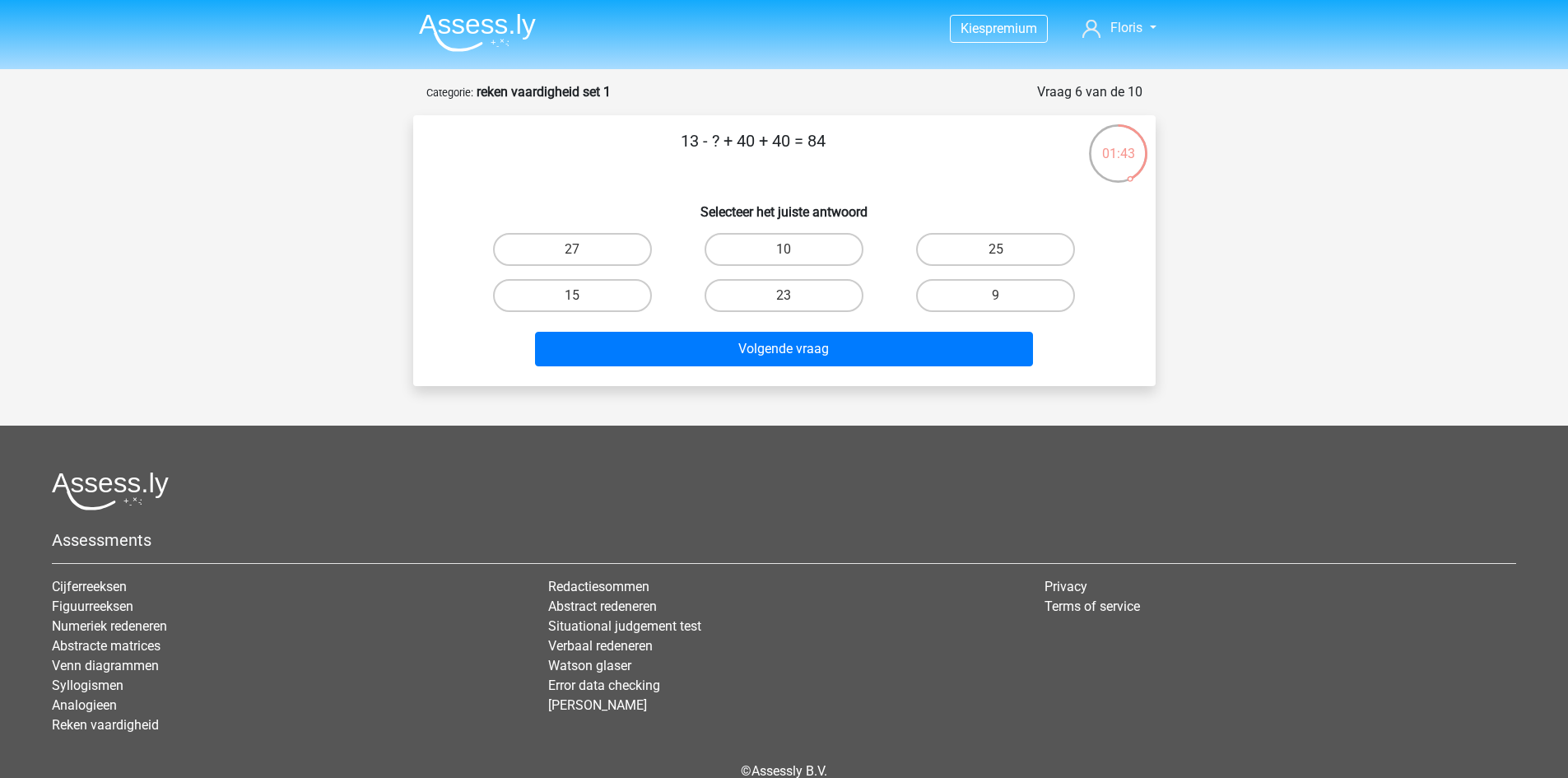
drag, startPoint x: 671, startPoint y: 145, endPoint x: 896, endPoint y: 148, distance: 225.0
click at [896, 148] on p "13 - ? + 40 + 40 = 84" at bounding box center [753, 153] width 628 height 50
click at [892, 161] on p "13 - ? + 40 + 40 = 84" at bounding box center [753, 153] width 628 height 50
click at [980, 284] on label "9" at bounding box center [996, 295] width 159 height 33
click at [996, 295] on input "9" at bounding box center [1001, 301] width 11 height 11
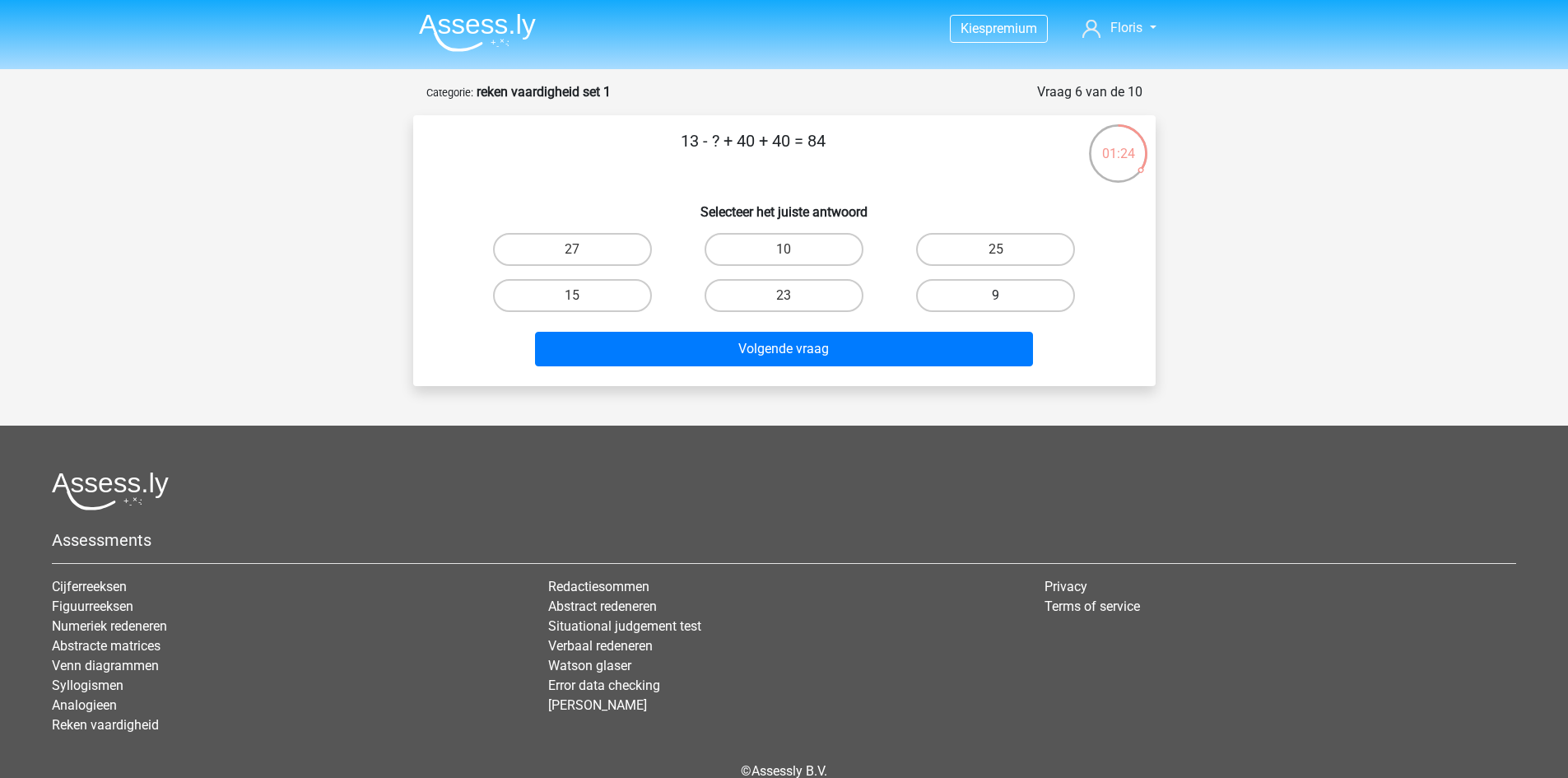
radio input "true"
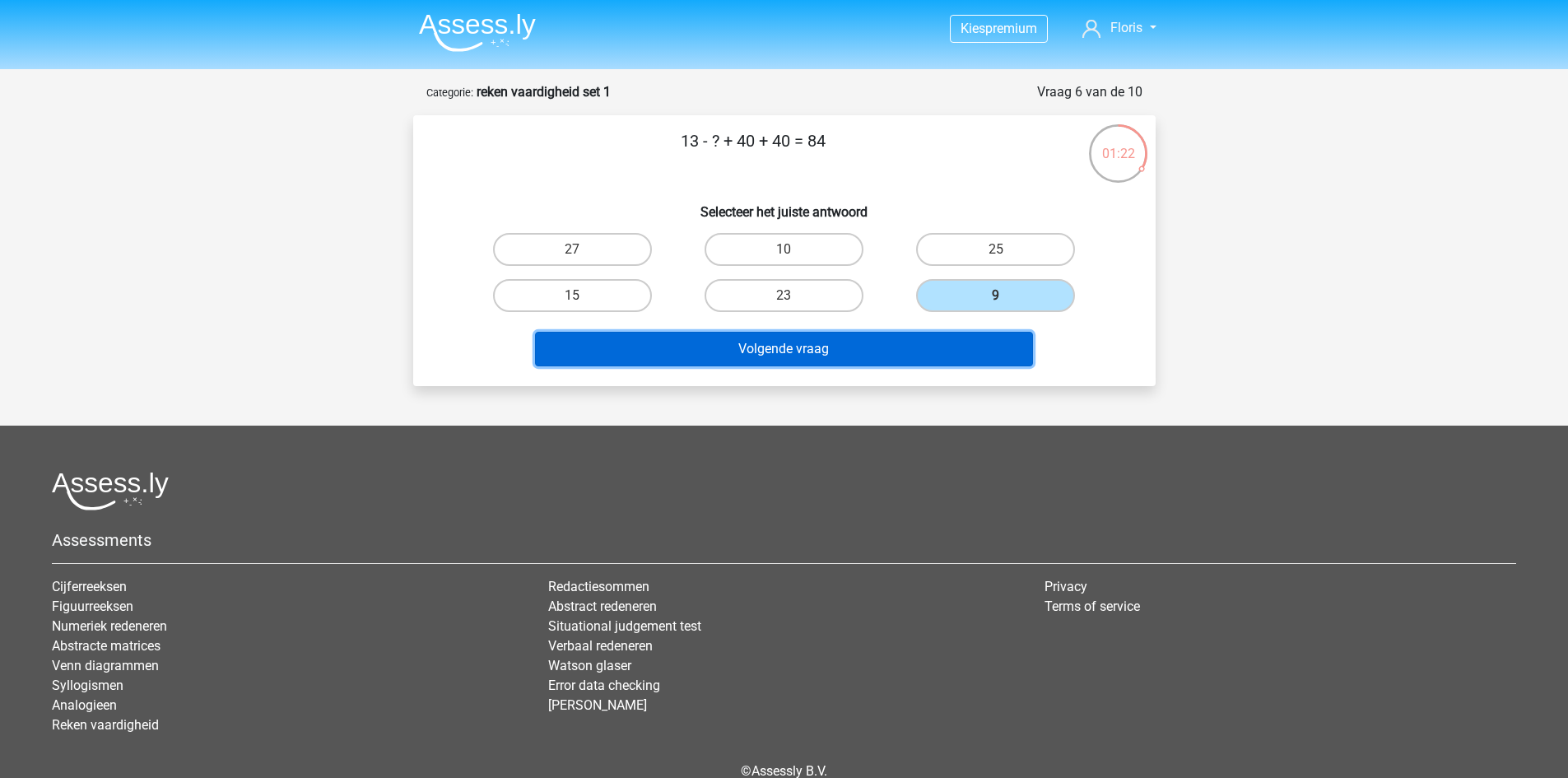
click at [915, 354] on button "Volgende vraag" at bounding box center [784, 348] width 498 height 34
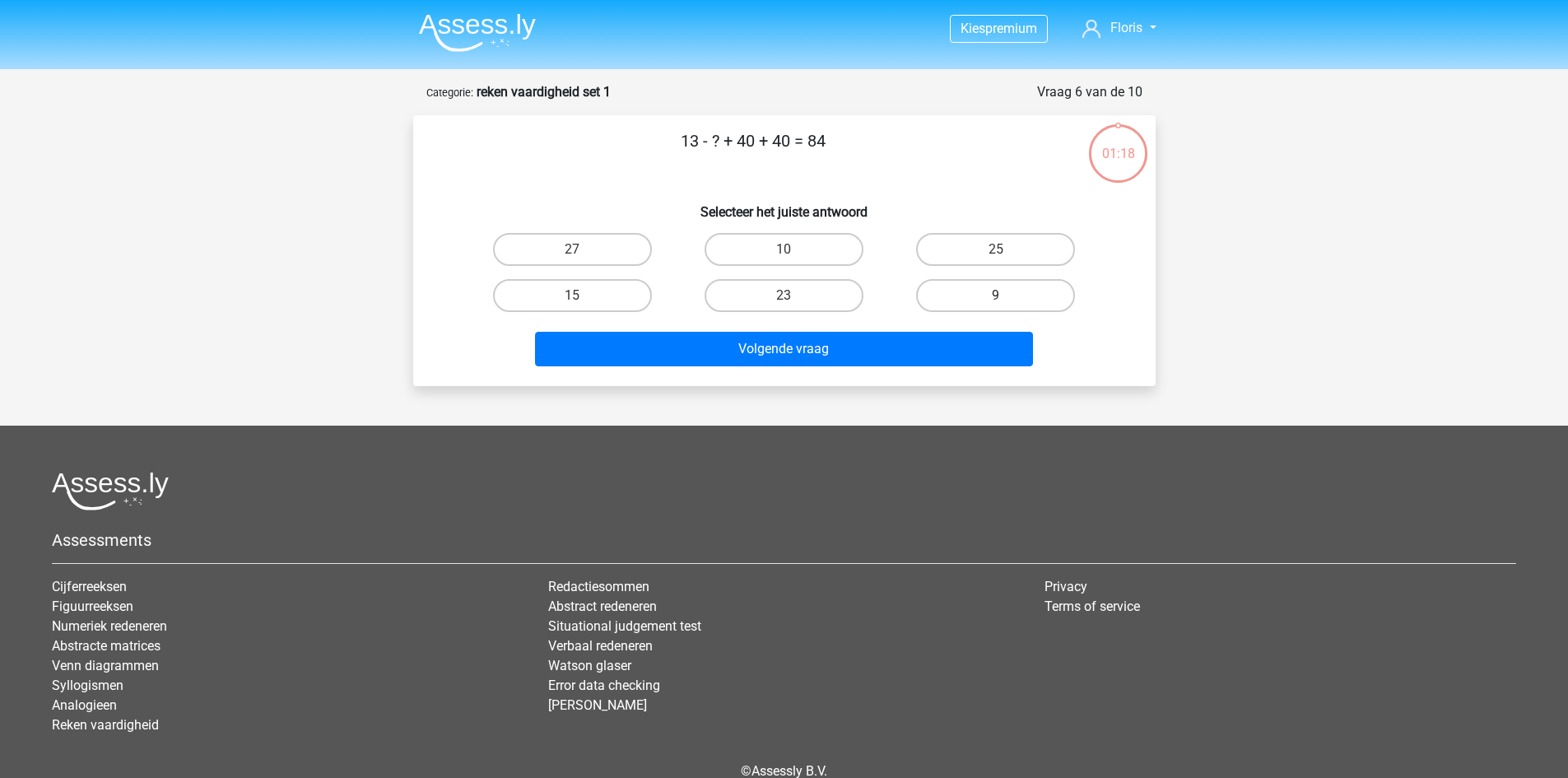
click at [955, 300] on label "9" at bounding box center [996, 295] width 159 height 33
click at [996, 300] on input "9" at bounding box center [1001, 301] width 11 height 11
radio input "true"
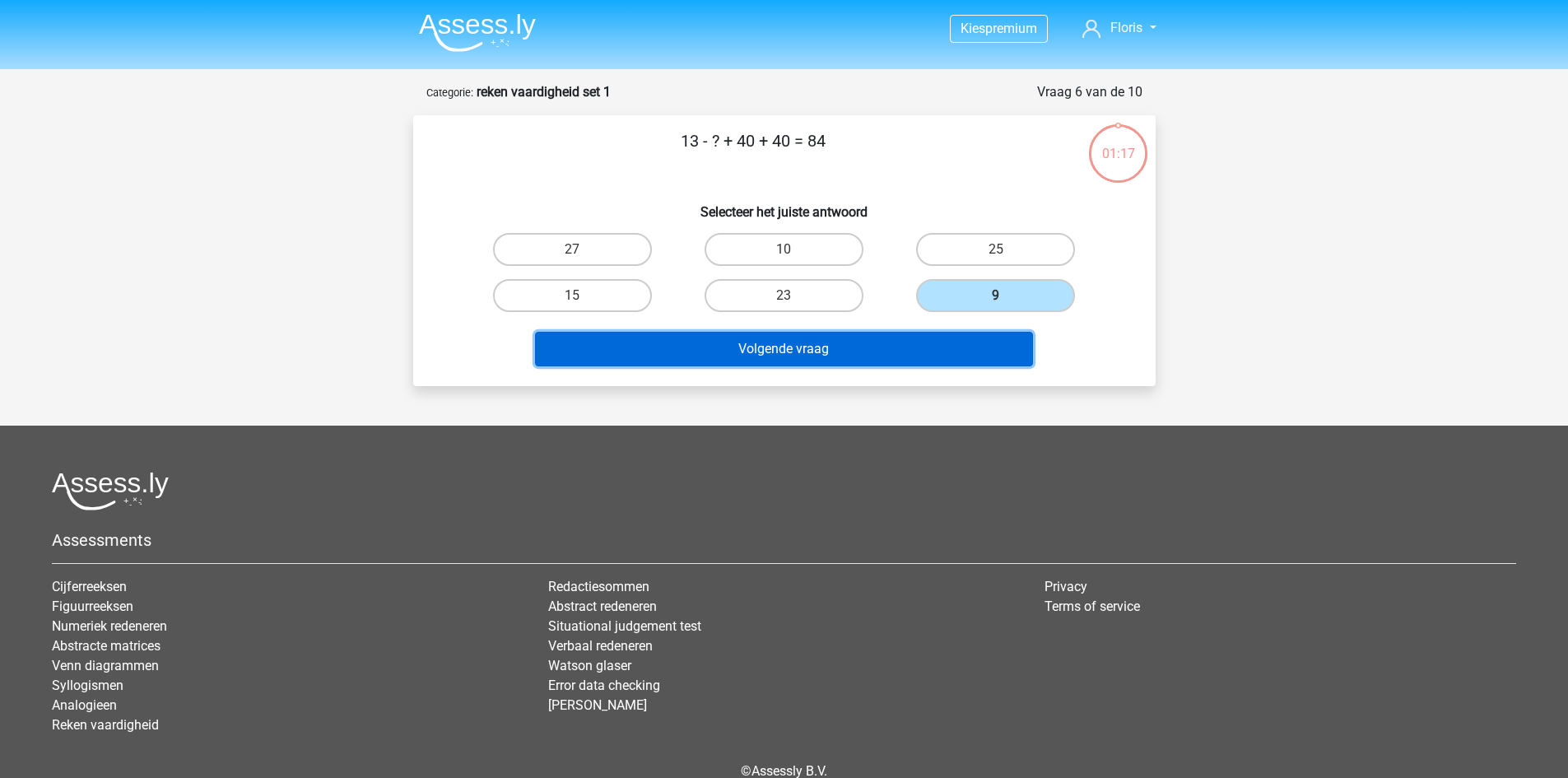
click at [927, 348] on button "Volgende vraag" at bounding box center [784, 348] width 498 height 34
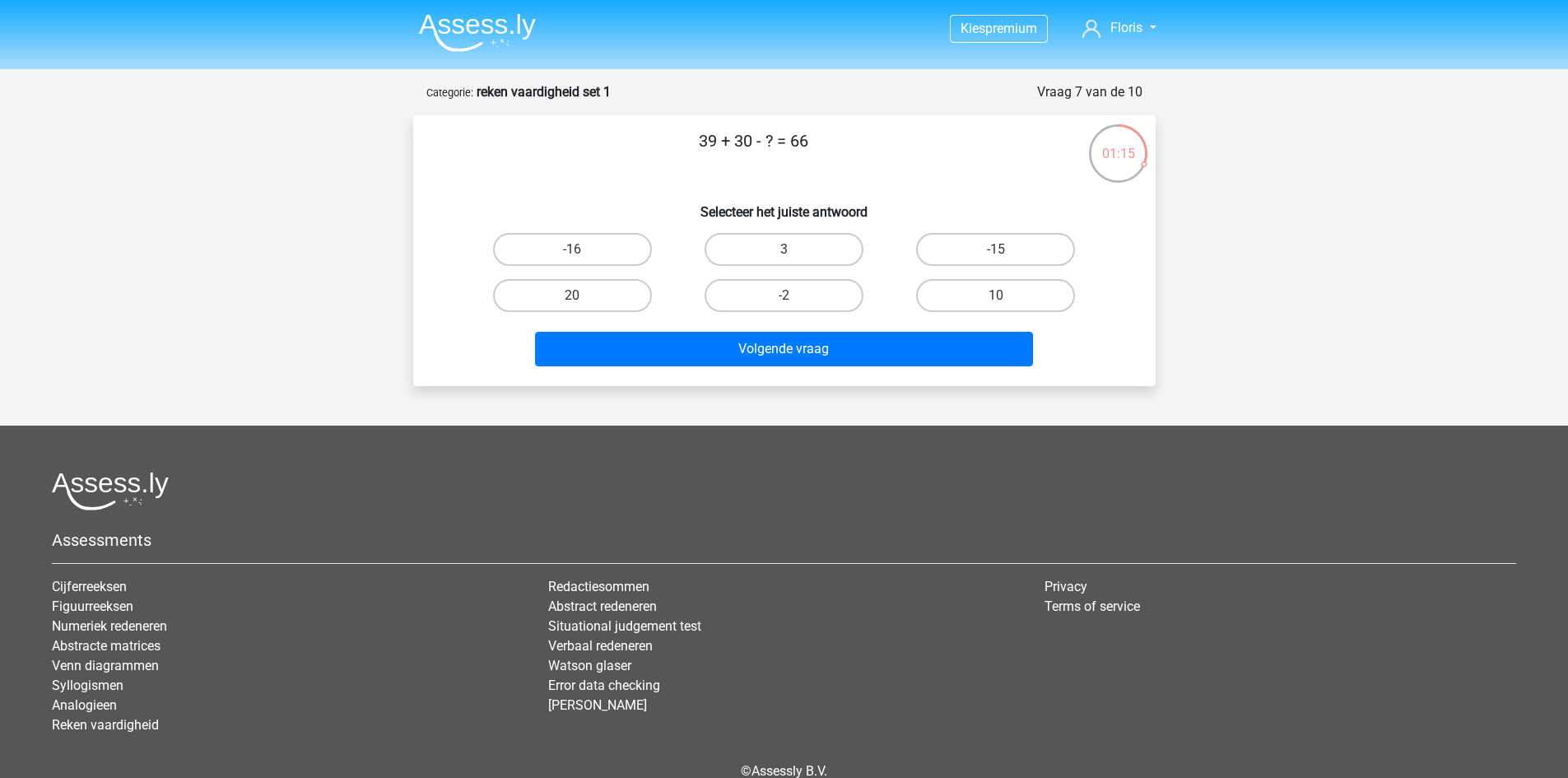
drag, startPoint x: 699, startPoint y: 142, endPoint x: 838, endPoint y: 151, distance: 139.3
click at [838, 151] on p "39 + 30 - ? = 66" at bounding box center [753, 153] width 628 height 50
click at [772, 246] on label "3" at bounding box center [784, 249] width 159 height 33
click at [784, 249] on input "3" at bounding box center [789, 254] width 11 height 11
radio input "true"
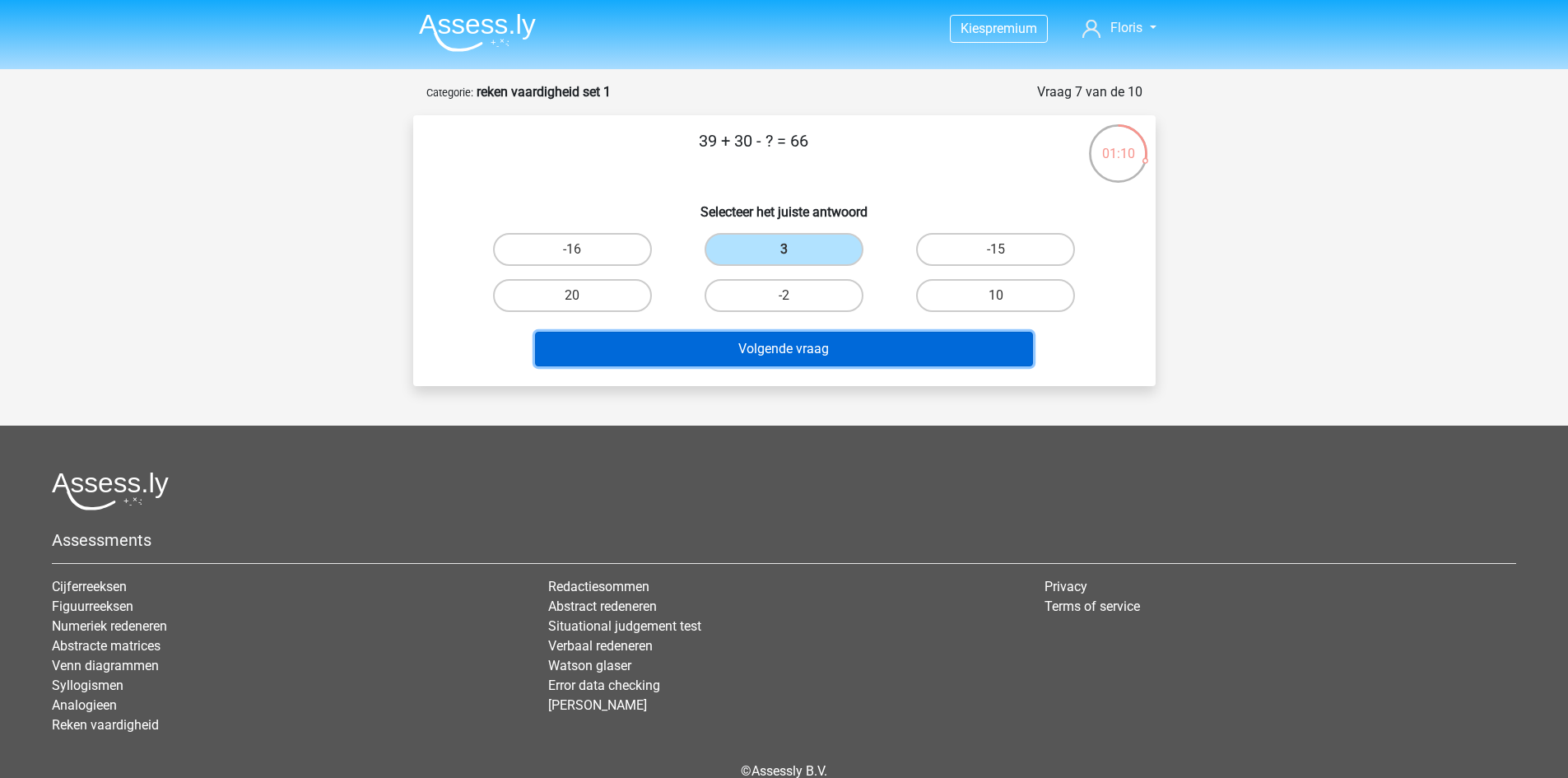
click at [810, 346] on button "Volgende vraag" at bounding box center [784, 348] width 498 height 34
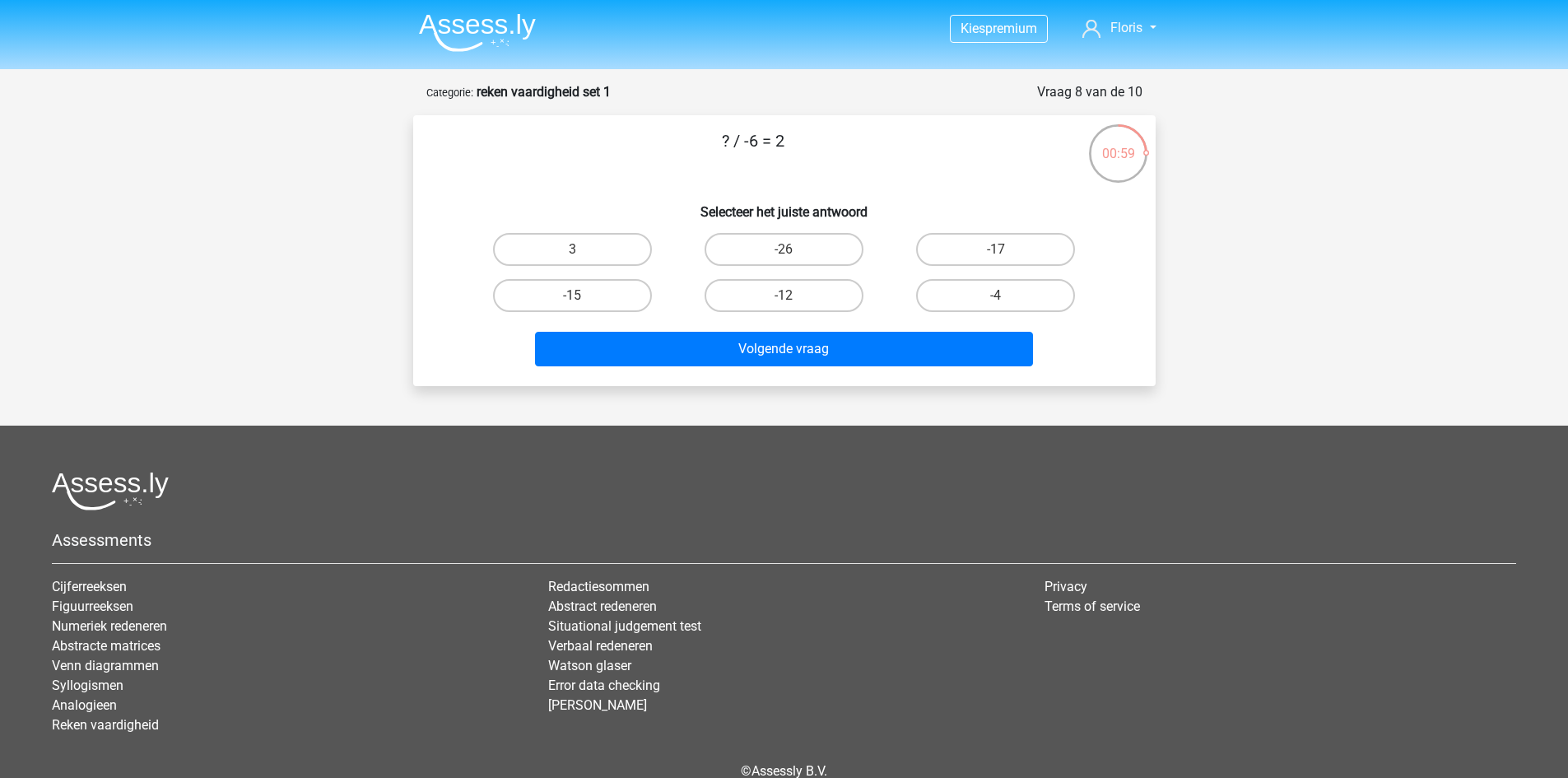
click at [784, 301] on input "-12" at bounding box center [789, 301] width 11 height 11
radio input "true"
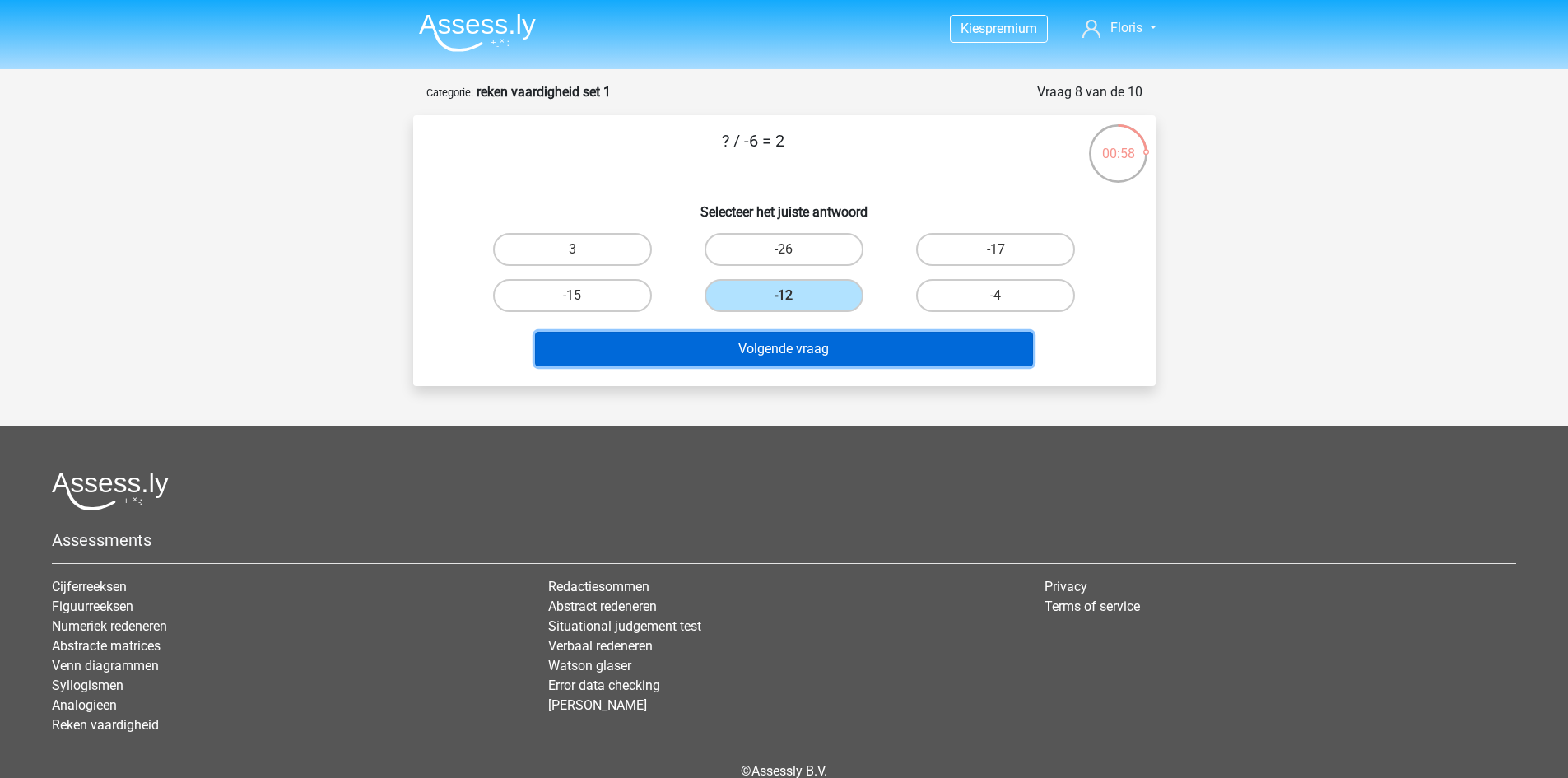
click at [789, 354] on button "Volgende vraag" at bounding box center [784, 348] width 498 height 34
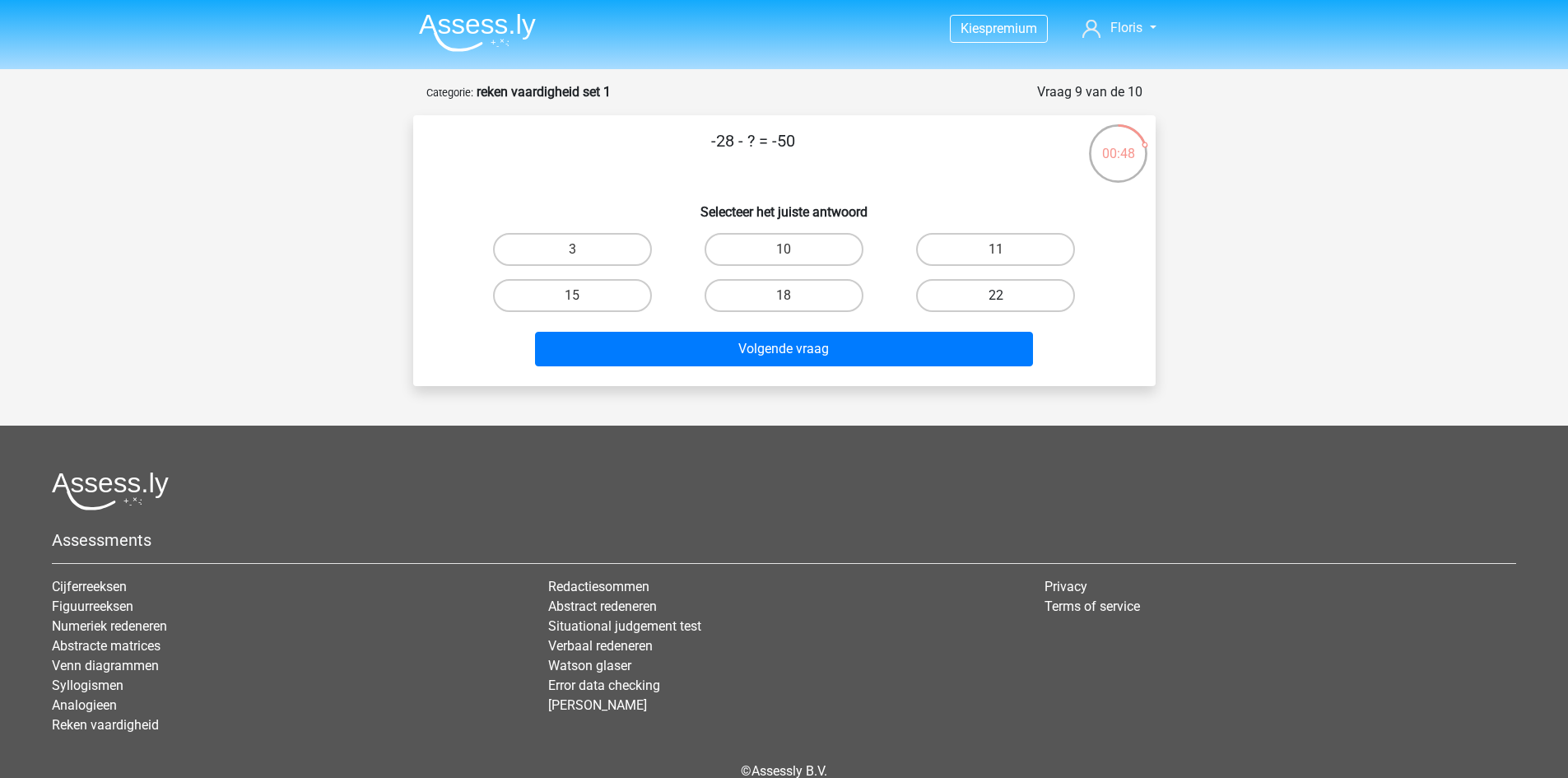
click at [975, 291] on label "22" at bounding box center [996, 295] width 159 height 33
click at [996, 295] on input "22" at bounding box center [1001, 301] width 11 height 11
radio input "true"
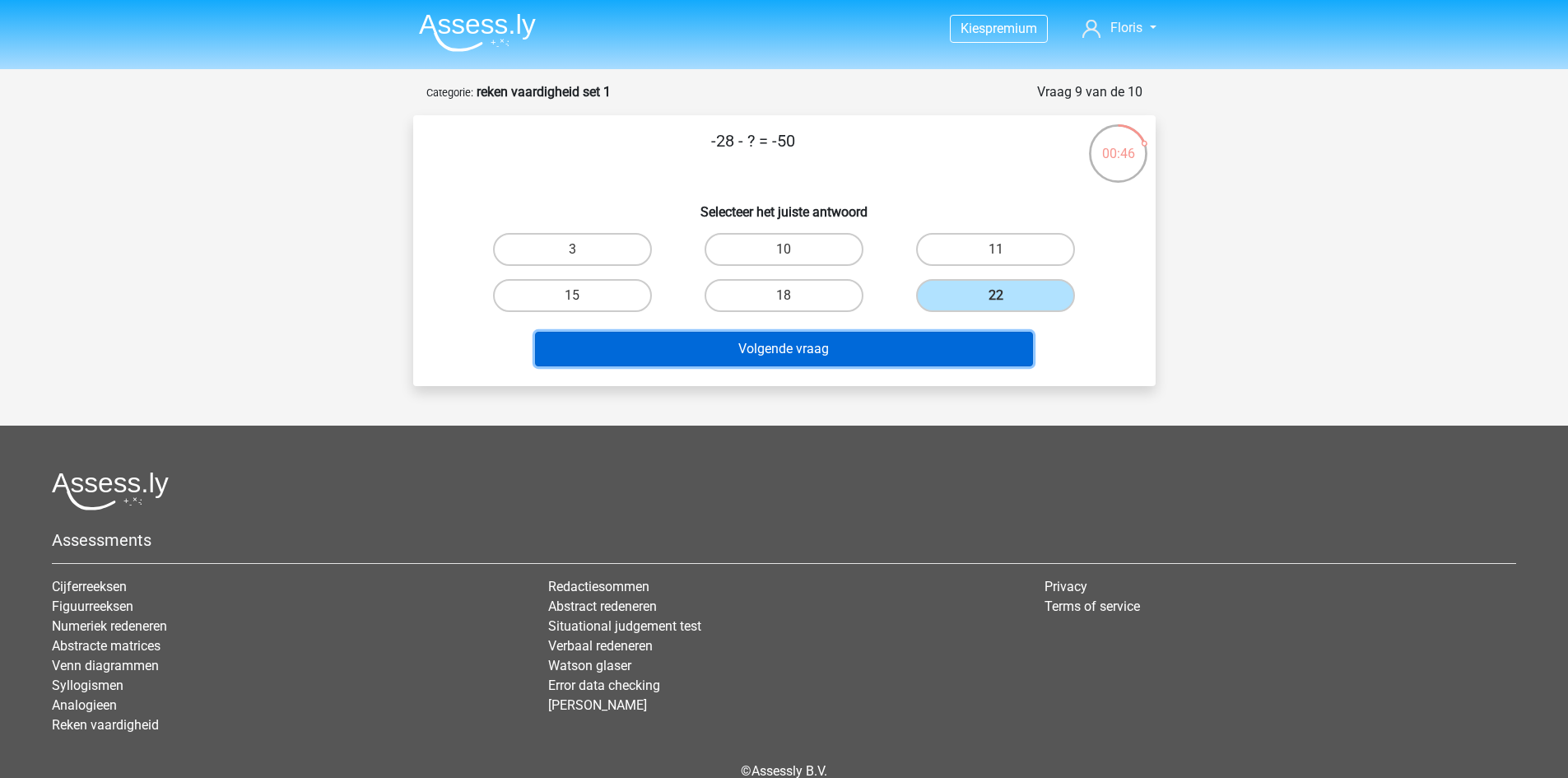
click at [815, 347] on button "Volgende vraag" at bounding box center [784, 348] width 498 height 34
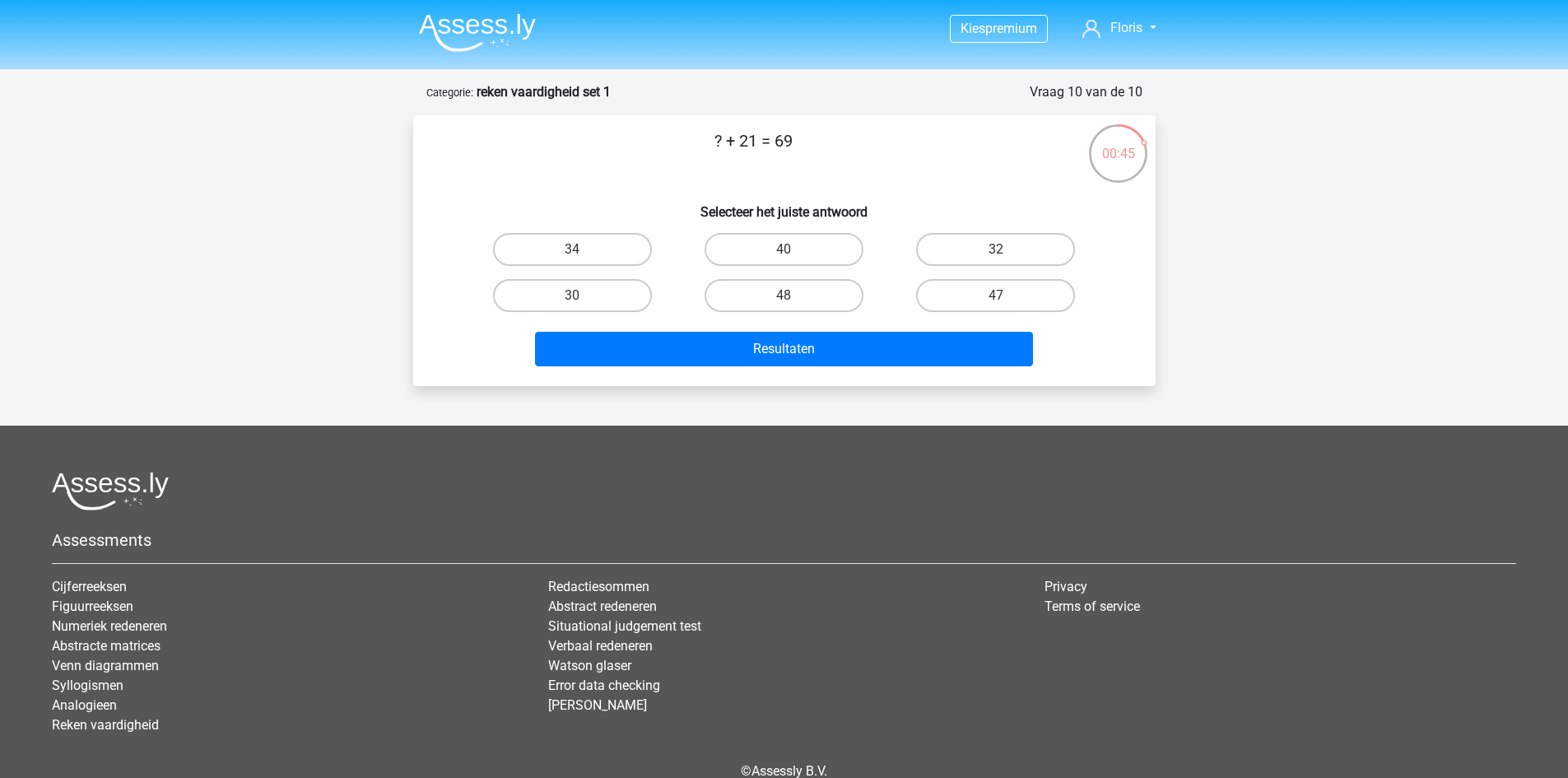
drag, startPoint x: 713, startPoint y: 145, endPoint x: 807, endPoint y: 152, distance: 94.3
click at [807, 152] on p "? + 21 = 69" at bounding box center [753, 153] width 628 height 50
click at [812, 162] on p "? + 21 = 69" at bounding box center [753, 153] width 628 height 50
click at [754, 291] on label "48" at bounding box center [784, 295] width 159 height 33
click at [784, 295] on input "48" at bounding box center [789, 301] width 11 height 11
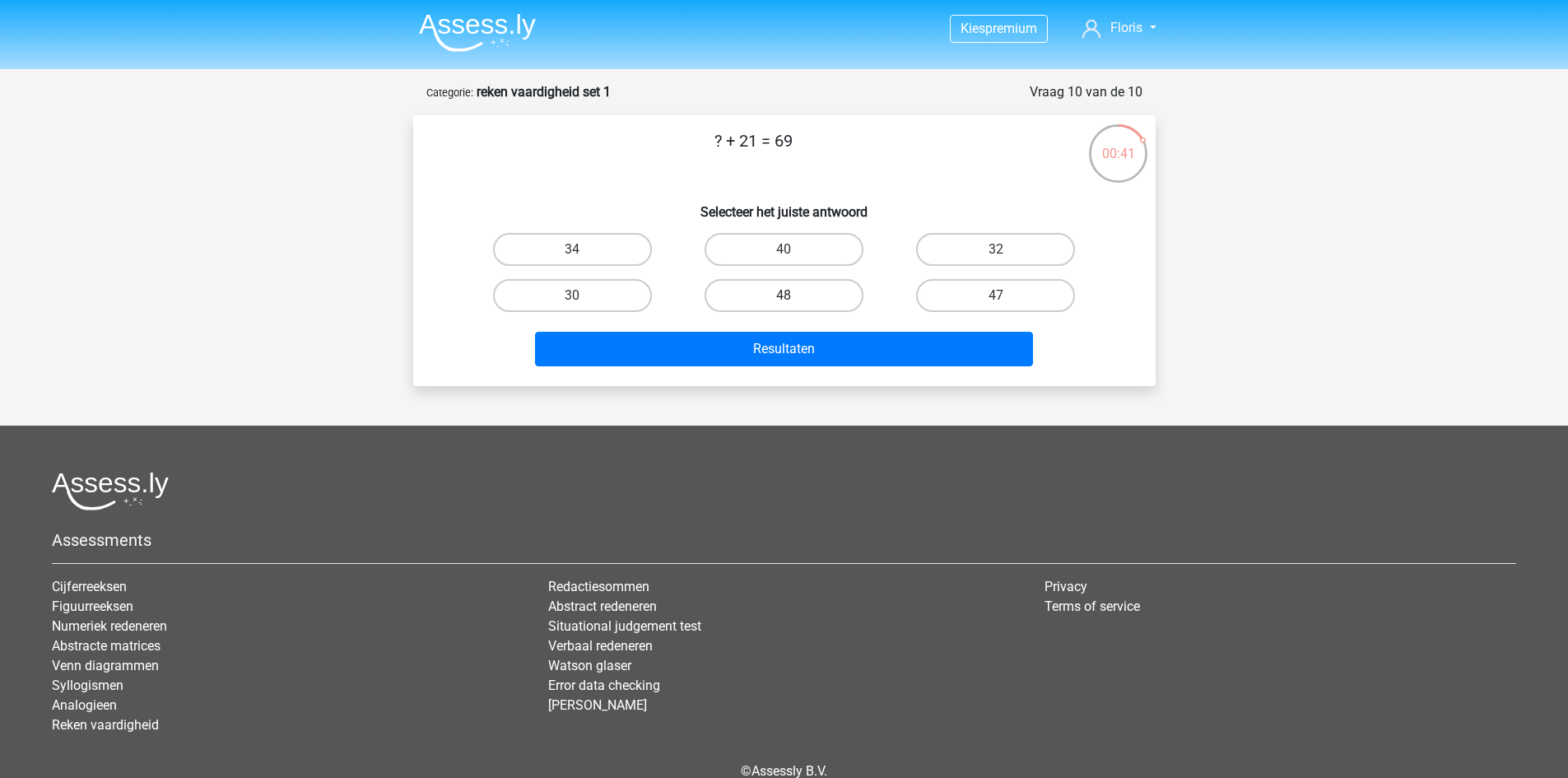
radio input "true"
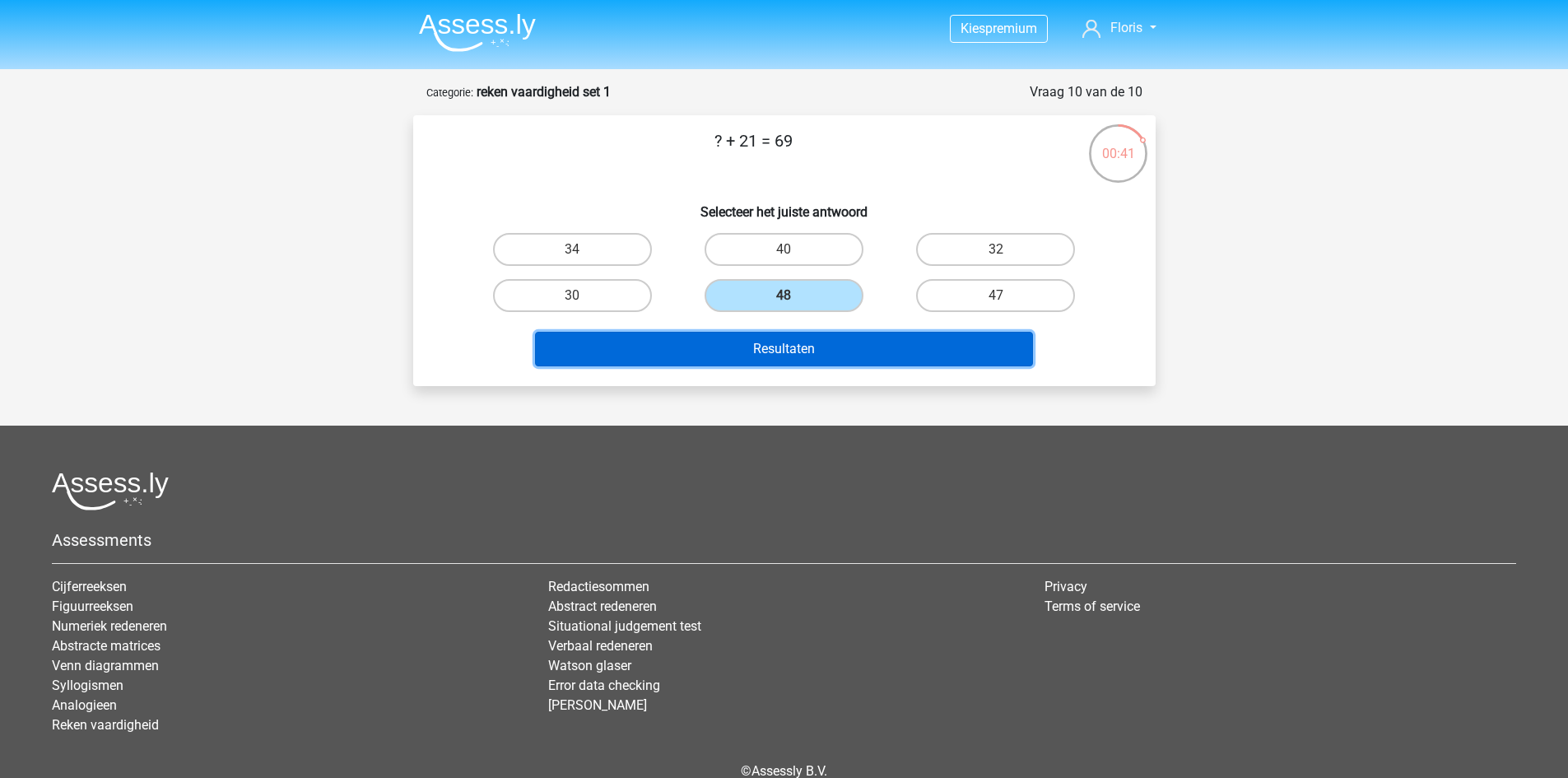
click at [780, 336] on button "Resultaten" at bounding box center [784, 348] width 498 height 34
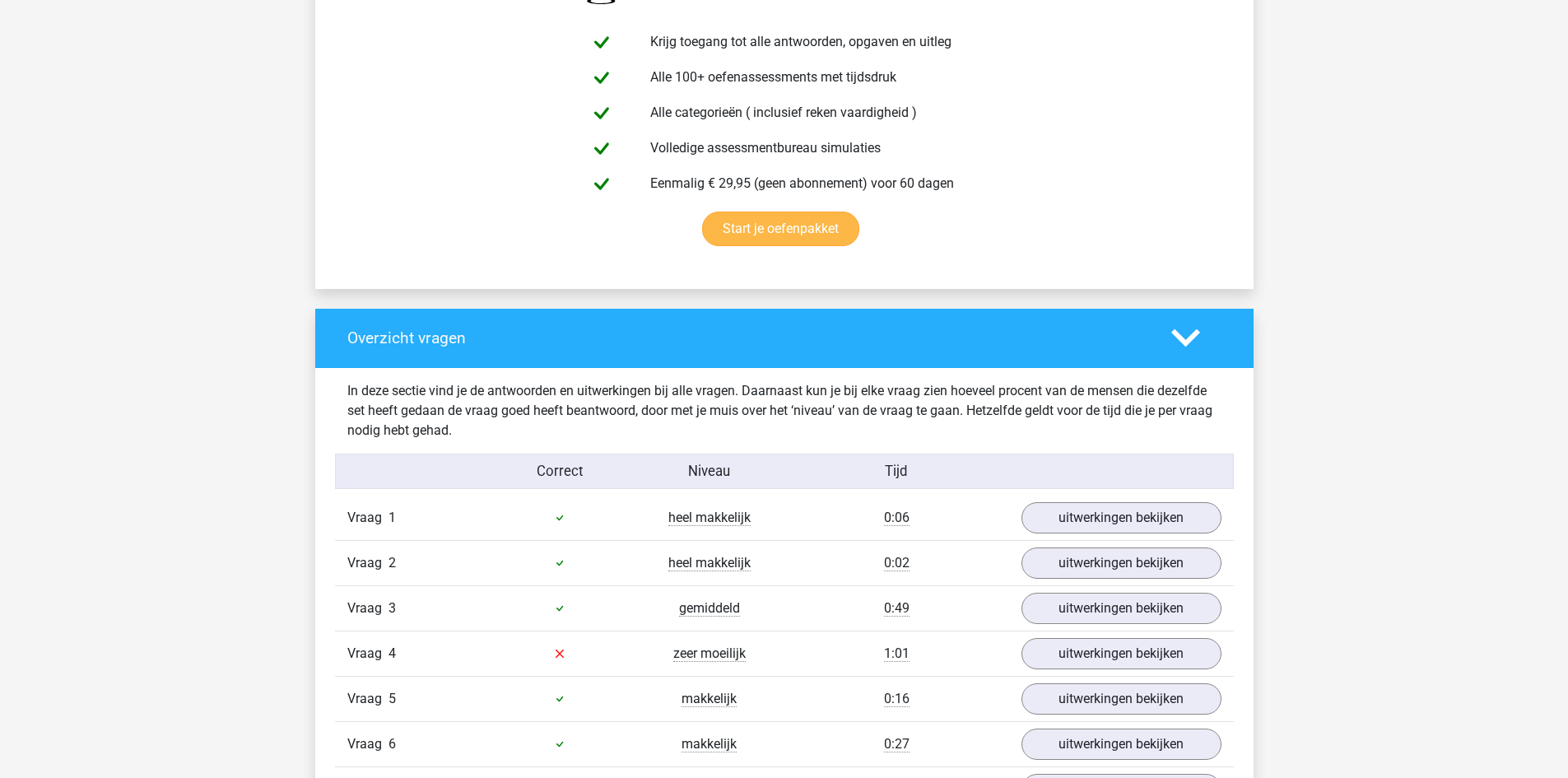
scroll to position [1152, 0]
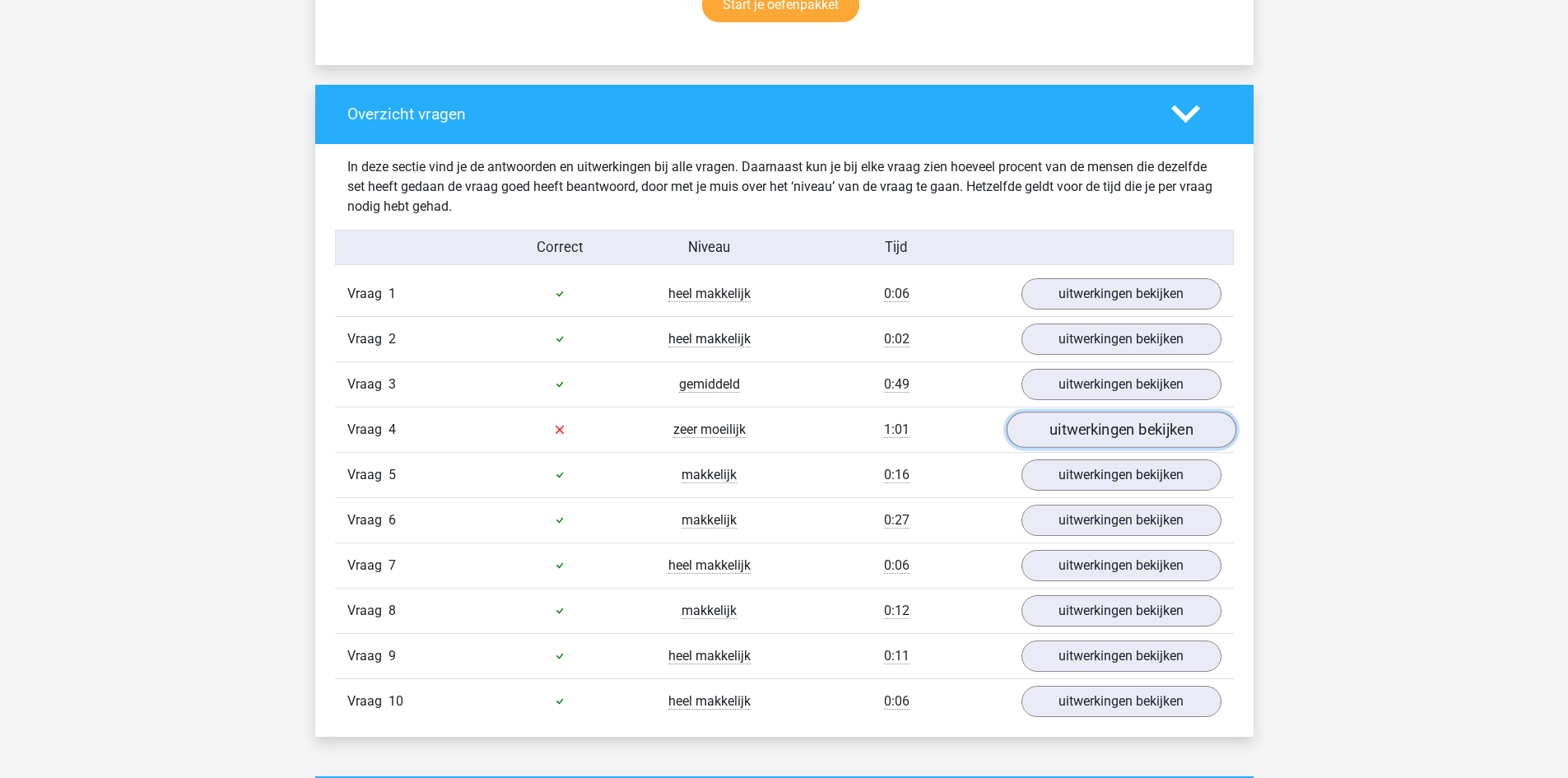
click at [1102, 441] on link "uitwerkingen bekijken" at bounding box center [1120, 430] width 230 height 36
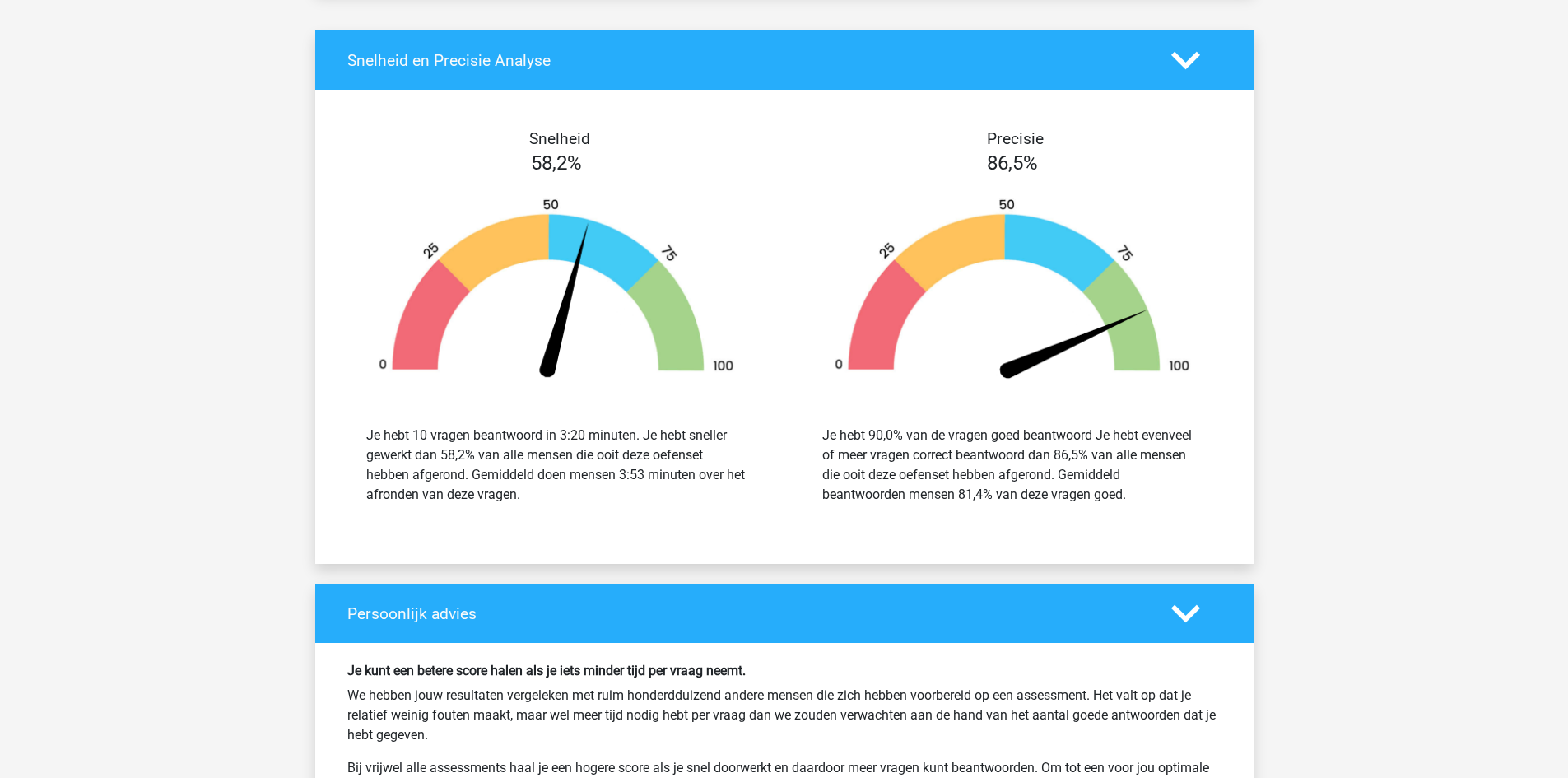
scroll to position [2799, 0]
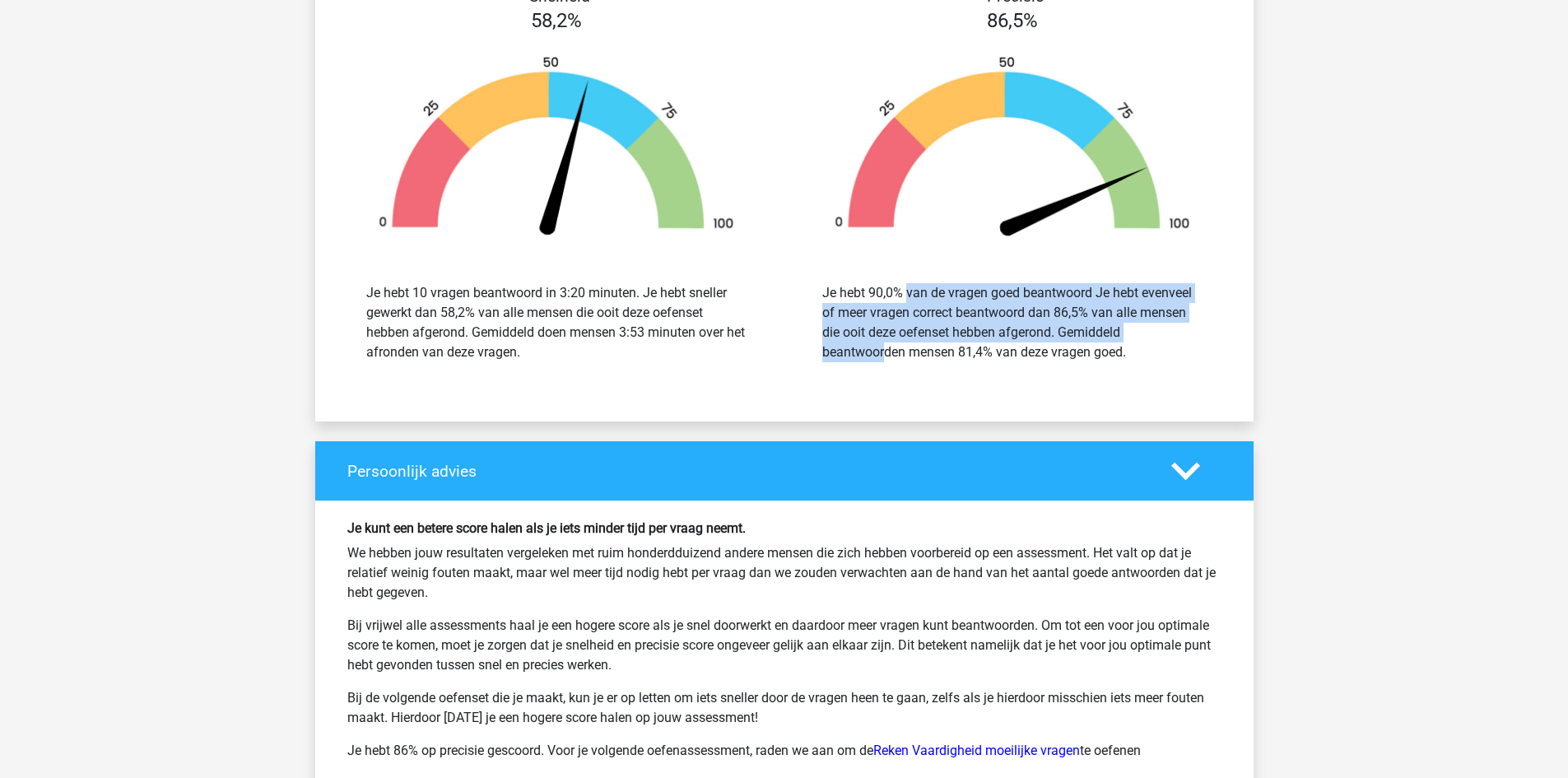
drag, startPoint x: 868, startPoint y: 297, endPoint x: 1092, endPoint y: 327, distance: 226.0
click at [1092, 327] on div "Je hebt 90,0% van de vragen goed beantwoord Je hebt evenveel of meer vragen cor…" at bounding box center [1012, 323] width 380 height 79
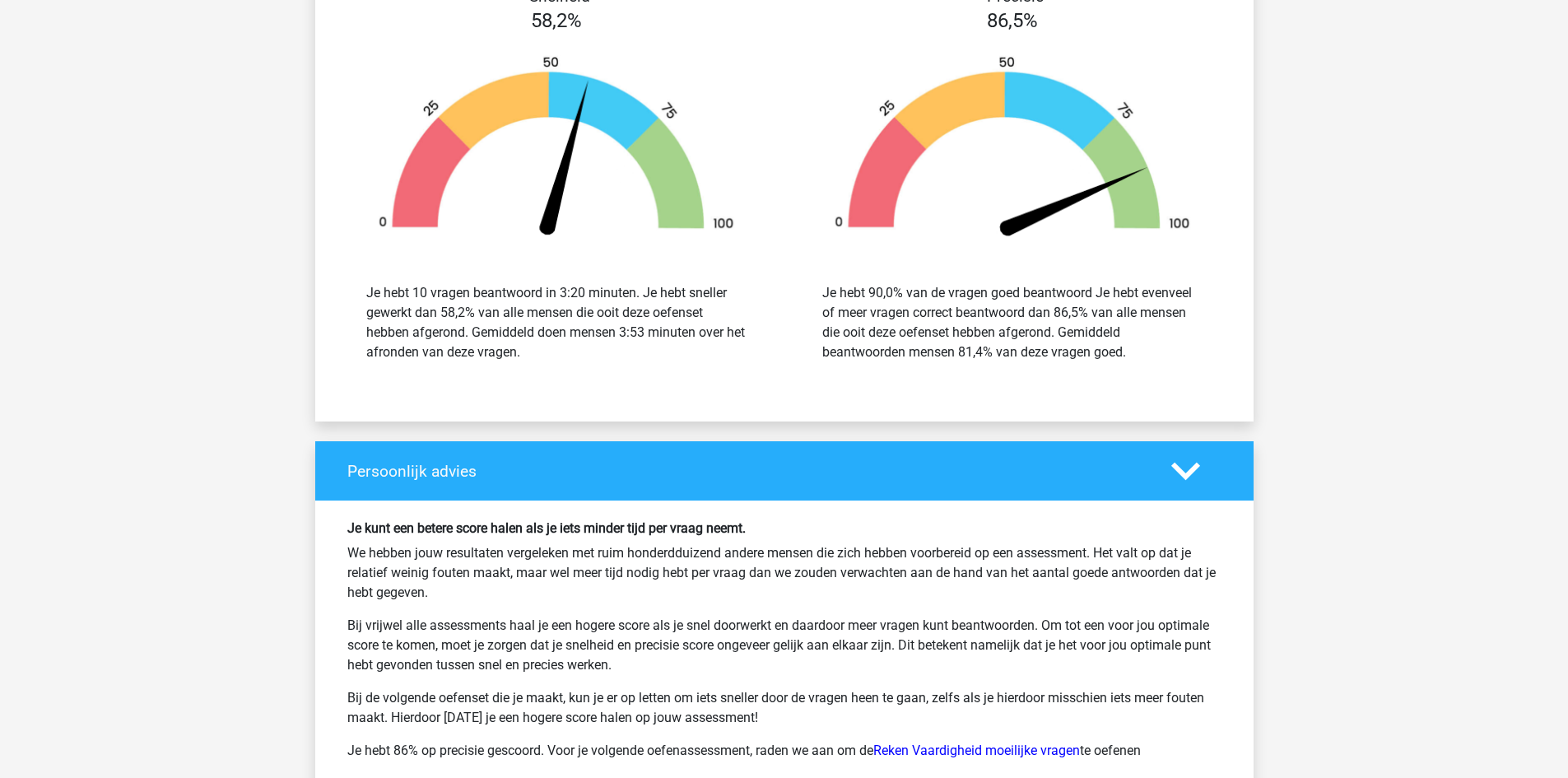
click at [1150, 367] on div "Je hebt 90,0% van de vragen goed beantwoord Je hebt evenveel of meer vragen cor…" at bounding box center [1012, 322] width 431 height 119
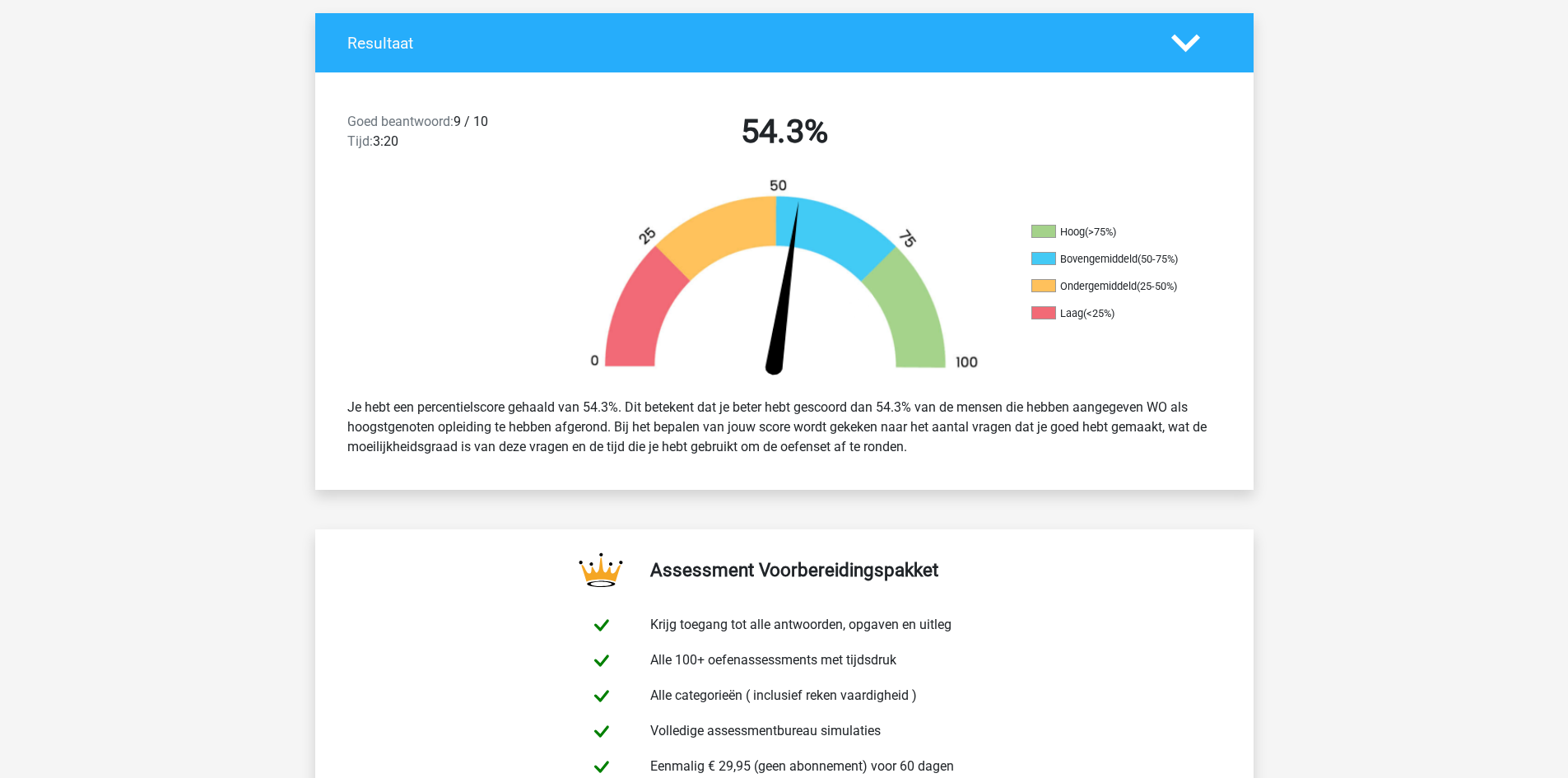
scroll to position [0, 0]
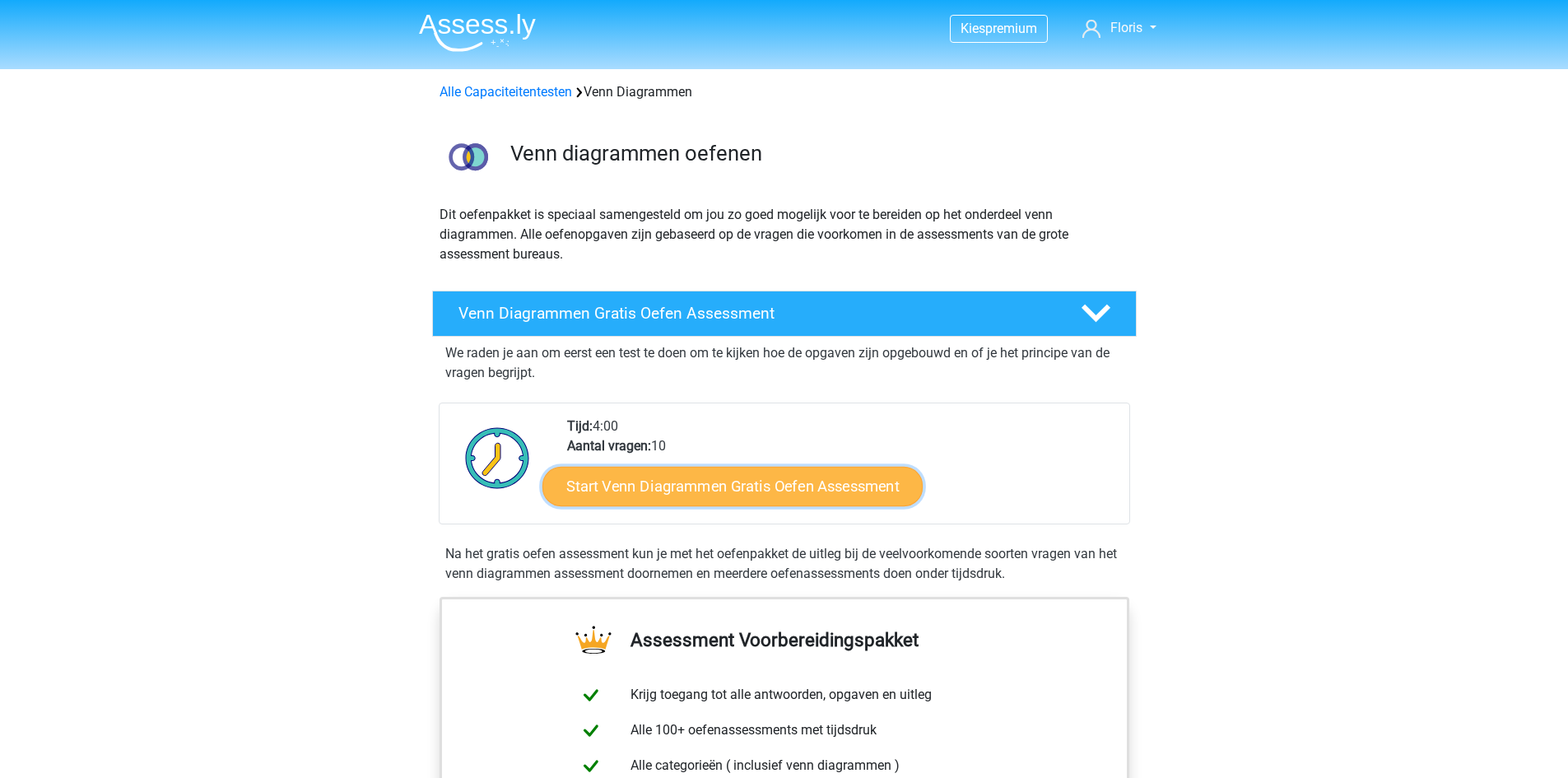
click at [711, 495] on link "Start Venn Diagrammen Gratis Oefen Assessment" at bounding box center [732, 487] width 380 height 39
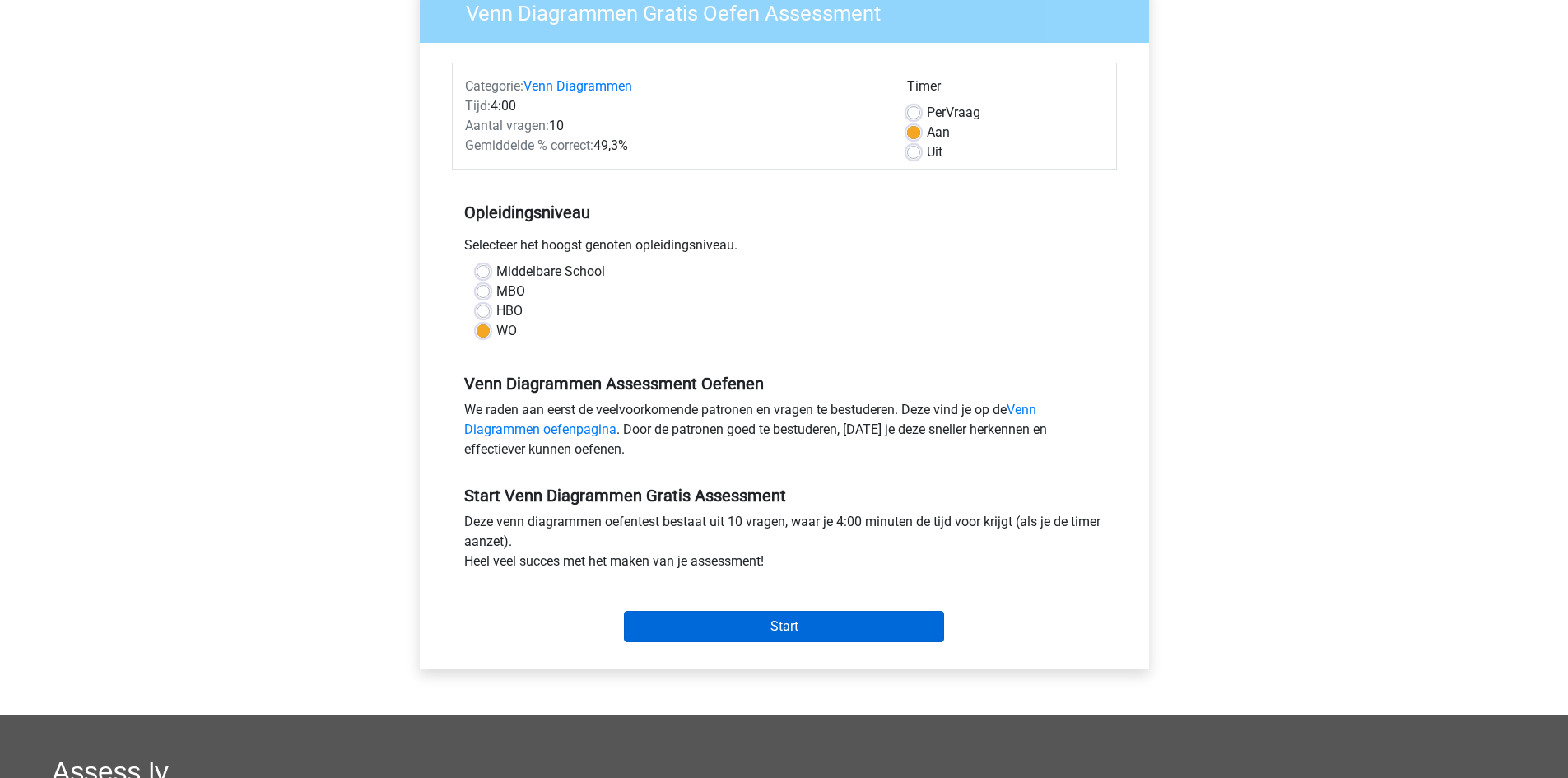
scroll to position [165, 0]
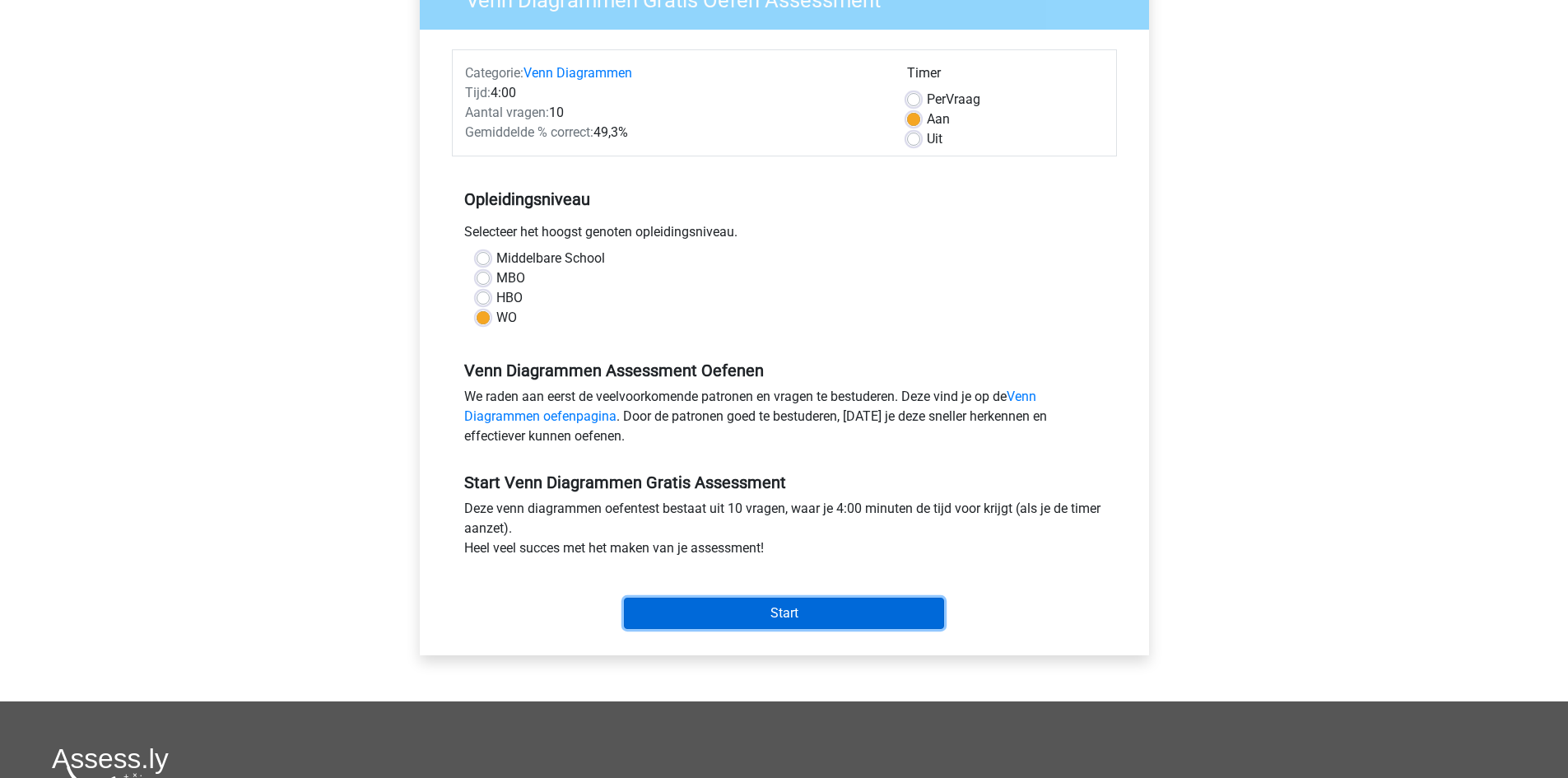
click at [718, 600] on input "Start" at bounding box center [784, 613] width 320 height 32
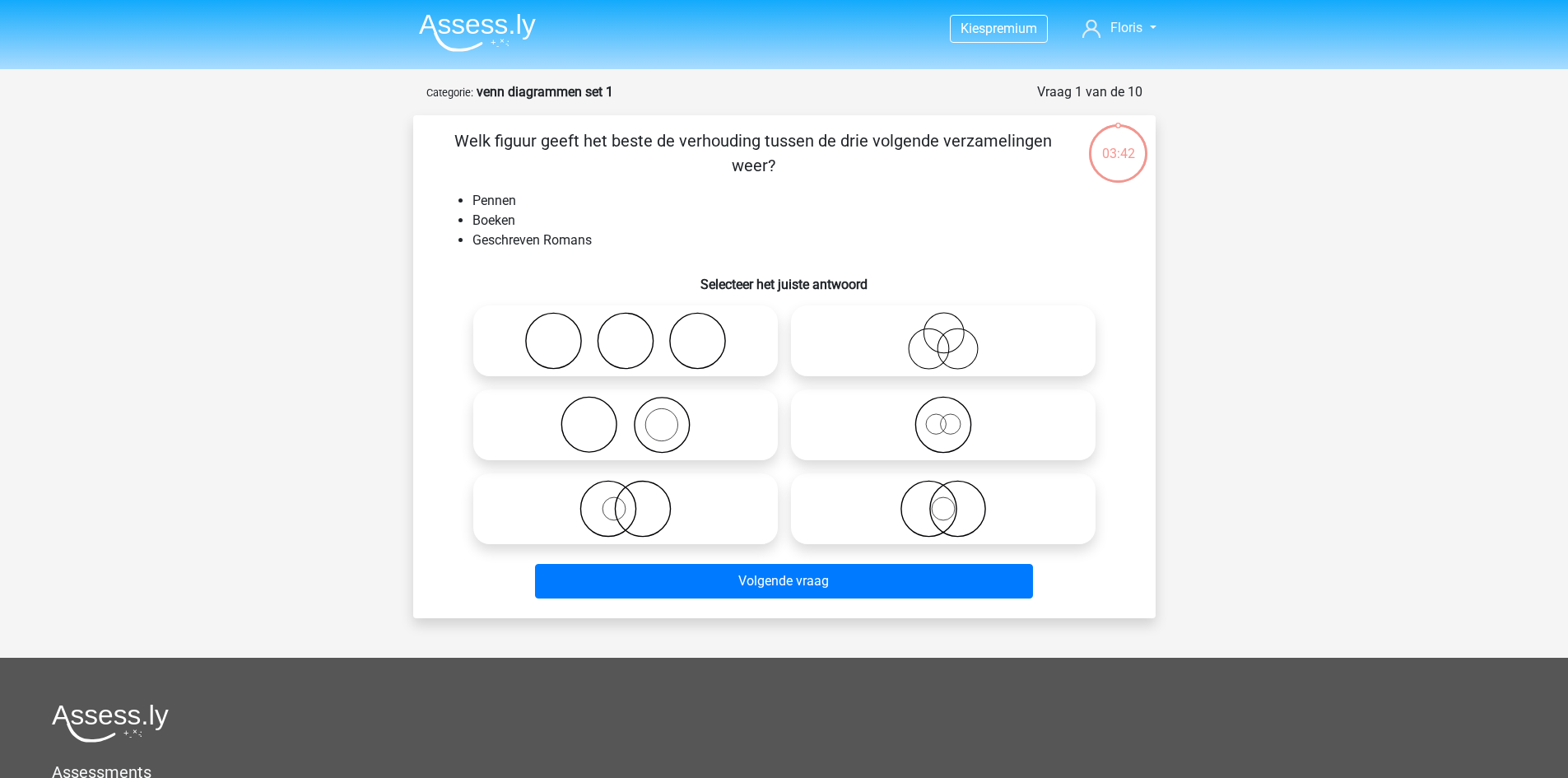
click at [649, 511] on icon at bounding box center [625, 508] width 291 height 57
click at [636, 500] on input "radio" at bounding box center [631, 494] width 11 height 11
radio input "true"
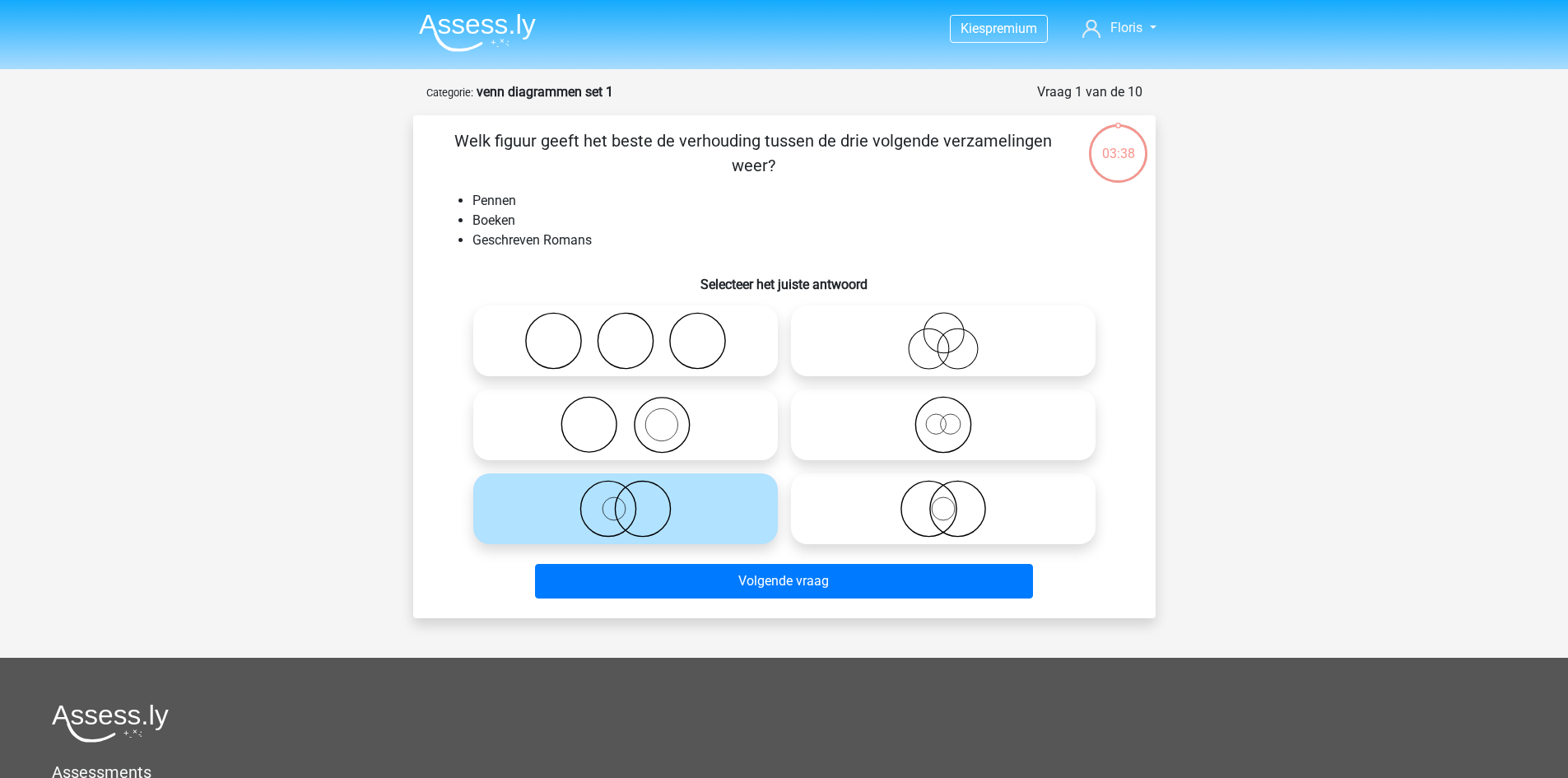
click at [907, 512] on icon at bounding box center [943, 508] width 291 height 57
click at [944, 500] on input "radio" at bounding box center [949, 494] width 11 height 11
radio input "true"
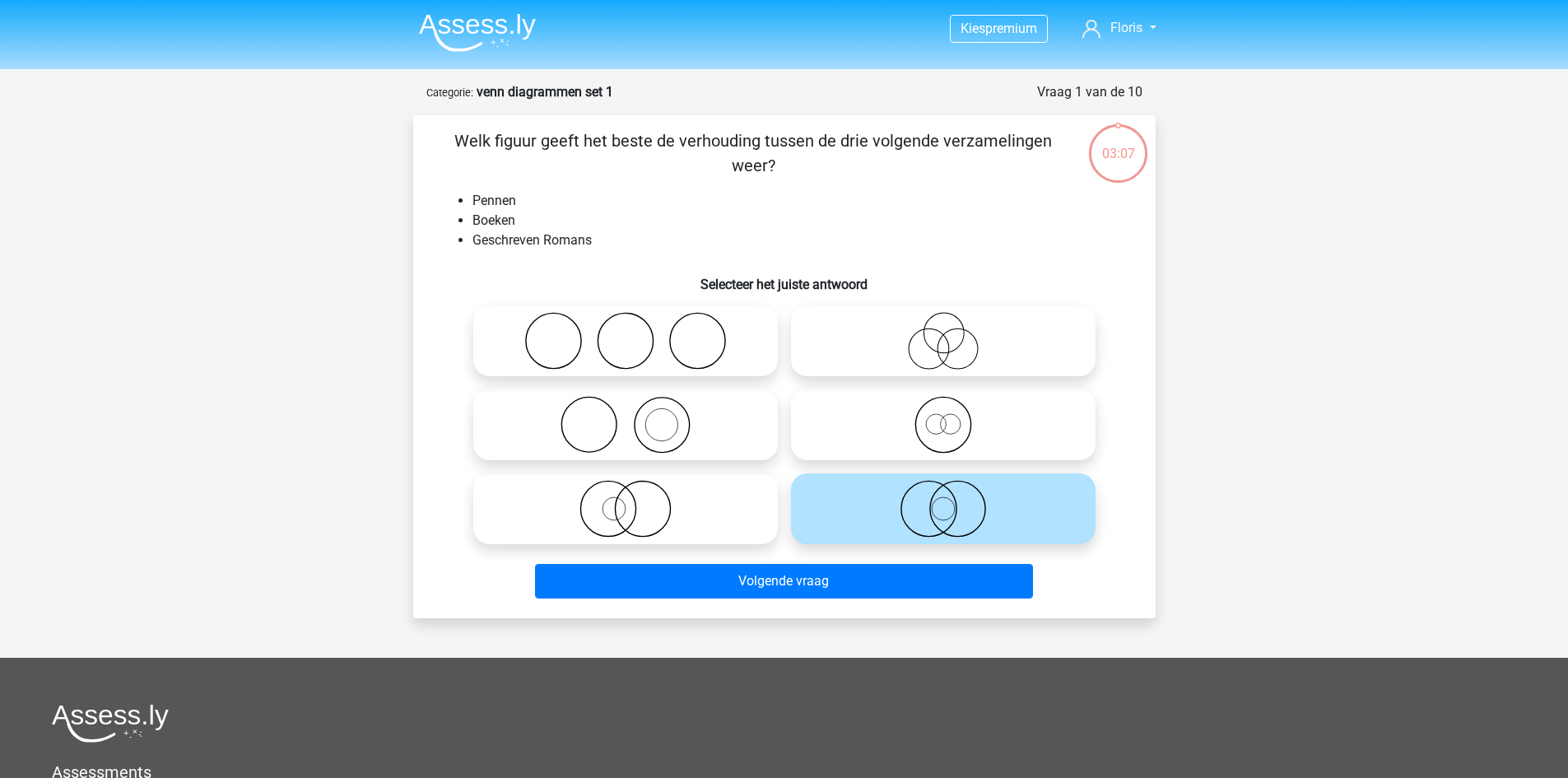
click at [687, 513] on icon at bounding box center [625, 508] width 291 height 57
click at [636, 500] on input "radio" at bounding box center [631, 494] width 11 height 11
radio input "true"
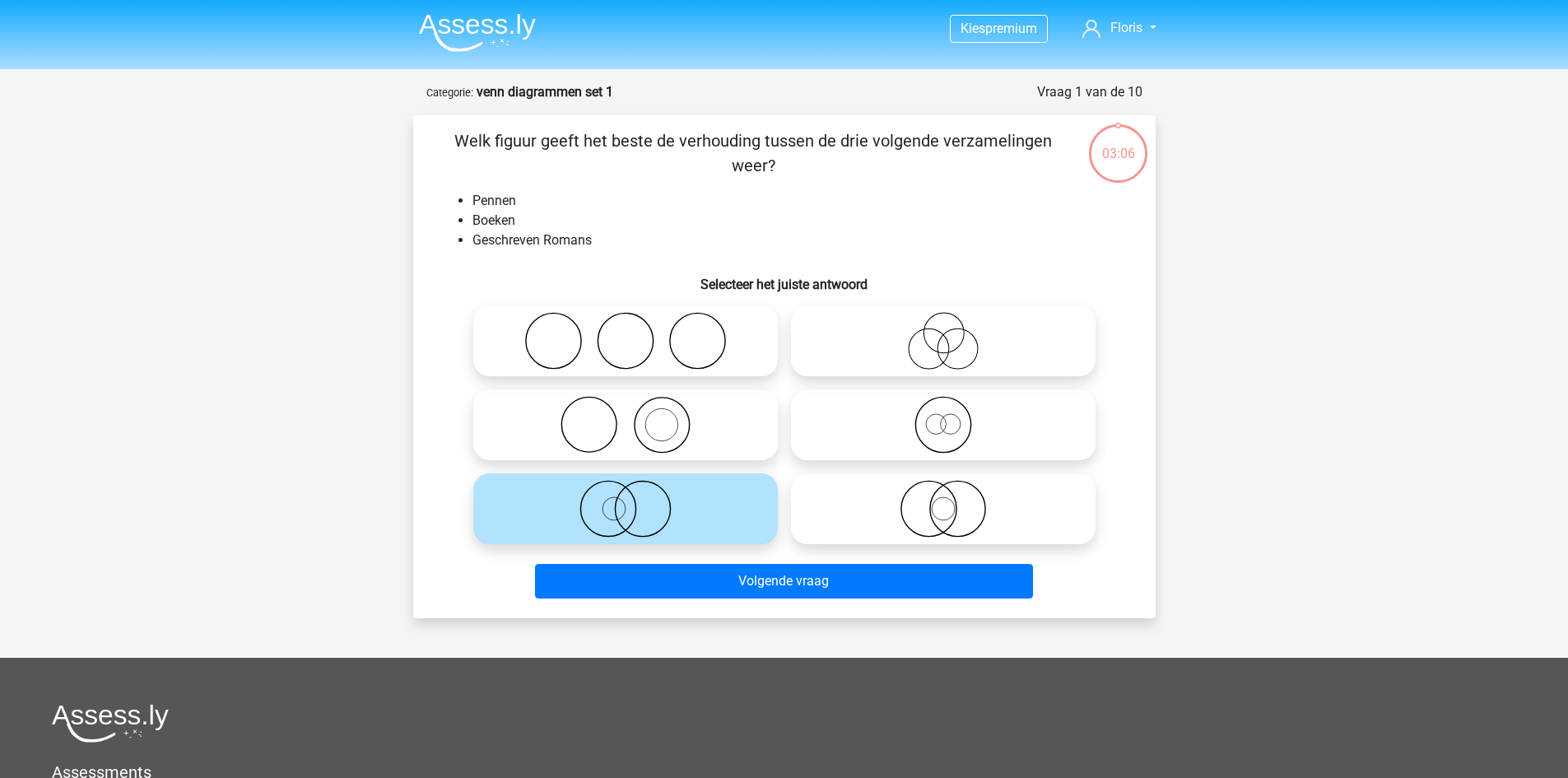
click at [729, 600] on div "Volgende vraag" at bounding box center [785, 584] width 635 height 41
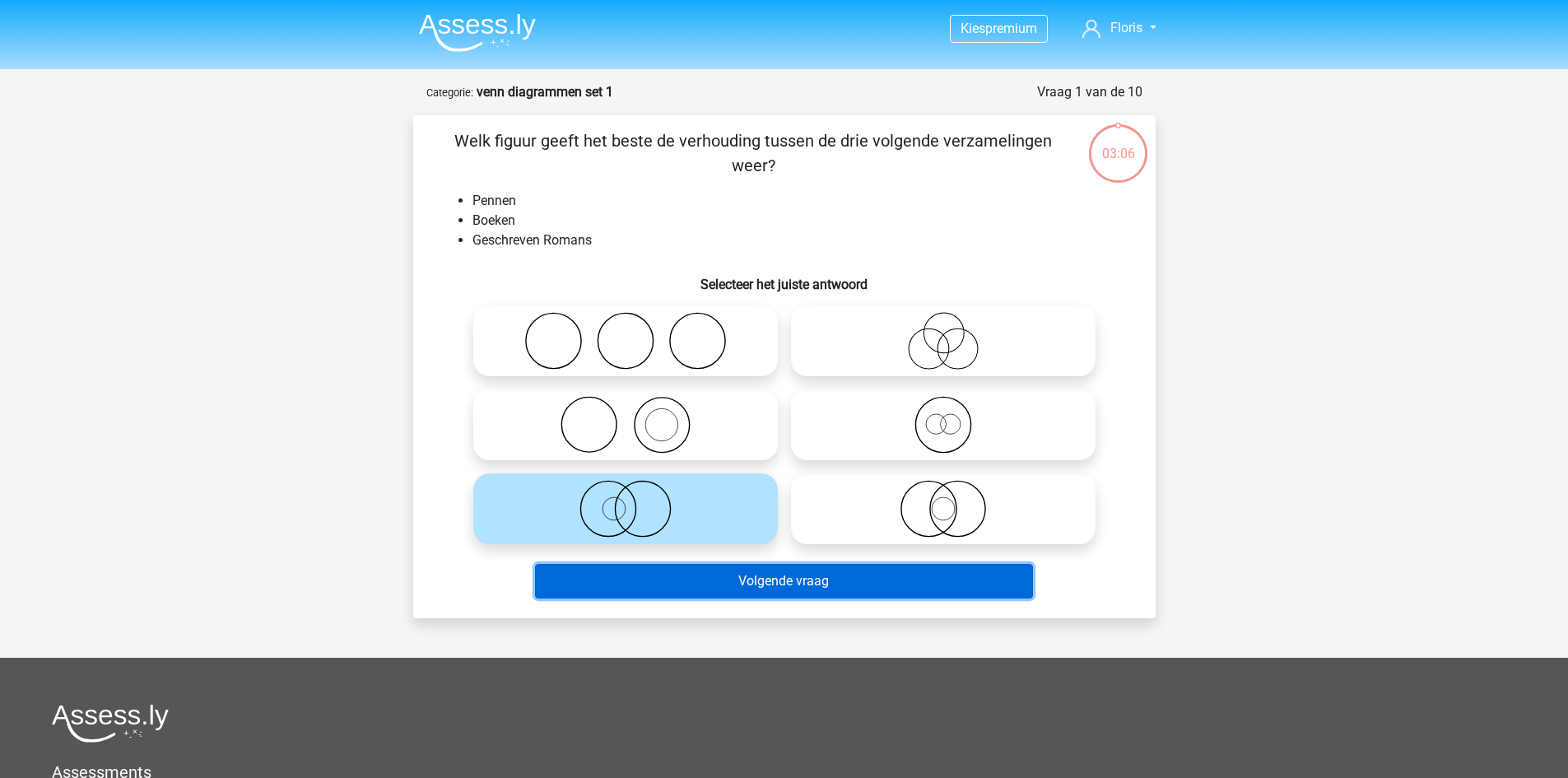
click at [725, 580] on button "Volgende vraag" at bounding box center [784, 581] width 498 height 34
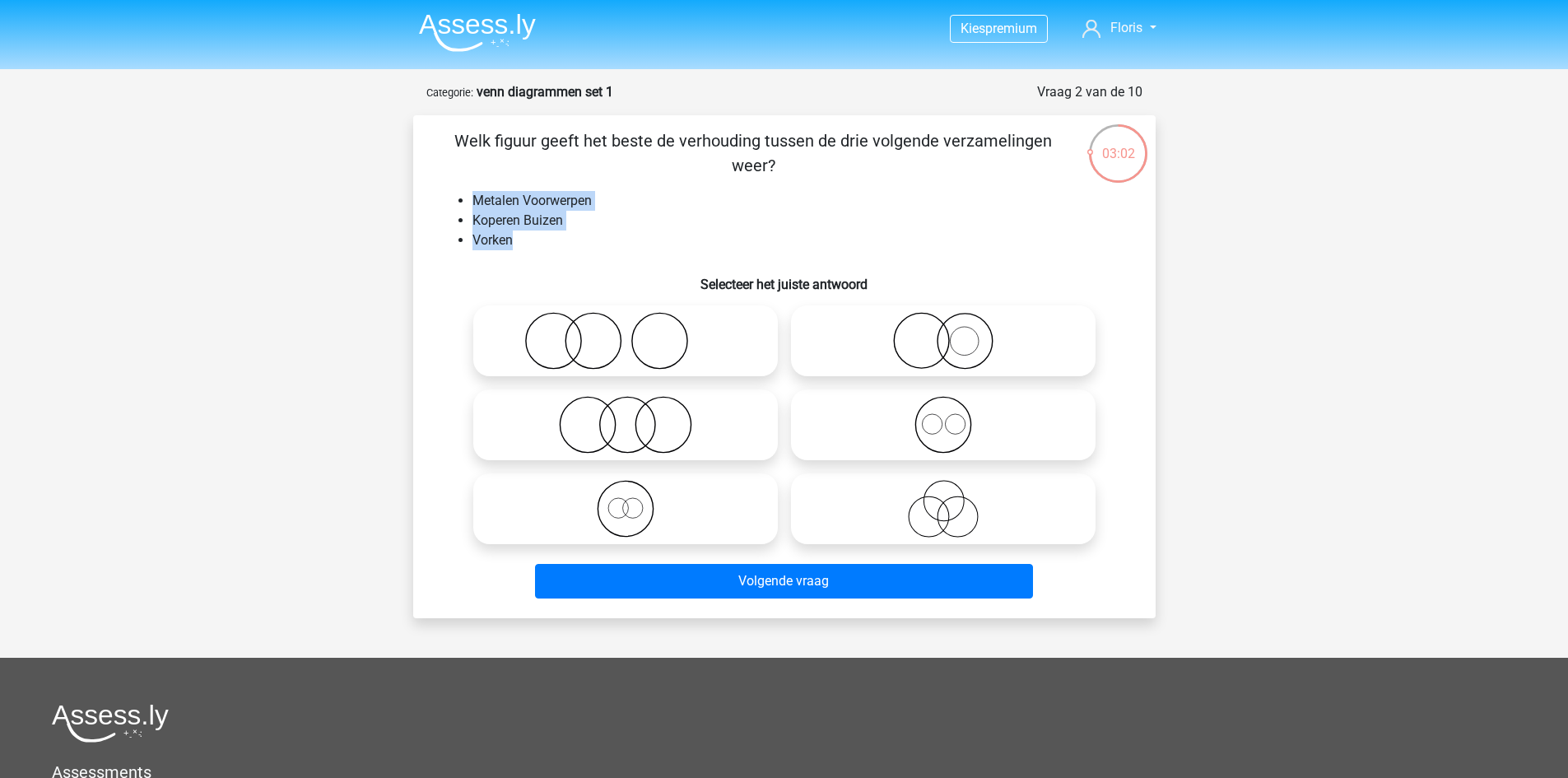
drag, startPoint x: 471, startPoint y: 199, endPoint x: 588, endPoint y: 237, distance: 123.0
click at [588, 237] on ul "Metalen Voorwerpen Koperen Buizen Vorken" at bounding box center [785, 220] width 690 height 59
click at [582, 342] on icon at bounding box center [625, 340] width 291 height 57
click at [626, 332] on input "radio" at bounding box center [631, 327] width 11 height 11
radio input "true"
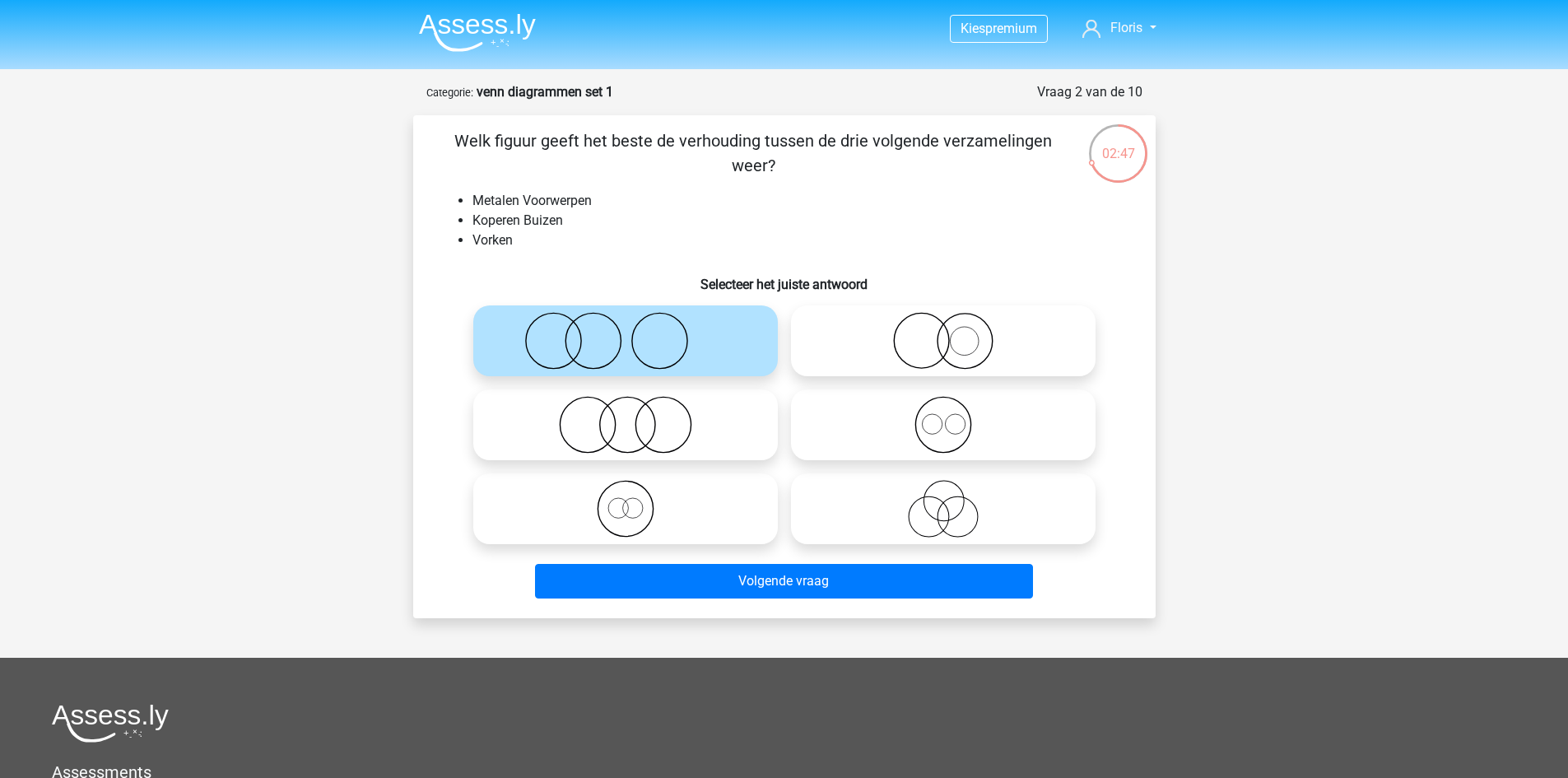
click at [904, 436] on icon at bounding box center [943, 424] width 291 height 57
click at [944, 417] on input "radio" at bounding box center [949, 411] width 11 height 11
radio input "true"
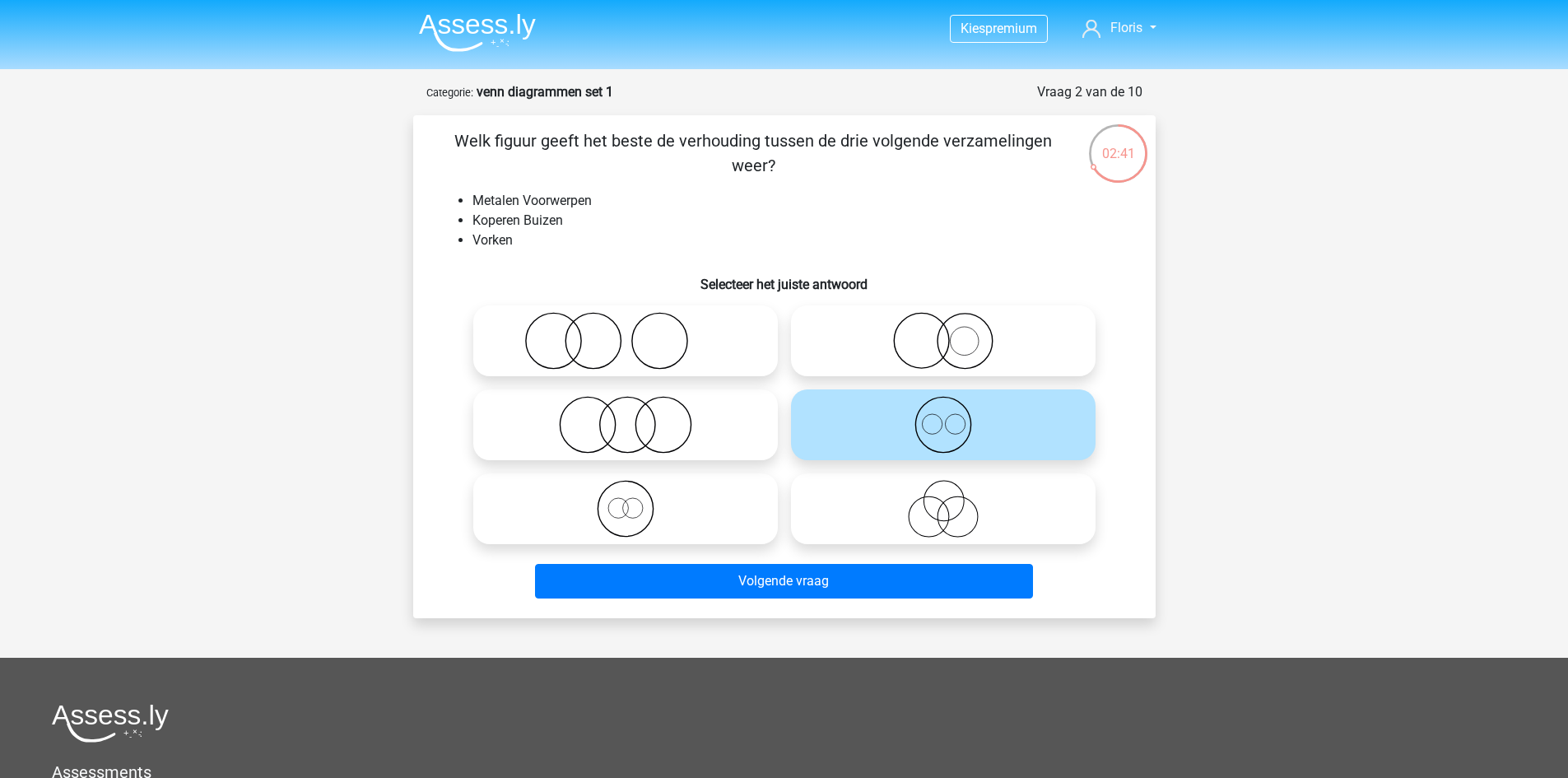
click at [937, 335] on icon at bounding box center [943, 340] width 291 height 57
click at [944, 332] on input "radio" at bounding box center [949, 327] width 11 height 11
radio input "true"
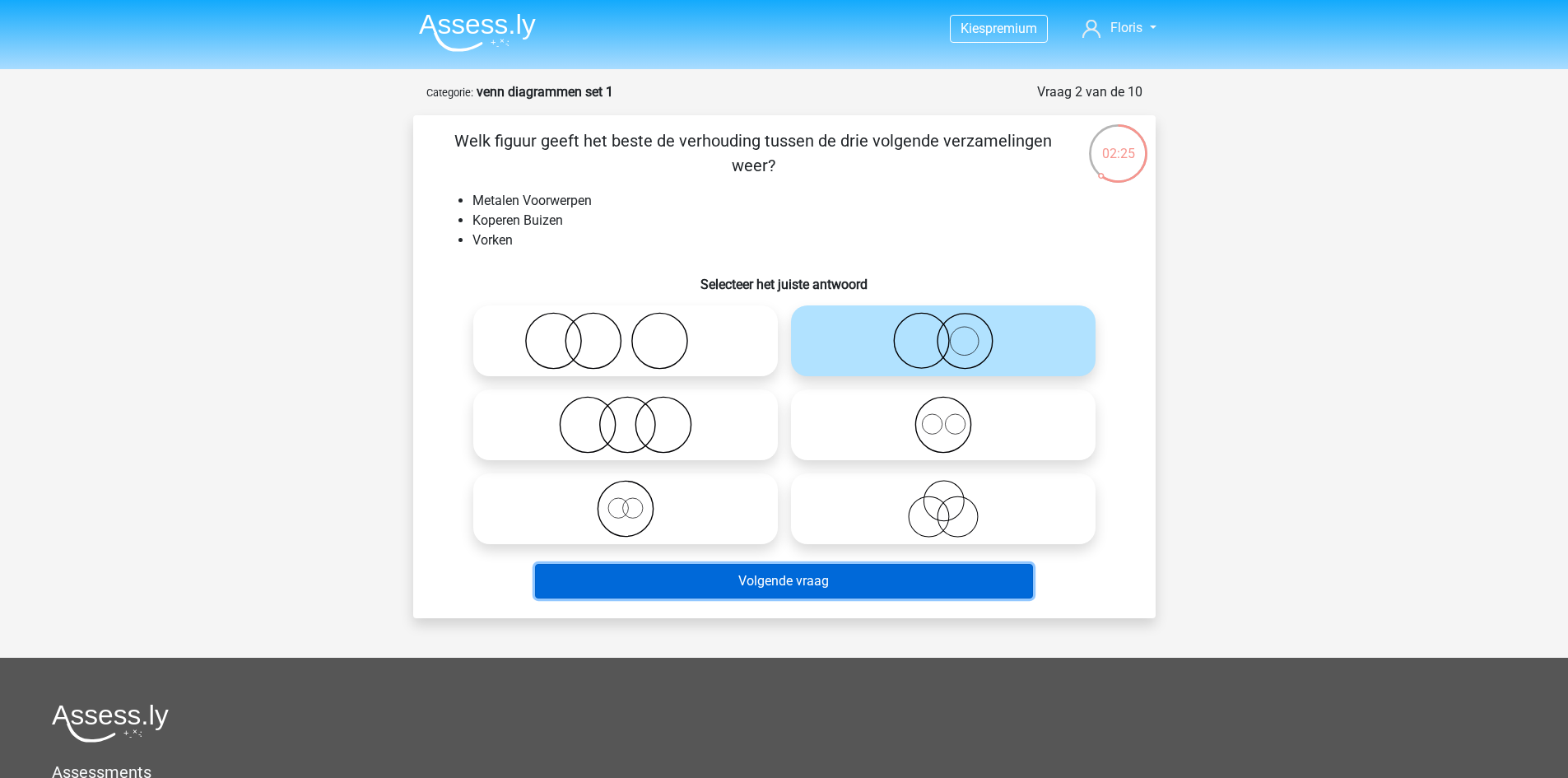
click at [788, 586] on button "Volgende vraag" at bounding box center [784, 581] width 498 height 34
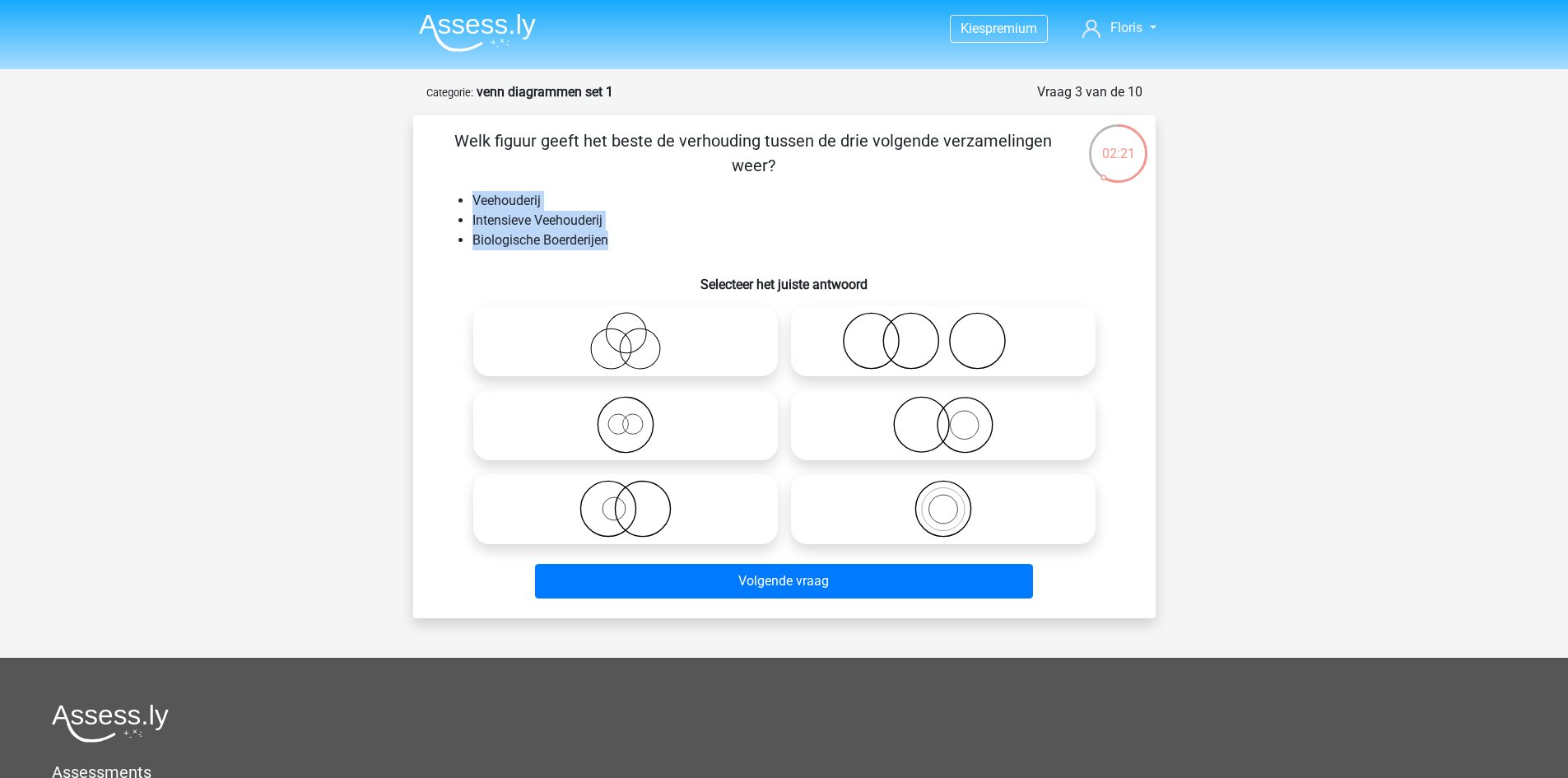
drag, startPoint x: 471, startPoint y: 199, endPoint x: 618, endPoint y: 244, distance: 153.7
click at [618, 244] on ul "Veehouderij Intensieve Veehouderij Biologische Boerderijen" at bounding box center [785, 220] width 690 height 59
click at [885, 505] on icon at bounding box center [943, 508] width 291 height 57
click at [944, 500] on input "radio" at bounding box center [949, 494] width 11 height 11
radio input "true"
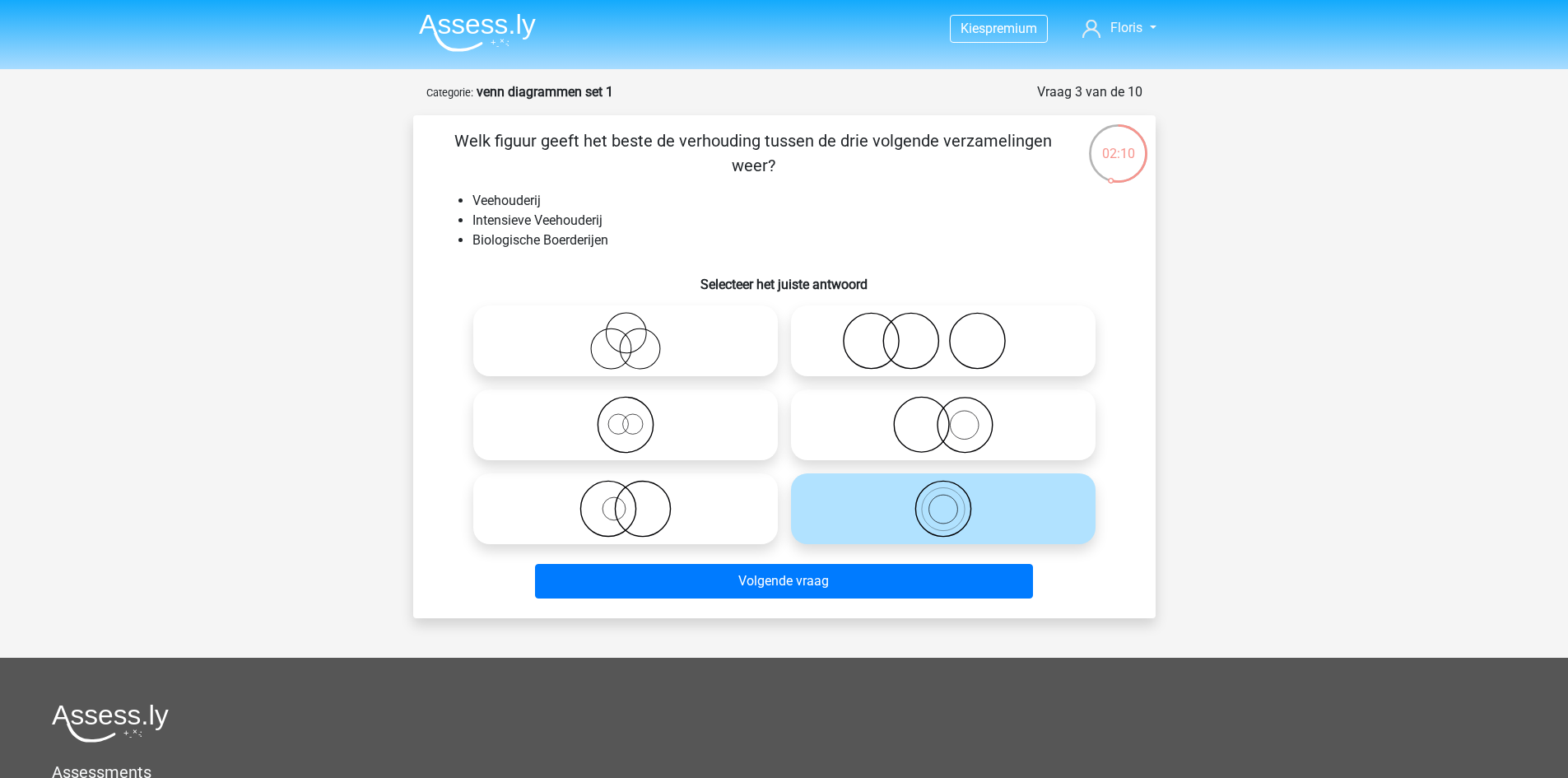
click at [942, 405] on icon at bounding box center [943, 424] width 291 height 57
click at [944, 406] on input "radio" at bounding box center [949, 411] width 11 height 11
radio input "true"
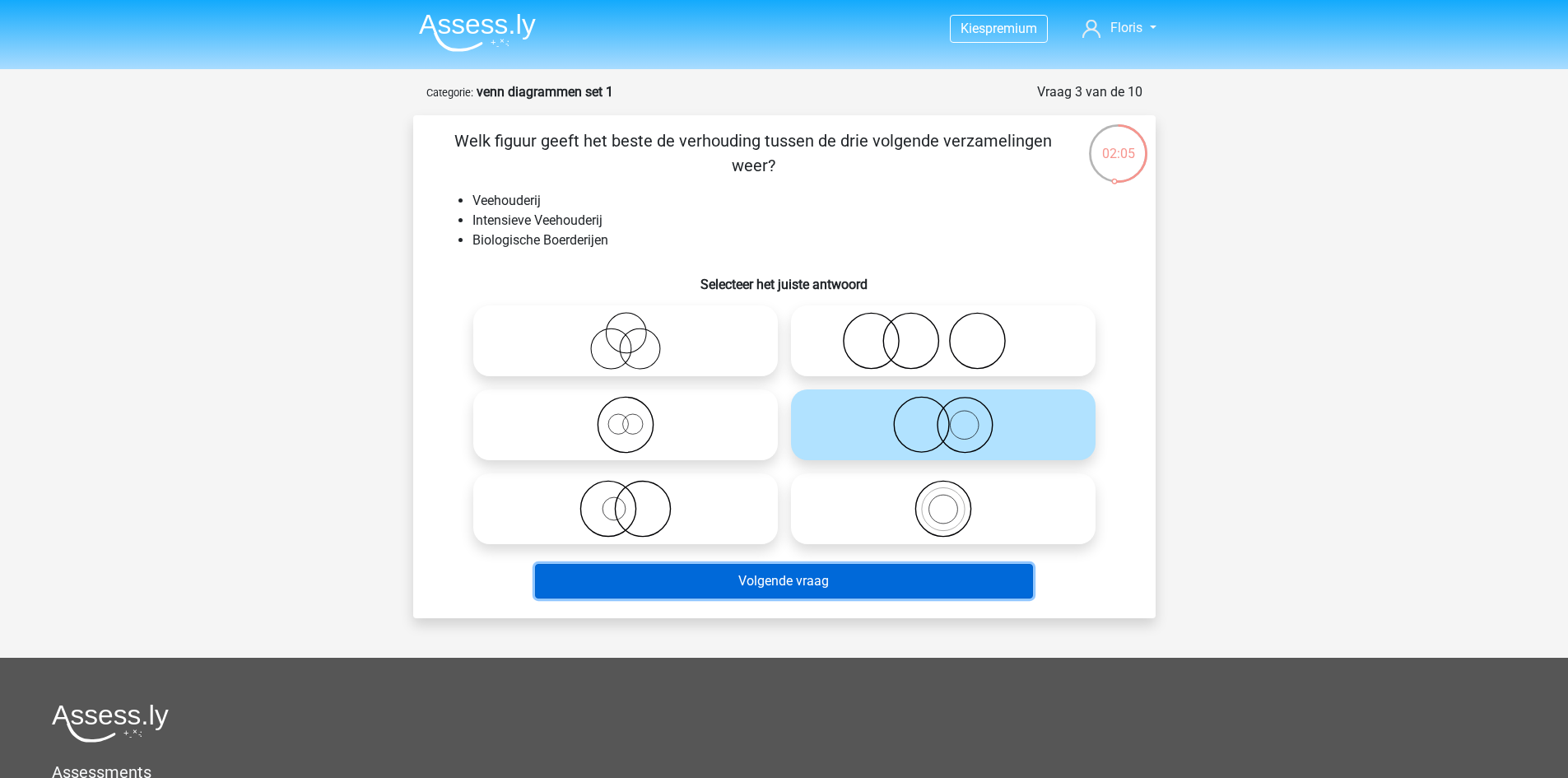
click at [876, 579] on button "Volgende vraag" at bounding box center [784, 581] width 498 height 34
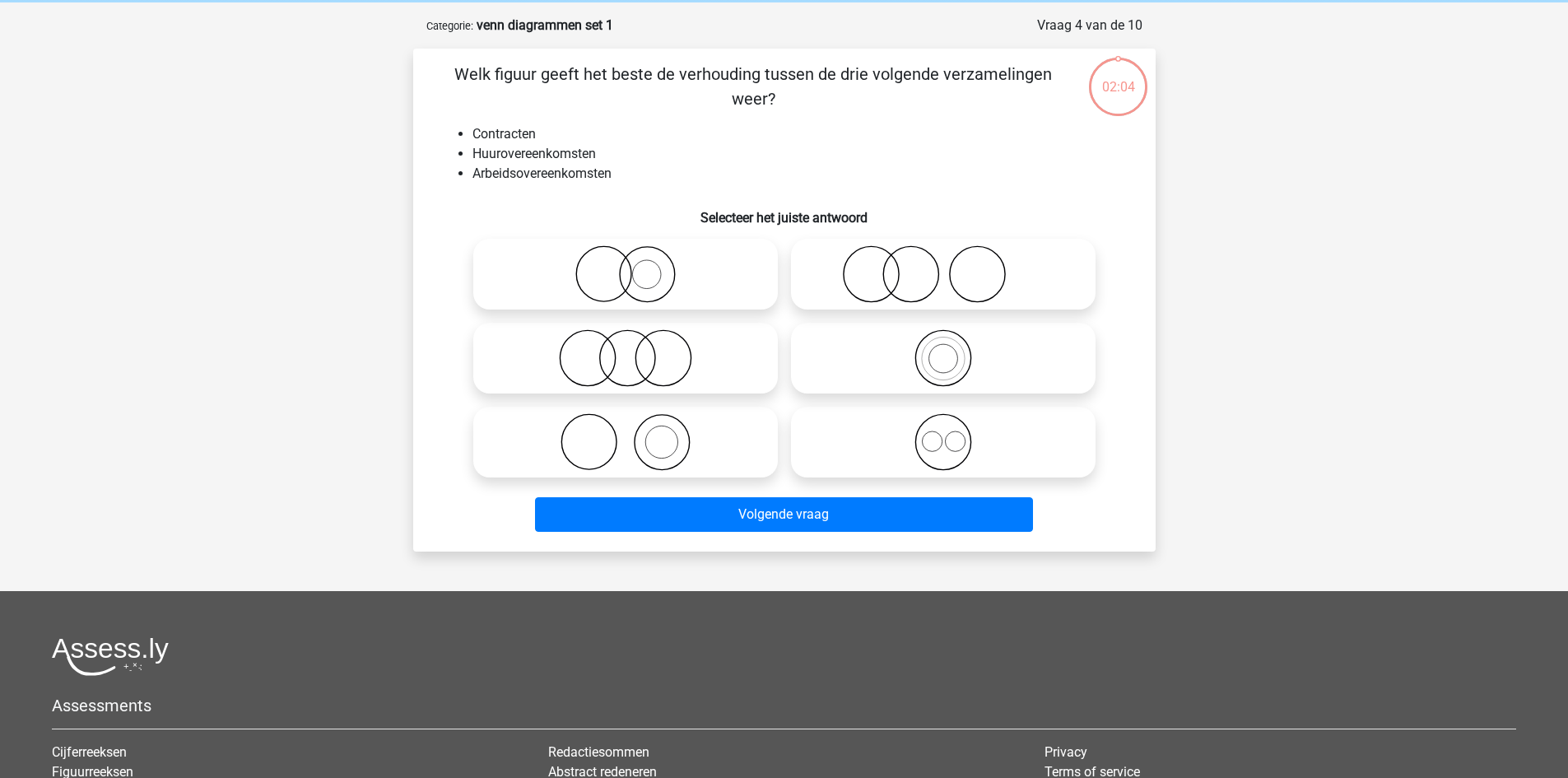
scroll to position [82, 0]
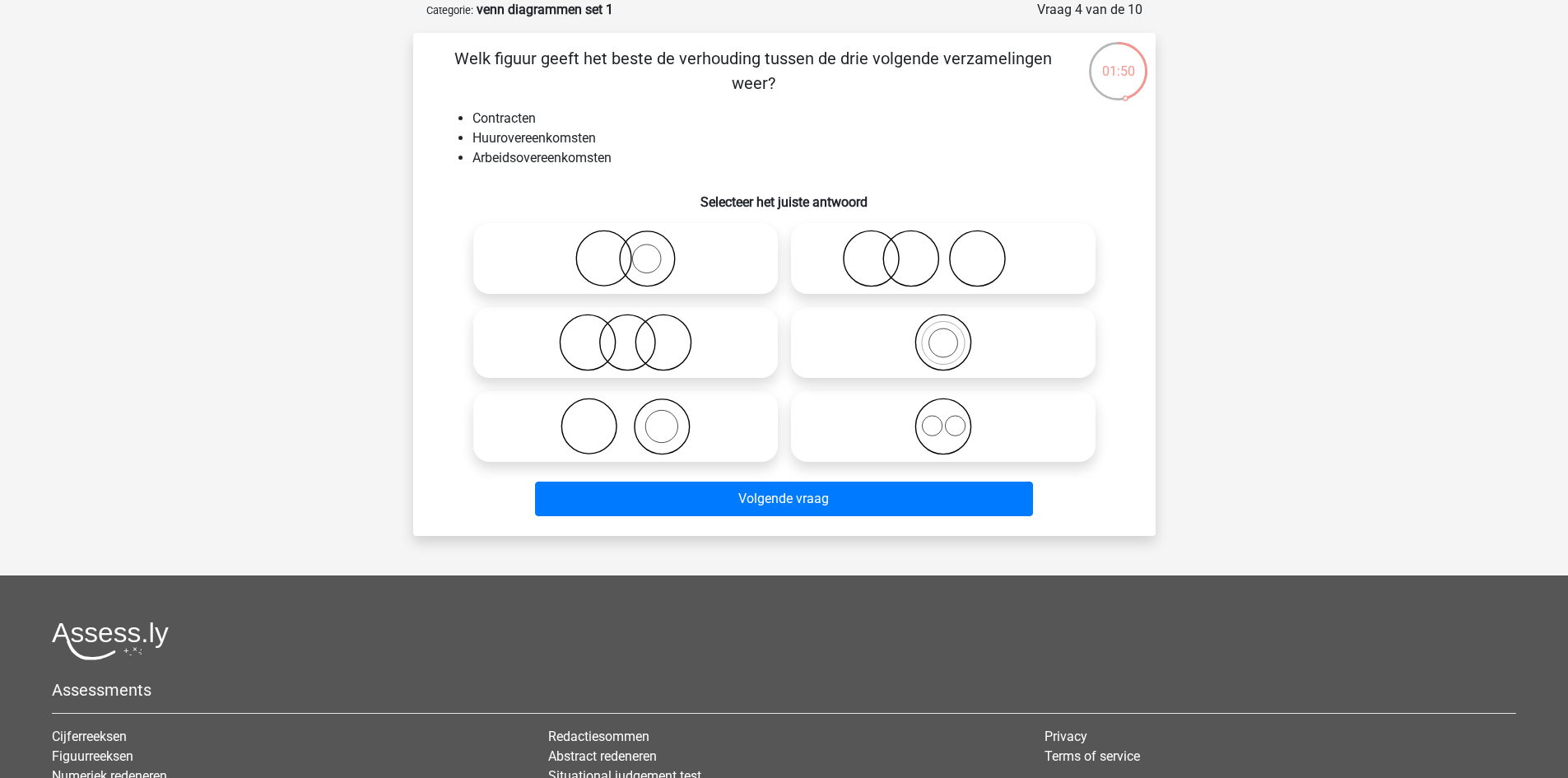
click at [910, 350] on icon at bounding box center [943, 342] width 291 height 57
click at [944, 334] on input "radio" at bounding box center [949, 329] width 11 height 11
radio input "true"
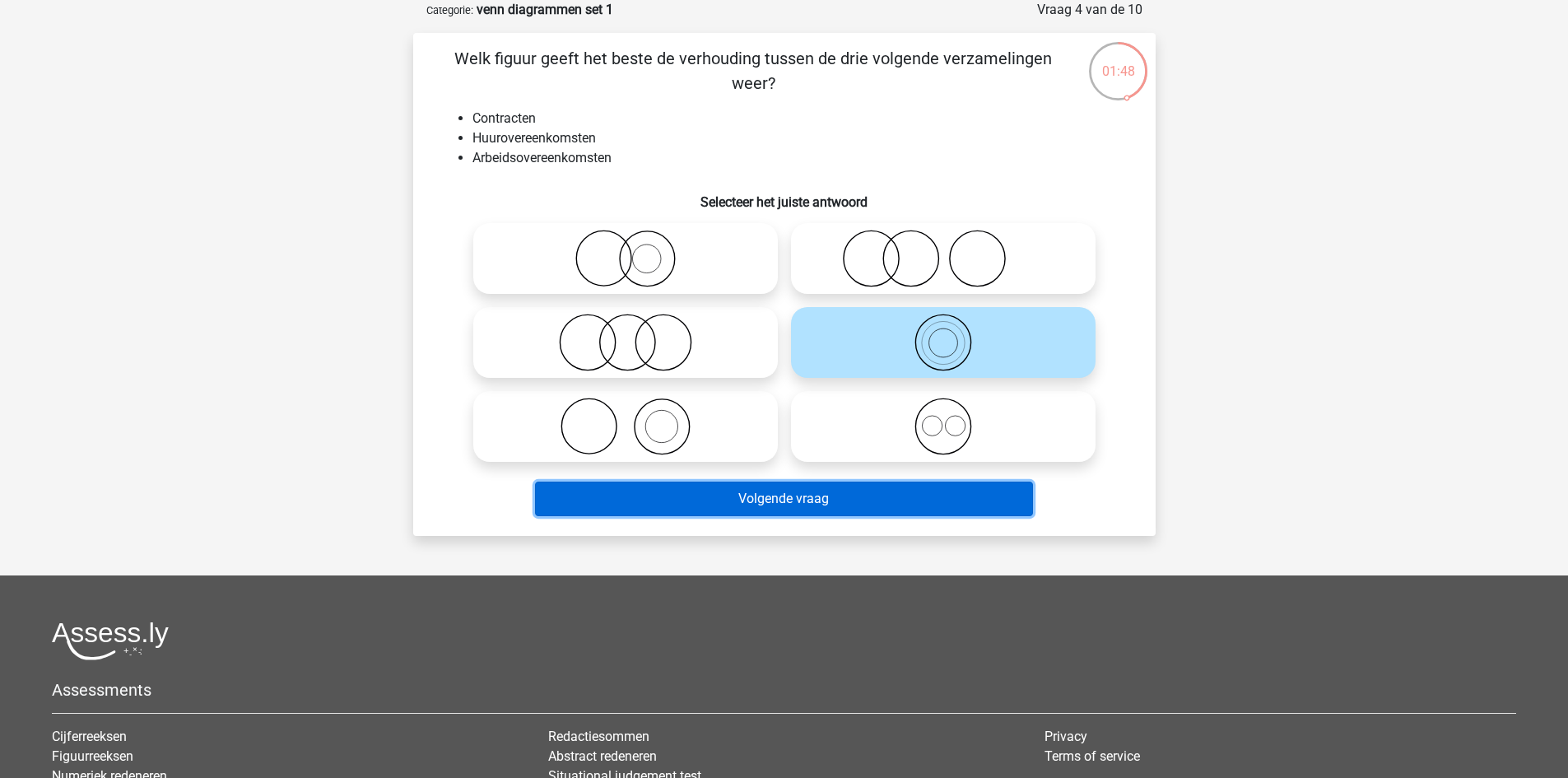
click at [875, 502] on button "Volgende vraag" at bounding box center [784, 499] width 498 height 34
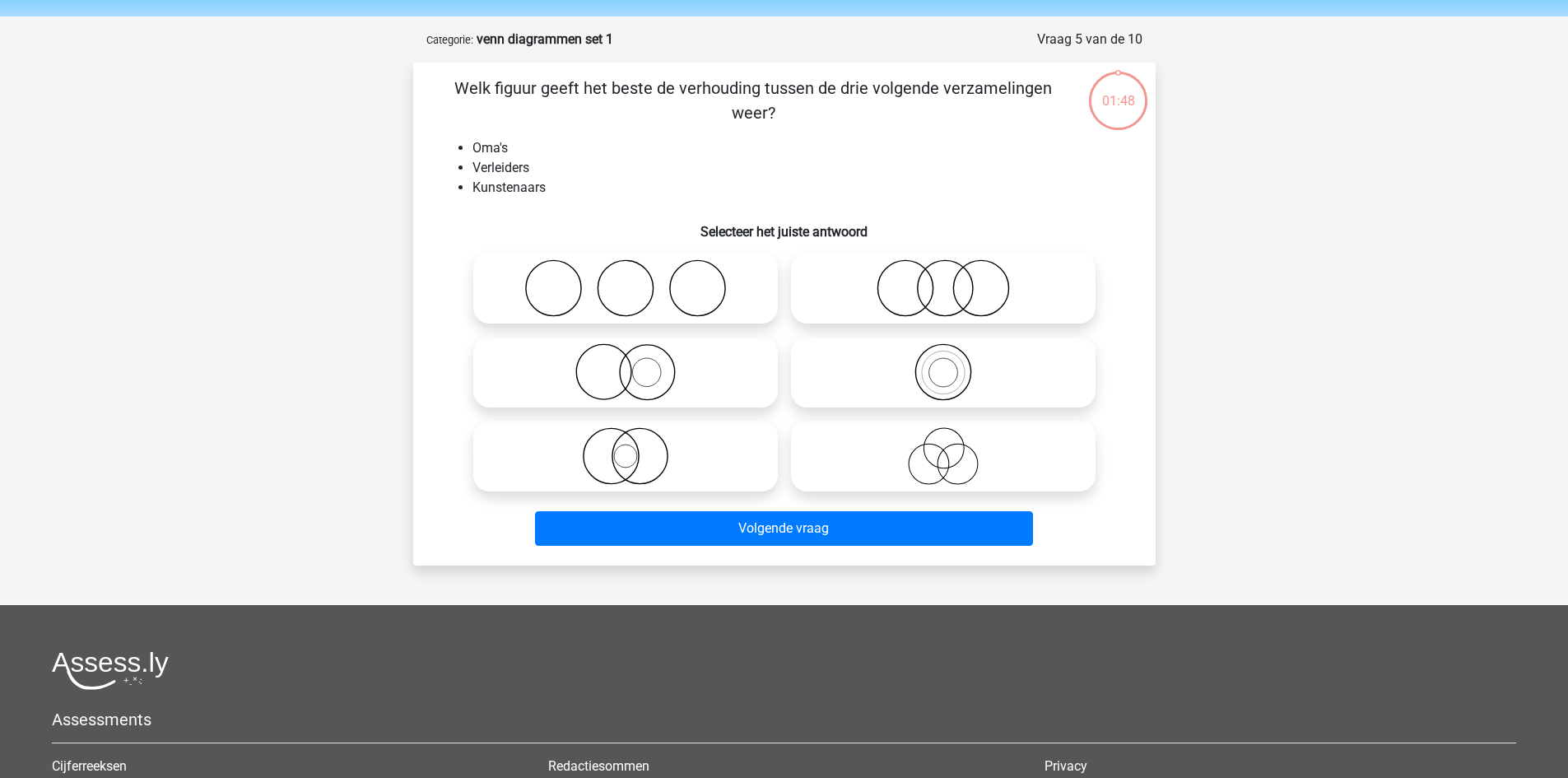
scroll to position [0, 0]
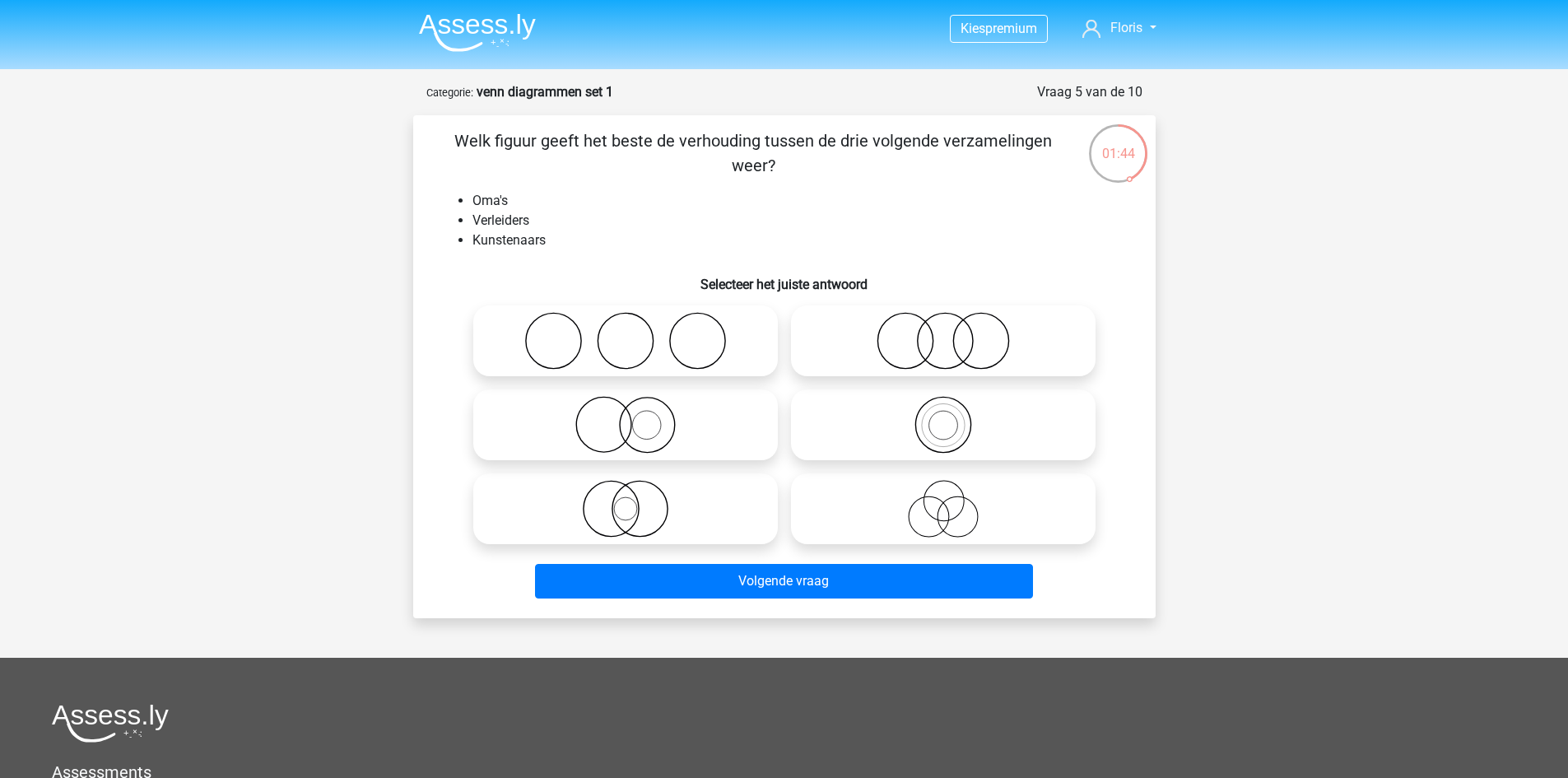
click at [610, 340] on icon at bounding box center [625, 340] width 291 height 57
click at [626, 332] on input "radio" at bounding box center [631, 327] width 11 height 11
radio input "true"
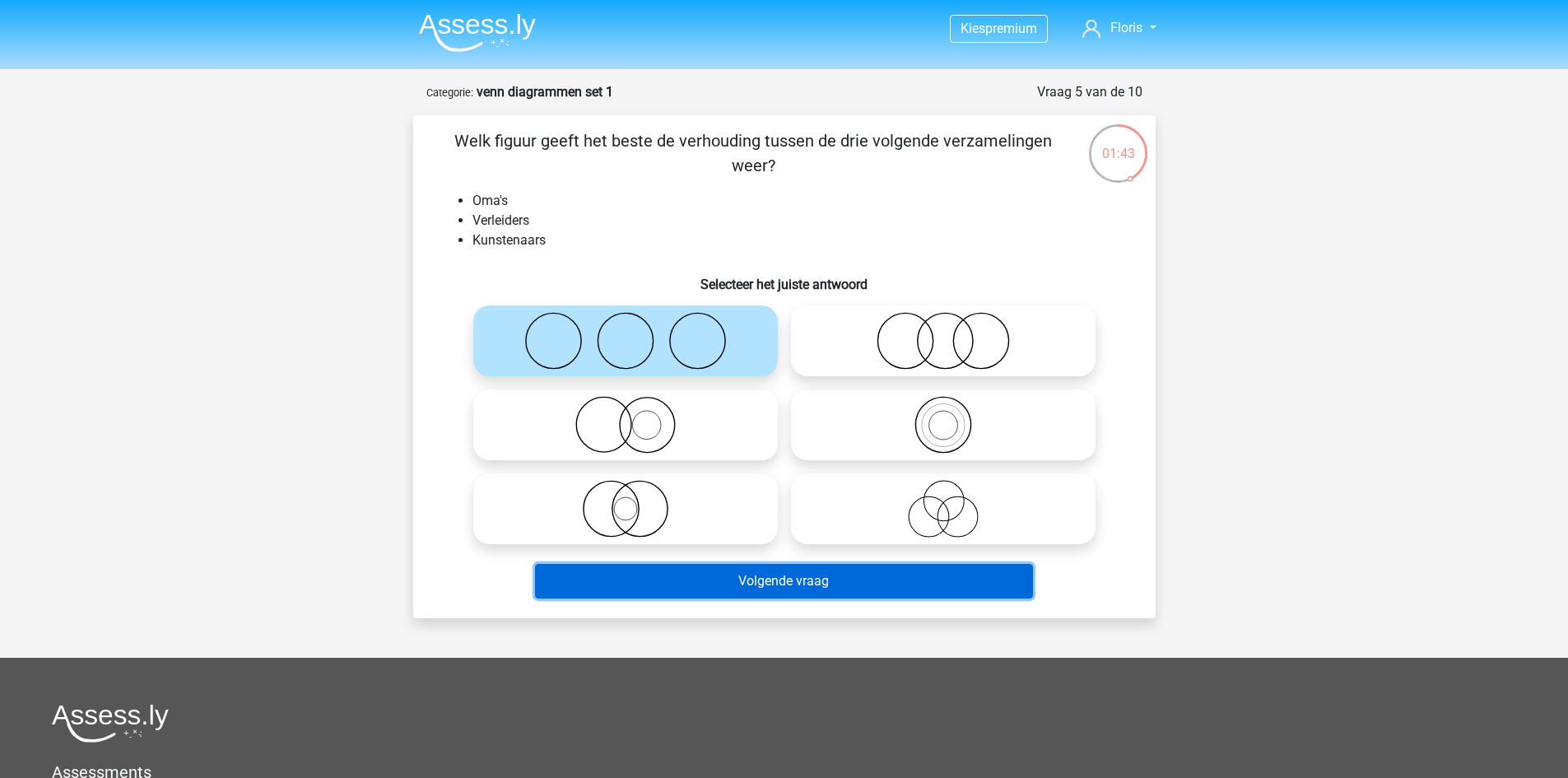
click at [834, 585] on button "Volgende vraag" at bounding box center [784, 581] width 498 height 34
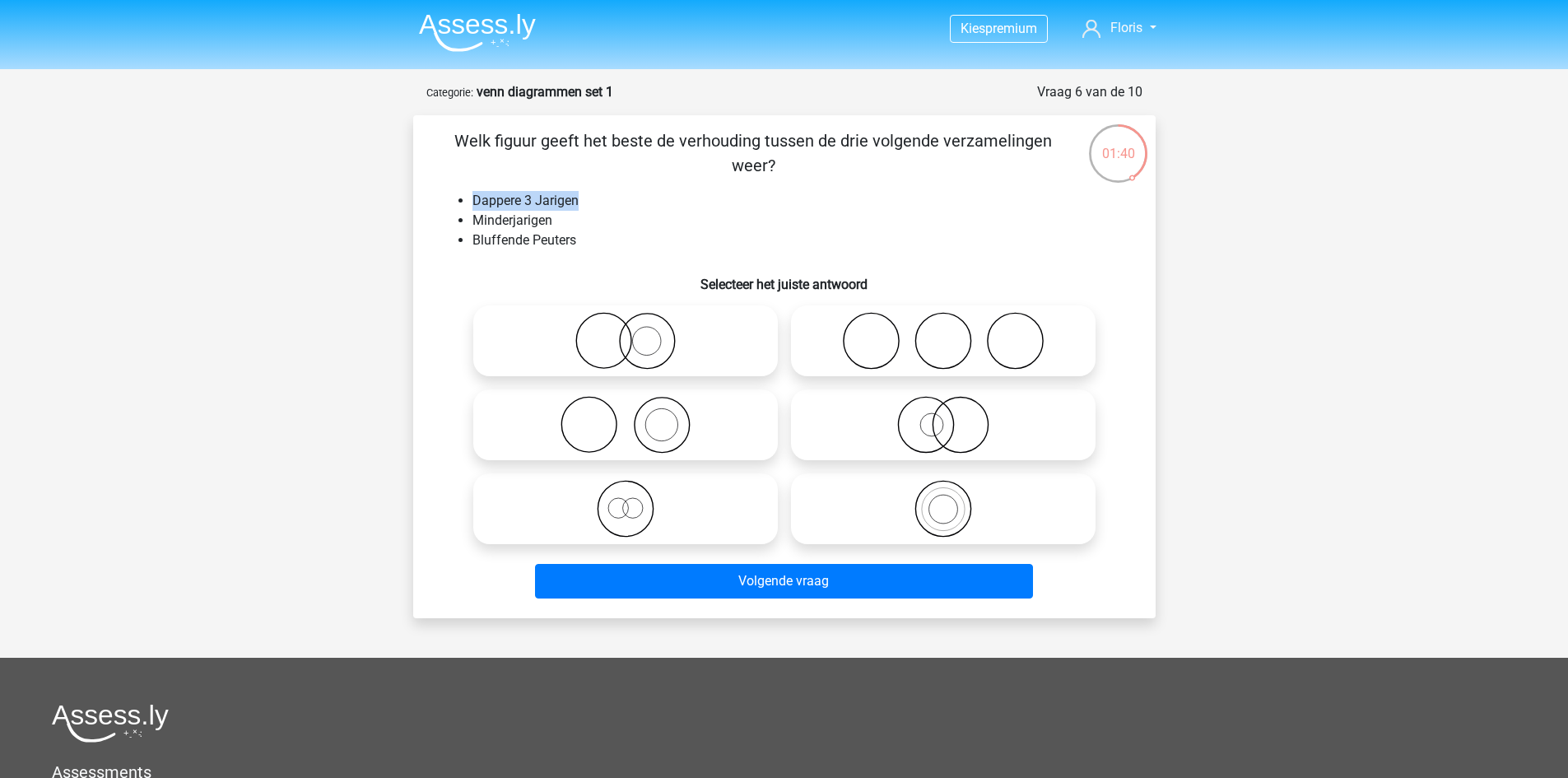
drag, startPoint x: 473, startPoint y: 194, endPoint x: 589, endPoint y: 201, distance: 116.2
click at [589, 201] on li "Dappere 3 Jarigen" at bounding box center [800, 201] width 657 height 20
click at [578, 227] on li "Minderjarigen" at bounding box center [800, 220] width 657 height 20
click at [575, 220] on li "Minderjarigen" at bounding box center [800, 220] width 657 height 20
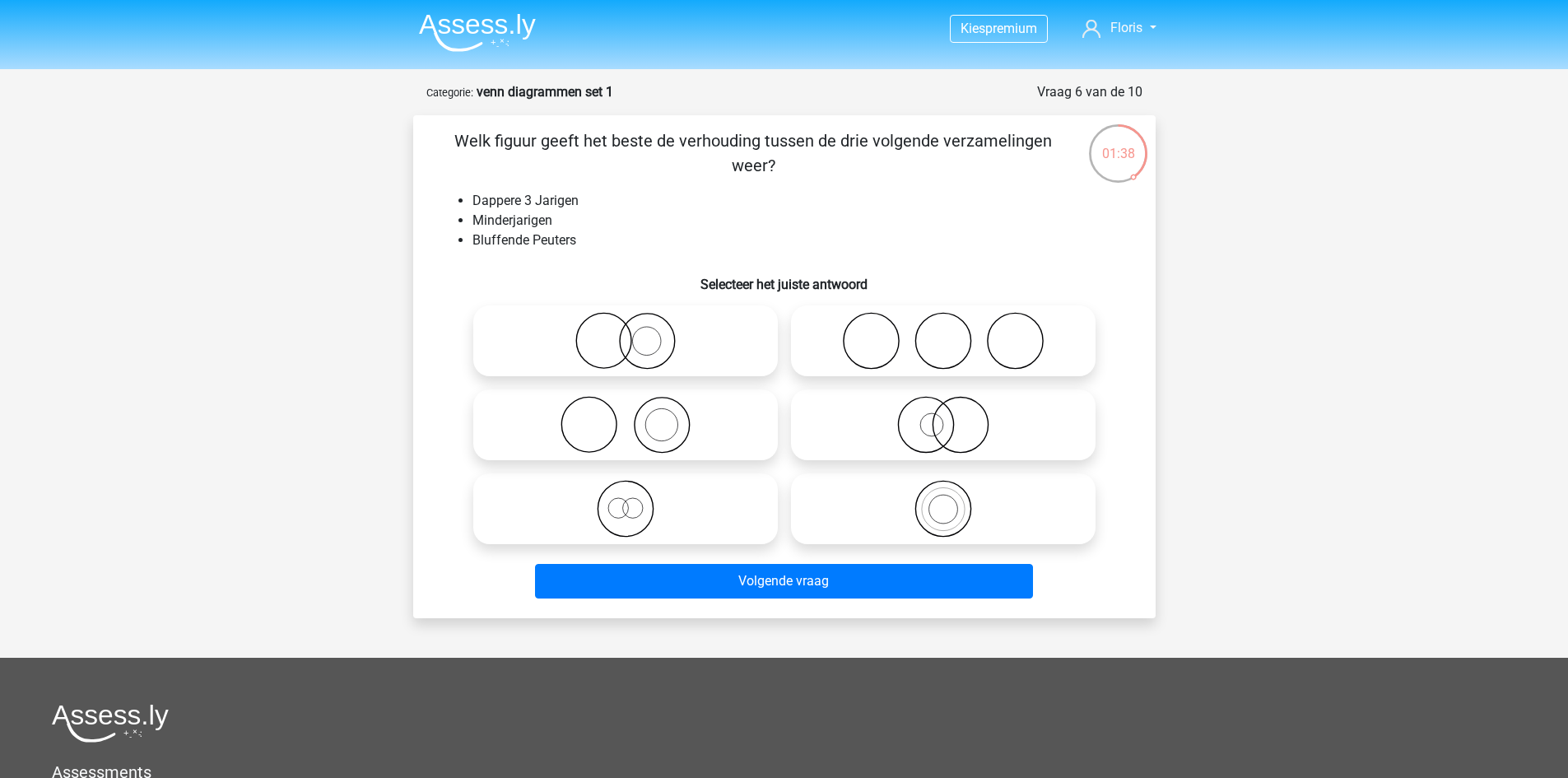
click at [556, 219] on li "Minderjarigen" at bounding box center [800, 220] width 657 height 20
click at [900, 496] on icon at bounding box center [943, 508] width 291 height 57
click at [944, 496] on input "radio" at bounding box center [949, 494] width 11 height 11
radio input "true"
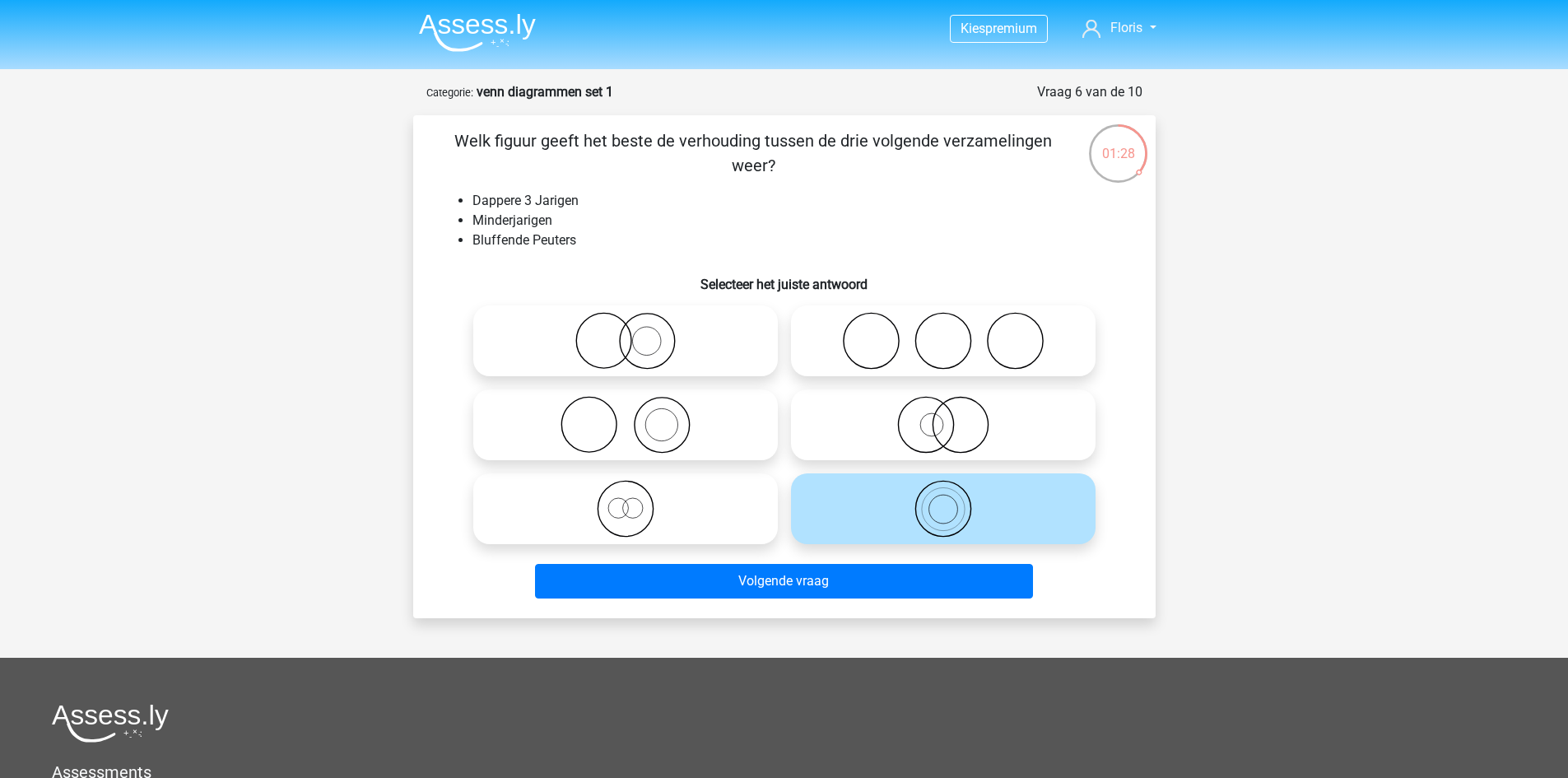
click at [687, 512] on icon at bounding box center [625, 508] width 291 height 57
click at [636, 500] on input "radio" at bounding box center [631, 494] width 11 height 11
radio input "true"
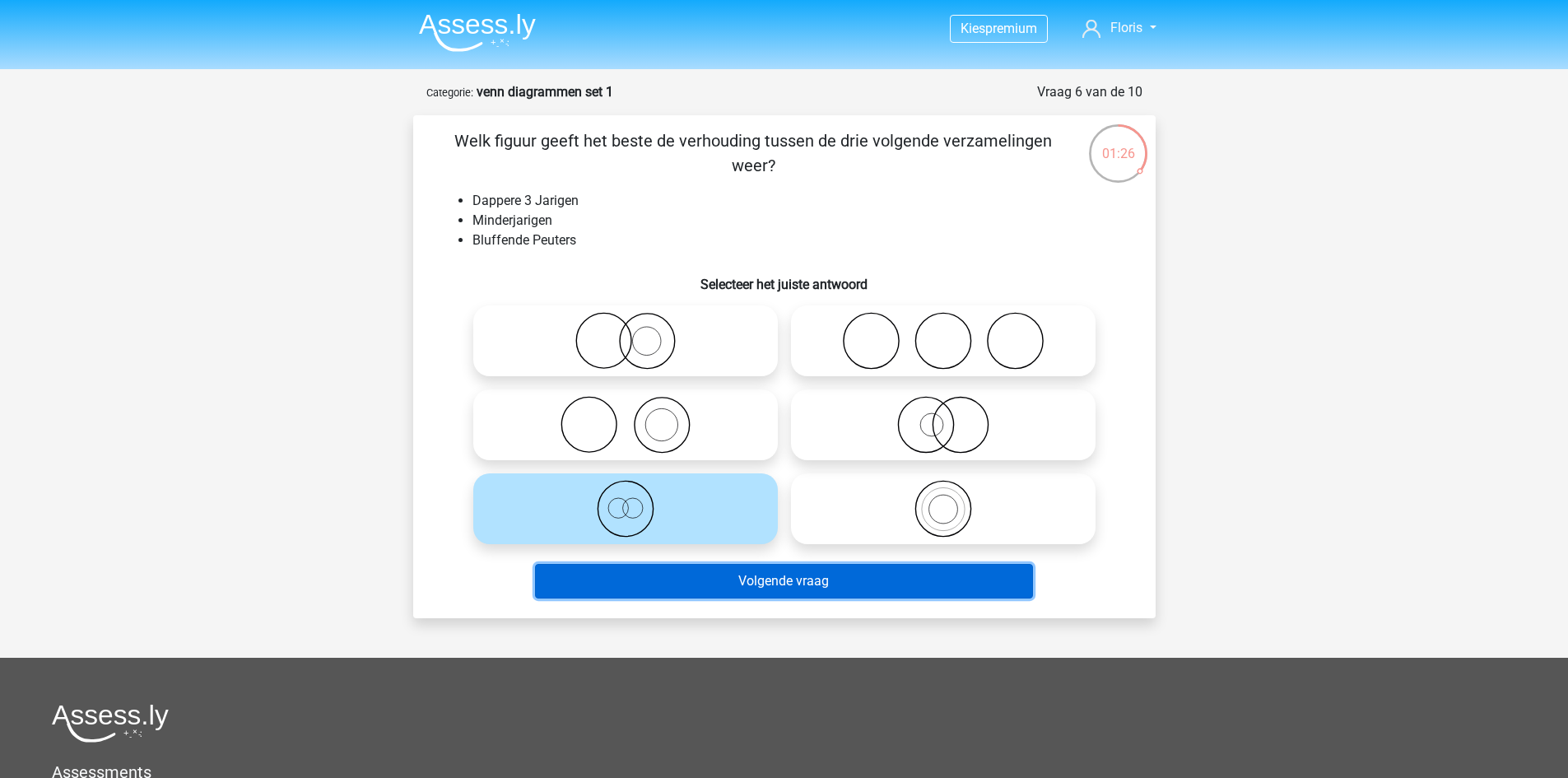
click at [693, 596] on button "Volgende vraag" at bounding box center [784, 581] width 498 height 34
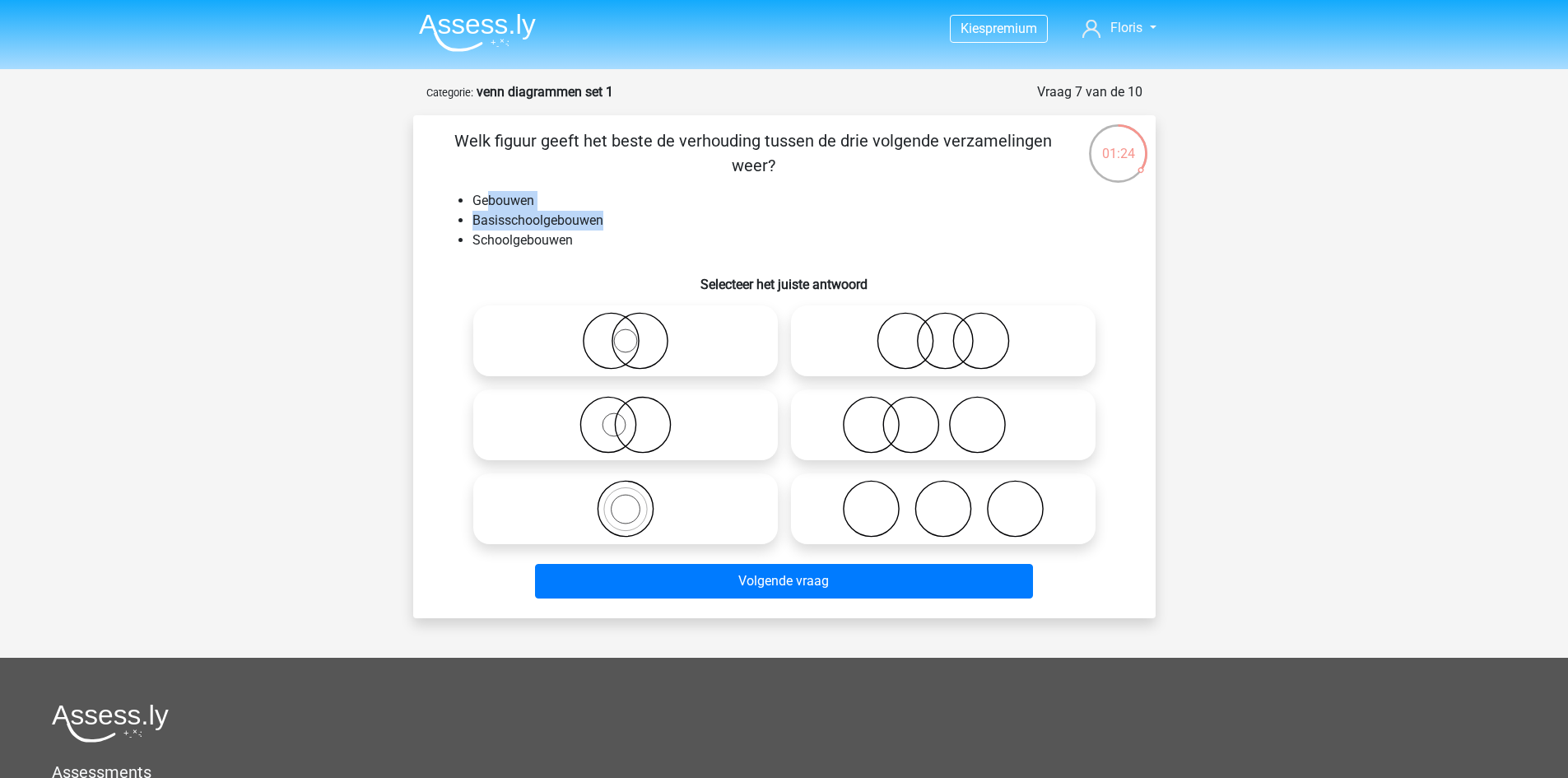
drag, startPoint x: 489, startPoint y: 197, endPoint x: 602, endPoint y: 229, distance: 117.4
click at [602, 229] on ul "Gebouwen Basisschoolgebouwen Schoolgebouwen" at bounding box center [785, 220] width 690 height 59
click at [648, 510] on icon at bounding box center [625, 508] width 291 height 57
click at [636, 500] on input "radio" at bounding box center [631, 494] width 11 height 11
radio input "true"
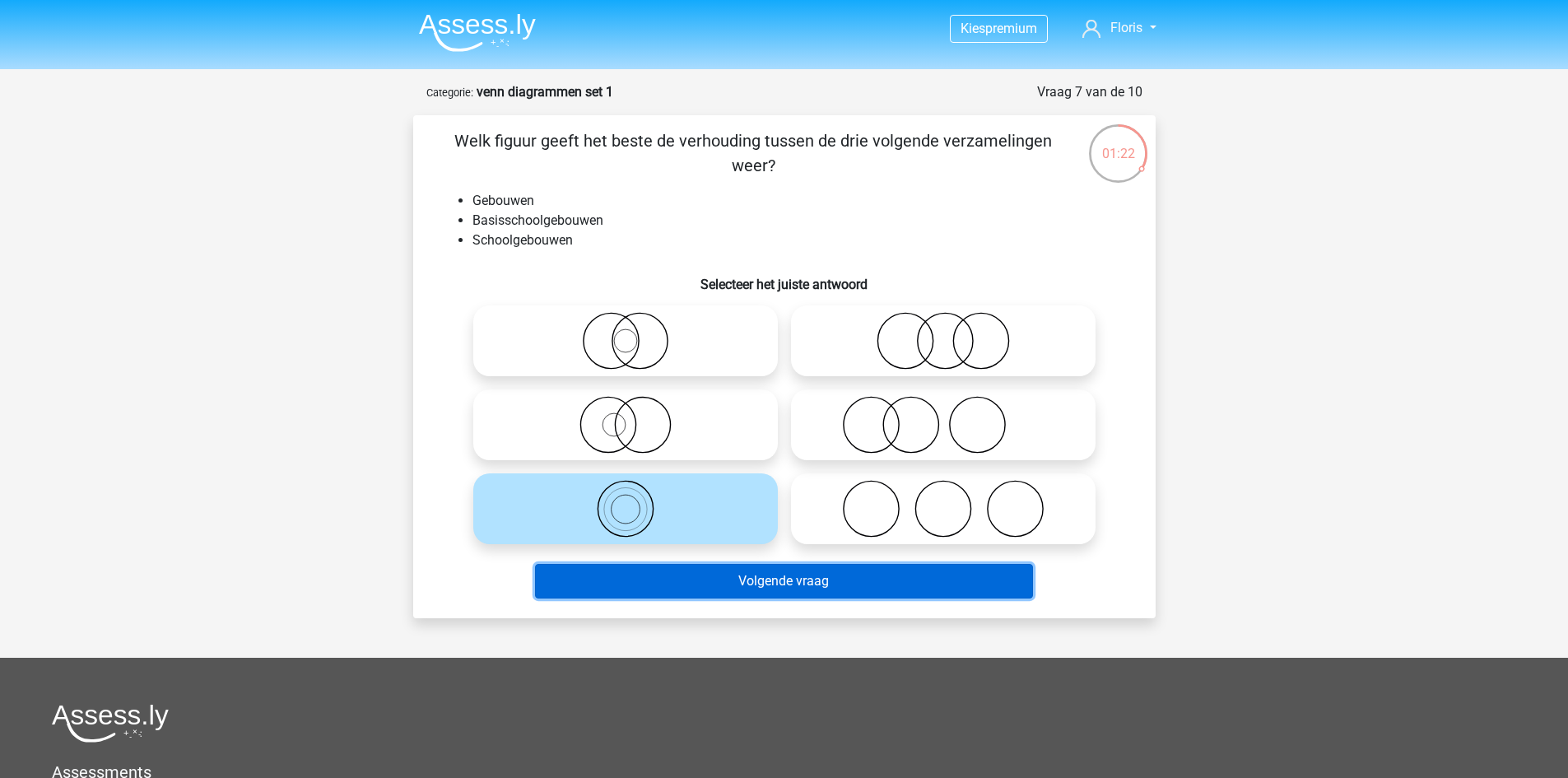
click at [765, 570] on button "Volgende vraag" at bounding box center [784, 581] width 498 height 34
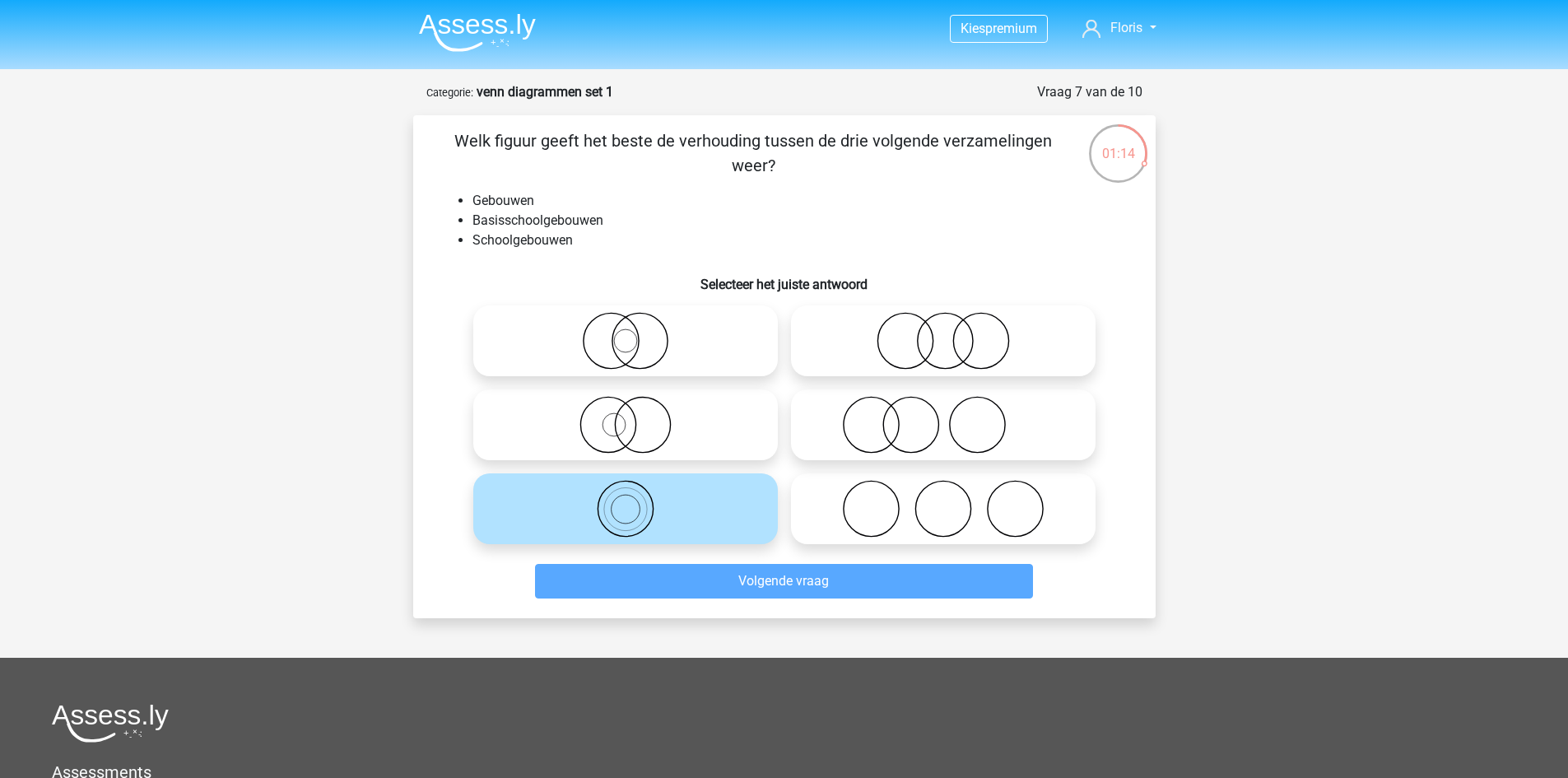
click at [374, 319] on div "Kies premium Floris florisvdheijdennn@gmail.com" at bounding box center [784, 546] width 1568 height 1092
click at [374, 320] on div "Kies premium Floris florisvdheijdennn@gmail.com" at bounding box center [784, 546] width 1568 height 1092
click at [374, 320] on div "Kies premium [GEOGRAPHIC_DATA] [EMAIL_ADDRESS][DOMAIN_NAME]" at bounding box center [784, 546] width 1568 height 1092
click at [375, 320] on div "Kies premium [GEOGRAPHIC_DATA] [EMAIL_ADDRESS][DOMAIN_NAME]" at bounding box center [784, 546] width 1568 height 1092
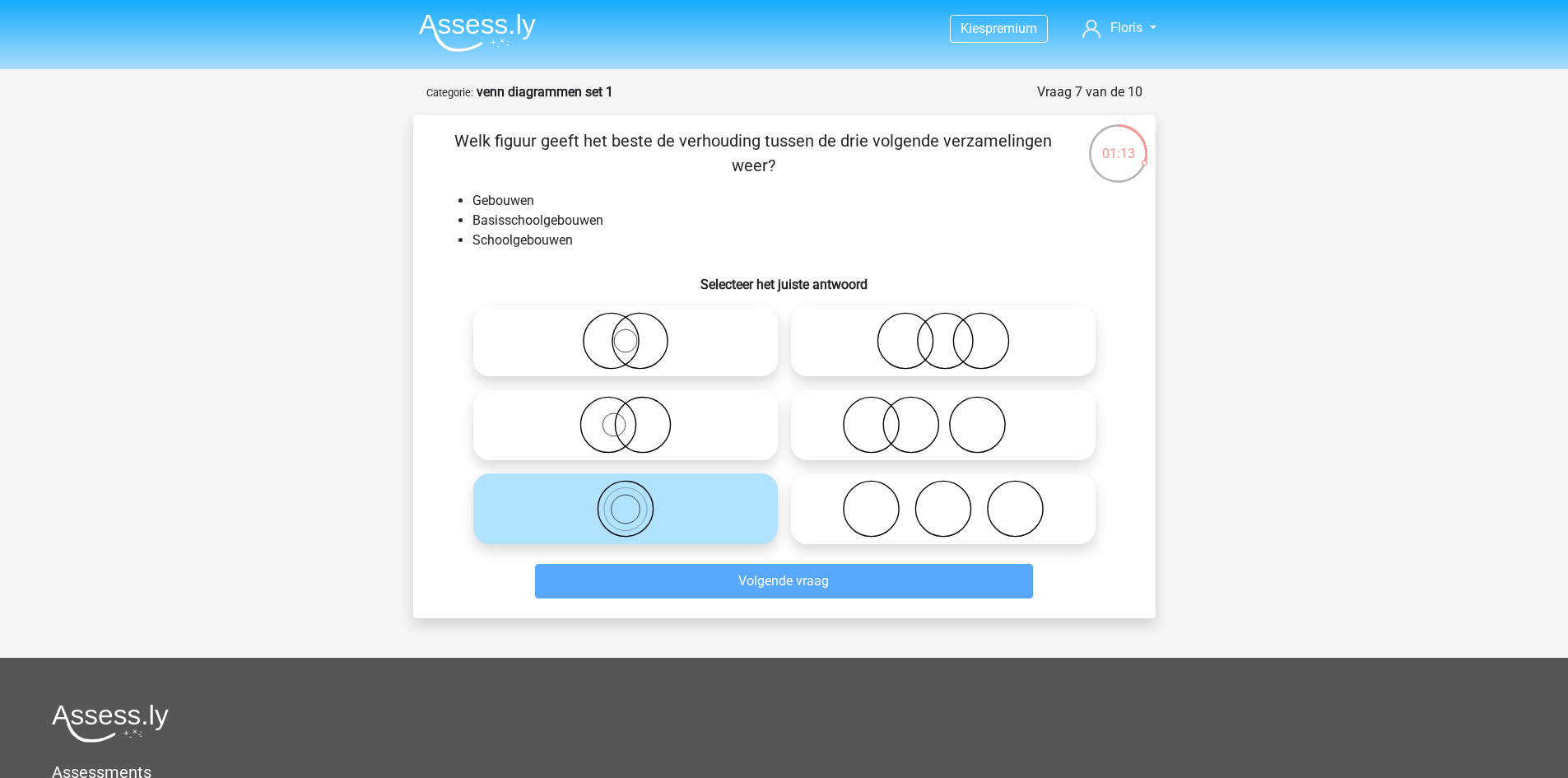
click at [376, 316] on div "Kies premium [GEOGRAPHIC_DATA] [EMAIL_ADDRESS][DOMAIN_NAME]" at bounding box center [784, 546] width 1568 height 1092
click at [472, 231] on li "Schoolgebouwen" at bounding box center [800, 240] width 657 height 20
click at [472, 228] on li "Basisschoolgebouwen" at bounding box center [800, 220] width 657 height 20
drag, startPoint x: 460, startPoint y: 227, endPoint x: 472, endPoint y: 231, distance: 12.6
click at [465, 233] on ul "Gebouwen Basisschoolgebouwen Schoolgebouwen" at bounding box center [785, 220] width 690 height 59
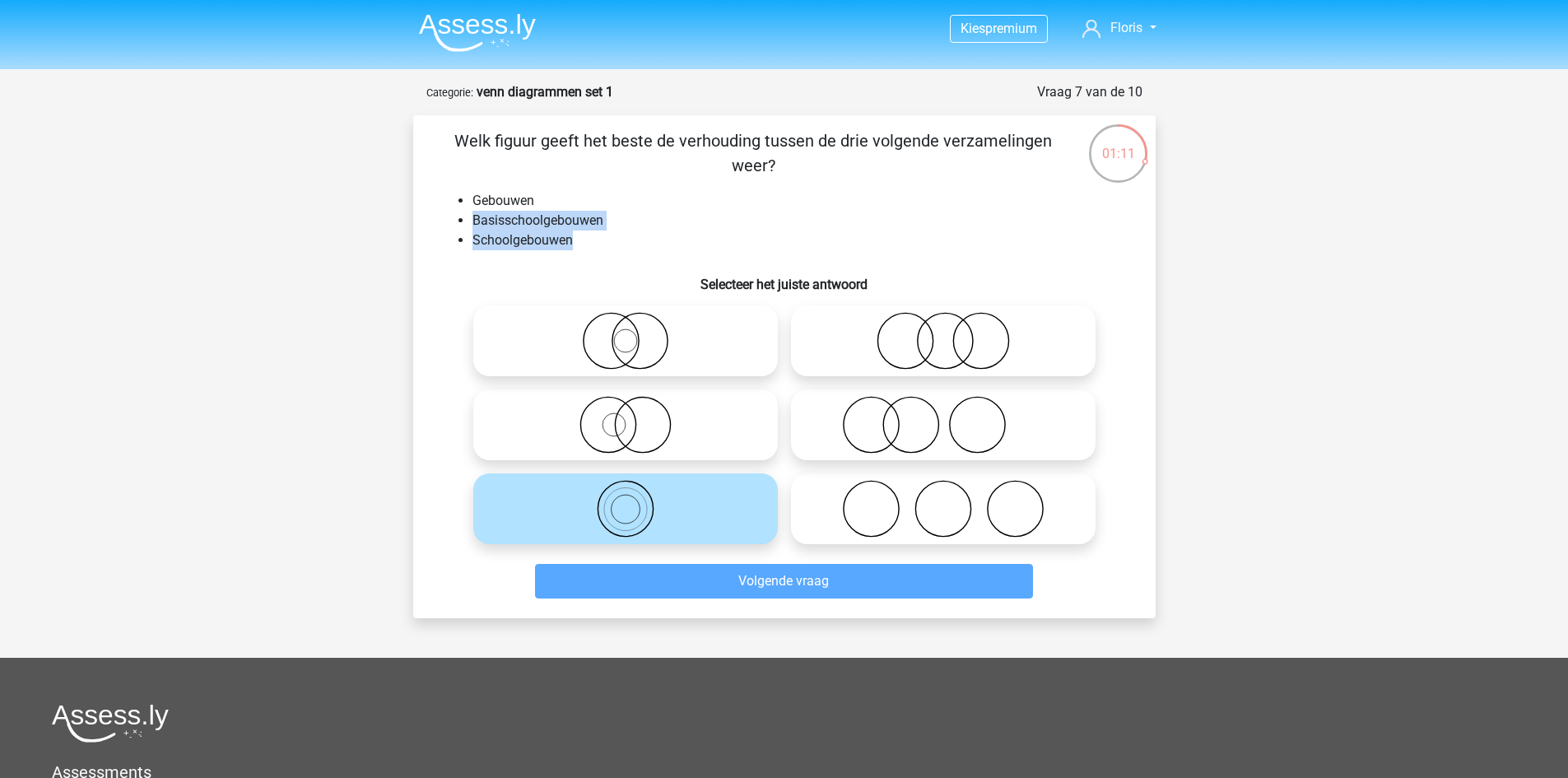
click at [493, 217] on li "Basisschoolgebouwen" at bounding box center [800, 220] width 657 height 20
click at [576, 201] on li "Gebouwen" at bounding box center [800, 201] width 657 height 20
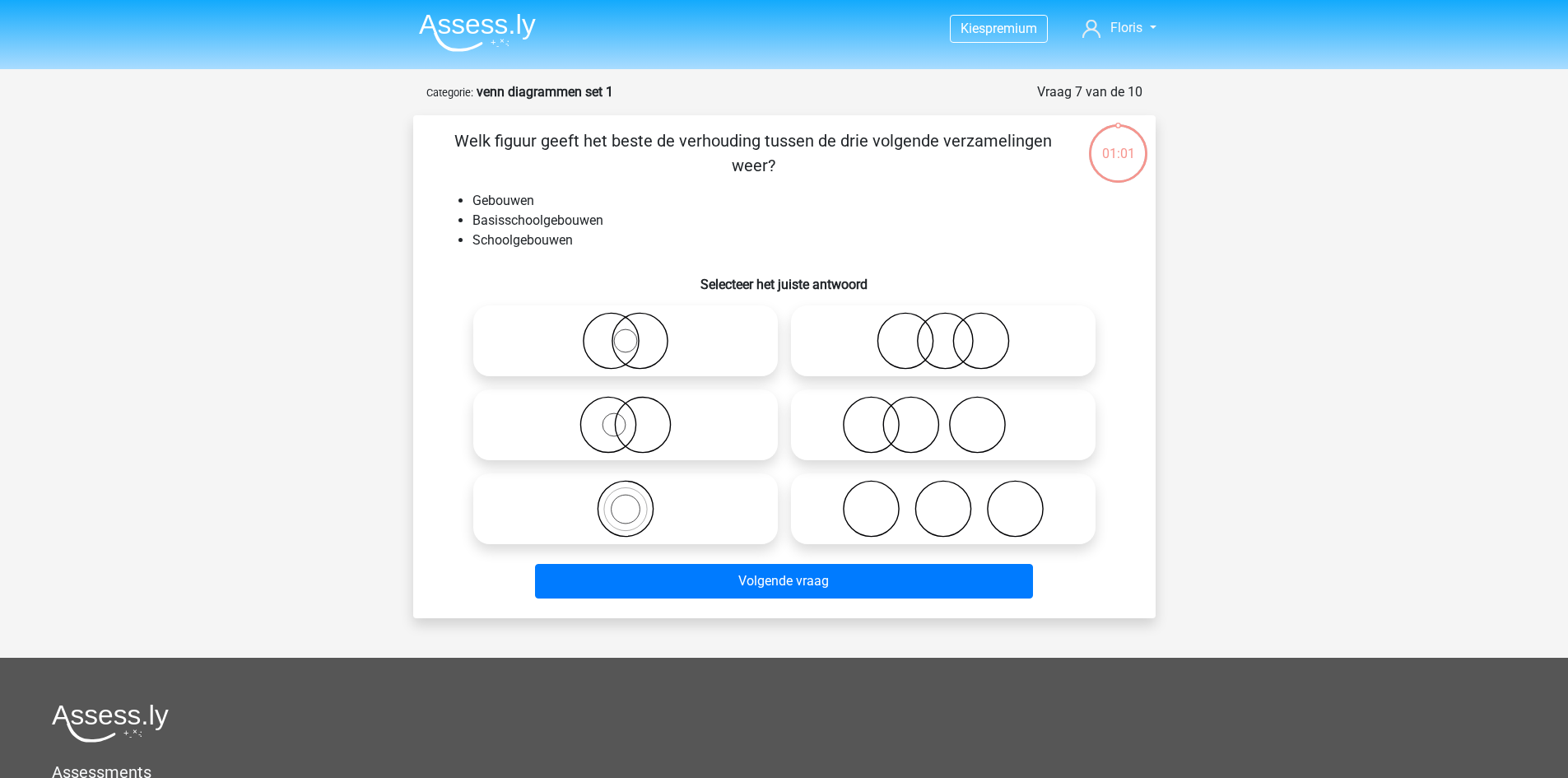
click at [640, 478] on label at bounding box center [625, 508] width 305 height 71
click at [636, 489] on input "radio" at bounding box center [631, 494] width 11 height 11
radio input "true"
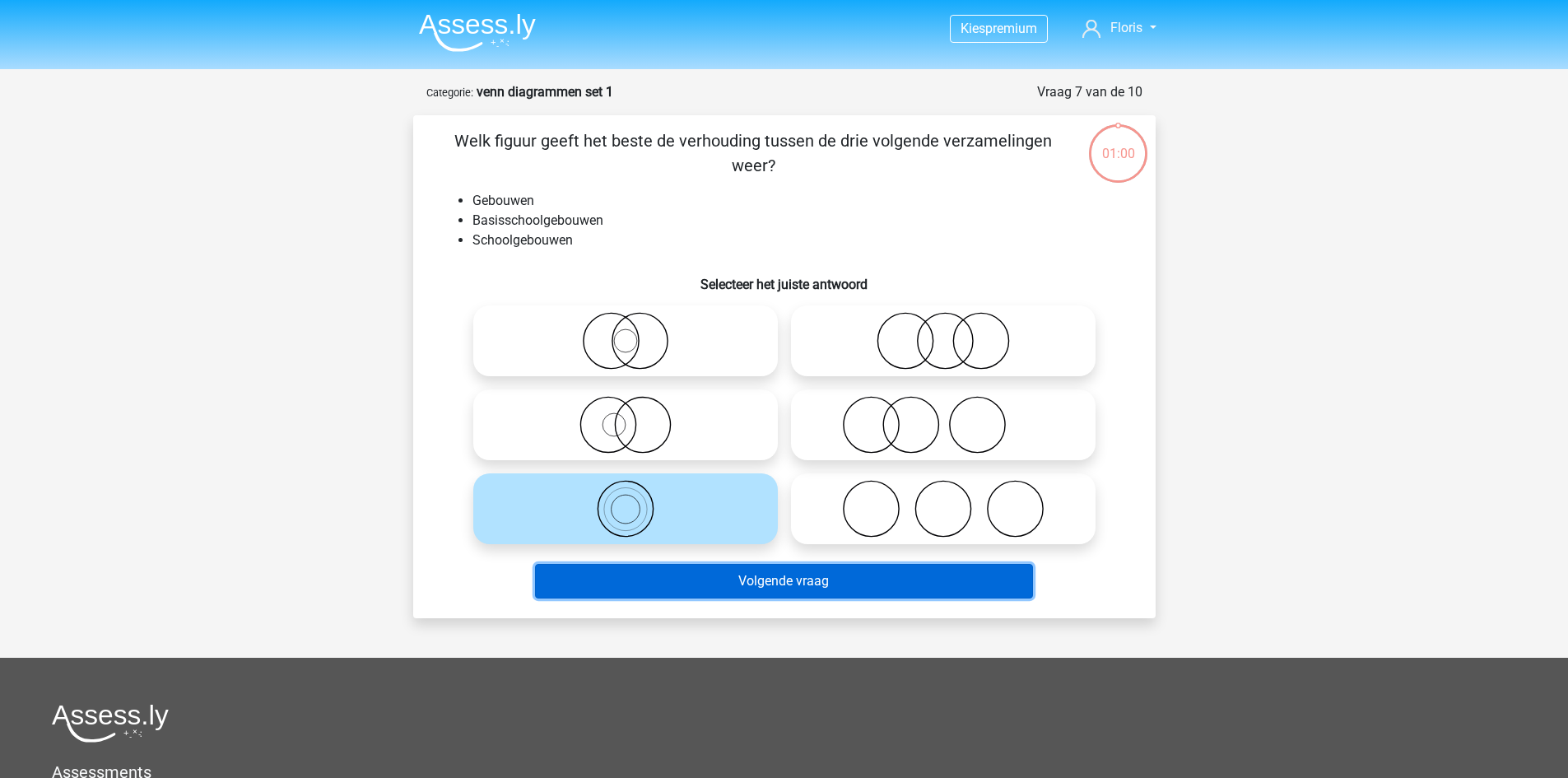
click at [796, 585] on button "Volgende vraag" at bounding box center [784, 581] width 498 height 34
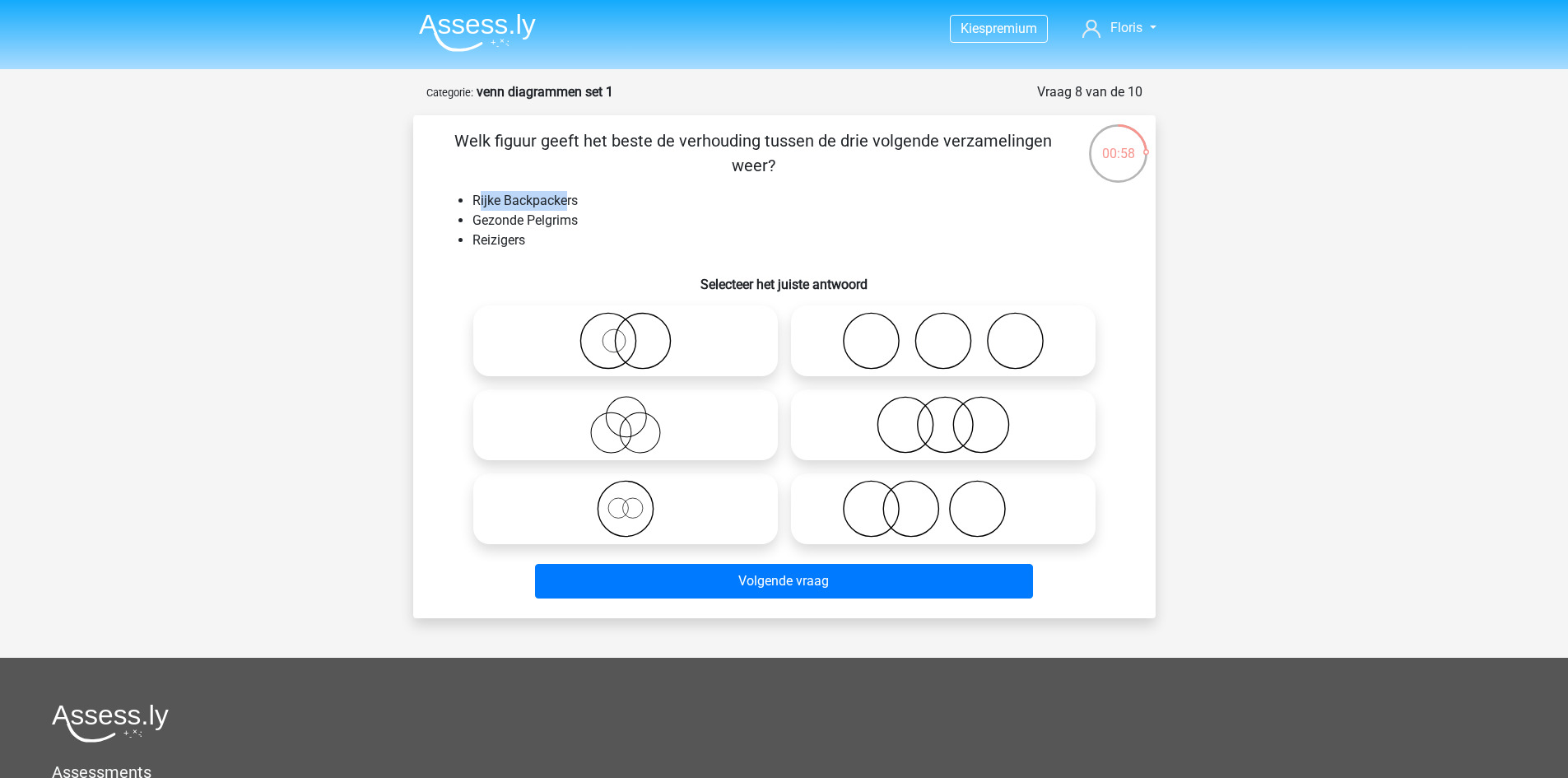
drag, startPoint x: 476, startPoint y: 197, endPoint x: 566, endPoint y: 205, distance: 90.4
click at [565, 205] on li "Rijke Backpackers" at bounding box center [800, 201] width 657 height 20
drag, startPoint x: 496, startPoint y: 218, endPoint x: 525, endPoint y: 236, distance: 34.1
click at [567, 227] on li "Gezonde Pelgrims" at bounding box center [800, 220] width 657 height 20
drag, startPoint x: 468, startPoint y: 238, endPoint x: 527, endPoint y: 243, distance: 59.2
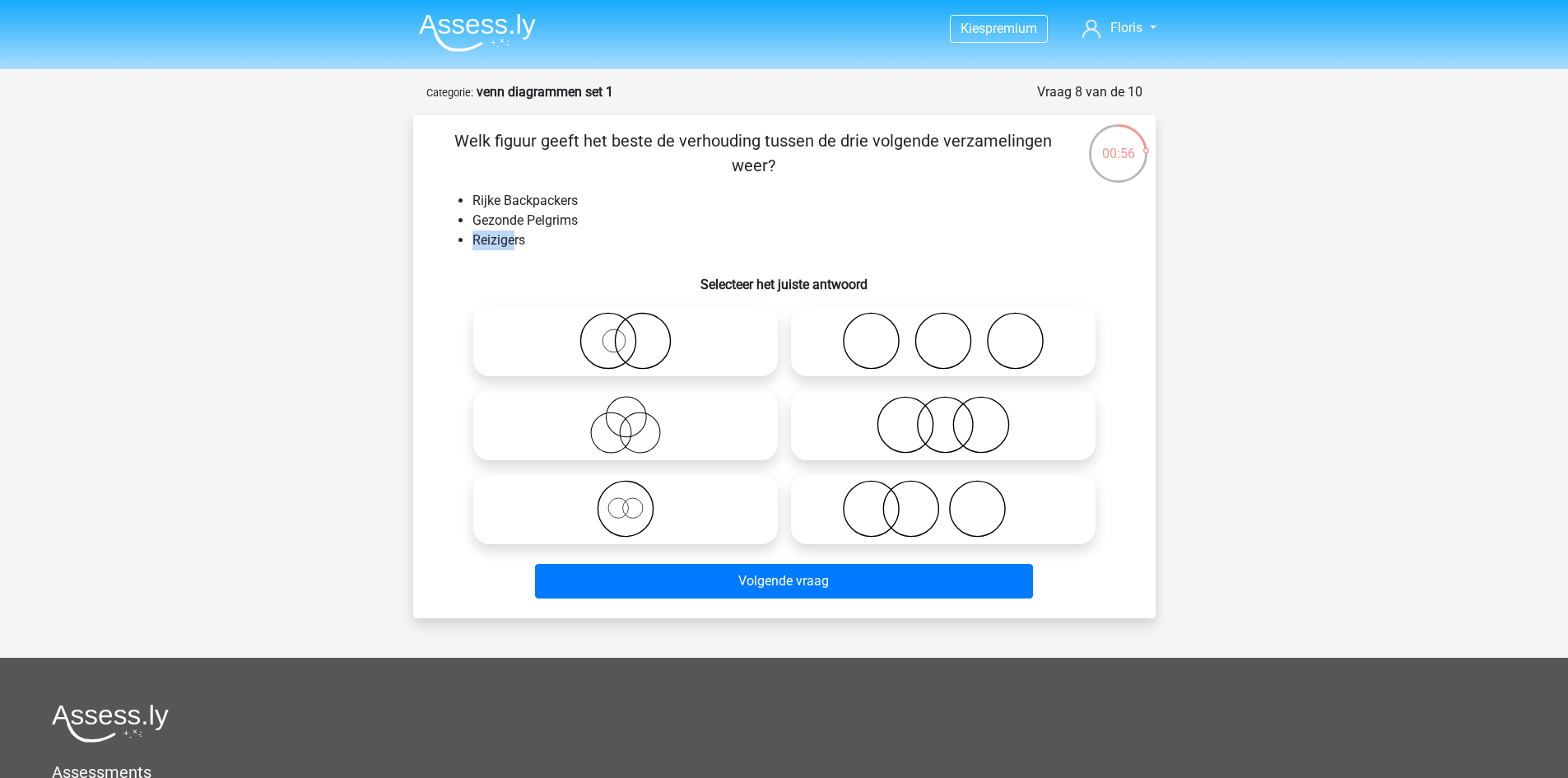
click at [520, 242] on ul "Rijke Backpackers Gezonde Pelgrims Reizigers" at bounding box center [785, 220] width 690 height 59
click at [630, 336] on icon at bounding box center [625, 340] width 291 height 57
click at [630, 332] on input "radio" at bounding box center [631, 327] width 11 height 11
radio input "true"
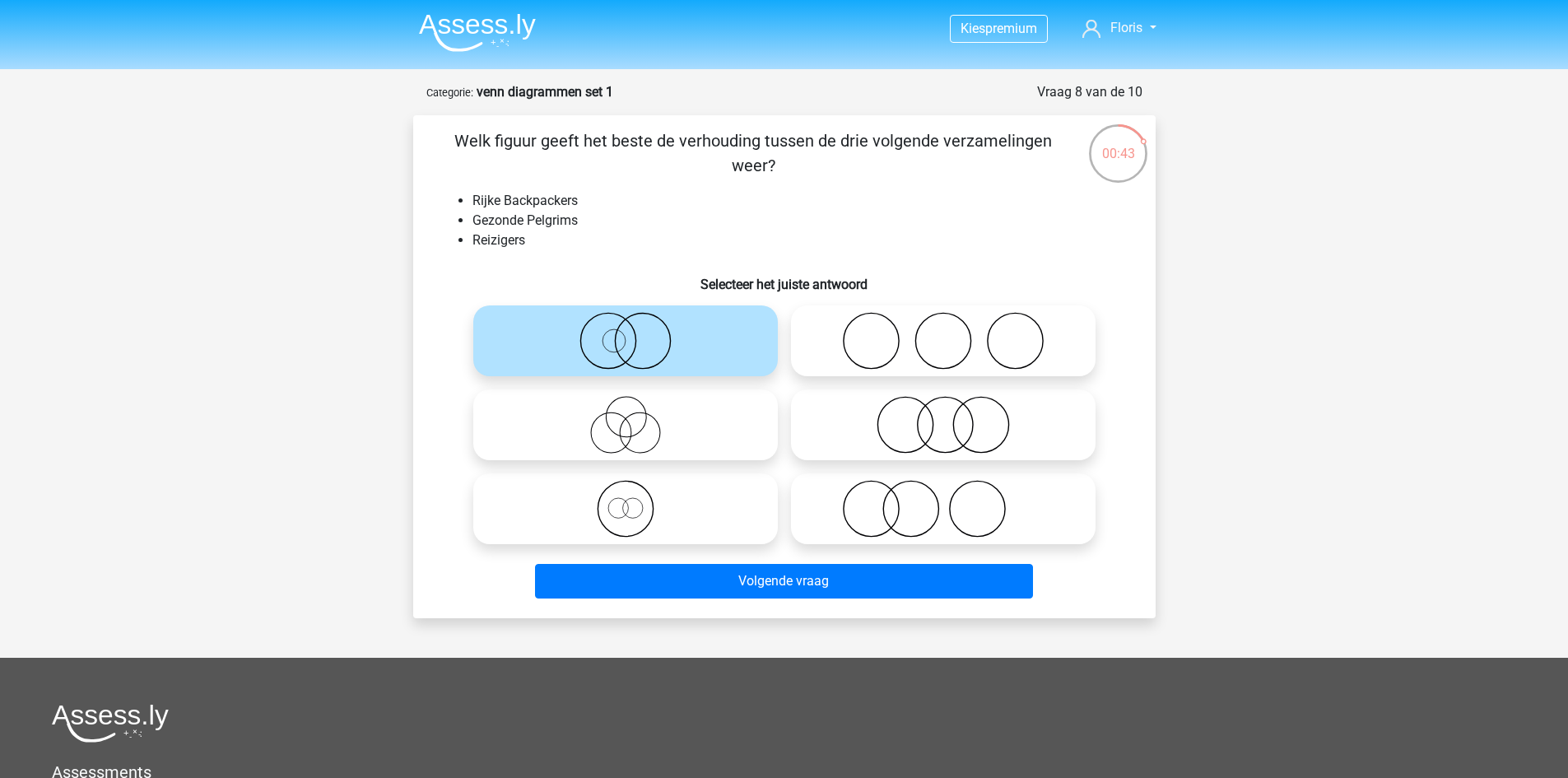
click at [664, 507] on icon at bounding box center [625, 508] width 291 height 57
click at [636, 500] on input "radio" at bounding box center [631, 494] width 11 height 11
radio input "true"
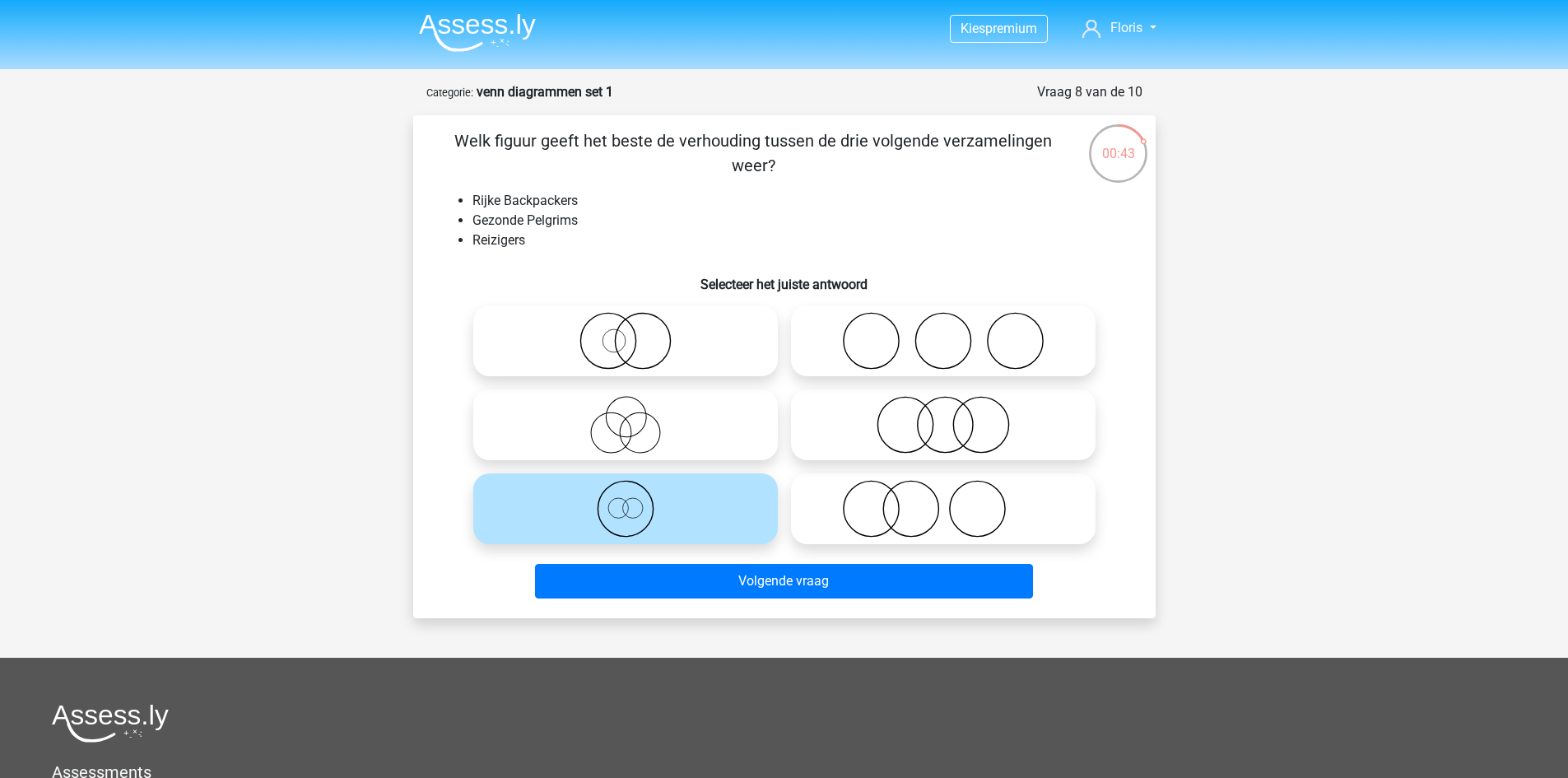
click at [548, 216] on li "Gezonde Pelgrims" at bounding box center [800, 220] width 657 height 20
copy li "Pelgrims"
click at [637, 338] on icon at bounding box center [625, 340] width 291 height 57
click at [636, 332] on input "radio" at bounding box center [631, 327] width 11 height 11
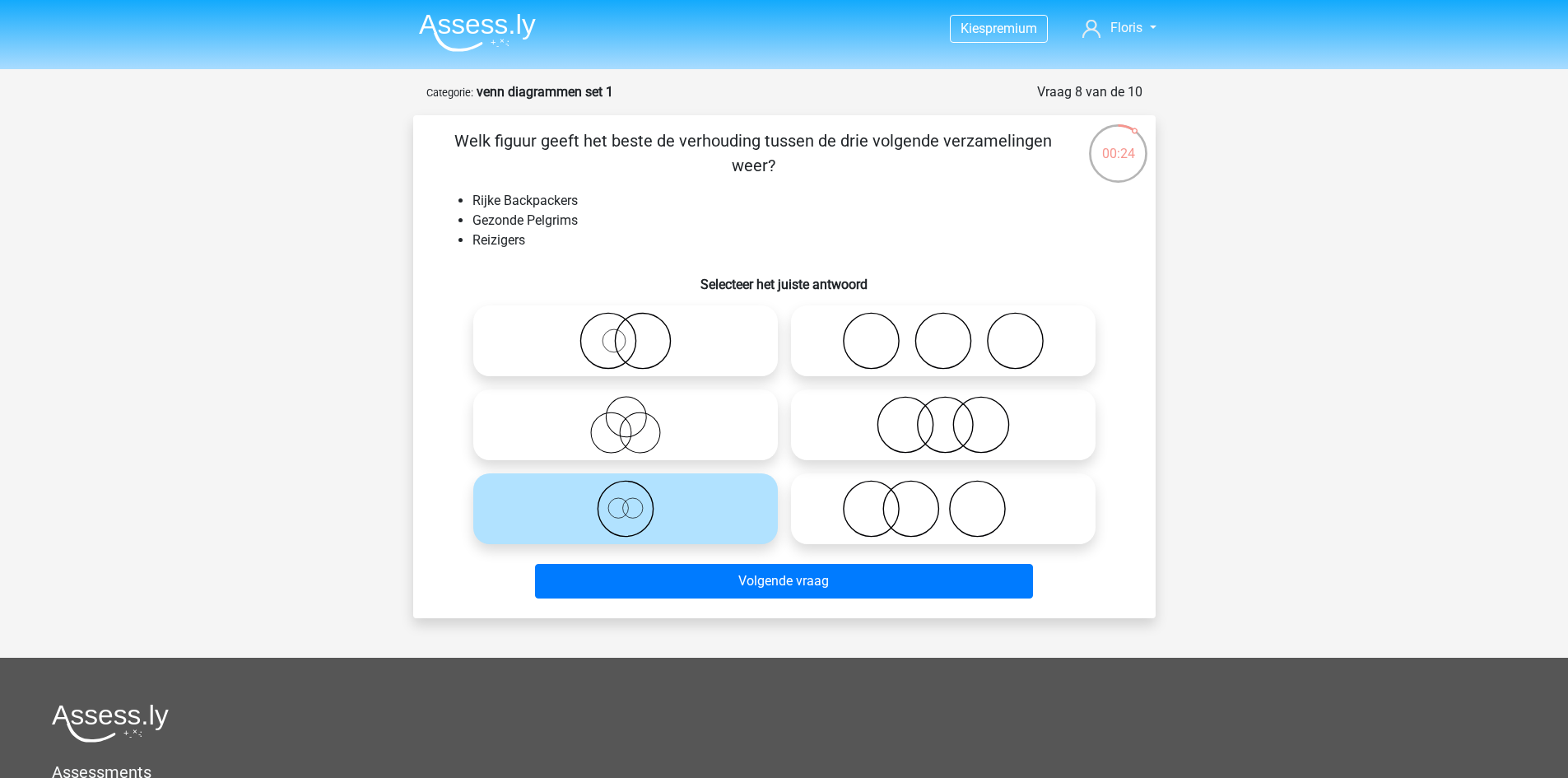
radio input "true"
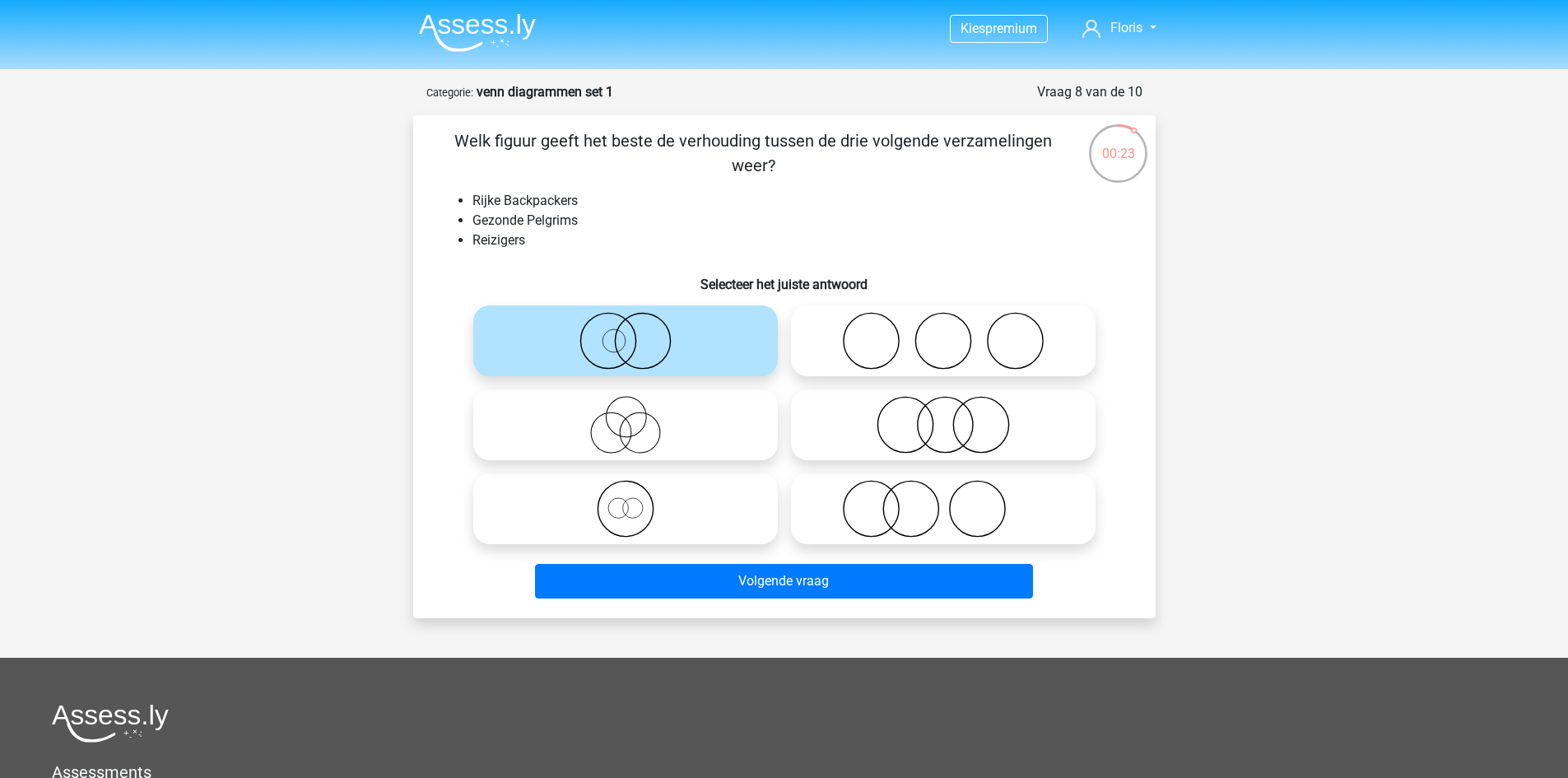
click at [878, 348] on icon at bounding box center [943, 340] width 291 height 57
click at [944, 332] on input "radio" at bounding box center [949, 327] width 11 height 11
radio input "true"
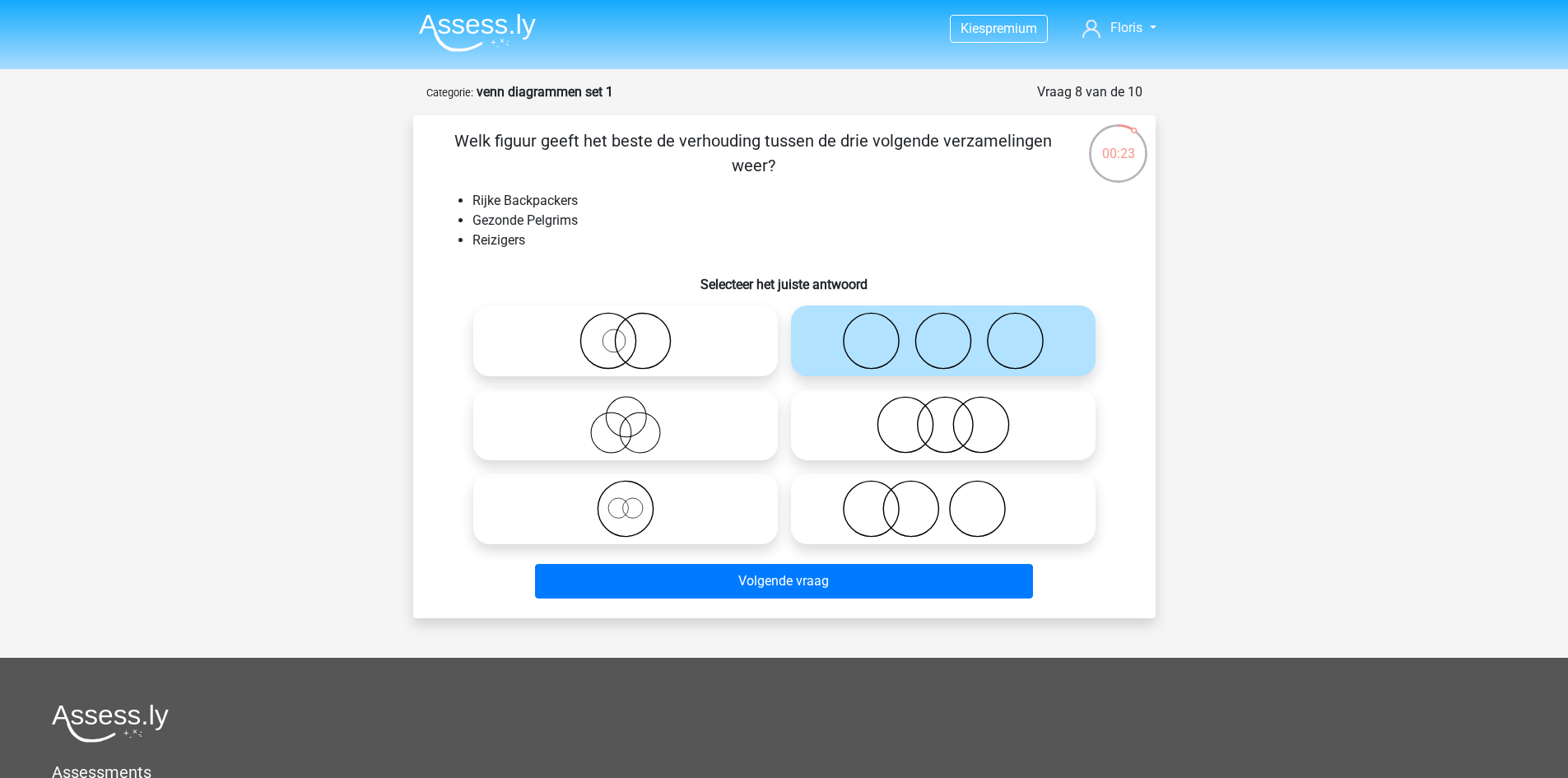
click at [899, 430] on icon at bounding box center [943, 424] width 291 height 57
click at [944, 417] on input "radio" at bounding box center [949, 411] width 11 height 11
radio input "true"
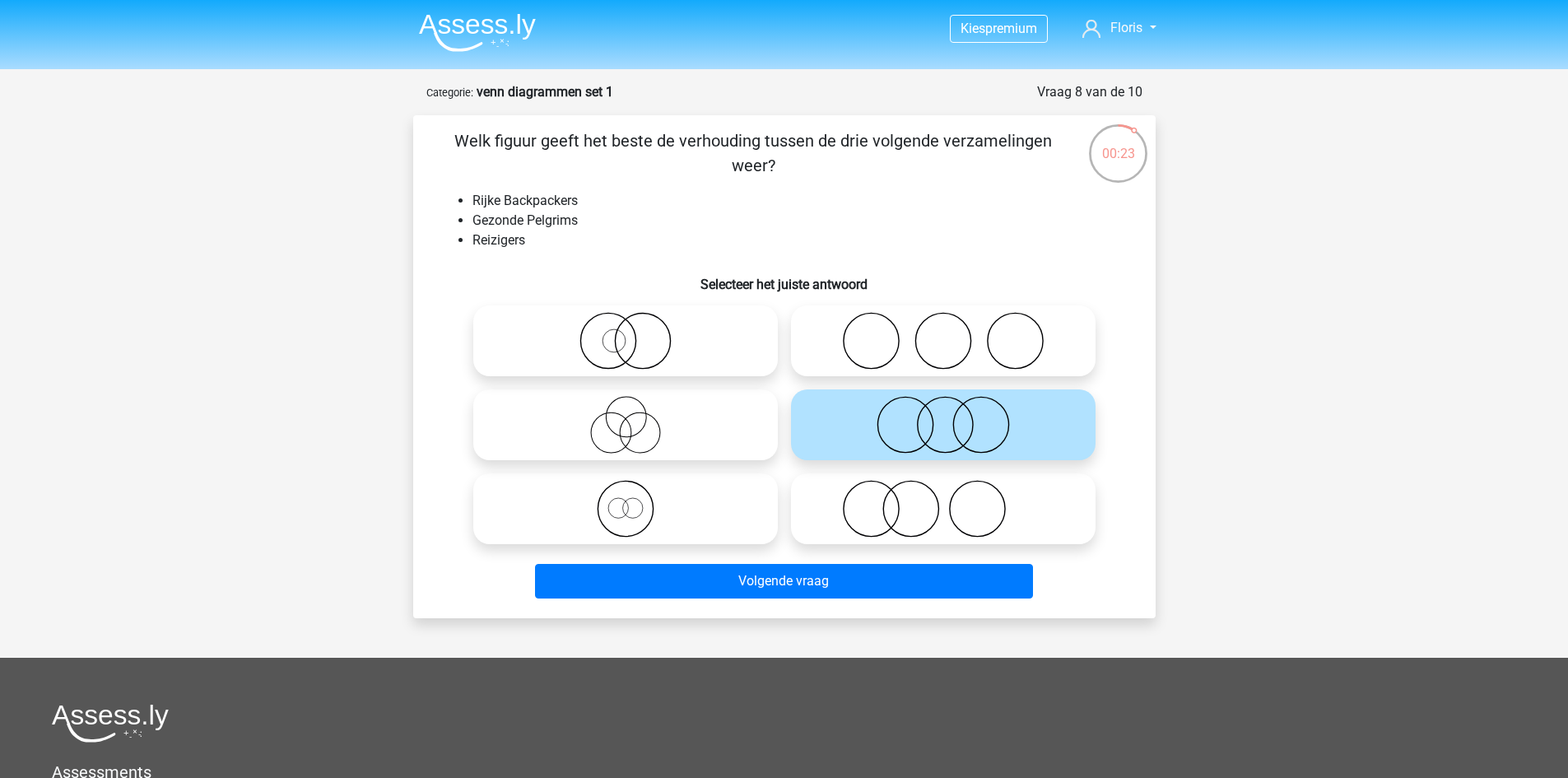
click at [916, 491] on icon at bounding box center [943, 508] width 291 height 57
click at [944, 491] on input "radio" at bounding box center [949, 494] width 11 height 11
radio input "true"
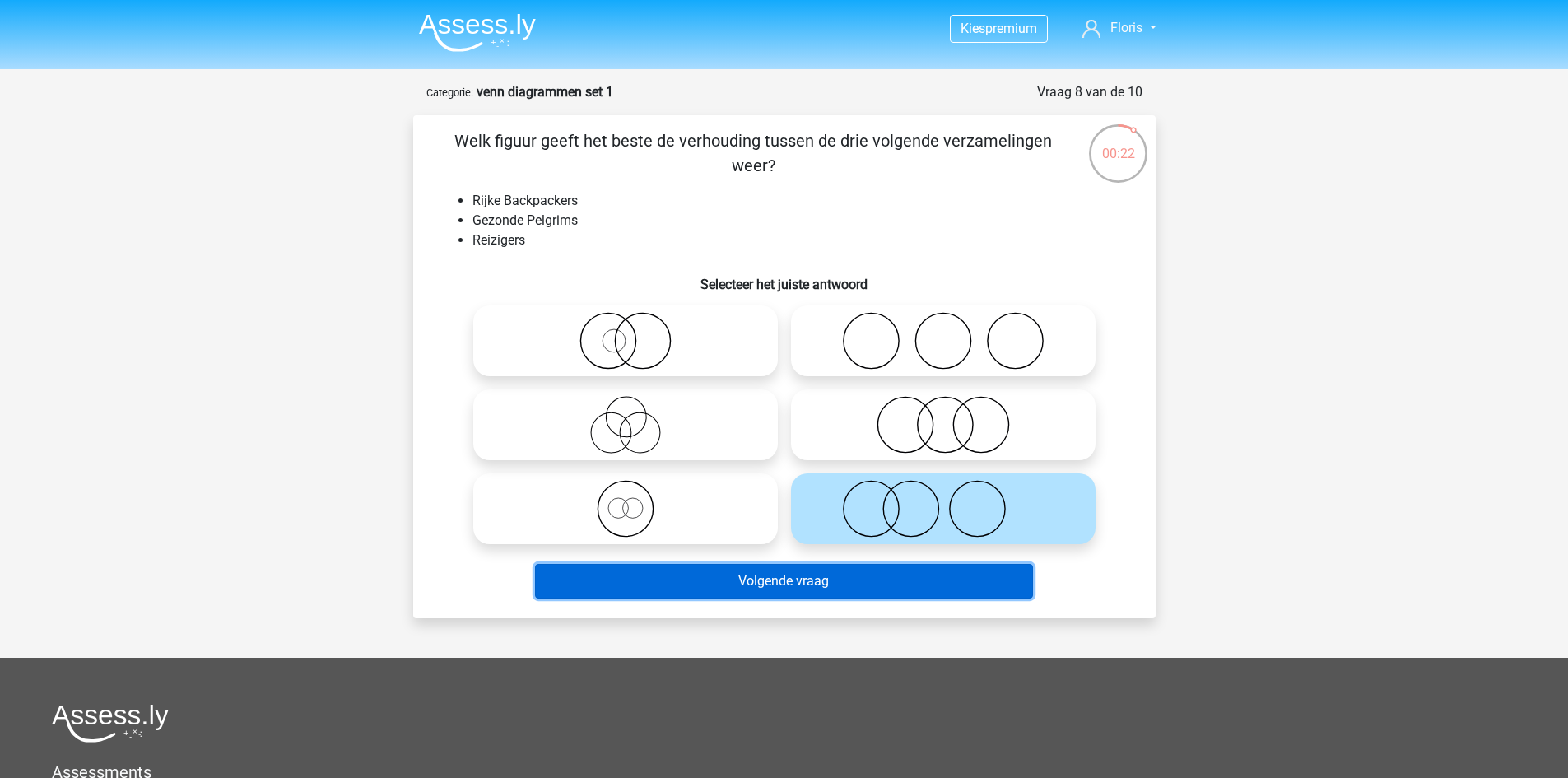
click at [911, 571] on button "Volgende vraag" at bounding box center [784, 581] width 498 height 34
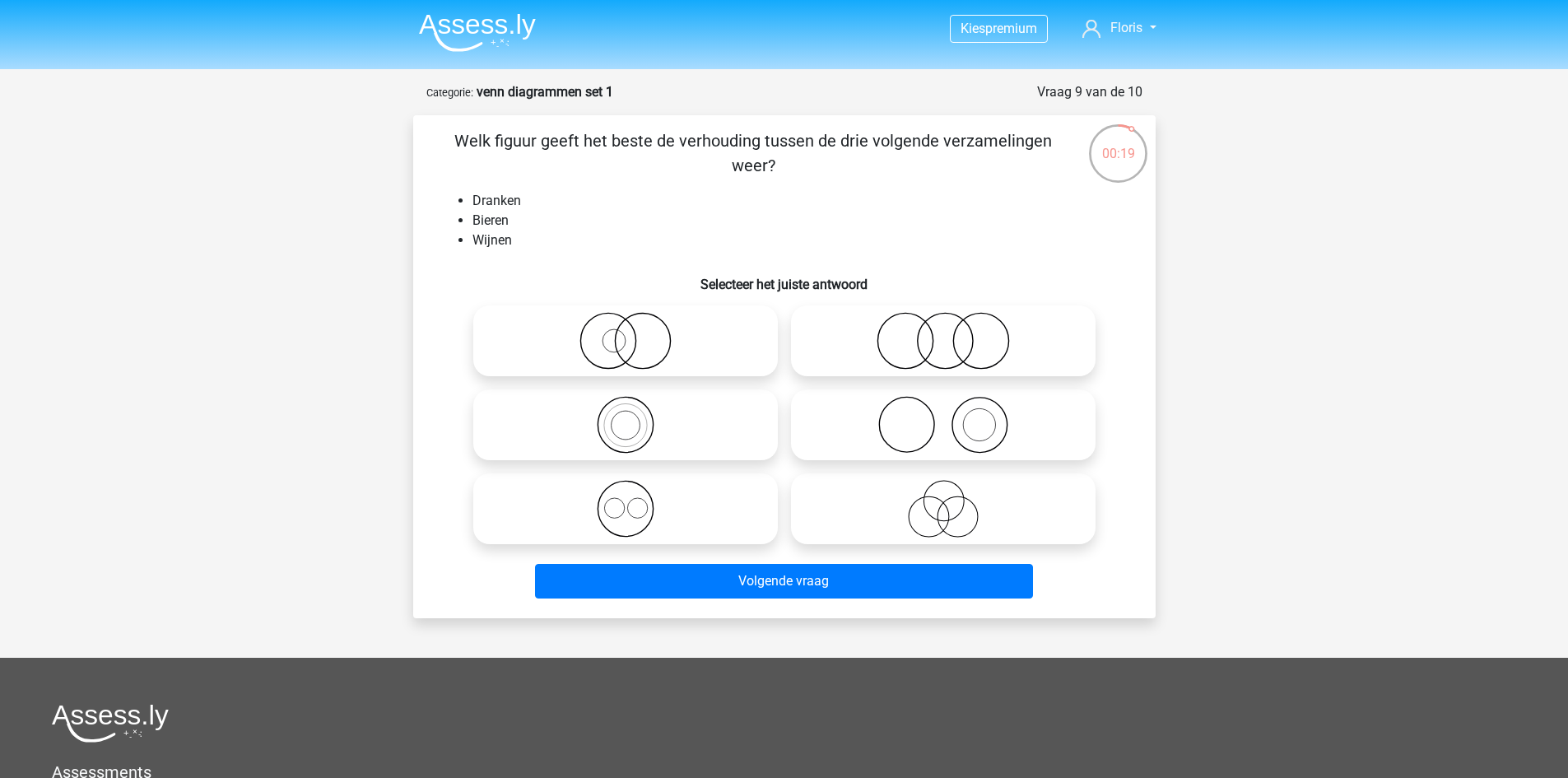
click at [647, 420] on icon at bounding box center [625, 424] width 291 height 57
click at [636, 417] on input "radio" at bounding box center [631, 411] width 11 height 11
radio input "true"
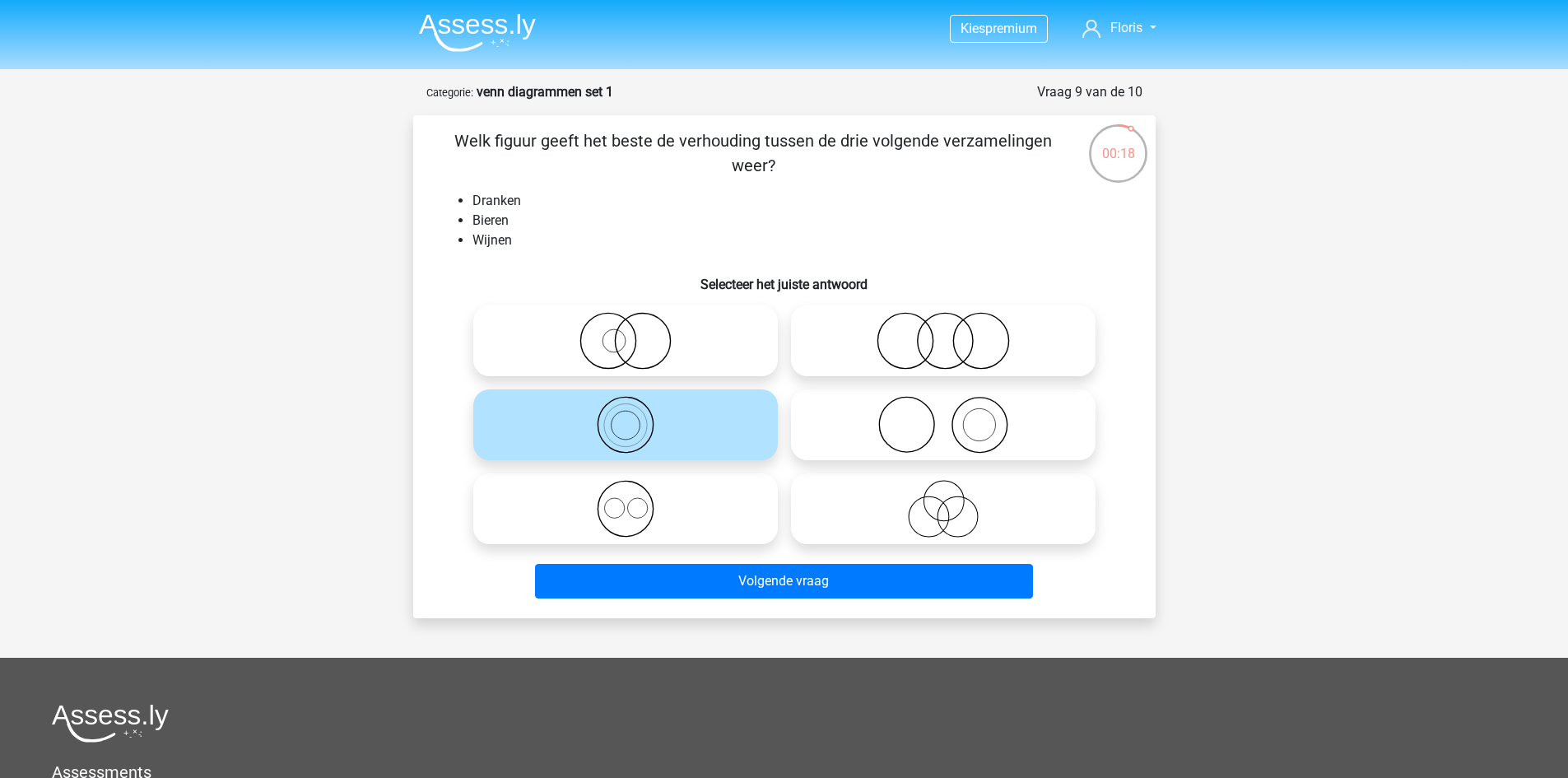
drag, startPoint x: 665, startPoint y: 494, endPoint x: 682, endPoint y: 501, distance: 18.4
click at [666, 494] on icon at bounding box center [625, 508] width 291 height 57
click at [636, 494] on input "radio" at bounding box center [631, 494] width 11 height 11
radio input "true"
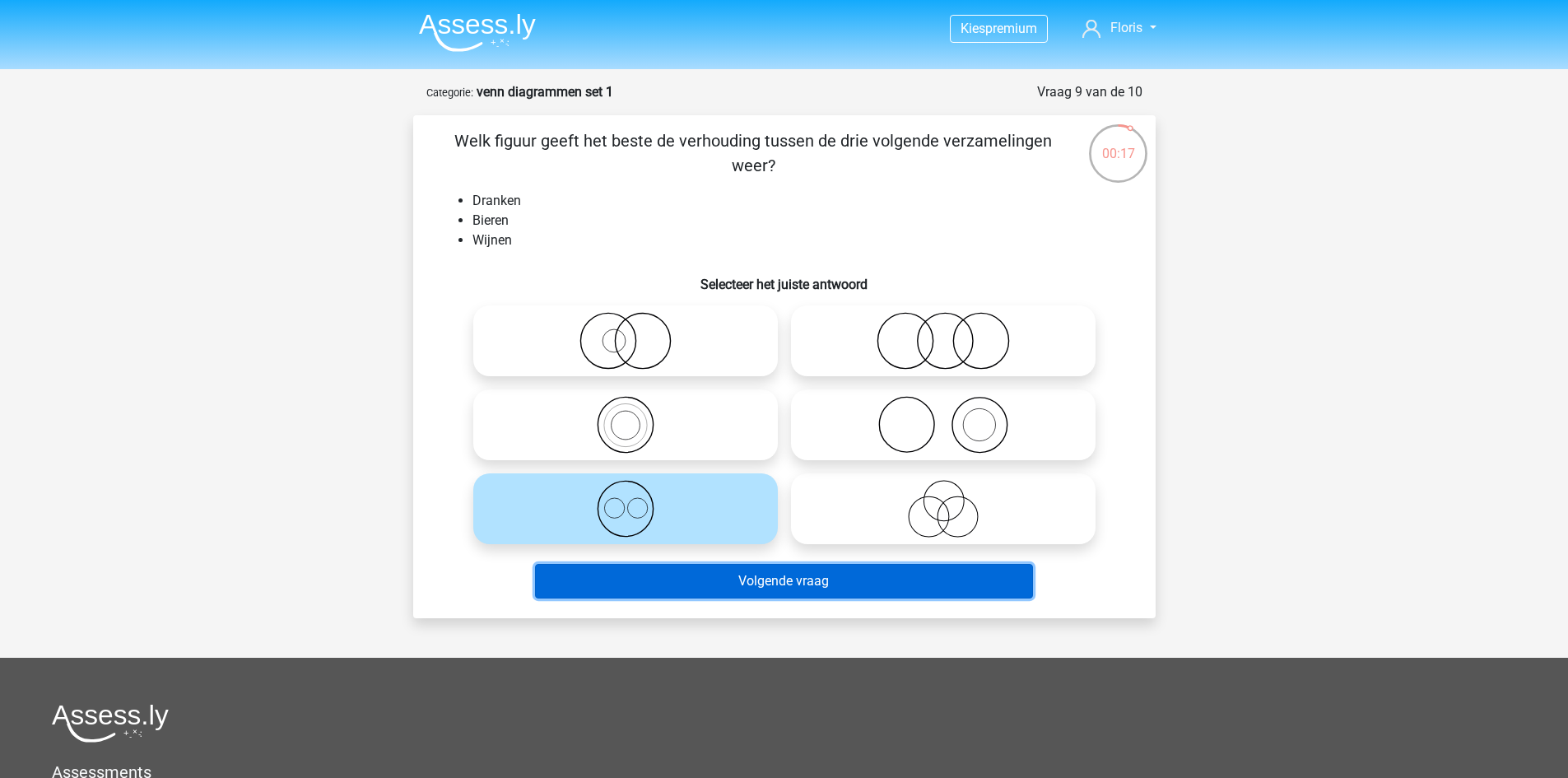
click at [739, 587] on button "Volgende vraag" at bounding box center [784, 581] width 498 height 34
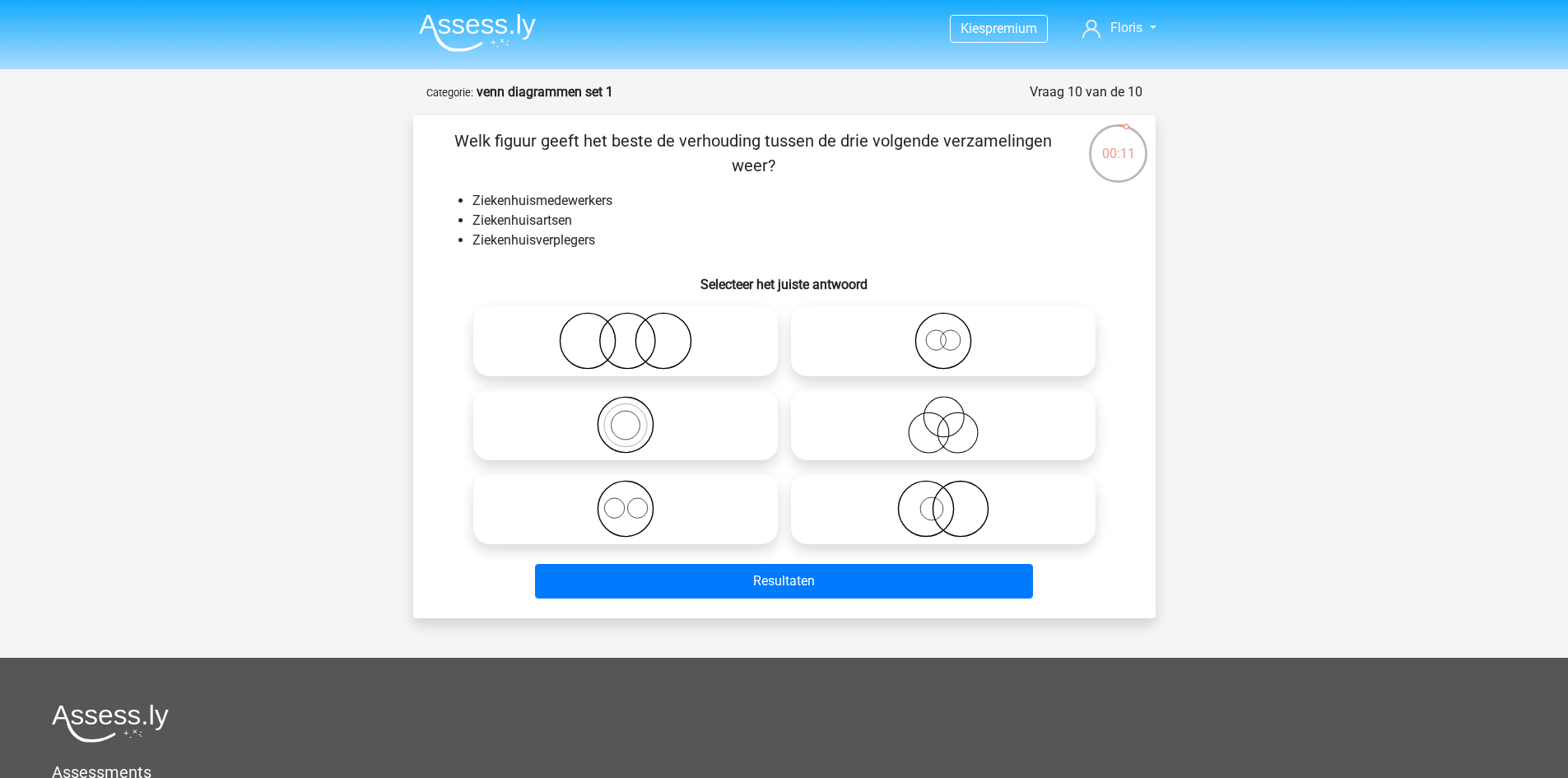
click at [922, 414] on circle at bounding box center [928, 433] width 40 height 40
click at [944, 414] on input "radio" at bounding box center [949, 411] width 11 height 11
radio input "true"
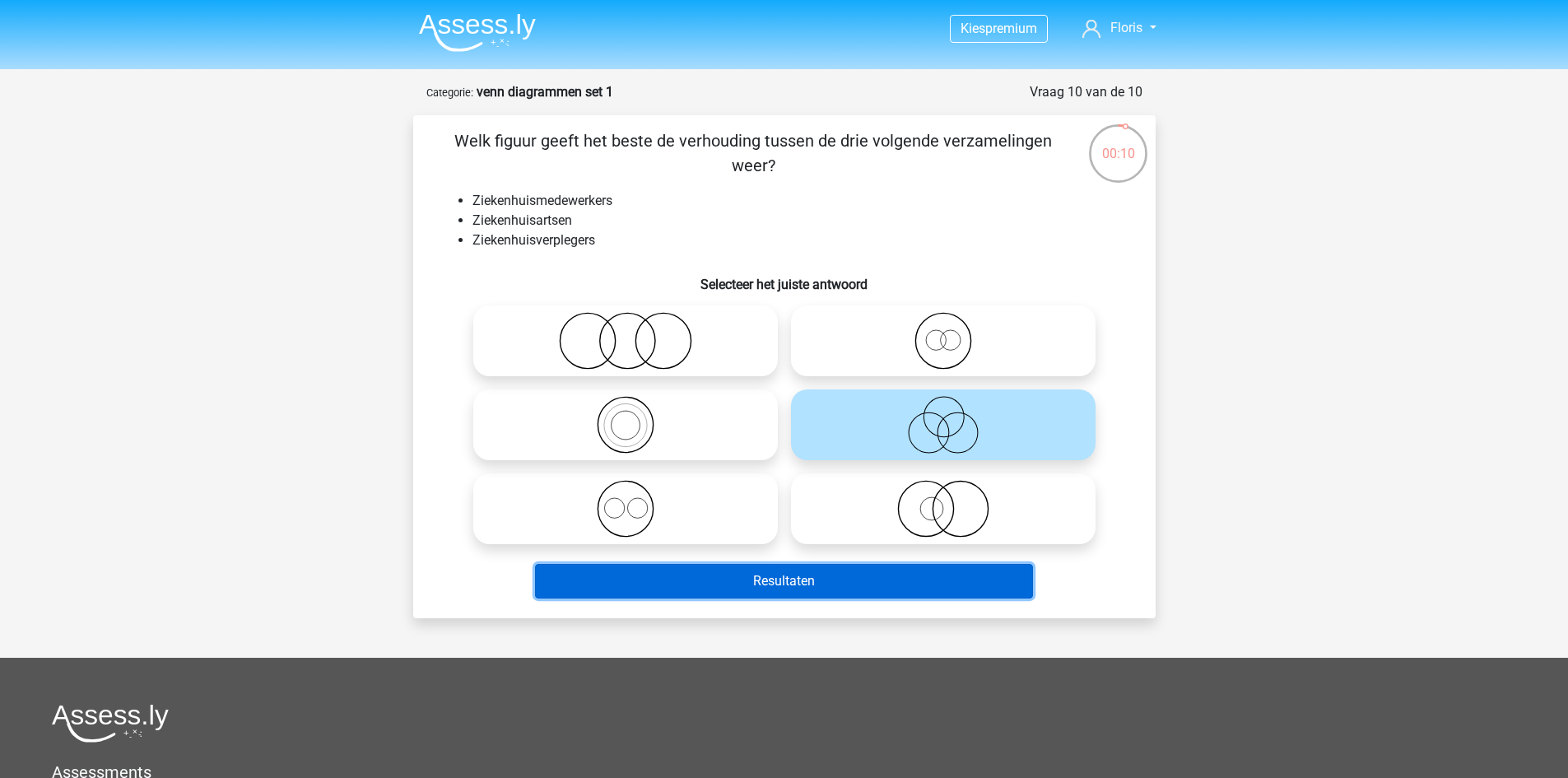
click at [882, 572] on button "Resultaten" at bounding box center [784, 581] width 498 height 34
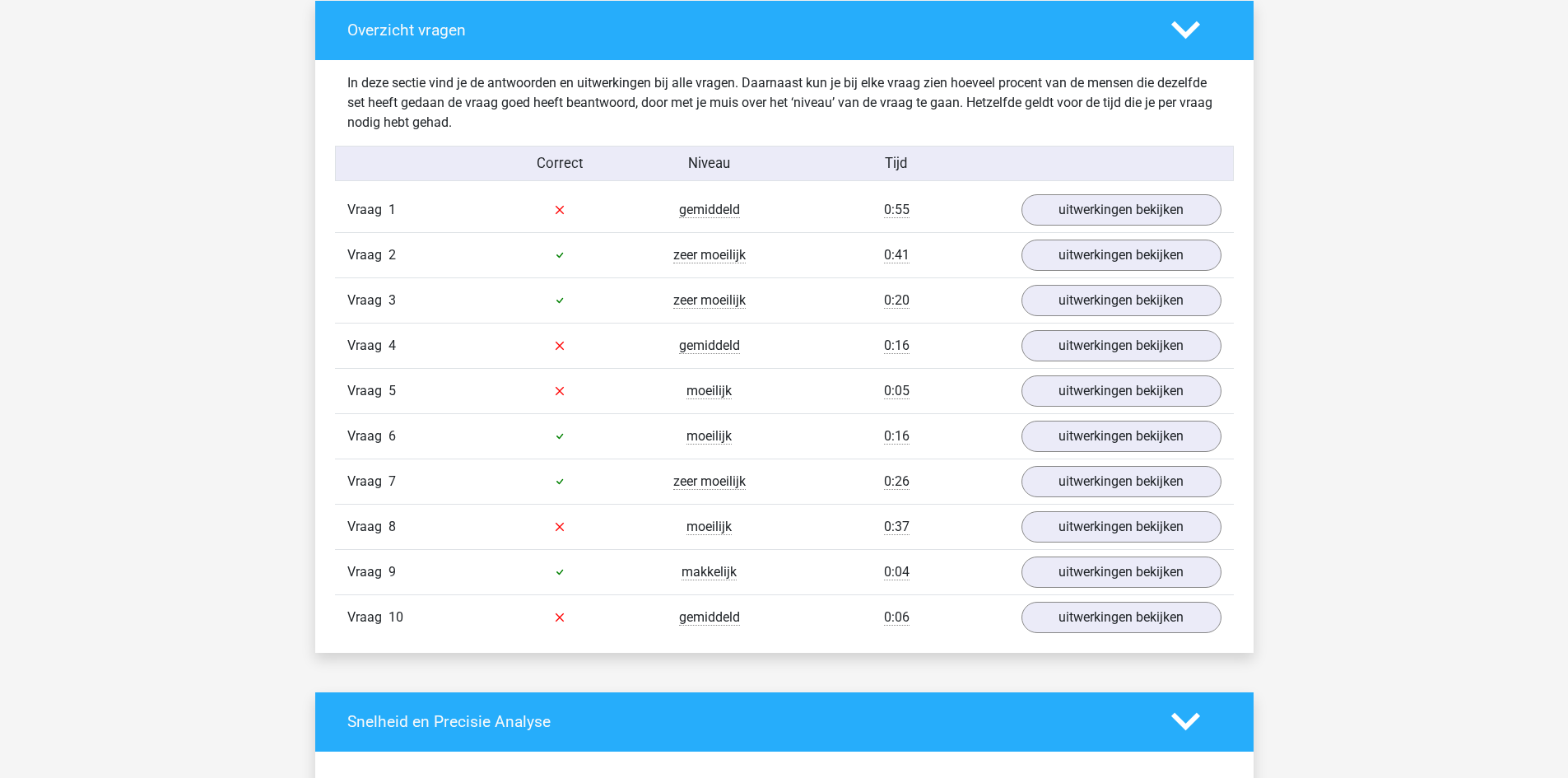
scroll to position [1070, 0]
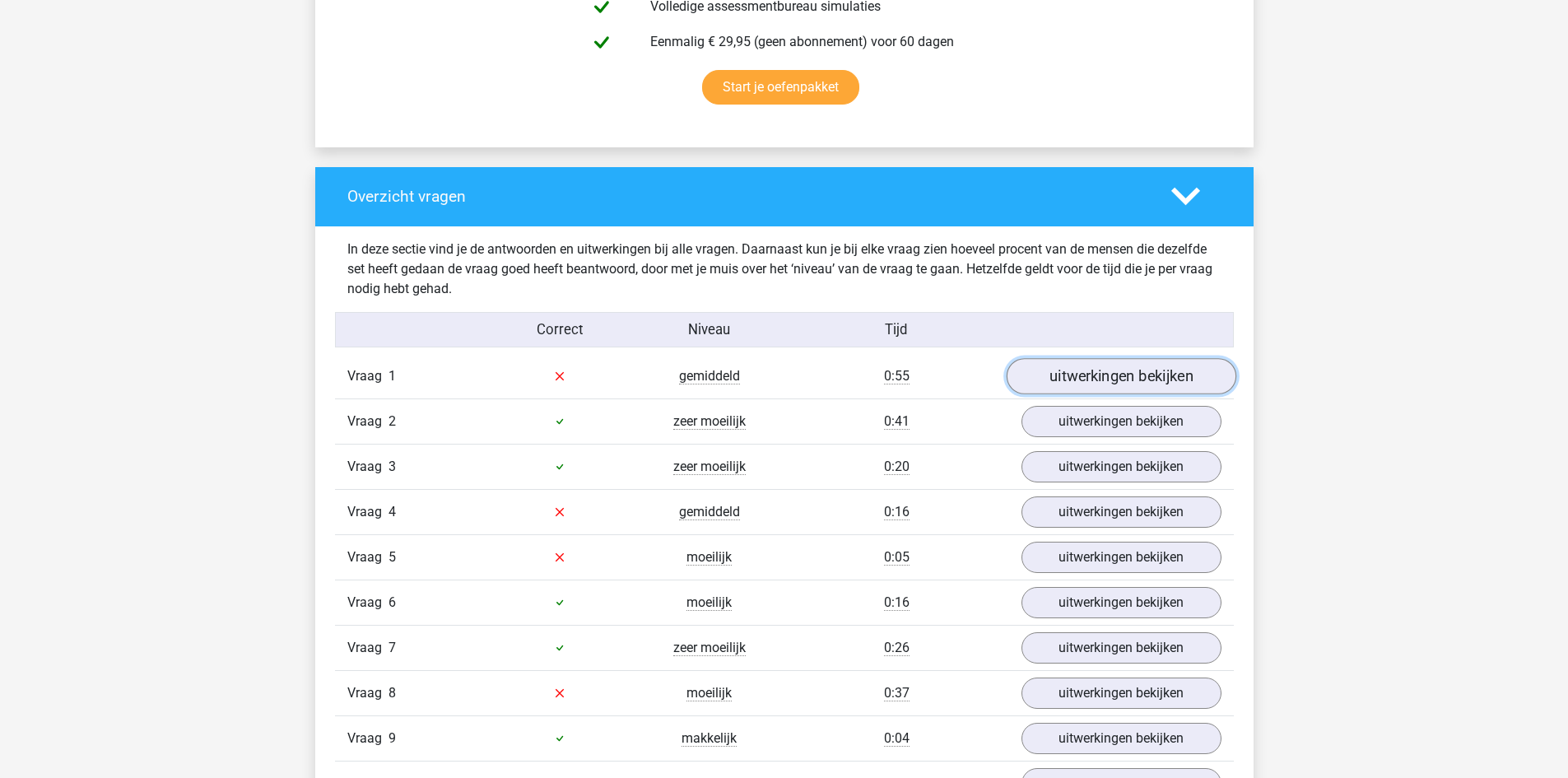
click at [1067, 382] on link "uitwerkingen bekijken" at bounding box center [1120, 376] width 230 height 36
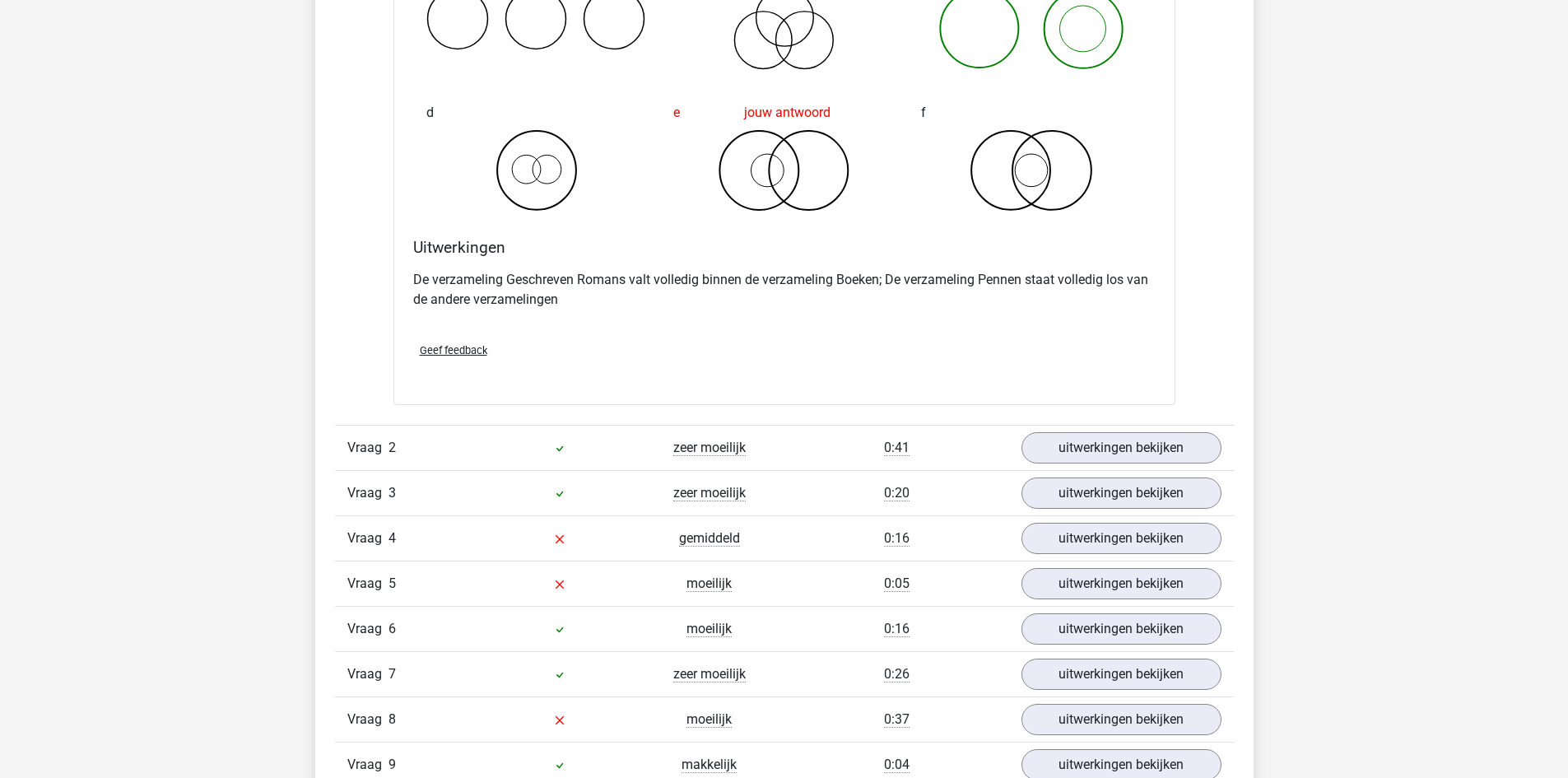
scroll to position [1810, 0]
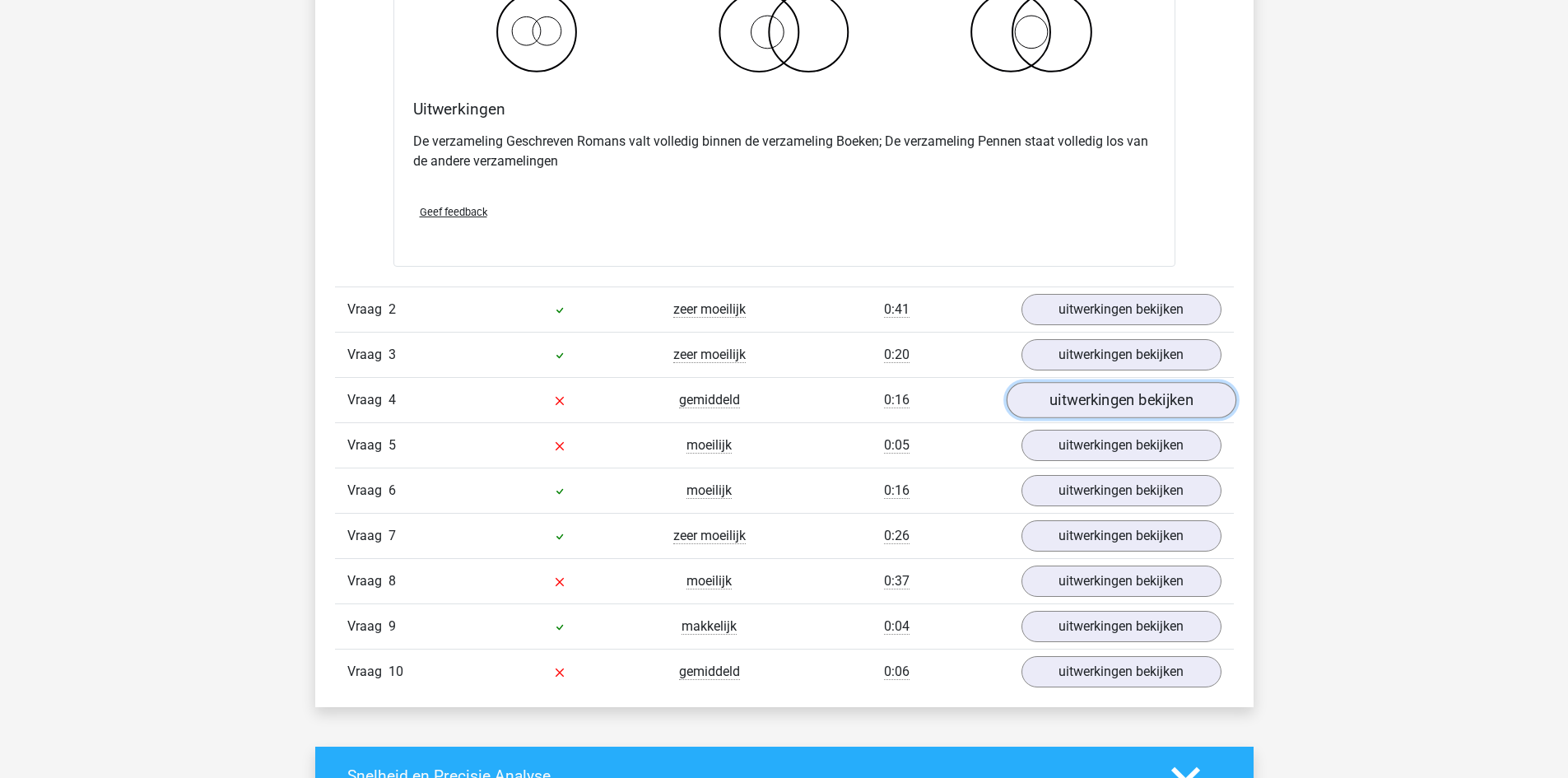
click at [1049, 399] on link "uitwerkingen bekijken" at bounding box center [1120, 400] width 230 height 36
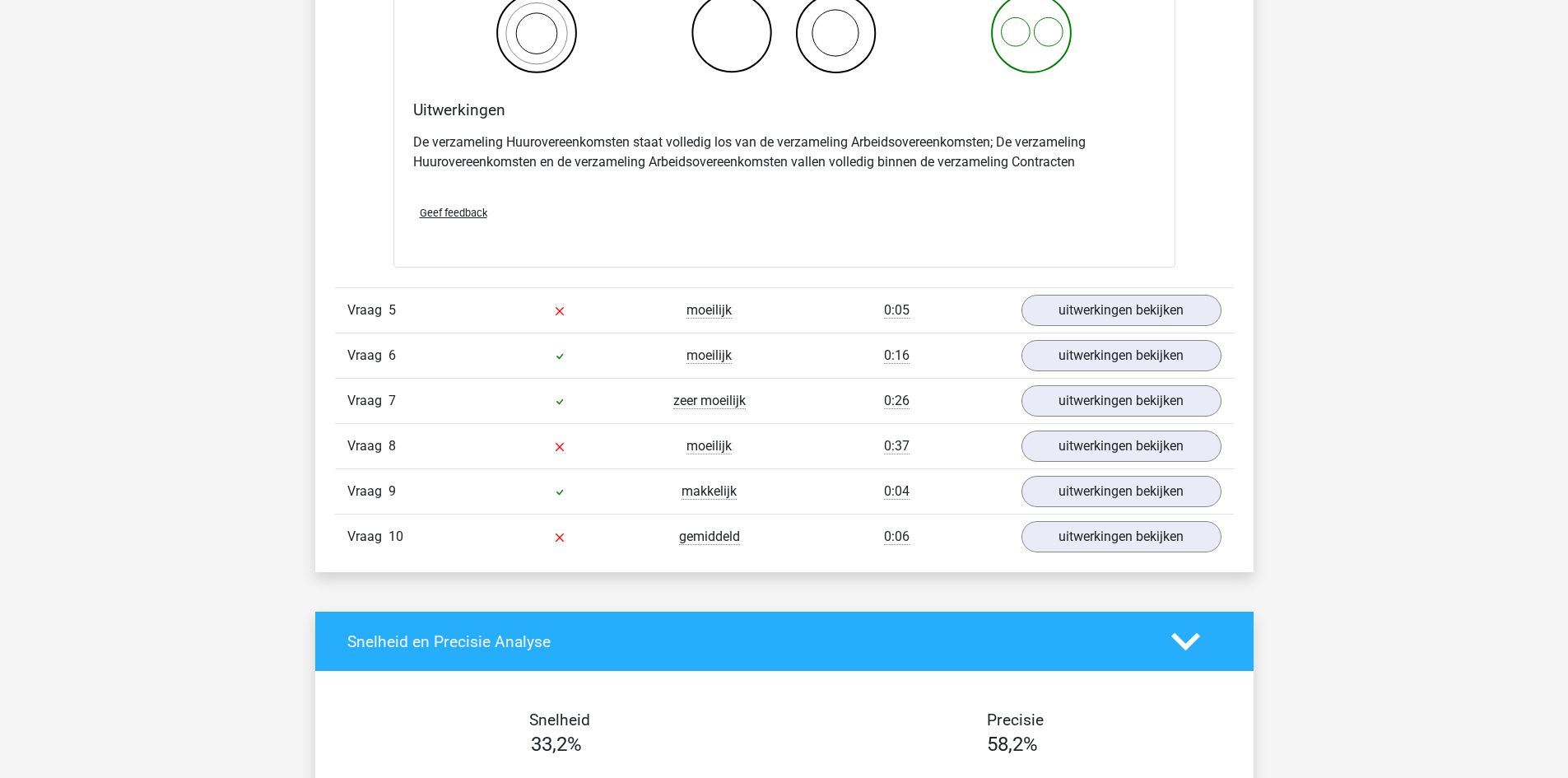
scroll to position [2634, 0]
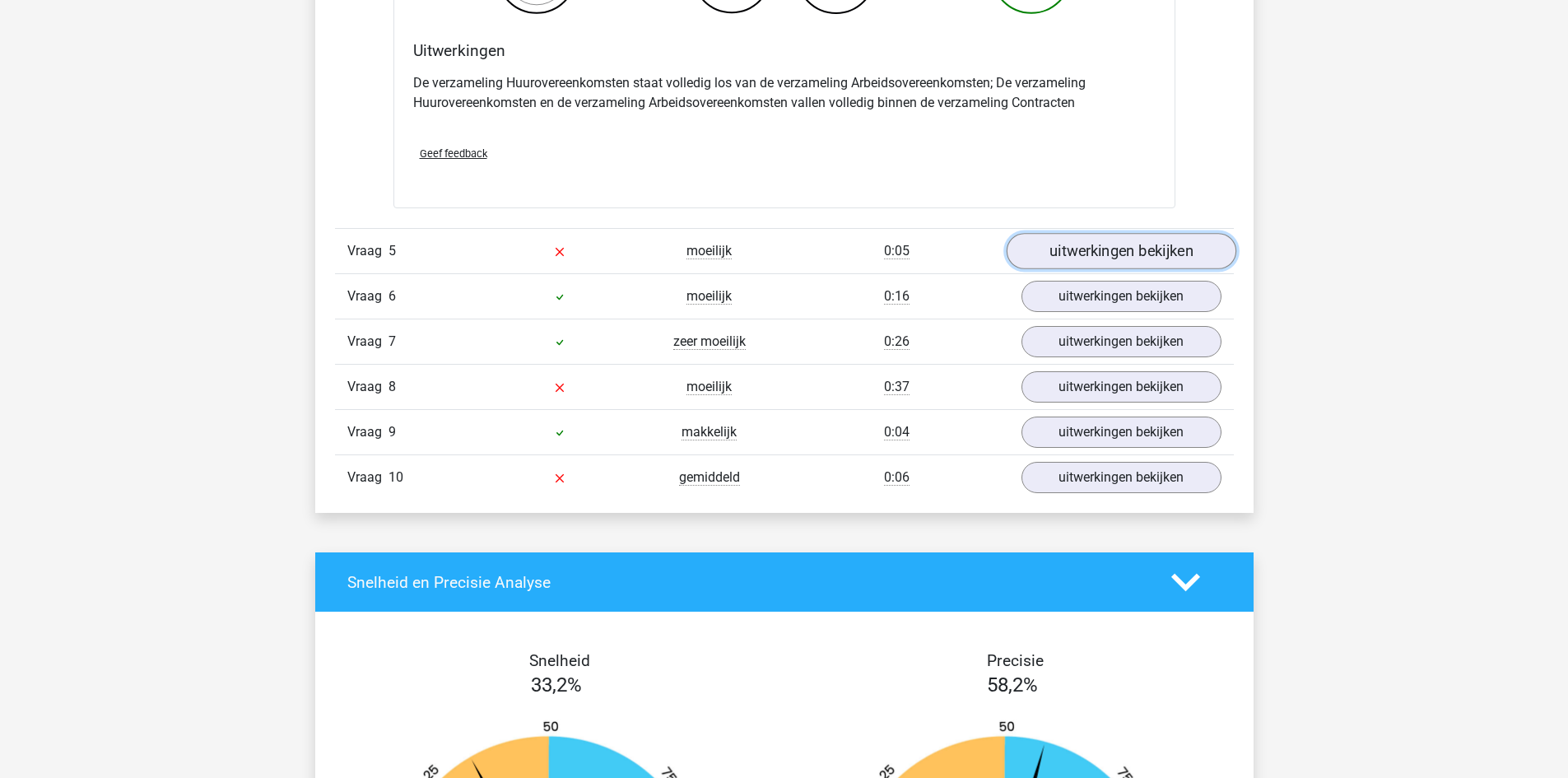
click at [1112, 250] on link "uitwerkingen bekijken" at bounding box center [1120, 251] width 230 height 36
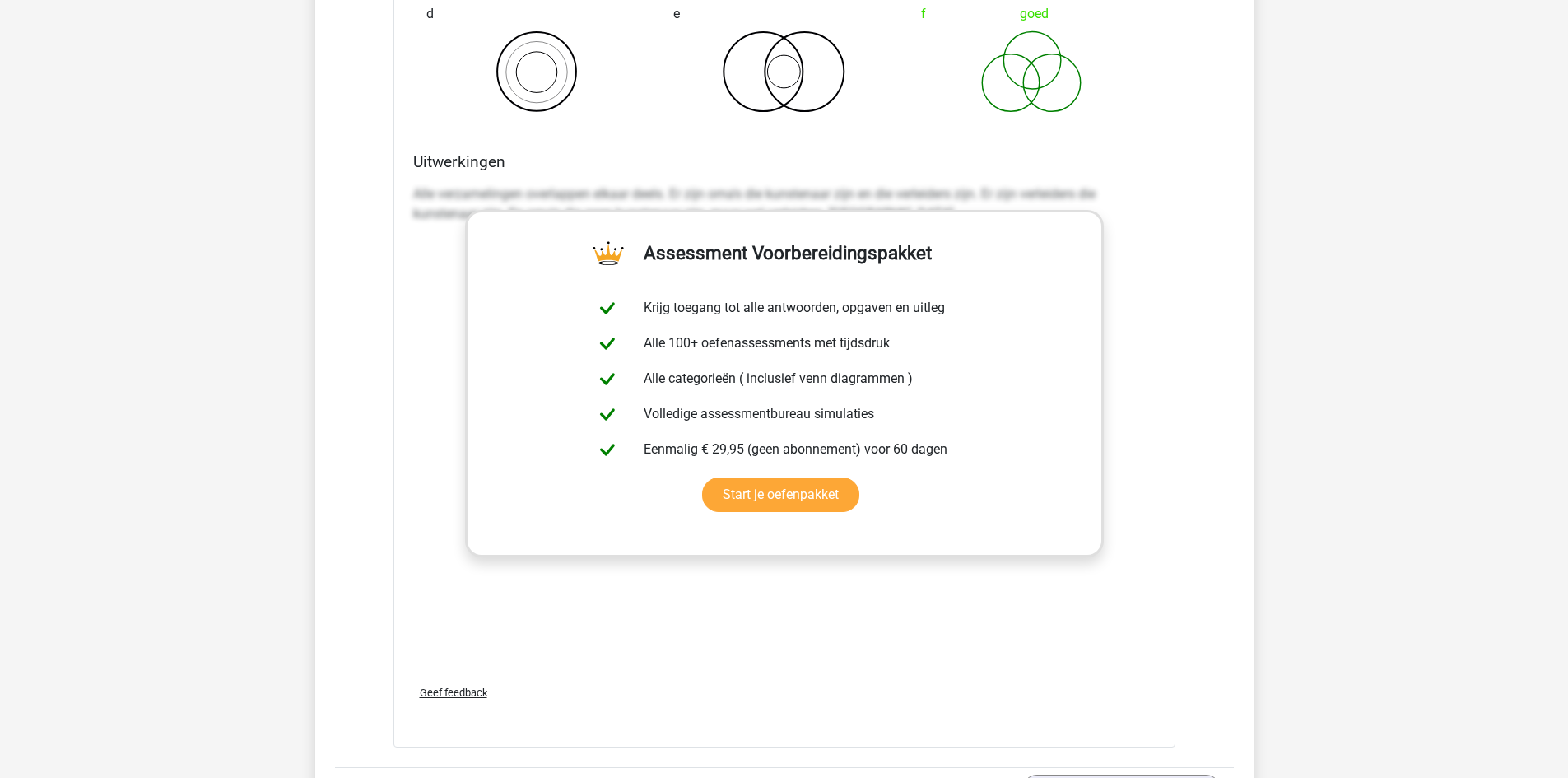
scroll to position [3540, 0]
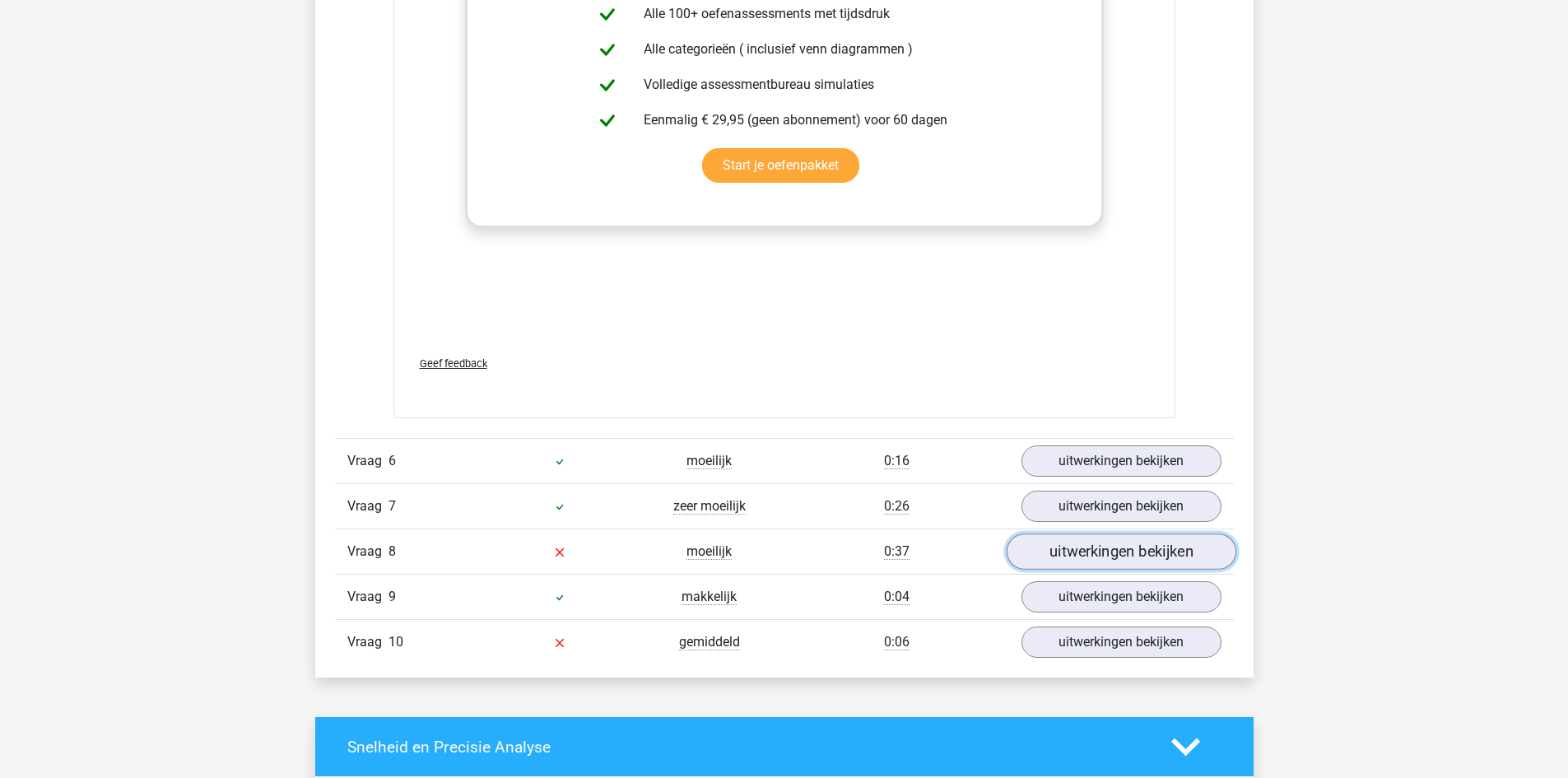
click at [1150, 552] on link "uitwerkingen bekijken" at bounding box center [1120, 552] width 230 height 36
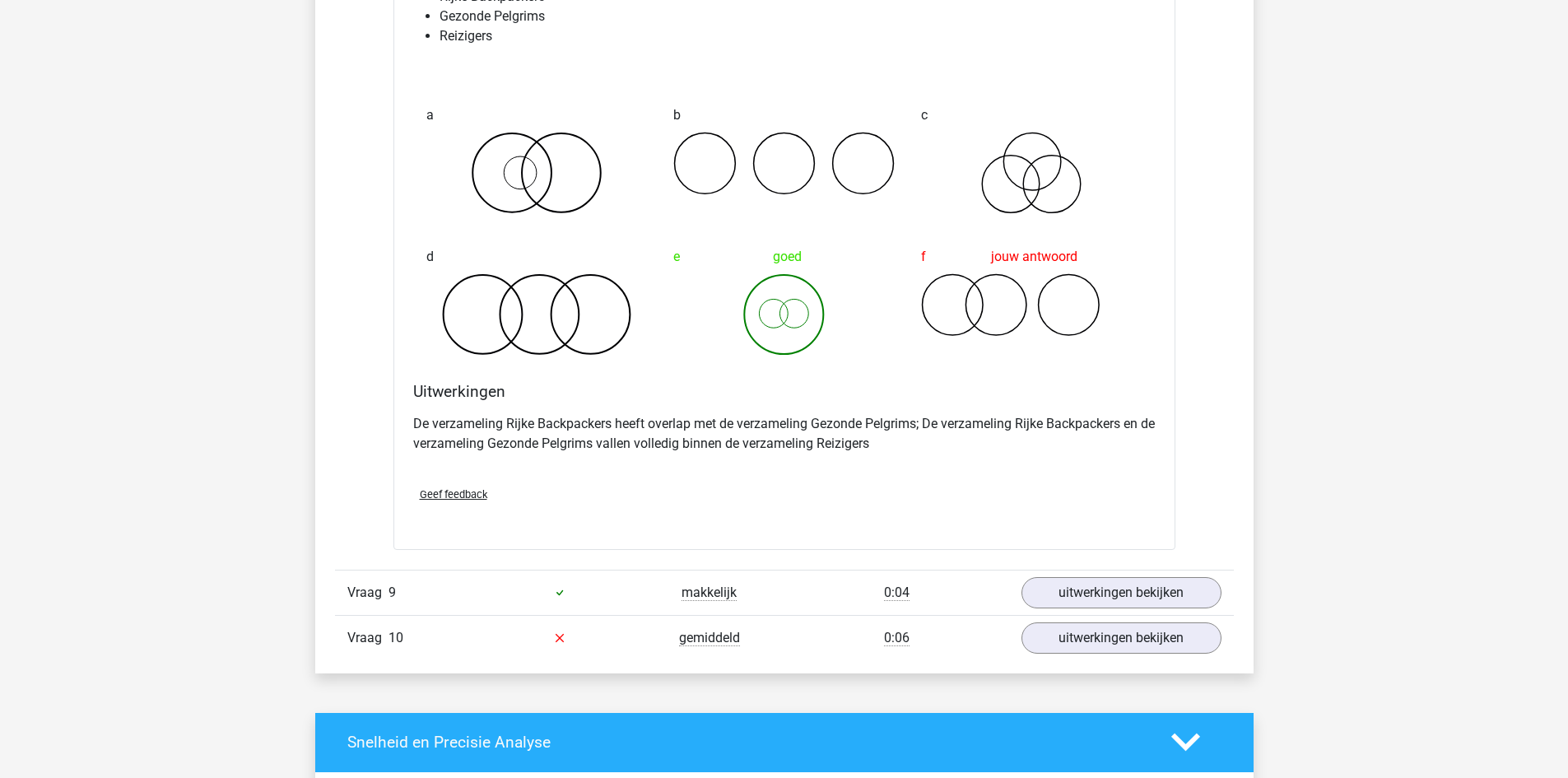
scroll to position [4445, 0]
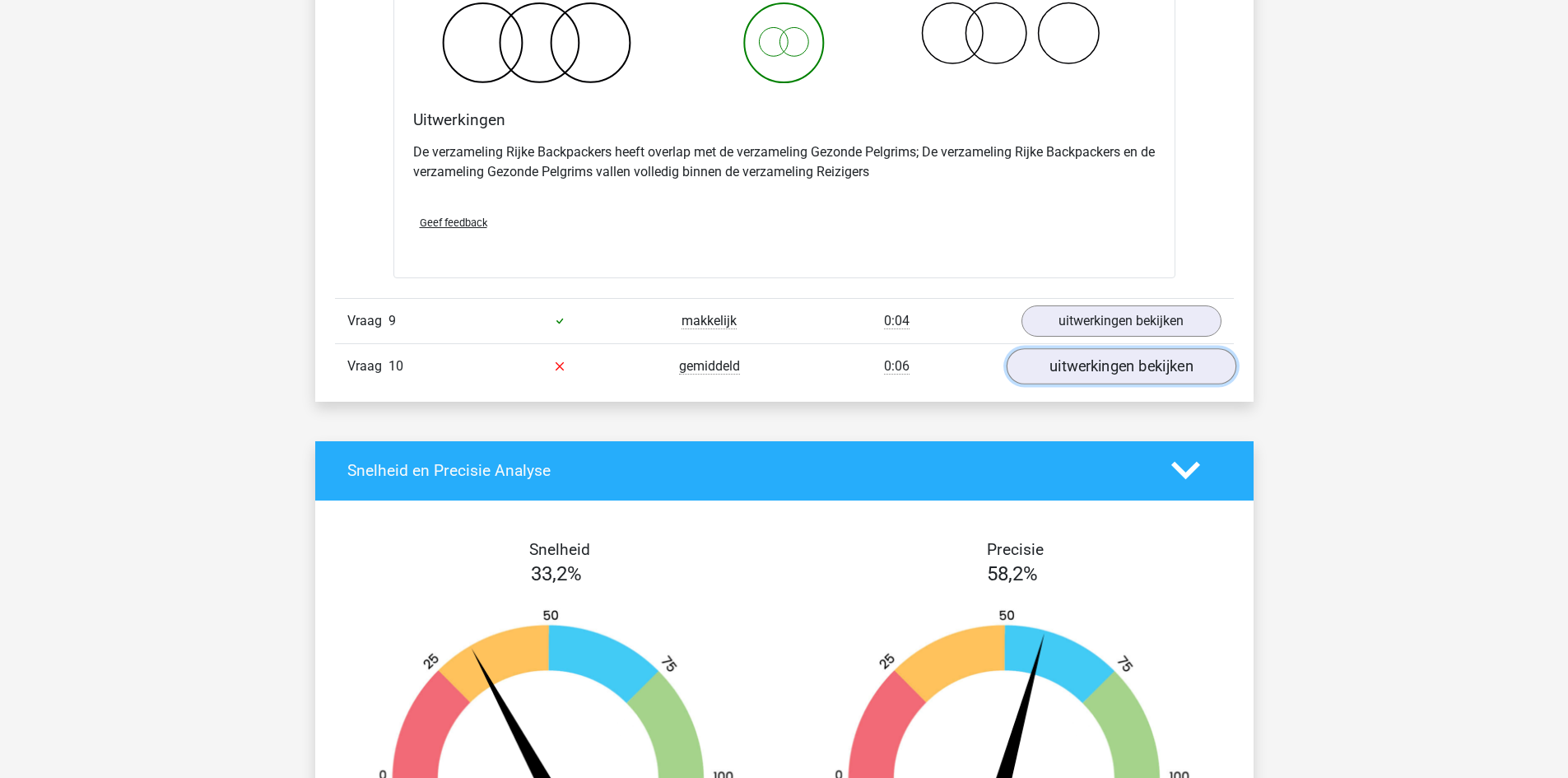
click at [1144, 364] on link "uitwerkingen bekijken" at bounding box center [1120, 366] width 230 height 36
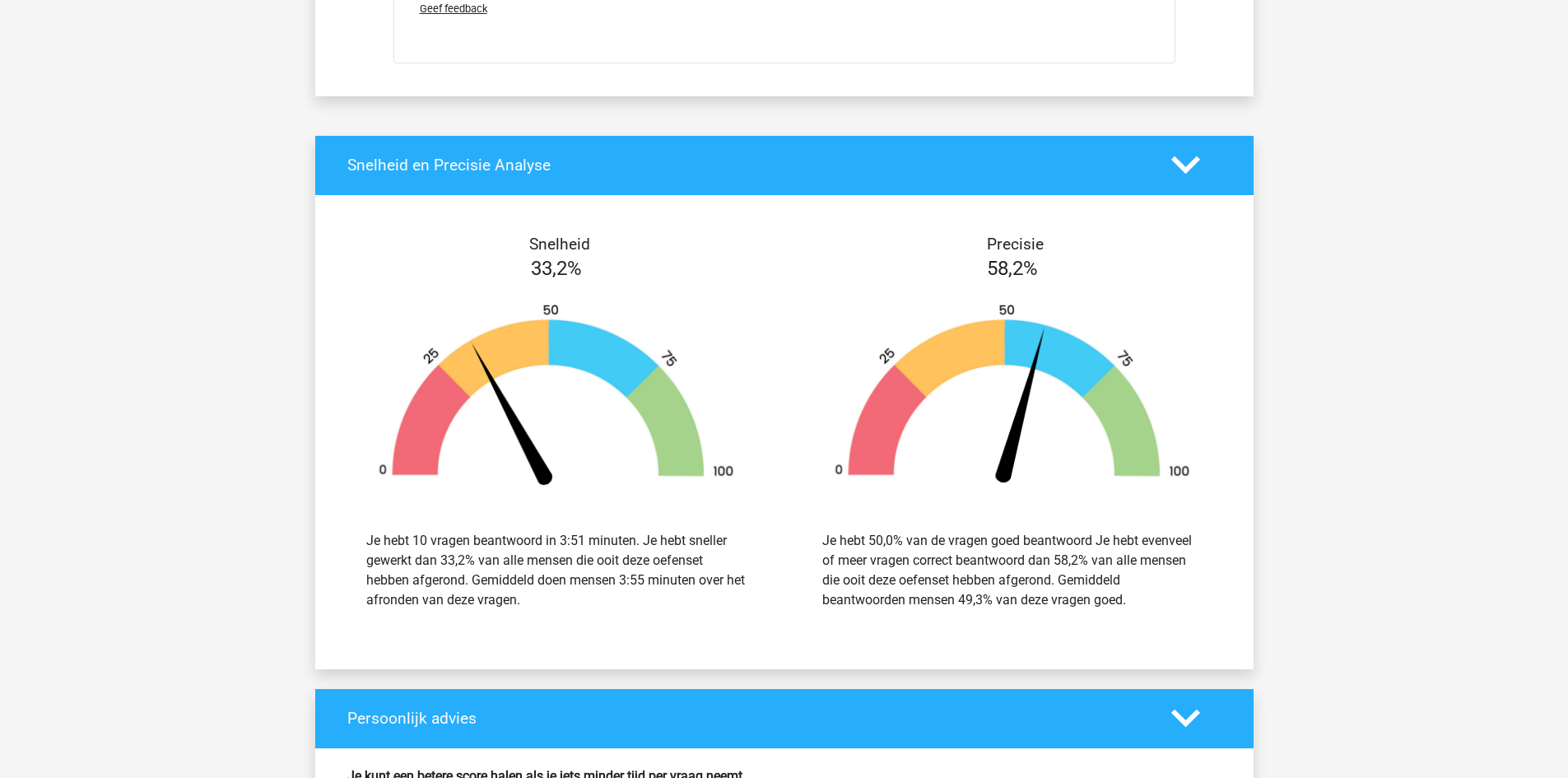
scroll to position [5680, 0]
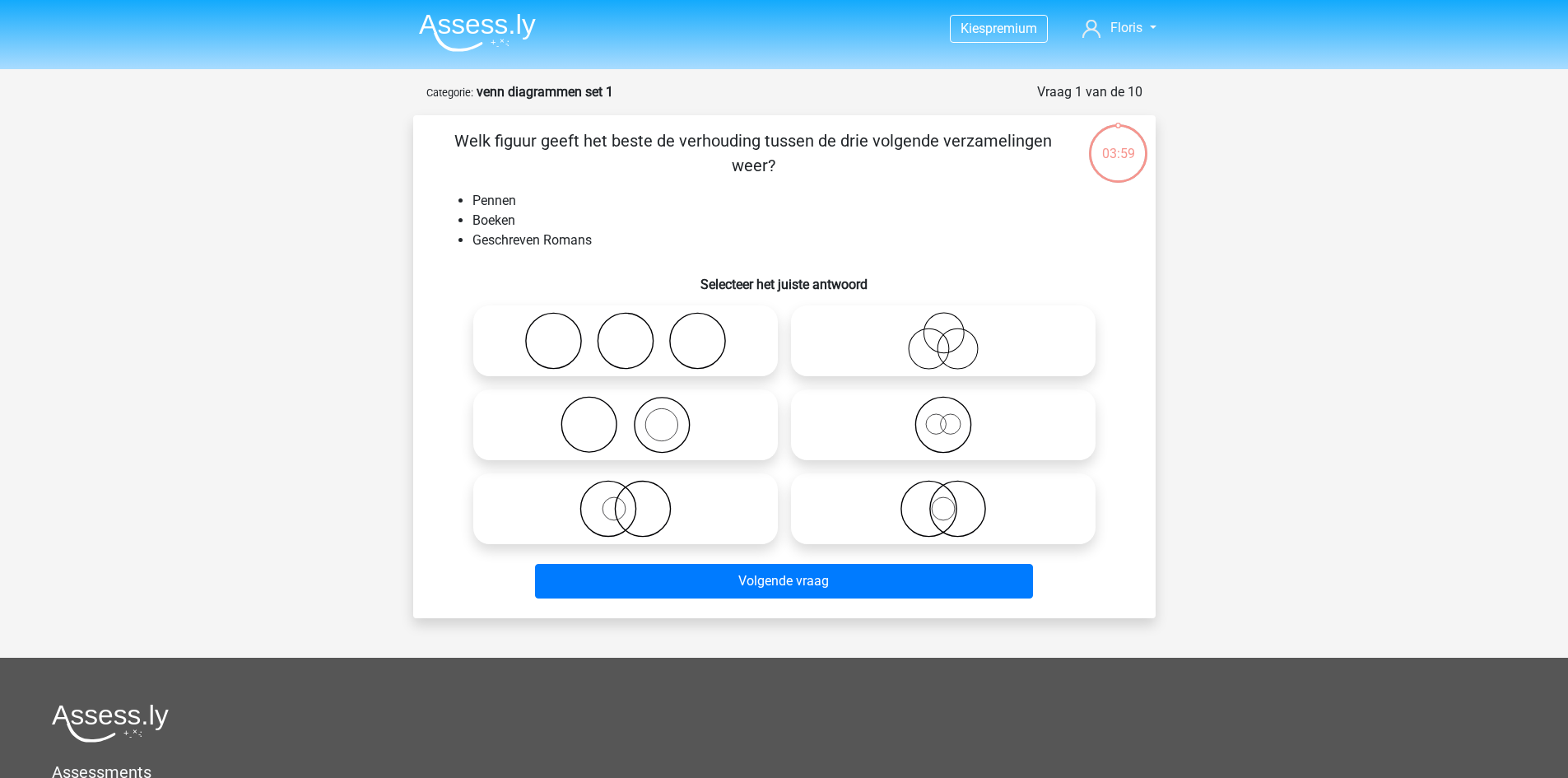
click at [571, 25] on nav "Kies premium [GEOGRAPHIC_DATA] [EMAIL_ADDRESS][DOMAIN_NAME]" at bounding box center [784, 29] width 758 height 54
click at [475, 38] on img at bounding box center [477, 32] width 117 height 38
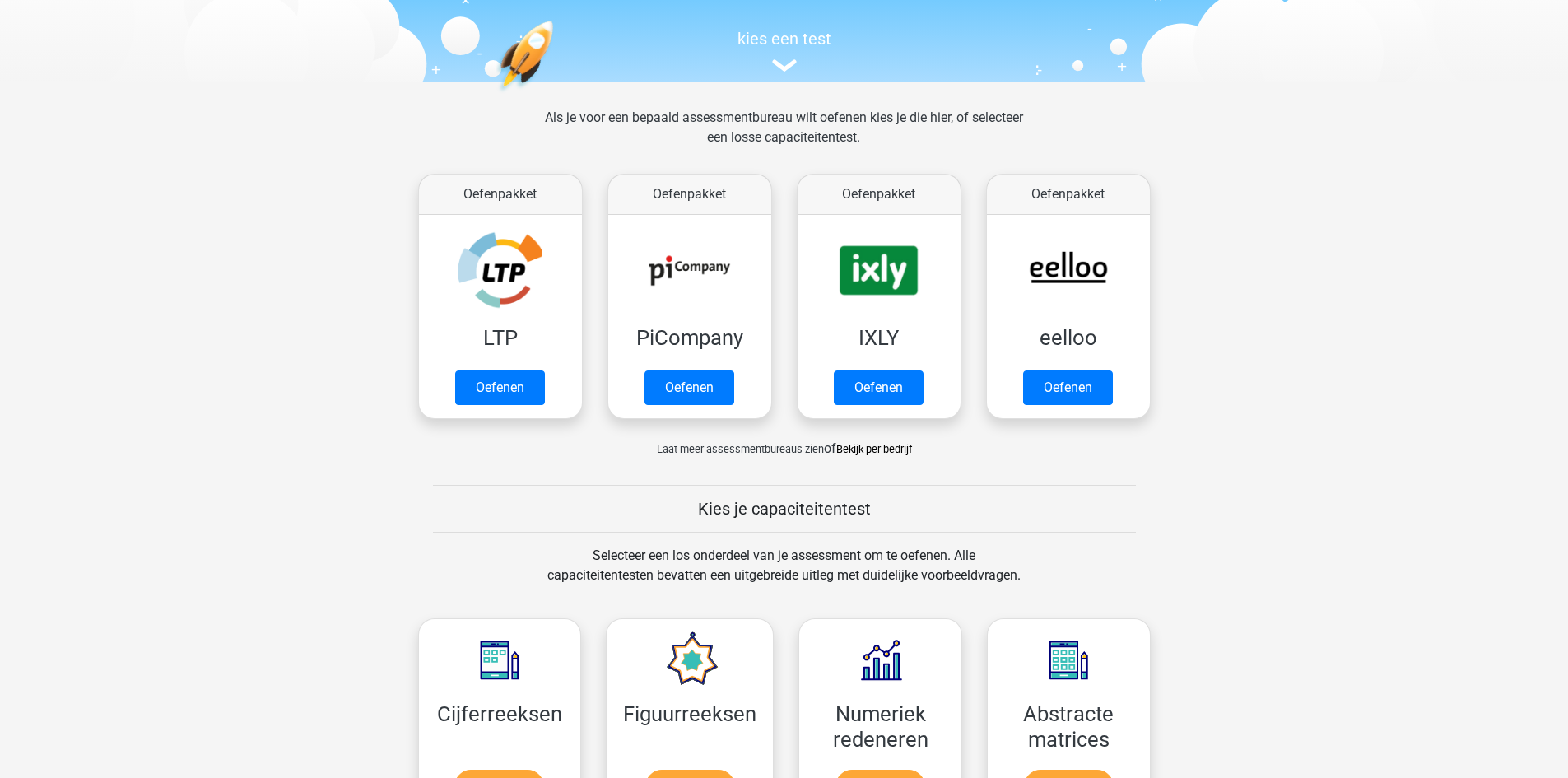
scroll to position [494, 0]
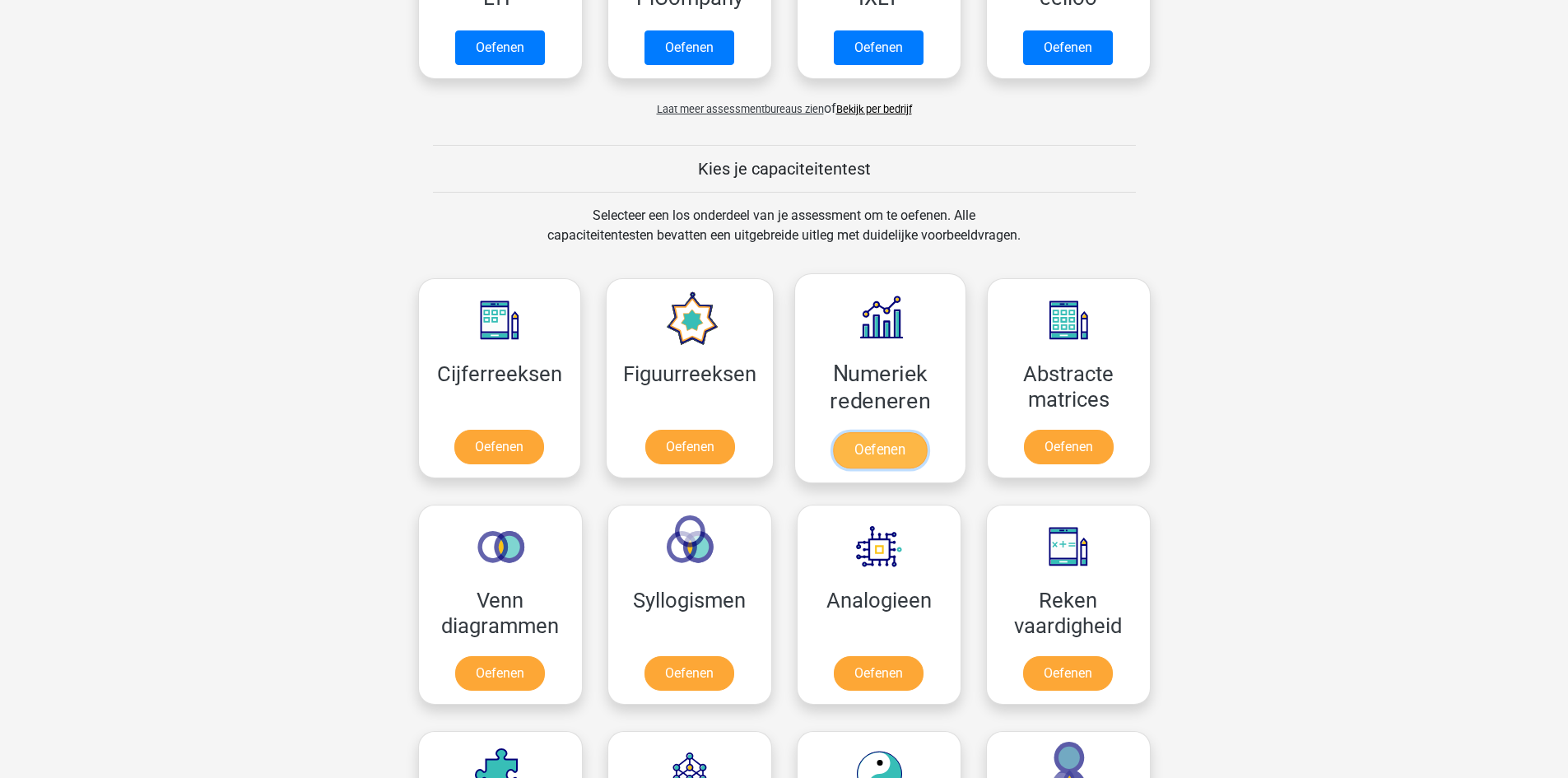
click at [874, 449] on link "Oefenen" at bounding box center [880, 450] width 94 height 36
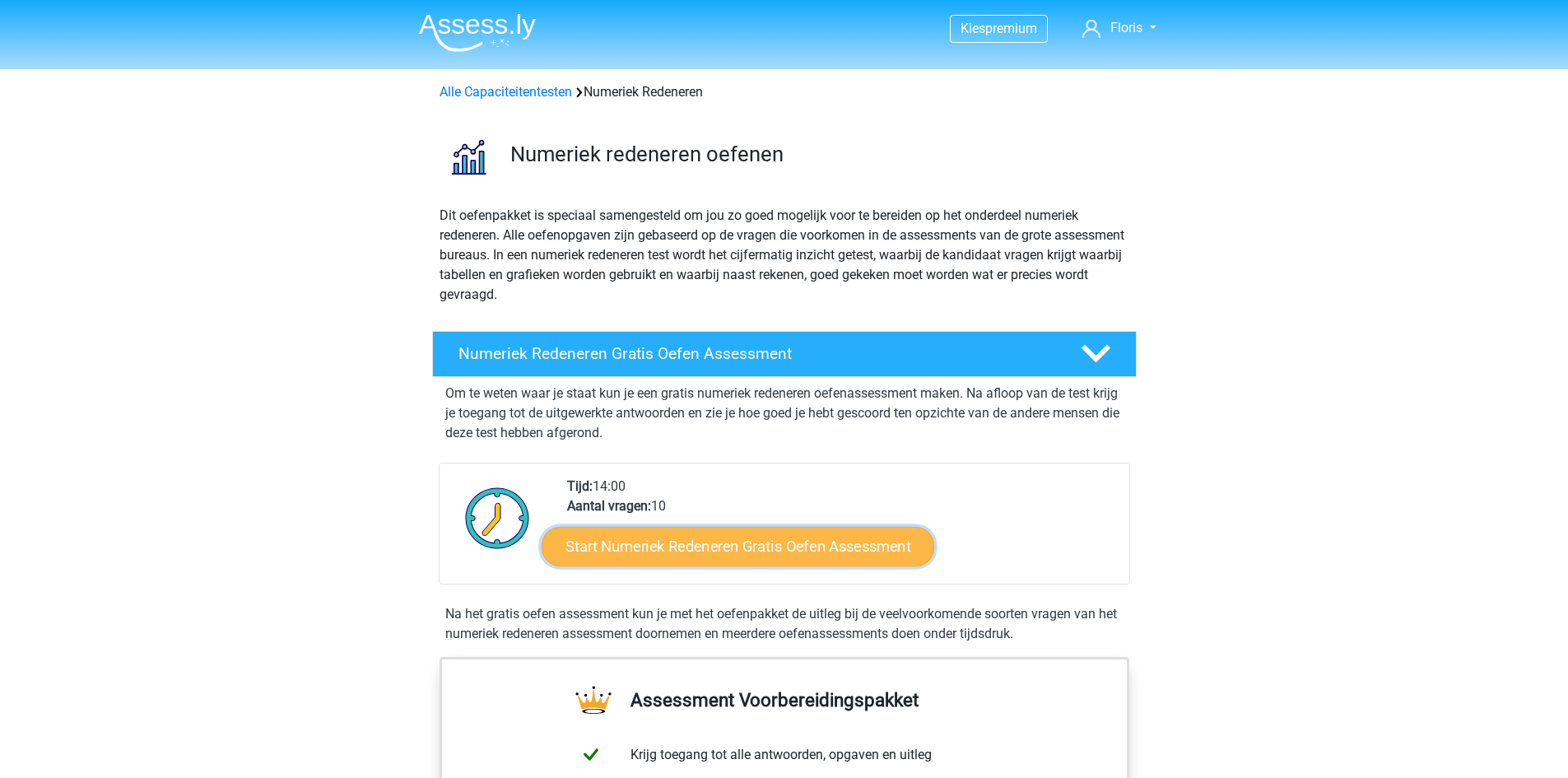
click at [846, 559] on link "Start Numeriek Redeneren Gratis Oefen Assessment" at bounding box center [738, 546] width 393 height 39
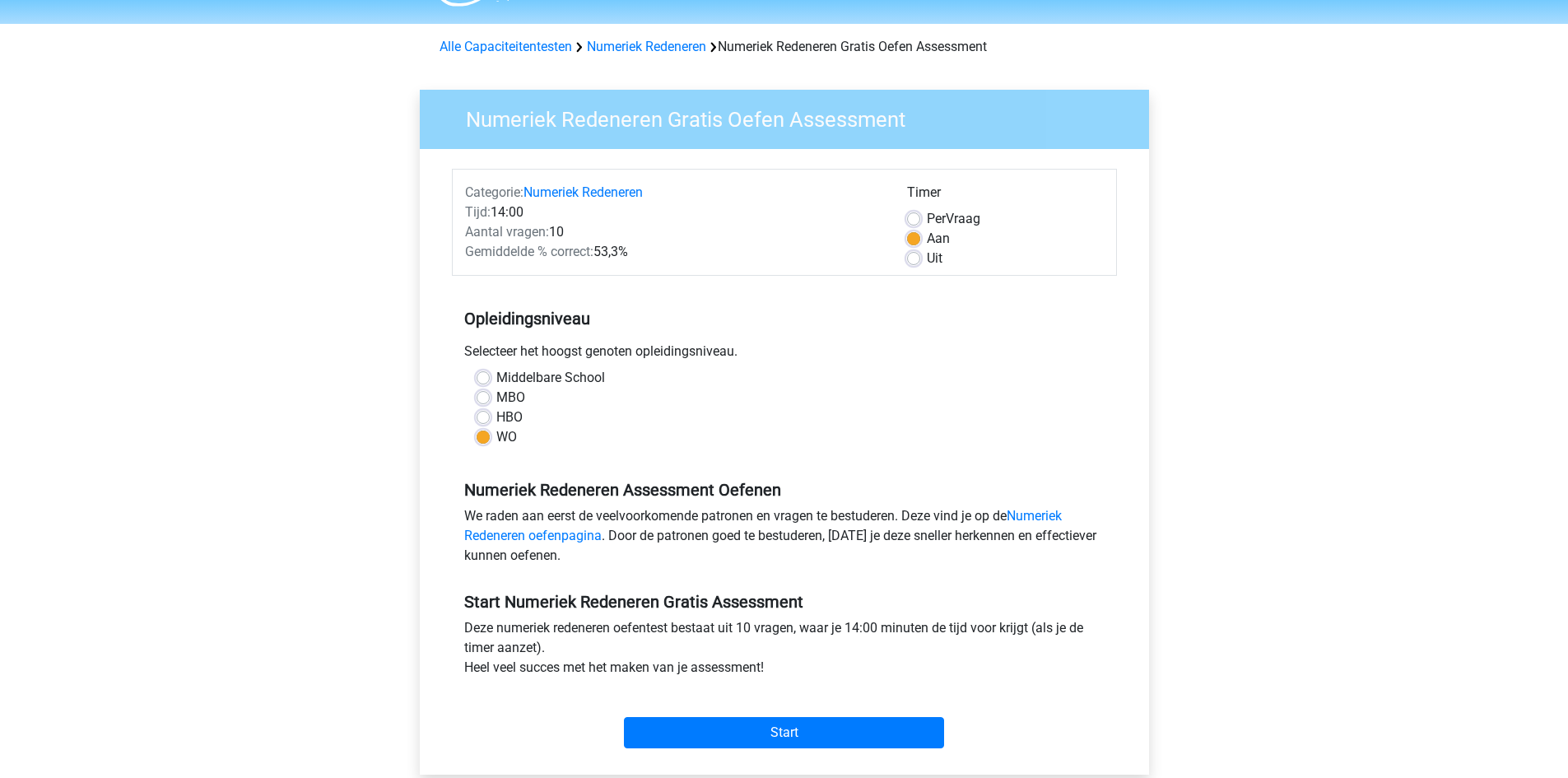
scroll to position [82, 0]
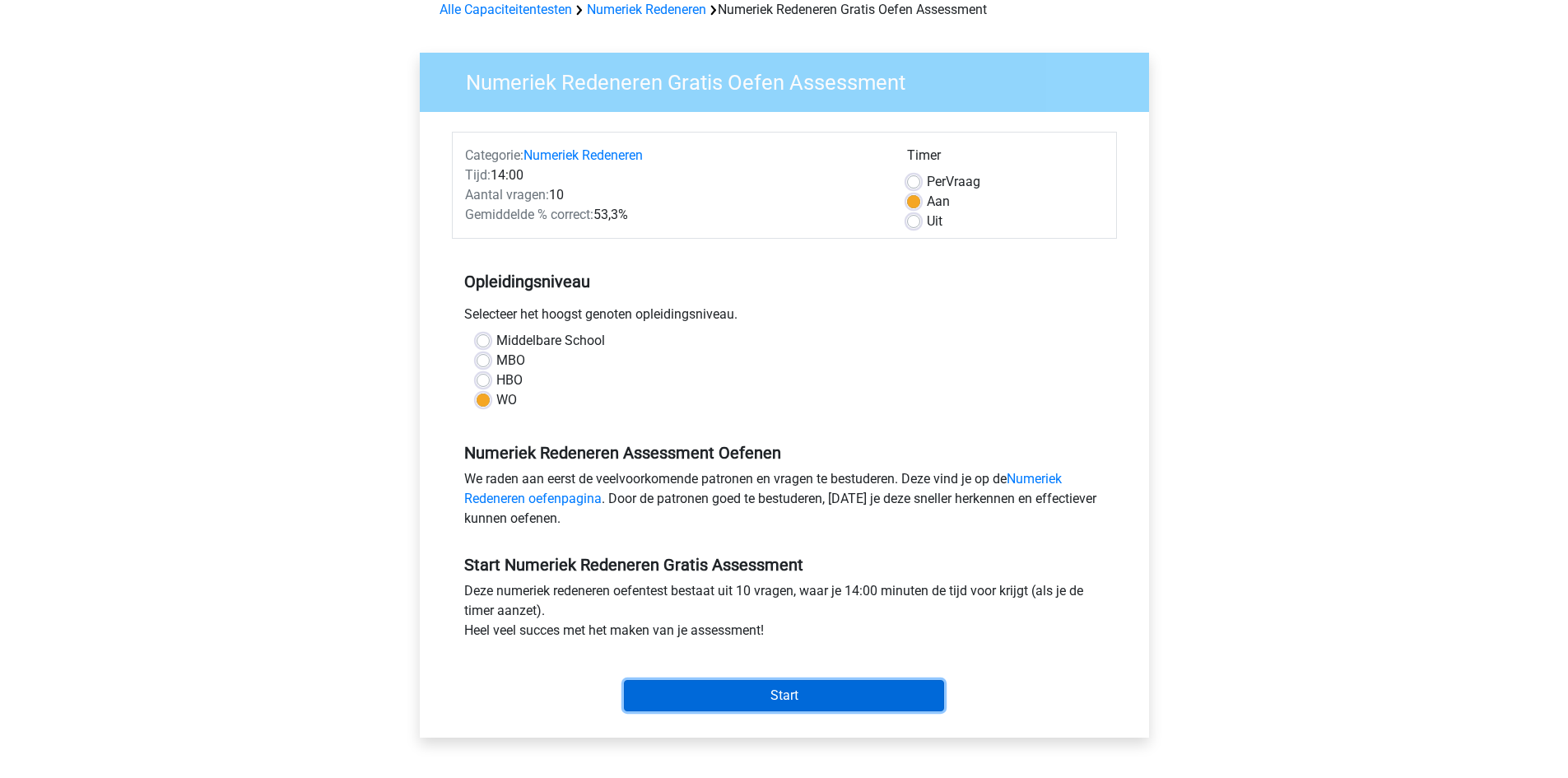
click at [840, 705] on input "Start" at bounding box center [784, 695] width 320 height 32
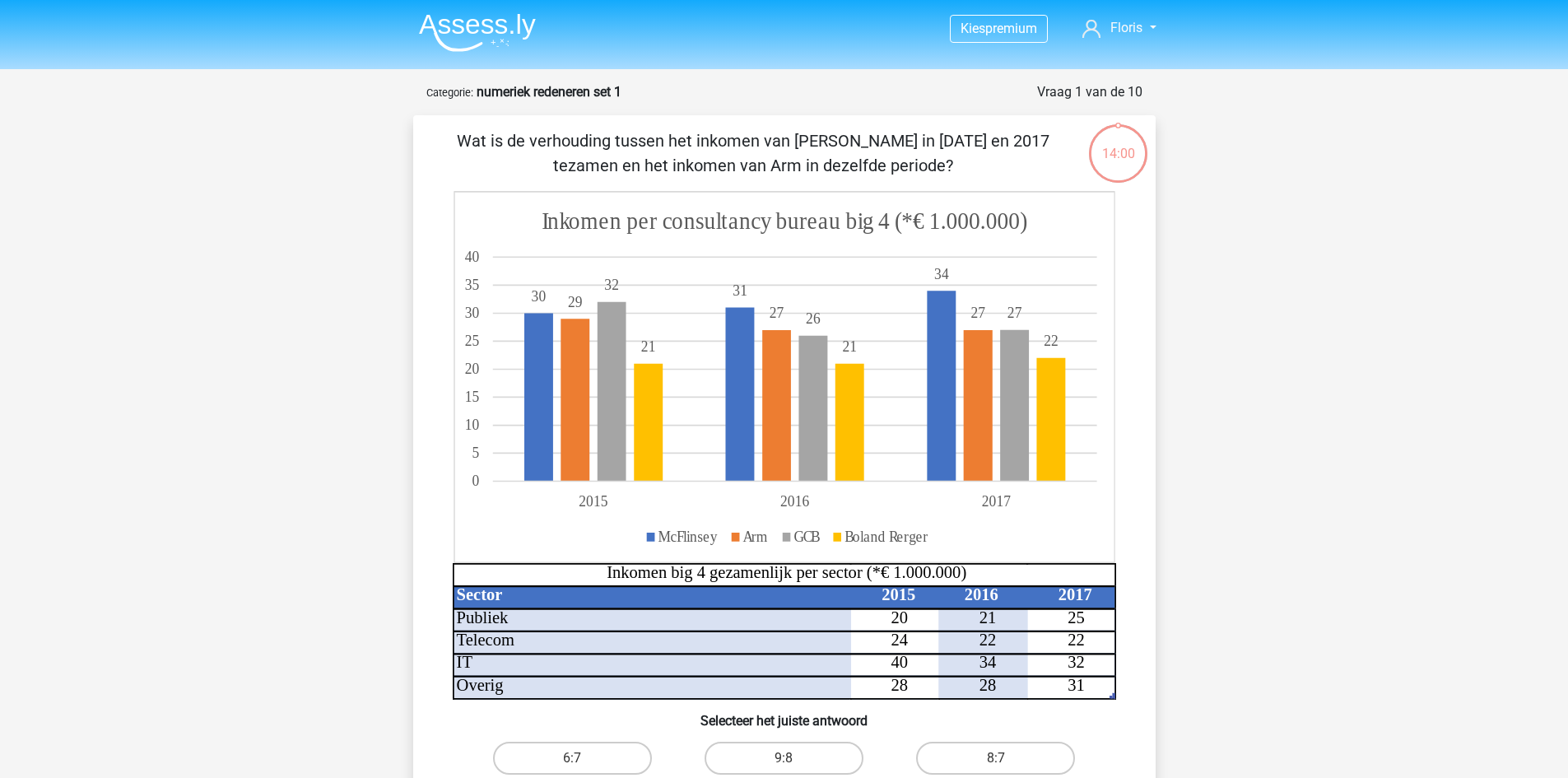
scroll to position [82, 0]
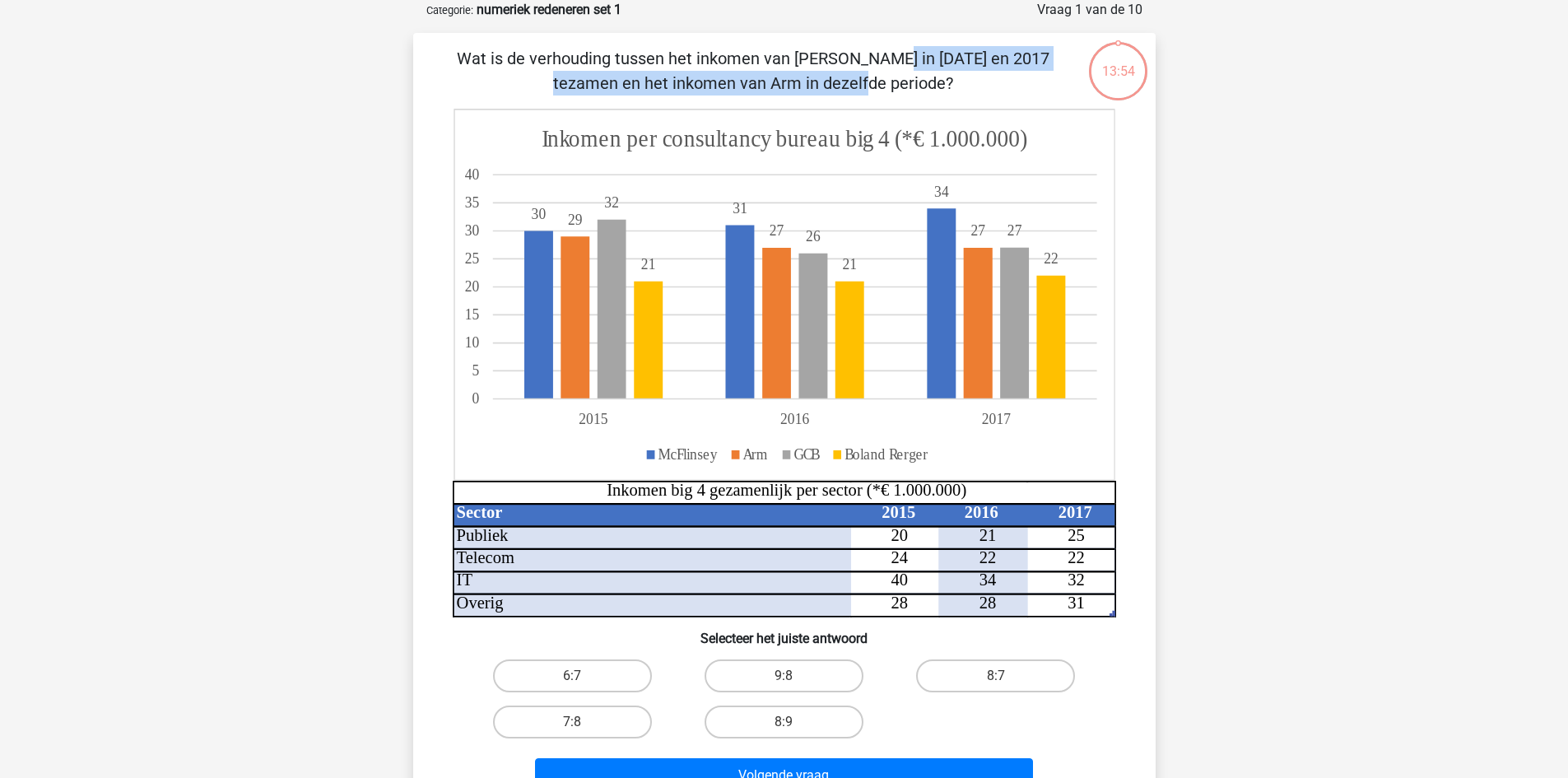
drag, startPoint x: 517, startPoint y: 58, endPoint x: 979, endPoint y: 63, distance: 462.0
click at [979, 63] on p "Wat is de verhouding tussen het inkomen van [PERSON_NAME] in [DATE] en 2017 tez…" at bounding box center [753, 71] width 628 height 50
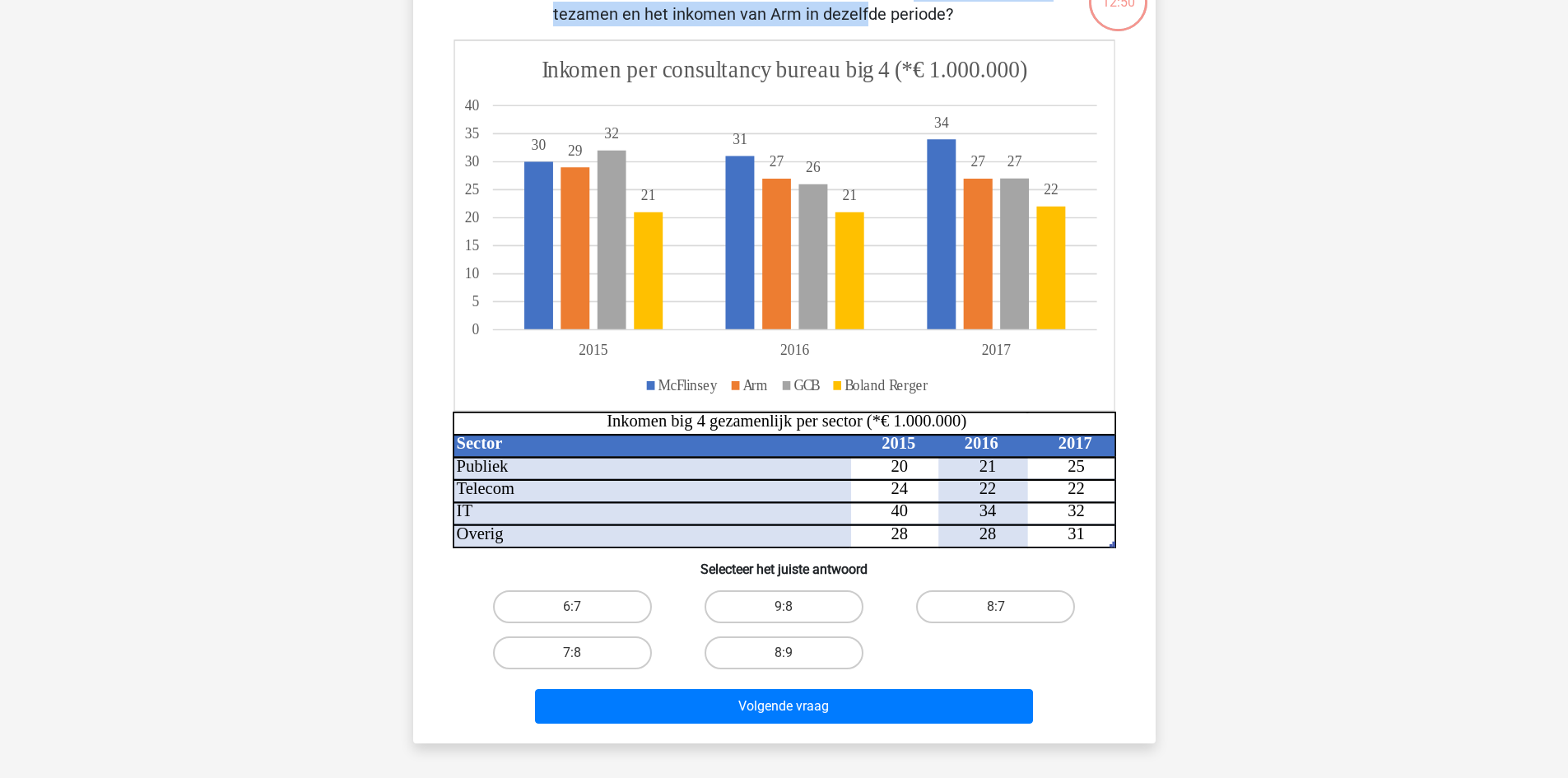
scroll to position [247, 0]
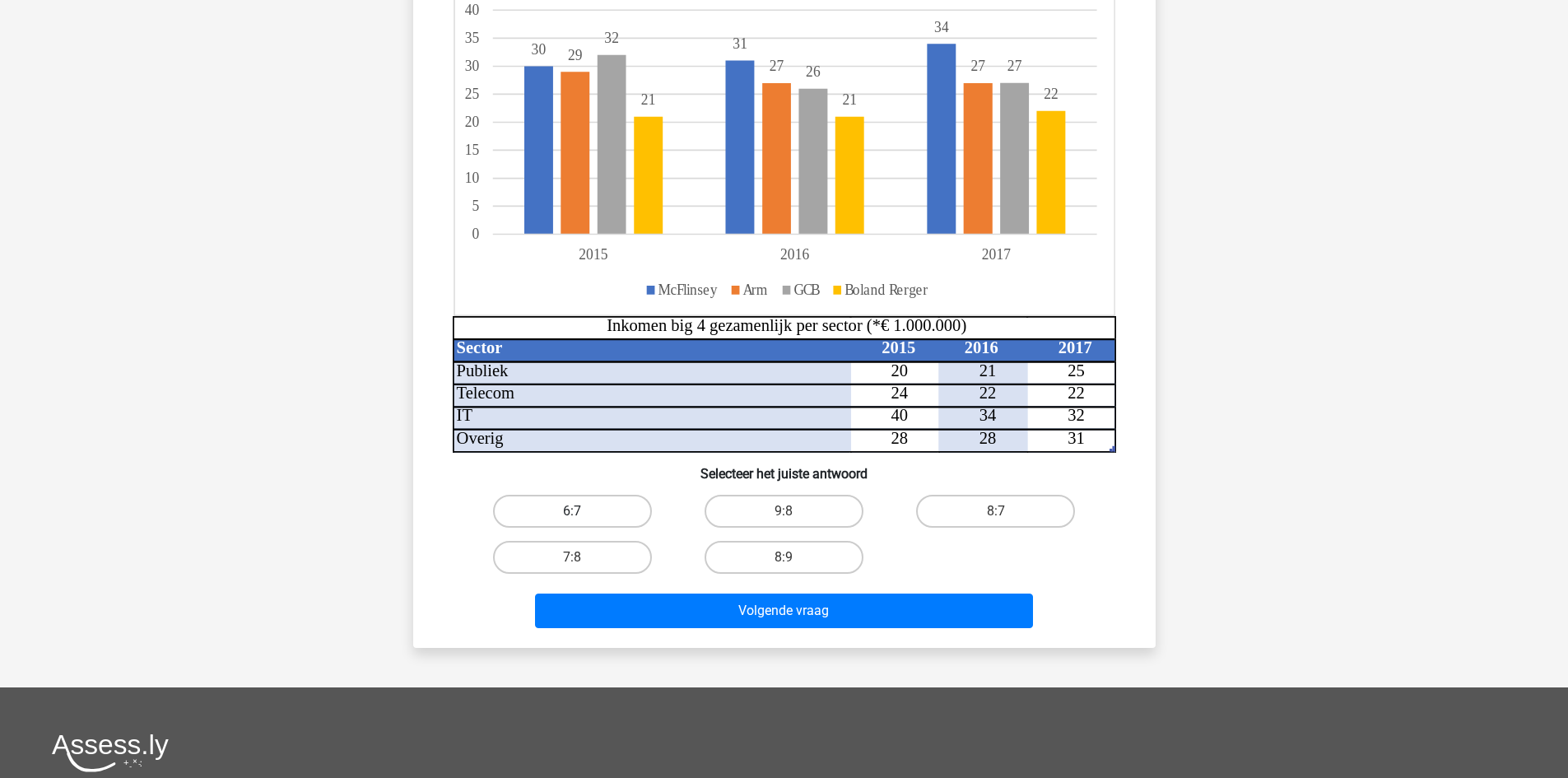
click at [599, 502] on label "6:7" at bounding box center [572, 511] width 159 height 33
click at [582, 512] on input "6:7" at bounding box center [577, 517] width 11 height 11
radio input "true"
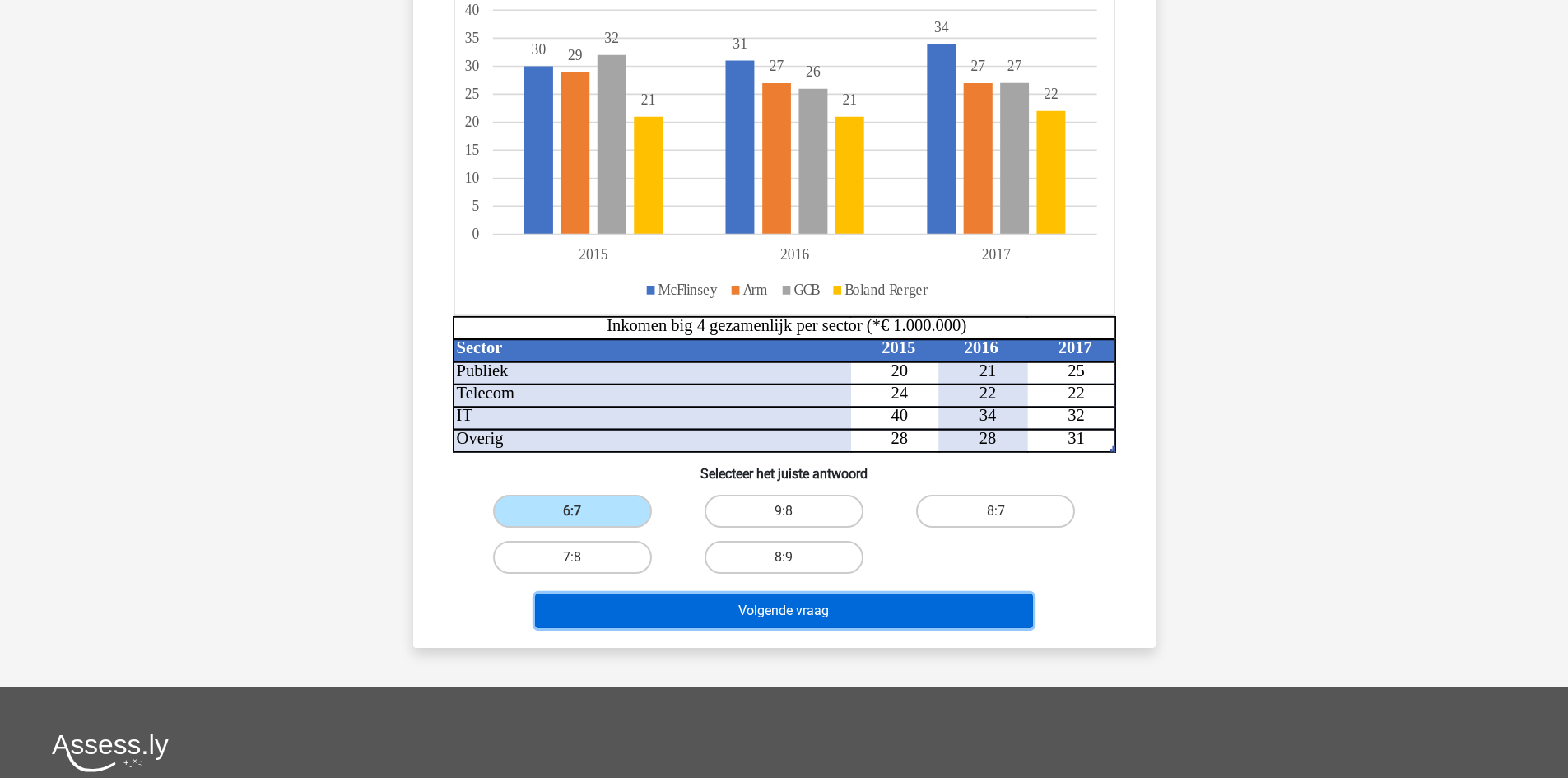
click at [753, 611] on button "Volgende vraag" at bounding box center [784, 611] width 498 height 34
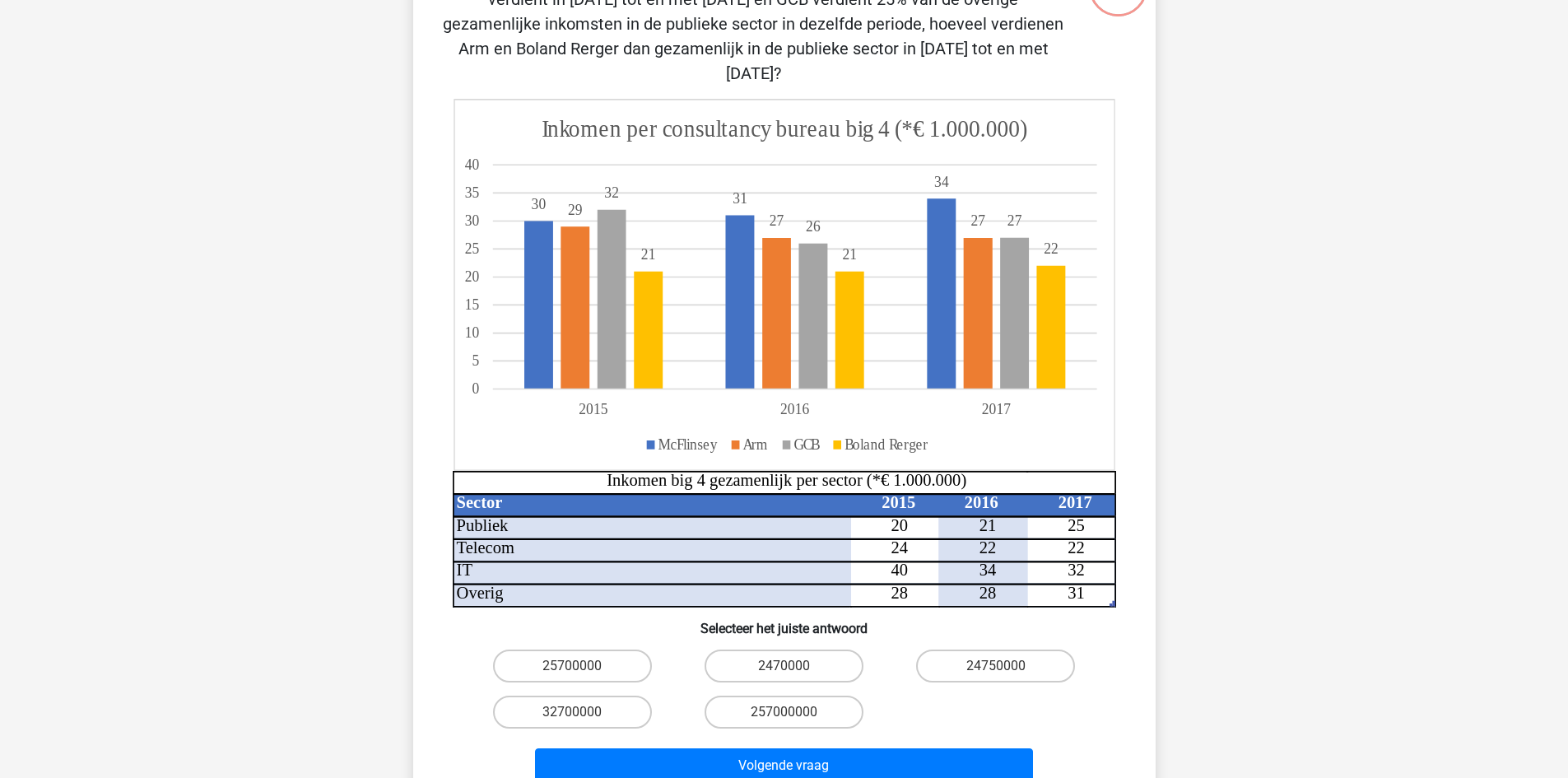
scroll to position [82, 0]
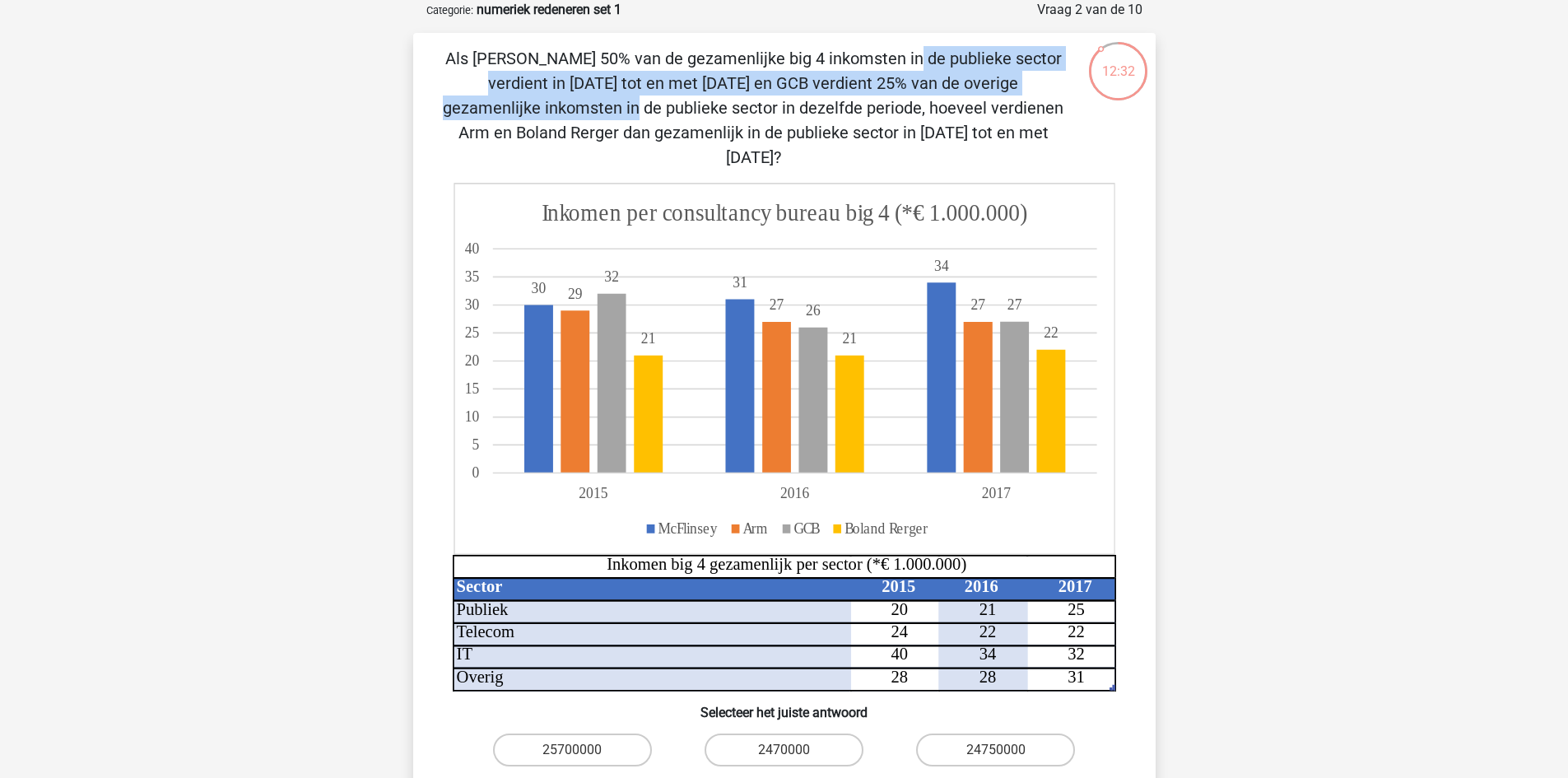
drag, startPoint x: 548, startPoint y: 61, endPoint x: 798, endPoint y: 85, distance: 251.1
click at [798, 85] on p "Als McFlinsey 50% van de gezamenlijke big 4 inkomsten in de publieke sector ver…" at bounding box center [753, 108] width 628 height 124
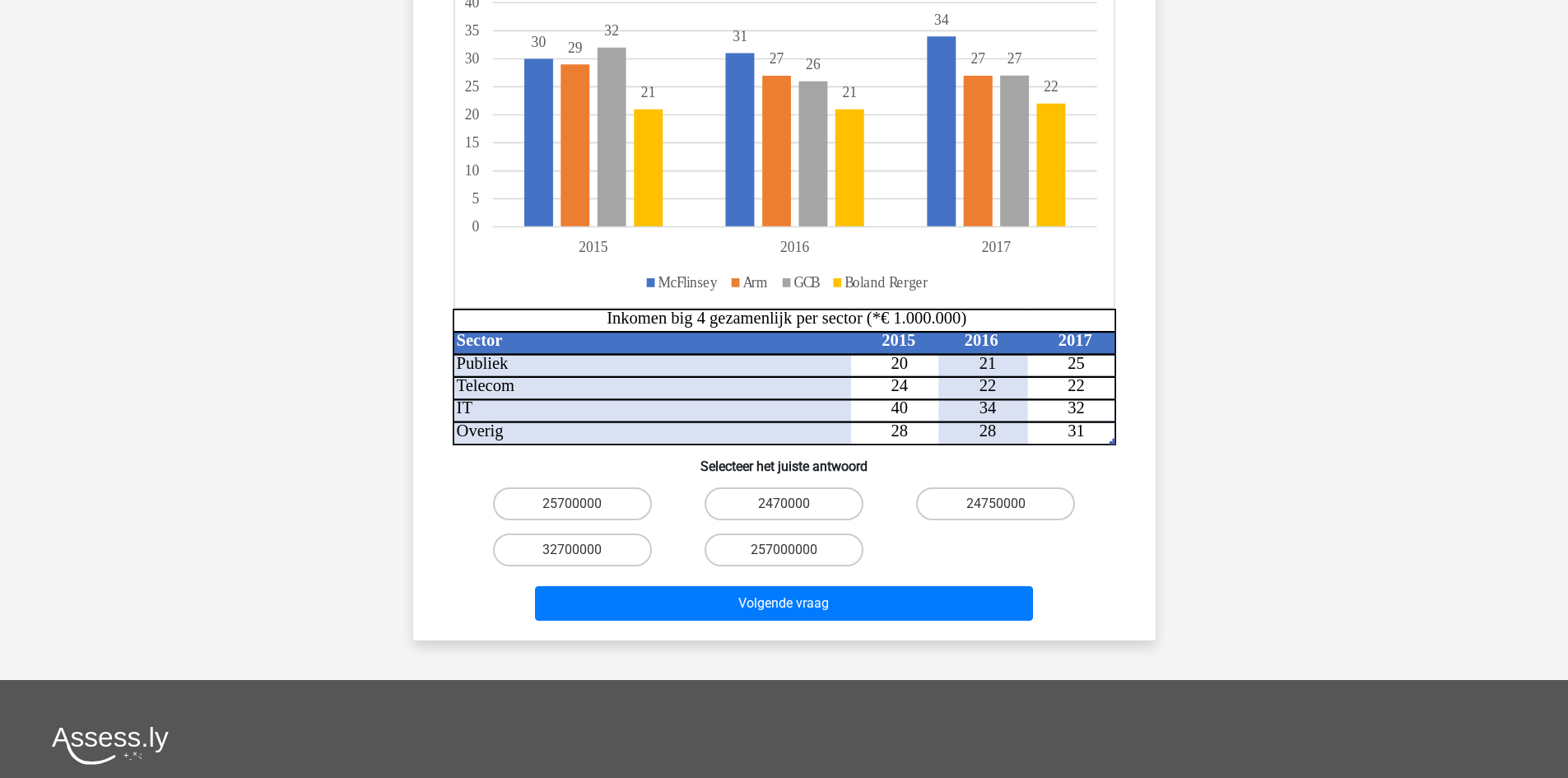
scroll to position [330, 0]
click at [743, 487] on label "2470000" at bounding box center [784, 503] width 159 height 33
click at [784, 503] on input "2470000" at bounding box center [789, 508] width 11 height 11
radio input "true"
click at [896, 497] on div "24750000" at bounding box center [996, 503] width 212 height 46
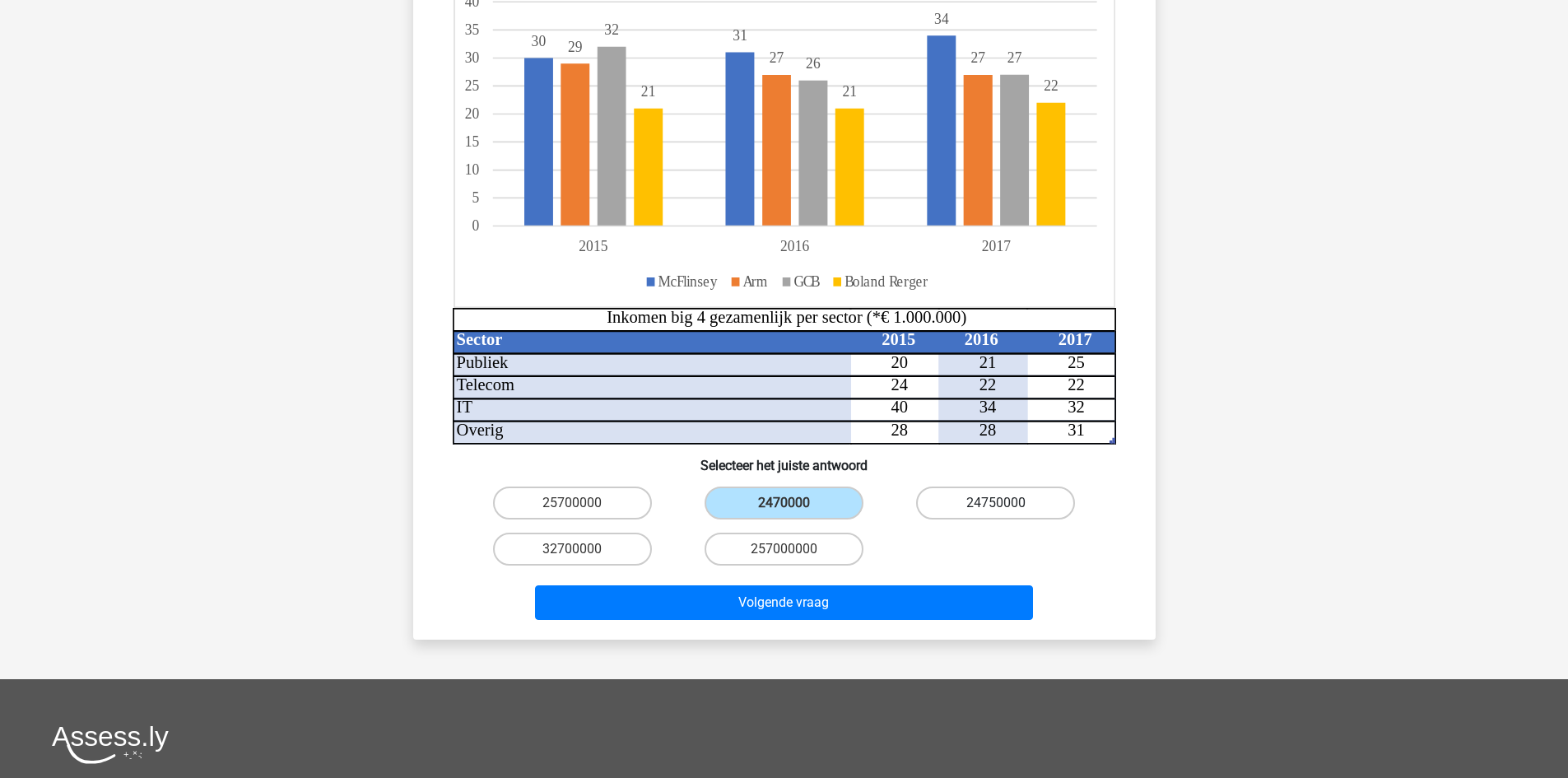
click at [1026, 487] on label "24750000" at bounding box center [996, 503] width 159 height 33
click at [1007, 503] on input "24750000" at bounding box center [1001, 508] width 11 height 11
radio input "true"
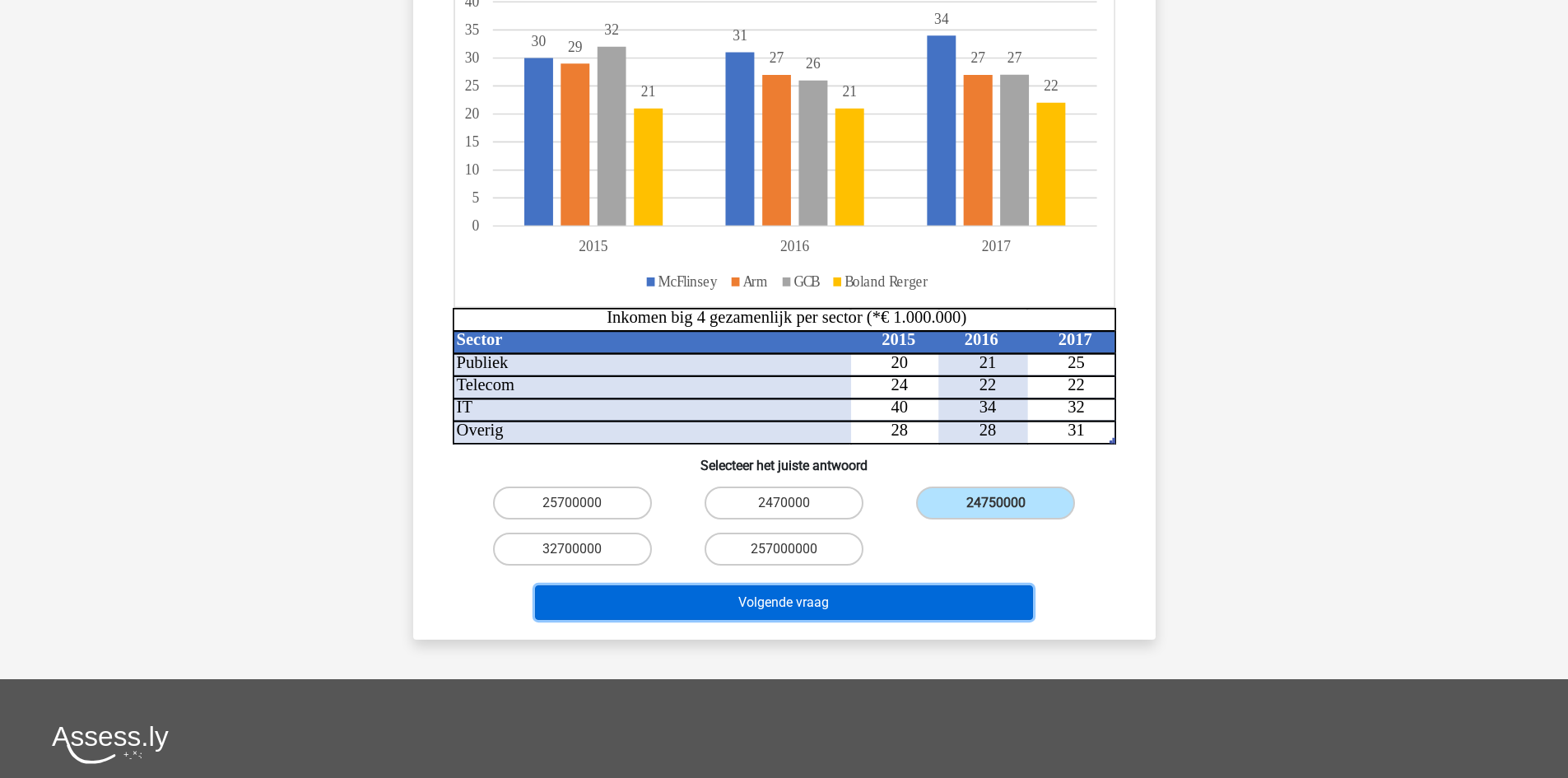
click at [816, 585] on button "Volgende vraag" at bounding box center [784, 602] width 498 height 34
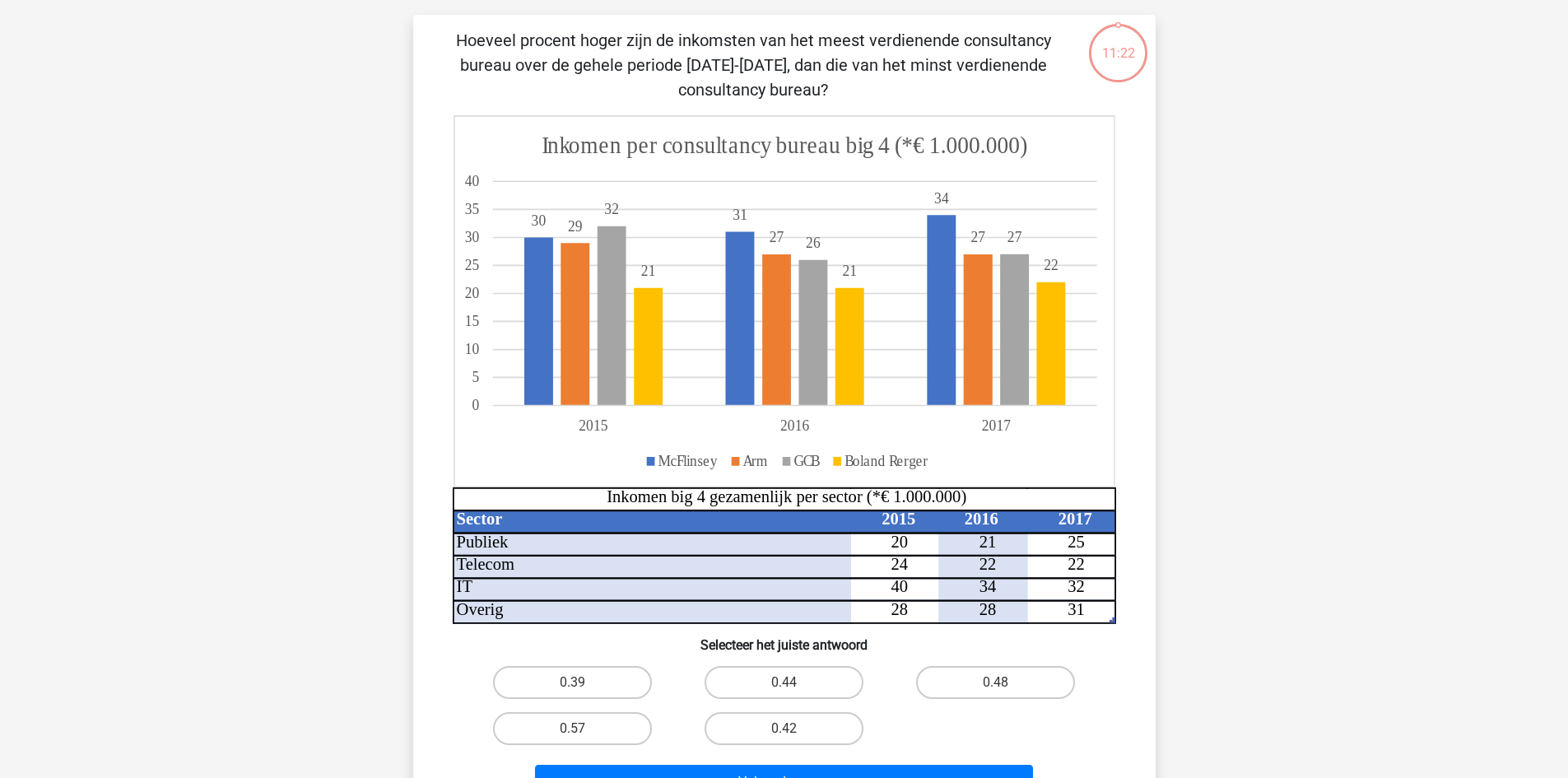
scroll to position [82, 0]
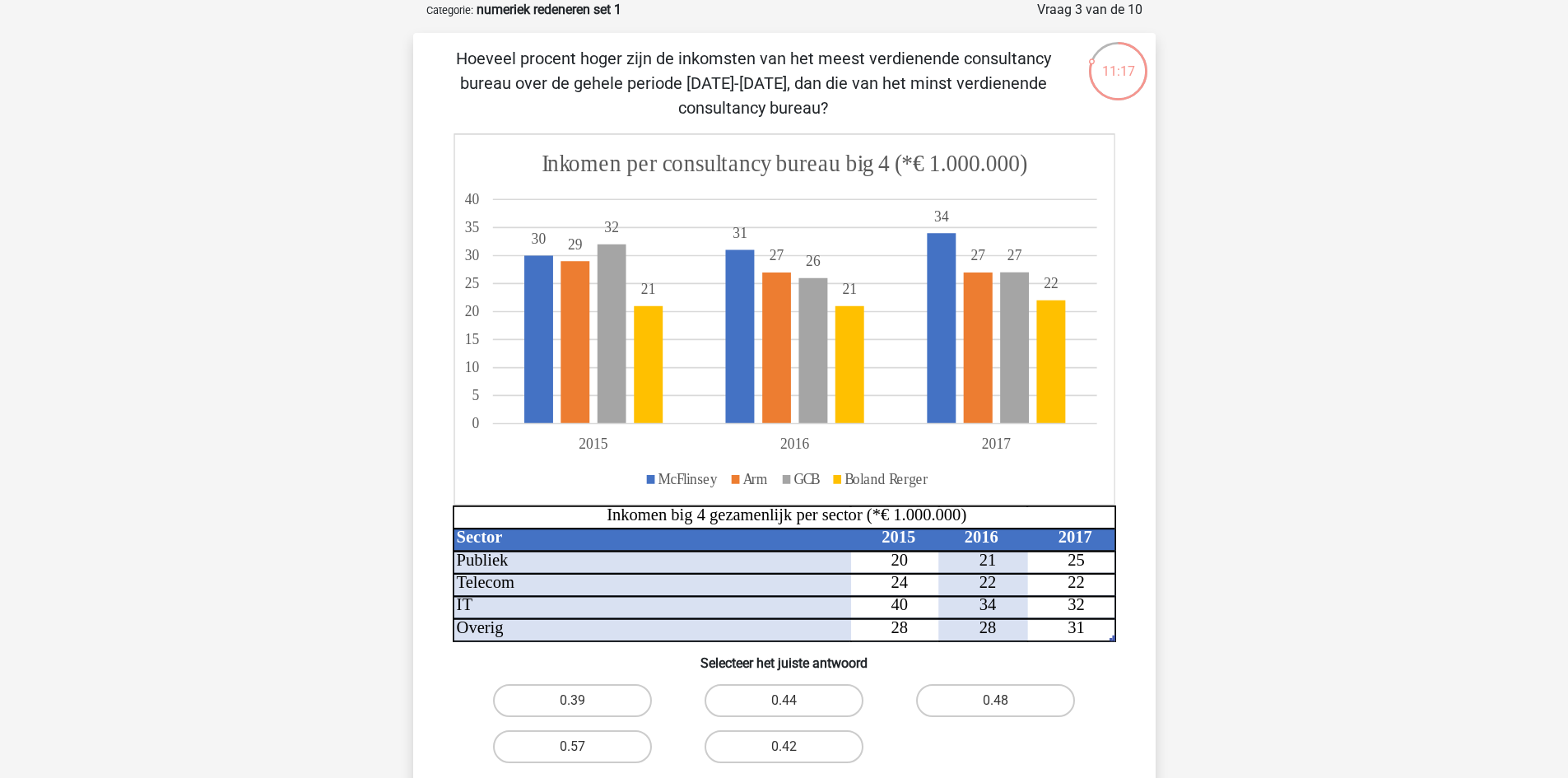
drag, startPoint x: 576, startPoint y: 63, endPoint x: 998, endPoint y: 105, distance: 424.1
click at [998, 105] on p "Hoeveel procent hoger zijn de inkomsten van het meest verdienende consultancy b…" at bounding box center [753, 83] width 628 height 74
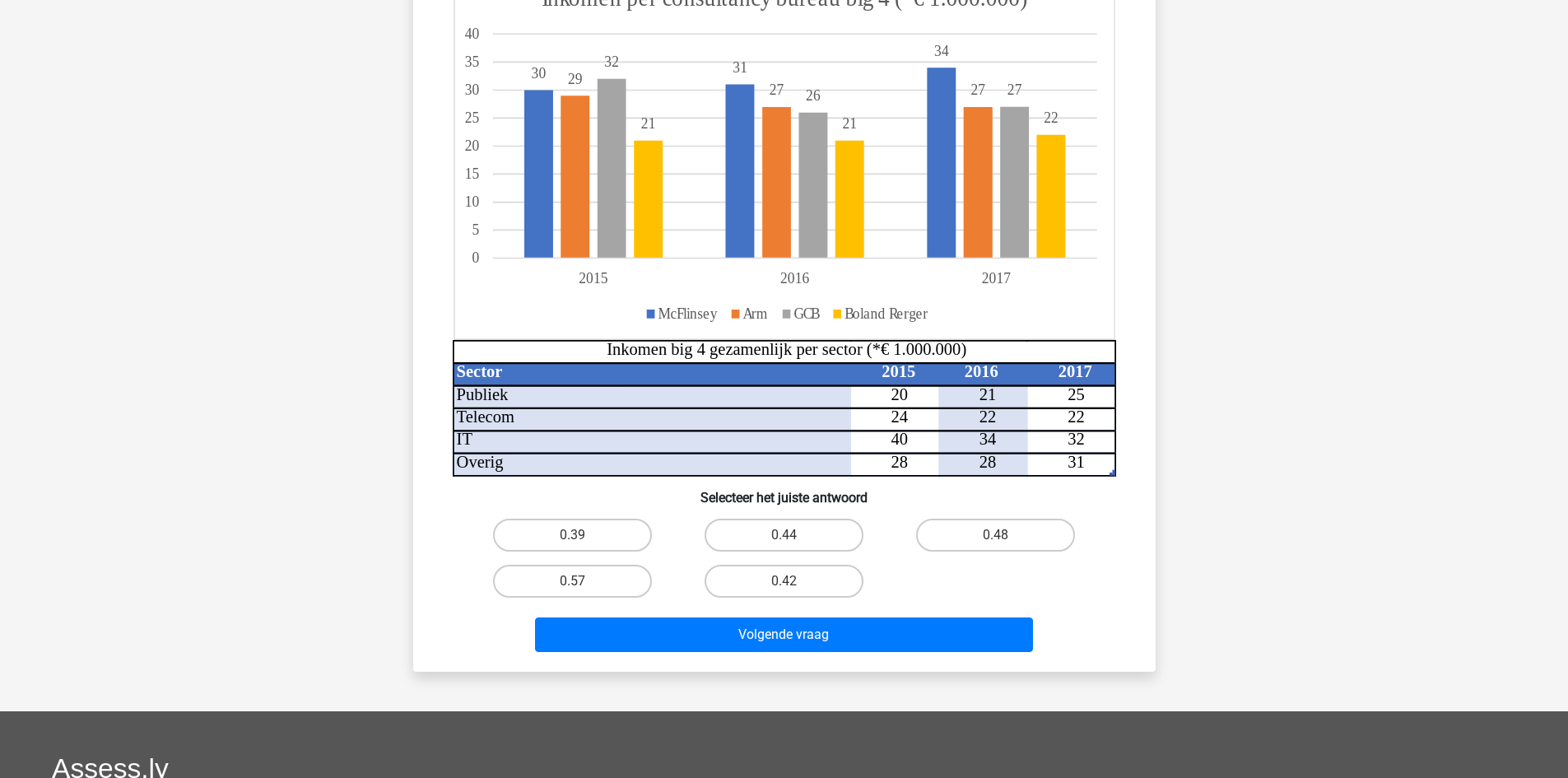
scroll to position [247, 0]
click at [1001, 530] on label "0.48" at bounding box center [996, 535] width 159 height 33
click at [1001, 535] on input "0.48" at bounding box center [1001, 541] width 11 height 11
radio input "true"
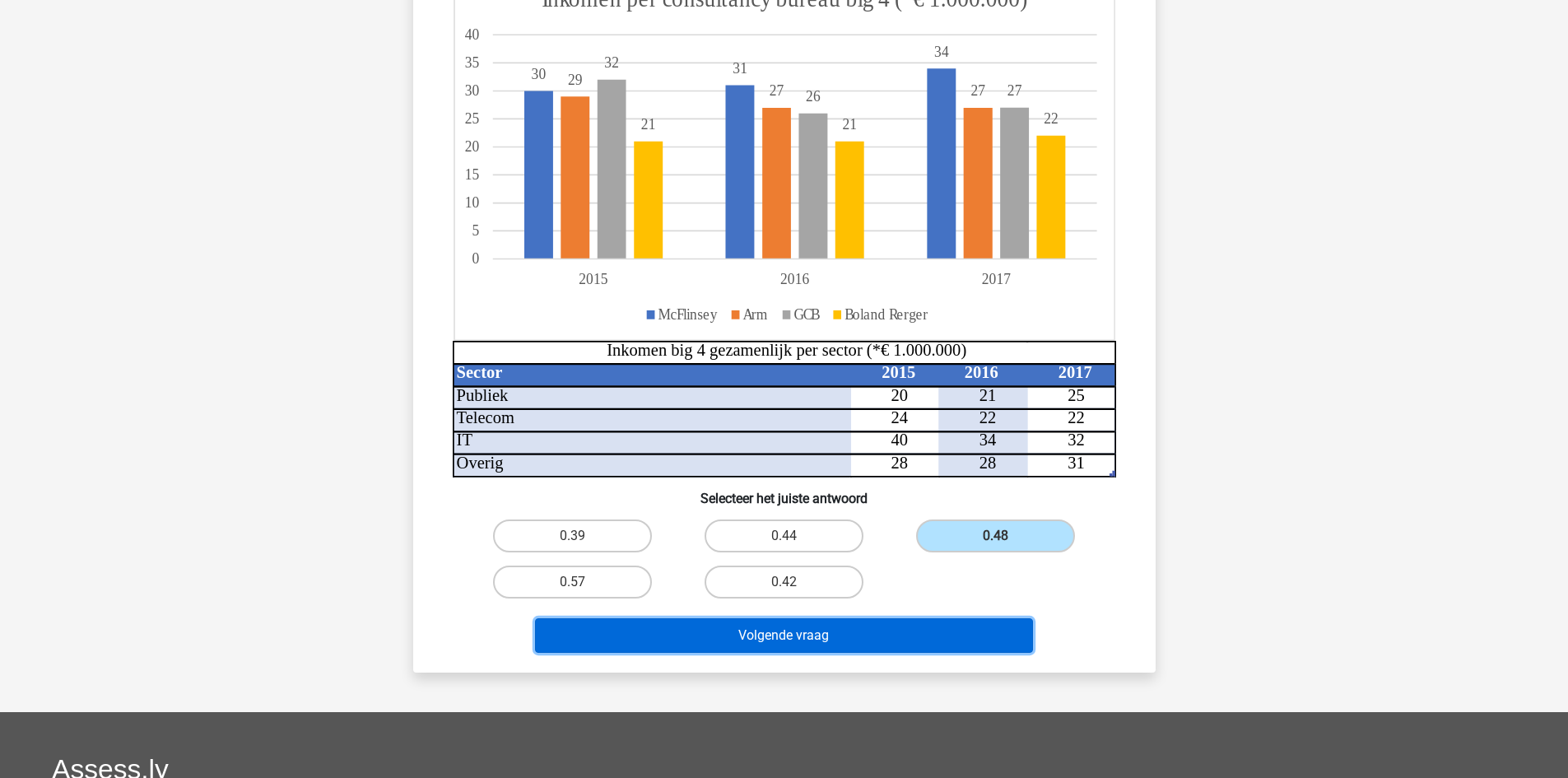
click at [916, 641] on button "Volgende vraag" at bounding box center [784, 635] width 498 height 34
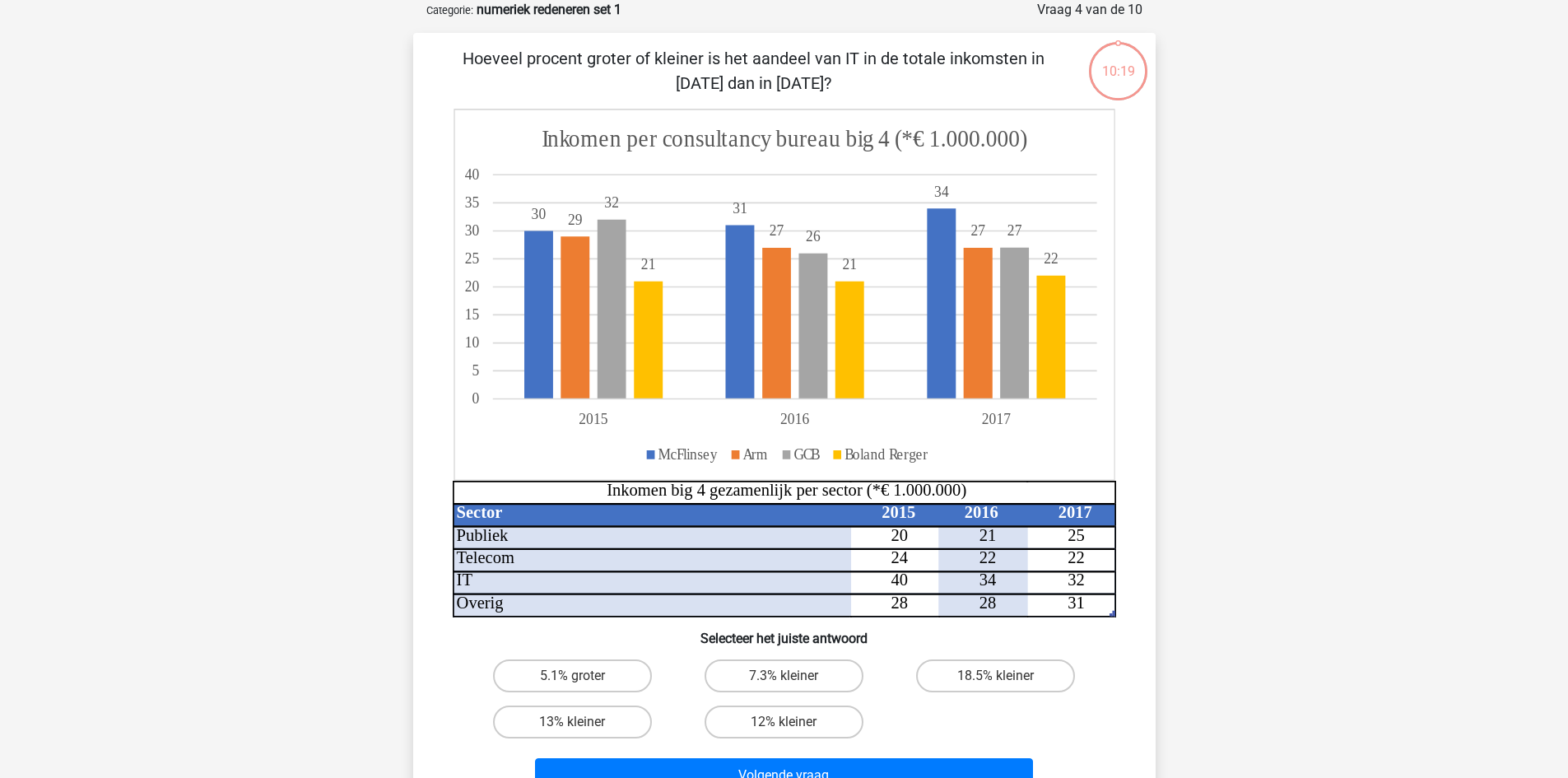
scroll to position [0, 0]
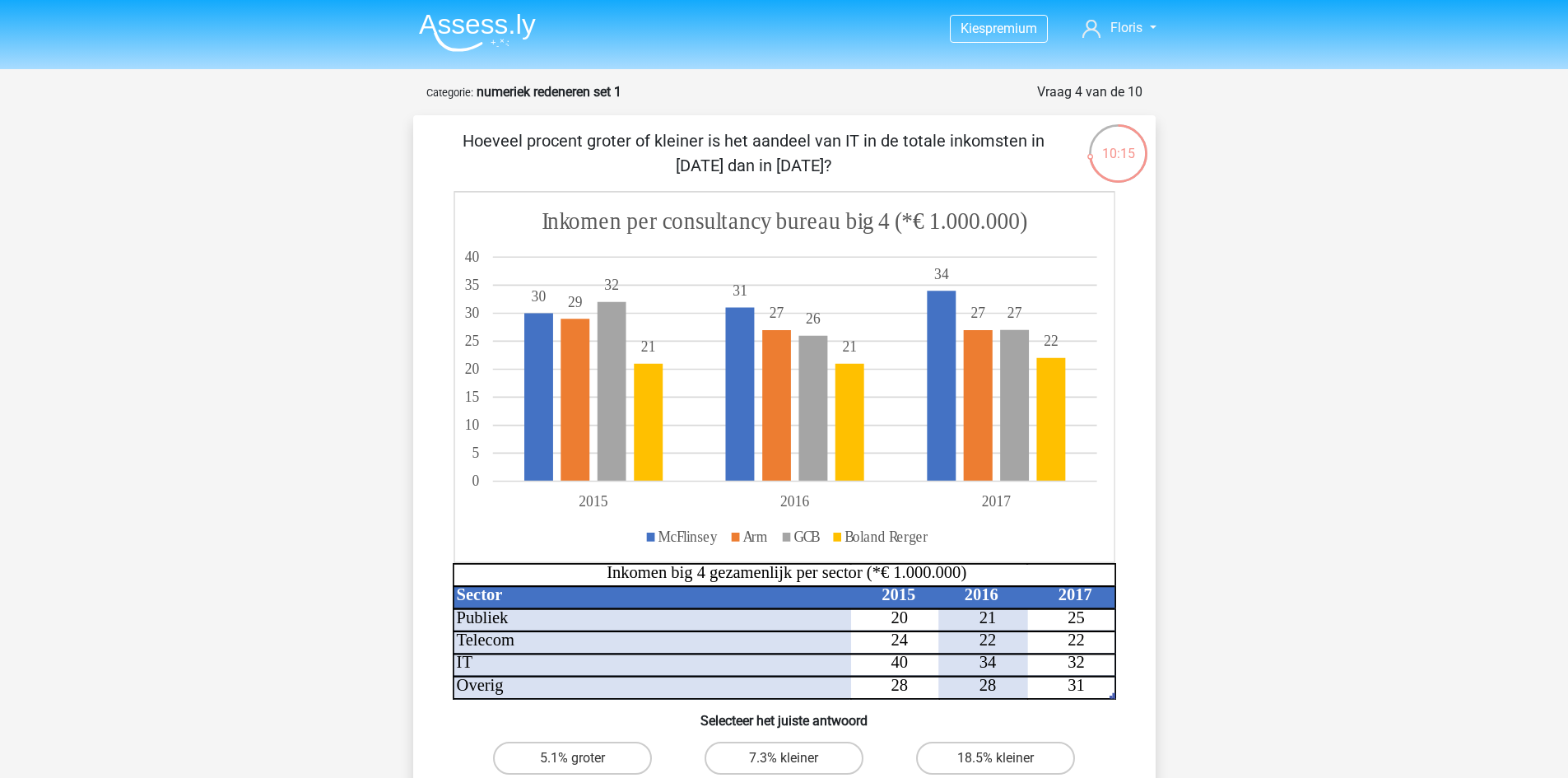
drag, startPoint x: 454, startPoint y: 135, endPoint x: 812, endPoint y: 170, distance: 359.7
click at [812, 170] on p "Hoeveel procent groter of kleiner is het aandeel van IT in de totale inkomsten …" at bounding box center [753, 153] width 628 height 50
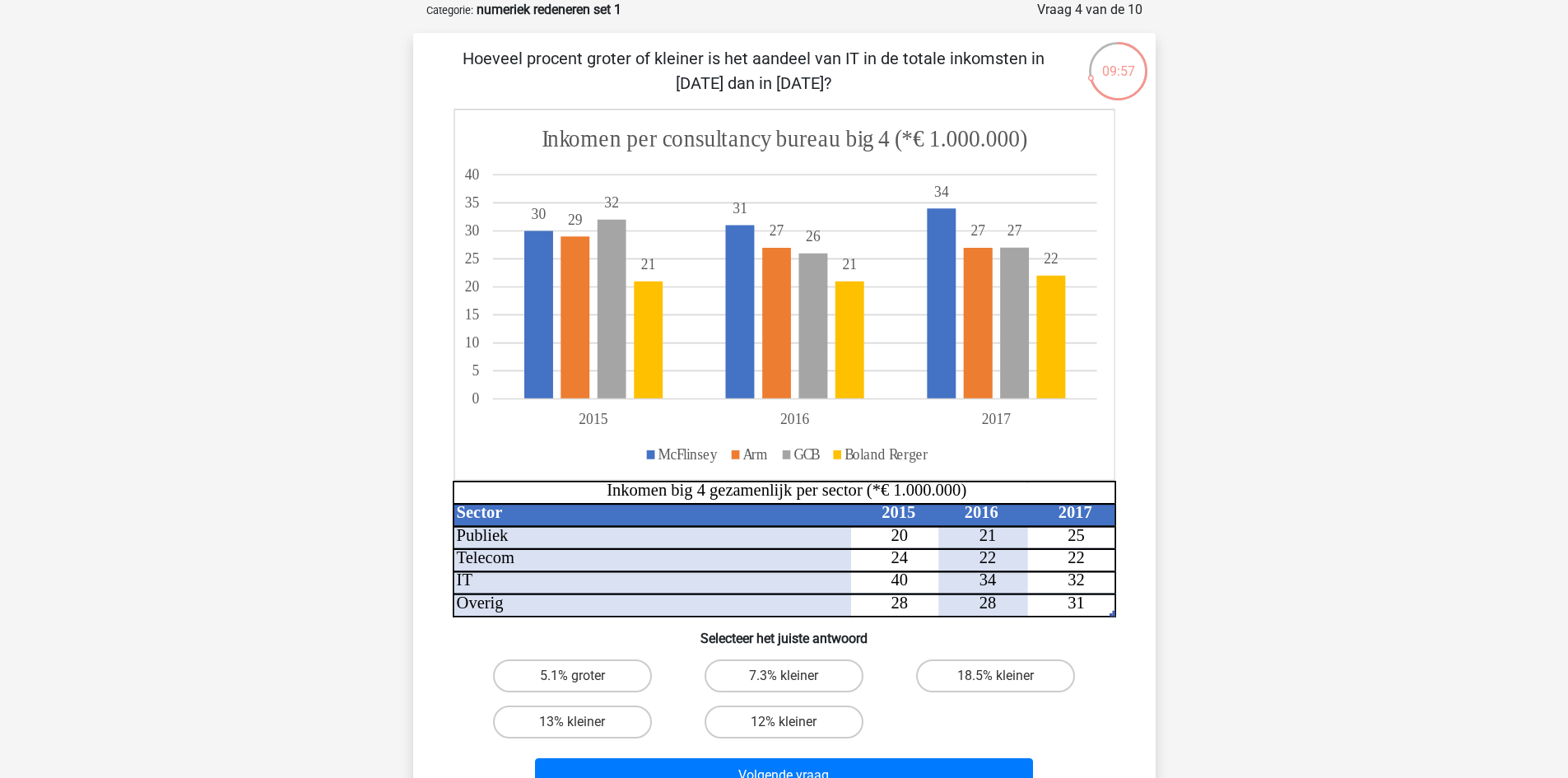
click at [1083, 583] on tspan "32" at bounding box center [1076, 580] width 17 height 18
click at [1083, 581] on tspan "32" at bounding box center [1076, 580] width 17 height 18
click at [990, 668] on label "18.5% kleiner" at bounding box center [996, 676] width 159 height 33
click at [996, 676] on input "18.5% kleiner" at bounding box center [1001, 681] width 11 height 11
radio input "true"
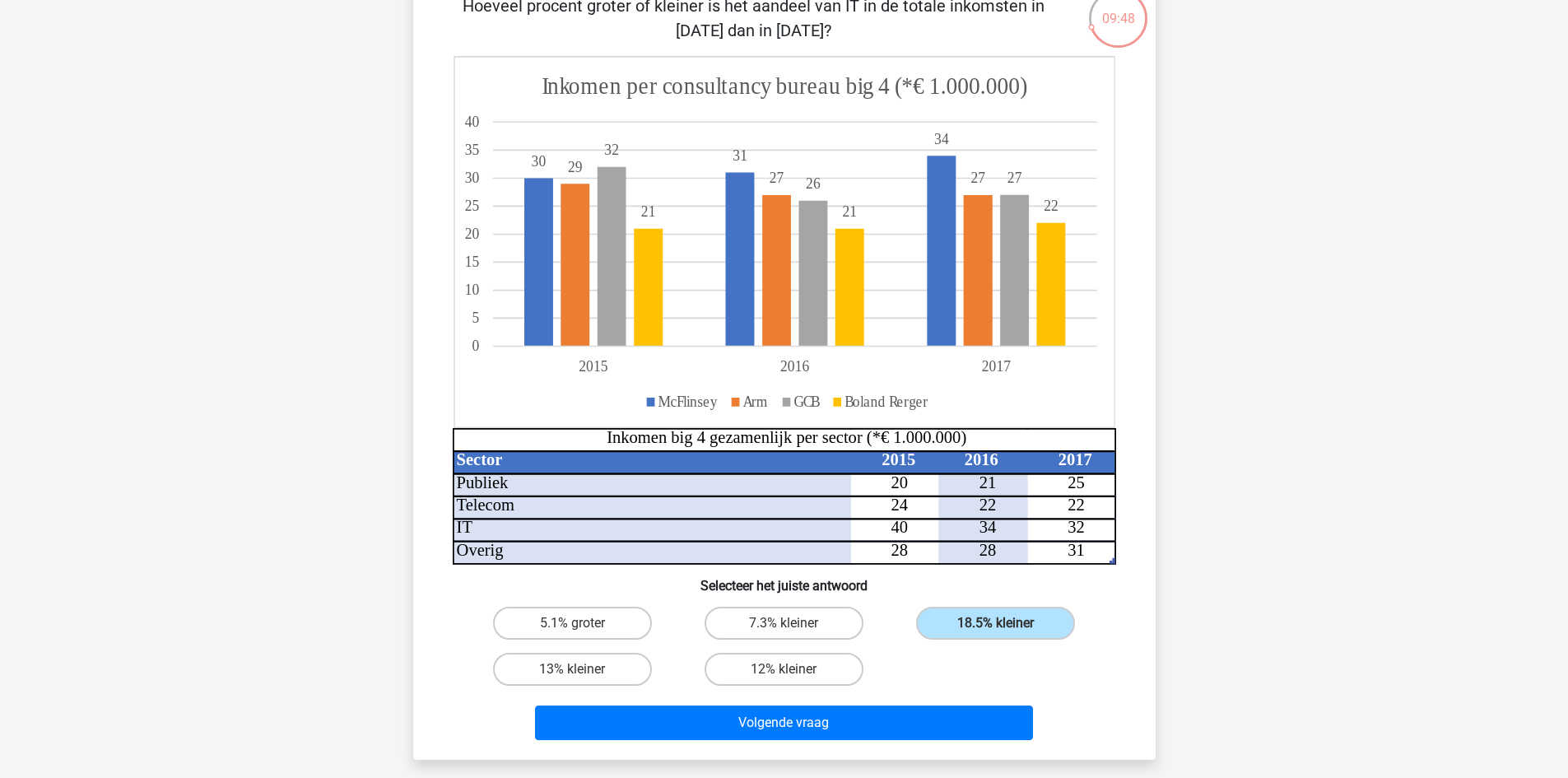
scroll to position [165, 0]
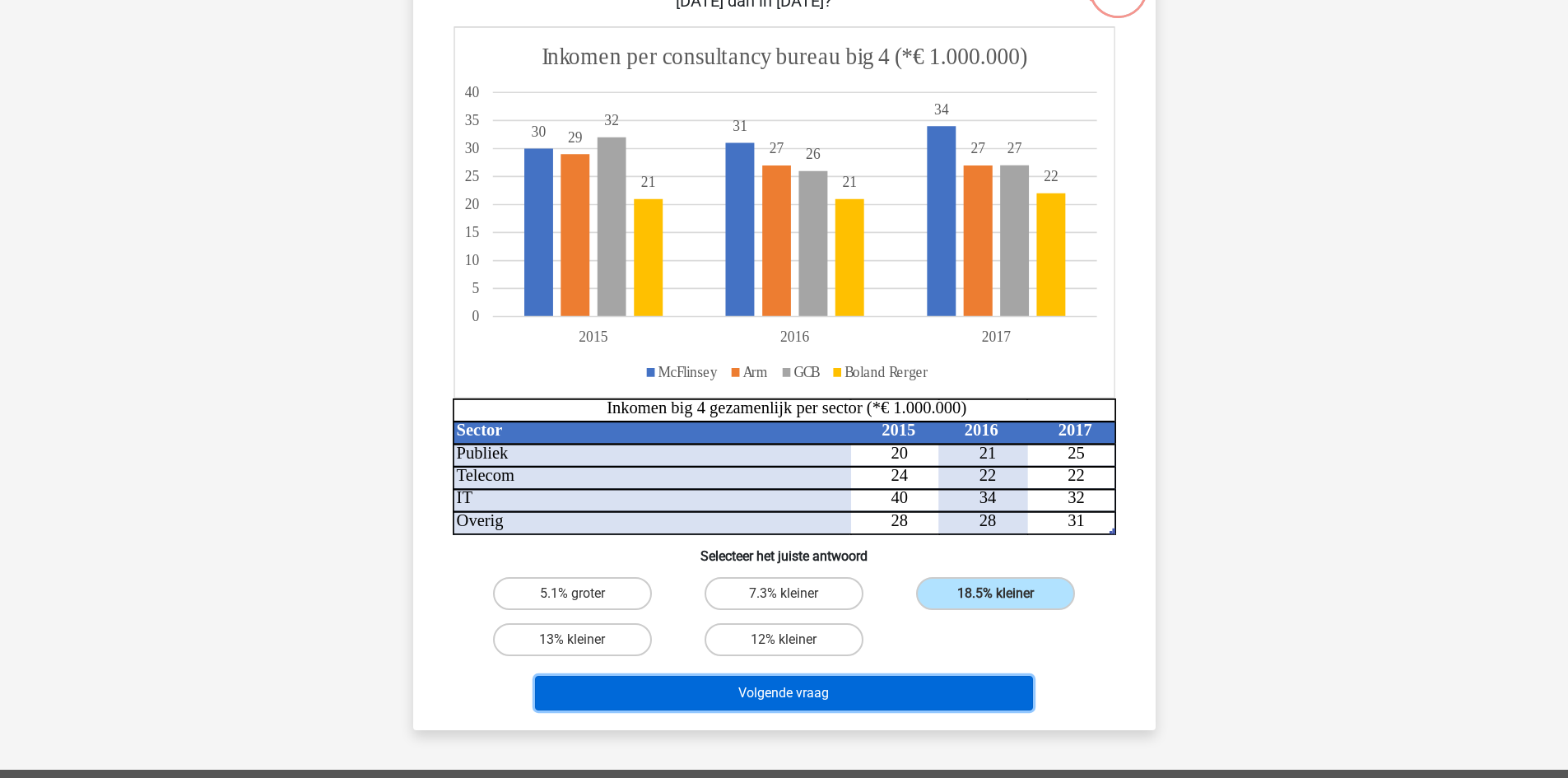
click at [996, 685] on button "Volgende vraag" at bounding box center [784, 693] width 498 height 34
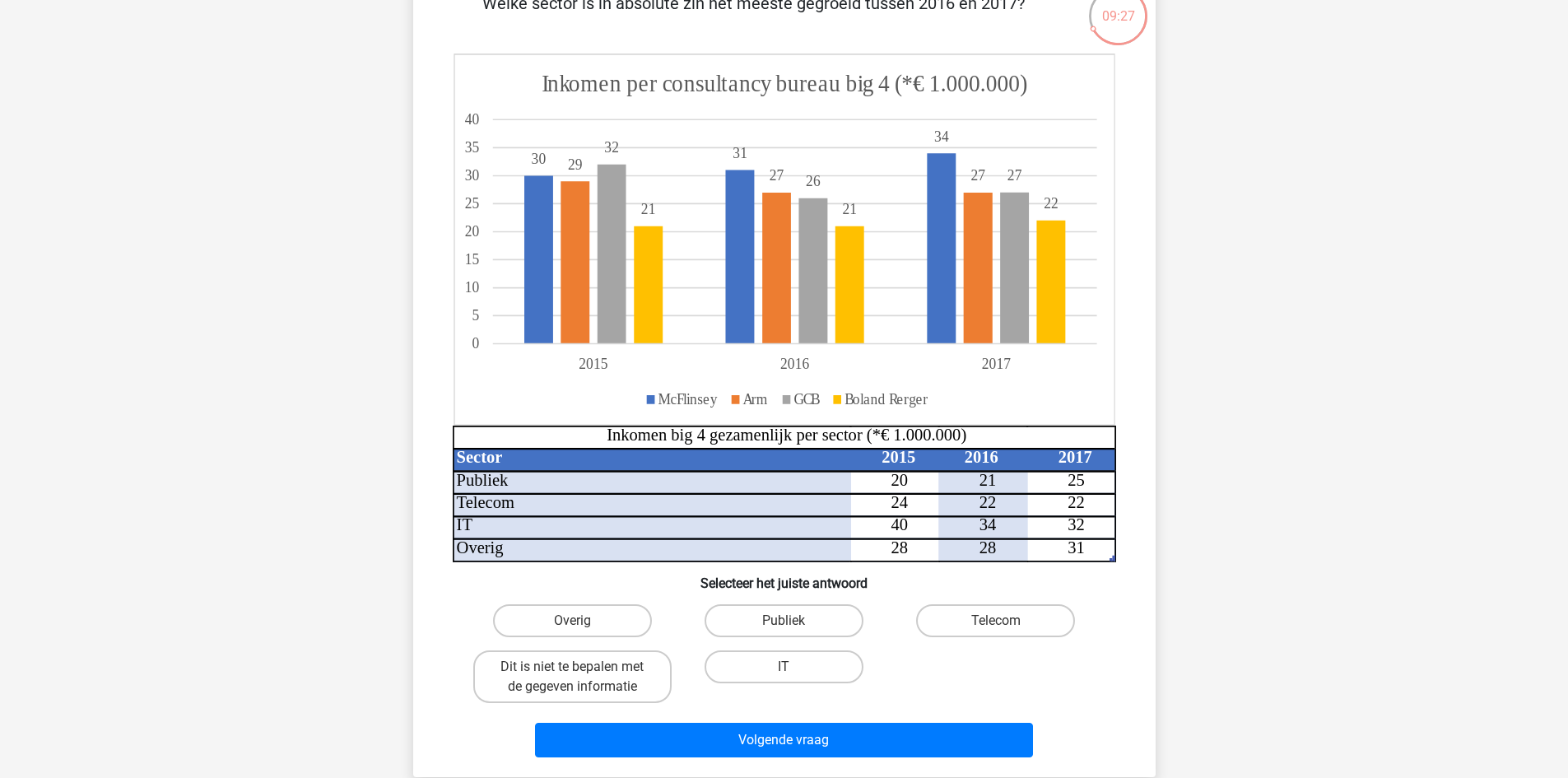
scroll to position [247, 0]
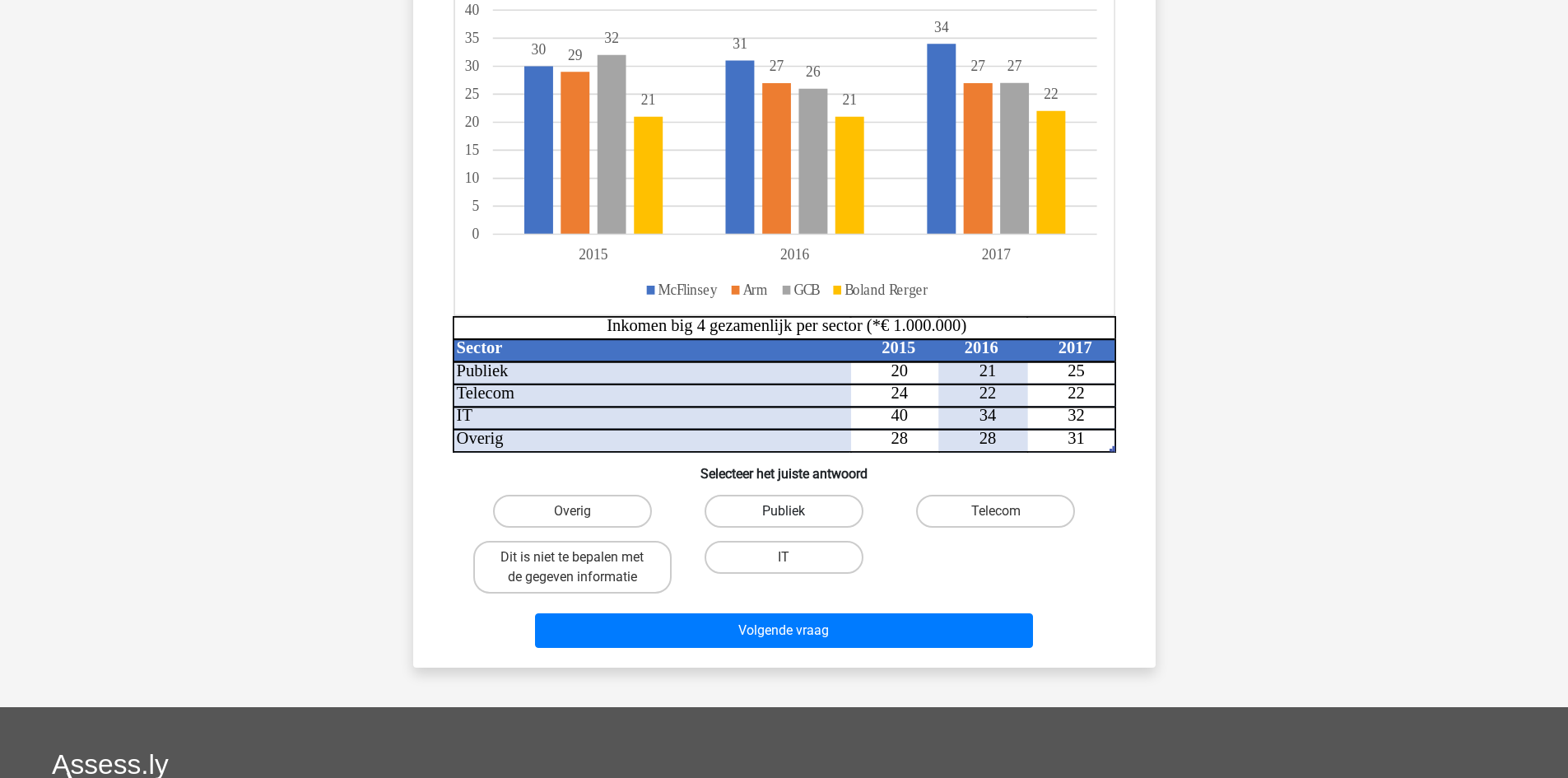
click at [807, 503] on label "Publiek" at bounding box center [784, 511] width 159 height 33
click at [794, 512] on input "Publiek" at bounding box center [789, 517] width 11 height 11
radio input "true"
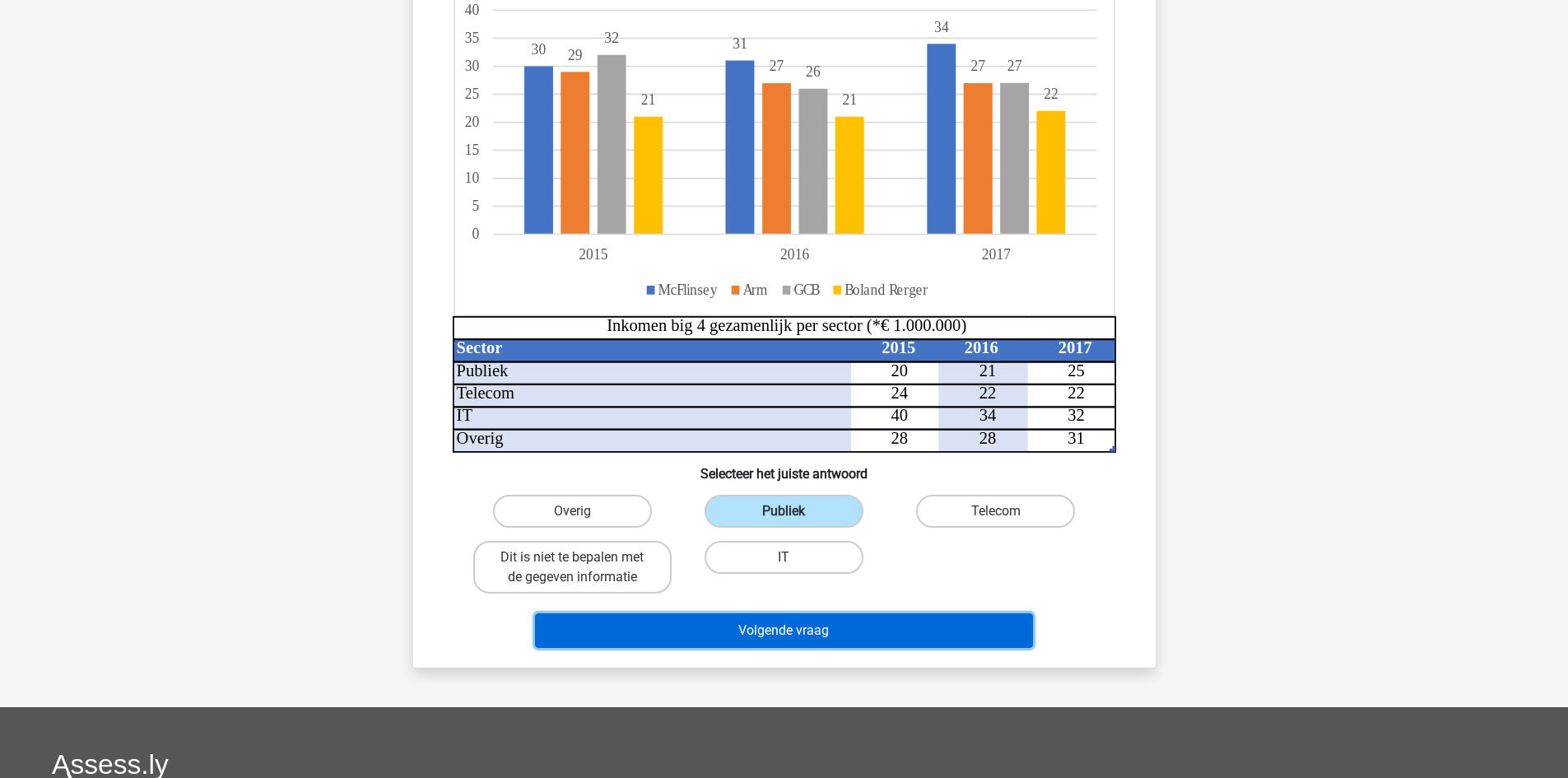
click at [816, 626] on button "Volgende vraag" at bounding box center [784, 630] width 498 height 34
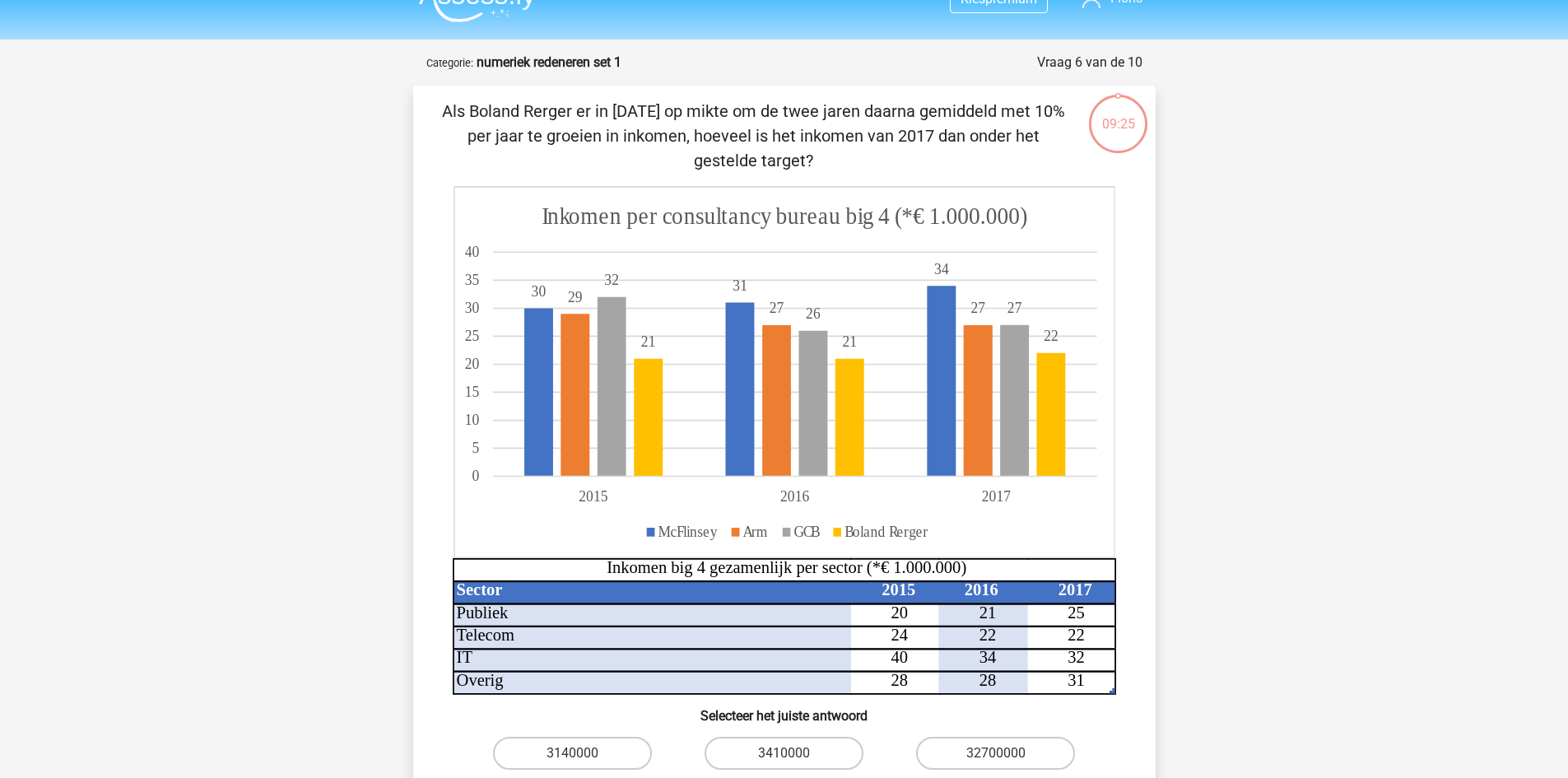
scroll to position [0, 0]
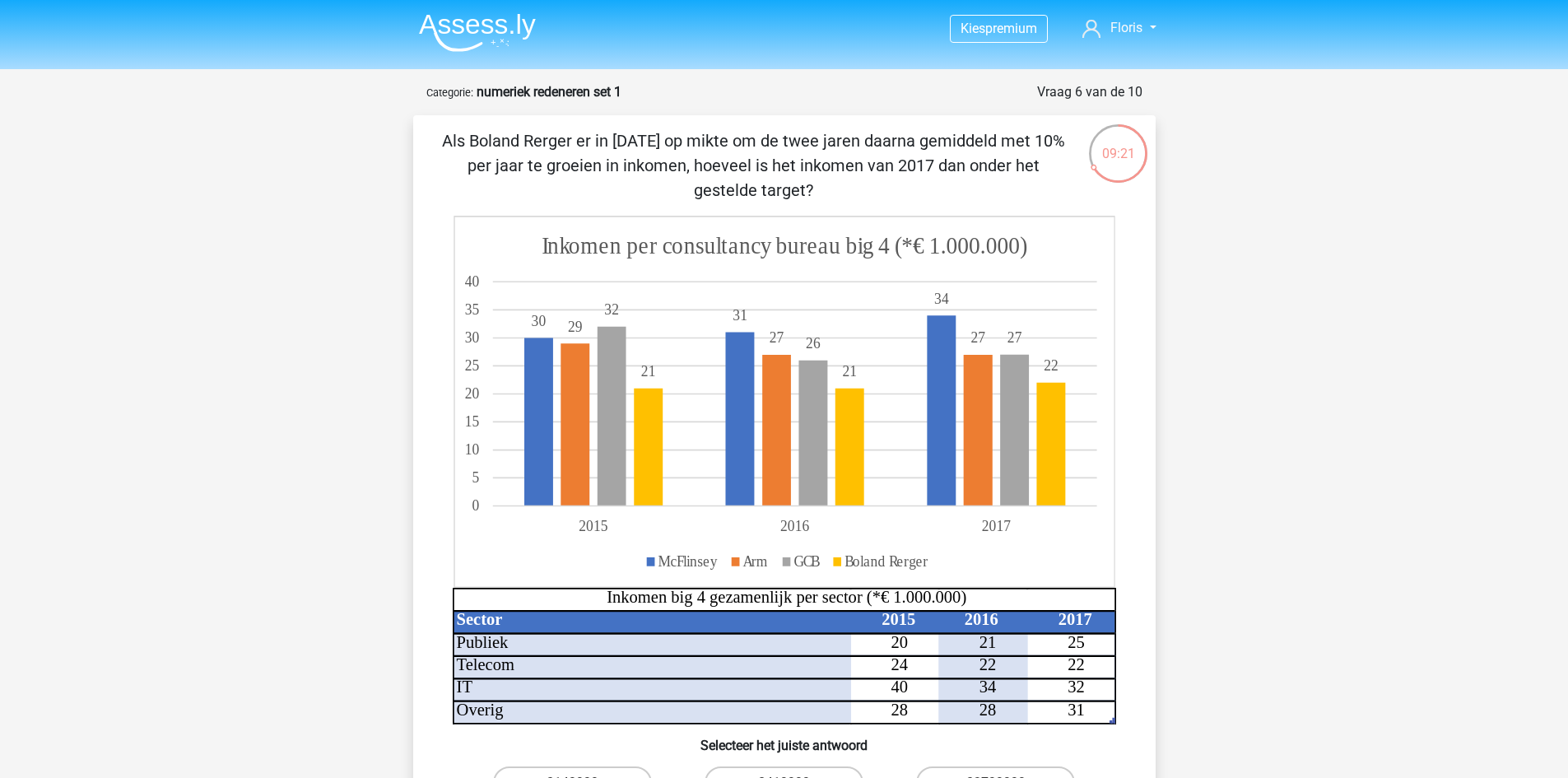
drag, startPoint x: 562, startPoint y: 132, endPoint x: 943, endPoint y: 187, distance: 384.9
click at [943, 187] on p "Als Boland Rerger er in 2015 op mikte om de twee jaren daarna gemiddeld met 10%…" at bounding box center [753, 165] width 628 height 74
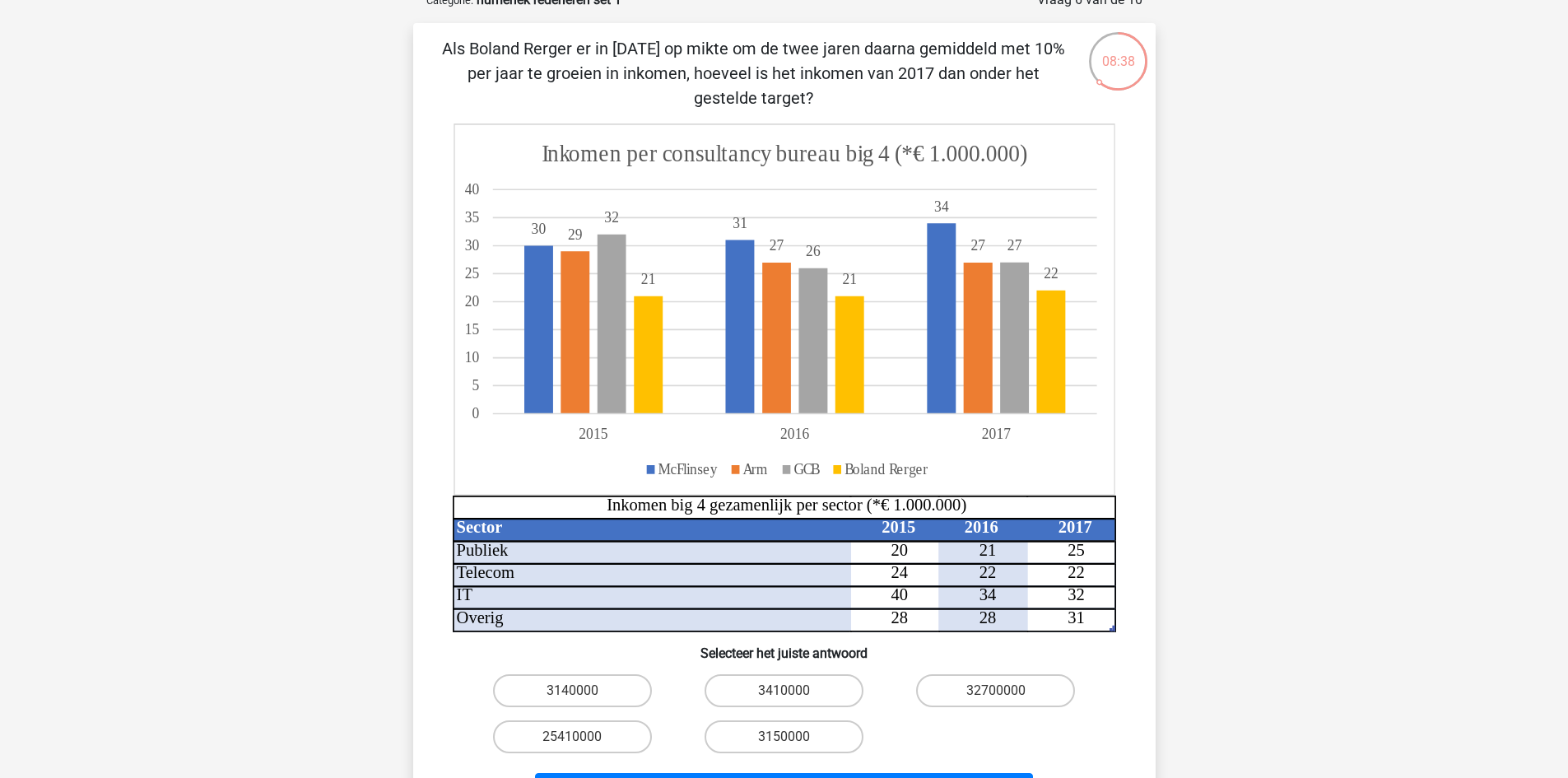
scroll to position [82, 0]
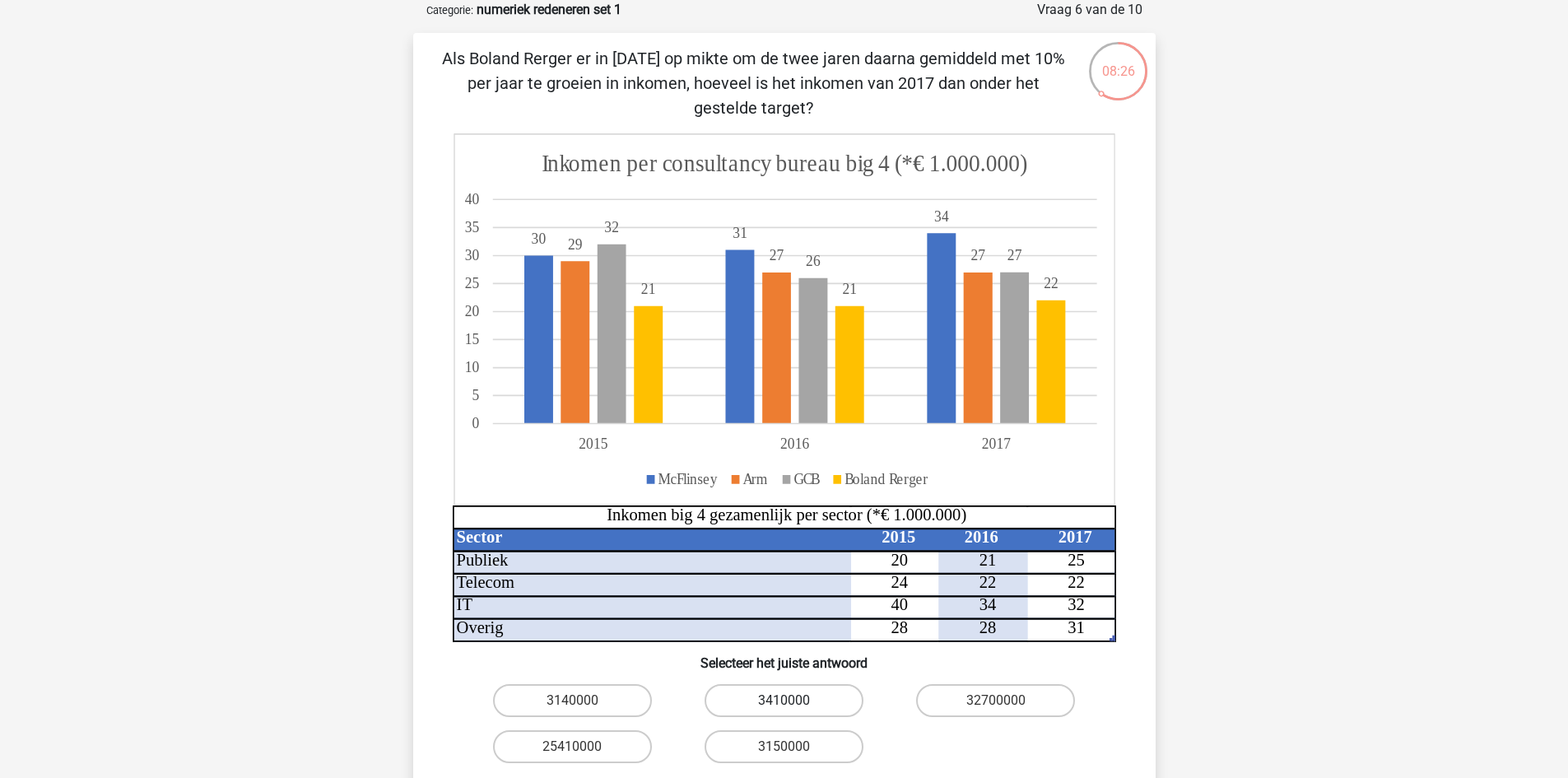
click at [744, 695] on label "3410000" at bounding box center [784, 700] width 159 height 33
click at [784, 700] on input "3410000" at bounding box center [789, 705] width 11 height 11
radio input "true"
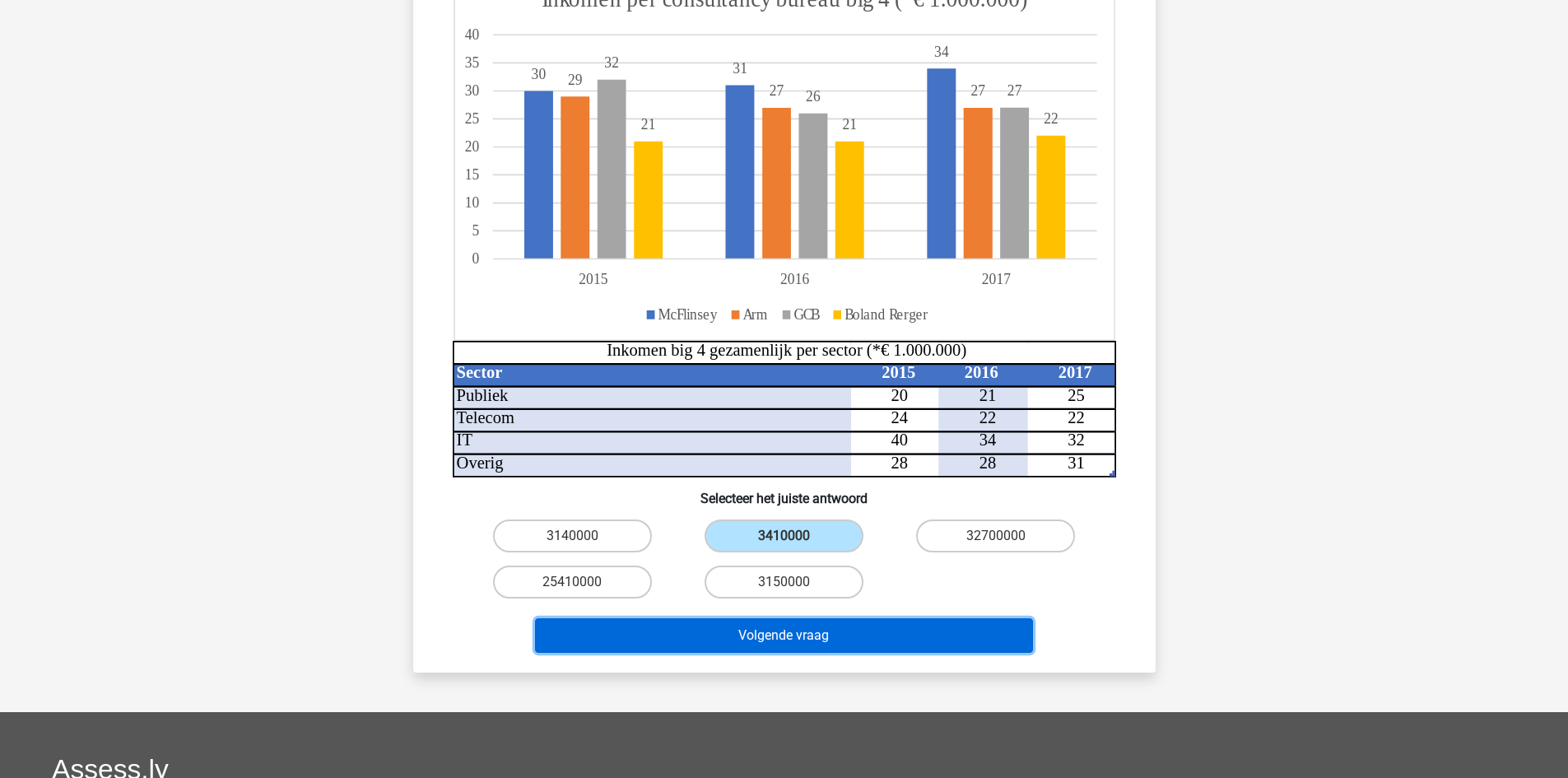
click at [840, 629] on button "Volgende vraag" at bounding box center [784, 635] width 498 height 34
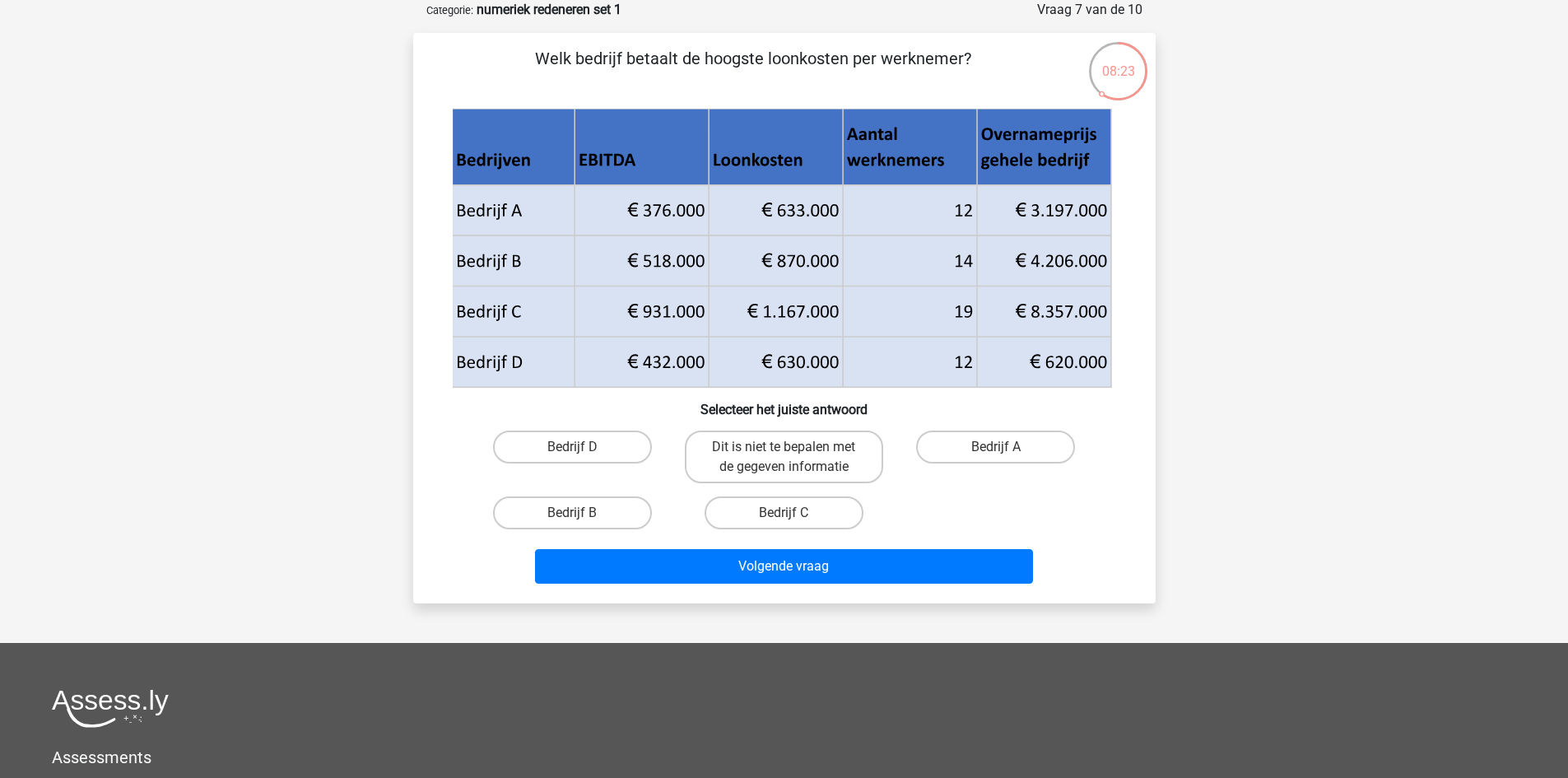
scroll to position [0, 0]
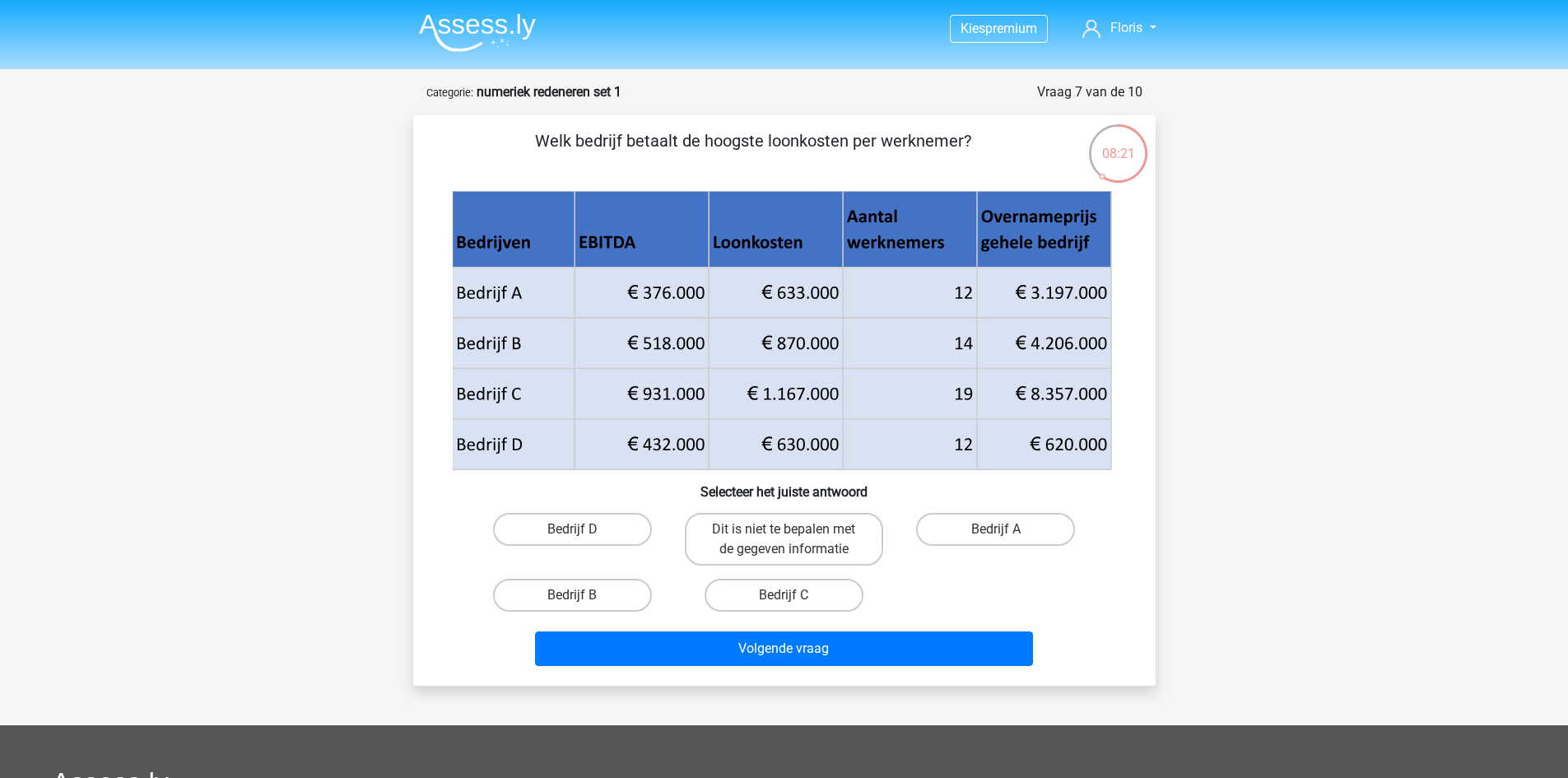
drag, startPoint x: 613, startPoint y: 141, endPoint x: 1039, endPoint y: 141, distance: 426.0
click at [1039, 141] on p "Welk bedrijf betaalt de hoogste loonkosten per werknemer?" at bounding box center [753, 153] width 628 height 50
click at [549, 597] on label "Bedrijf B" at bounding box center [572, 595] width 159 height 33
click at [572, 597] on input "Bedrijf B" at bounding box center [577, 600] width 11 height 11
radio input "true"
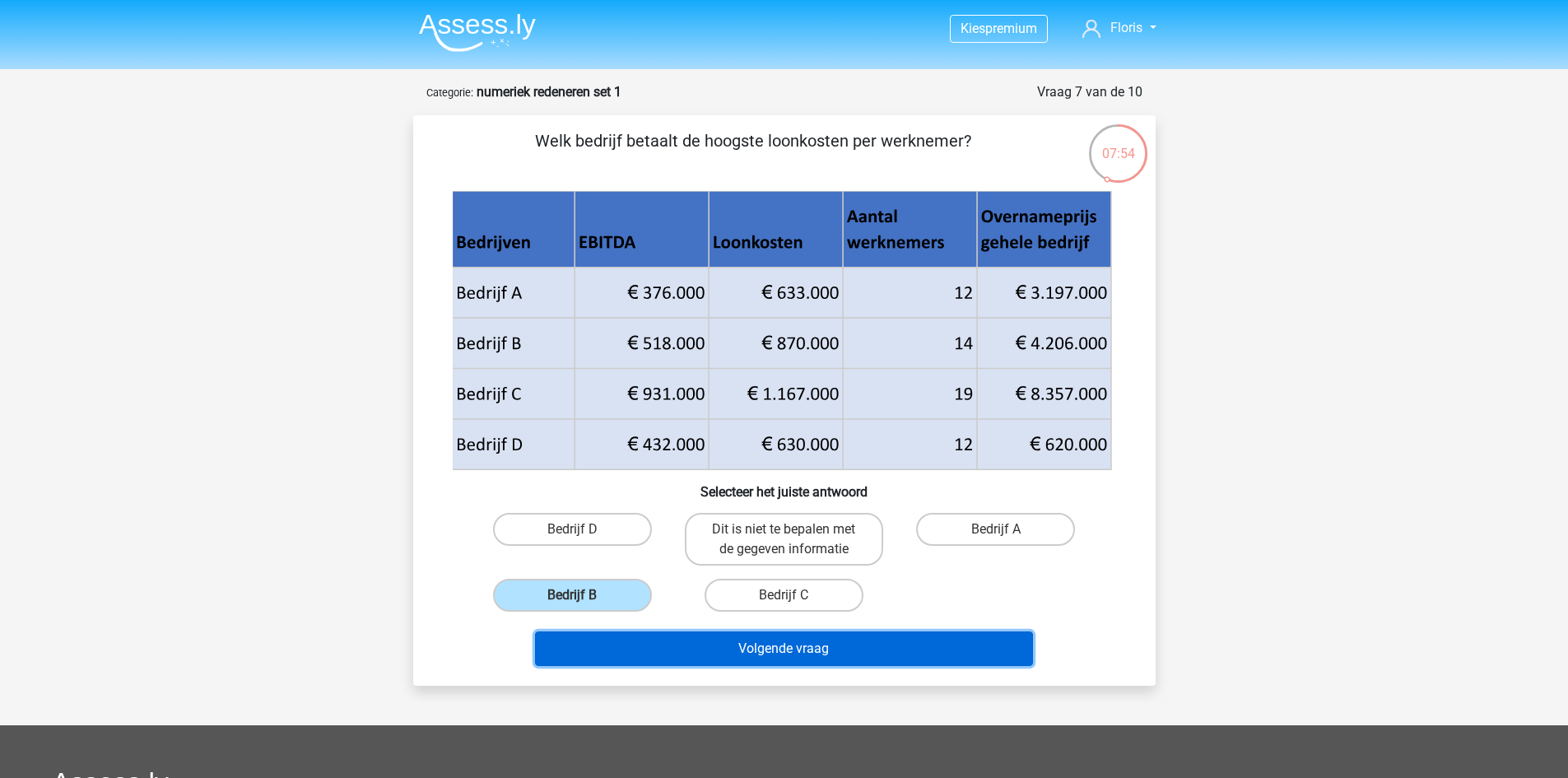
click at [695, 652] on button "Volgende vraag" at bounding box center [784, 648] width 498 height 34
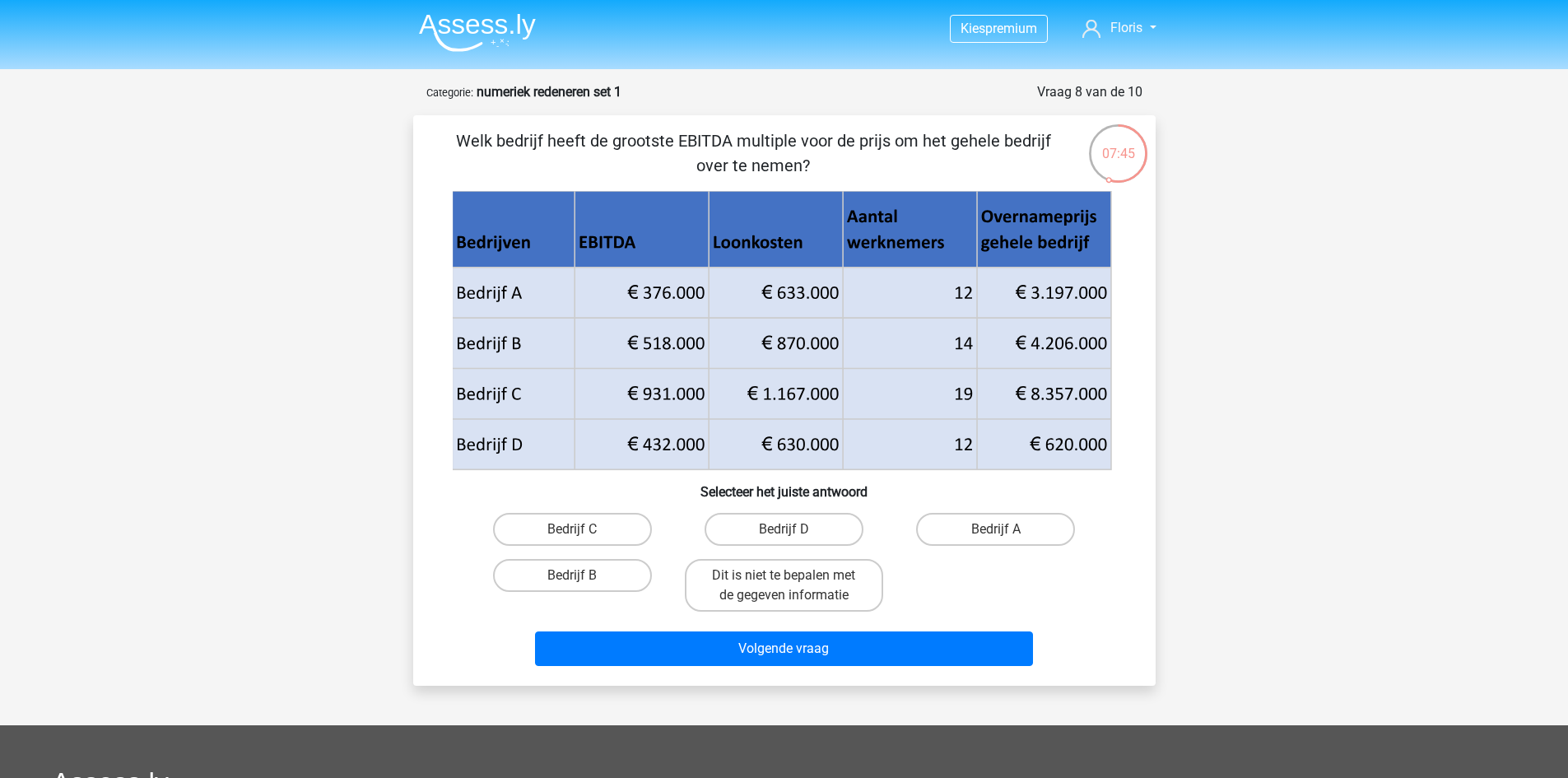
drag, startPoint x: 553, startPoint y: 139, endPoint x: 1053, endPoint y: 161, distance: 500.5
click at [1053, 161] on p "Welk bedrijf heeft de grootste EBITDA multiple voor de prijs om het gehele bedr…" at bounding box center [753, 153] width 628 height 50
click at [770, 578] on label "Dit is niet te bepalen met de gegeven informatie" at bounding box center [784, 585] width 198 height 53
click at [784, 578] on input "Dit is niet te bepalen met de gegeven informatie" at bounding box center [789, 581] width 11 height 11
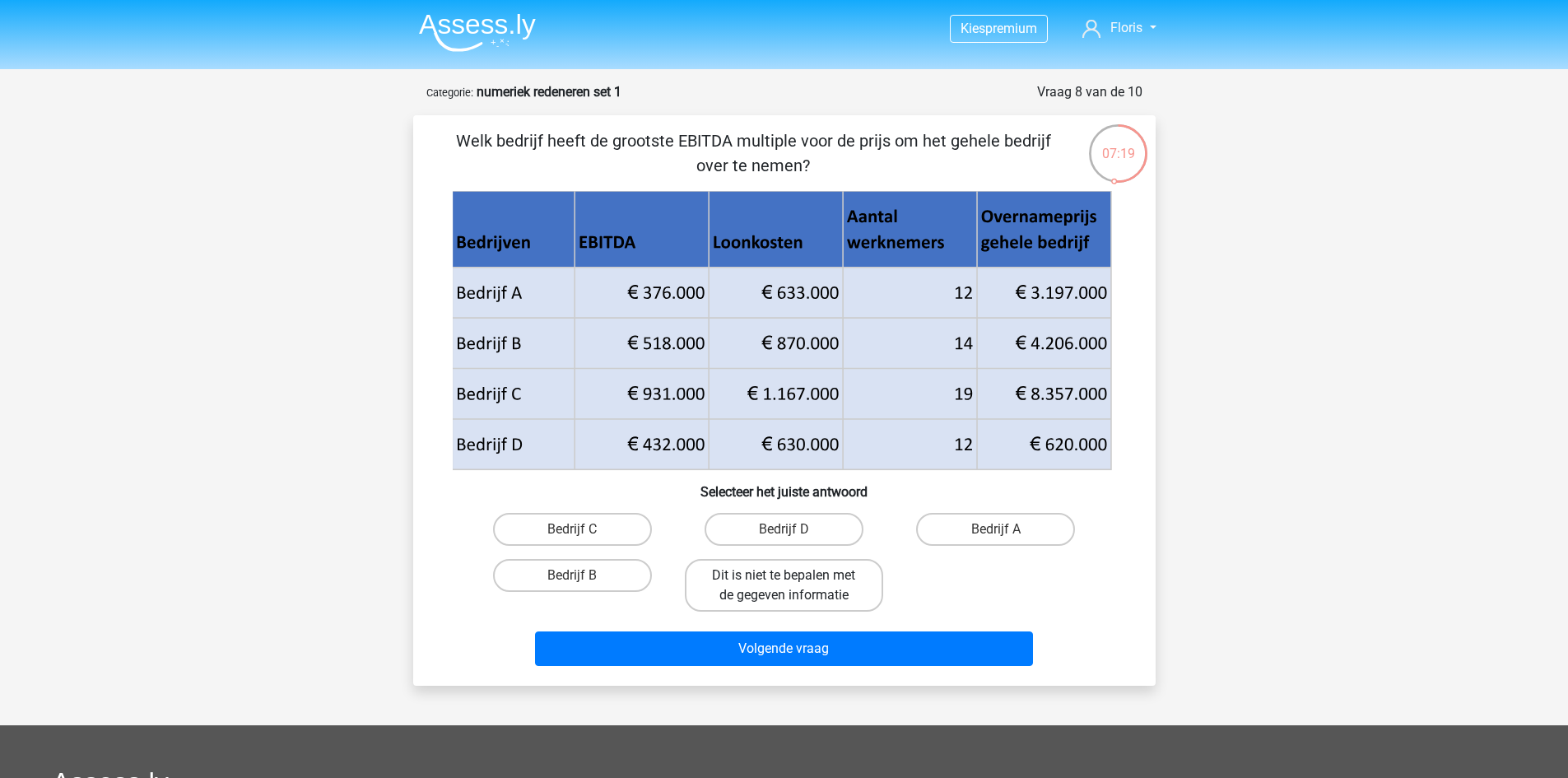
radio input "true"
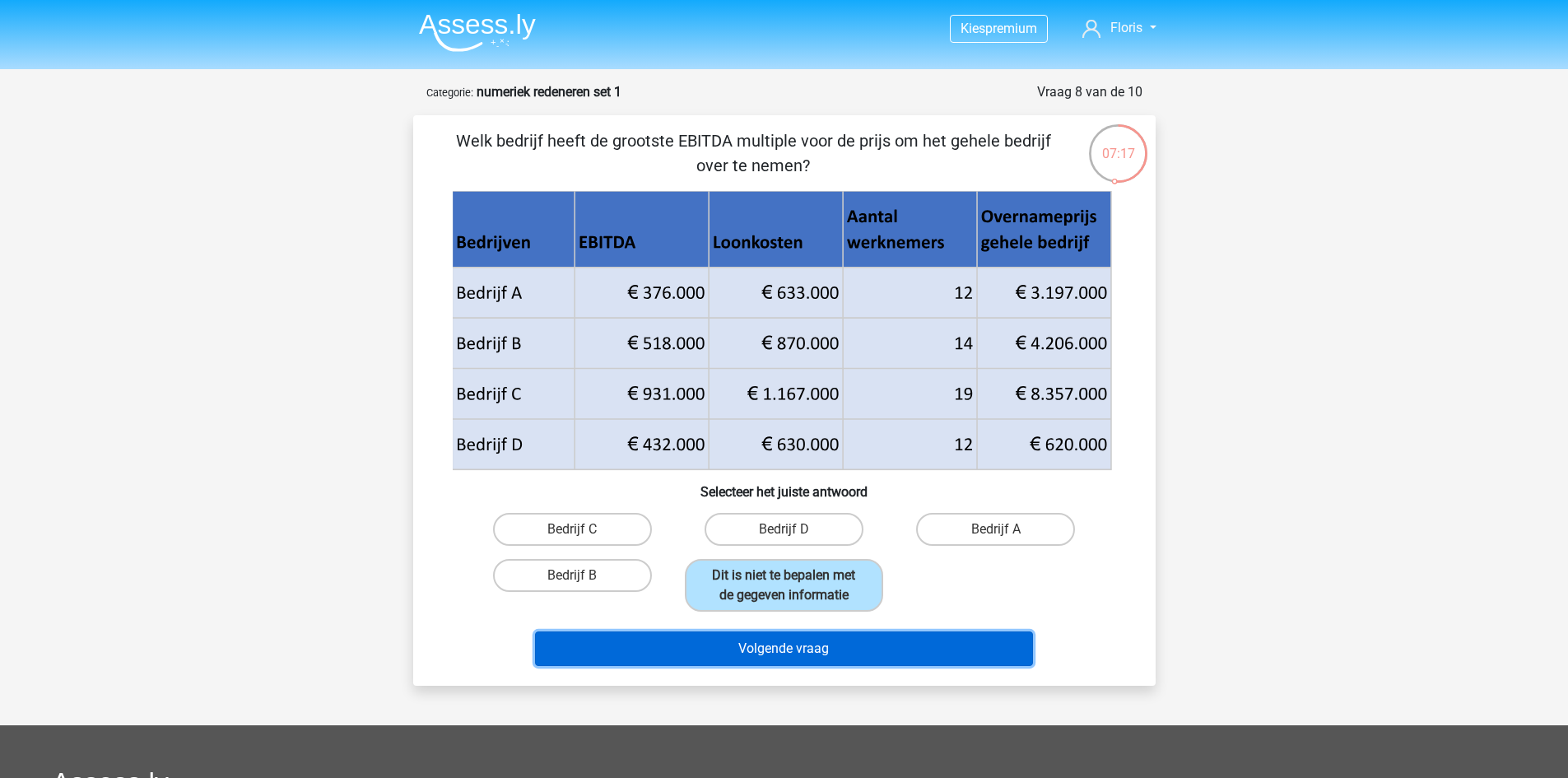
click at [921, 637] on button "Volgende vraag" at bounding box center [784, 648] width 498 height 34
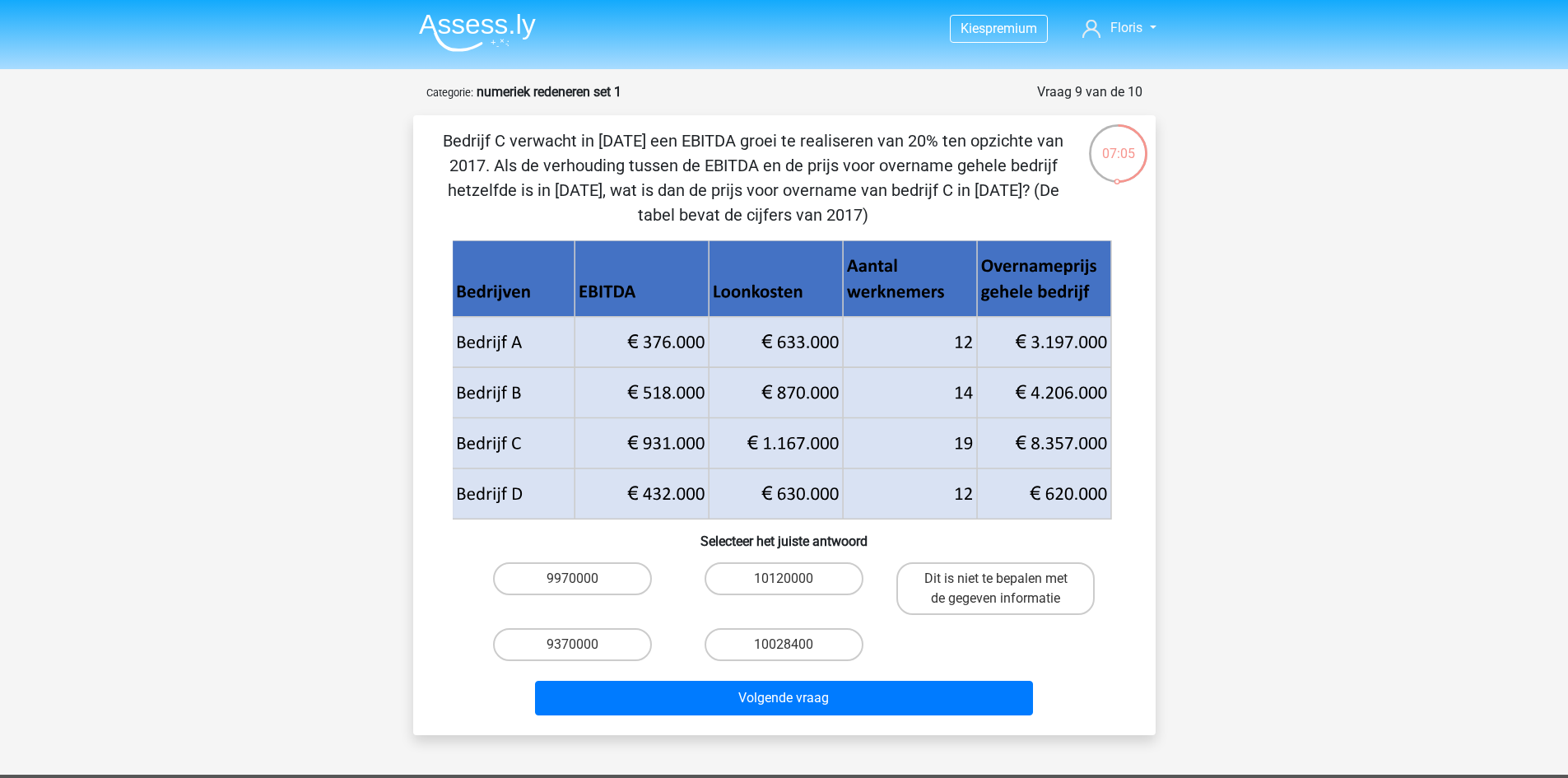
drag, startPoint x: 488, startPoint y: 136, endPoint x: 1051, endPoint y: 213, distance: 568.2
click at [1051, 213] on p "Bedrijf C verwacht in 2018 een EBITDA groei te realiseren van 20% ten opzichte …" at bounding box center [753, 178] width 628 height 99
click at [750, 576] on label "10120000" at bounding box center [784, 578] width 159 height 33
click at [784, 579] on input "10120000" at bounding box center [789, 584] width 11 height 11
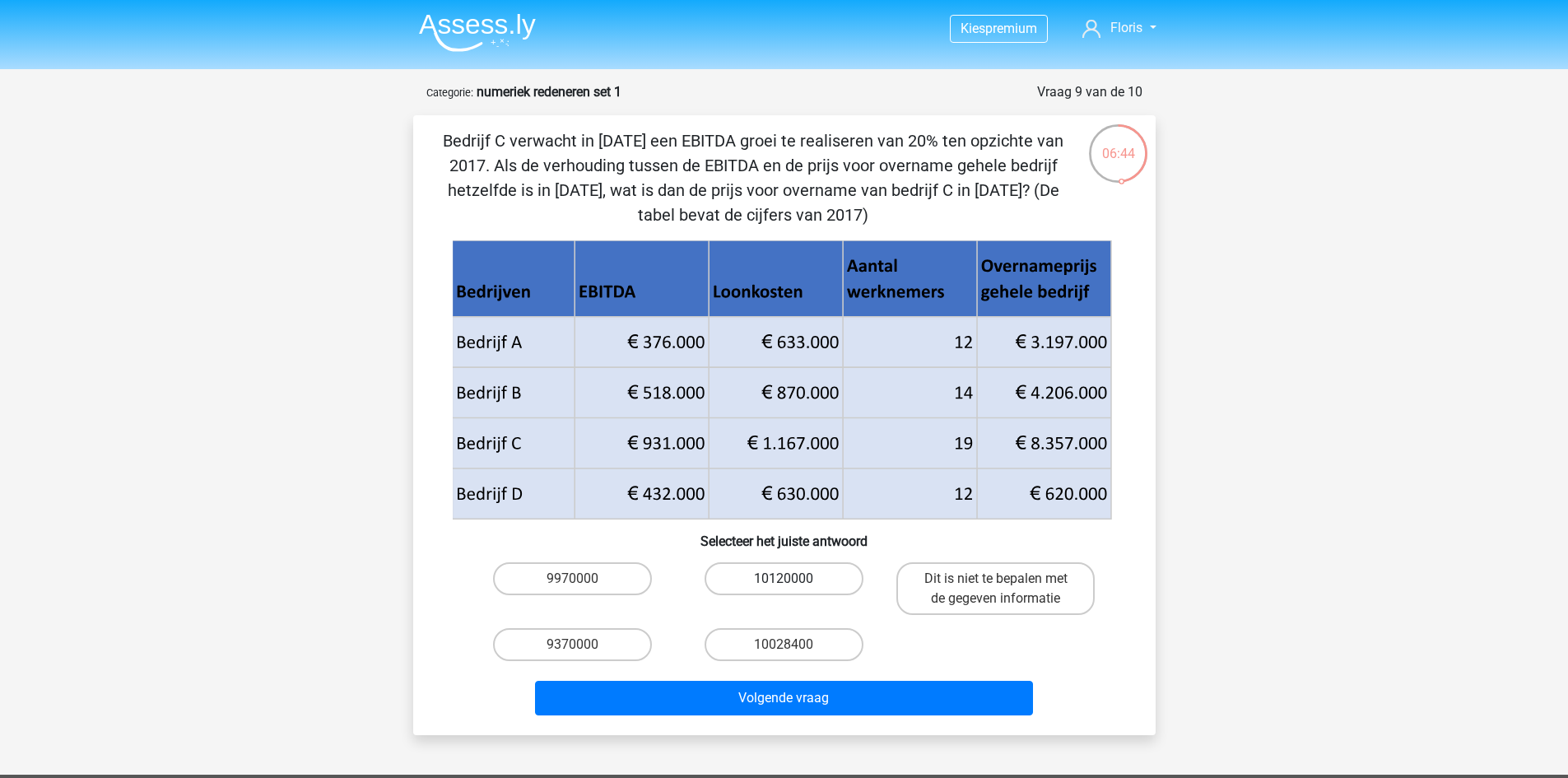
radio input "true"
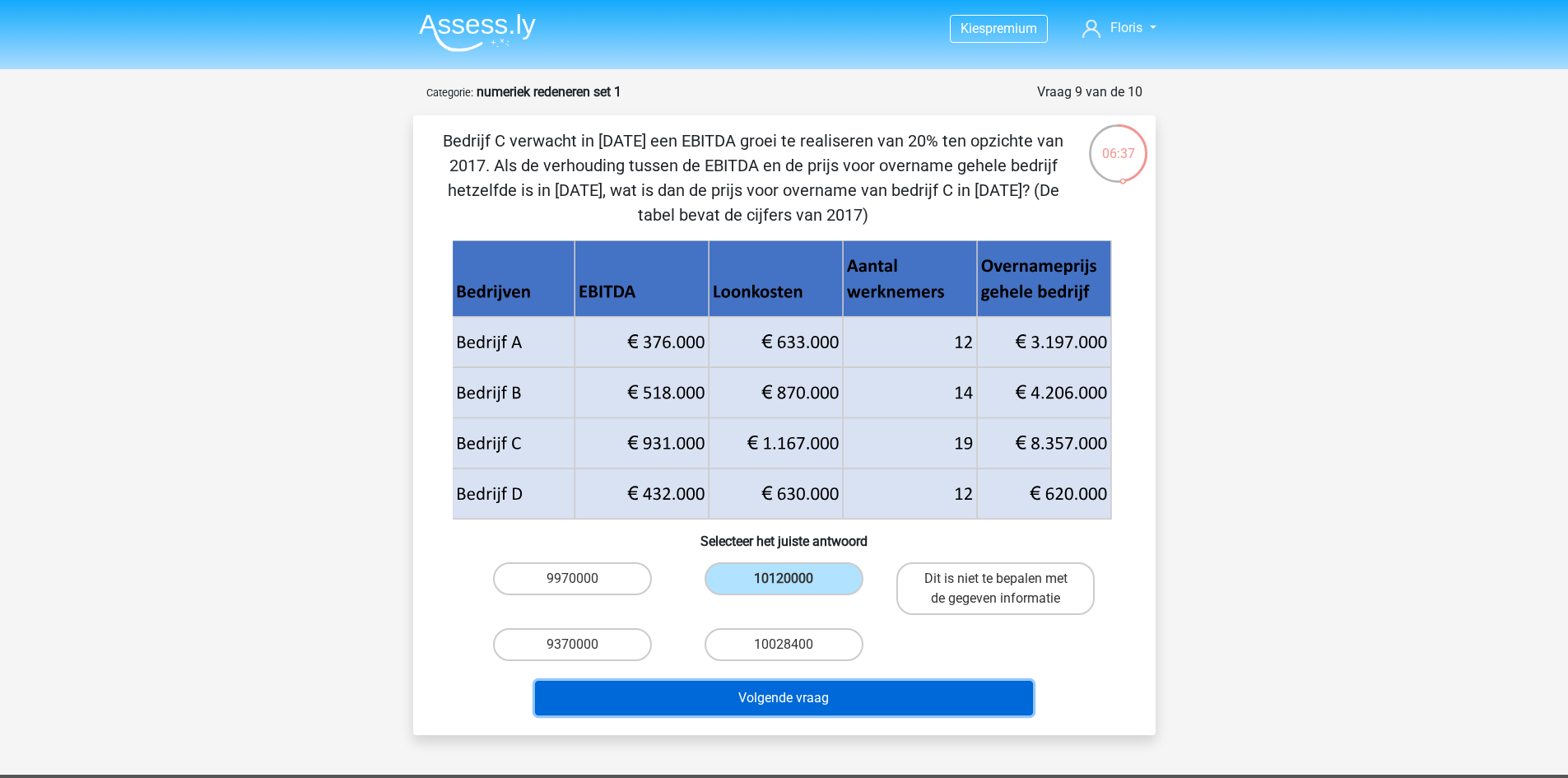
click at [816, 705] on button "Volgende vraag" at bounding box center [784, 698] width 498 height 34
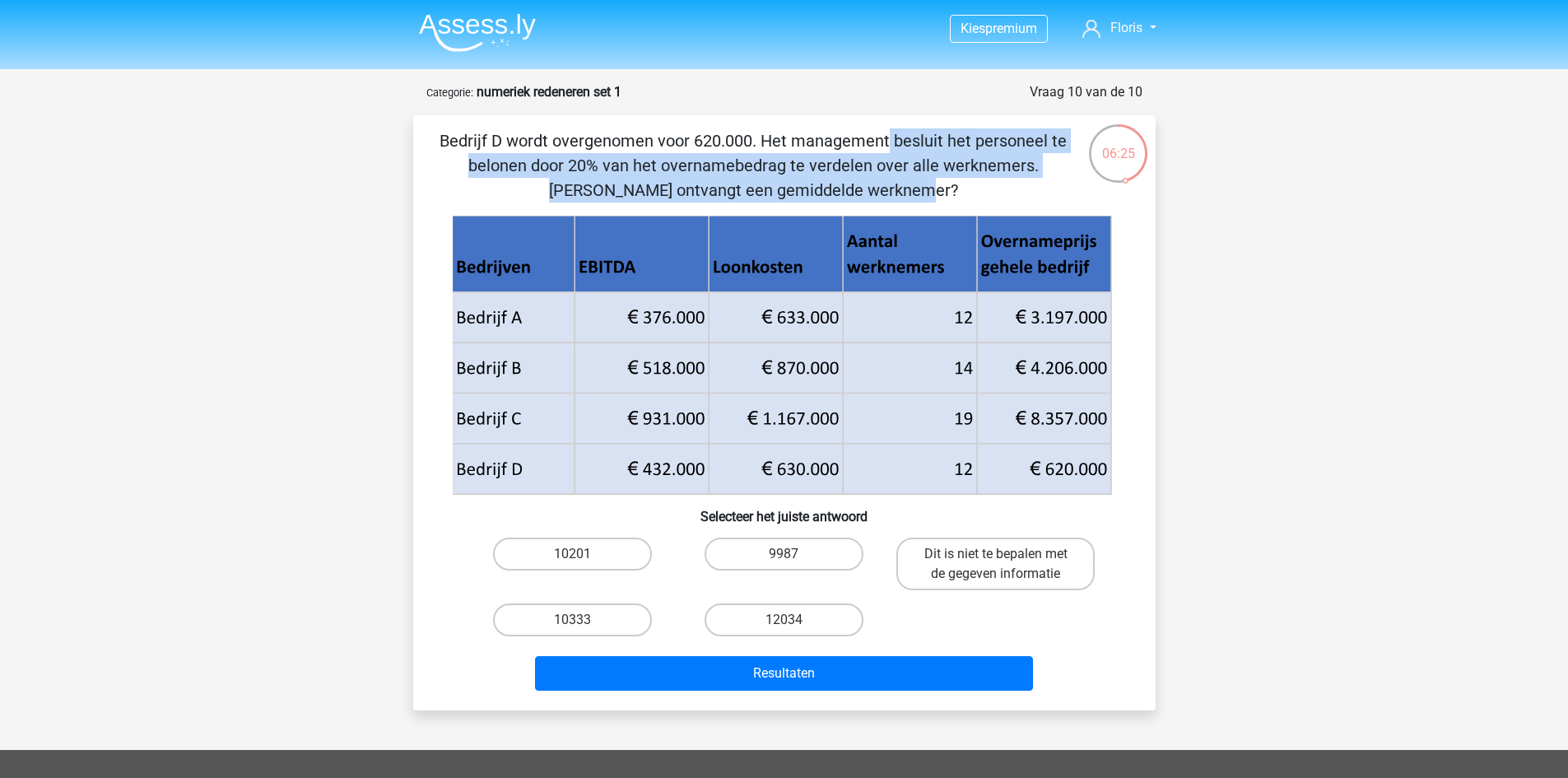
drag, startPoint x: 507, startPoint y: 143, endPoint x: 1003, endPoint y: 170, distance: 496.7
click at [1003, 170] on p "Bedrijf D wordt overgenomen voor 620.000. Het management besluit het personeel …" at bounding box center [753, 165] width 628 height 74
click at [576, 623] on input "10333" at bounding box center [577, 625] width 11 height 11
radio input "true"
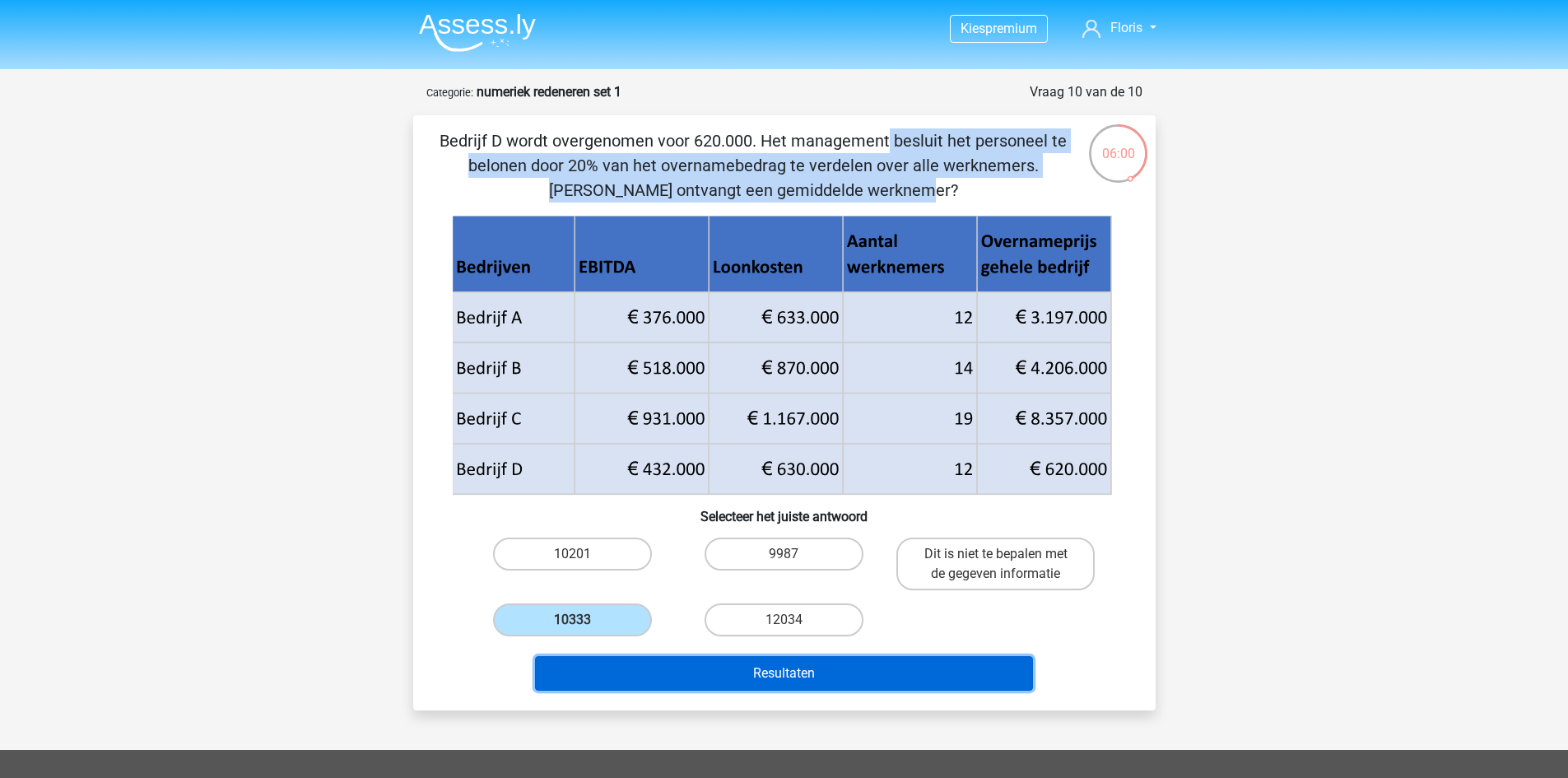
click at [634, 671] on button "Resultaten" at bounding box center [784, 673] width 498 height 34
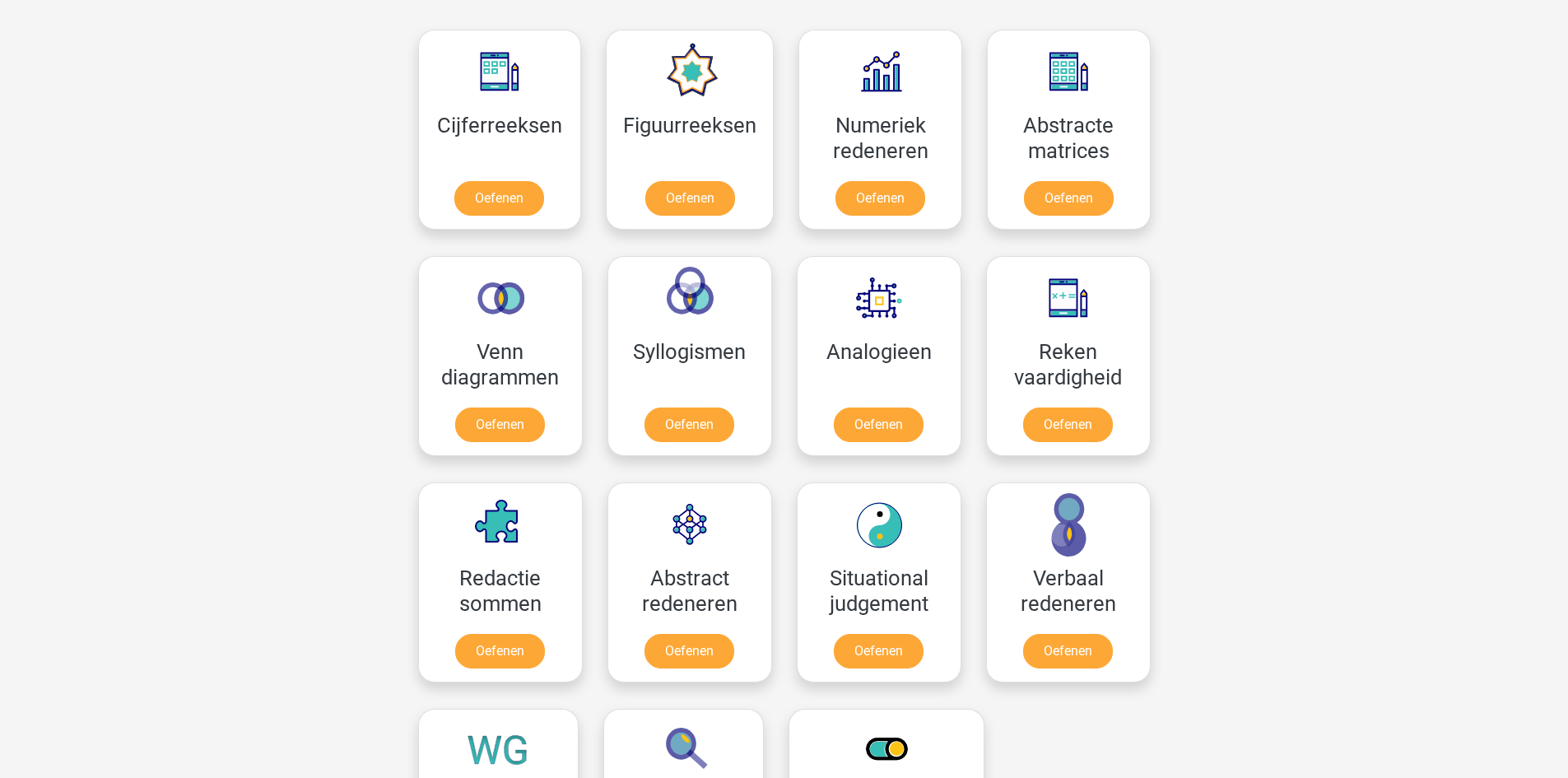
scroll to position [823, 0]
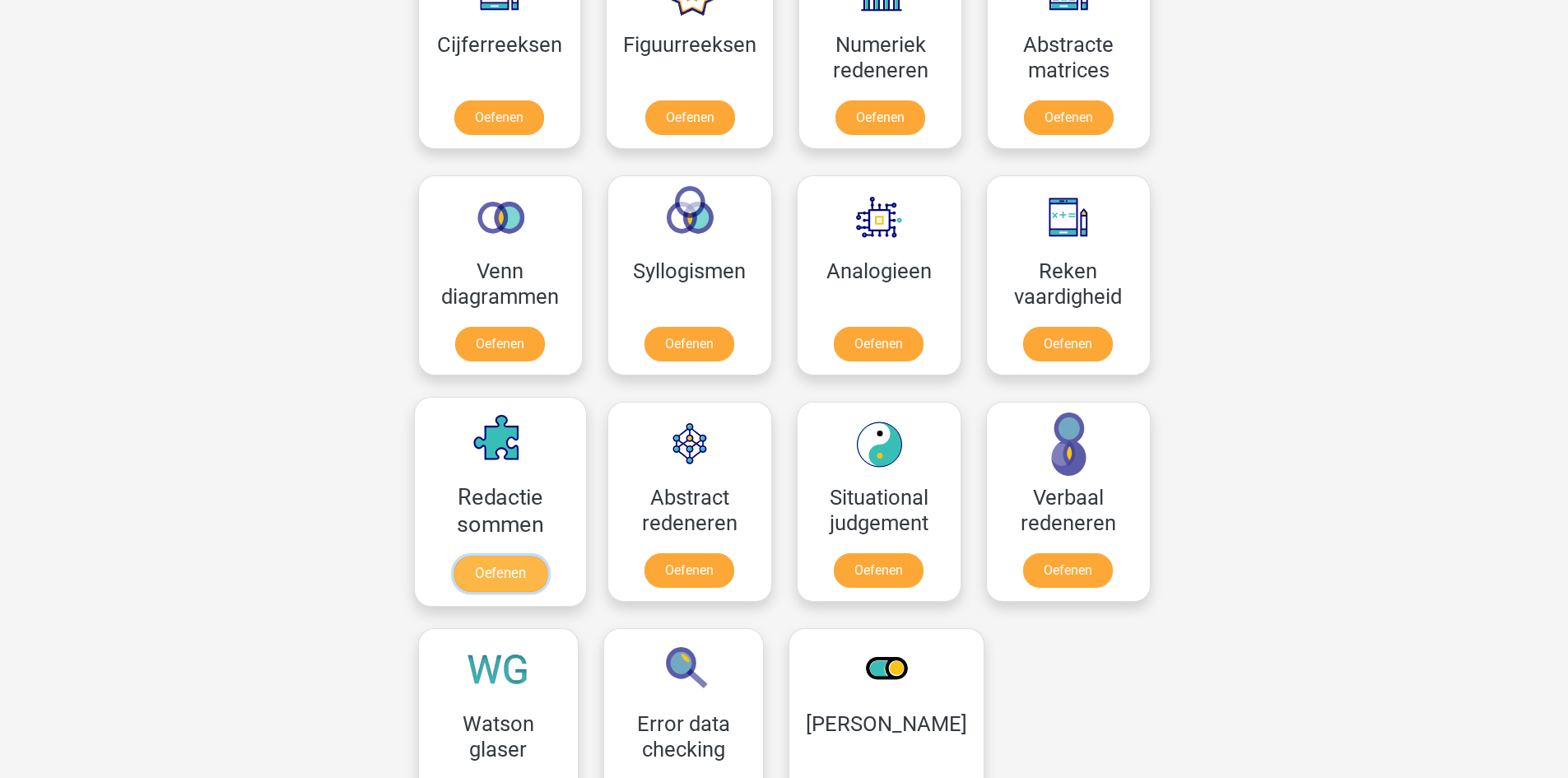
click at [471, 572] on link "Oefenen" at bounding box center [500, 574] width 94 height 36
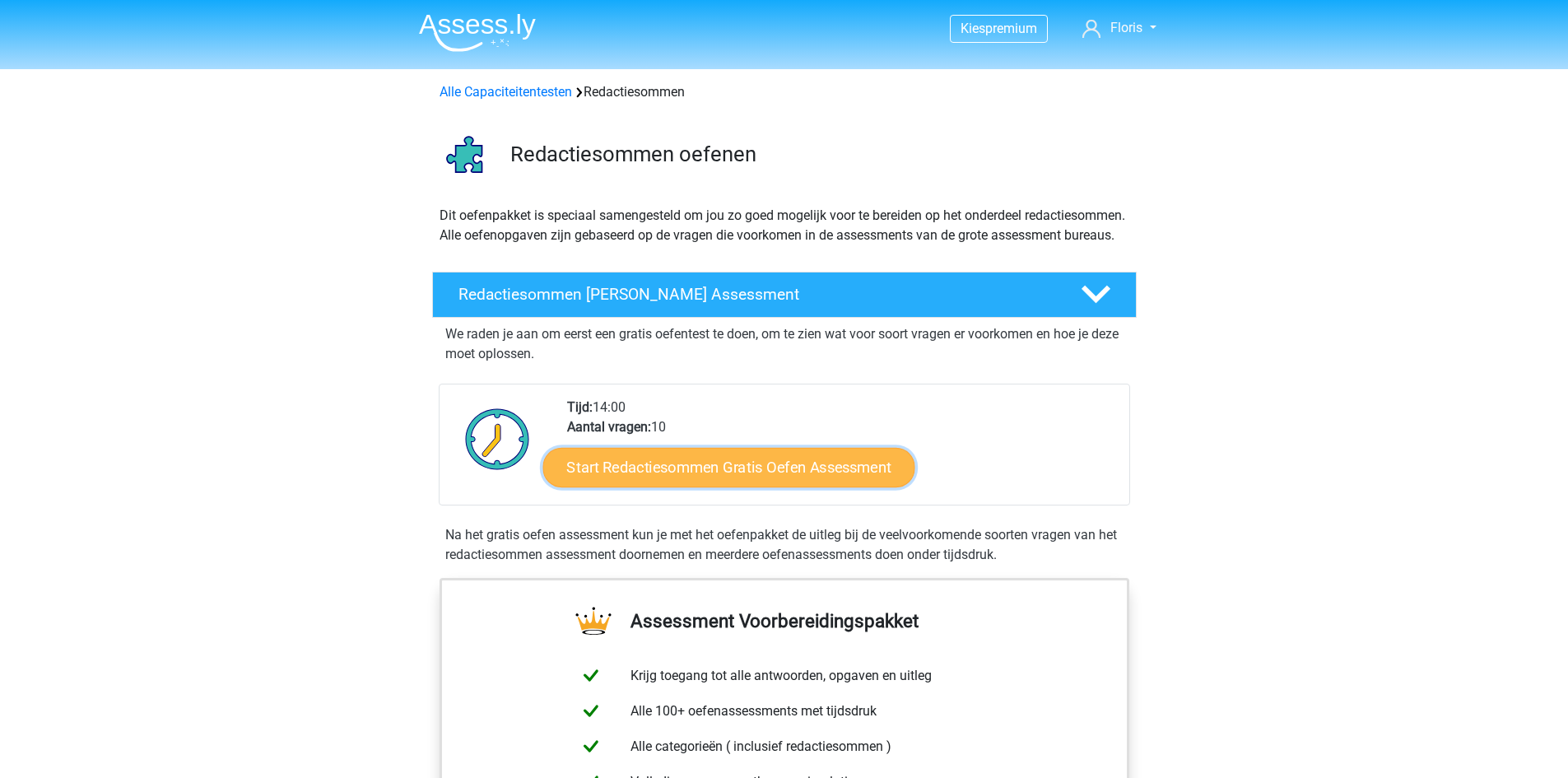
click at [676, 473] on link "Start Redactiesommen Gratis Oefen Assessment" at bounding box center [728, 466] width 372 height 39
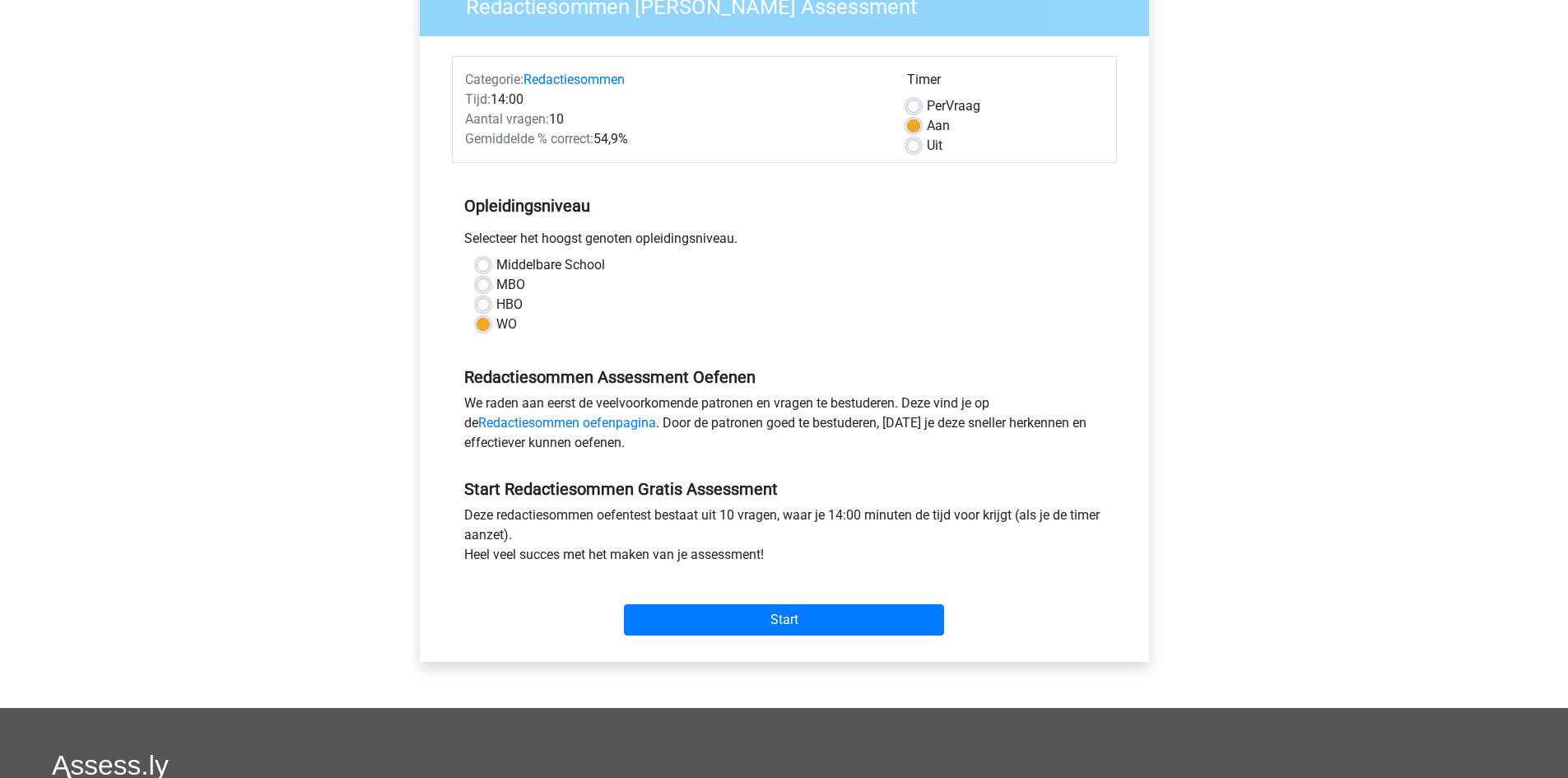
scroll to position [165, 0]
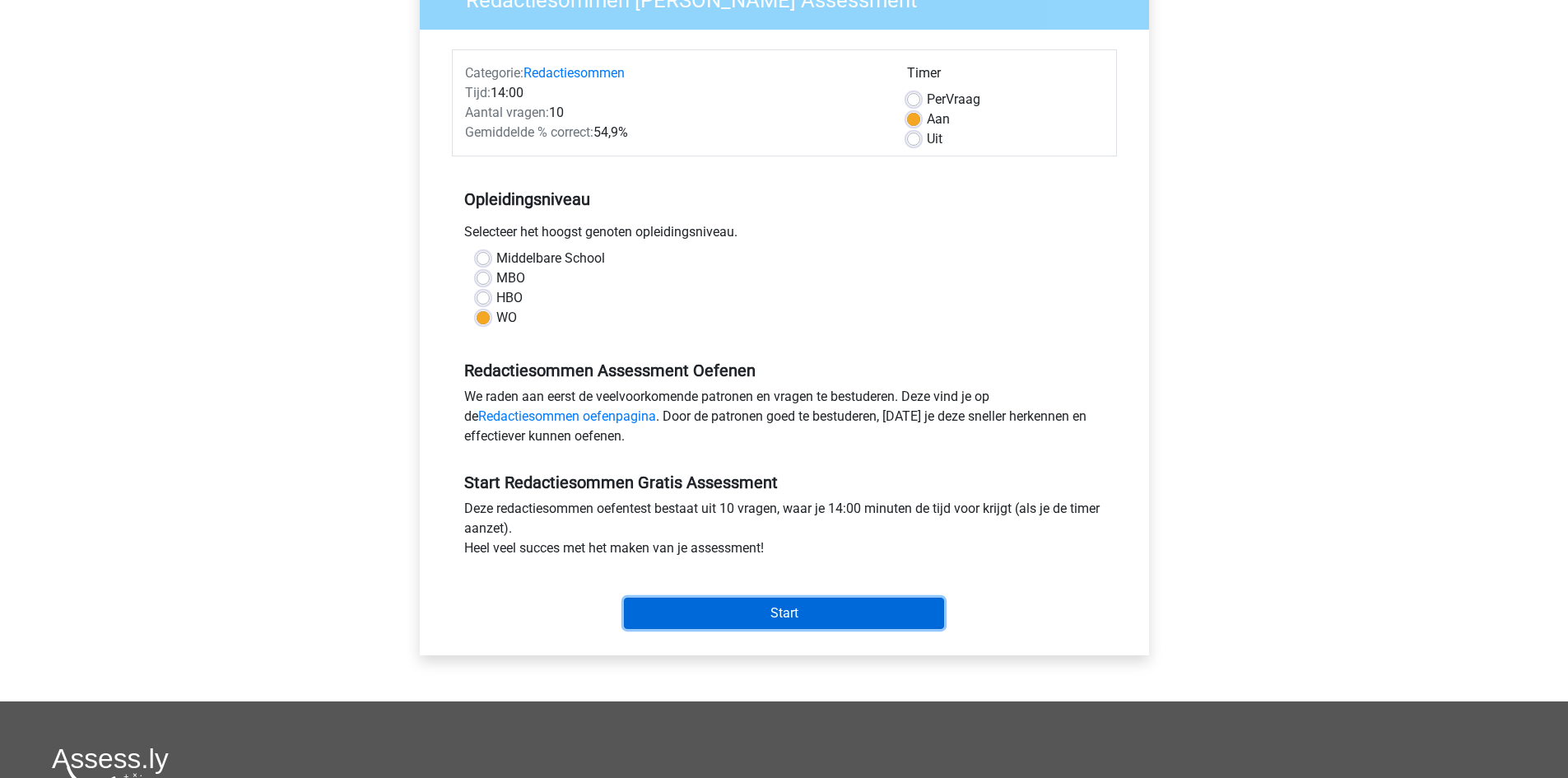
click at [755, 612] on input "Start" at bounding box center [784, 613] width 320 height 32
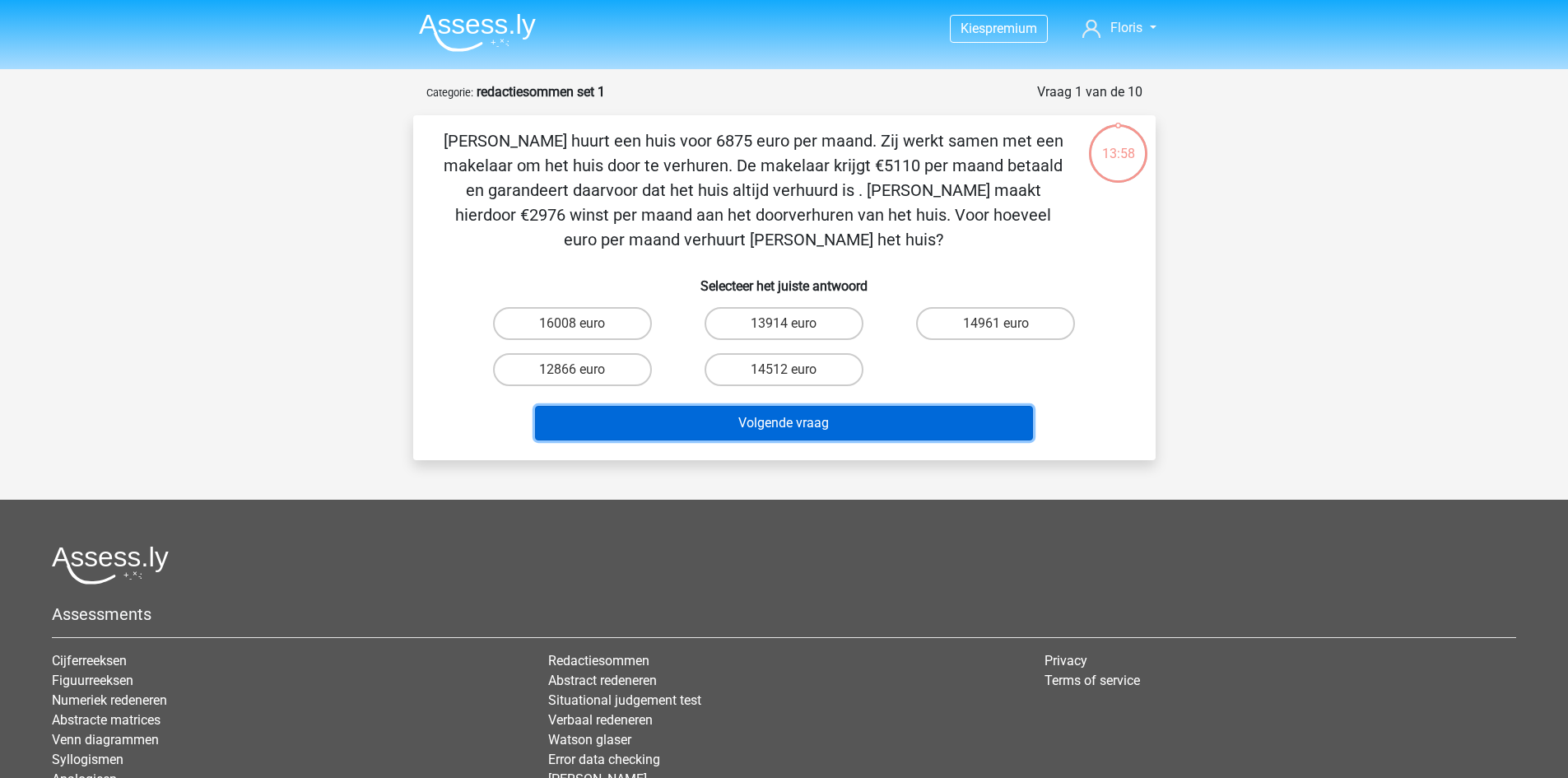
click at [748, 423] on button "Volgende vraag" at bounding box center [784, 423] width 498 height 34
